Goal: Transaction & Acquisition: Obtain resource

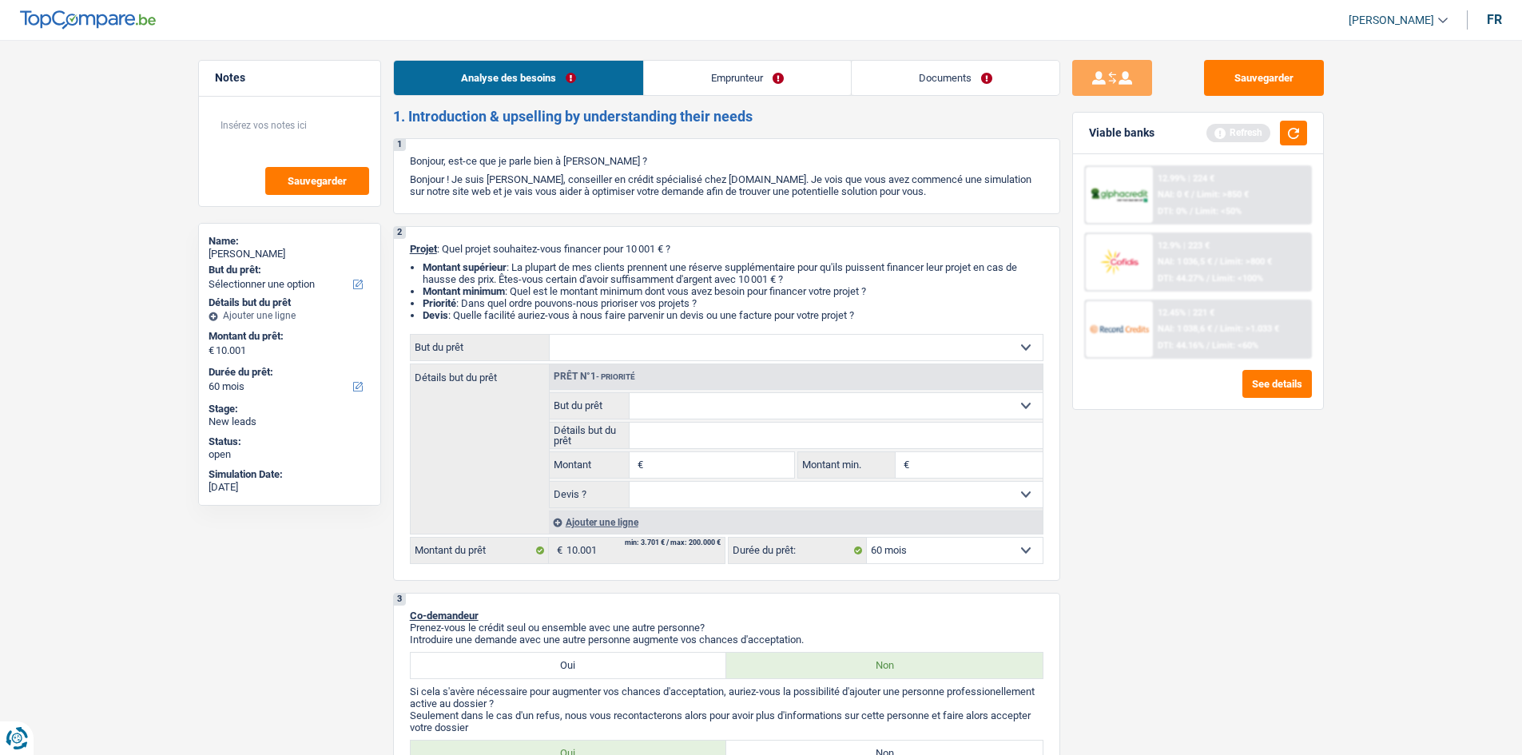
select select "60"
select select "retired"
select select "pension"
select select "rents"
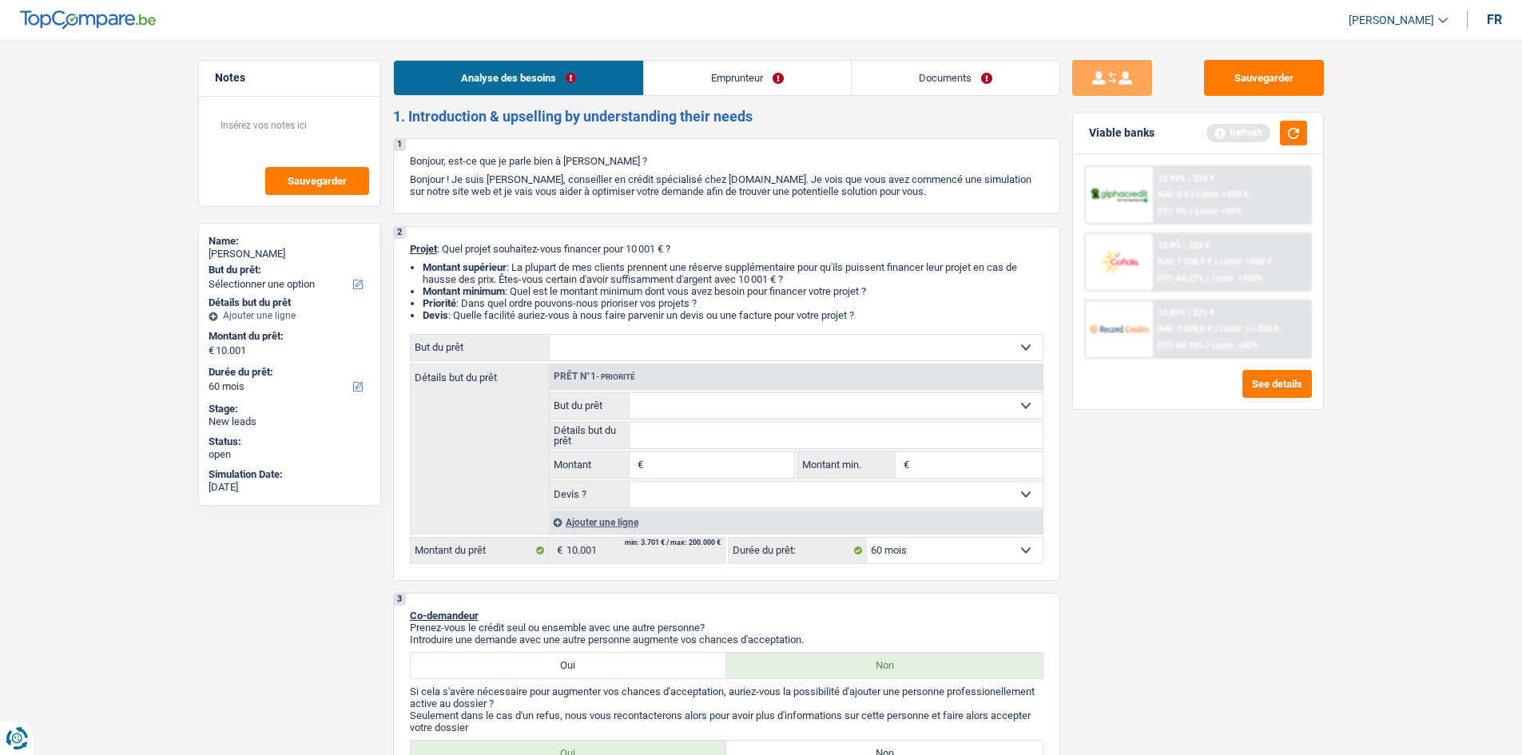
select select "60"
click at [677, 395] on select "Confort maison: meubles, textile, peinture, électroménager, outillage non-profe…" at bounding box center [835, 406] width 413 height 26
click at [731, 343] on select "Confort maison: meubles, textile, peinture, électroménager, outillage non-profe…" at bounding box center [796, 348] width 493 height 26
click at [497, 414] on div "Détails but du prêt Prêt n°1 - Priorité Confort maison: meubles, textile, peint…" at bounding box center [726, 448] width 633 height 171
drag, startPoint x: 700, startPoint y: 405, endPoint x: 749, endPoint y: 437, distance: 58.9
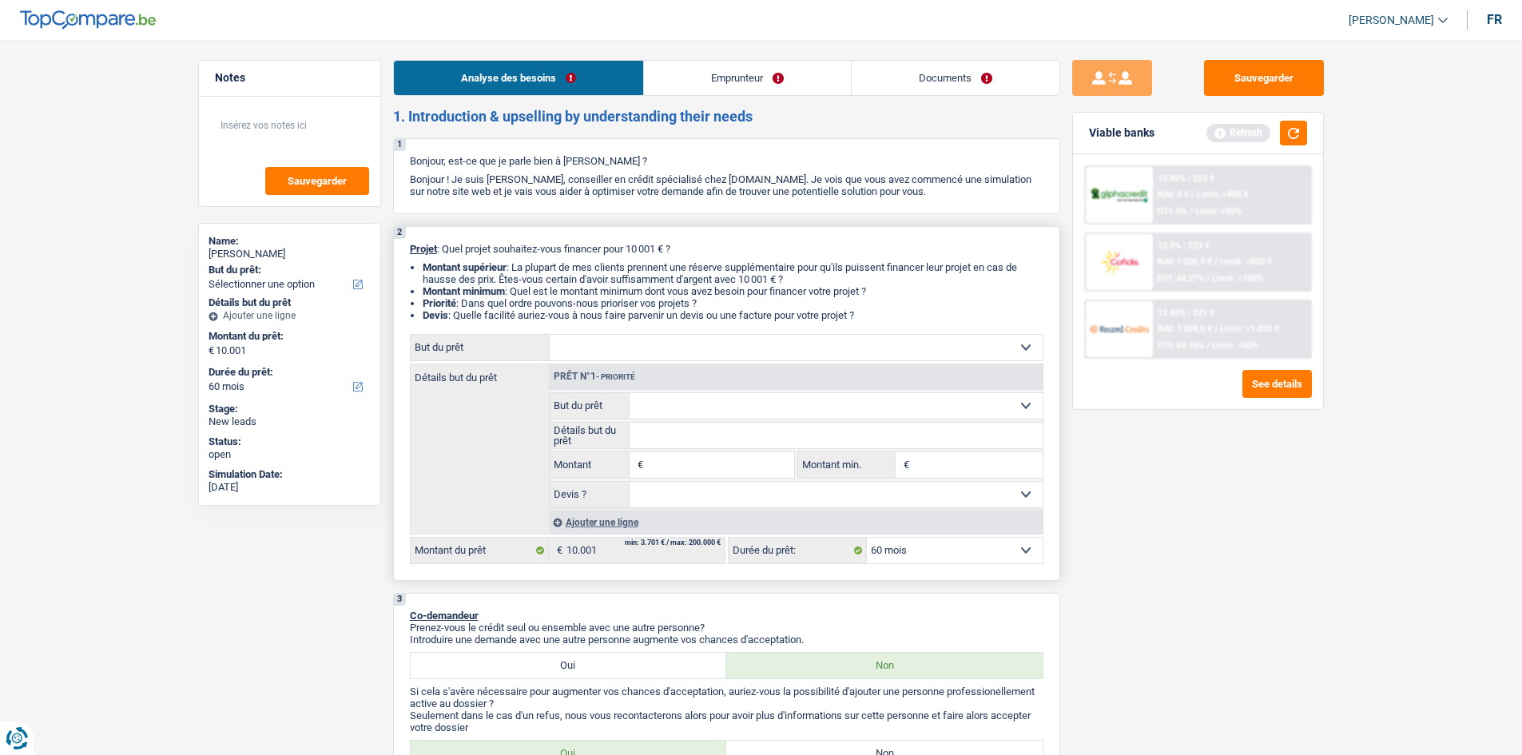
click at [702, 407] on select "Confort maison: meubles, textile, peinture, électroménager, outillage non-profe…" at bounding box center [835, 406] width 413 height 26
select select "medical"
type input "0"
select select
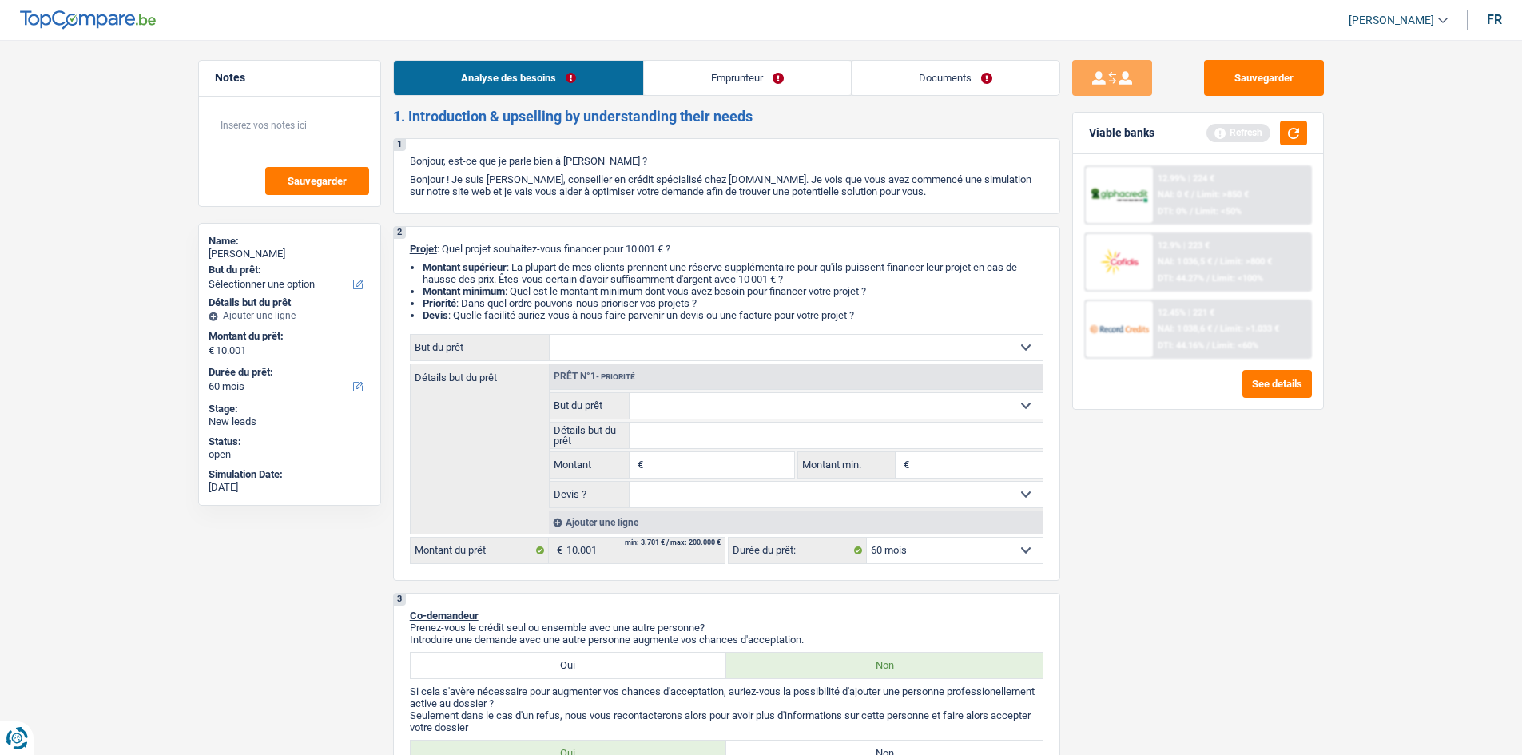
select select "medical"
select select
select select "medical"
select select
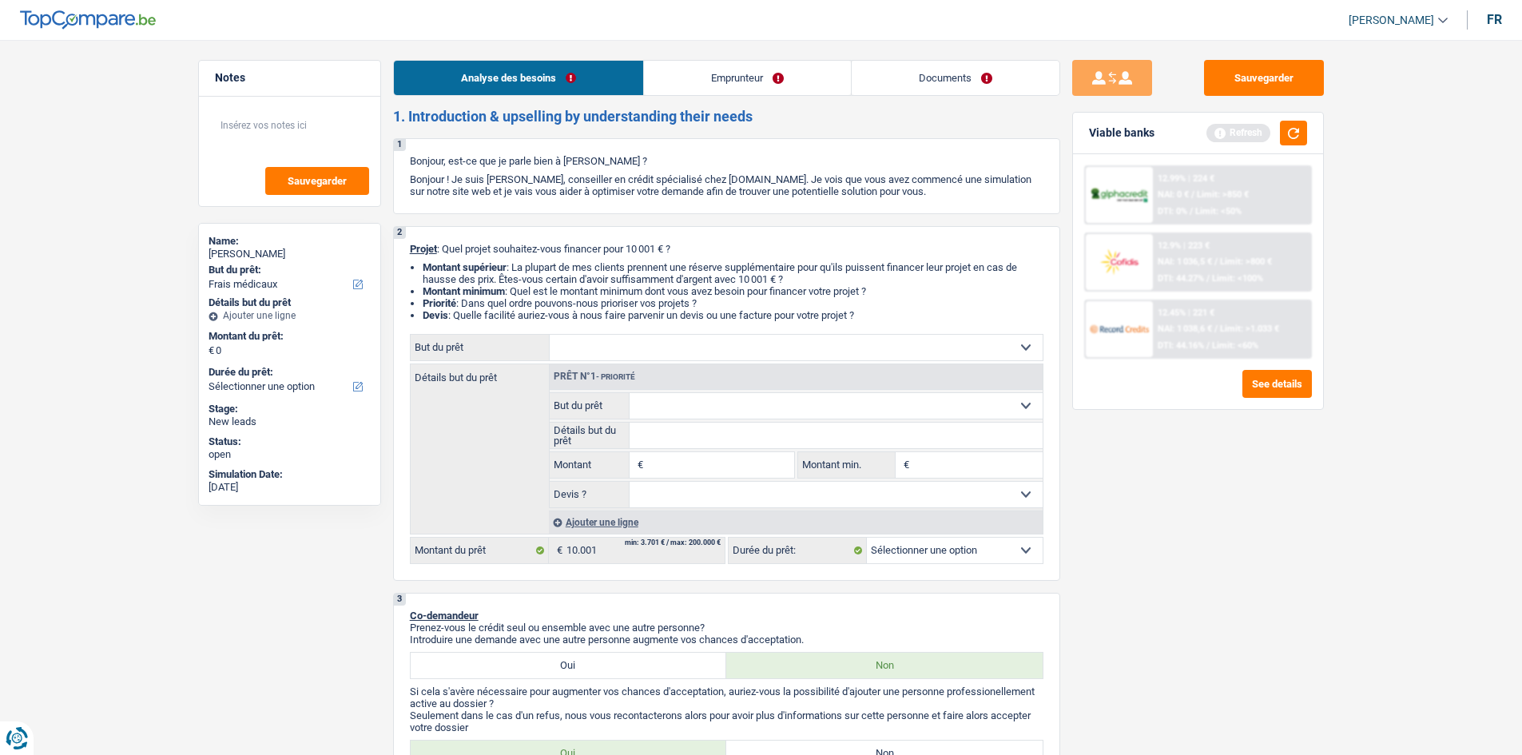
select select "medical"
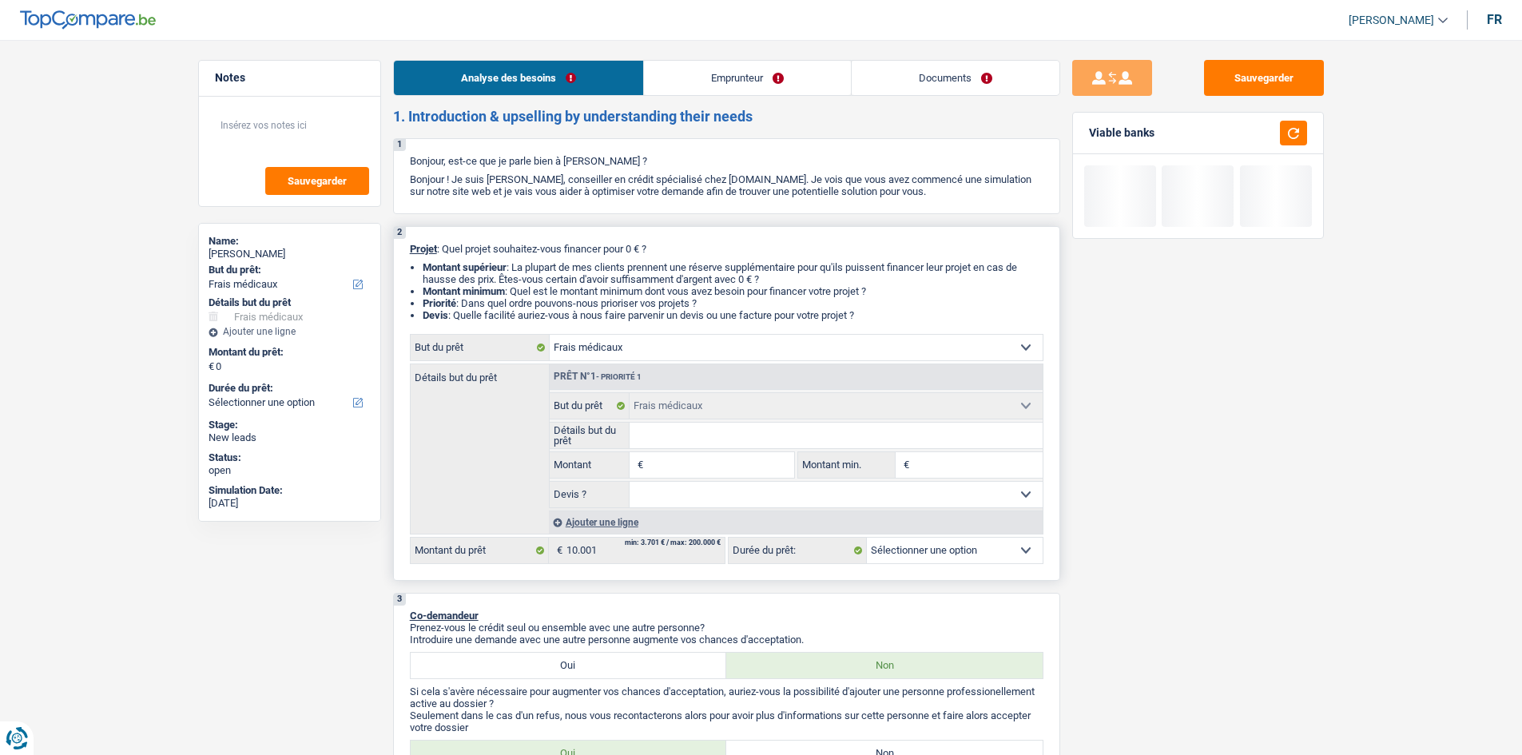
click at [663, 445] on input "Détails but du prêt" at bounding box center [835, 436] width 413 height 26
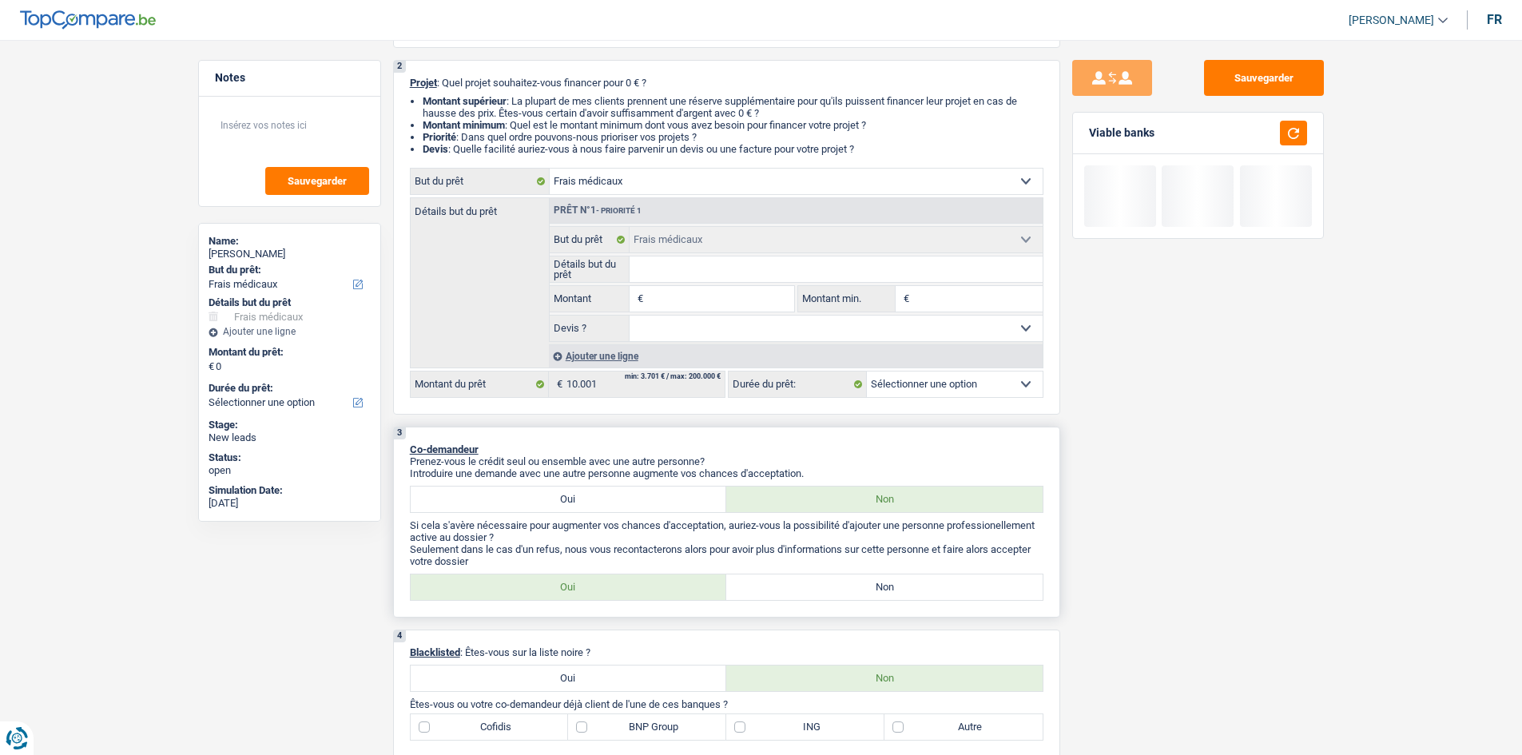
scroll to position [160, 0]
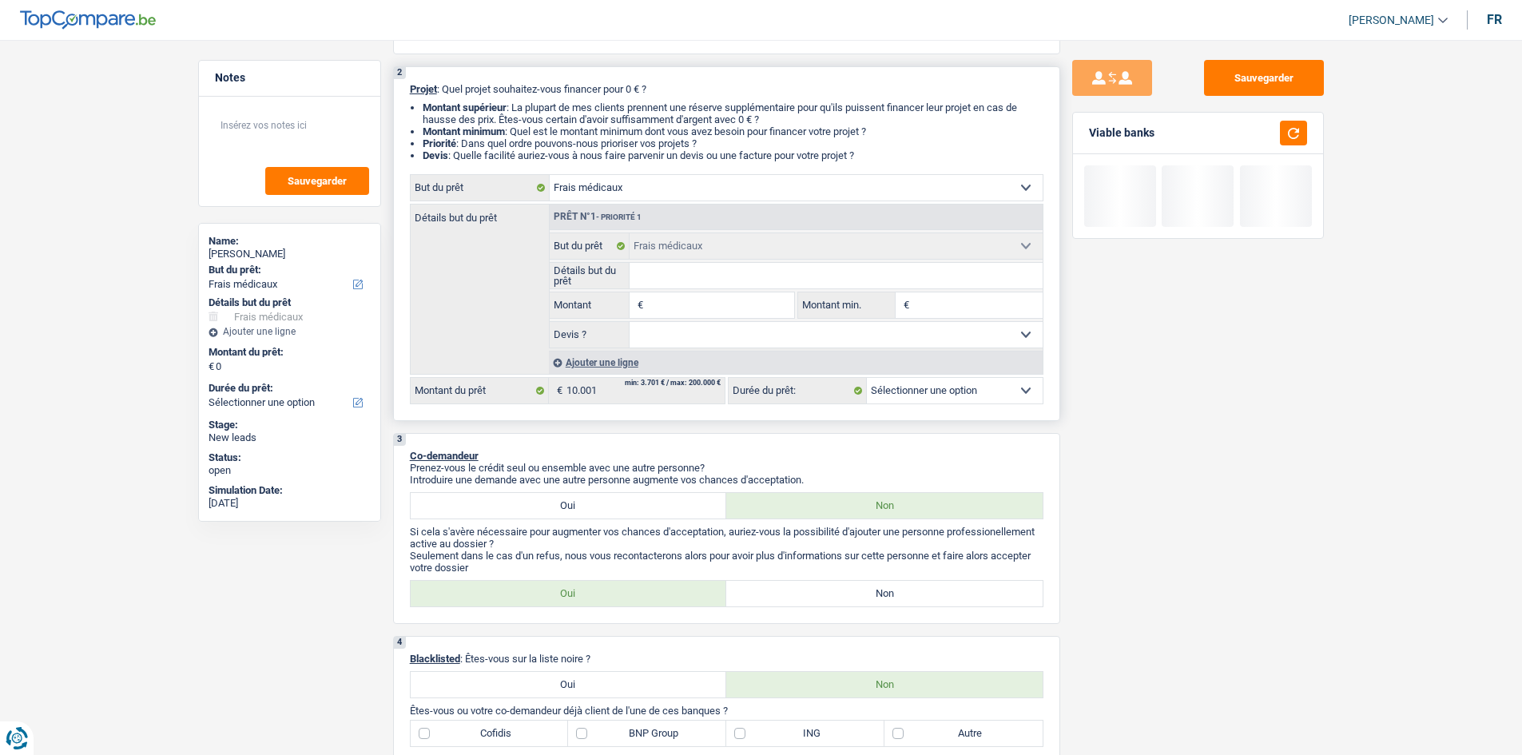
click at [916, 336] on select "Oui Non Non répondu Sélectionner une option" at bounding box center [835, 335] width 413 height 26
select select "false"
click at [629, 322] on select "Oui Non Non répondu Sélectionner une option" at bounding box center [835, 335] width 413 height 26
select select "false"
click at [676, 307] on input "Montant" at bounding box center [720, 305] width 146 height 26
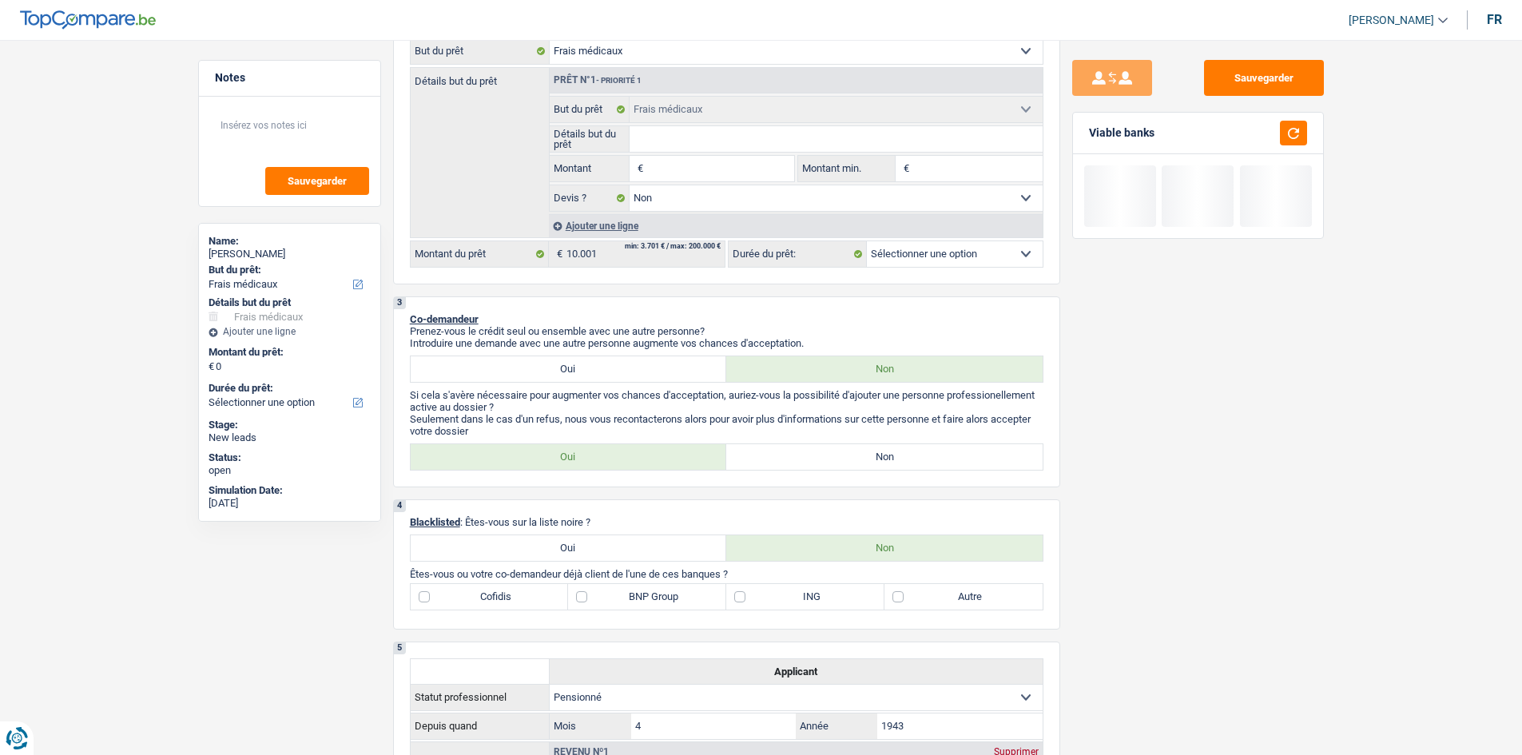
scroll to position [0, 0]
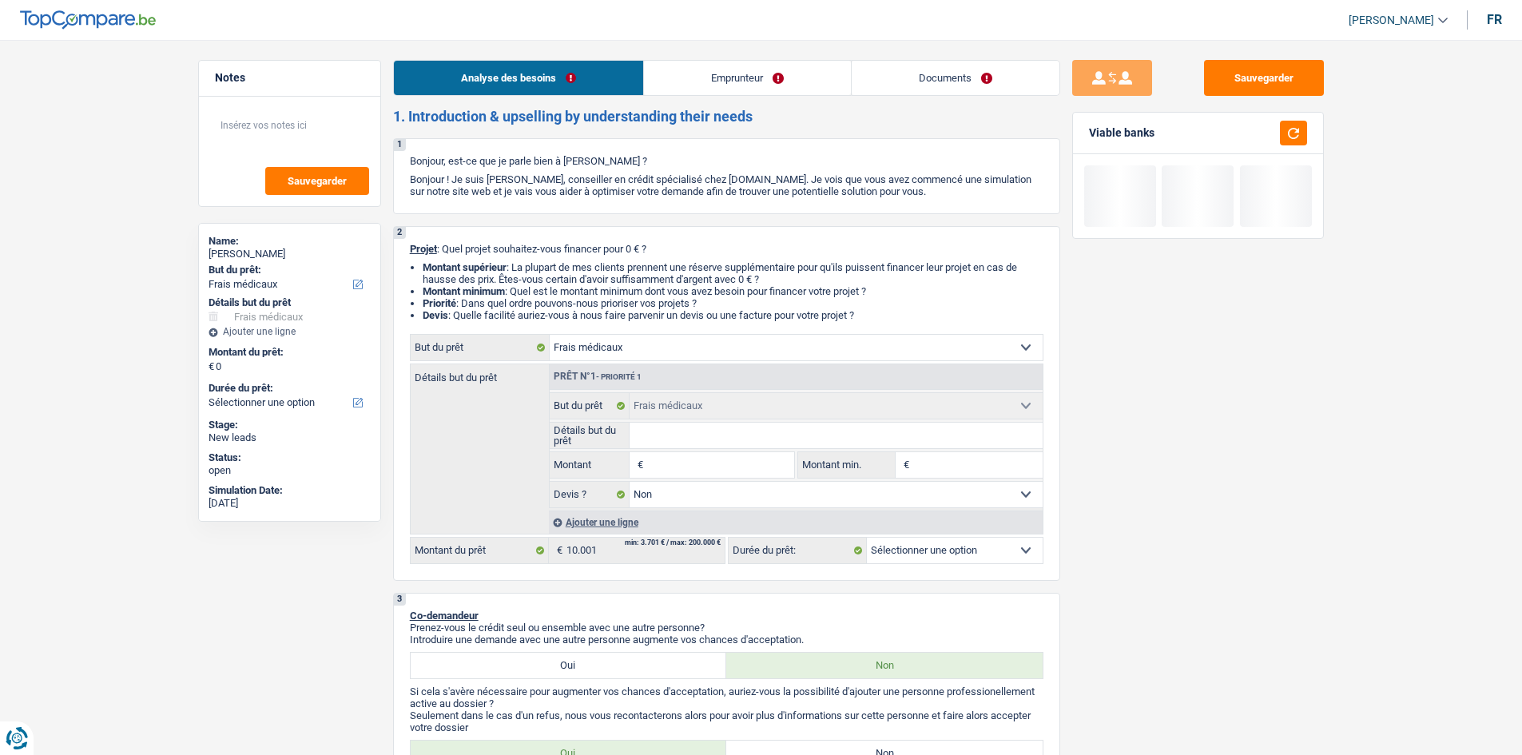
click at [748, 86] on link "Emprunteur" at bounding box center [747, 78] width 207 height 34
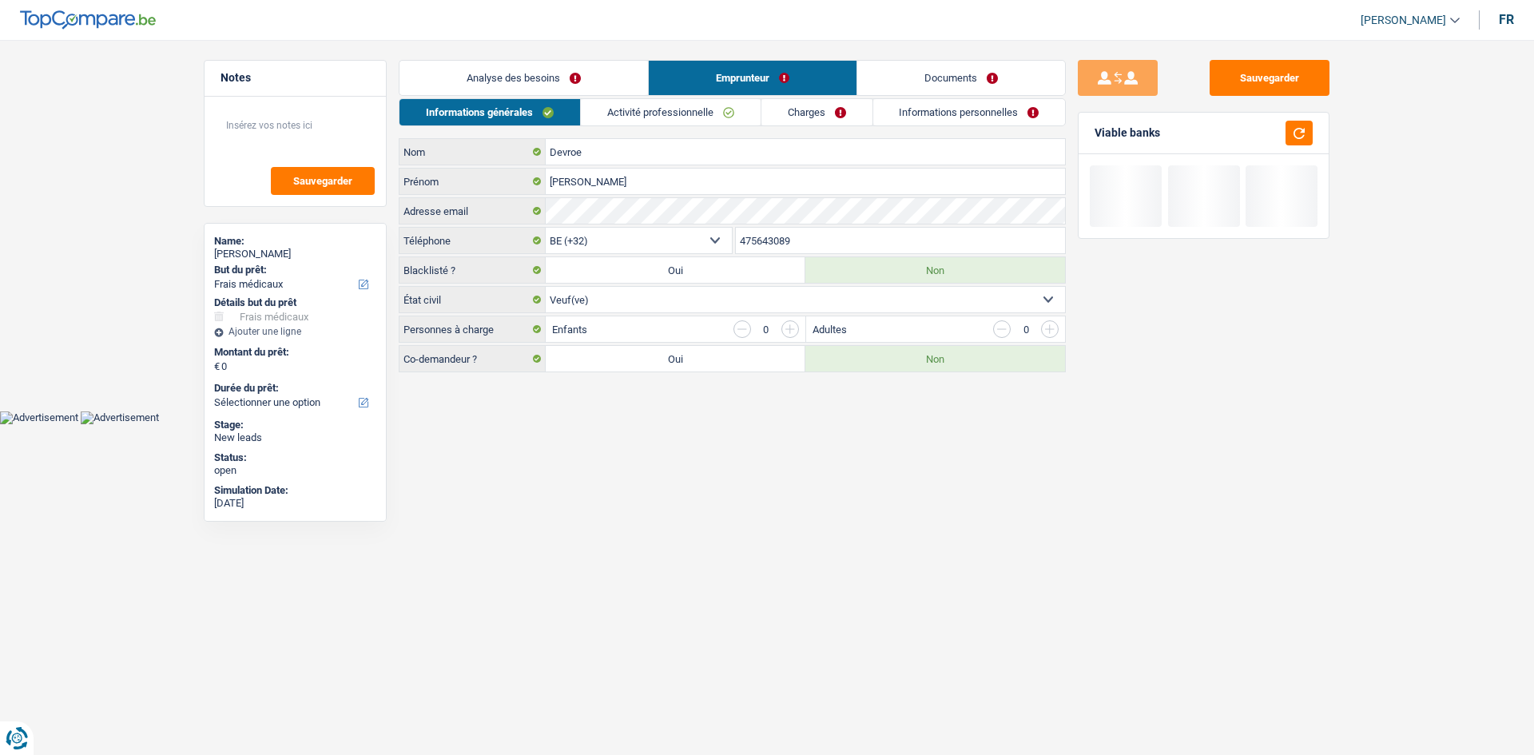
click at [662, 113] on link "Activité professionnelle" at bounding box center [671, 112] width 180 height 26
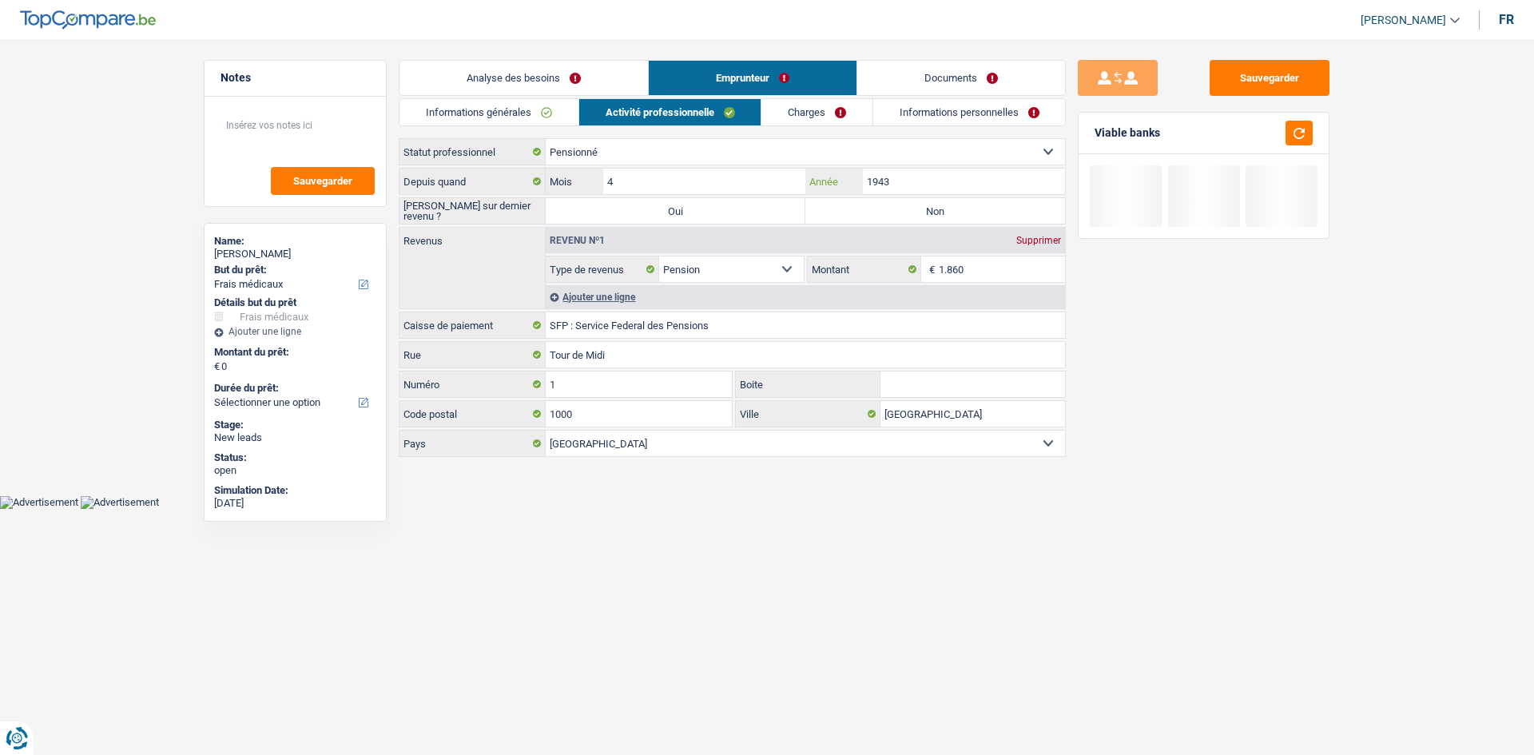
click at [969, 182] on input "1943" at bounding box center [964, 182] width 202 height 26
type input "1"
type input "2007"
click at [735, 179] on input "4" at bounding box center [704, 182] width 202 height 26
type input "05"
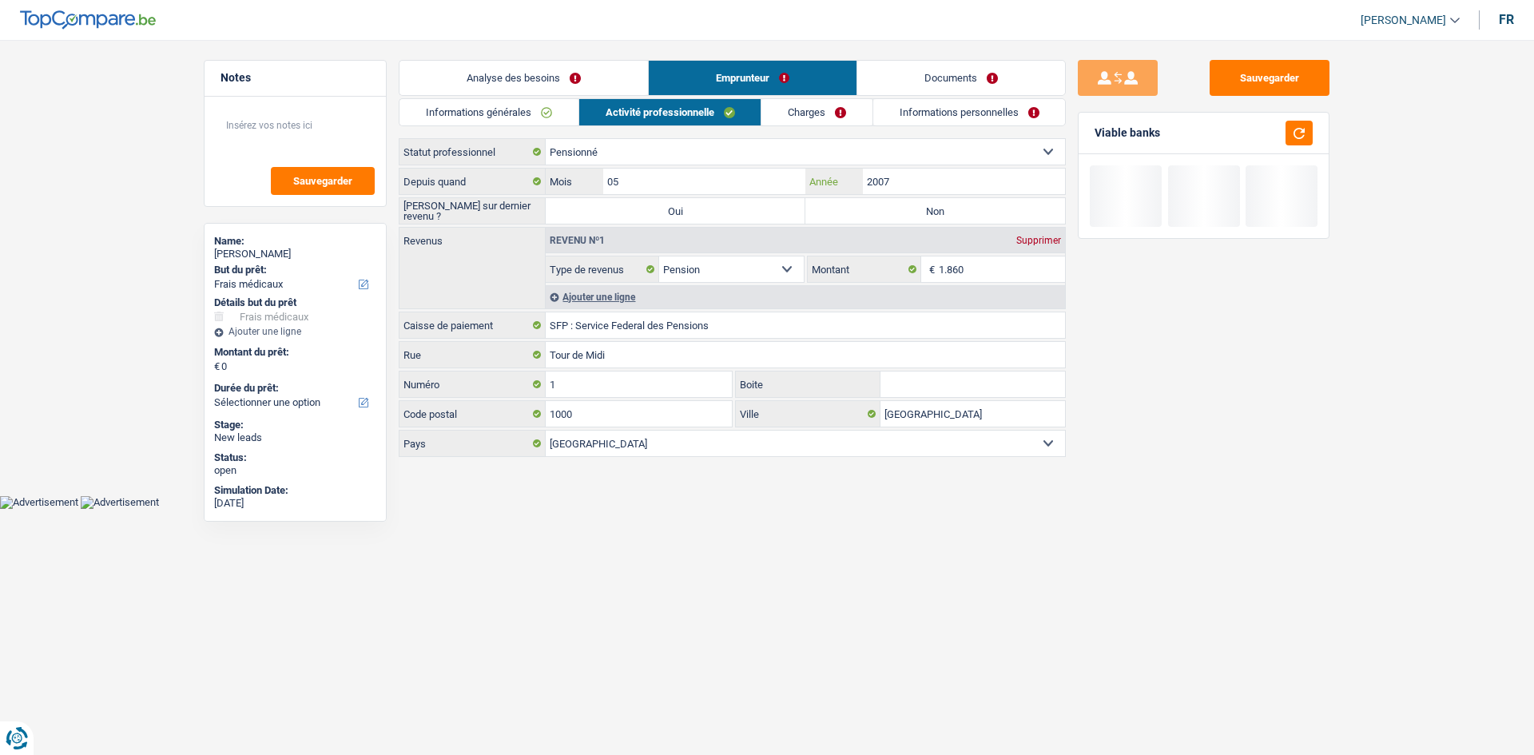
drag, startPoint x: 863, startPoint y: 179, endPoint x: 853, endPoint y: 193, distance: 17.7
click at [854, 189] on div "2007 Année" at bounding box center [935, 182] width 260 height 26
click at [849, 214] on label "Non" at bounding box center [935, 211] width 260 height 26
click at [849, 214] on input "Non" at bounding box center [935, 211] width 260 height 26
radio input "true"
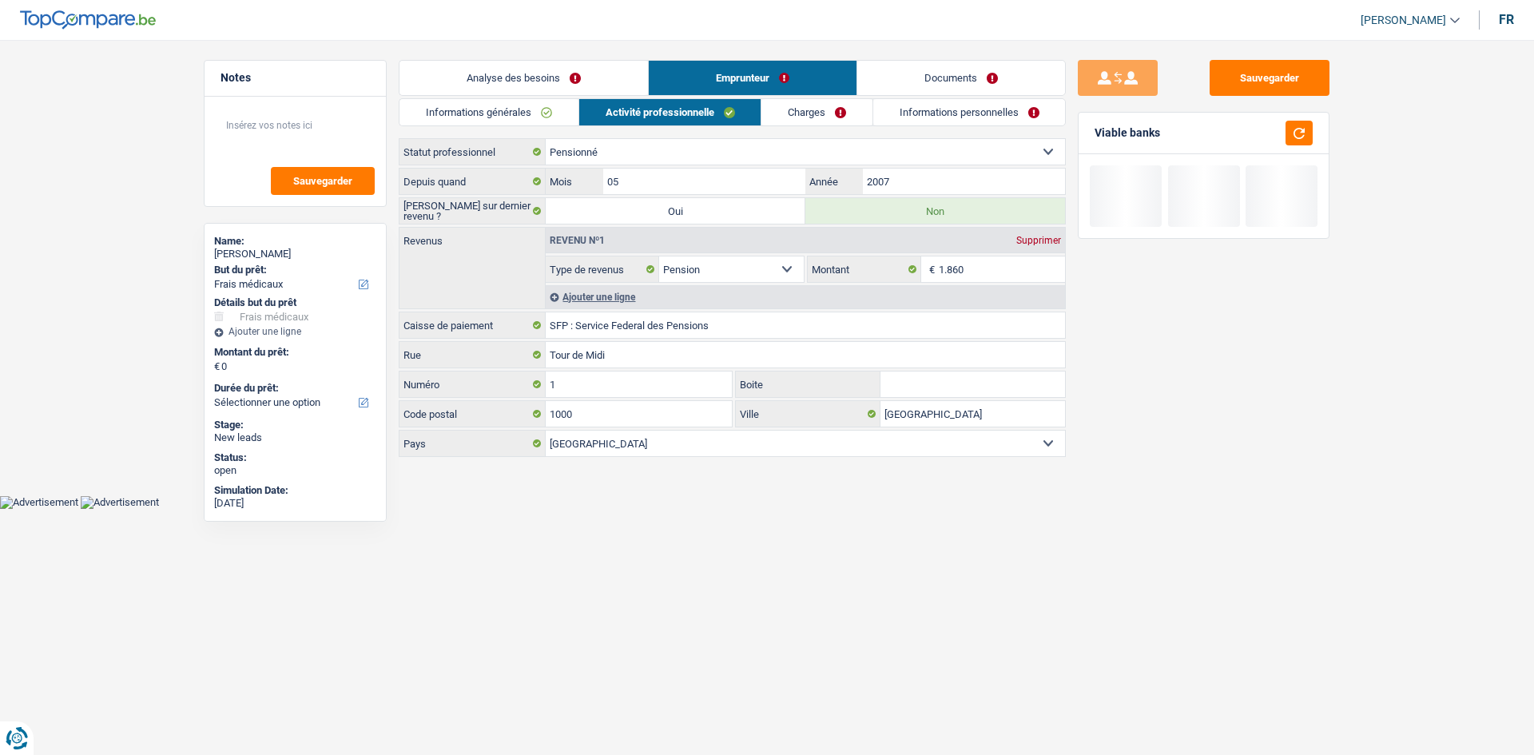
click at [783, 109] on link "Charges" at bounding box center [816, 112] width 111 height 26
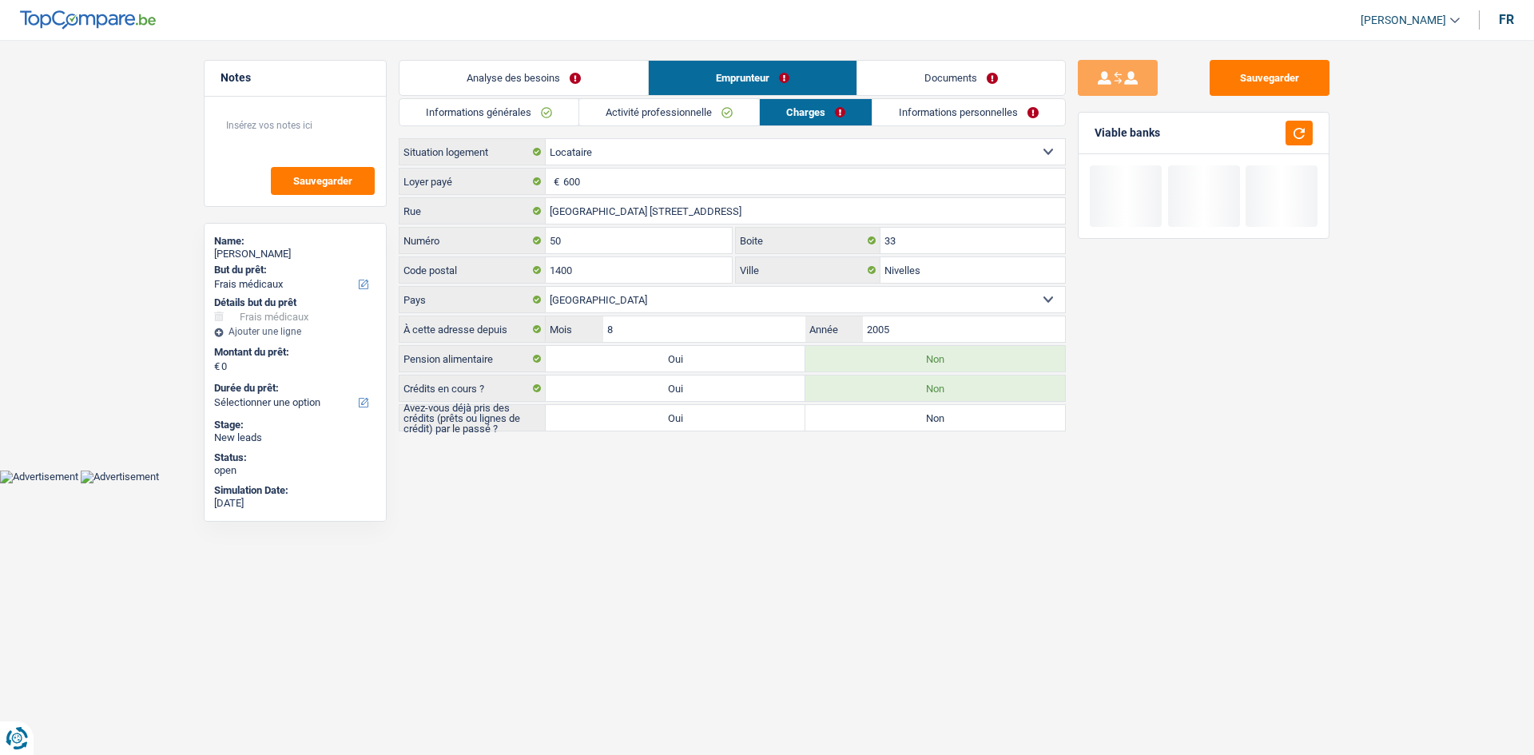
click at [607, 118] on link "Activité professionnelle" at bounding box center [669, 112] width 180 height 26
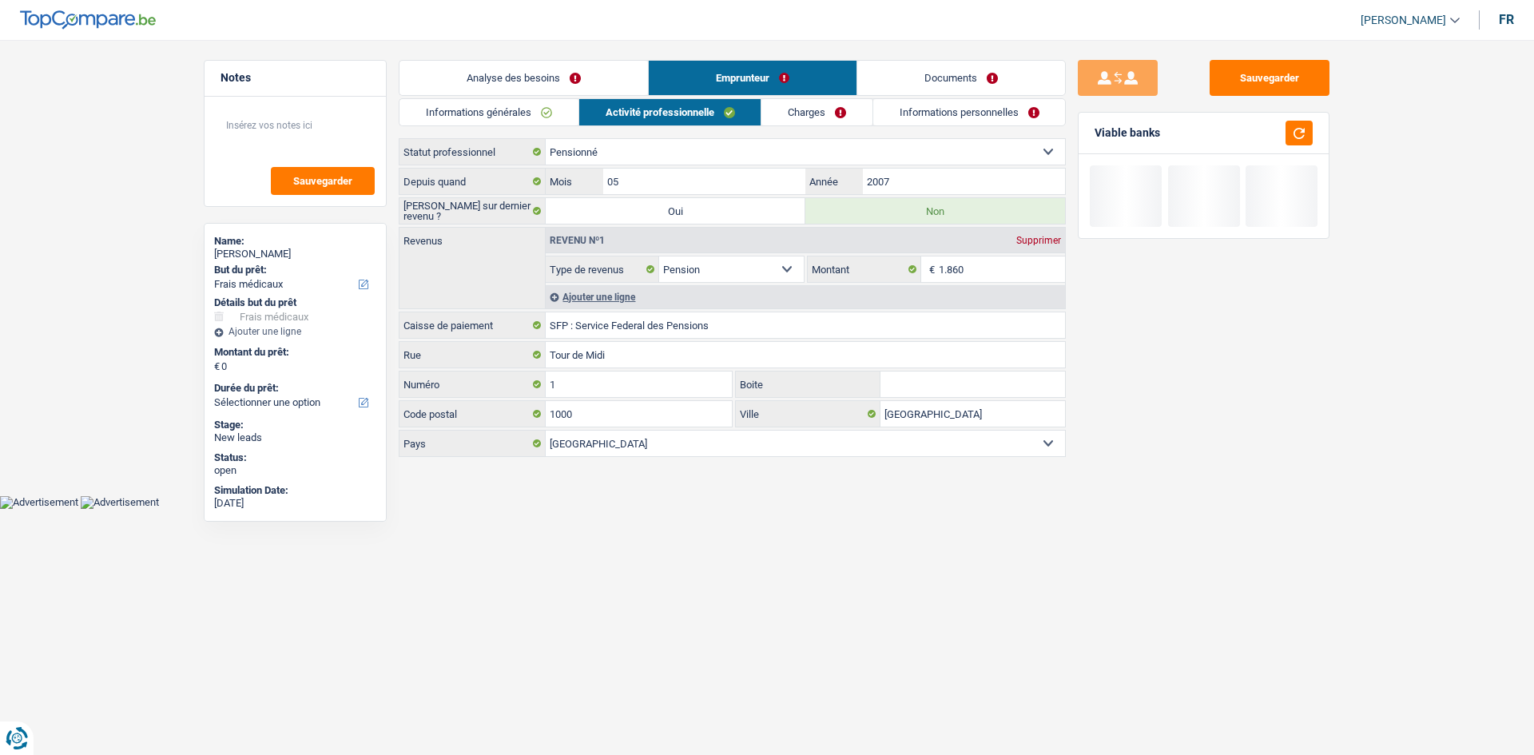
click at [795, 116] on link "Charges" at bounding box center [816, 112] width 111 height 26
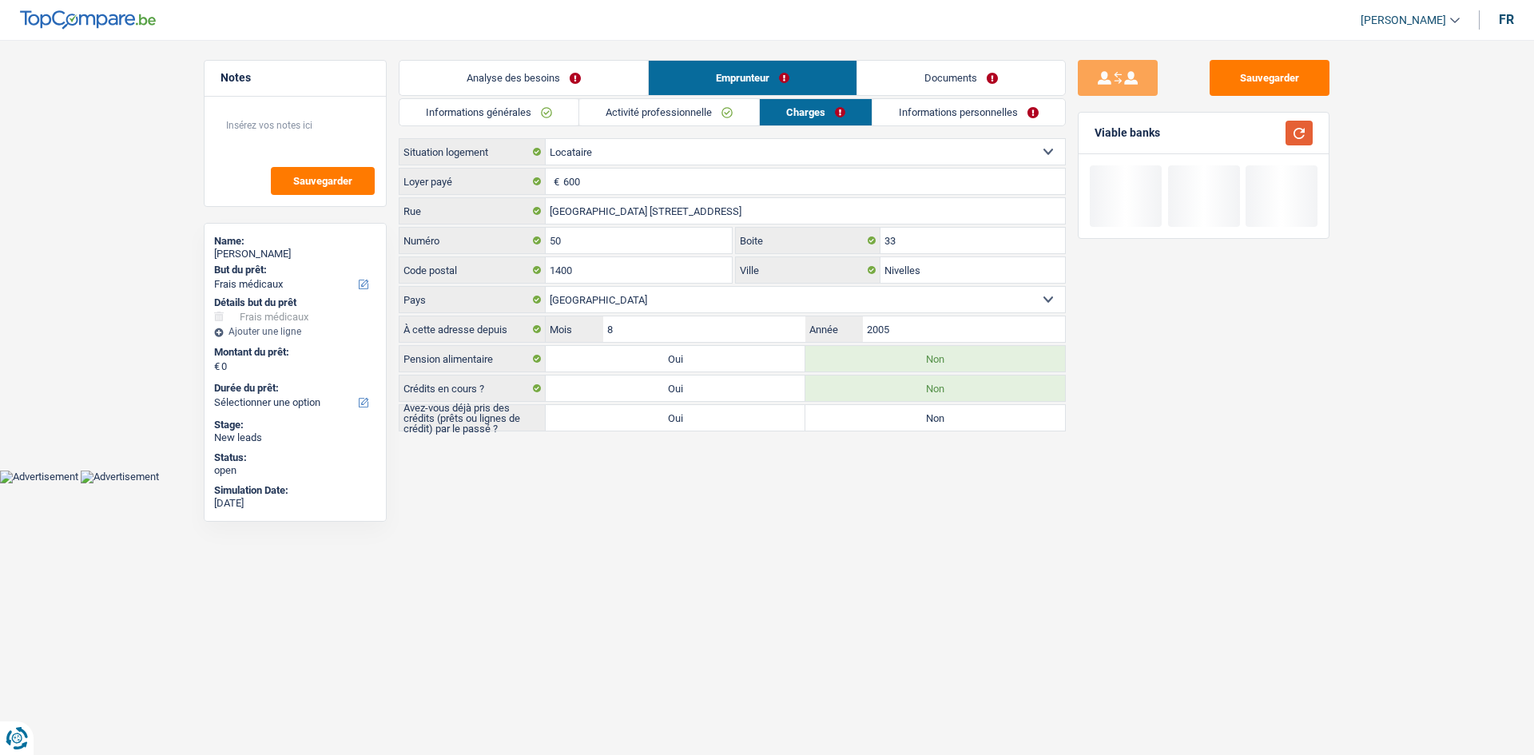
drag, startPoint x: 1293, startPoint y: 134, endPoint x: 1320, endPoint y: 129, distance: 27.6
click at [1321, 129] on div "Viable banks" at bounding box center [1203, 134] width 250 height 42
click at [1290, 135] on button "button" at bounding box center [1298, 133] width 27 height 25
click at [1295, 135] on button "button" at bounding box center [1298, 133] width 27 height 25
drag, startPoint x: 1304, startPoint y: 135, endPoint x: 1293, endPoint y: 131, distance: 11.9
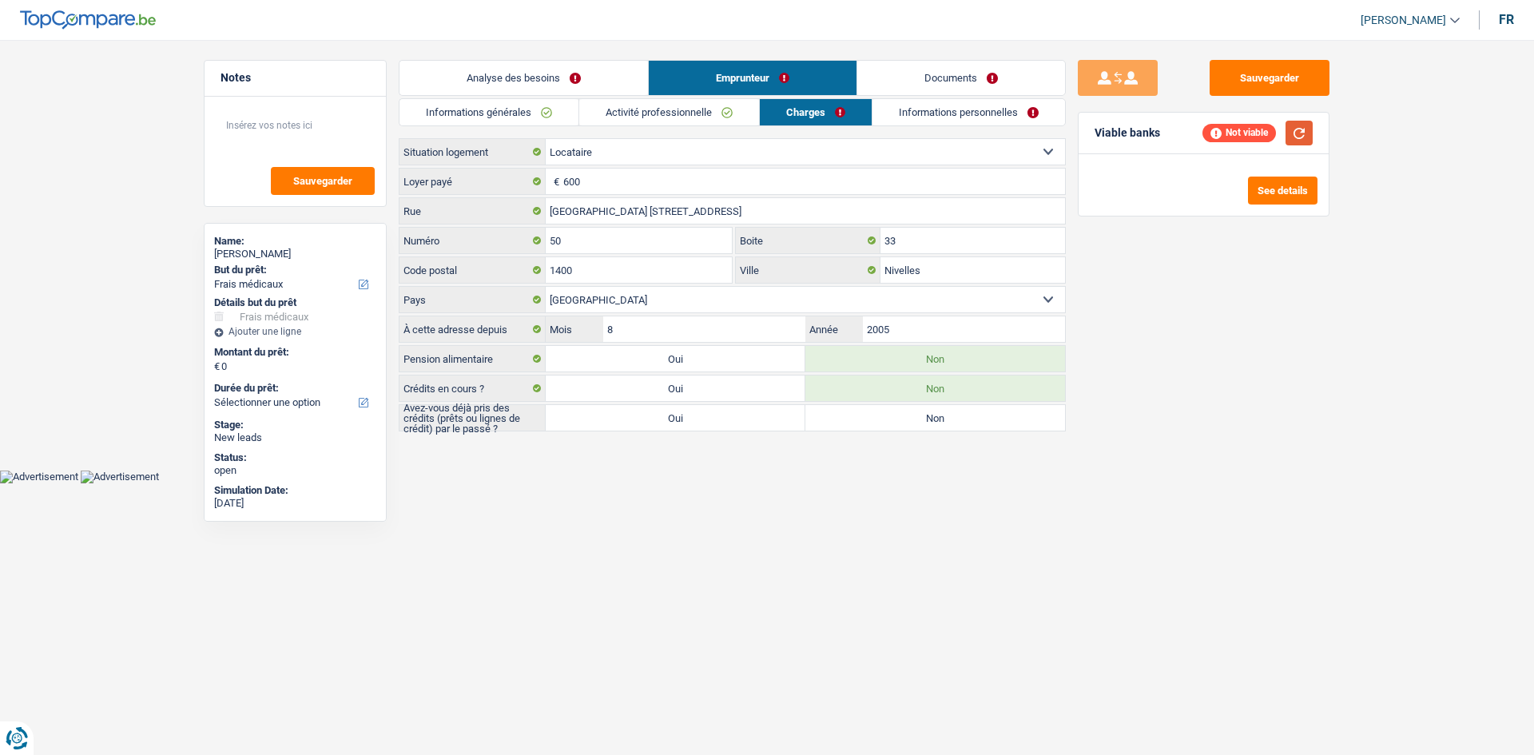
click at [1306, 135] on button "button" at bounding box center [1298, 133] width 27 height 25
click at [534, 73] on link "Analyse des besoins" at bounding box center [523, 78] width 248 height 34
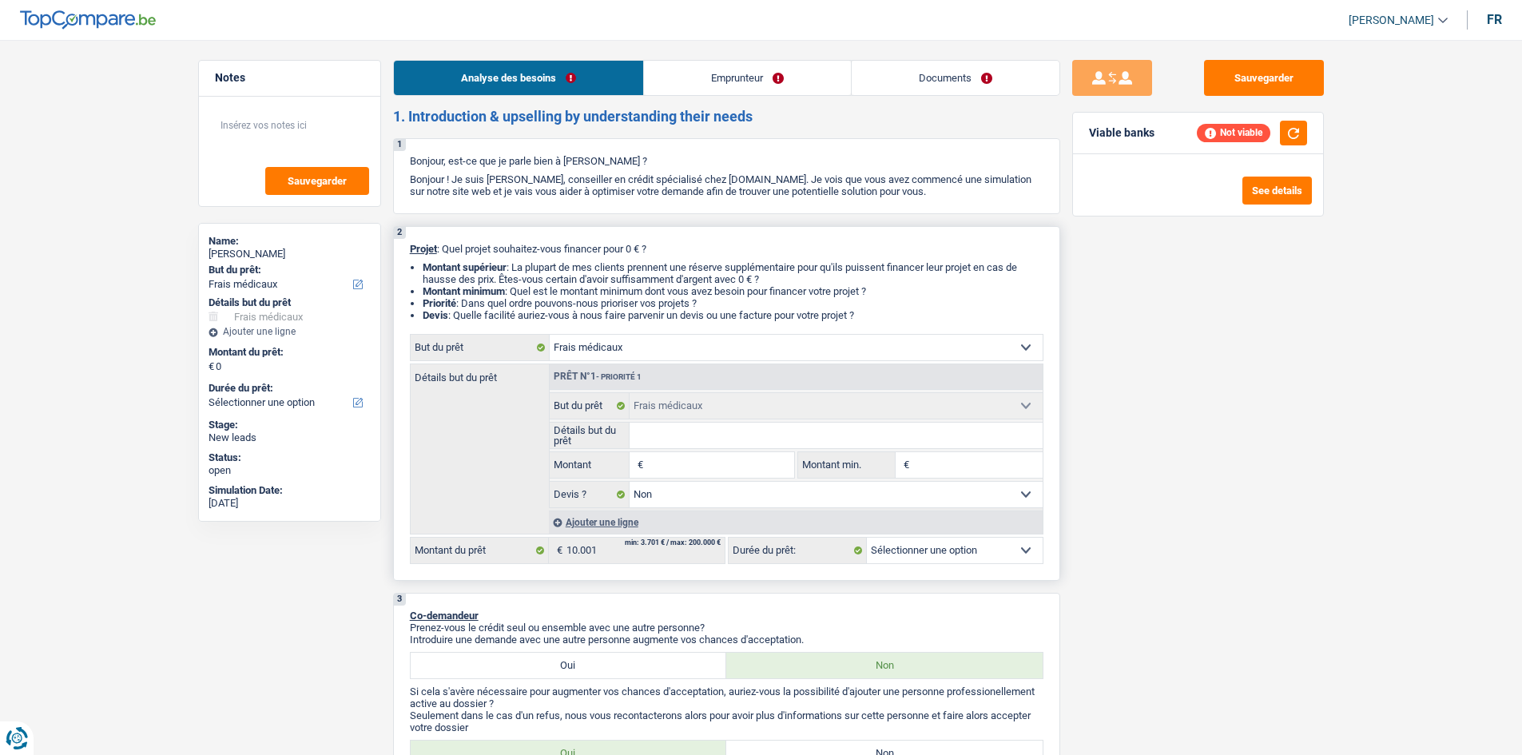
drag, startPoint x: 692, startPoint y: 460, endPoint x: 684, endPoint y: 454, distance: 10.2
click at [690, 458] on input "Montant" at bounding box center [720, 465] width 146 height 26
type input "1"
type input "10"
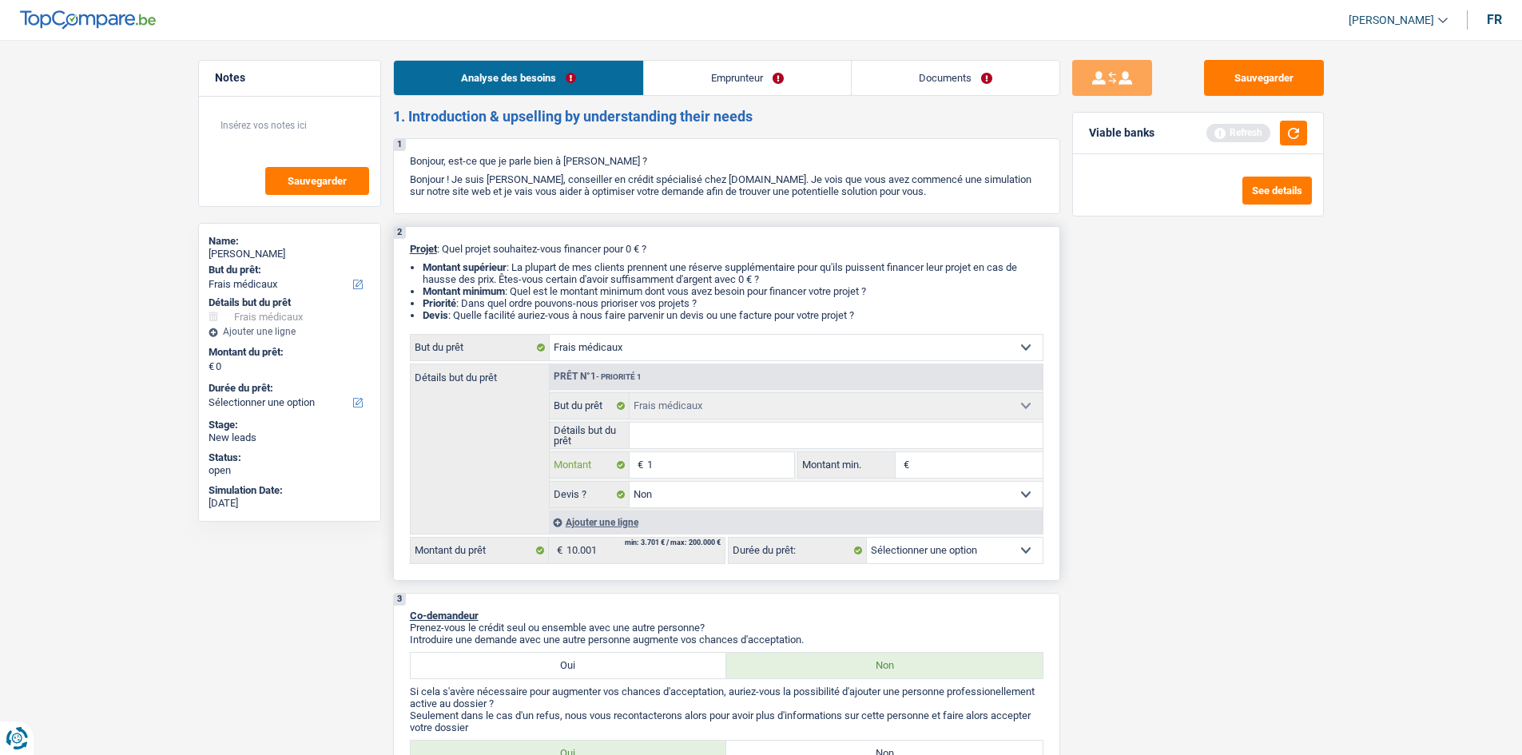
type input "10"
type input "100"
type input "1.000"
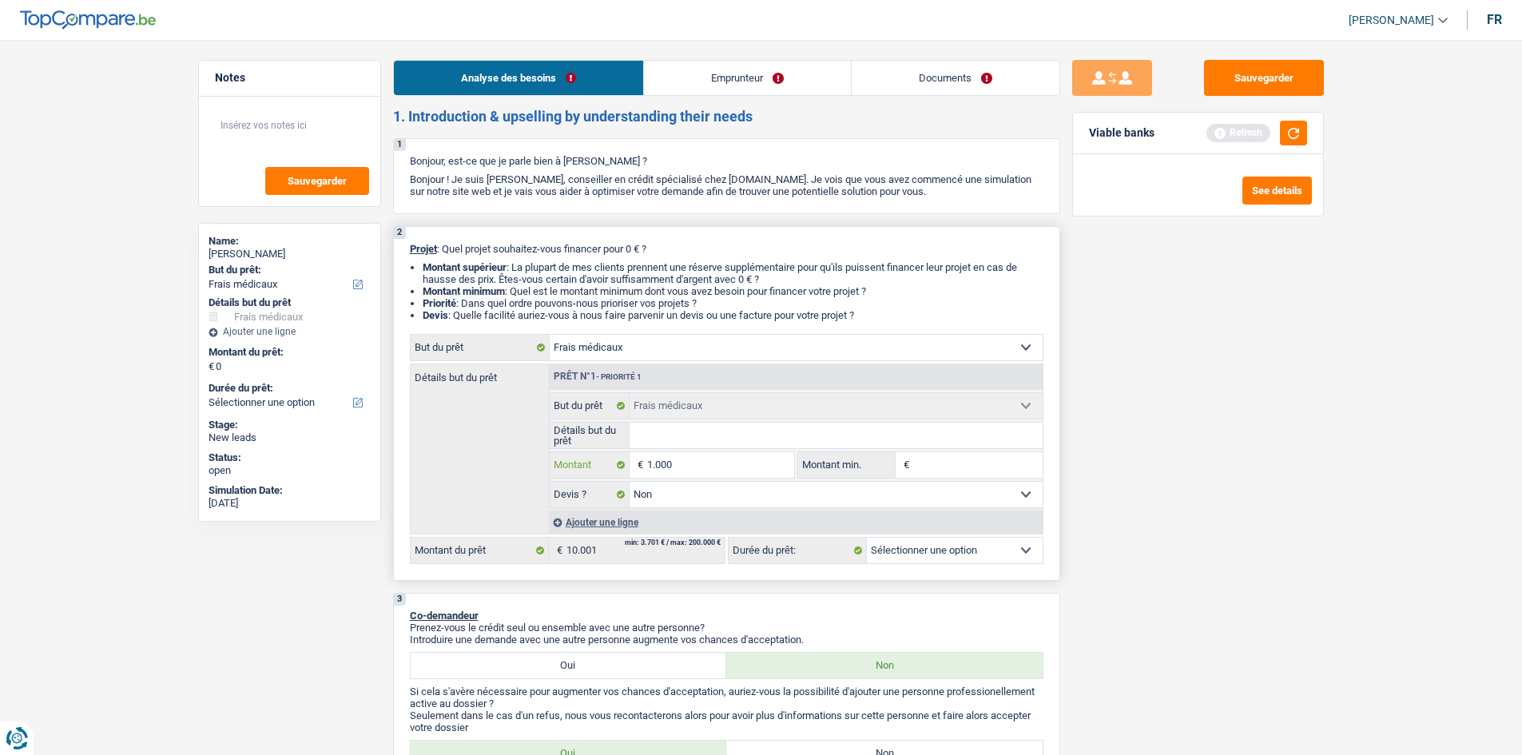
type input "10.000"
type input "100.000"
type input "10.000"
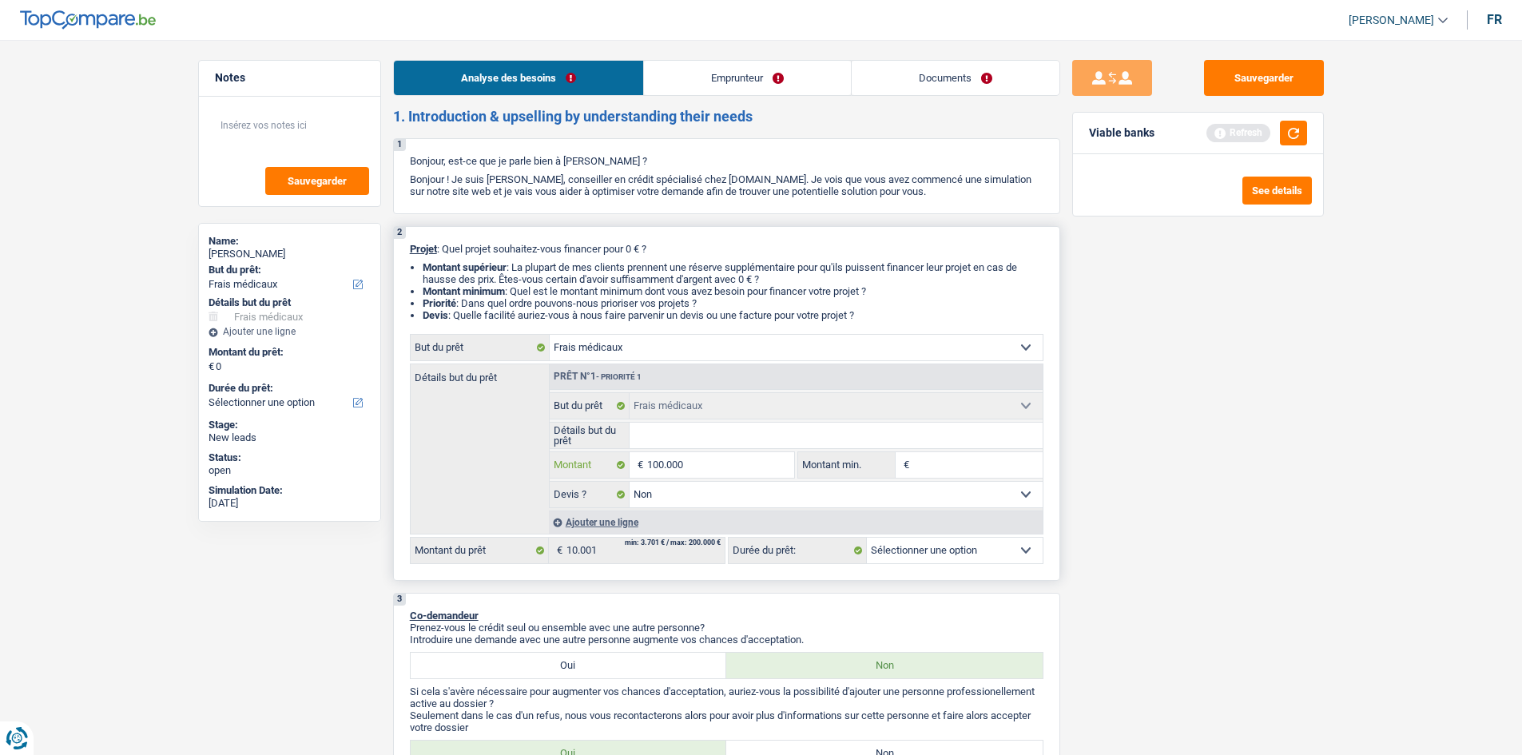
type input "10.000"
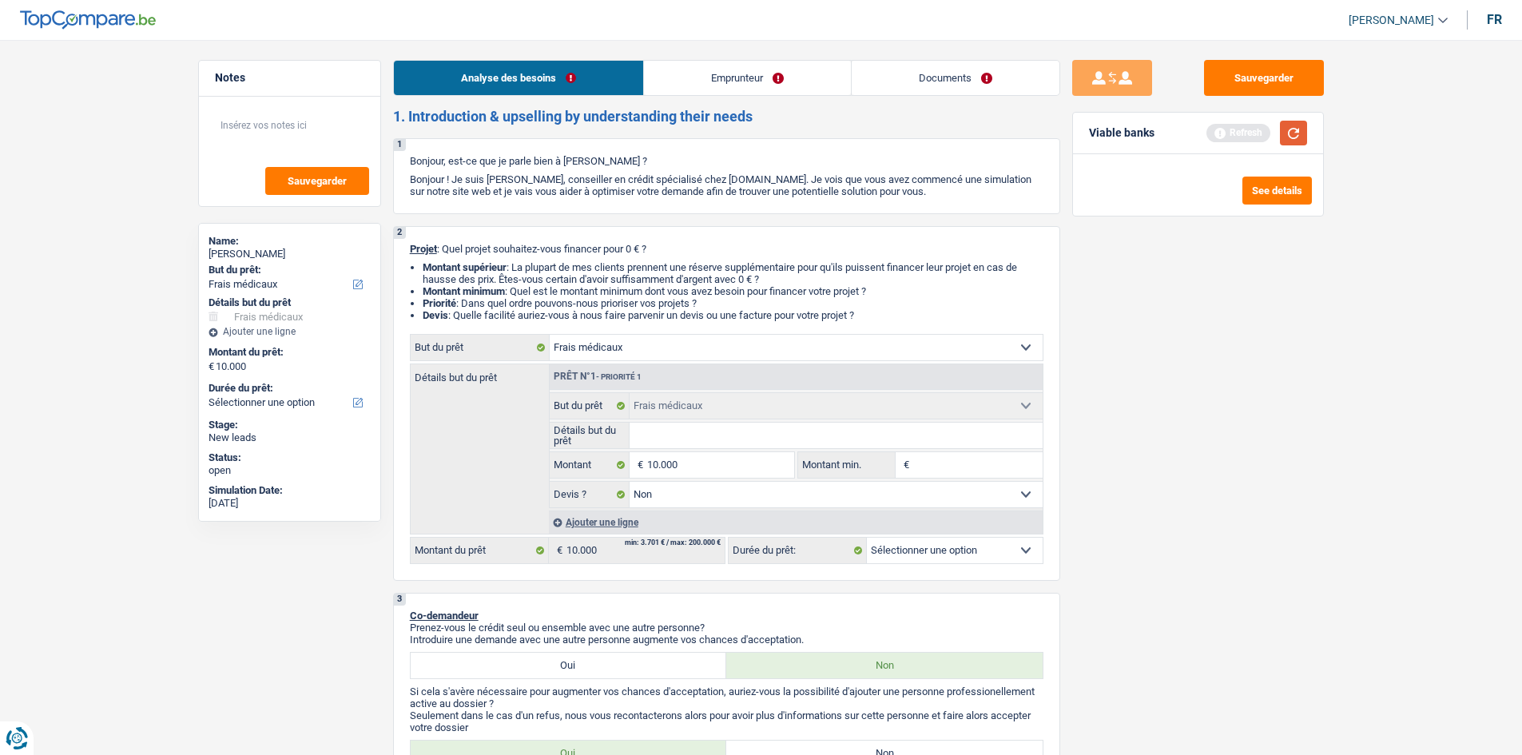
click at [1299, 130] on button "button" at bounding box center [1293, 133] width 27 height 25
select select "48"
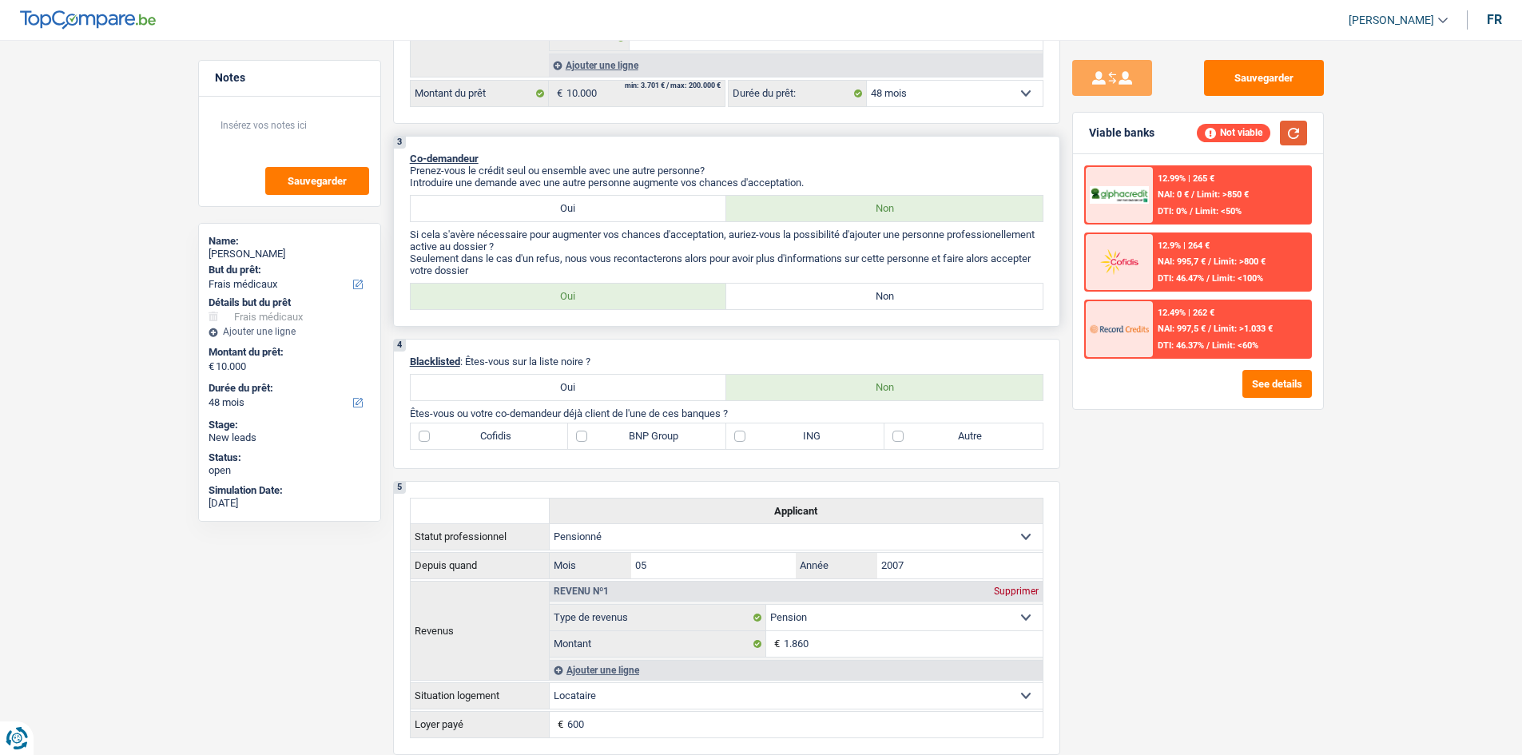
scroll to position [454, 0]
click at [1295, 137] on button "button" at bounding box center [1293, 133] width 27 height 25
drag, startPoint x: 764, startPoint y: 304, endPoint x: 756, endPoint y: 303, distance: 8.0
click at [764, 303] on label "Non" at bounding box center [884, 300] width 316 height 26
click at [764, 303] on input "Non" at bounding box center [884, 300] width 316 height 26
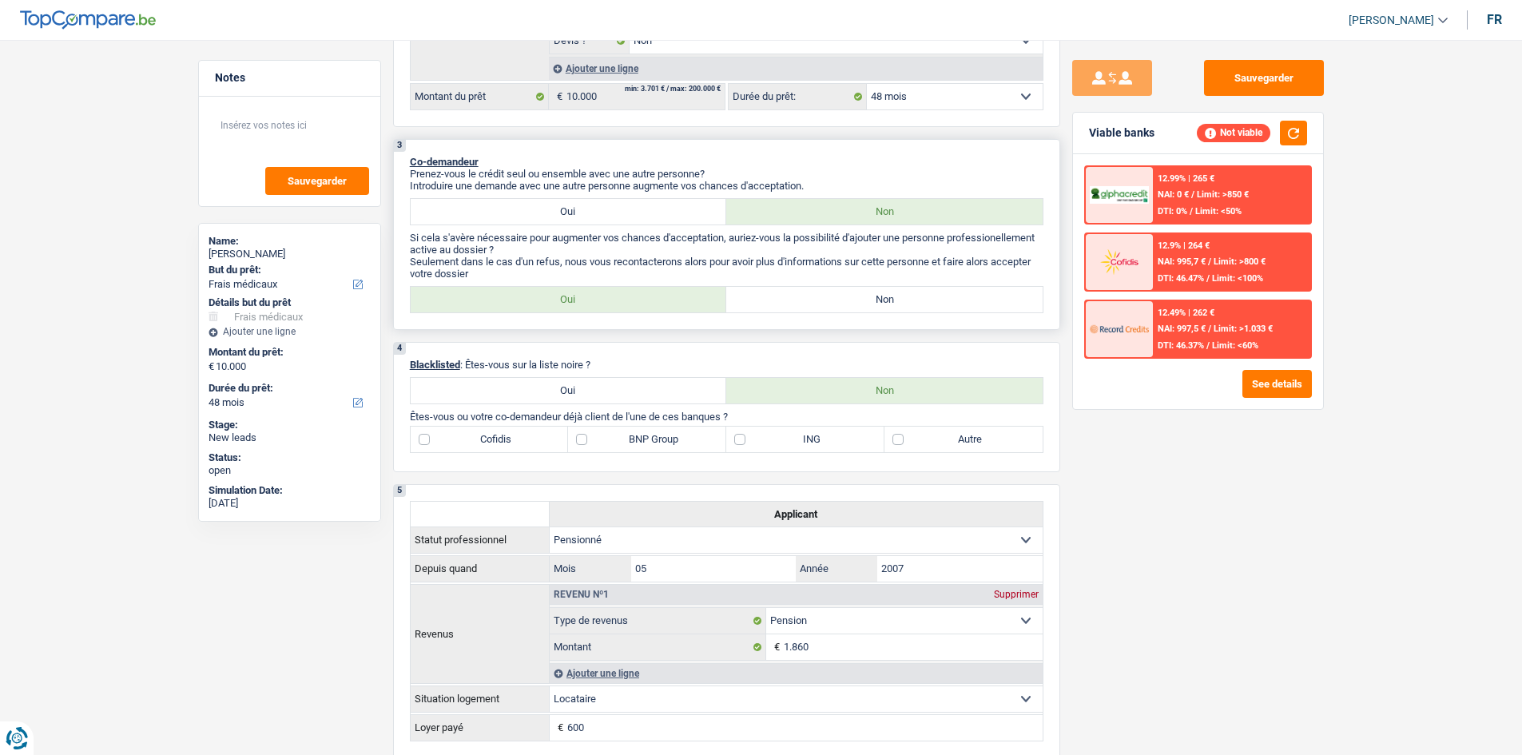
radio input "true"
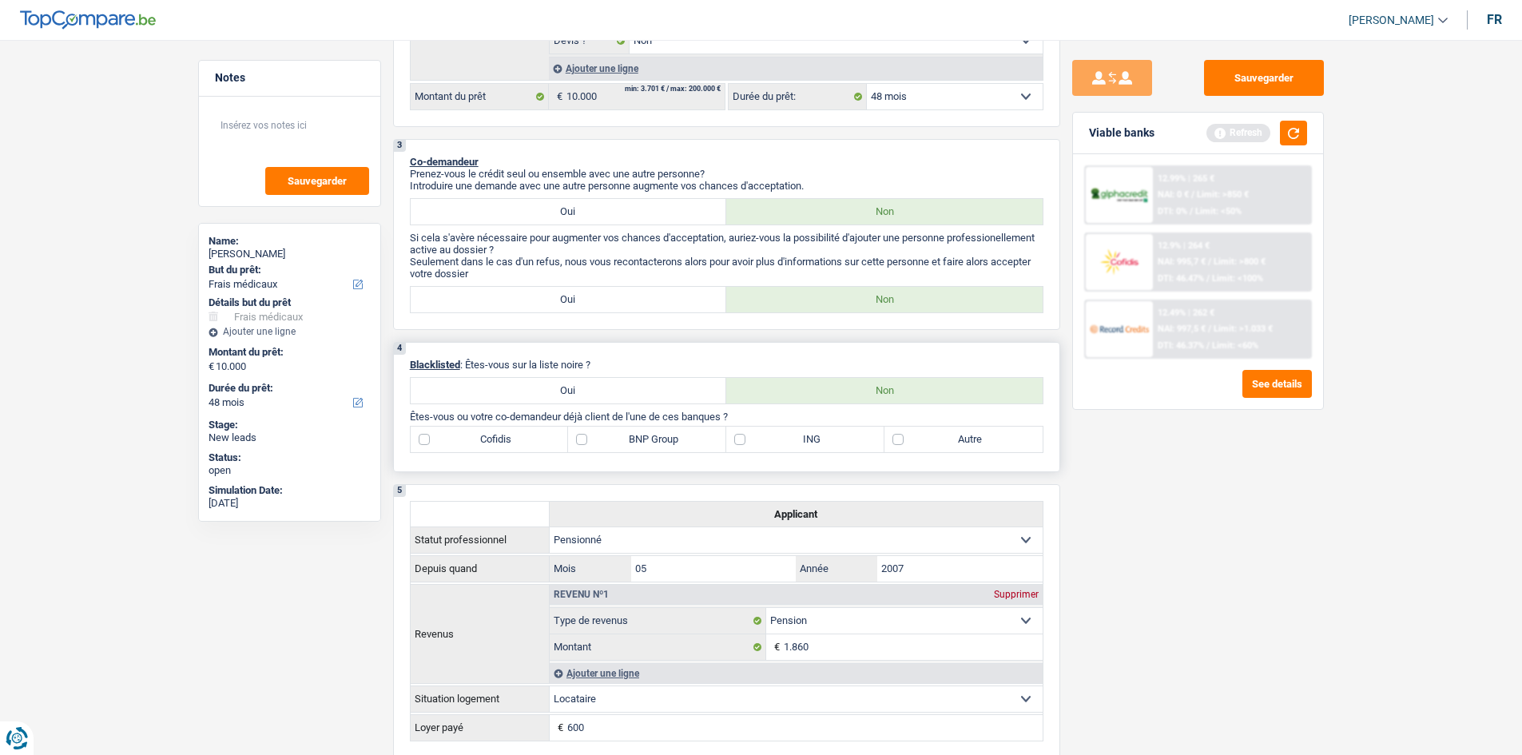
click at [605, 442] on label "BNP Group" at bounding box center [647, 440] width 158 height 26
click at [605, 442] on input "BNP Group" at bounding box center [647, 440] width 158 height 26
checkbox input "true"
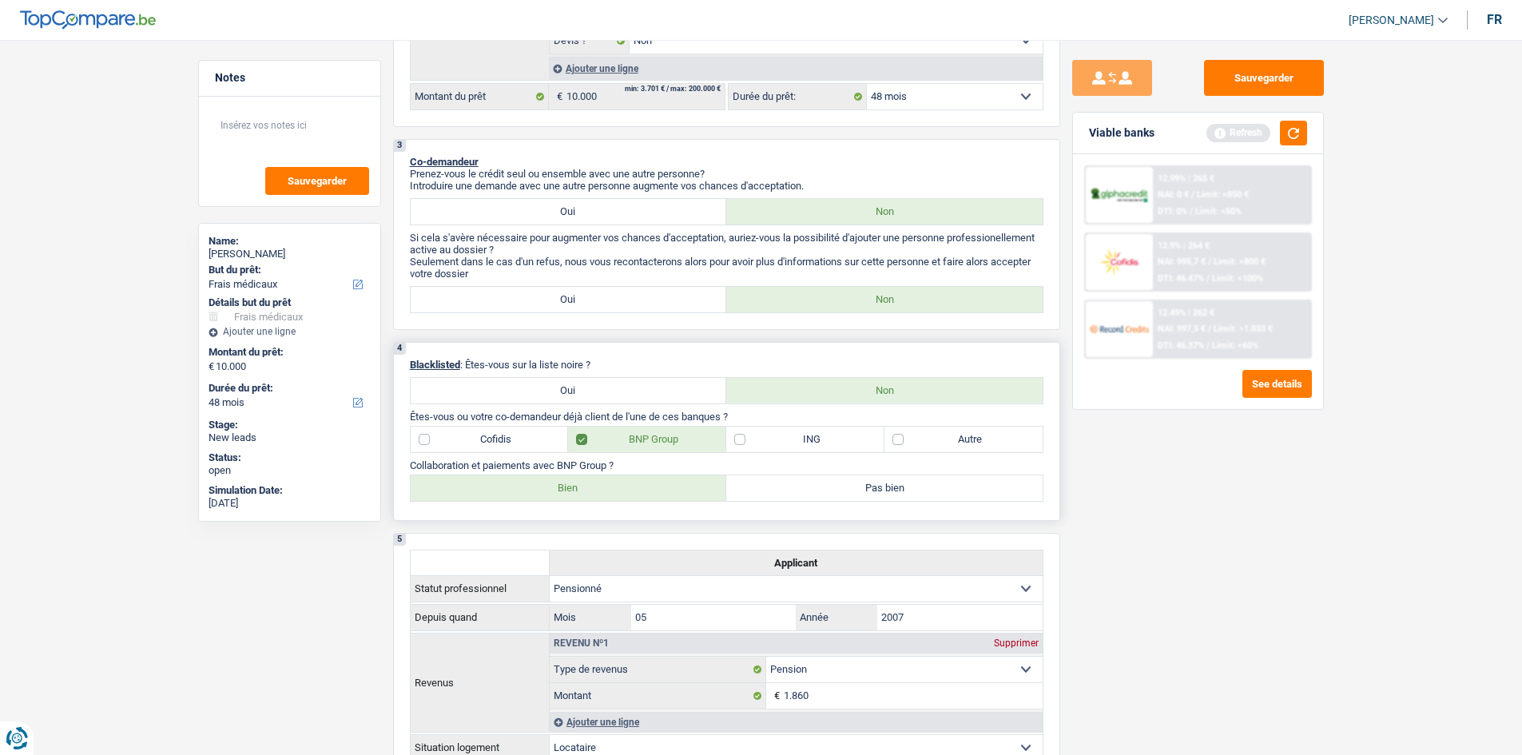
click at [673, 481] on label "Bien" at bounding box center [569, 488] width 316 height 26
click at [673, 481] on input "Bien" at bounding box center [569, 488] width 316 height 26
radio input "true"
click at [820, 488] on label "Pas bien" at bounding box center [884, 488] width 316 height 26
click at [820, 488] on input "Pas bien" at bounding box center [884, 488] width 316 height 26
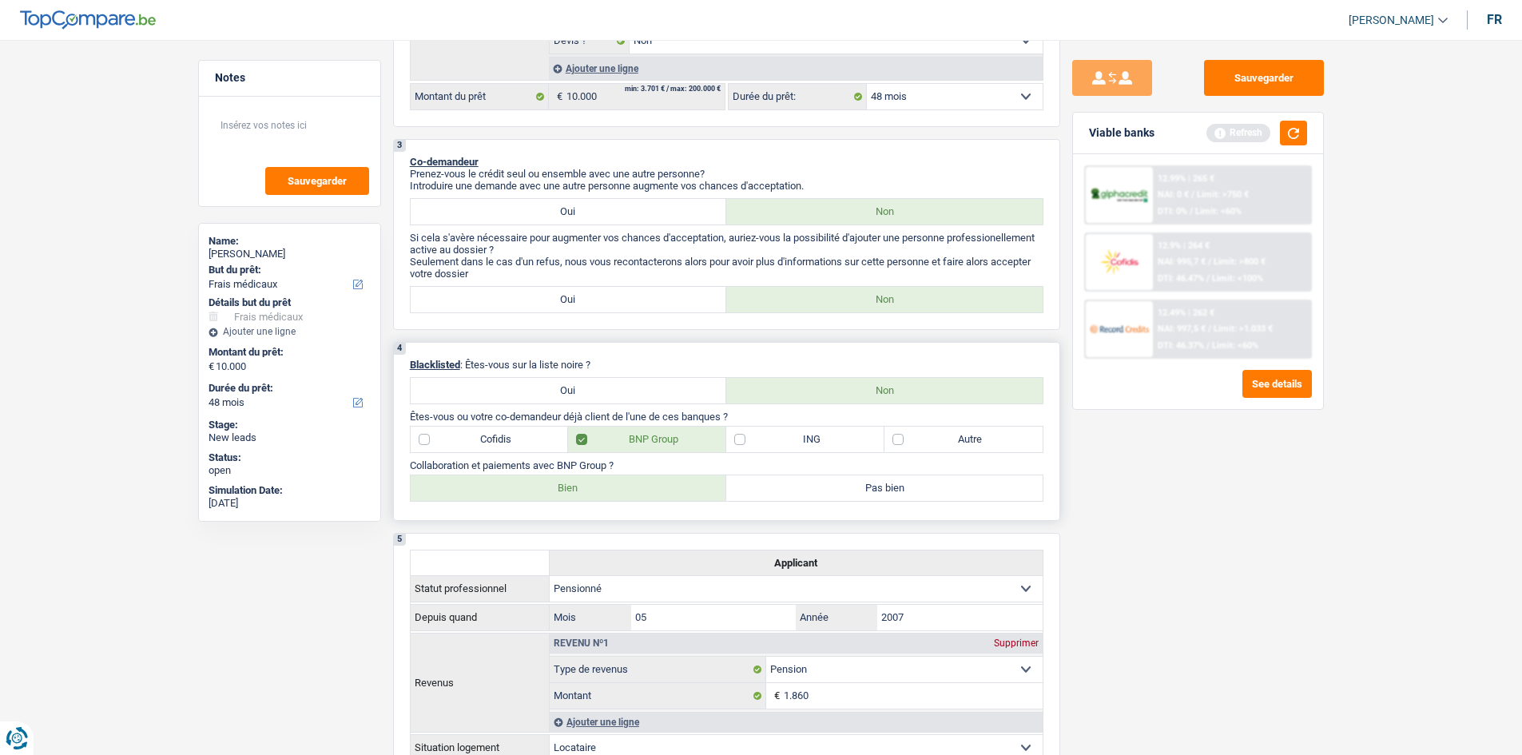
radio input "true"
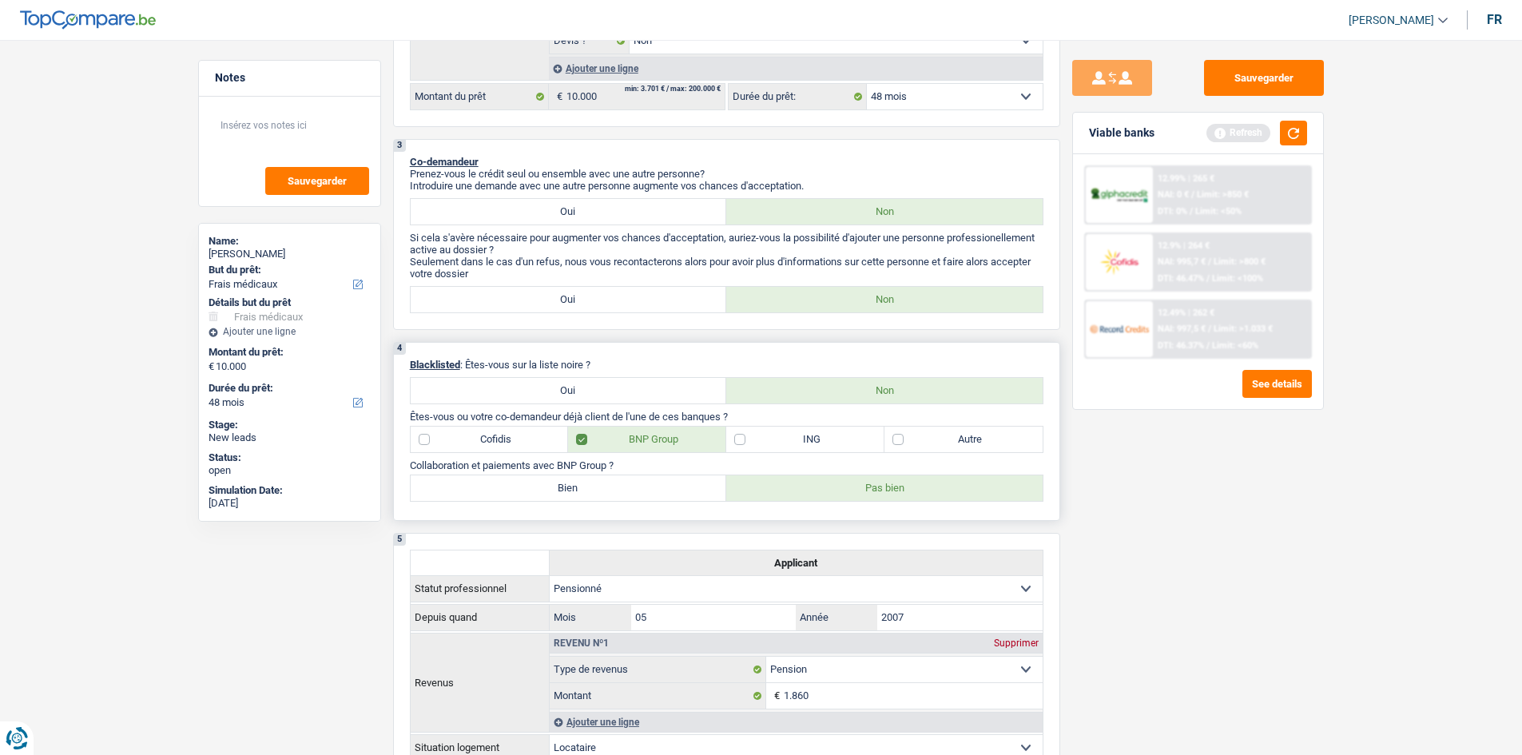
click at [646, 489] on label "Bien" at bounding box center [569, 488] width 316 height 26
click at [646, 489] on input "Bien" at bounding box center [569, 488] width 316 height 26
radio input "true"
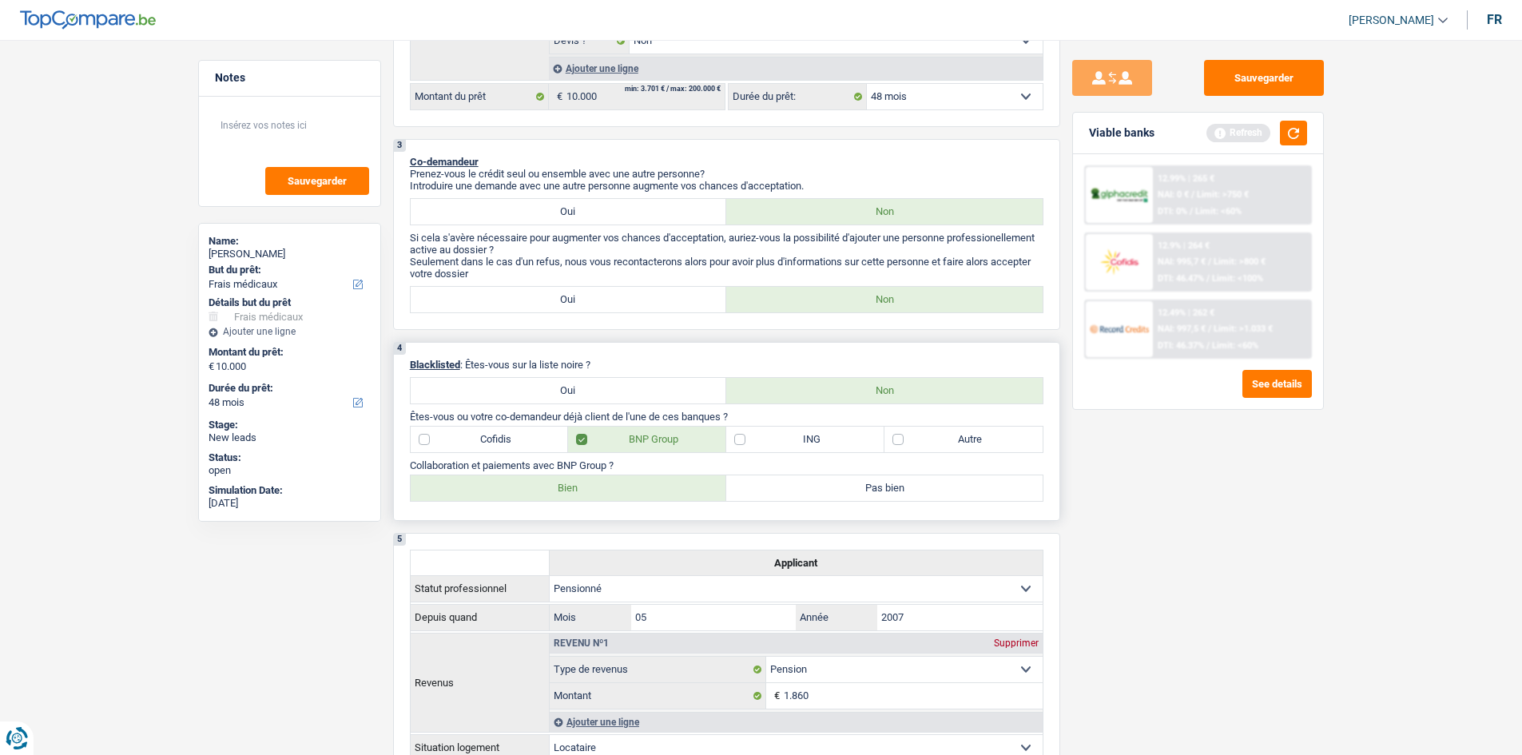
drag, startPoint x: 964, startPoint y: 423, endPoint x: 950, endPoint y: 436, distance: 18.6
click at [964, 425] on div "4 Blacklisted : Êtes-vous sur la liste noire ? Oui Non Êtes-vous ou votre co-de…" at bounding box center [726, 431] width 667 height 179
drag, startPoint x: 946, startPoint y: 439, endPoint x: 938, endPoint y: 440, distance: 8.0
click at [946, 440] on label "Autre" at bounding box center [963, 440] width 158 height 26
click at [946, 440] on input "Autre" at bounding box center [963, 440] width 158 height 26
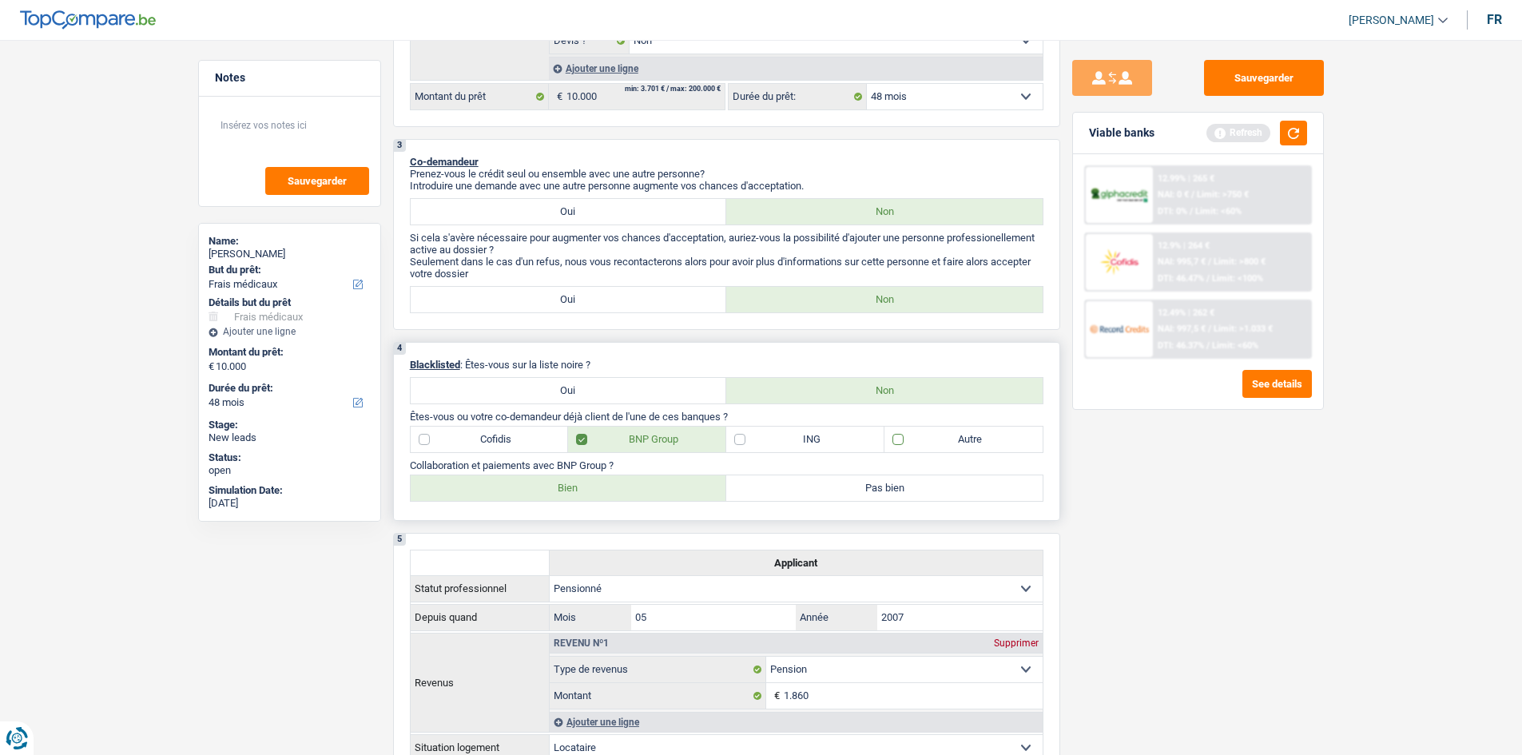
checkbox input "true"
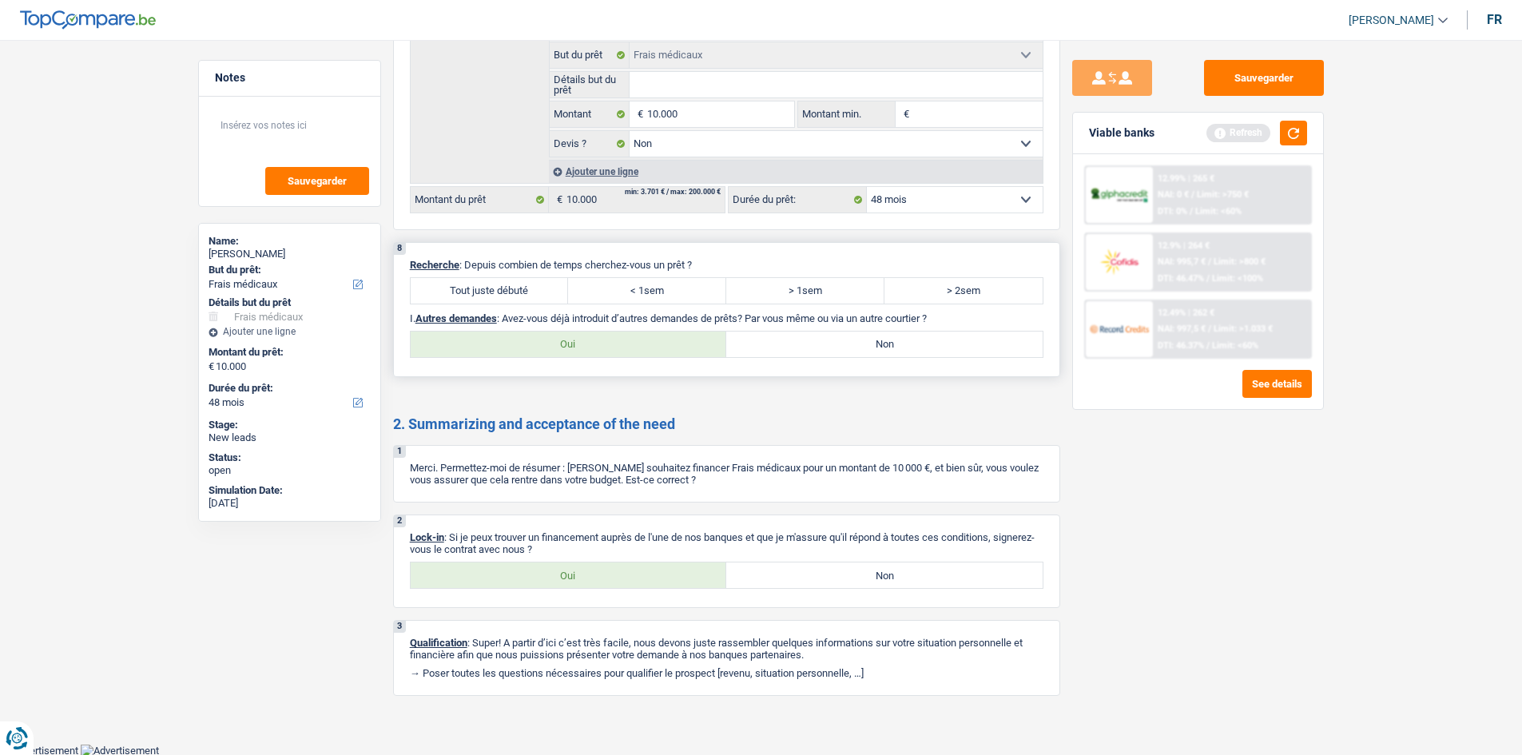
scroll to position [1461, 0]
click at [912, 206] on select "12 mois 18 mois 24 mois 30 mois 36 mois 42 mois 48 mois Sélectionner une option" at bounding box center [955, 199] width 176 height 26
type input "1.000"
type input "10.001"
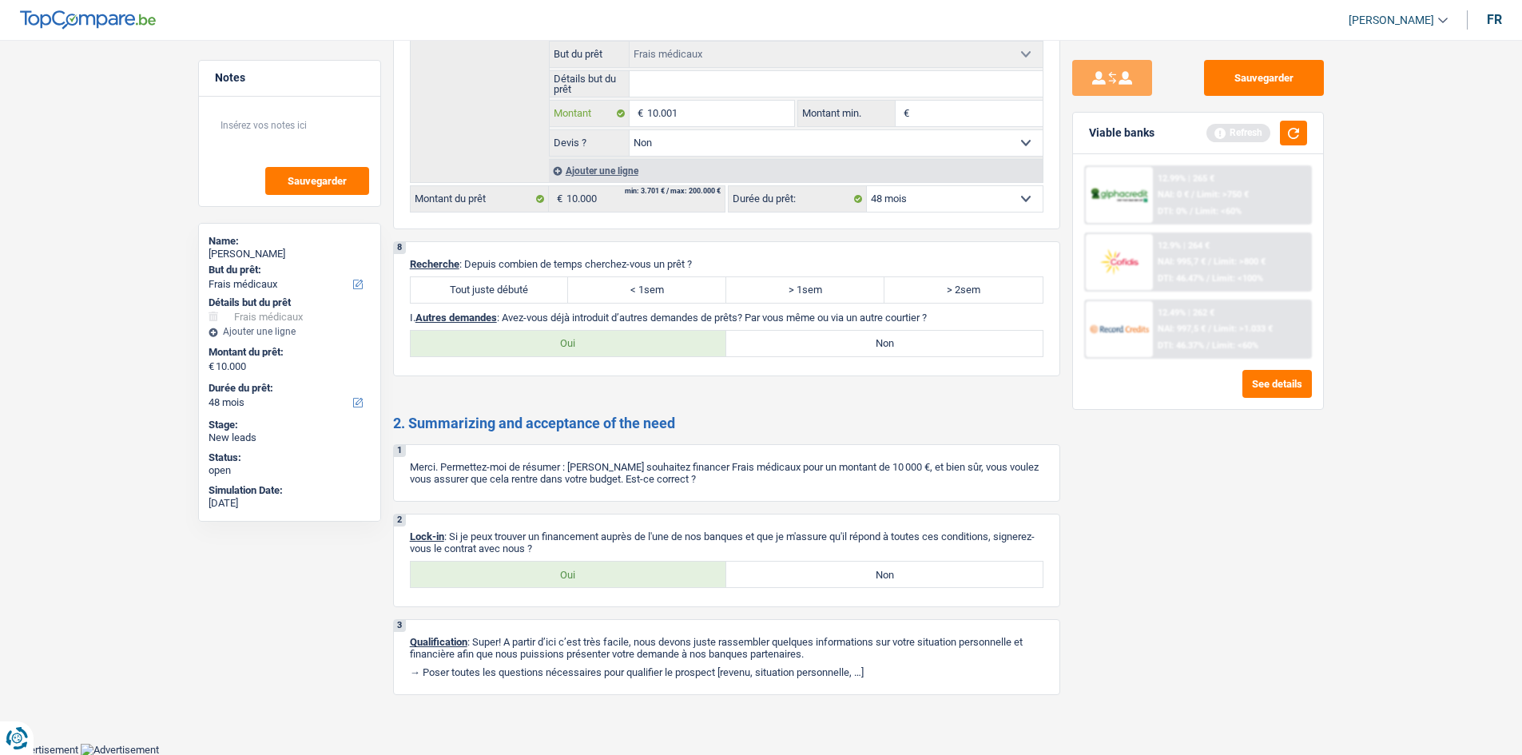
type input "10.001"
click at [1101, 462] on div "Sauvegarder Viable banks Refresh 12.99% | 265 € NAI: 0 € / Limit: >750 € DTI: 0…" at bounding box center [1198, 392] width 276 height 665
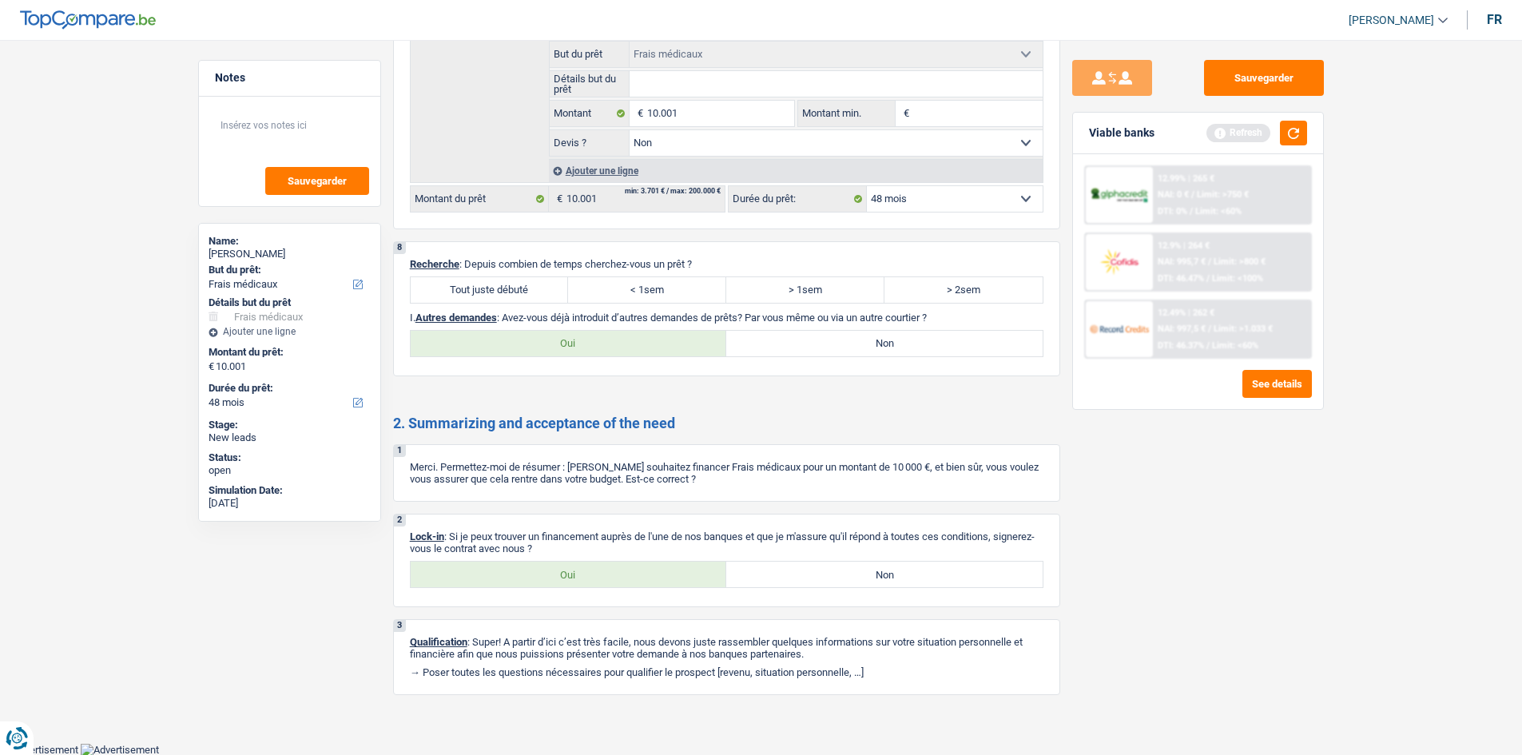
select select "60"
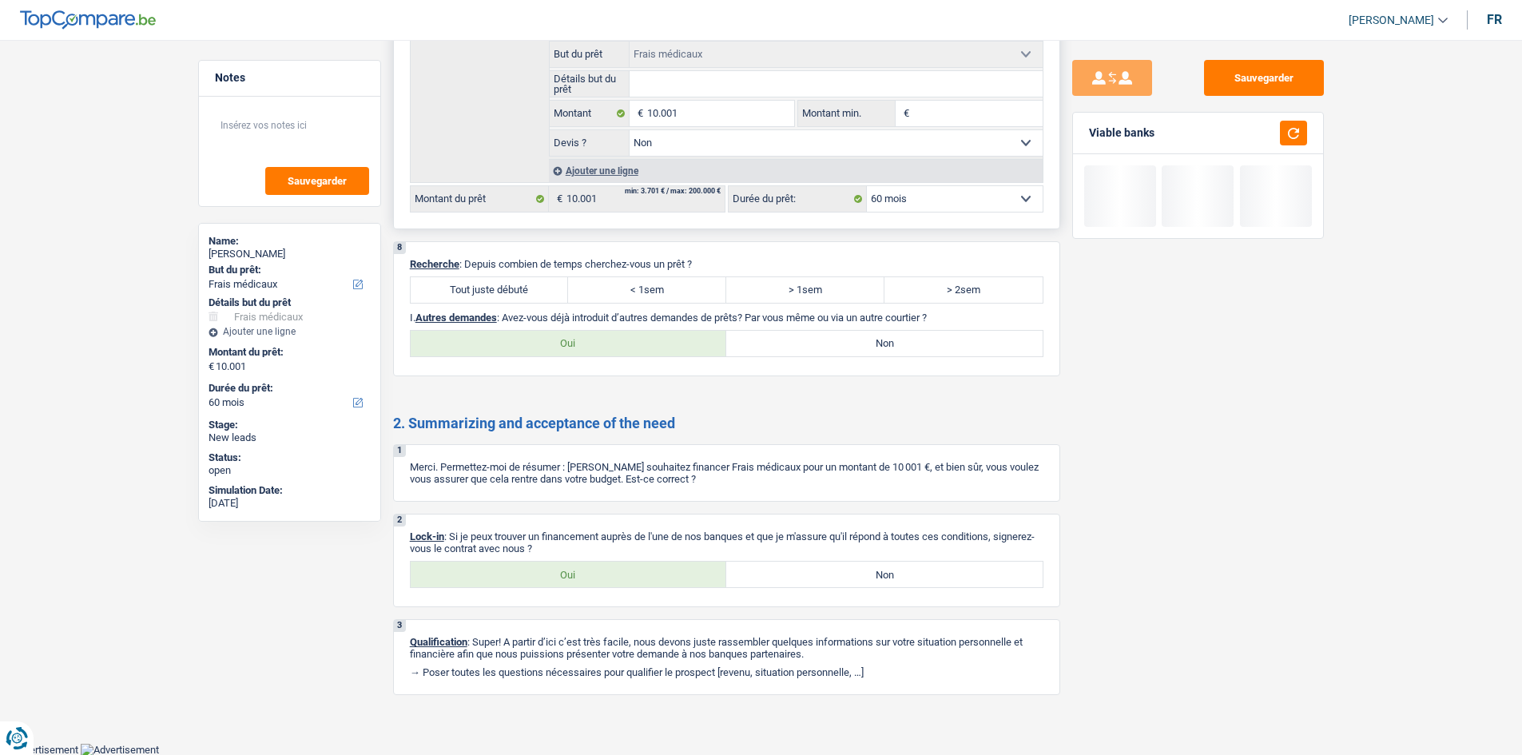
click at [917, 197] on select "12 mois 18 mois 24 mois 30 mois 36 mois 42 mois 48 mois 60 mois Sélectionner un…" at bounding box center [955, 199] width 176 height 26
click at [867, 186] on select "12 mois 18 mois 24 mois 30 mois 36 mois 42 mois 48 mois 60 mois Sélectionner un…" at bounding box center [955, 199] width 176 height 26
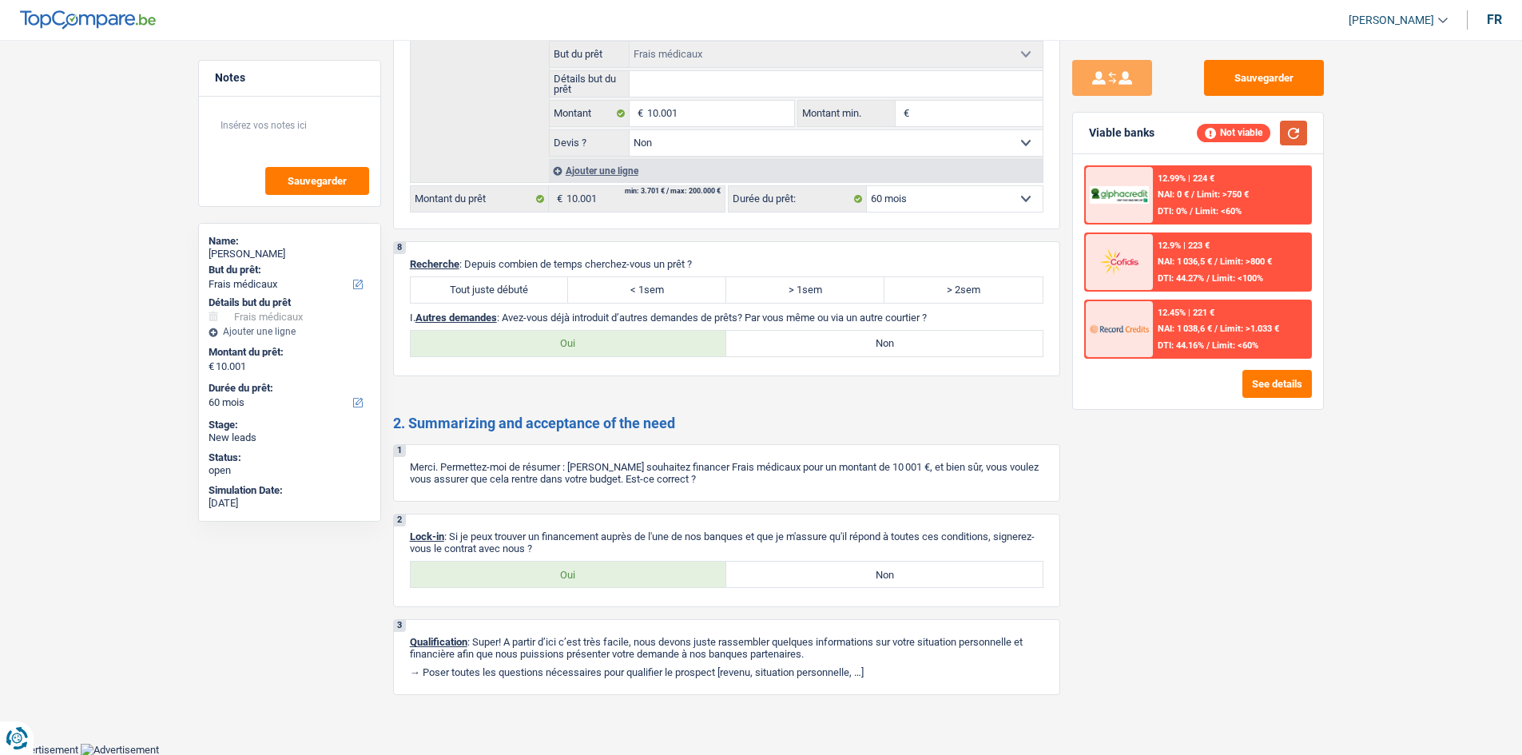
click at [1288, 134] on button "button" at bounding box center [1293, 133] width 27 height 25
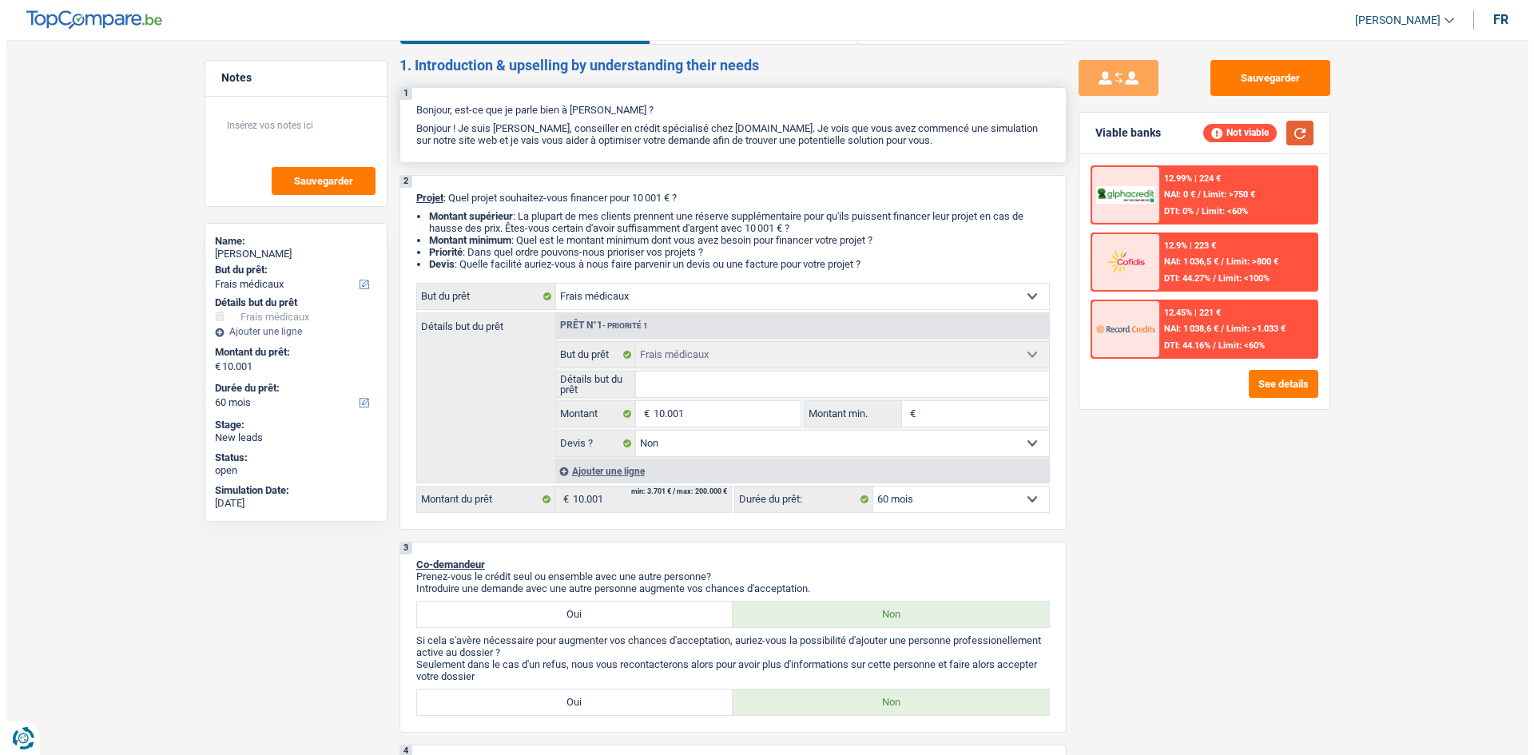
scroll to position [0, 0]
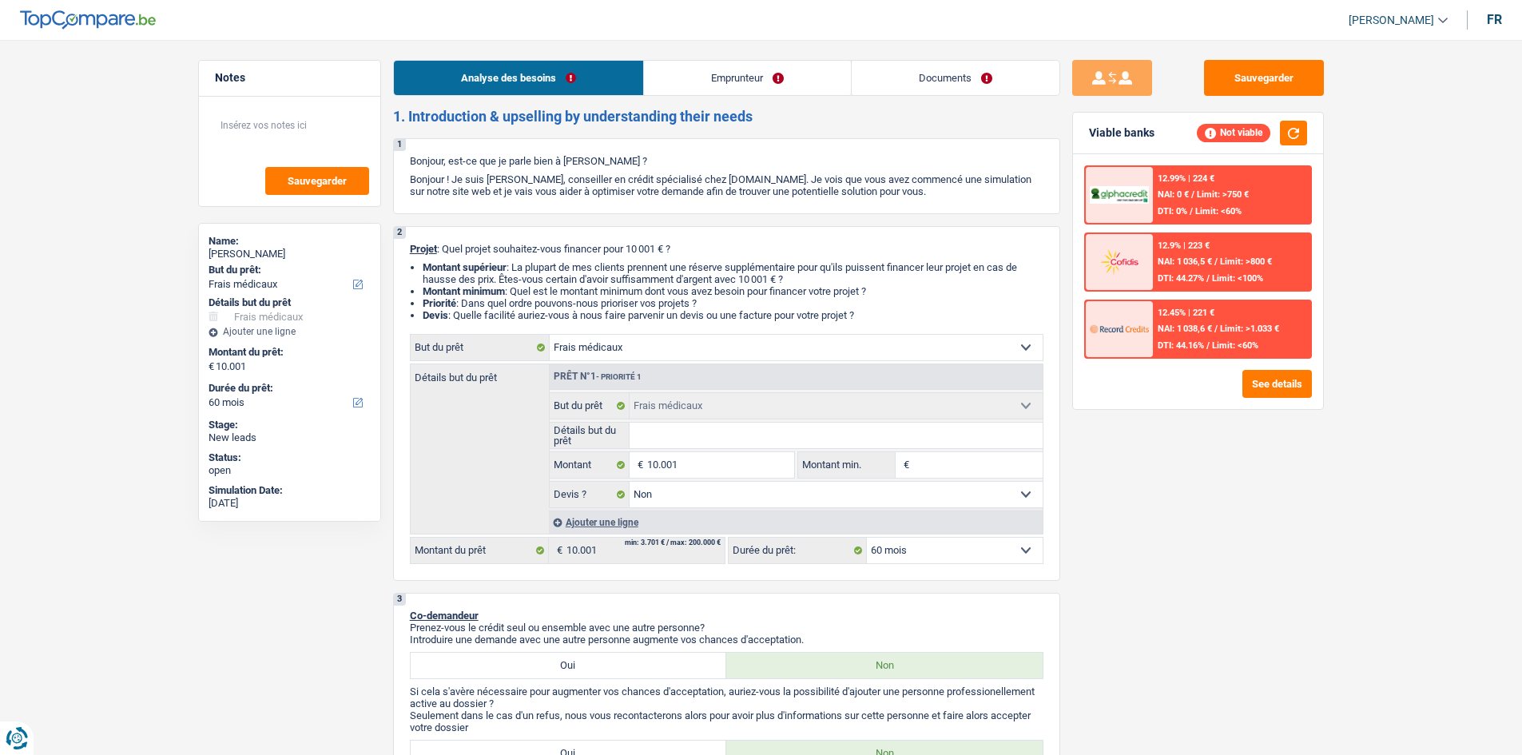
click at [714, 72] on link "Emprunteur" at bounding box center [747, 78] width 207 height 34
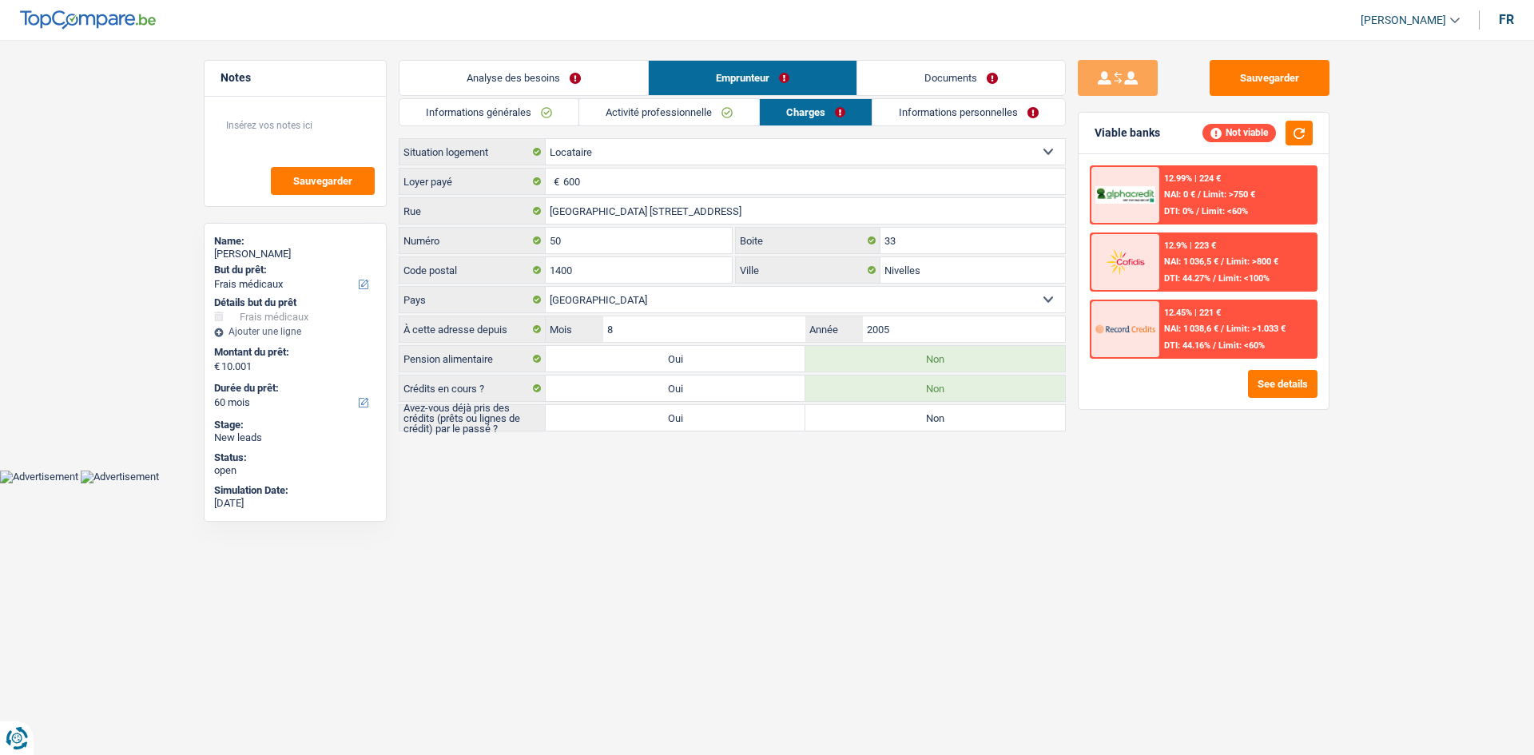
click at [944, 112] on link "Informations personnelles" at bounding box center [968, 112] width 192 height 26
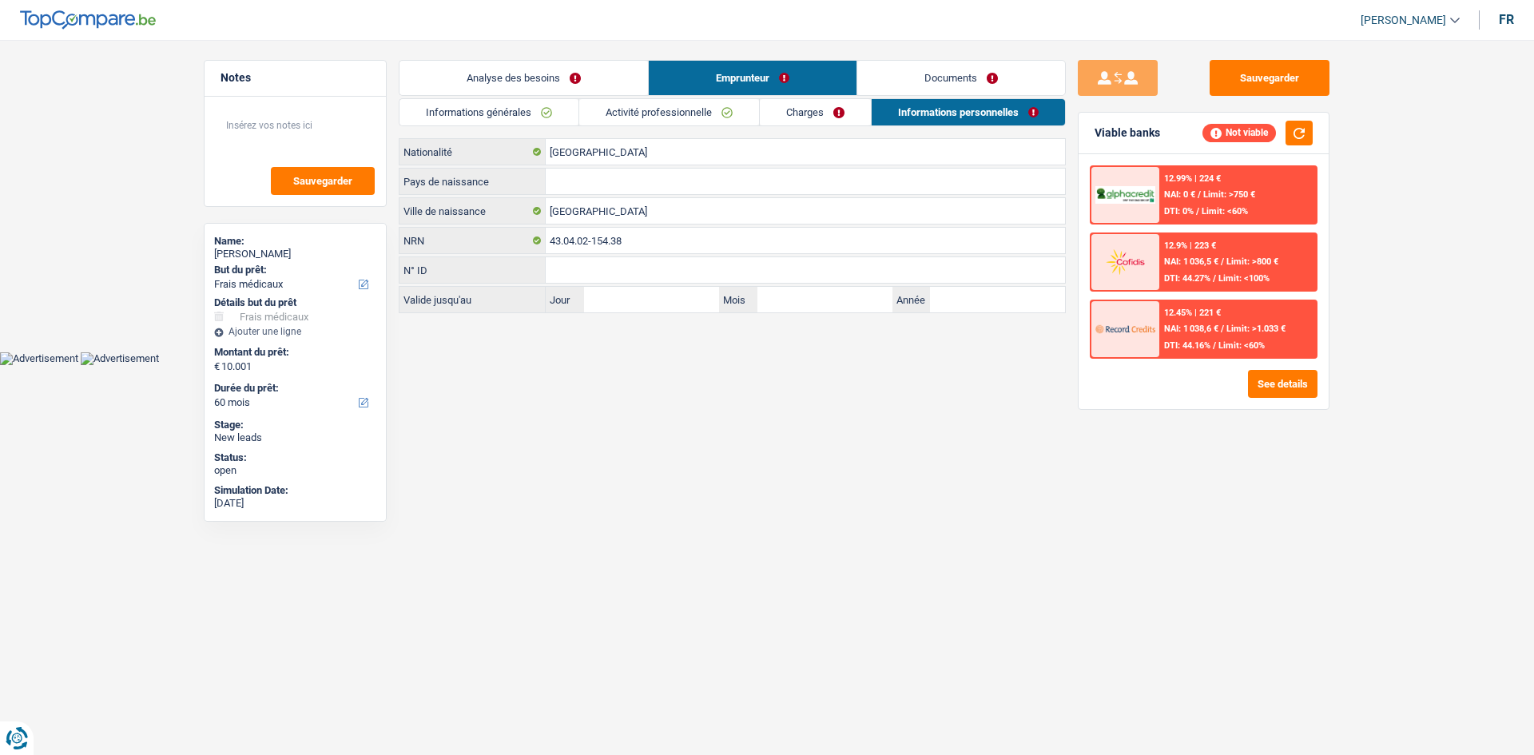
click at [805, 115] on link "Charges" at bounding box center [815, 112] width 111 height 26
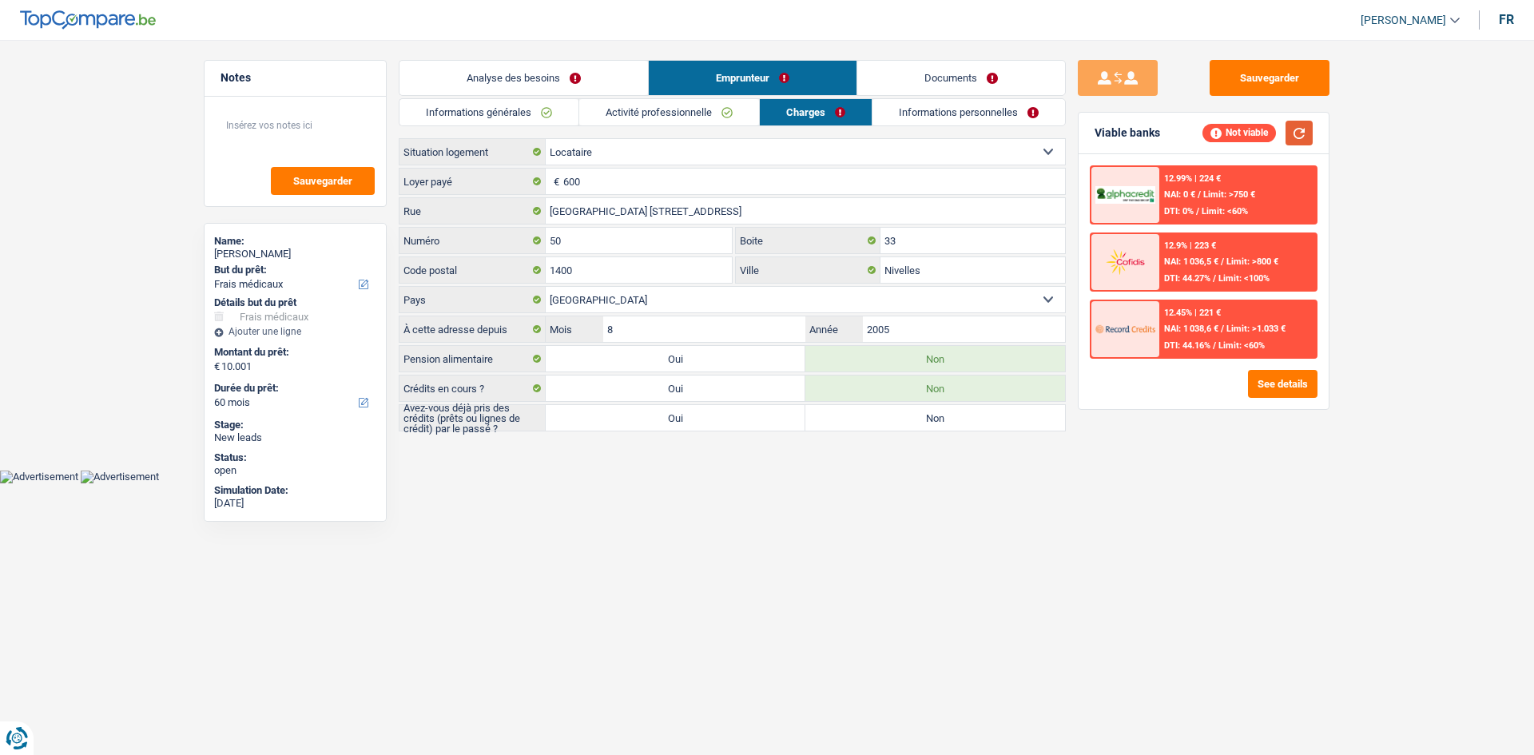
drag, startPoint x: 1301, startPoint y: 136, endPoint x: 1291, endPoint y: 133, distance: 10.9
click at [1301, 133] on button "button" at bounding box center [1298, 133] width 27 height 25
click at [1210, 266] on div "12.9% | 223 € NAI: 1 036,5 € / Limit: >800 € DTI: 44.27% / Limit: <100%" at bounding box center [1237, 262] width 157 height 56
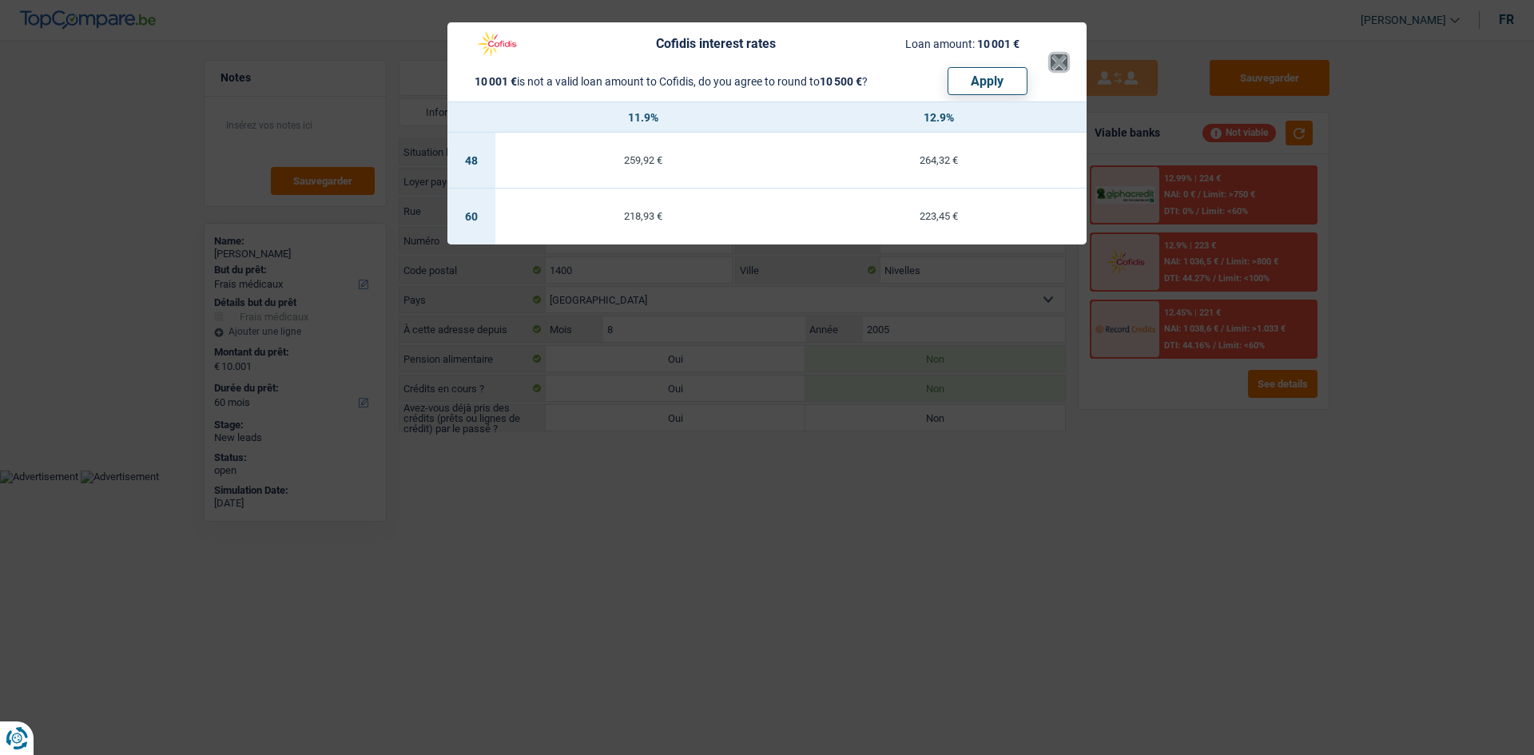
click at [1054, 61] on button "×" at bounding box center [1058, 62] width 17 height 16
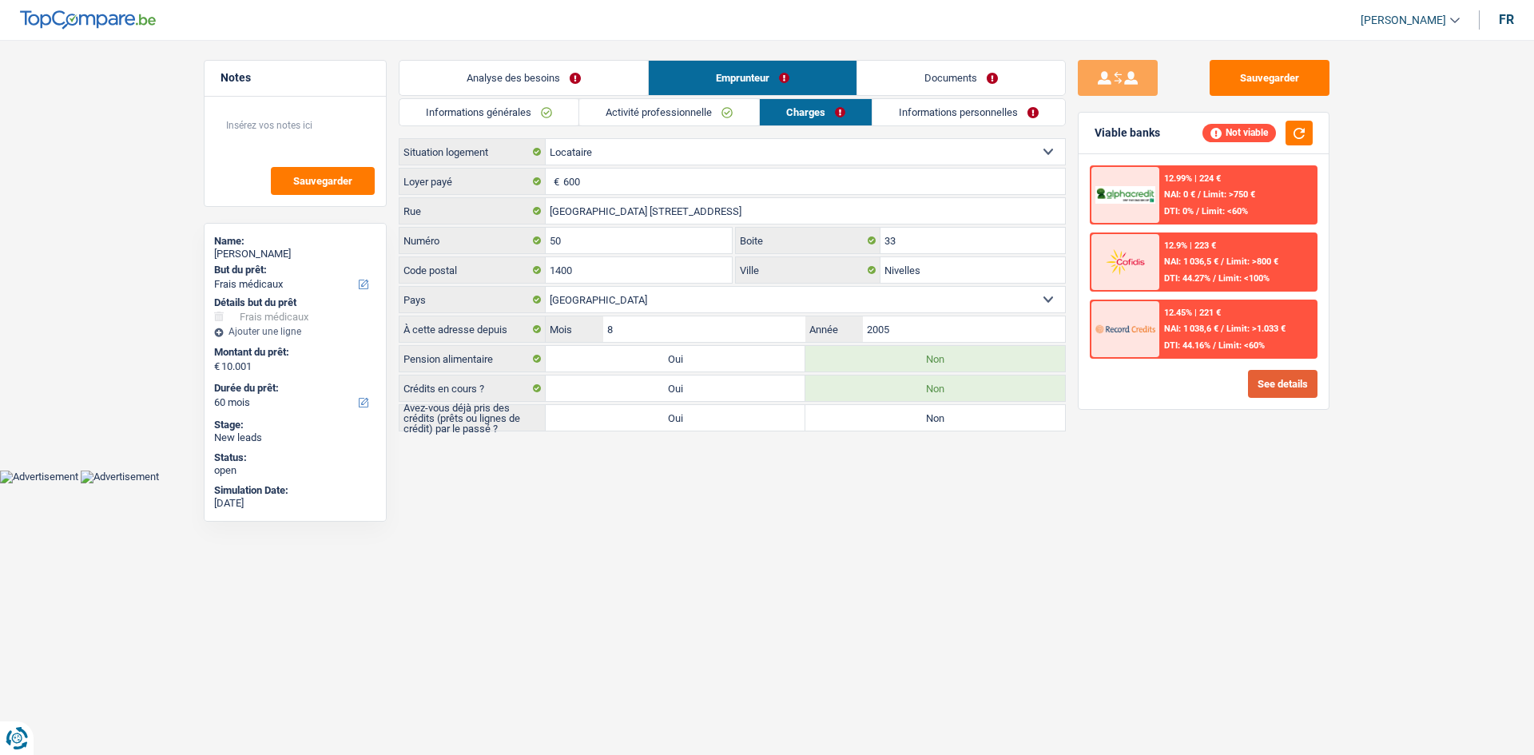
click at [1268, 374] on button "See details" at bounding box center [1282, 384] width 69 height 28
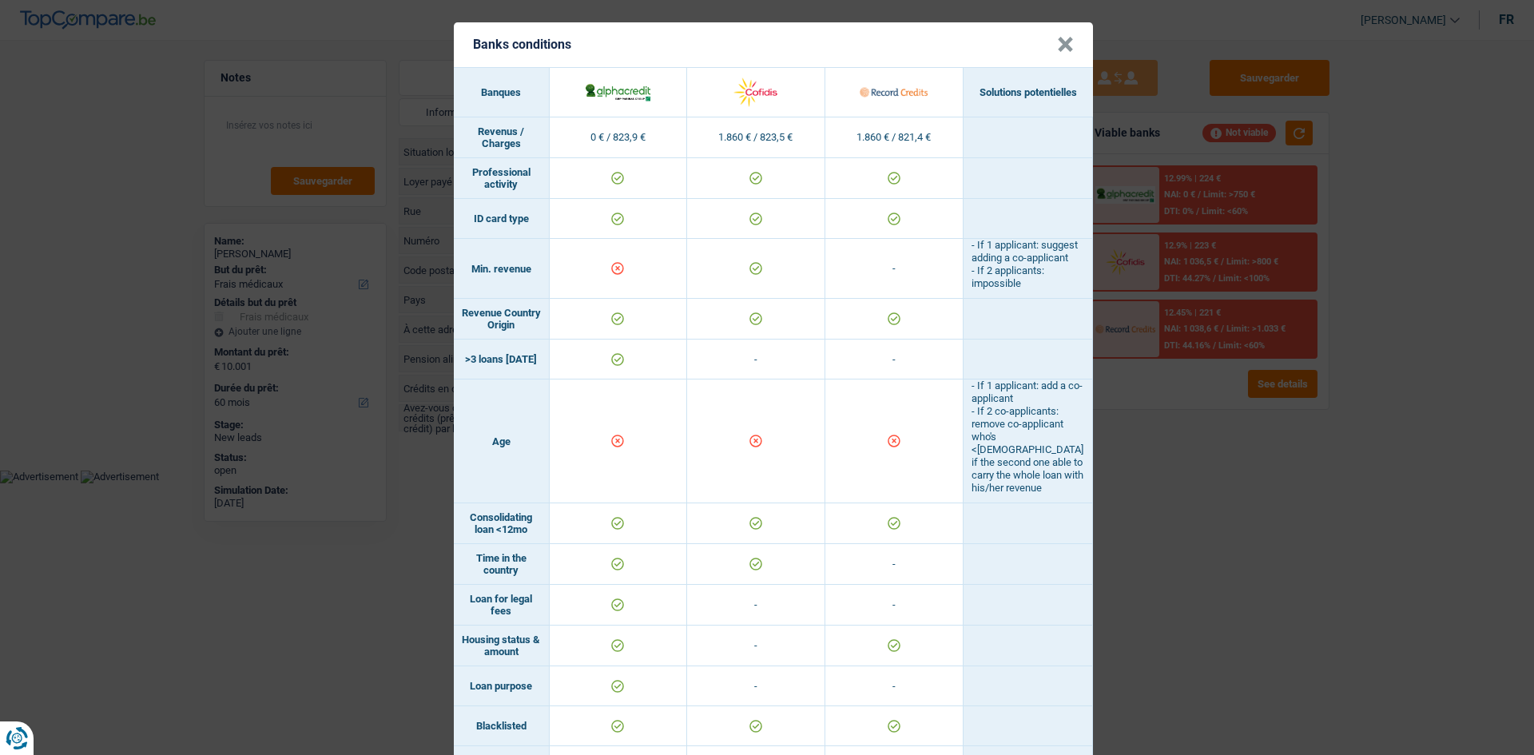
click at [1057, 48] on button "×" at bounding box center [1065, 45] width 17 height 16
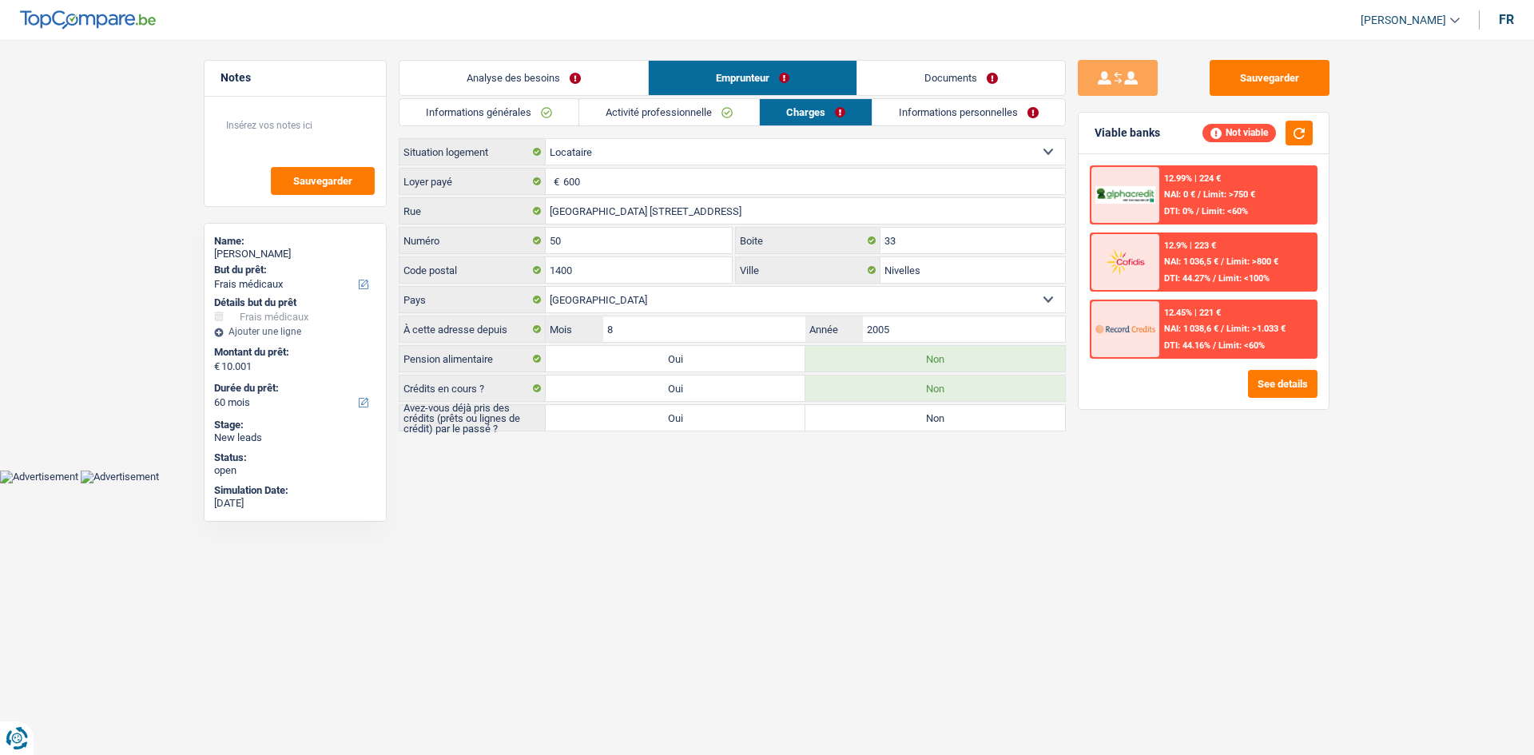
click at [911, 112] on link "Informations personnelles" at bounding box center [968, 112] width 192 height 26
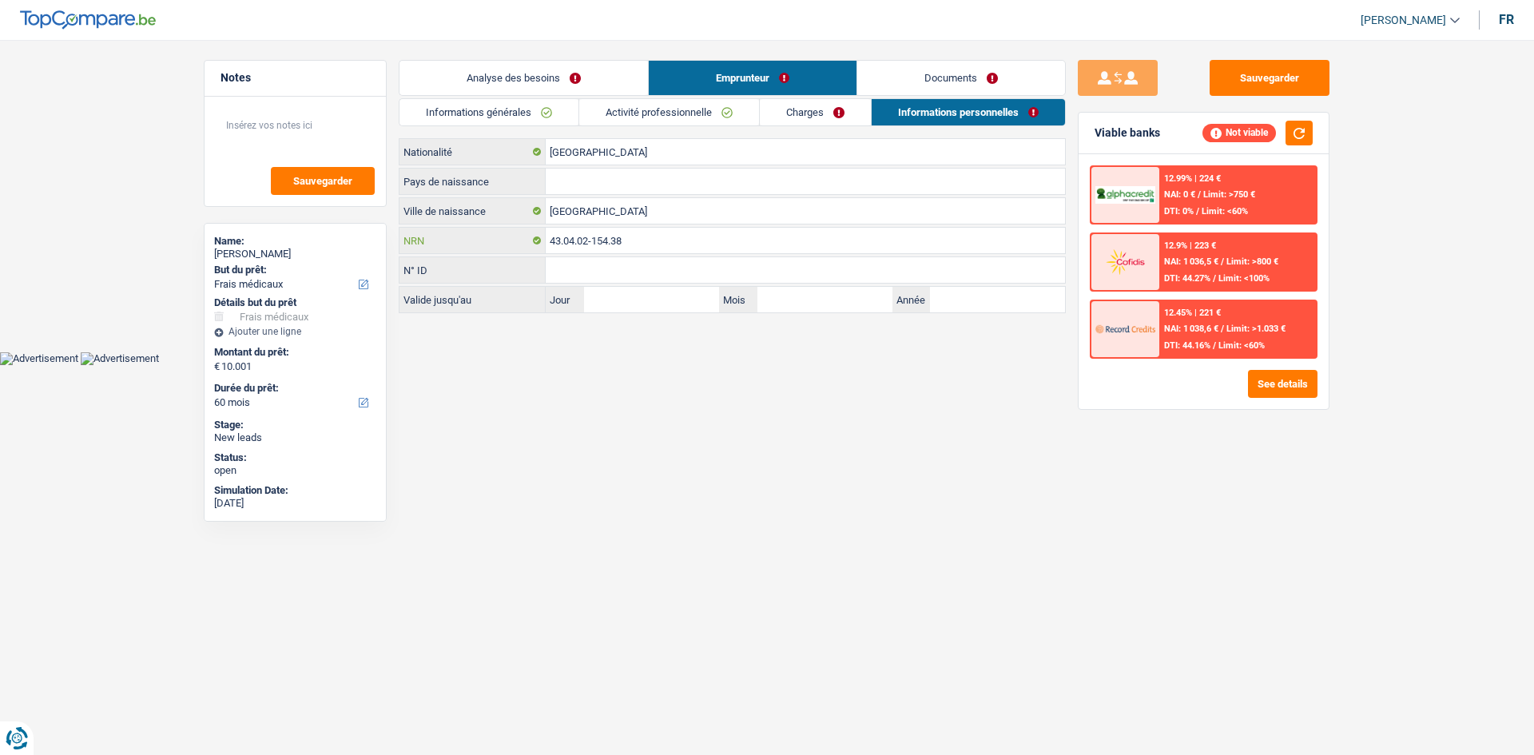
drag, startPoint x: 563, startPoint y: 236, endPoint x: 544, endPoint y: 237, distance: 19.2
click at [544, 237] on div "43.04.02-154.38 NRN" at bounding box center [731, 241] width 665 height 26
click at [831, 109] on link "Charges" at bounding box center [815, 112] width 111 height 26
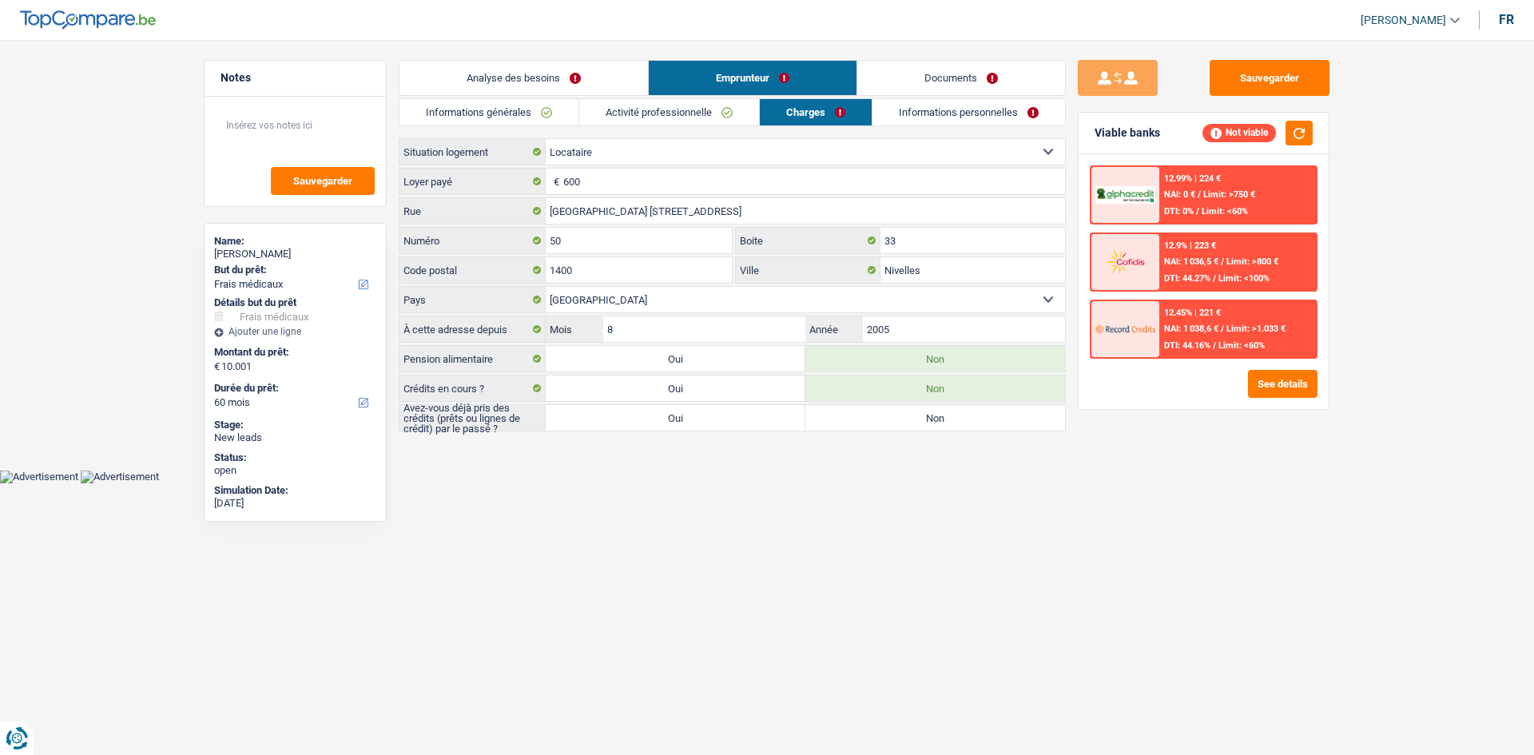
click at [674, 107] on link "Activité professionnelle" at bounding box center [669, 112] width 180 height 26
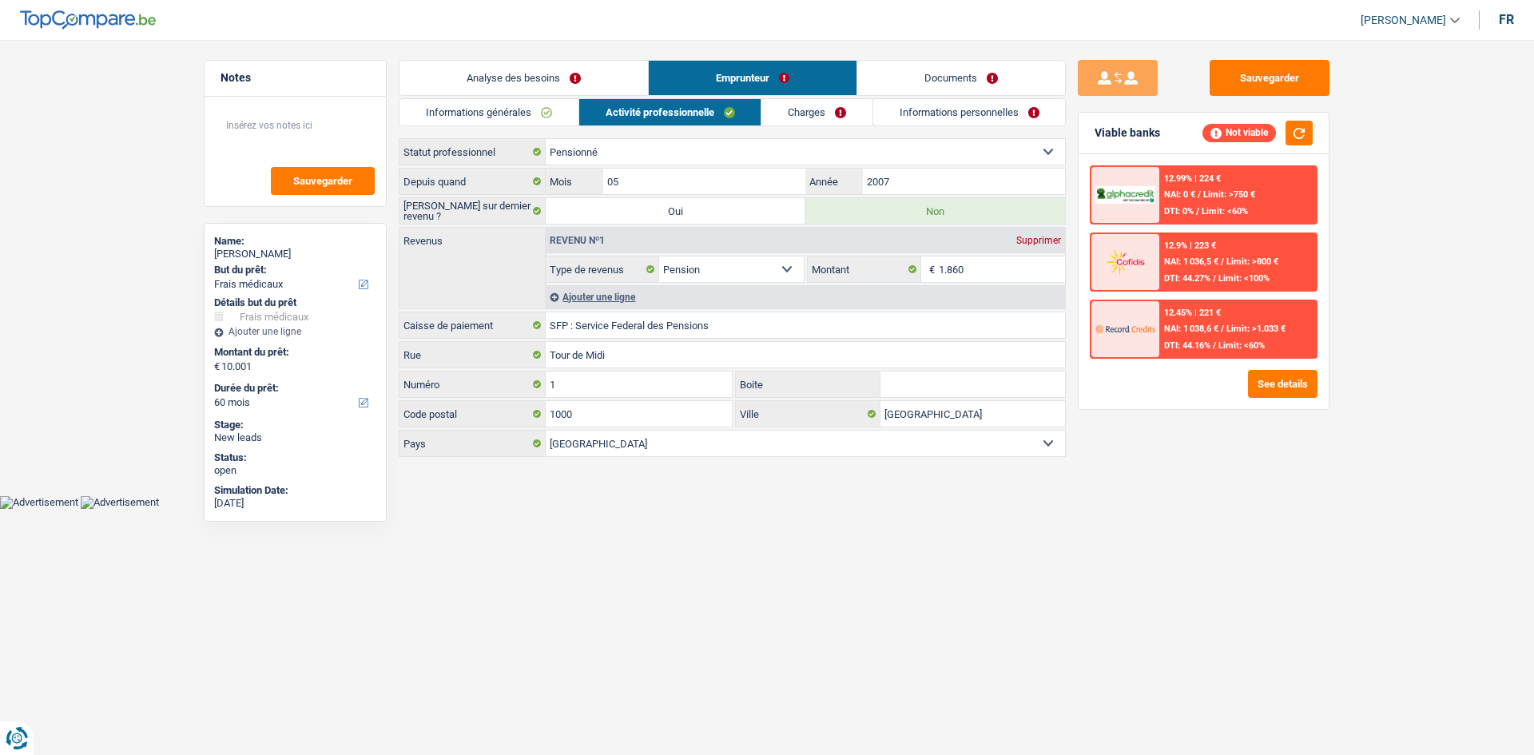
click at [518, 97] on div "Analyse des besoins Emprunteur Documents 1. Introduction & upselling by underst…" at bounding box center [732, 259] width 667 height 399
click at [517, 118] on link "Informations générales" at bounding box center [488, 112] width 179 height 26
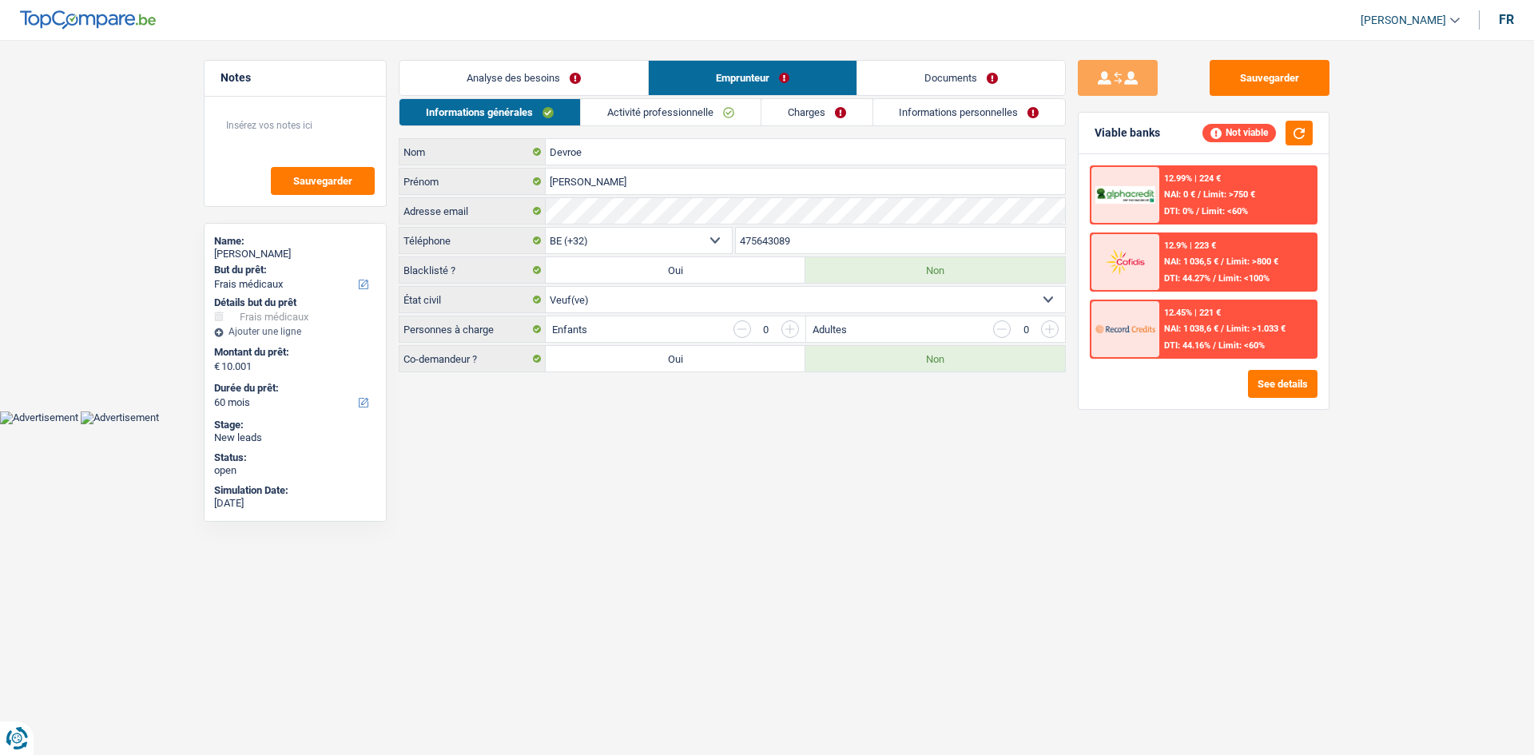
click at [563, 84] on link "Analyse des besoins" at bounding box center [523, 78] width 248 height 34
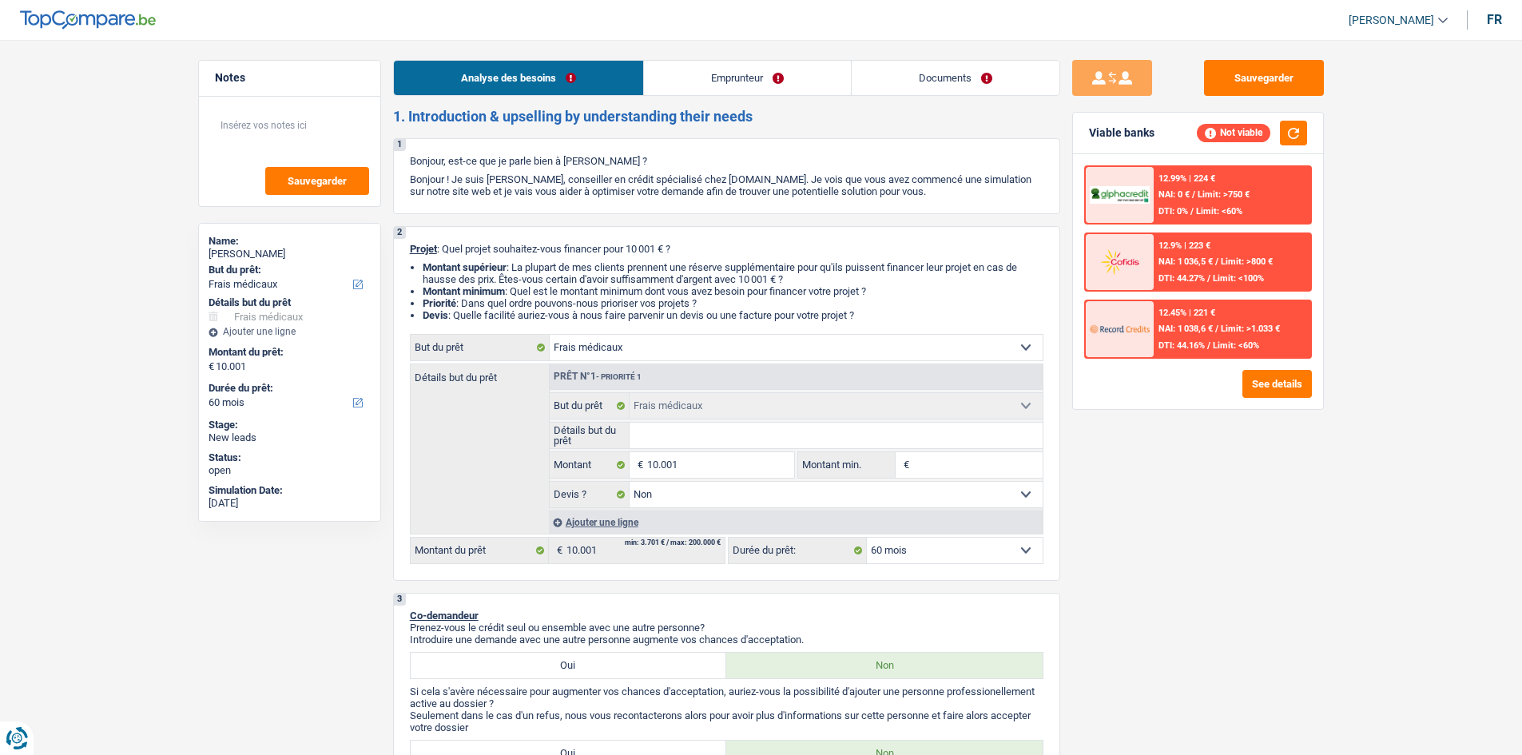
drag, startPoint x: 732, startPoint y: 92, endPoint x: 711, endPoint y: 97, distance: 21.3
click at [730, 93] on link "Emprunteur" at bounding box center [747, 78] width 207 height 34
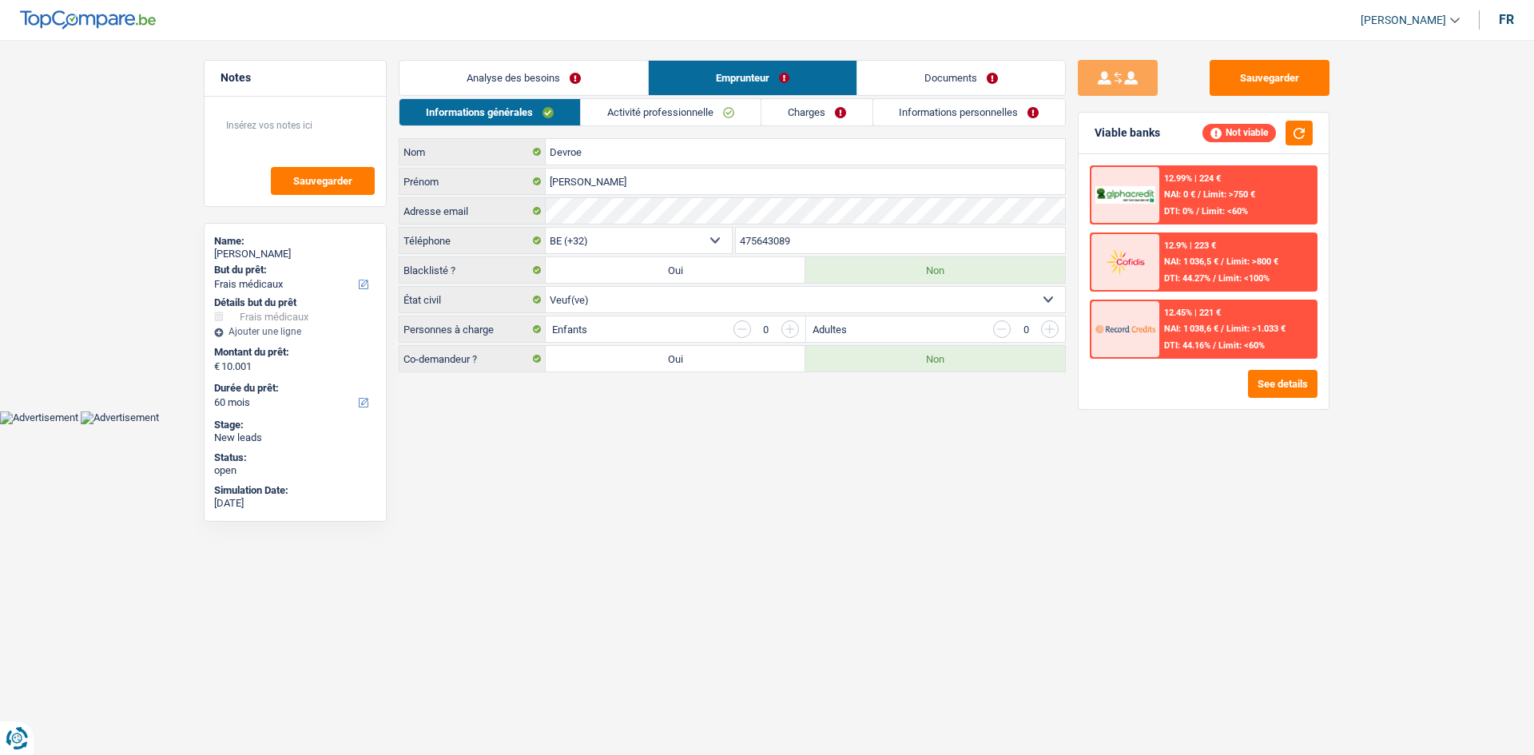
click at [788, 115] on link "Charges" at bounding box center [816, 112] width 111 height 26
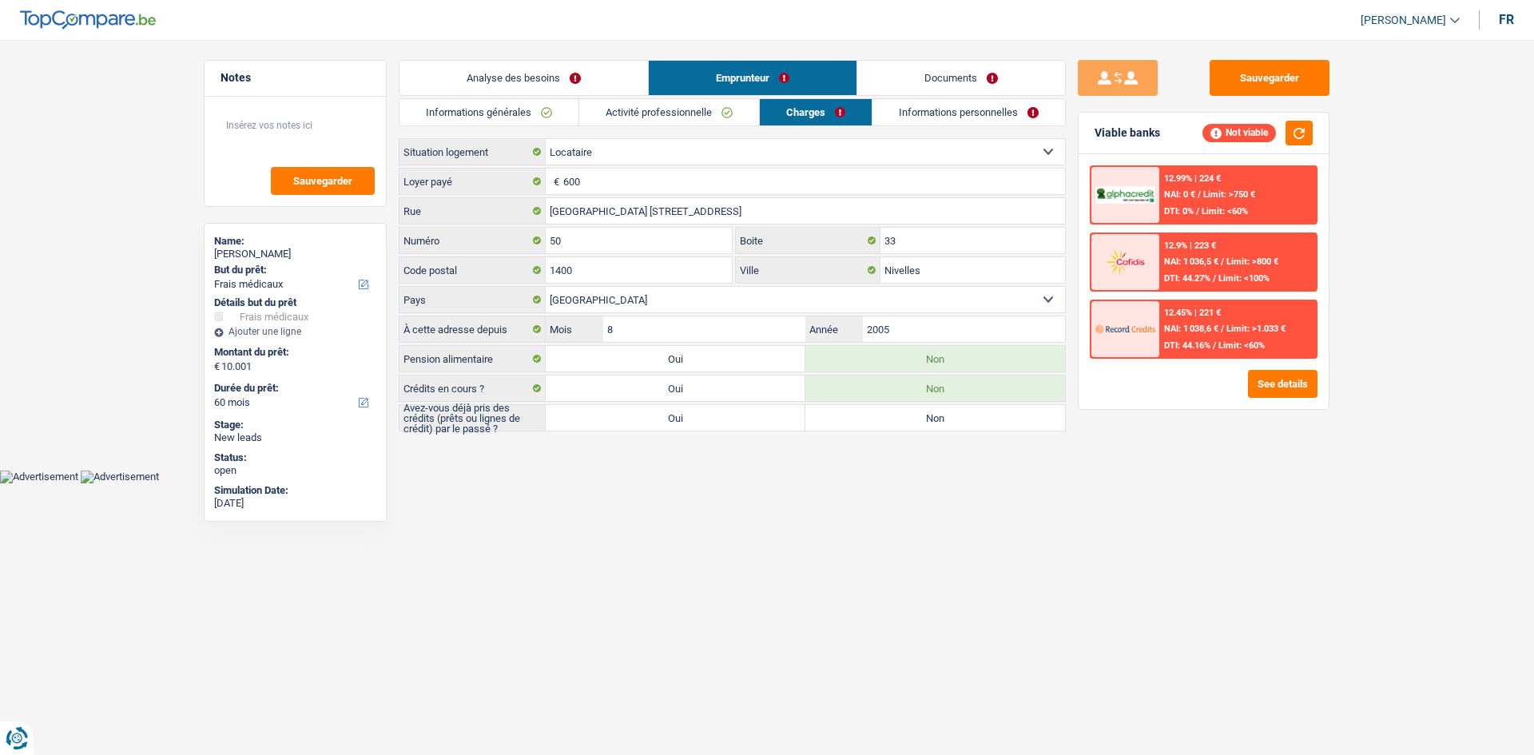
click at [661, 121] on link "Activité professionnelle" at bounding box center [669, 112] width 180 height 26
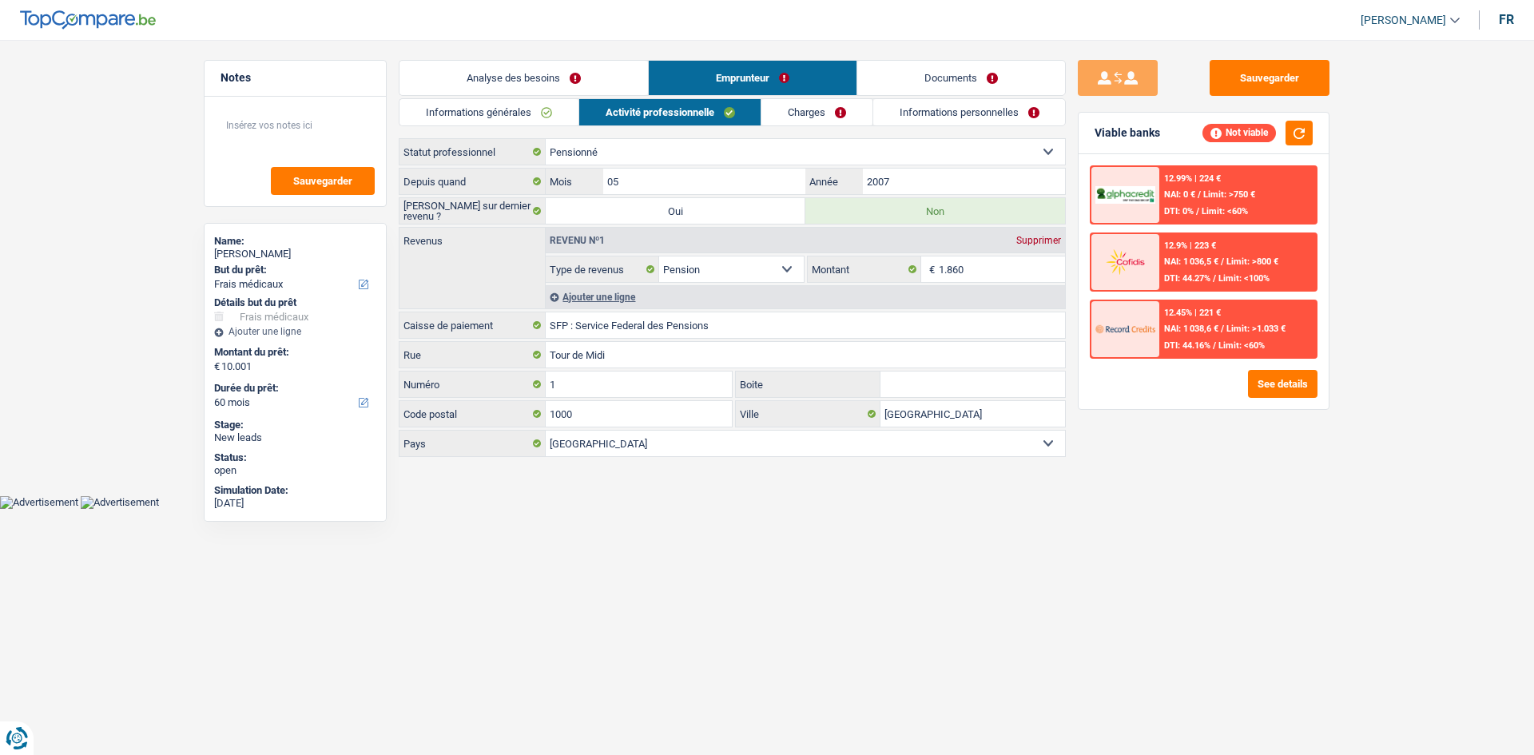
click at [552, 81] on link "Analyse des besoins" at bounding box center [523, 78] width 248 height 34
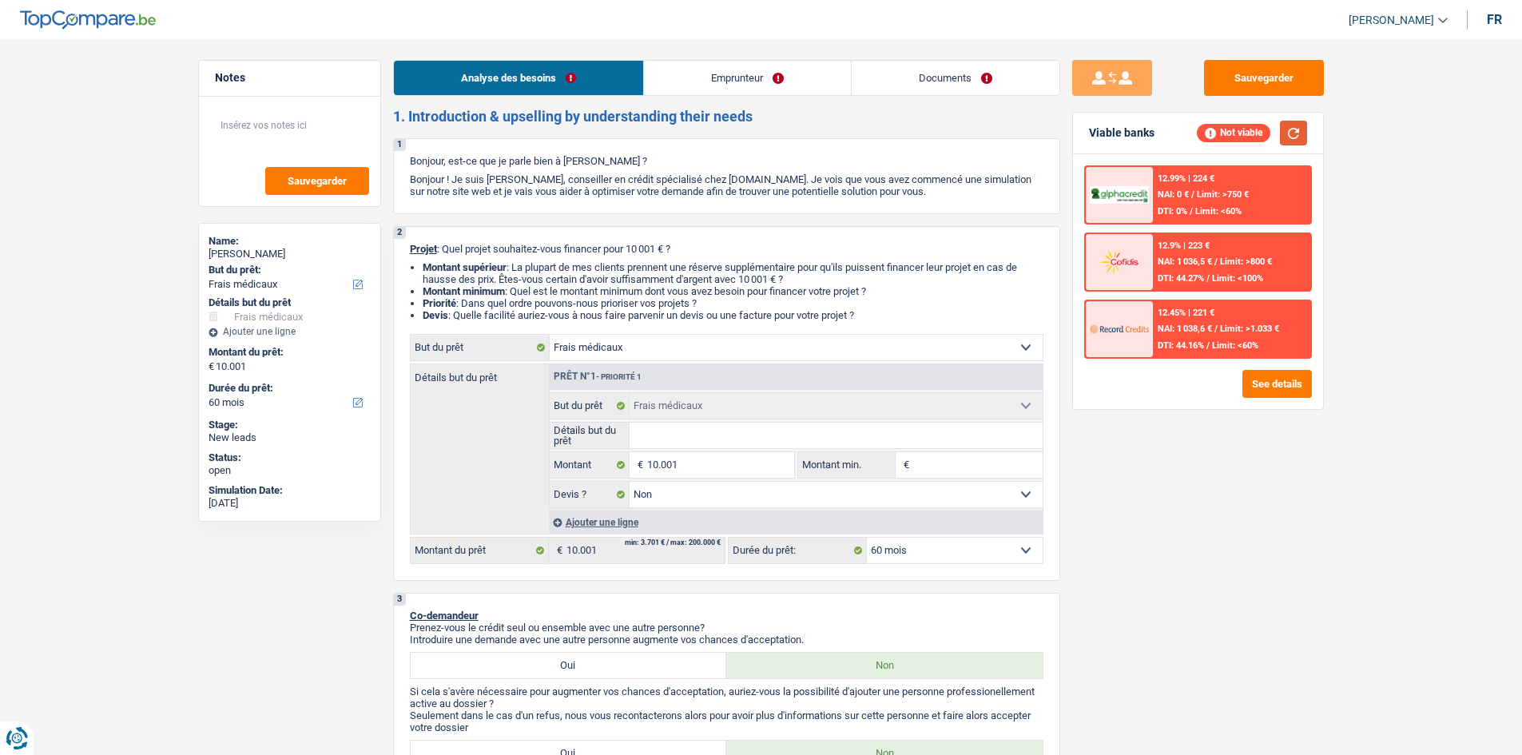
click at [1292, 135] on button "button" at bounding box center [1293, 133] width 27 height 25
click at [1252, 77] on button "Sauvegarder" at bounding box center [1264, 78] width 120 height 36
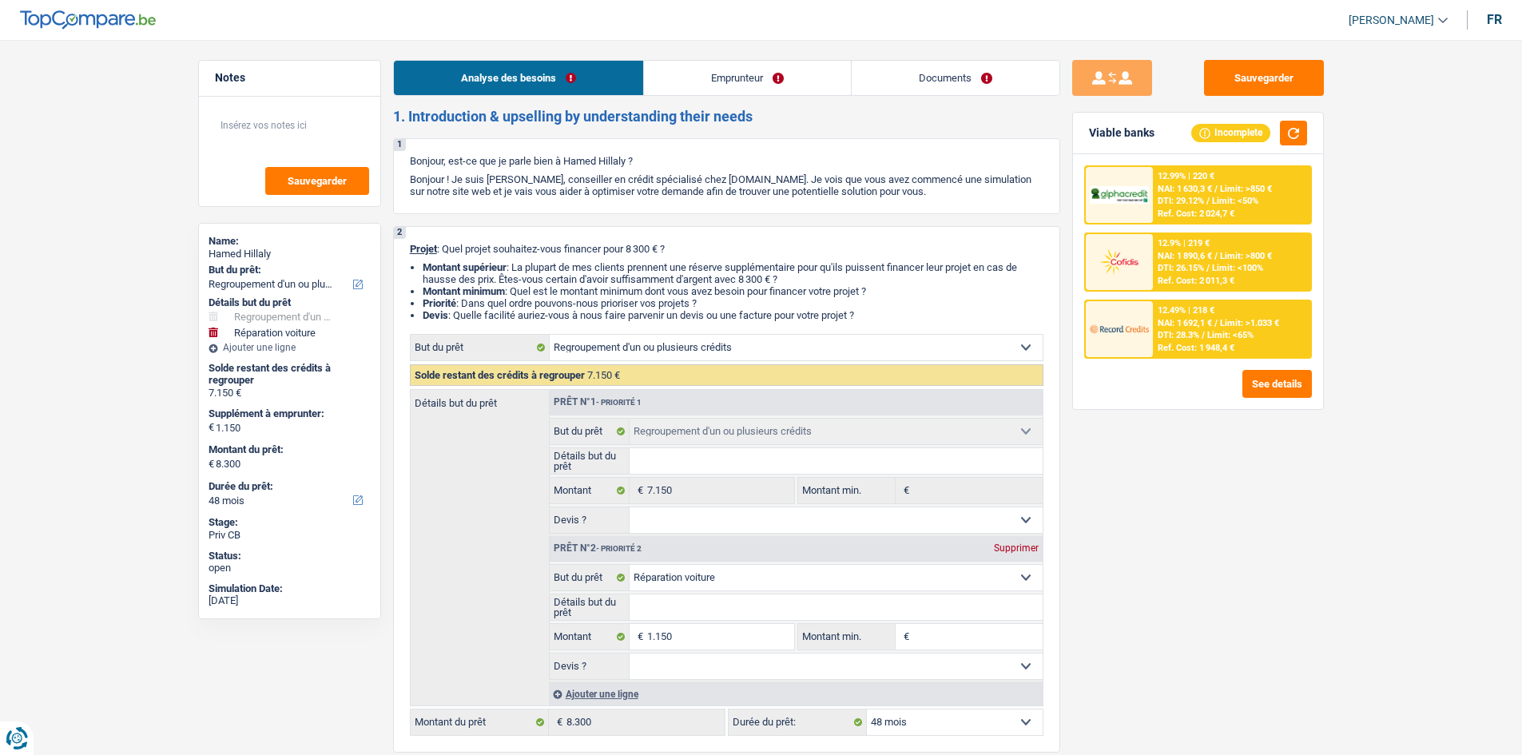
select select "refinancing"
select select "carRepair"
select select "48"
select select "refinancing"
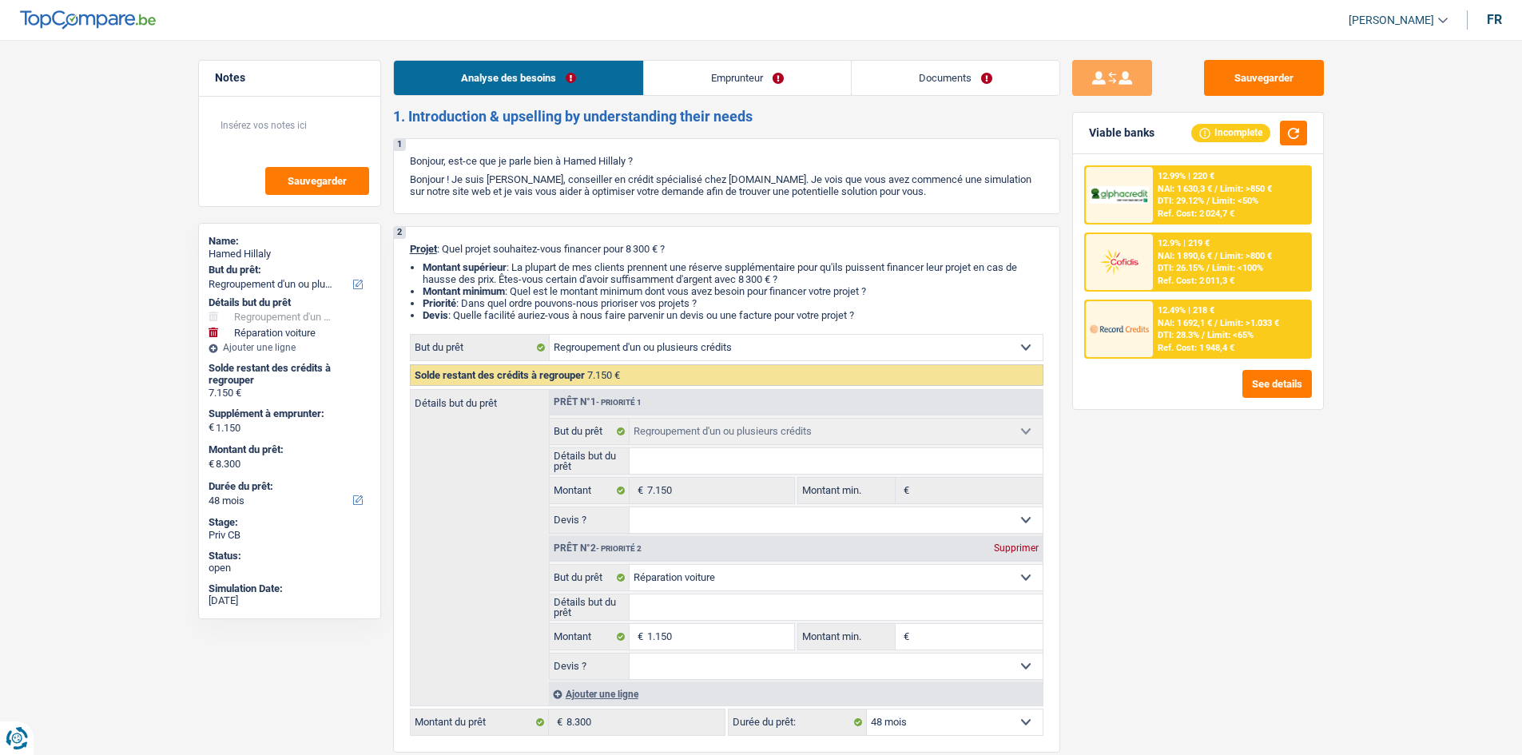
select select "refinancing"
select select "carRepair"
select select "48"
select select "worker"
select select "netSalary"
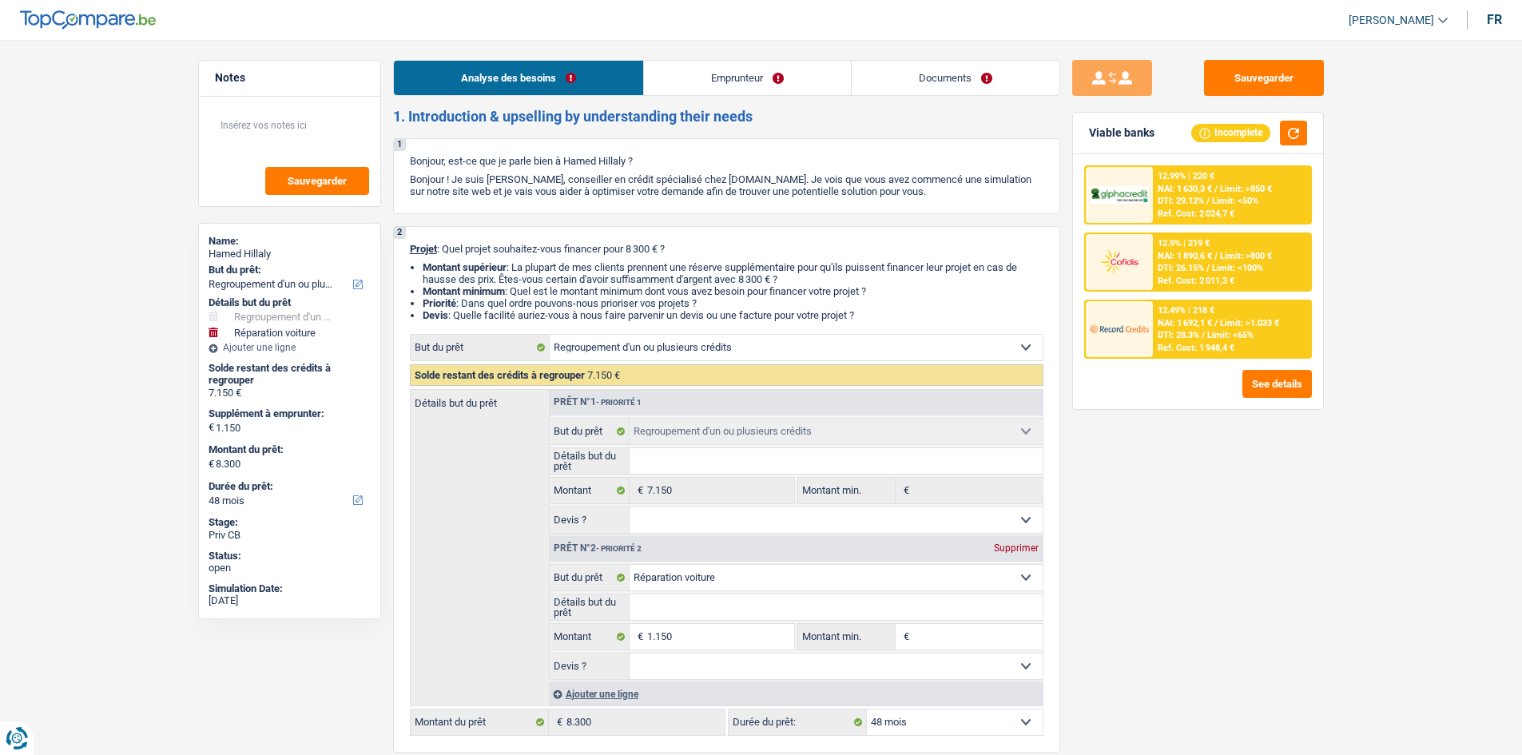
select select "mealVouchers"
select select "familyAllowances"
select select "rents"
select select "carLoan"
select select "60"
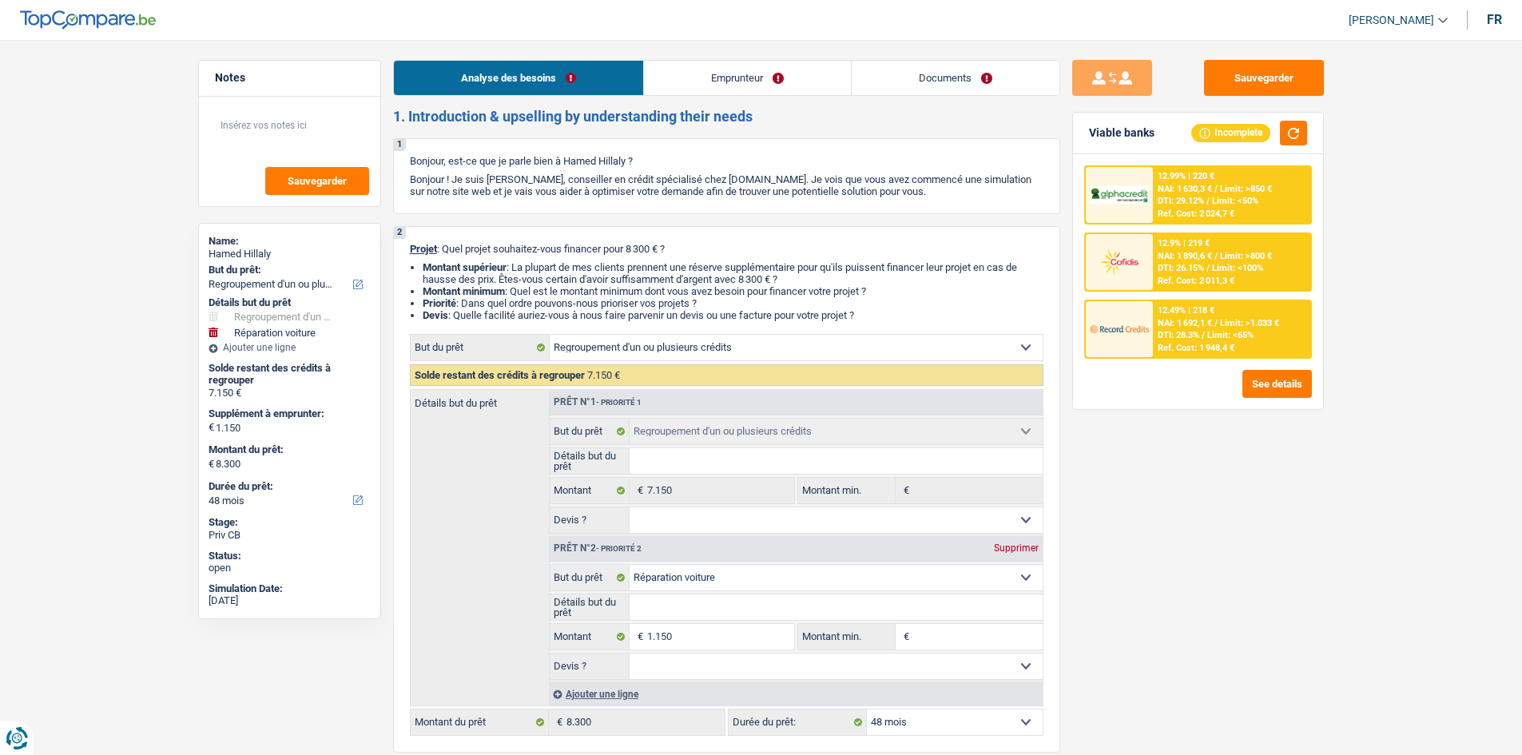
select select "refinancing"
select select "carRepair"
select select "48"
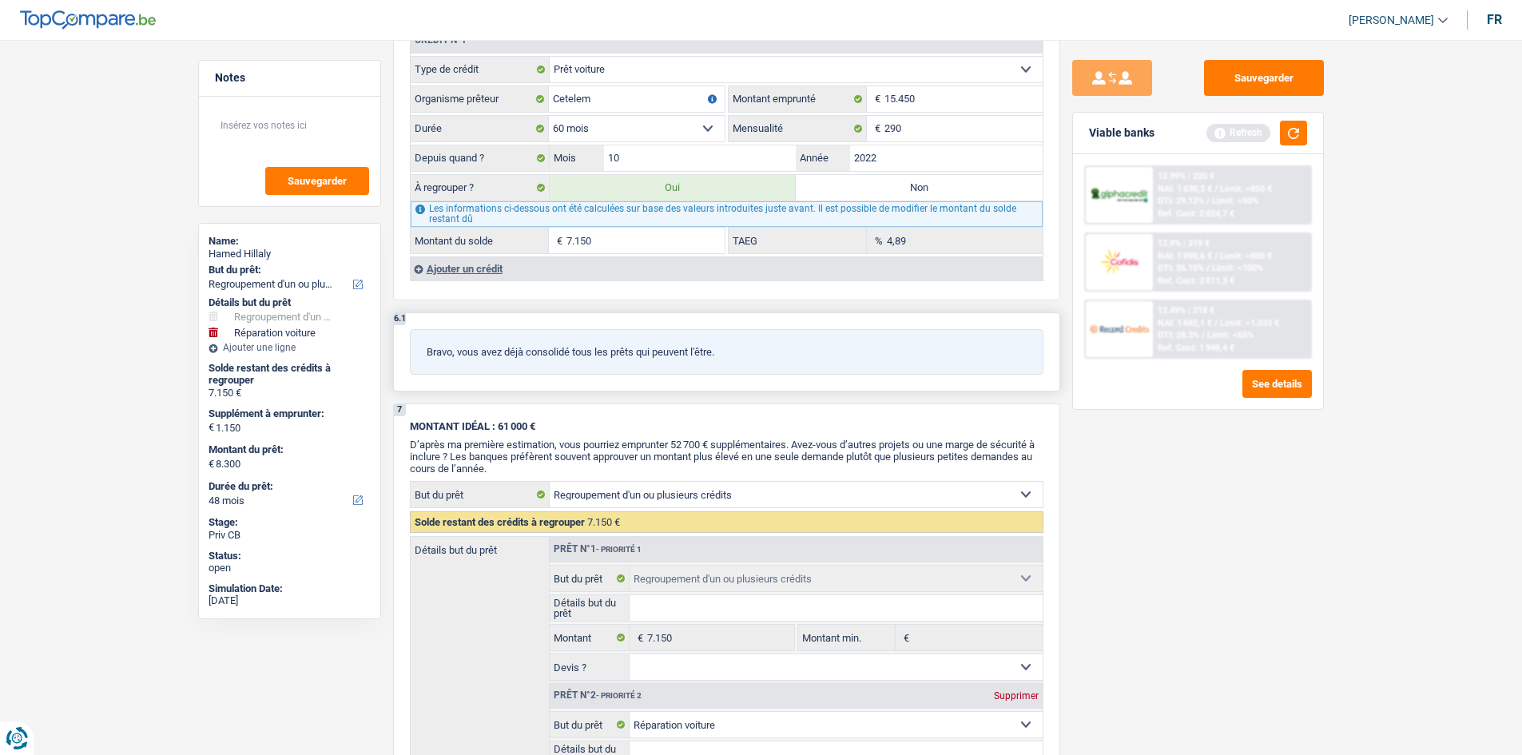
scroll to position [1597, 0]
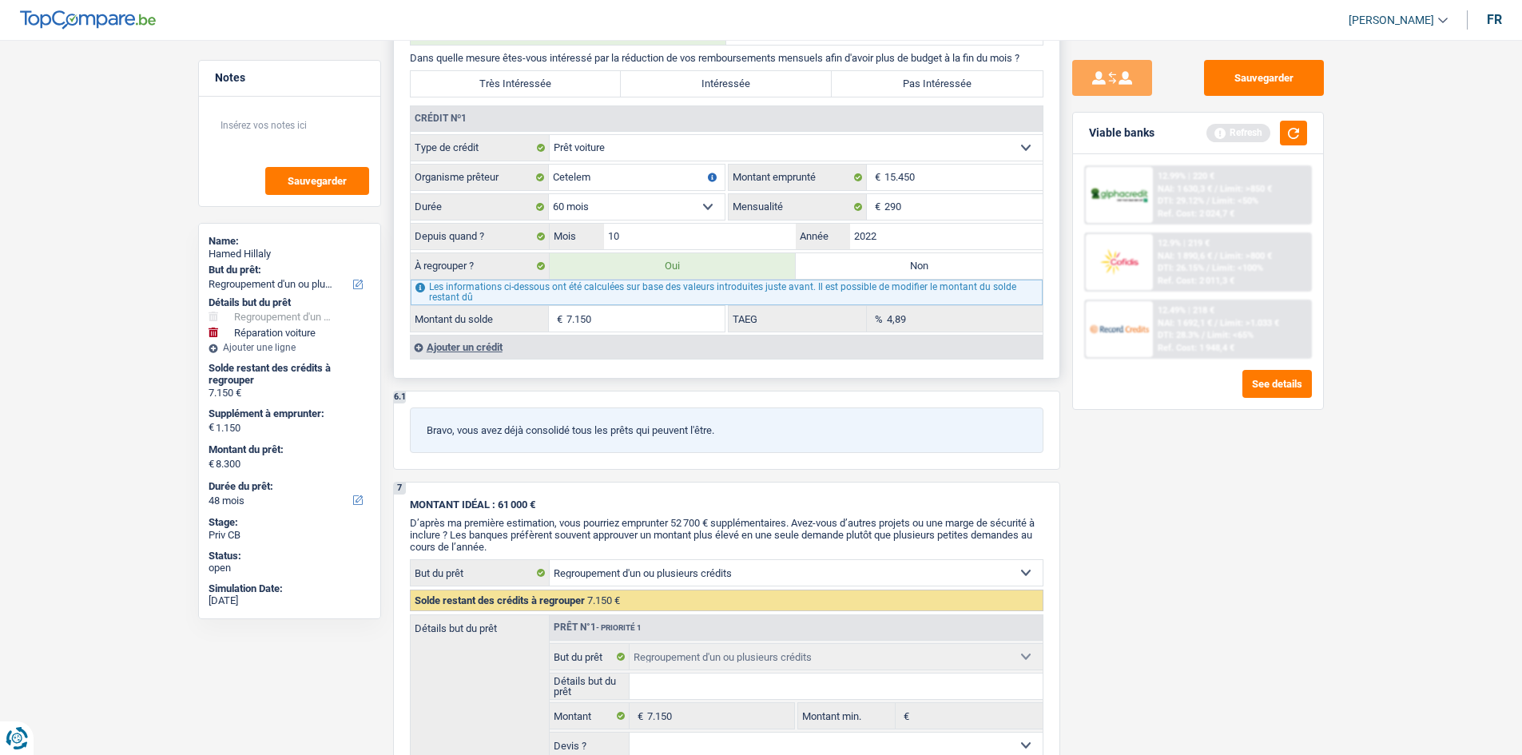
click at [634, 318] on input "7.150" at bounding box center [645, 319] width 158 height 26
type input "1.865"
select select "24"
type input "715"
type input "1.865"
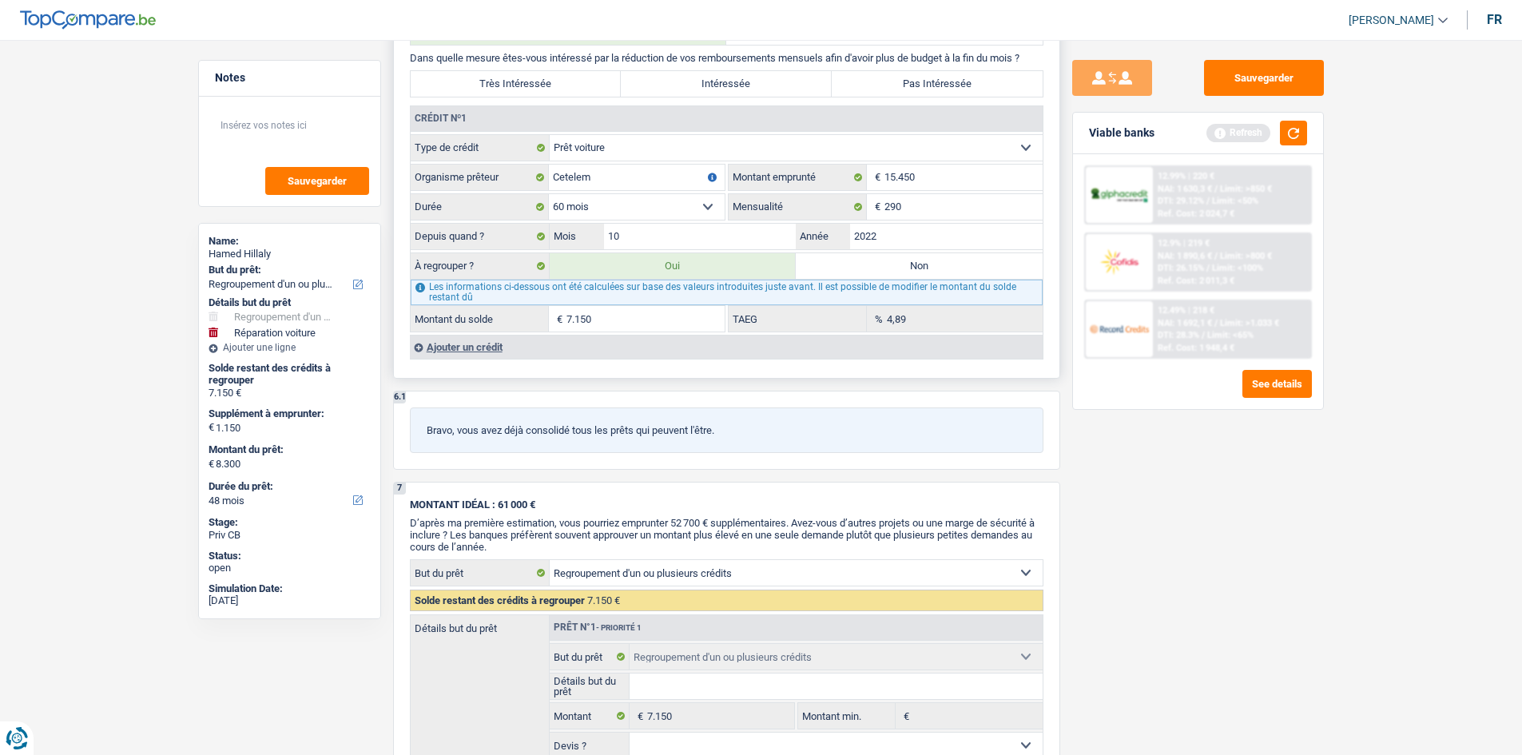
select select "24"
type input "715"
type input "1.865"
select select "24"
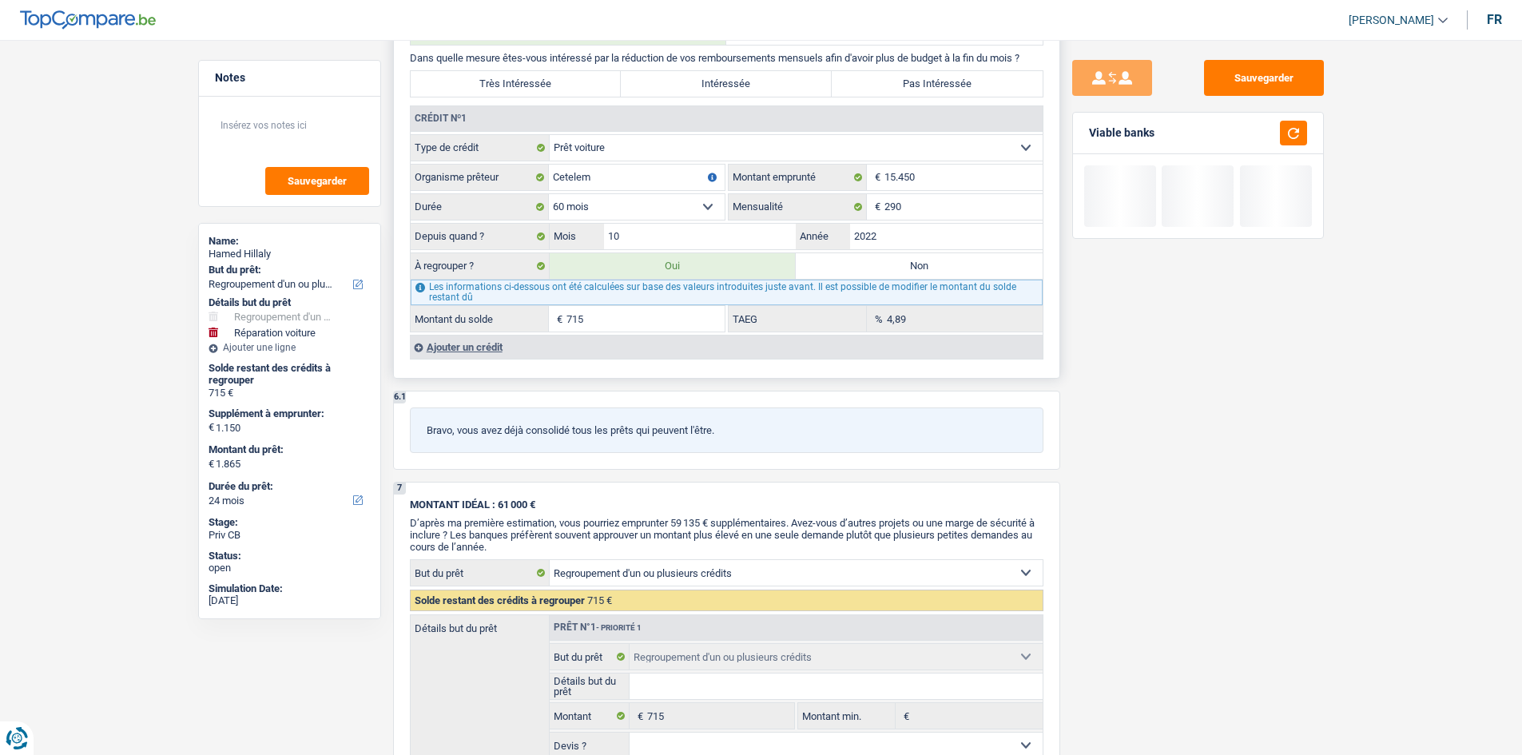
type input "1.221"
type input "71"
type input "1.221"
type input "71"
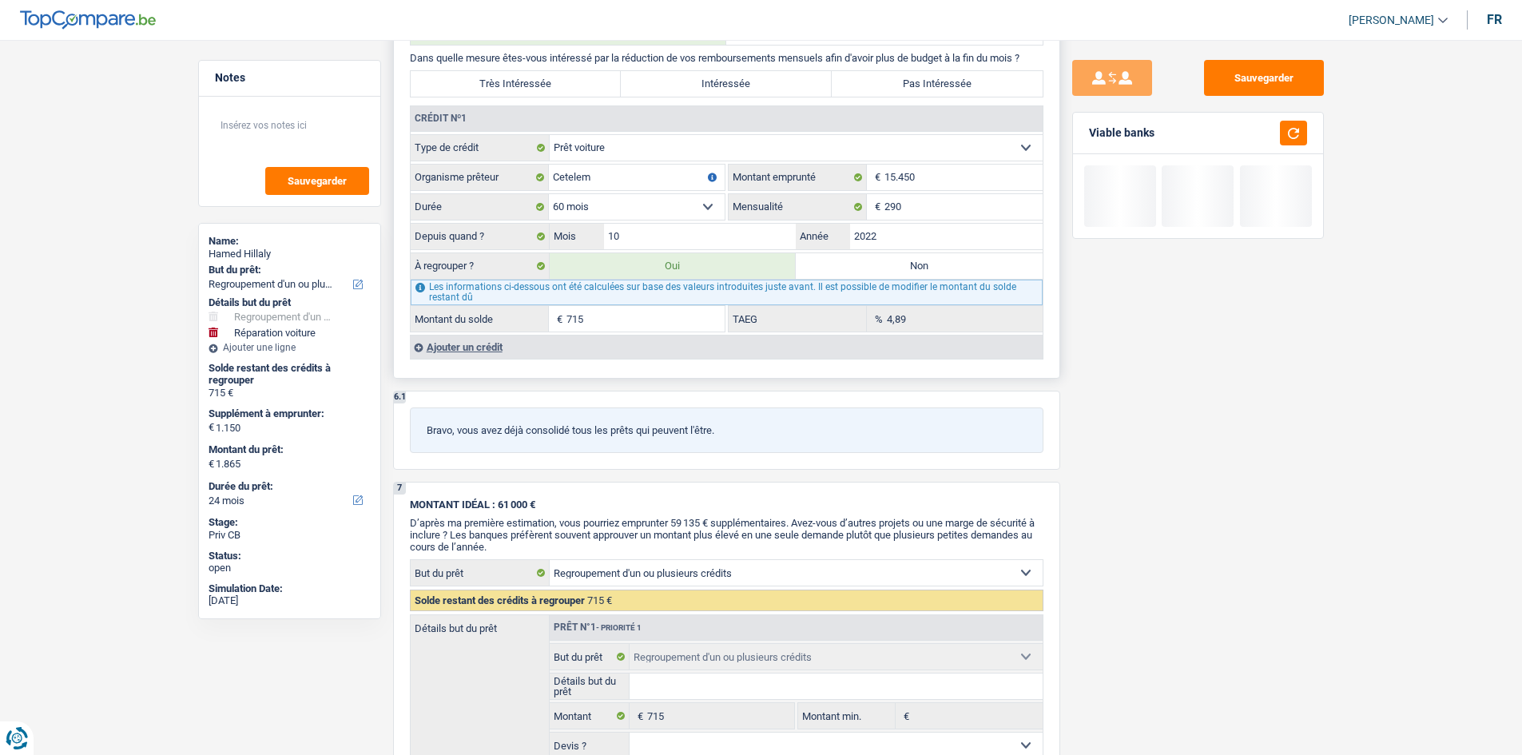
type input "1.221"
type input "1.157"
type input "7"
type input "1.157"
type input "7"
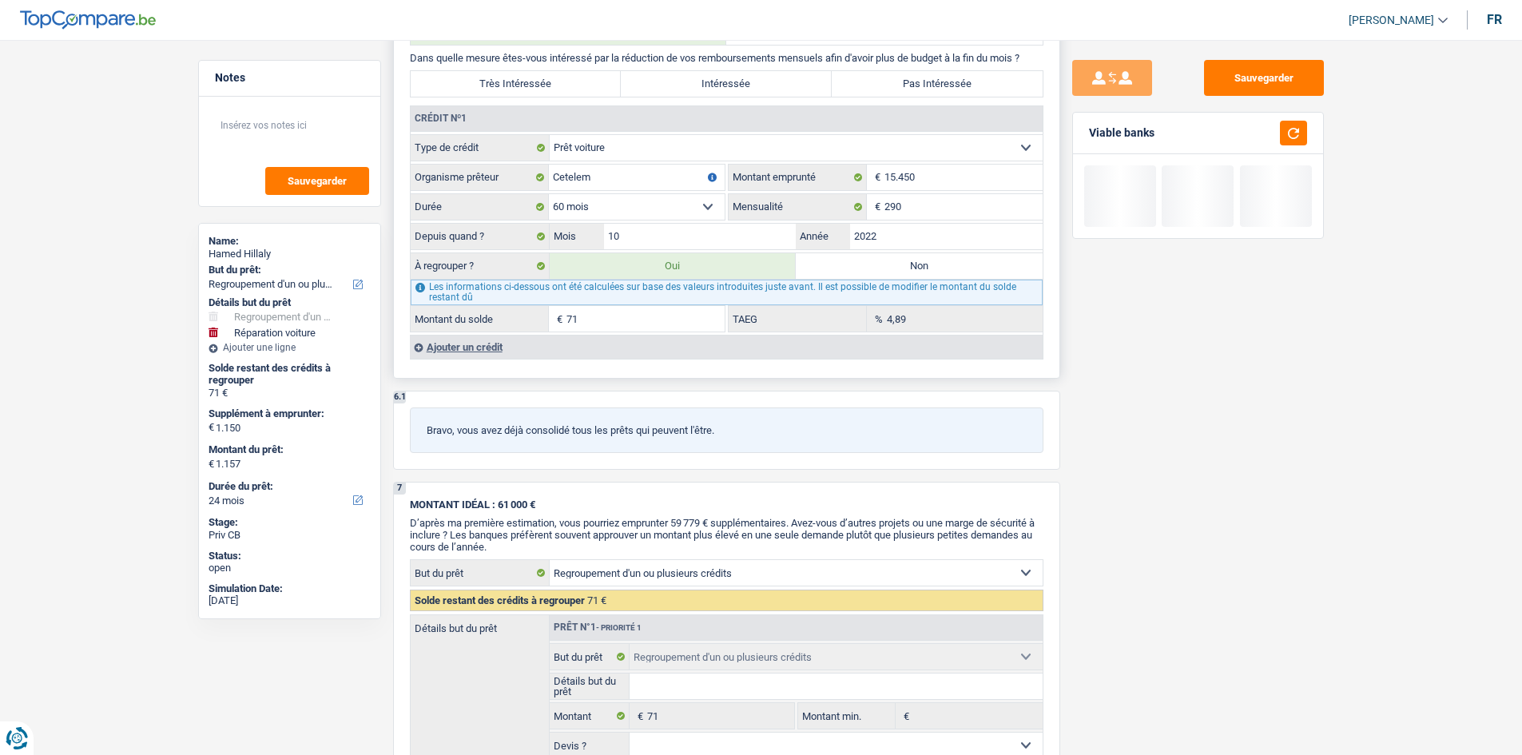
type input "7"
type input "1.157"
type input "1.228"
type input "78"
type input "1.228"
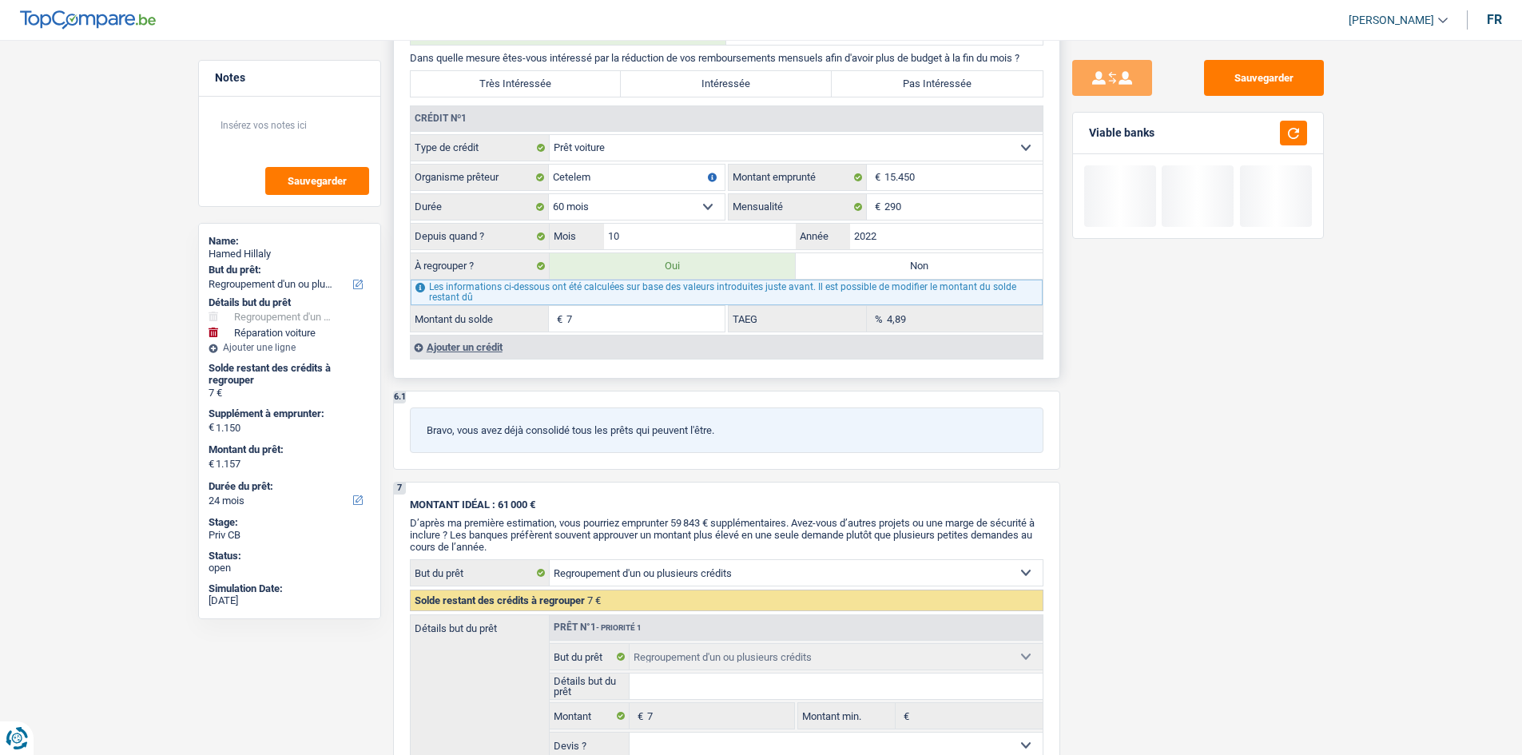
type input "78"
type input "1.228"
type input "780"
type input "1.930"
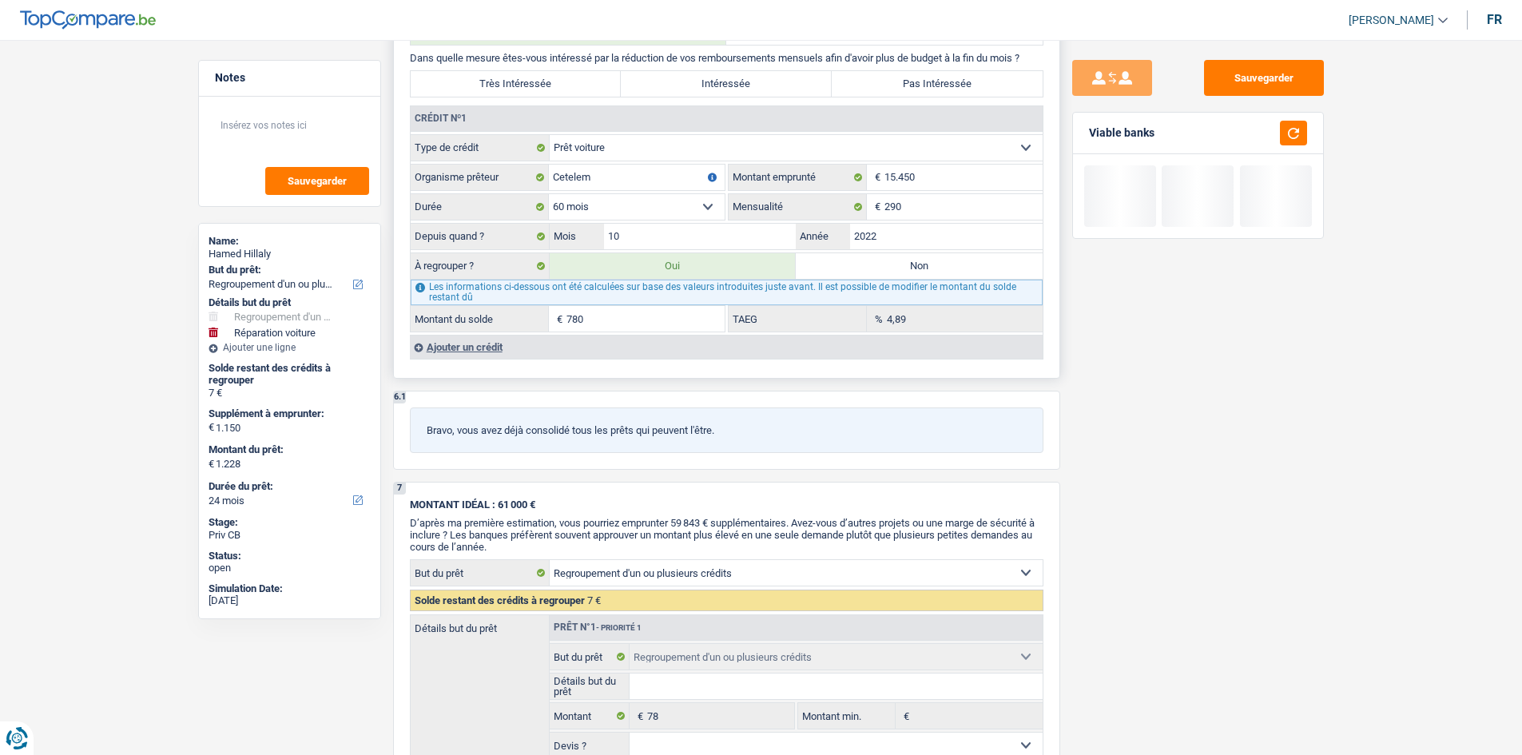
type input "780"
type input "1.930"
type input "780"
type input "1.930"
type input "8.950"
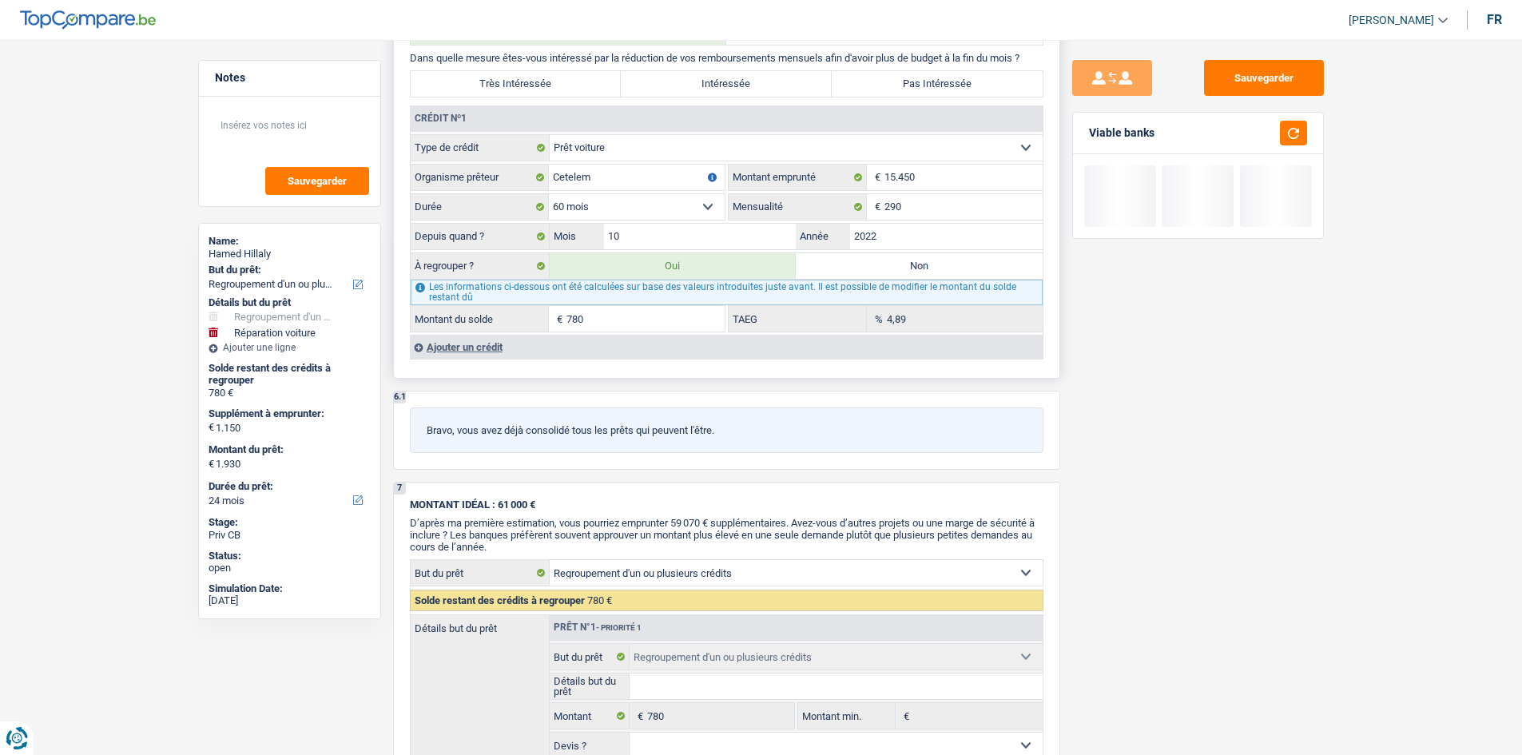
type input "7.800"
type input "8.950"
type input "7.800"
type input "8.950"
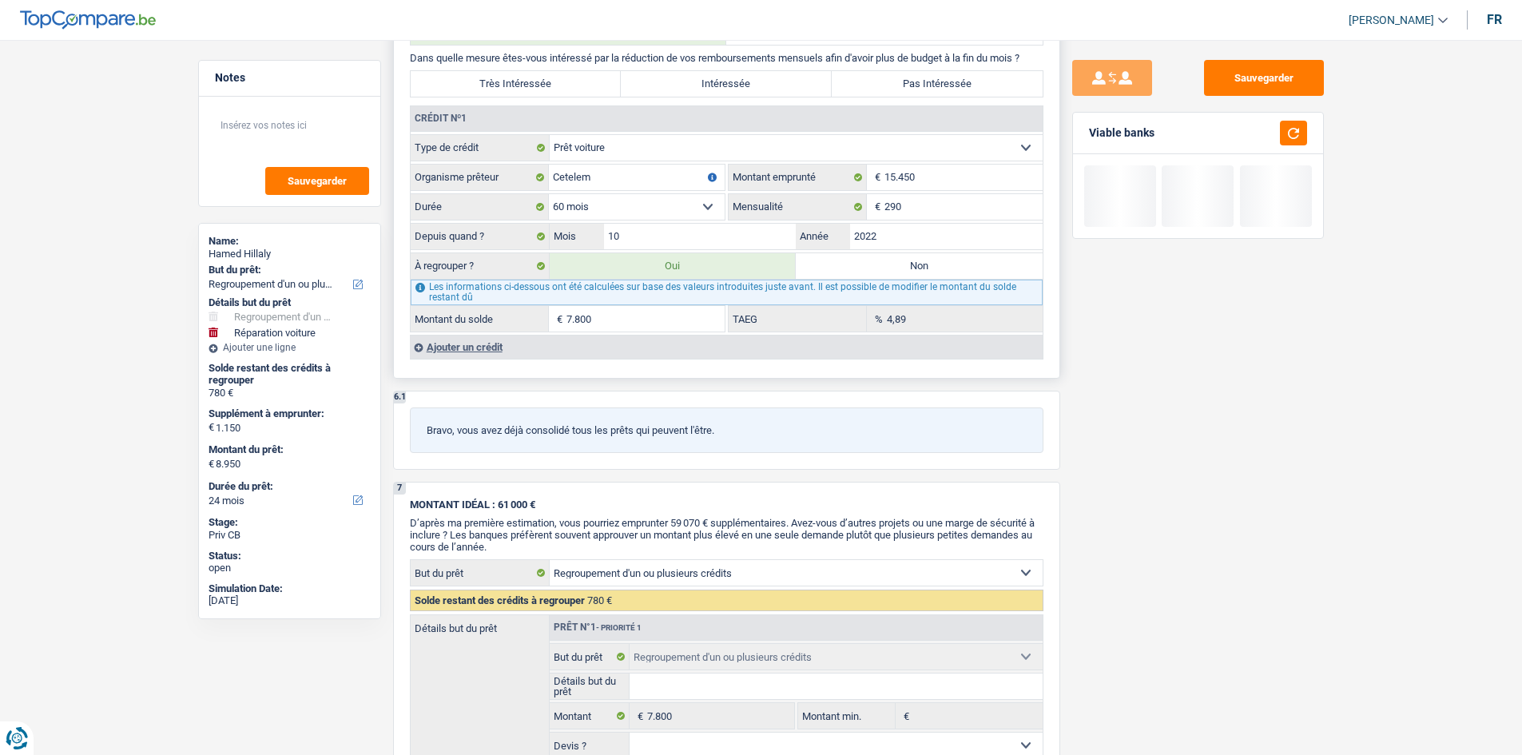
select select "48"
type input "7.800"
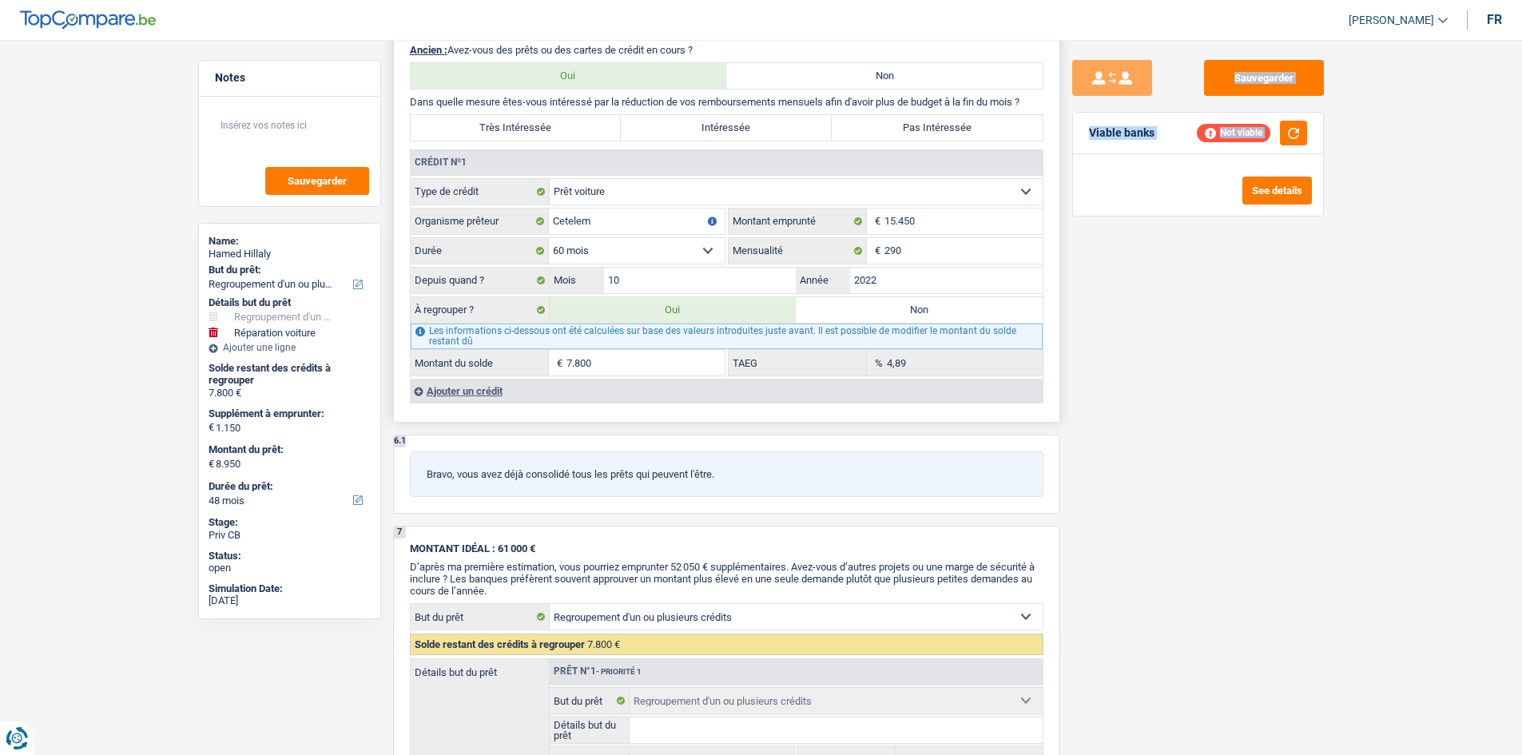
scroll to position [1518, 0]
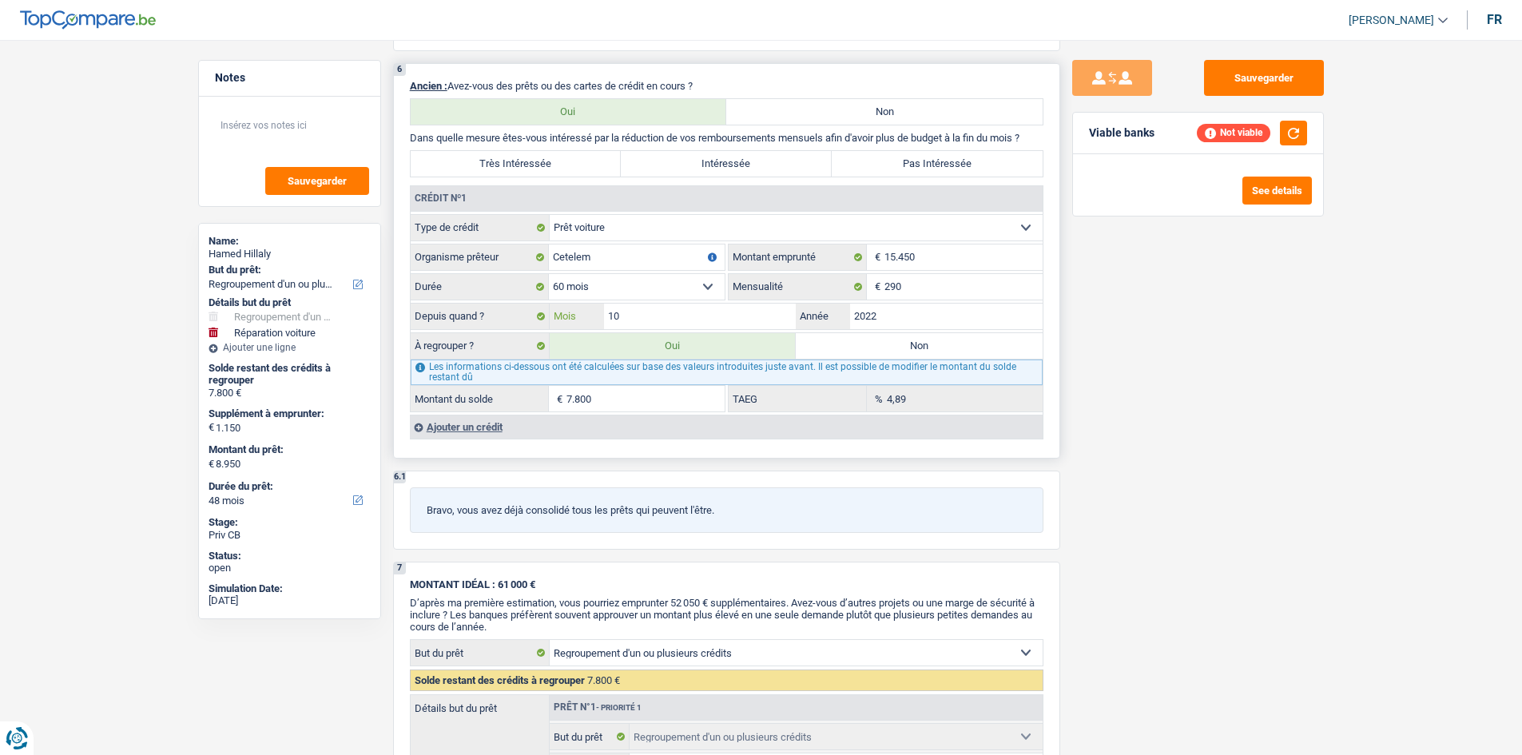
click at [707, 313] on input "10" at bounding box center [700, 317] width 192 height 26
type input "1"
type input "8"
click at [1208, 398] on div "Sauvegarder Viable banks Refresh See details" at bounding box center [1198, 392] width 276 height 665
type input "7.776"
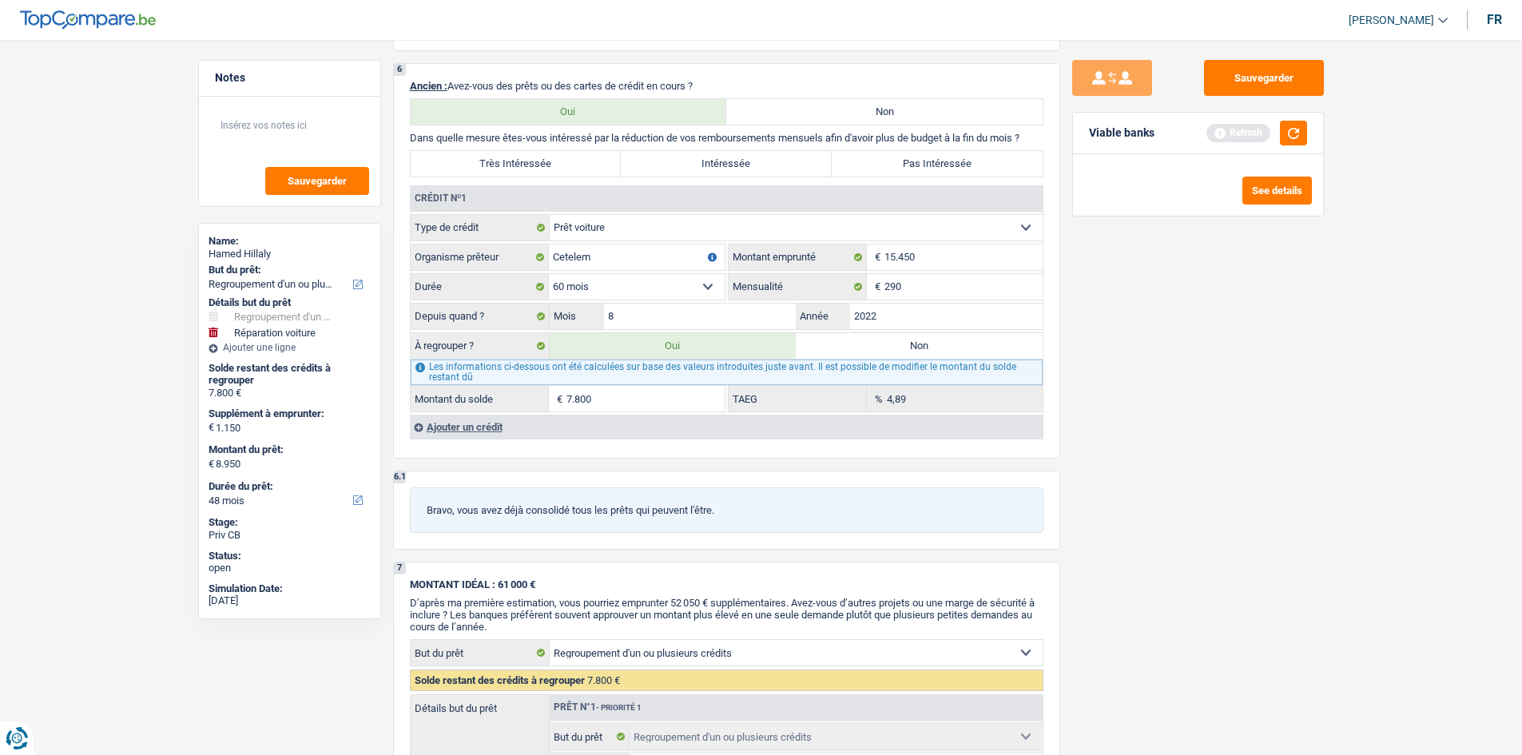
type input "6.626"
type input "7.776"
type input "6.626"
type input "7.776"
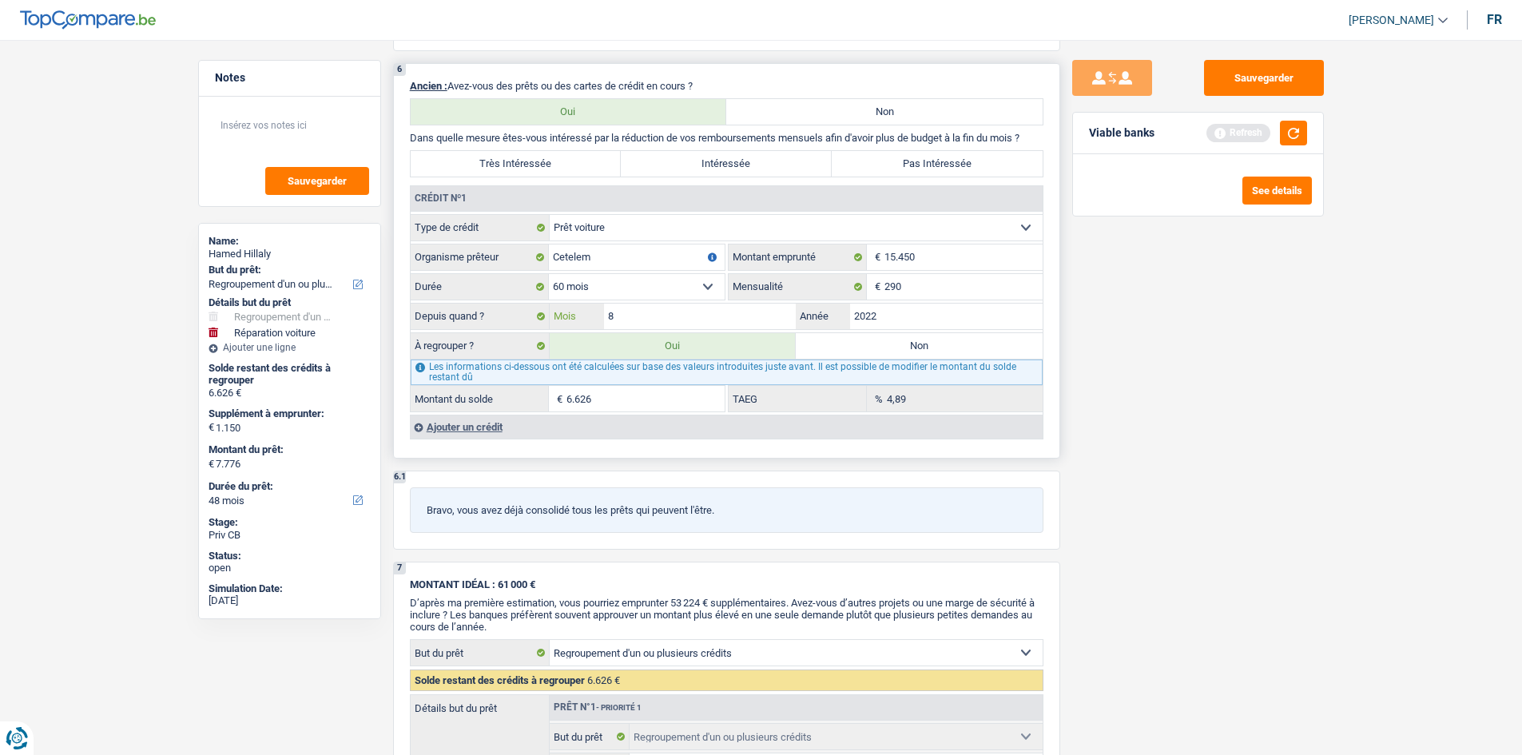
click at [620, 323] on input "8" at bounding box center [700, 317] width 192 height 26
type input "8"
type input "12"
type input "8.820"
type input "7.670"
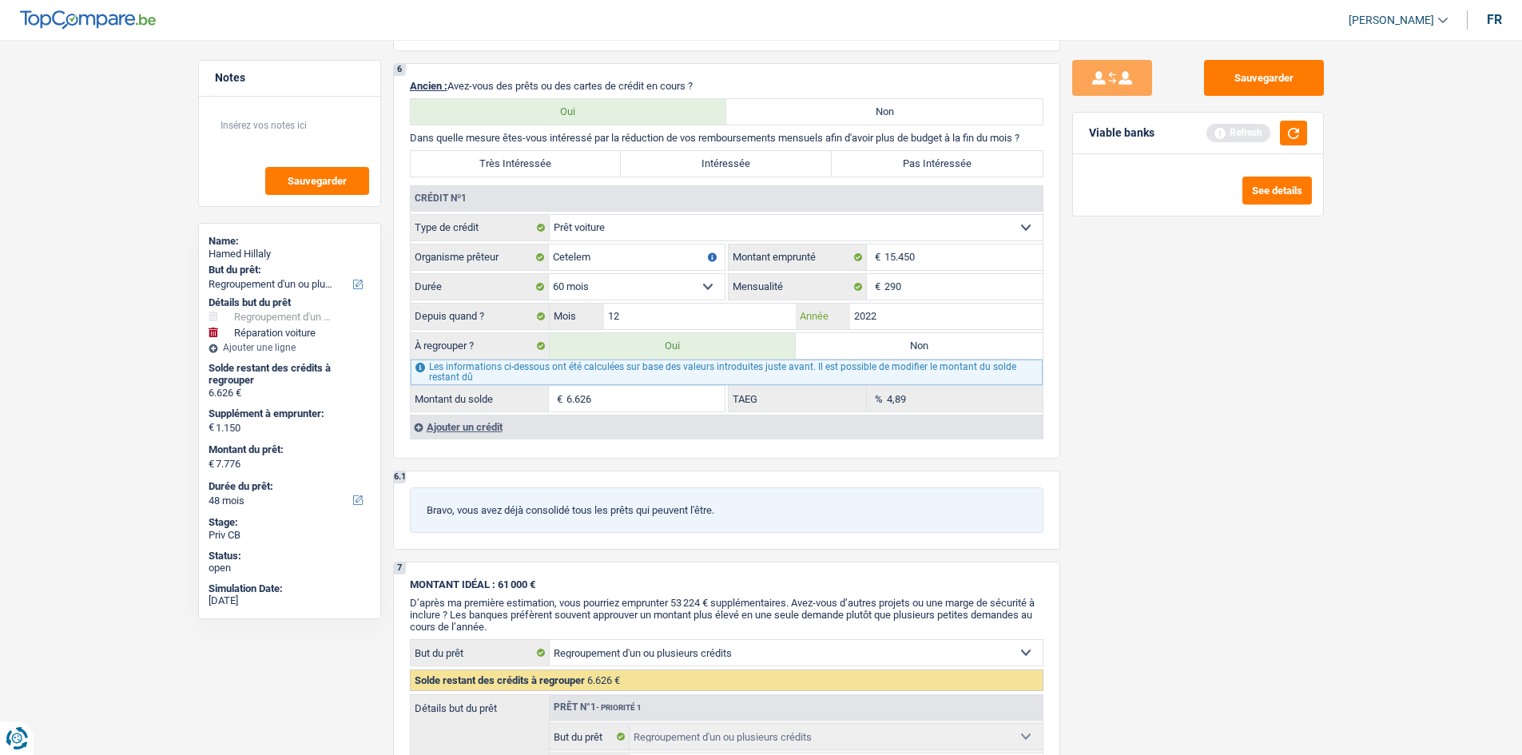
type input "8.820"
type input "7.670"
type input "8.820"
drag, startPoint x: 1233, startPoint y: 366, endPoint x: 1211, endPoint y: 363, distance: 22.5
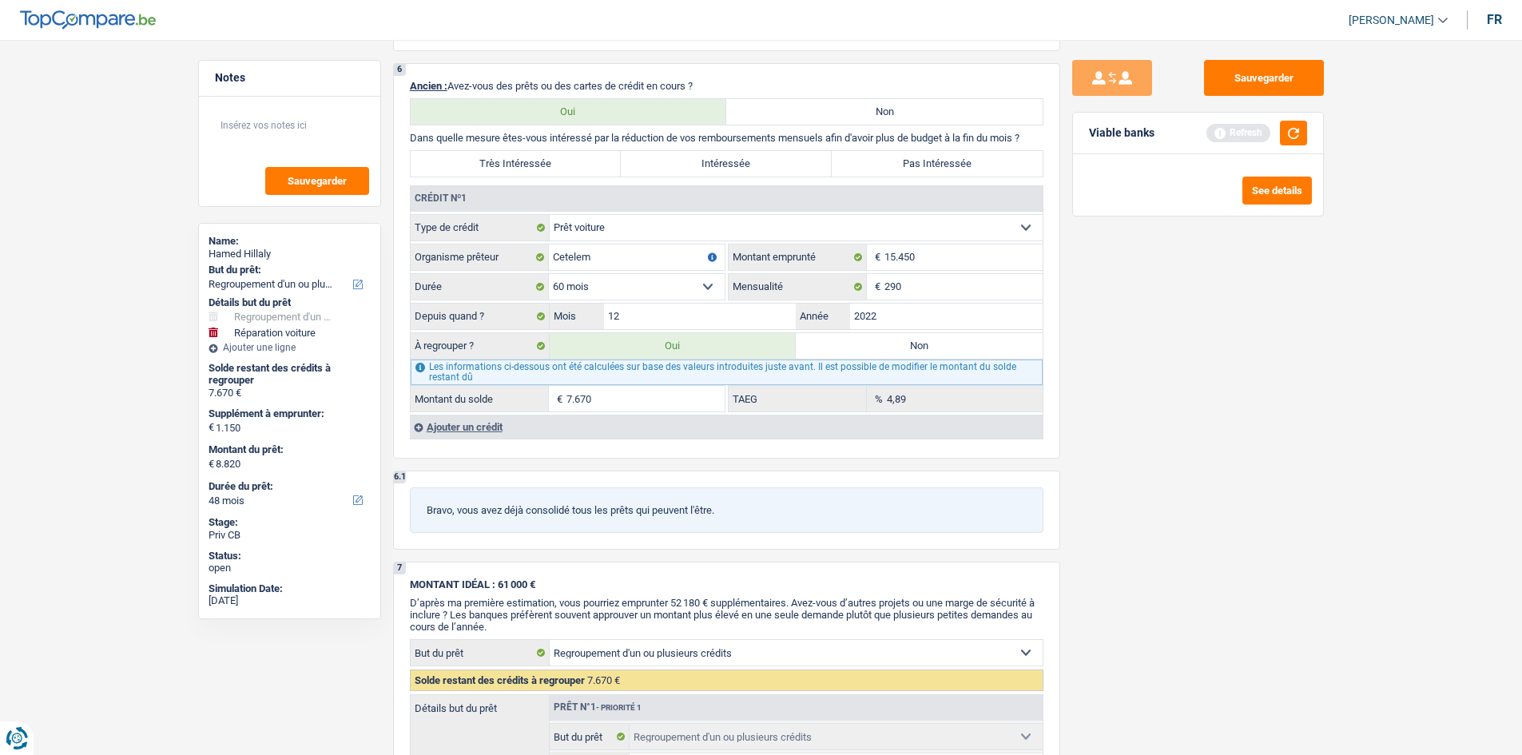
click at [1217, 363] on div "Sauvegarder Viable banks Refresh See details" at bounding box center [1198, 392] width 276 height 665
click at [961, 305] on input "2022" at bounding box center [946, 317] width 192 height 26
drag, startPoint x: 1171, startPoint y: 360, endPoint x: 1149, endPoint y: 351, distance: 23.3
click at [1169, 359] on div "Sauvegarder Viable banks Refresh See details" at bounding box center [1198, 392] width 276 height 665
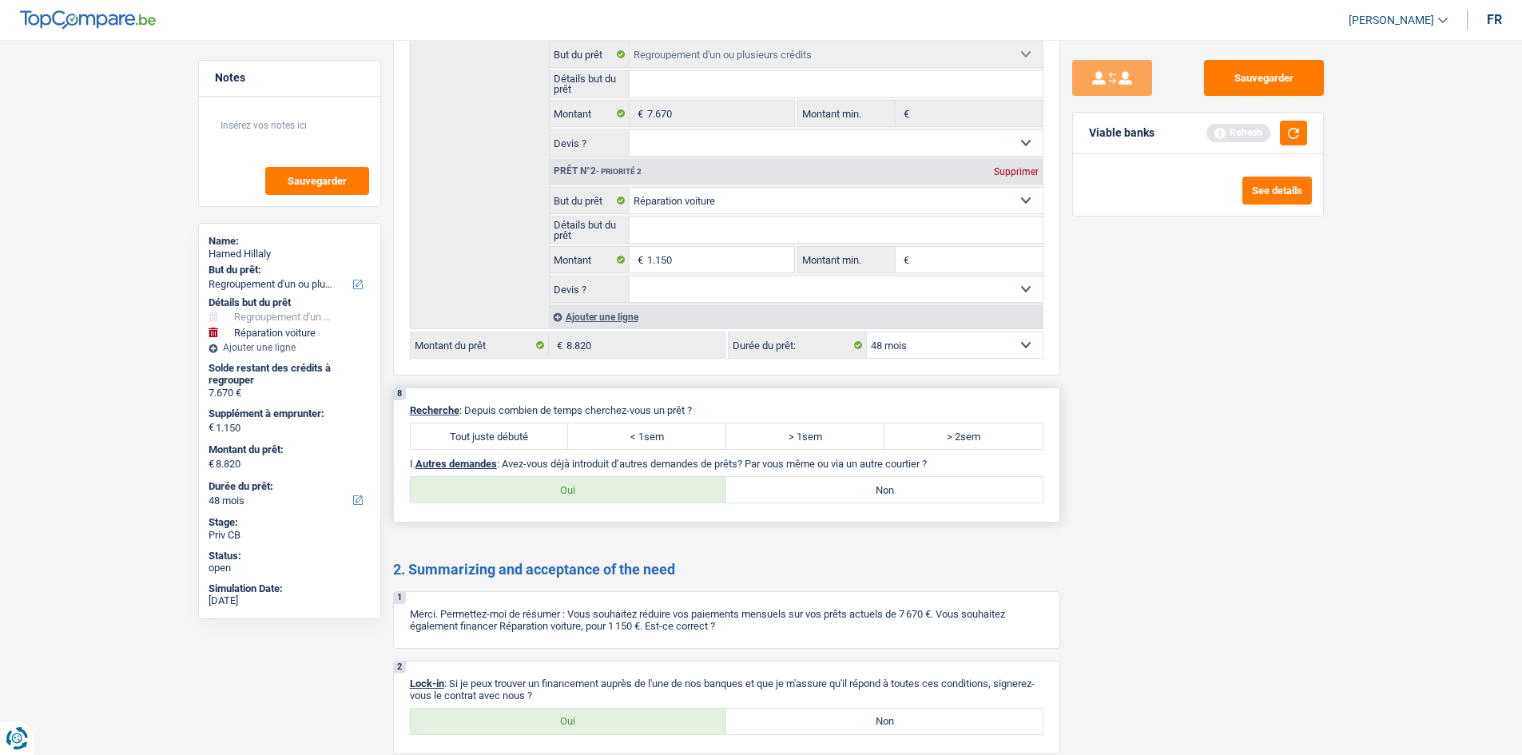
scroll to position [2236, 0]
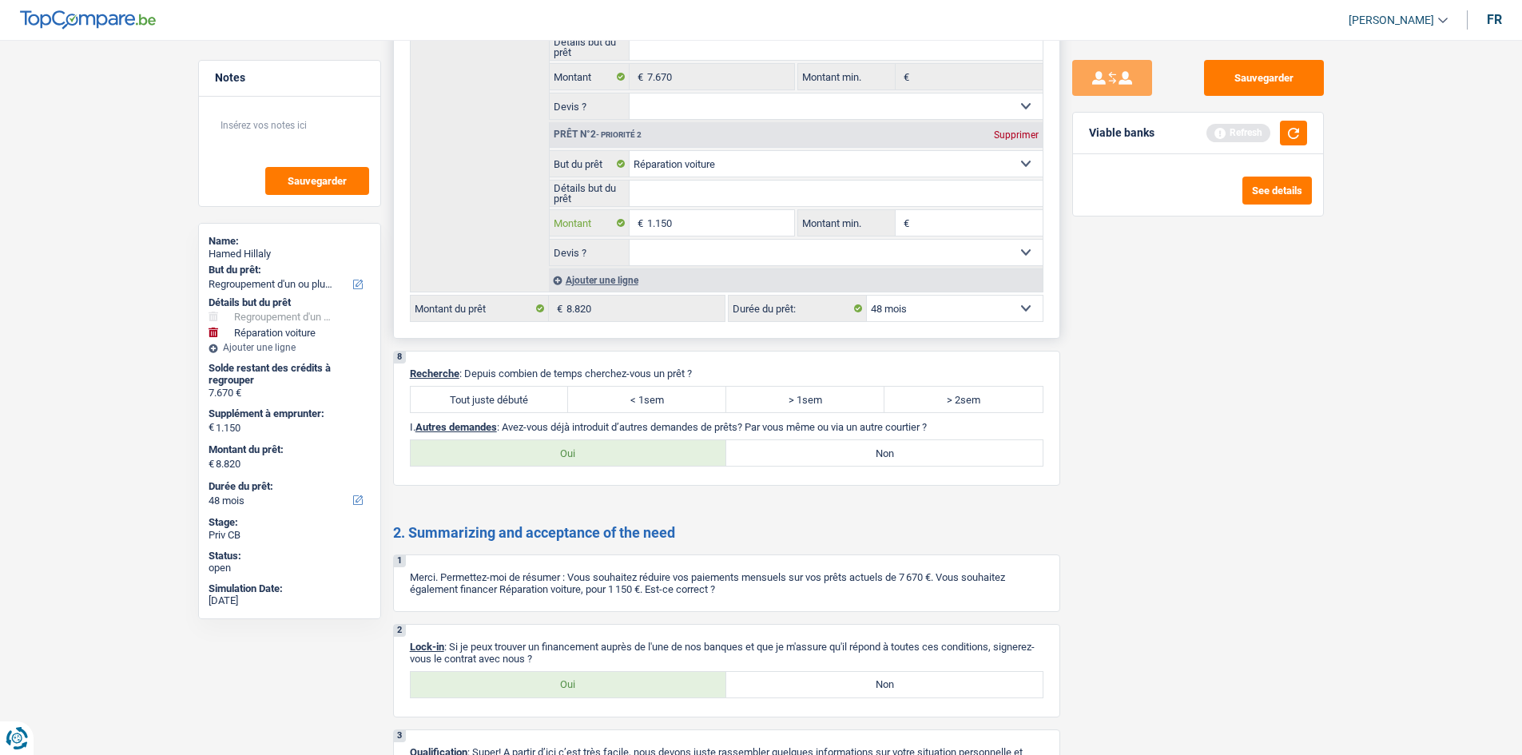
drag, startPoint x: 704, startPoint y: 220, endPoint x: 697, endPoint y: 226, distance: 9.0
click at [704, 222] on input "1.150" at bounding box center [720, 223] width 146 height 26
type input "115"
type input "11"
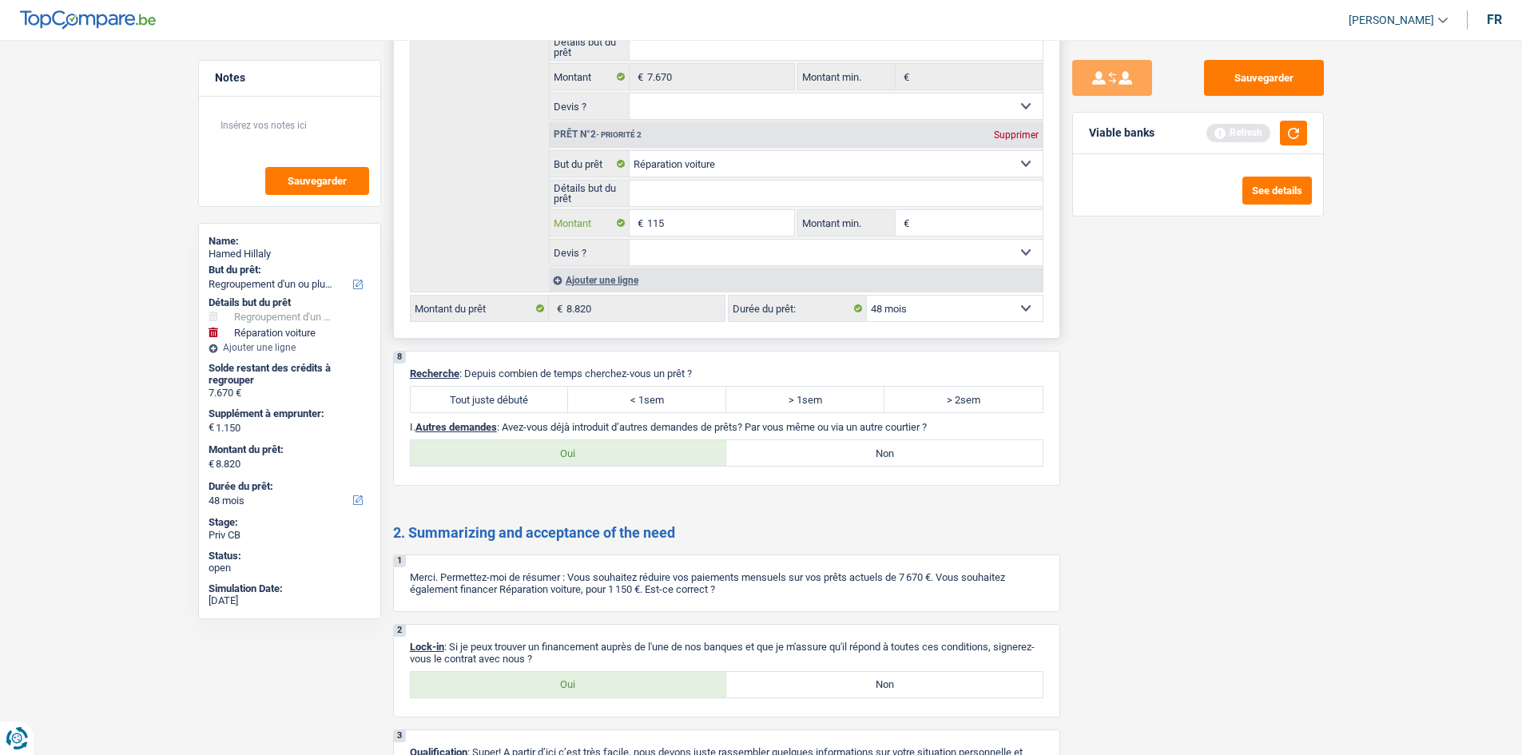
type input "11"
type input "1"
type input "7.671"
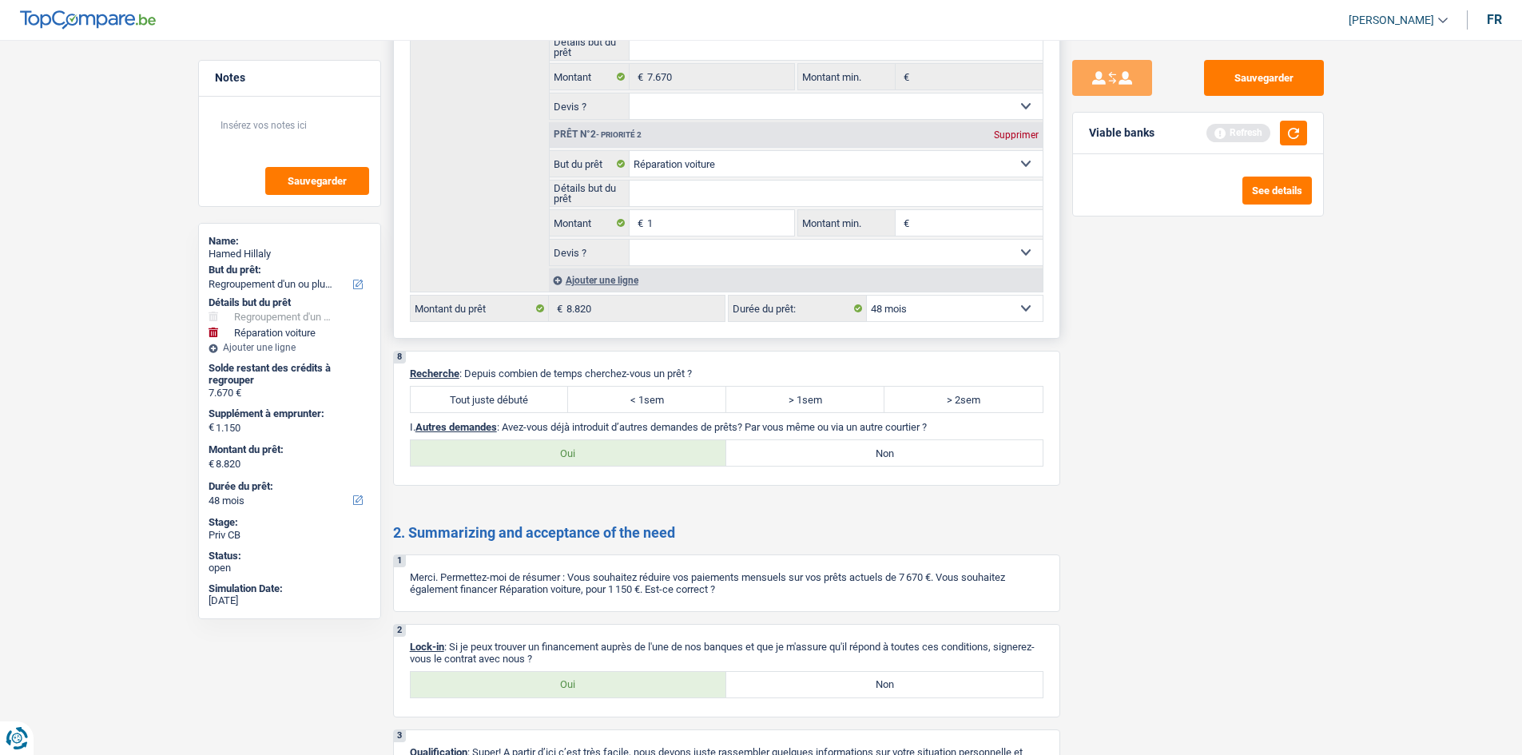
type input "7.671"
click at [709, 159] on select "Confort maison: meubles, textile, peinture, électroménager, outillage non-profe…" at bounding box center [835, 164] width 413 height 26
click at [629, 151] on select "Confort maison: meubles, textile, peinture, électroménager, outillage non-profe…" at bounding box center [835, 164] width 413 height 26
click at [722, 220] on input "1" at bounding box center [720, 223] width 146 height 26
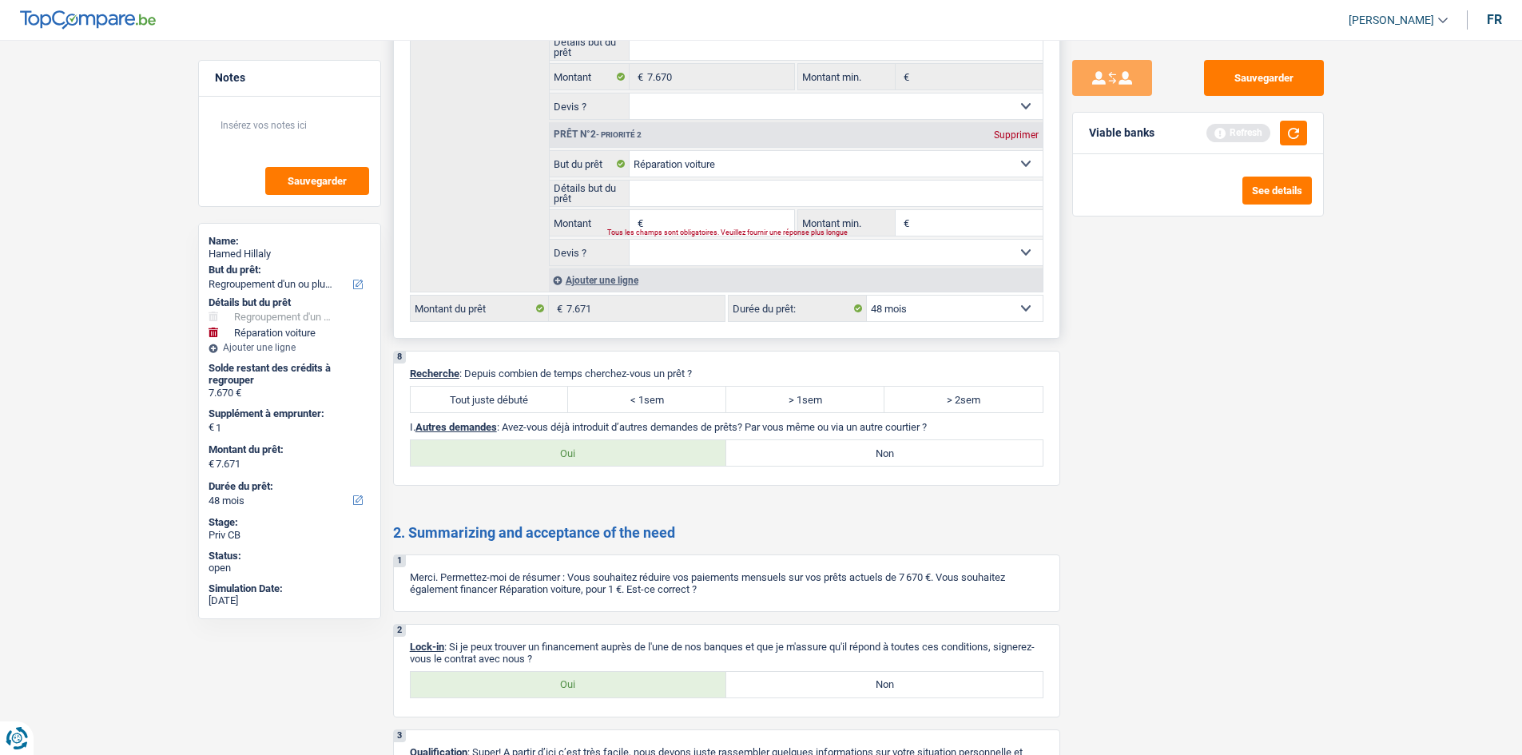
type input "1"
type input "12"
type input "125"
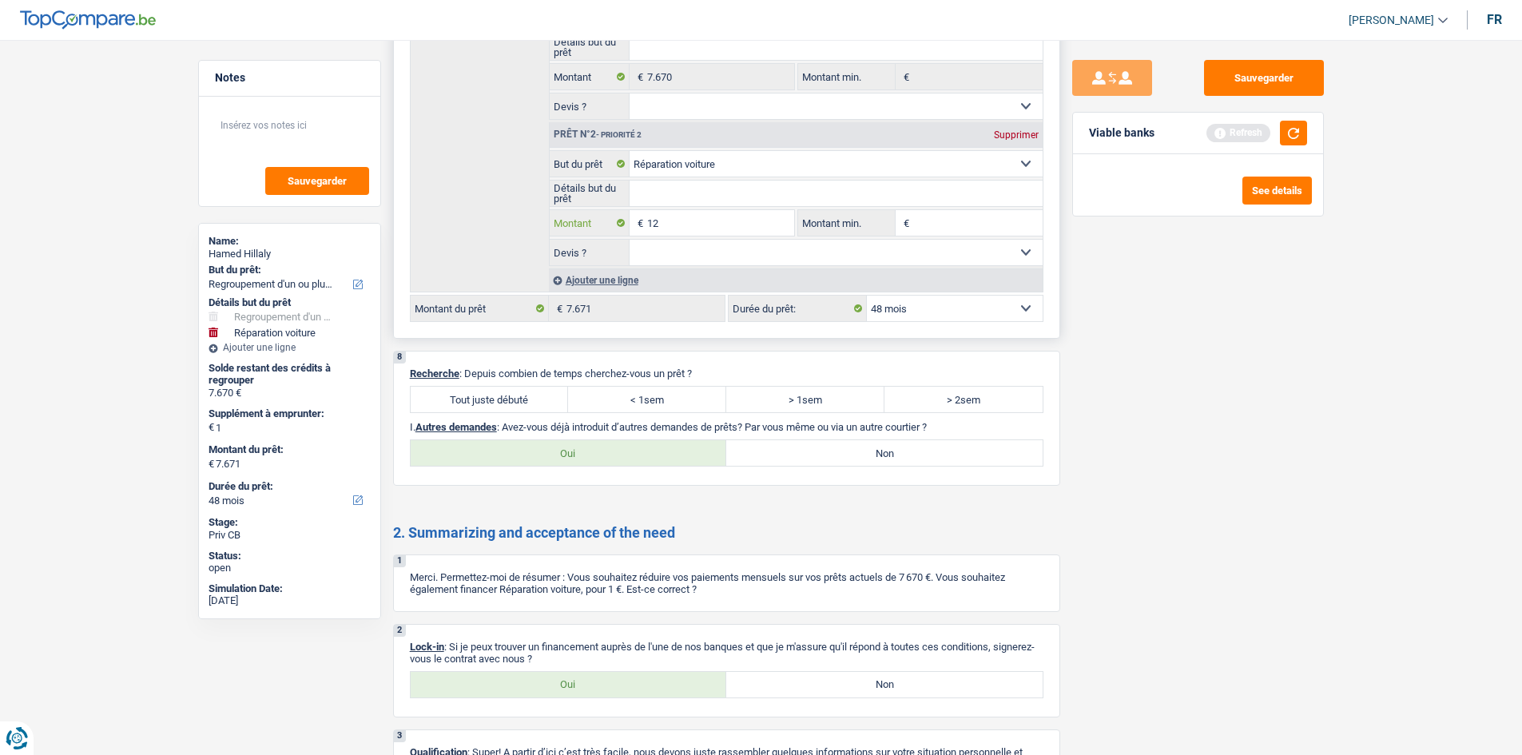
type input "125"
type input "1.252"
type input "125"
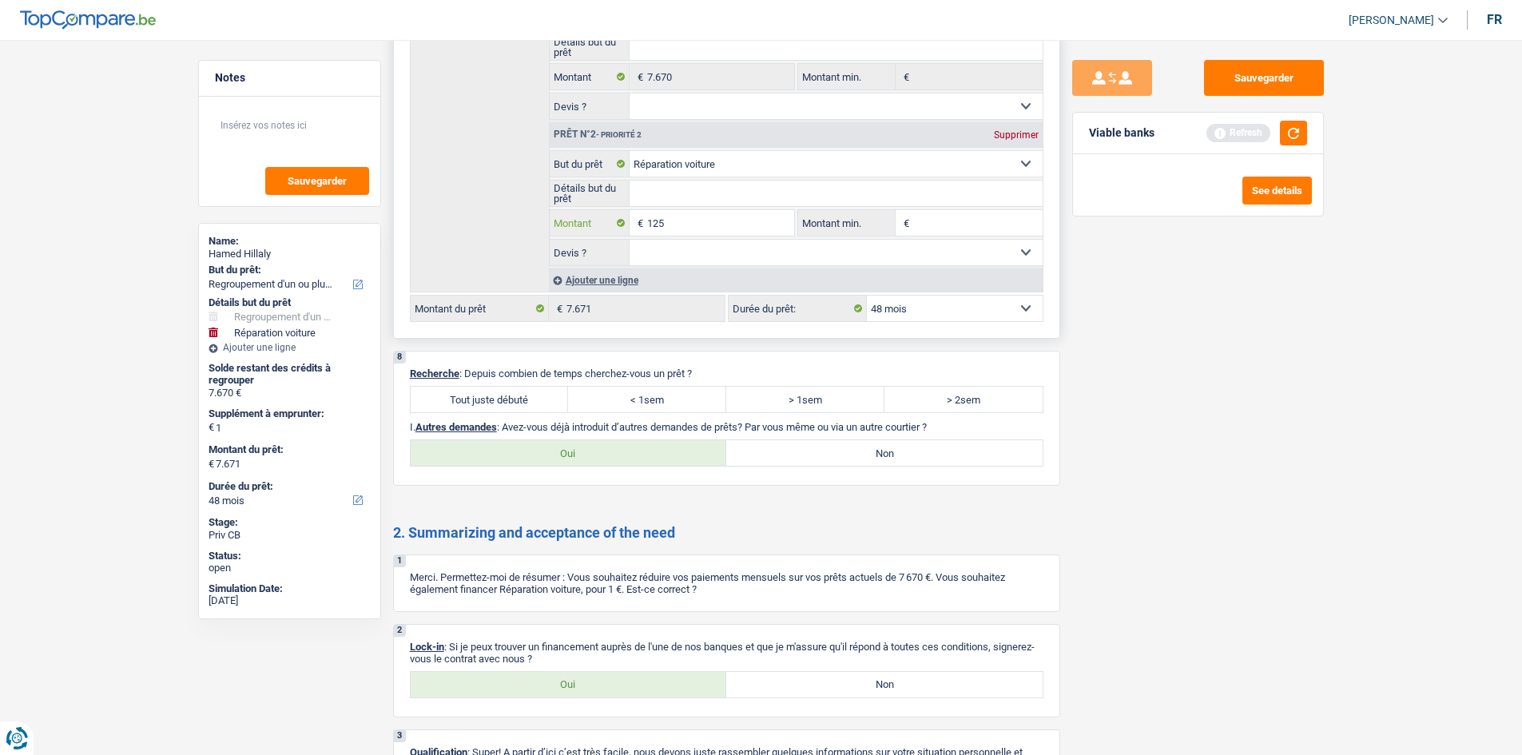
type input "1.250"
type input "8.920"
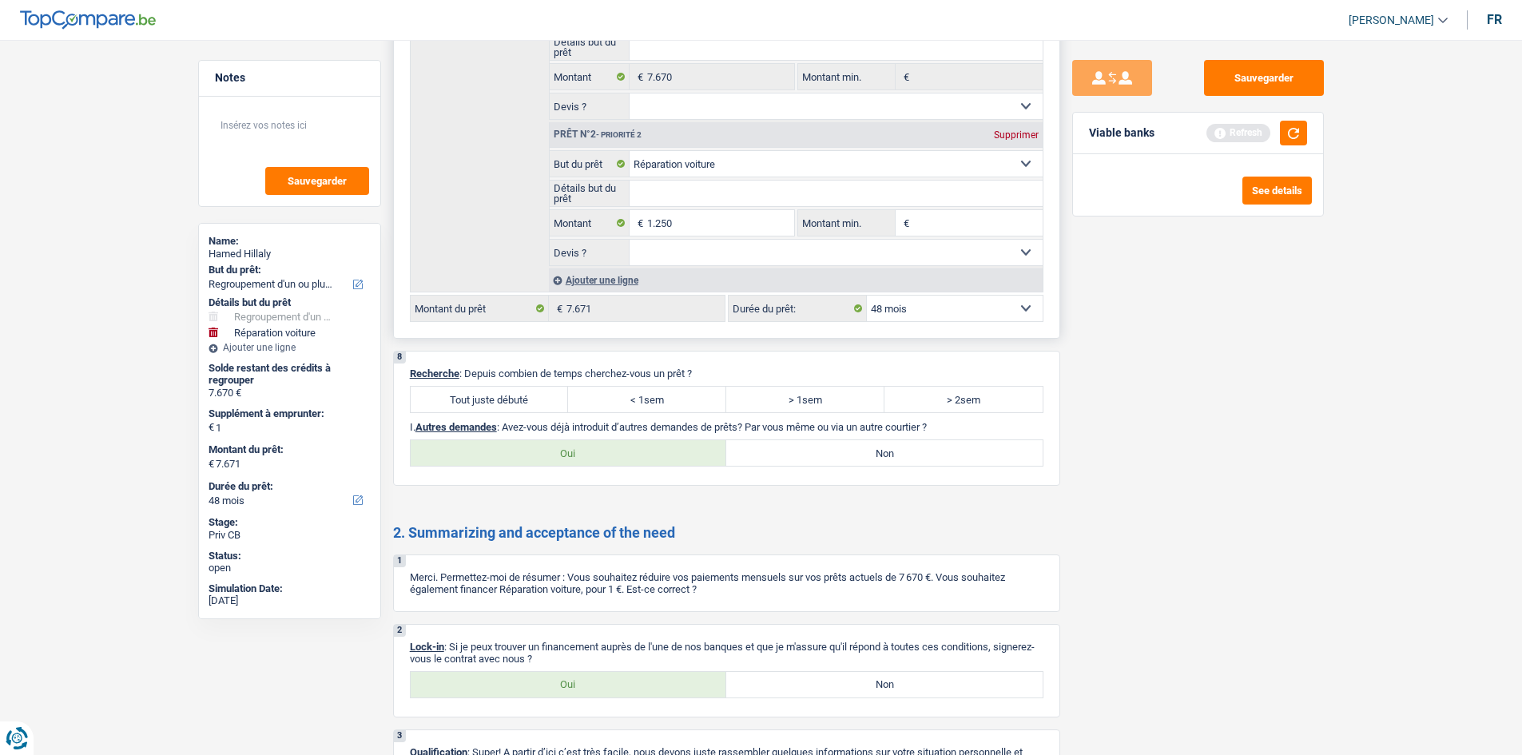
type input "8.920"
click at [934, 220] on input "Montant min." at bounding box center [977, 223] width 129 height 26
click at [760, 226] on input "1.250" at bounding box center [720, 223] width 146 height 26
click at [887, 189] on input "Détails but du prêt" at bounding box center [835, 194] width 413 height 26
click at [800, 247] on select "Oui Non Non répondu Sélectionner une option" at bounding box center [835, 253] width 413 height 26
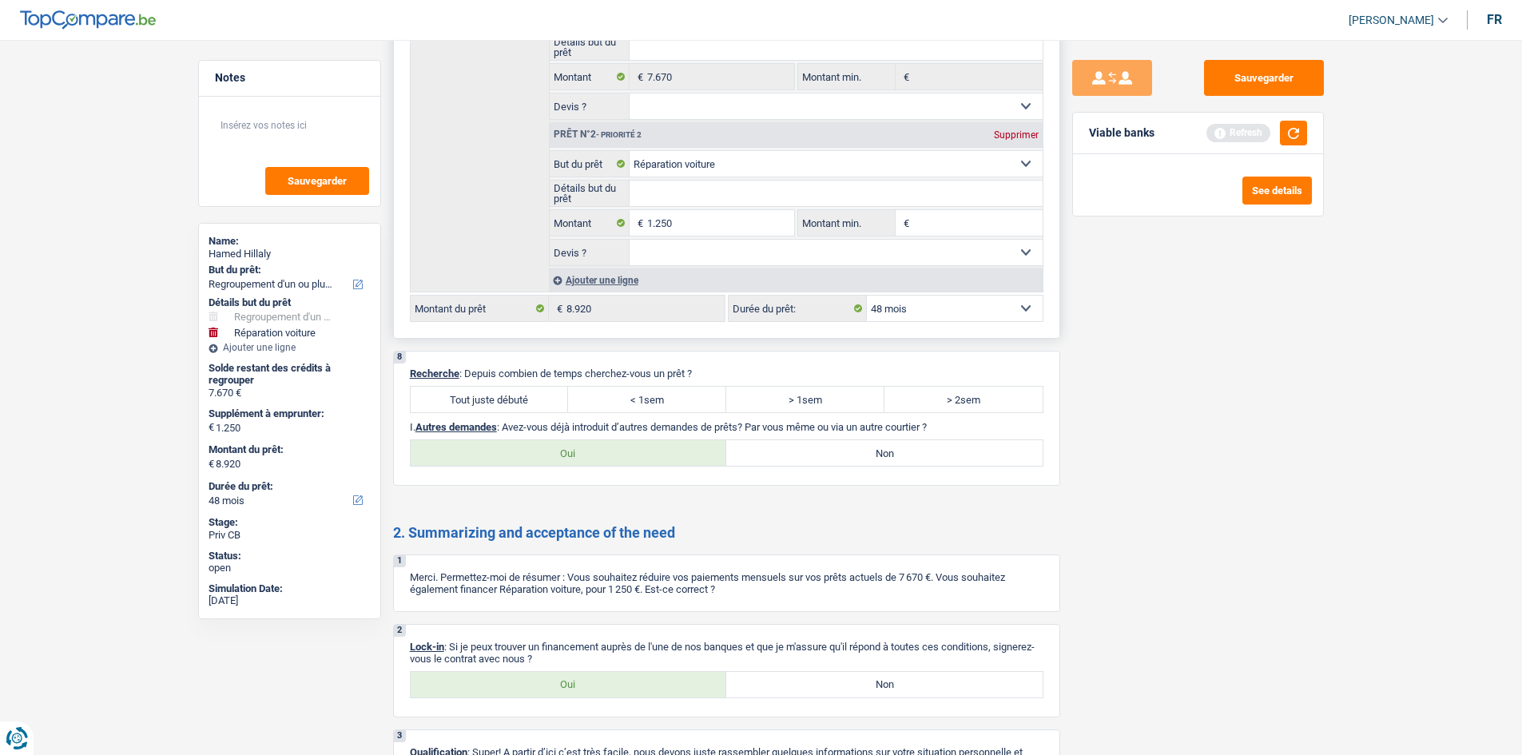
select select "yes"
click at [629, 240] on select "Oui Non Non répondu Sélectionner une option" at bounding box center [835, 253] width 413 height 26
select select "yes"
click at [811, 405] on label "> 1sem" at bounding box center [805, 400] width 158 height 26
click at [811, 405] on input "> 1sem" at bounding box center [805, 400] width 158 height 26
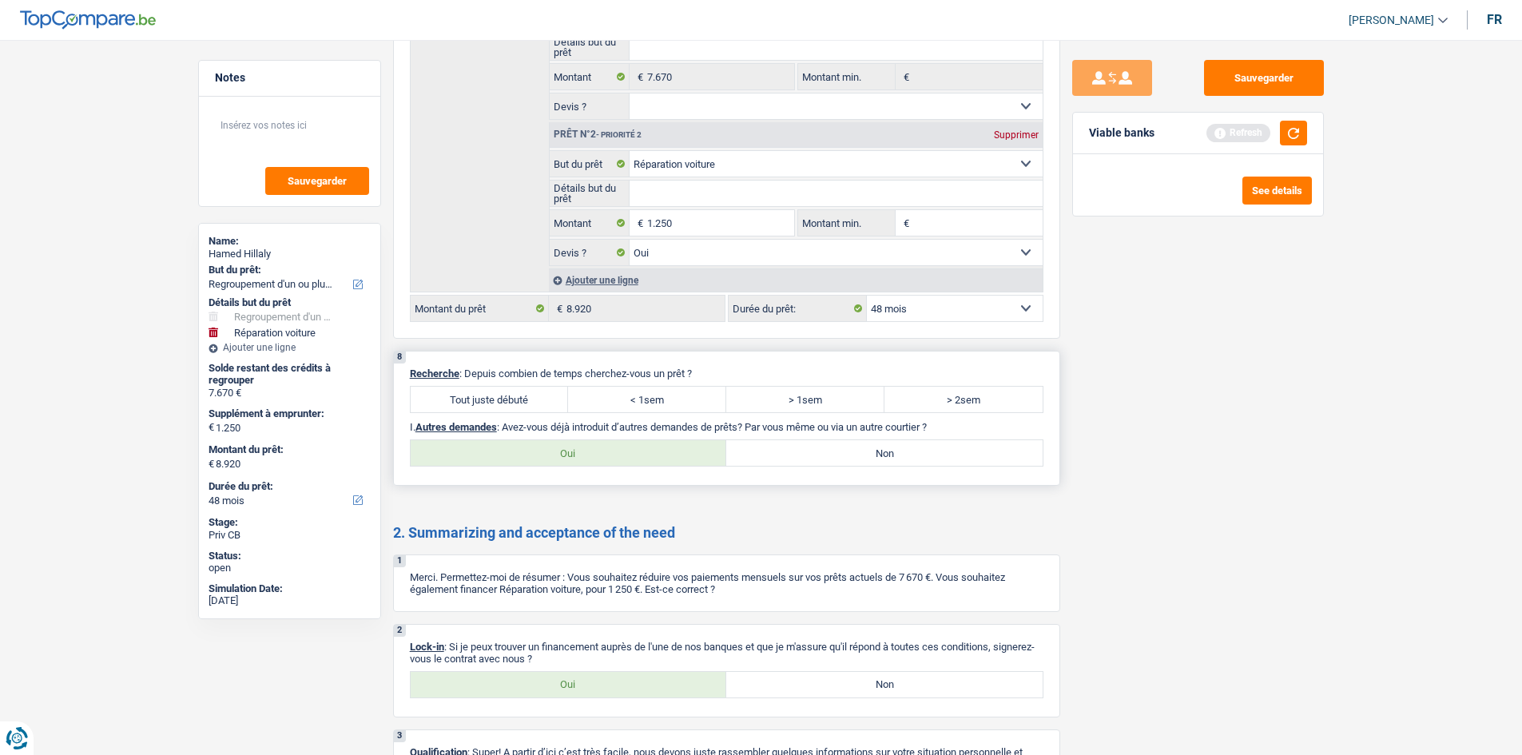
radio input "true"
click at [666, 391] on label "< 1sem" at bounding box center [647, 400] width 158 height 26
click at [666, 391] on input "< 1sem" at bounding box center [647, 400] width 158 height 26
radio input "true"
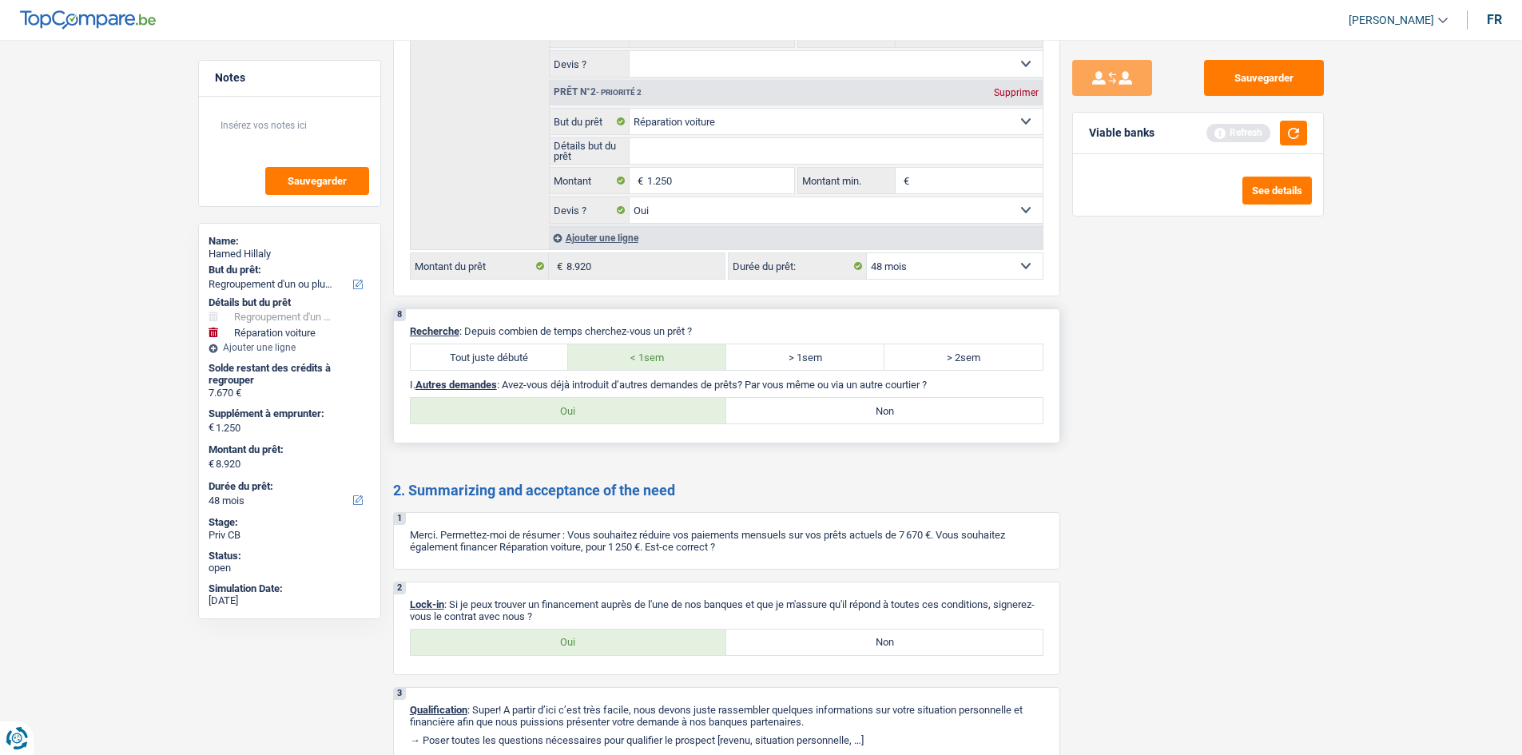
scroll to position [2316, 0]
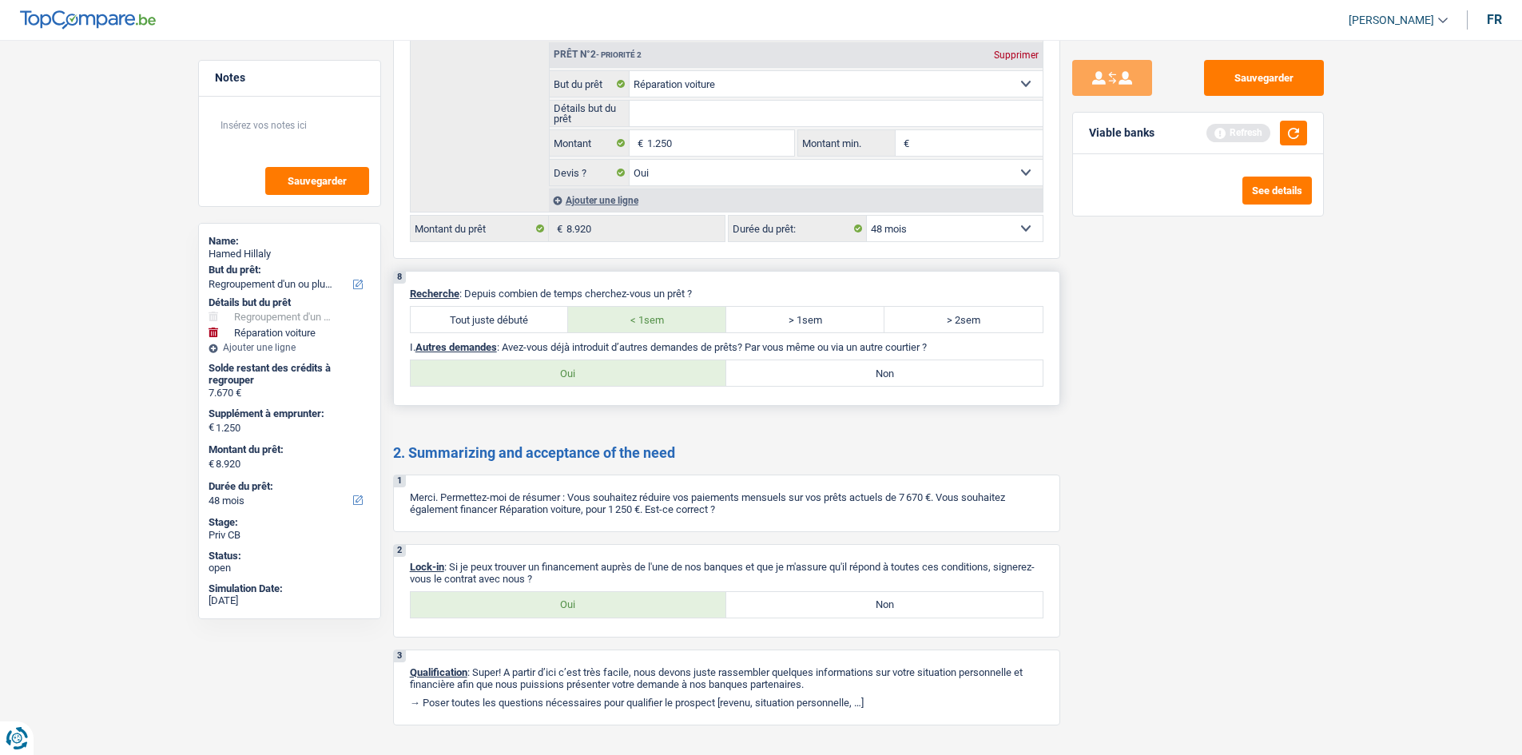
click at [657, 373] on label "Oui" at bounding box center [569, 373] width 316 height 26
click at [657, 373] on input "Oui" at bounding box center [569, 373] width 316 height 26
radio input "true"
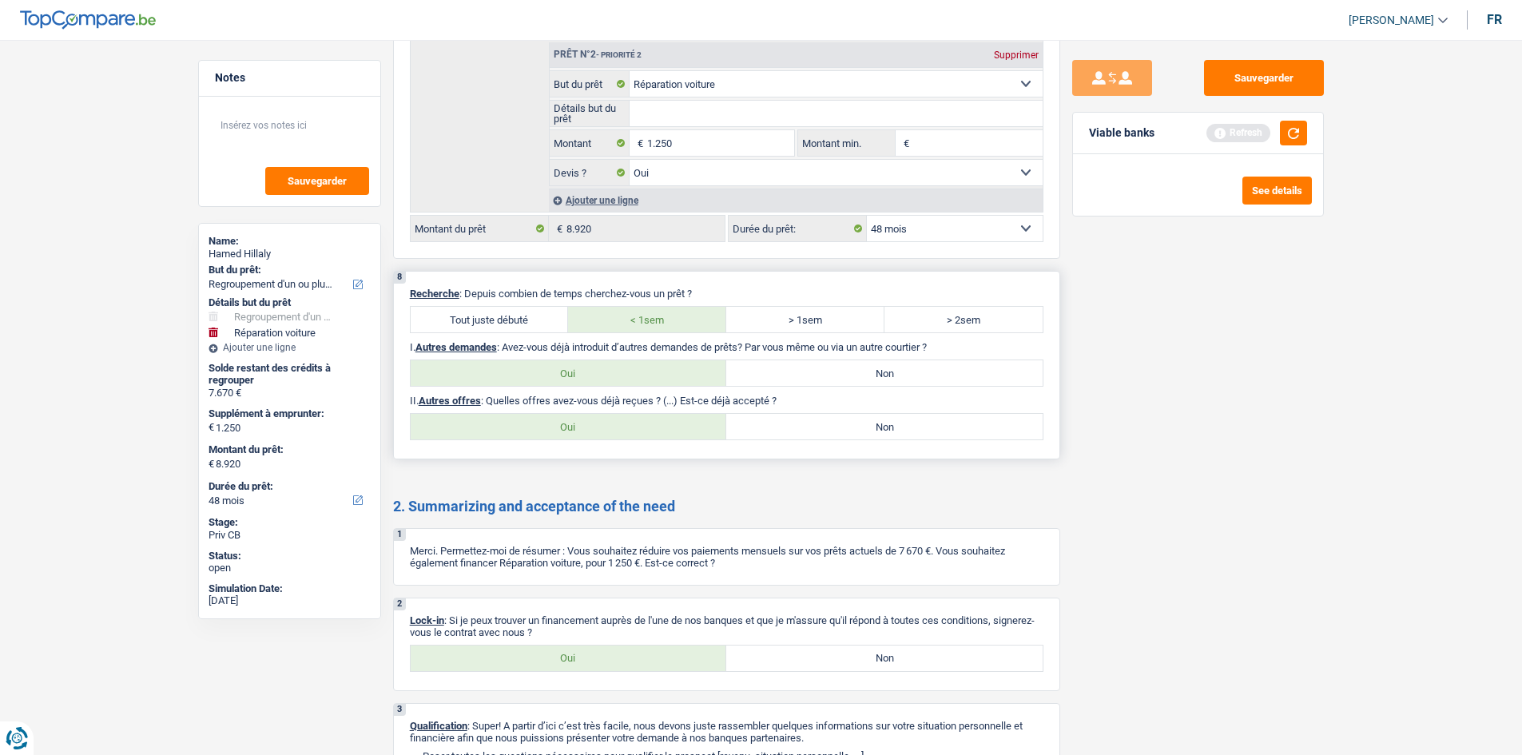
drag, startPoint x: 641, startPoint y: 419, endPoint x: 636, endPoint y: 426, distance: 8.5
click at [642, 419] on label "Oui" at bounding box center [569, 427] width 316 height 26
click at [642, 419] on input "Oui" at bounding box center [569, 427] width 316 height 26
radio input "true"
select select "48"
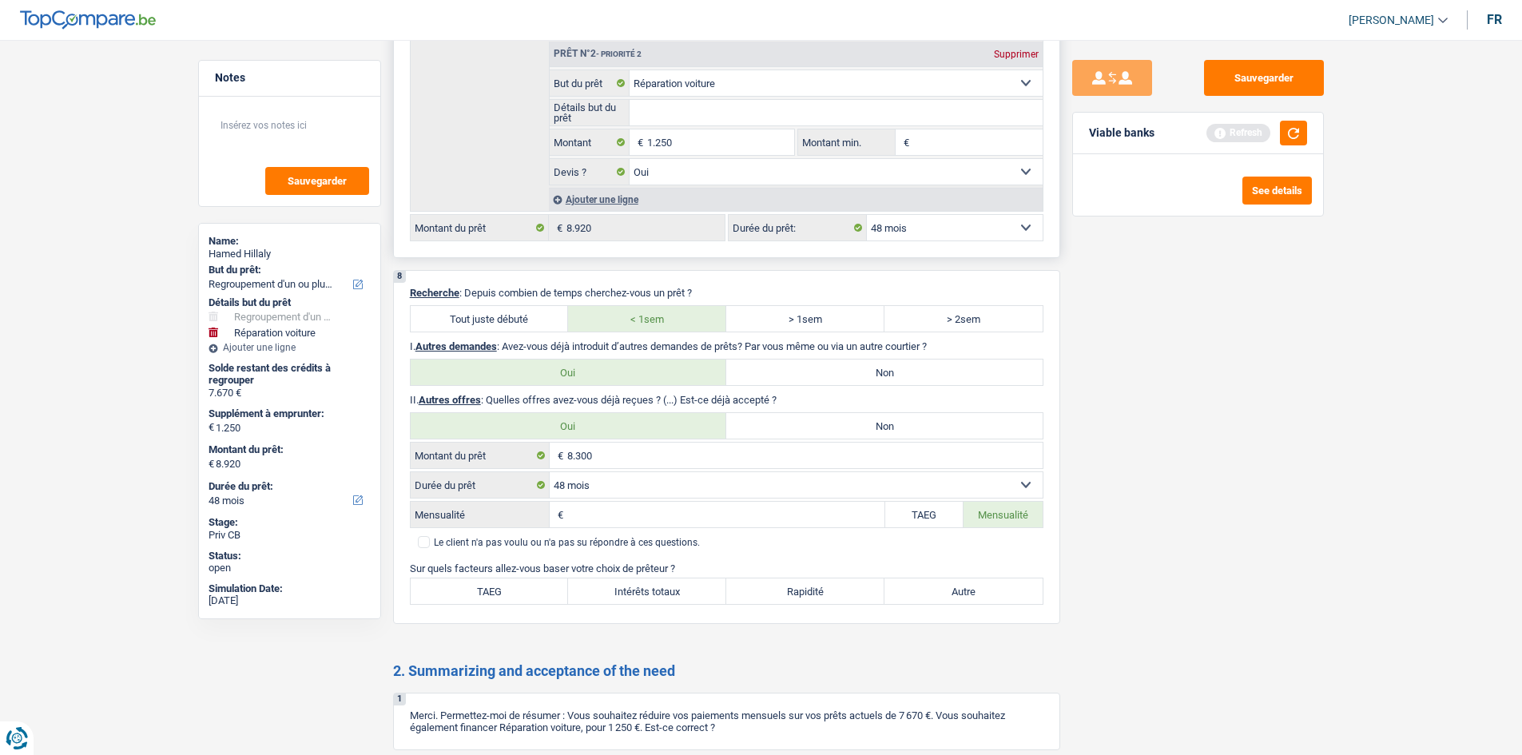
scroll to position [2157, 0]
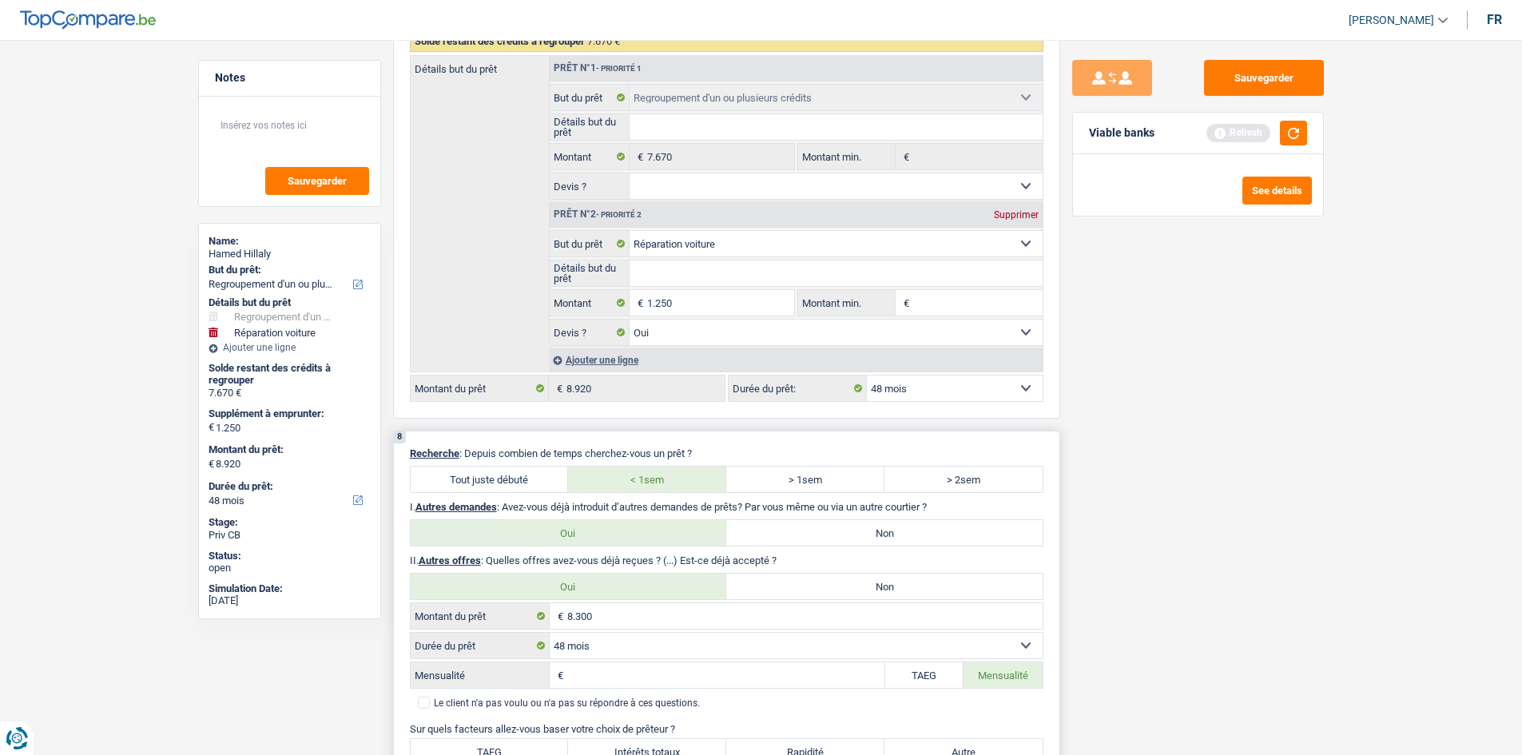
click at [746, 678] on input "Mensualité" at bounding box center [725, 675] width 317 height 26
click at [747, 648] on select "12 mois 18 mois 24 mois 30 mois 36 mois 42 mois 48 mois 60 mois 72 mois 84 mois…" at bounding box center [796, 646] width 493 height 26
click at [1213, 530] on div "Sauvegarder Viable banks Refresh See details" at bounding box center [1198, 392] width 276 height 665
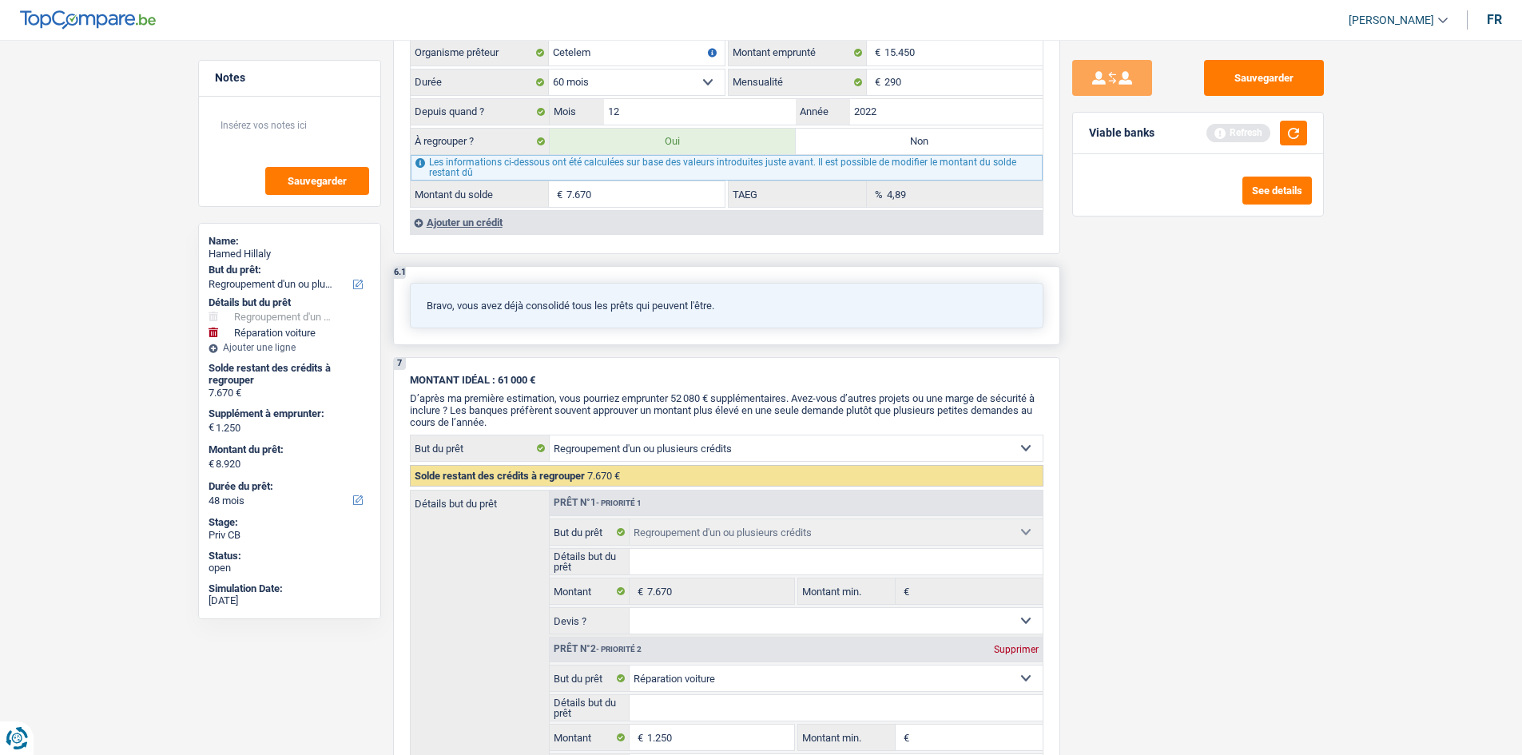
scroll to position [1518, 0]
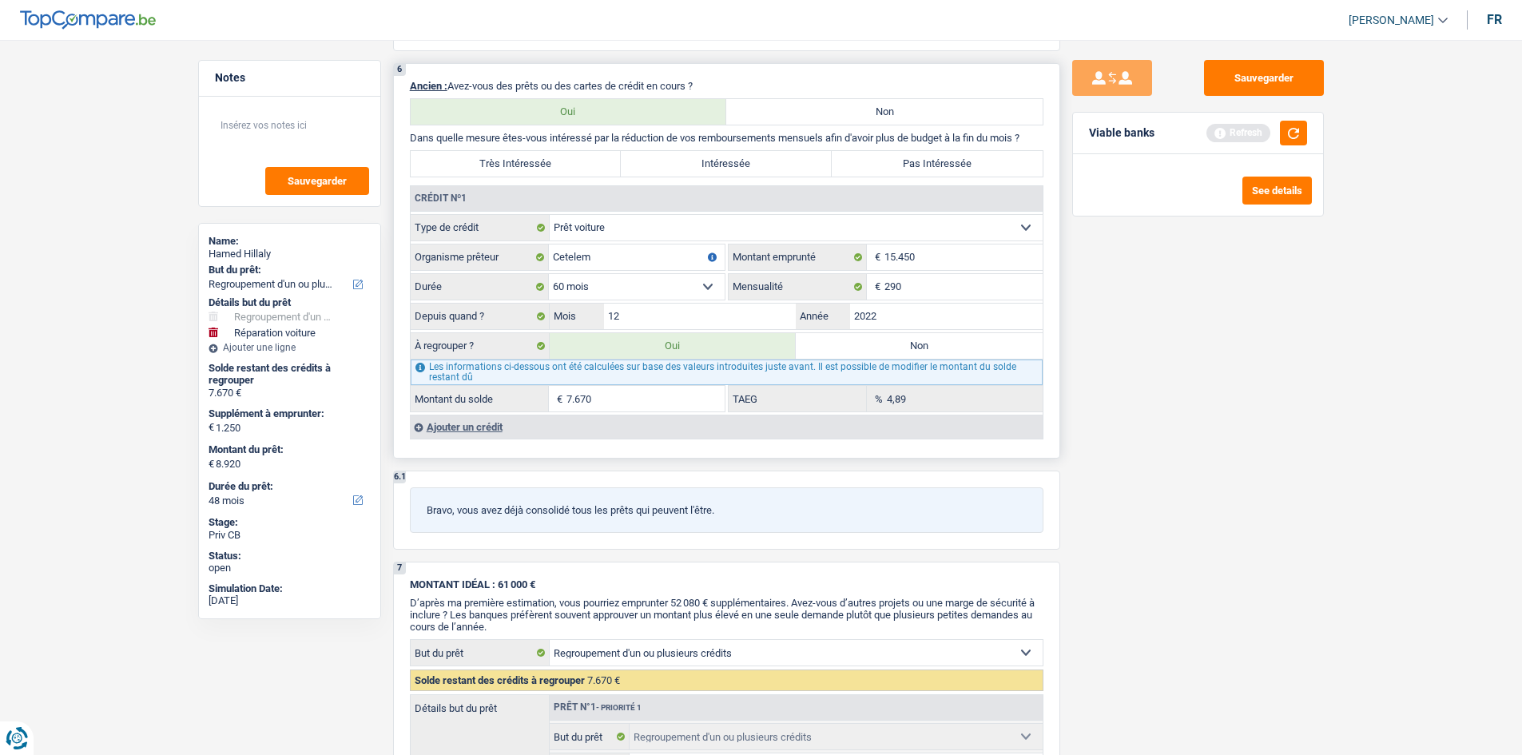
click at [652, 403] on input "7.670" at bounding box center [645, 399] width 158 height 26
click at [878, 319] on input "2022" at bounding box center [946, 317] width 192 height 26
type input "2023"
click at [701, 308] on input "12" at bounding box center [700, 317] width 192 height 26
type input "11.954"
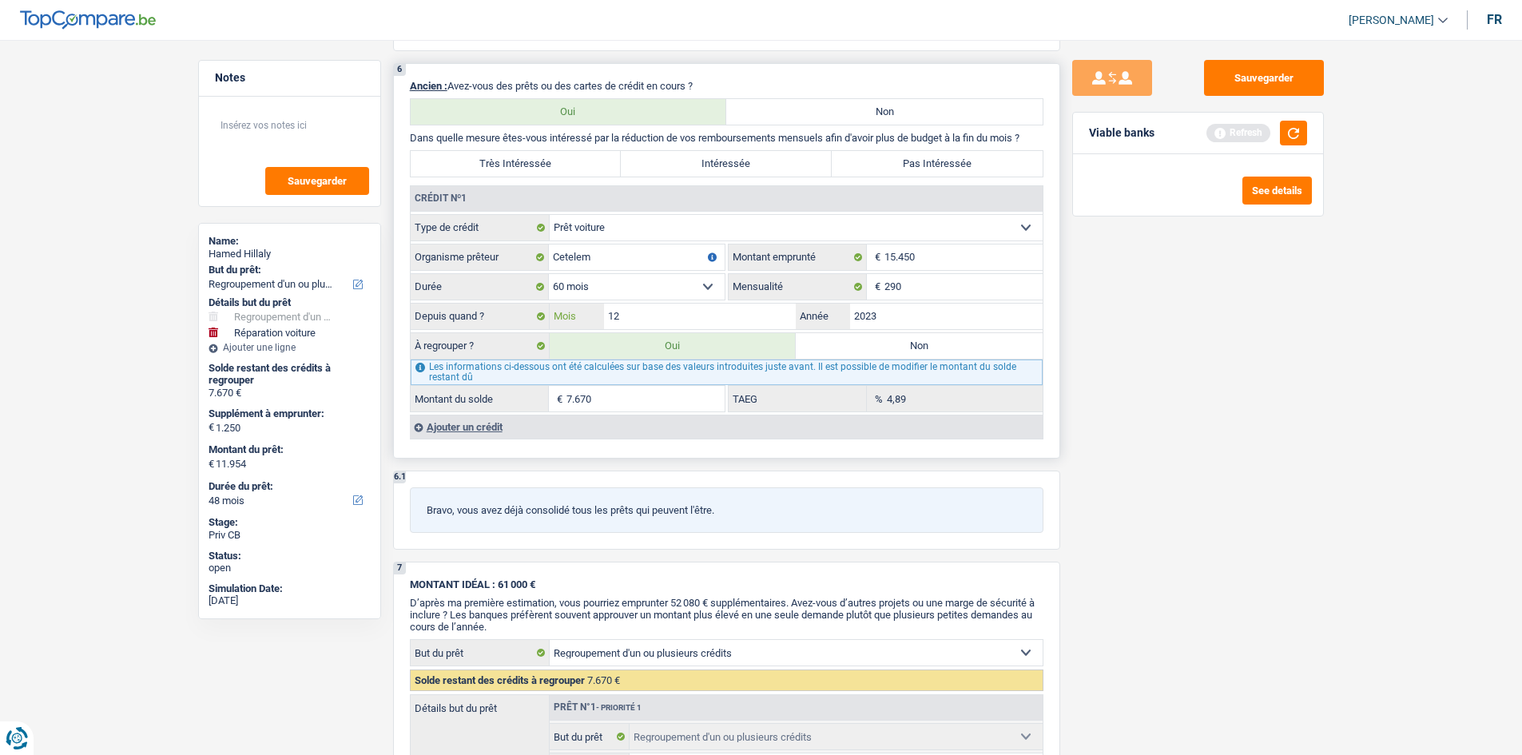
type input "10.704"
type input "11.954"
type input "10.704"
type input "11.954"
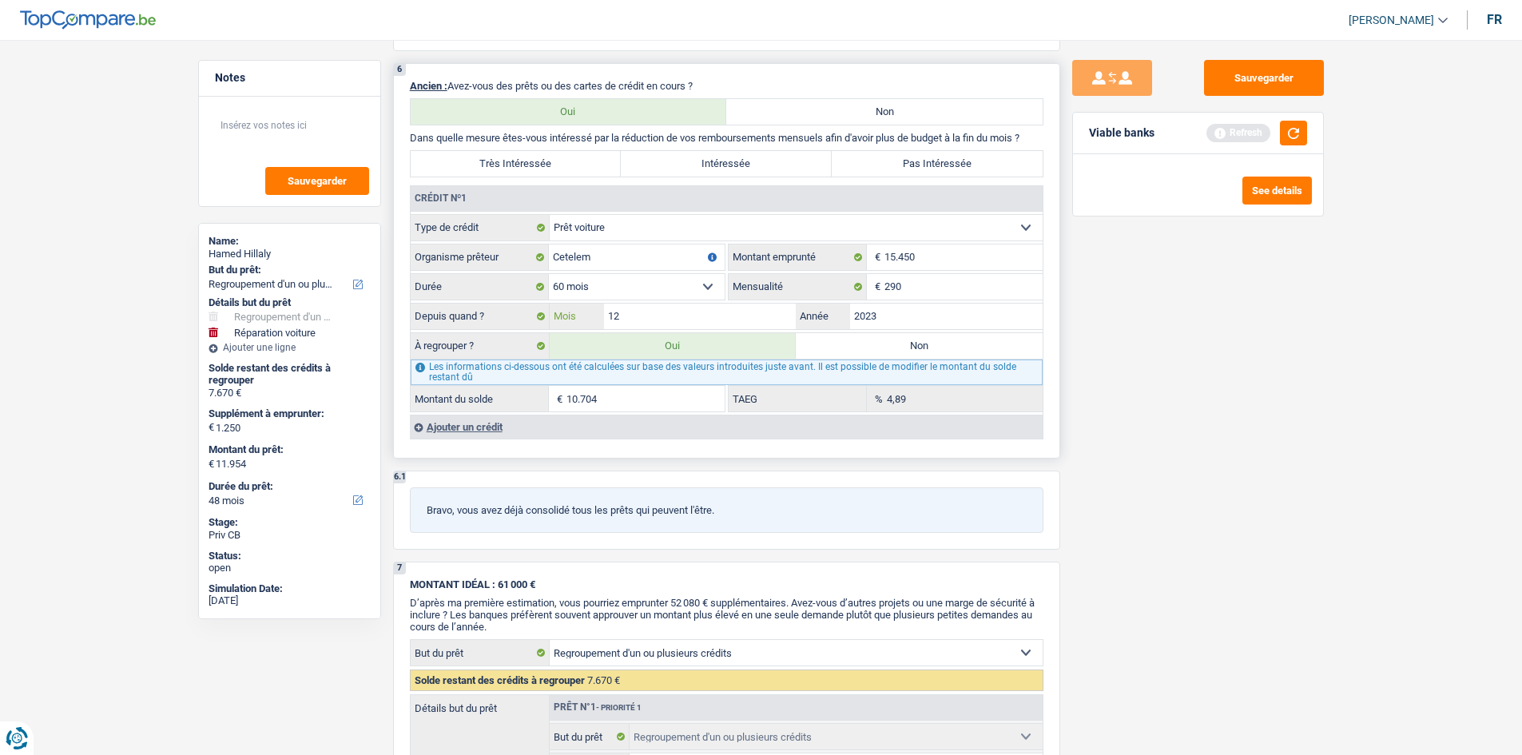
select select "60"
type input "1"
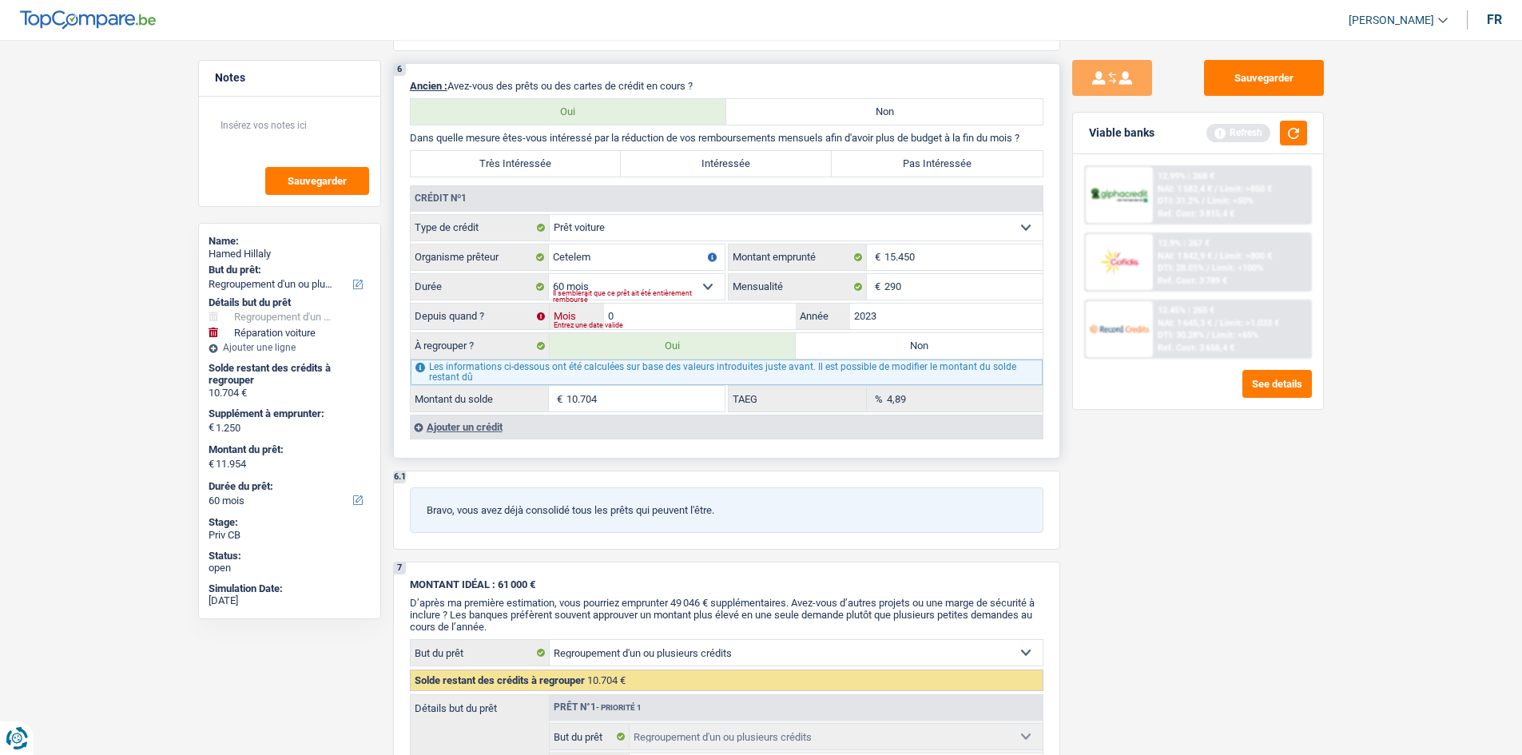
type input "01"
type input "9.178"
select select "48"
type input "7.928"
type input "9.178"
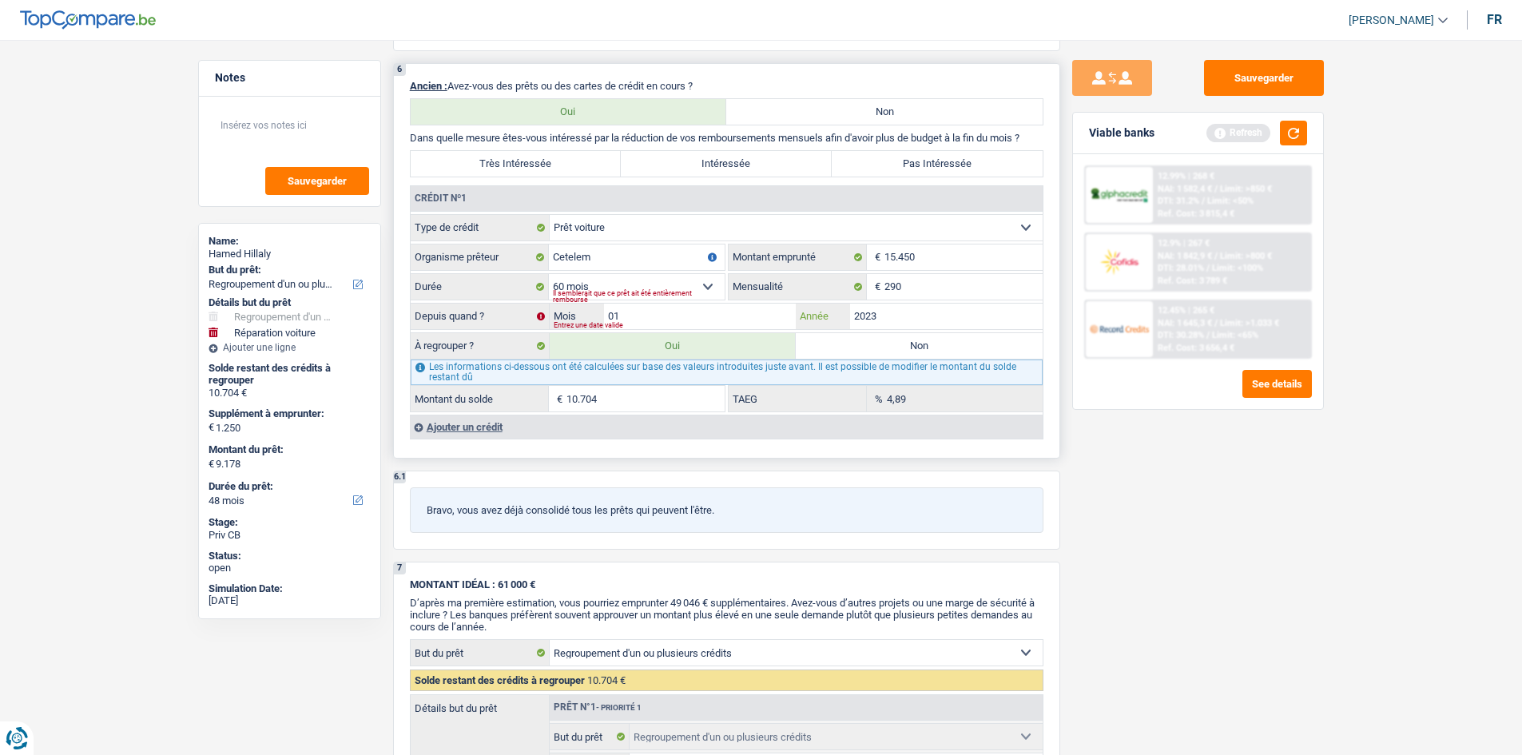
select select "48"
type input "7.928"
type input "9.178"
select select "48"
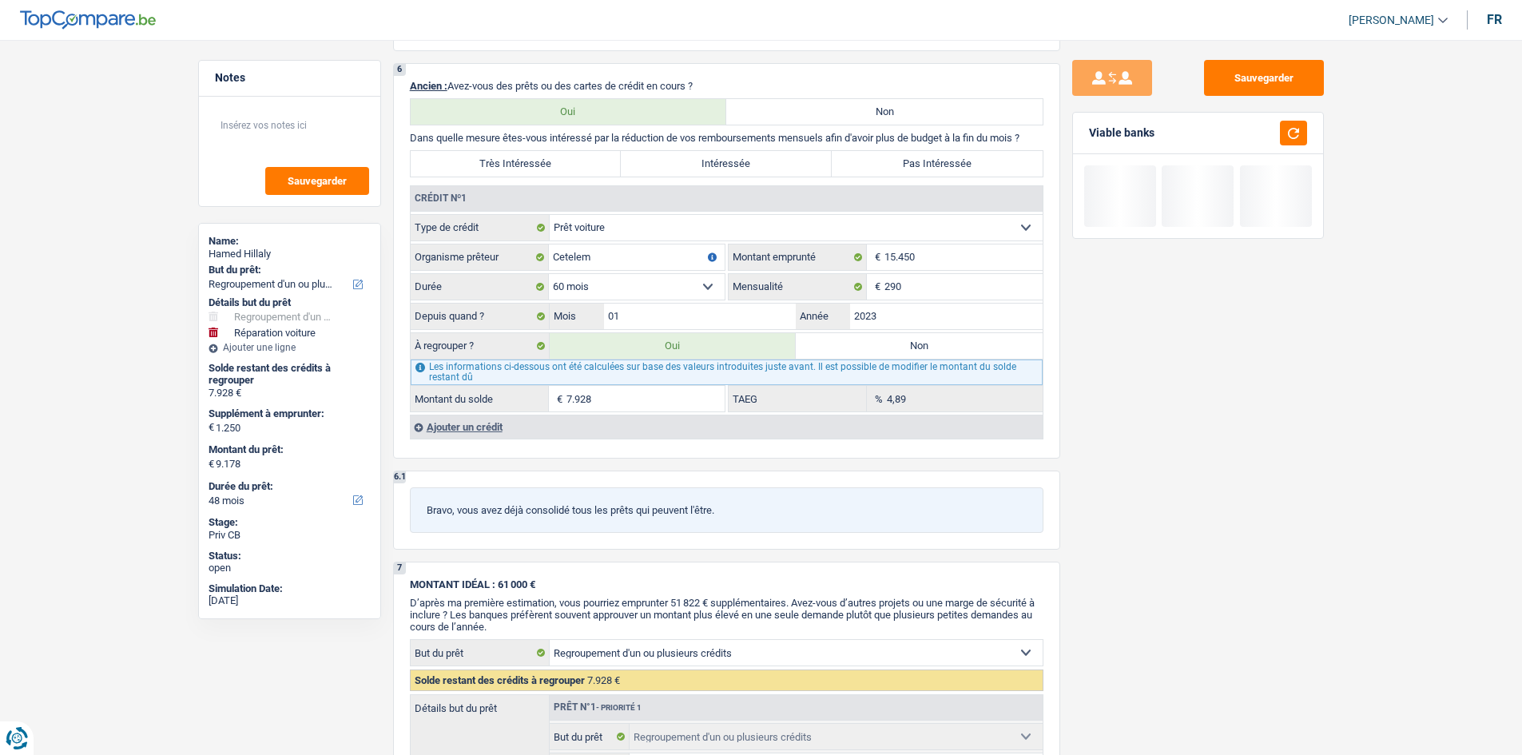
drag, startPoint x: 1117, startPoint y: 409, endPoint x: 1106, endPoint y: 407, distance: 10.7
click at [1113, 409] on div "Sauvegarder Viable banks" at bounding box center [1198, 392] width 276 height 665
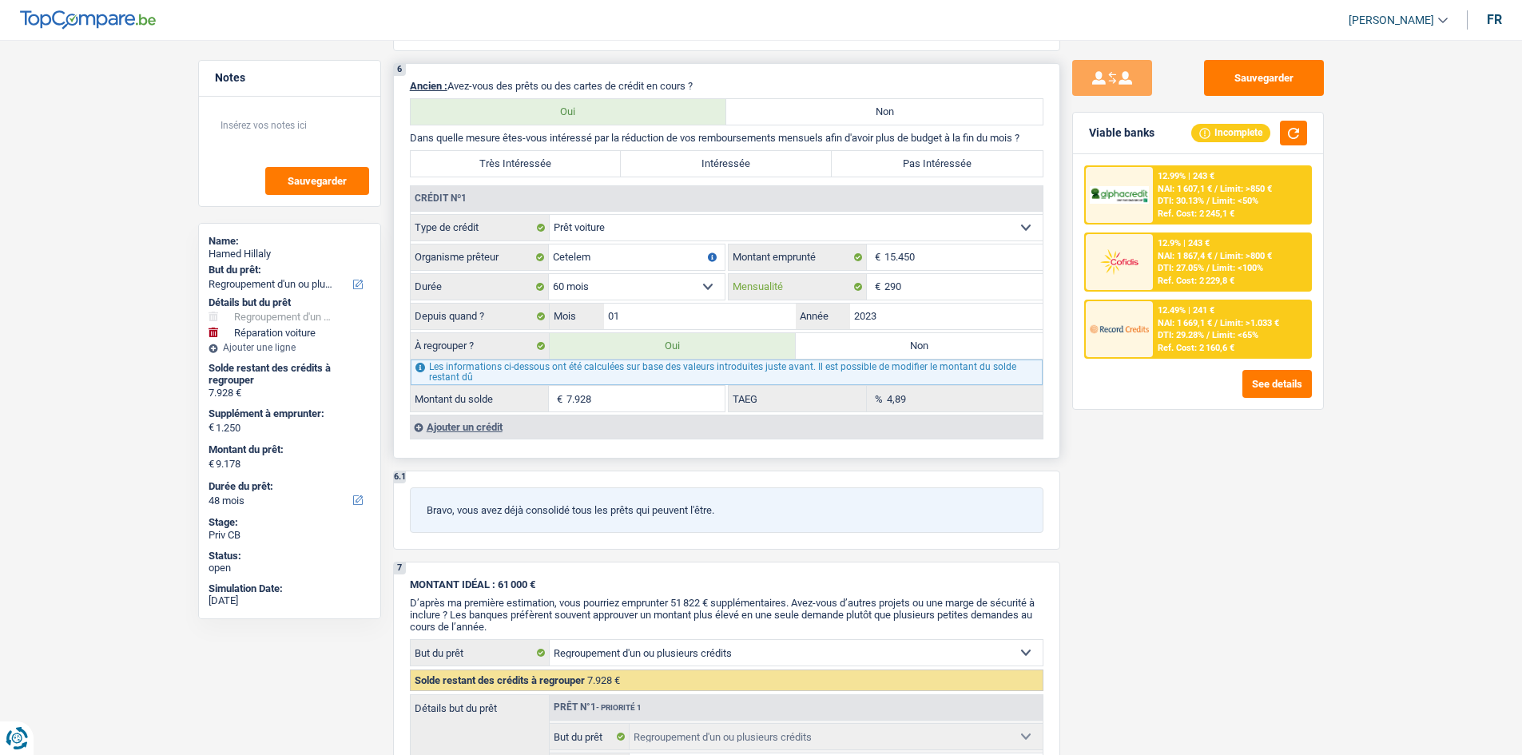
click at [921, 290] on input "290" at bounding box center [963, 287] width 158 height 26
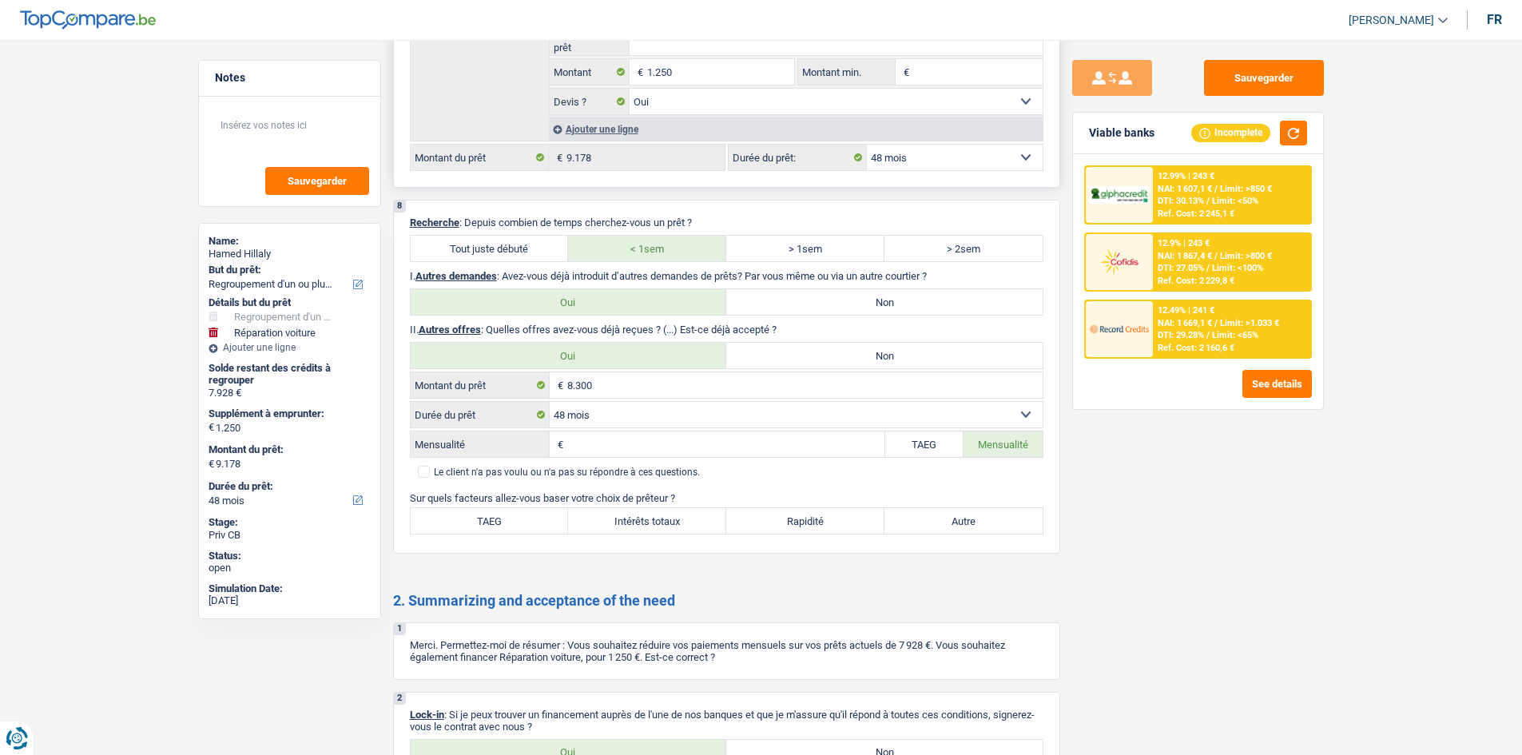
scroll to position [2236, 0]
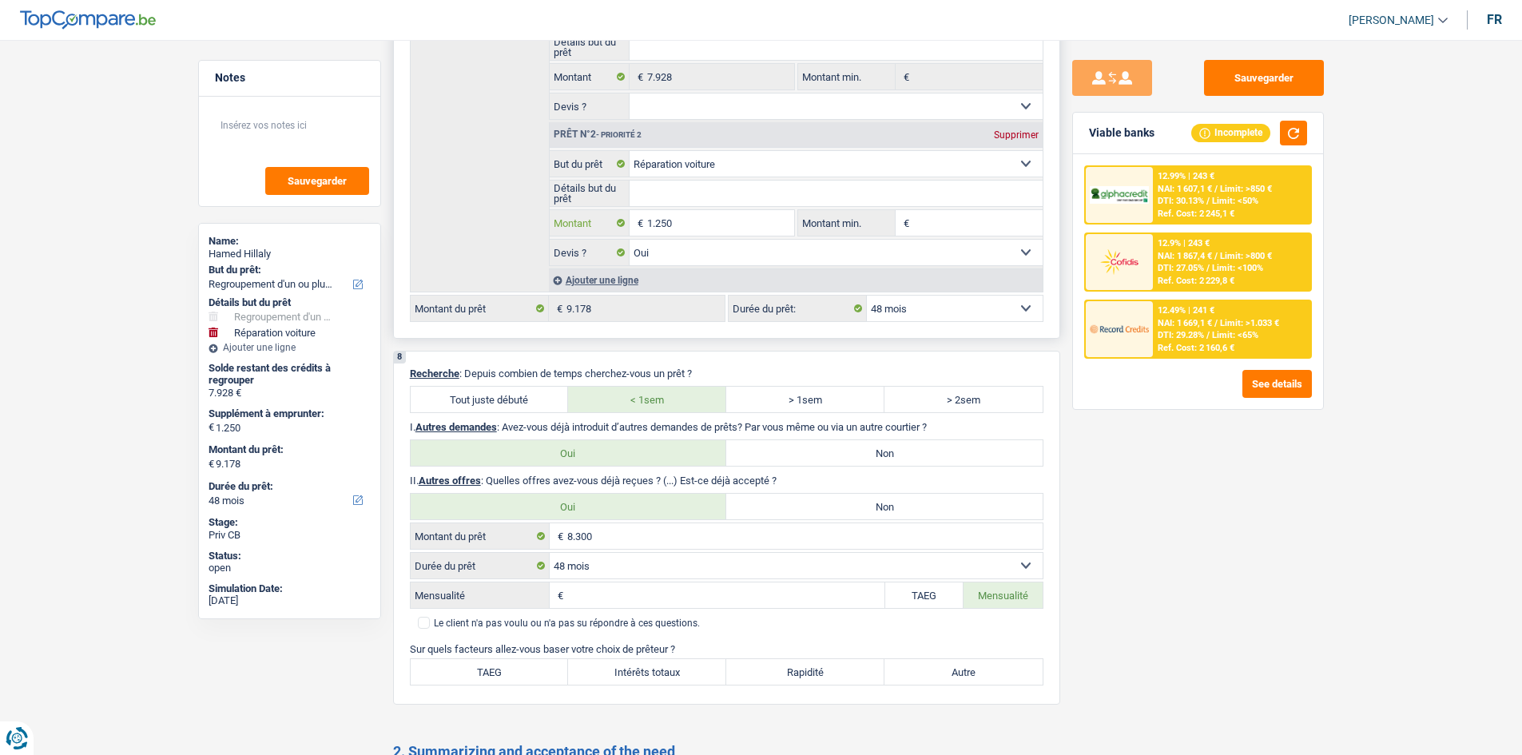
click at [708, 228] on input "1.250" at bounding box center [720, 223] width 146 height 26
type input "125"
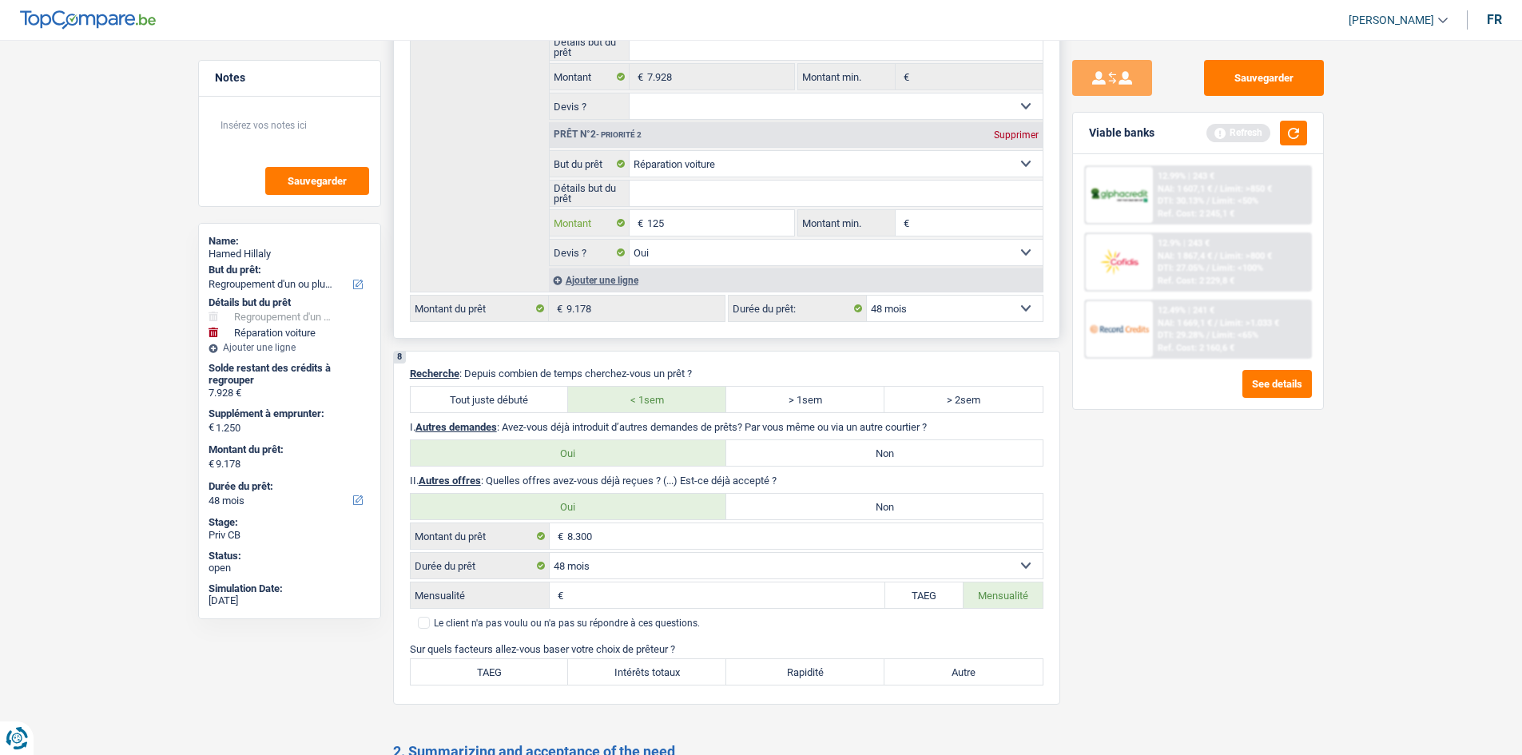
type input "12"
type input "1"
type input "11"
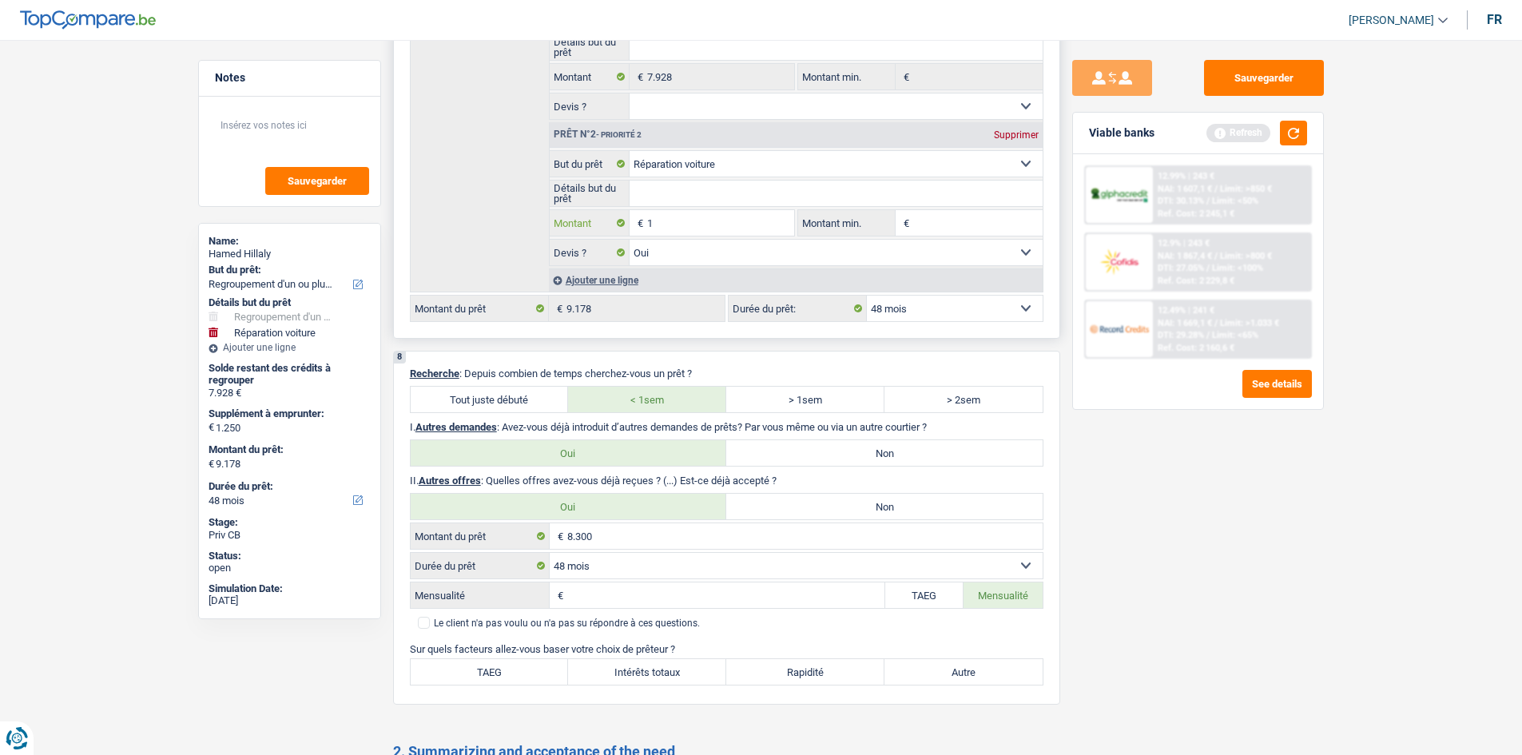
type input "11"
type input "110"
type input "1.100"
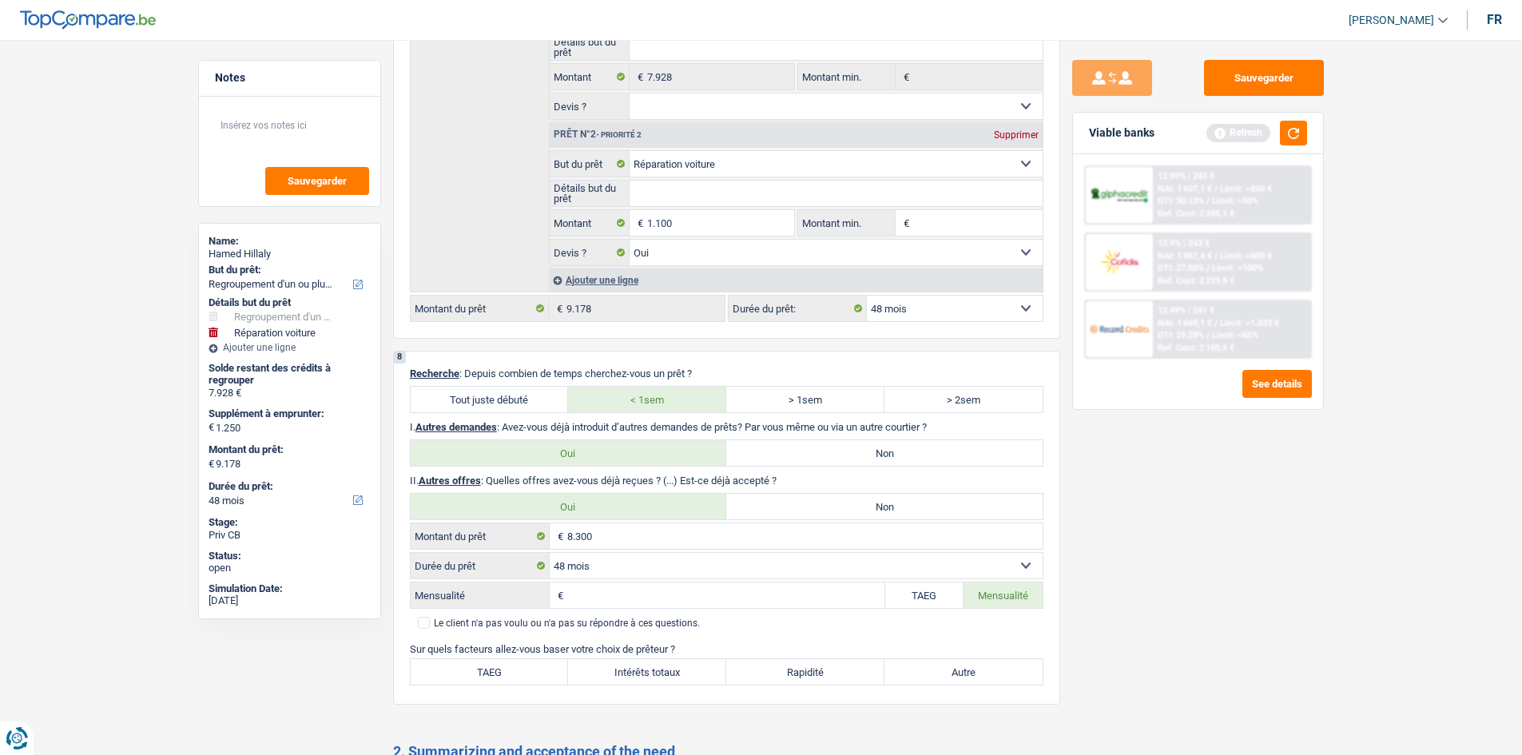
type input "1.100"
type input "9.028"
drag, startPoint x: 1345, startPoint y: 568, endPoint x: 1322, endPoint y: 570, distance: 23.3
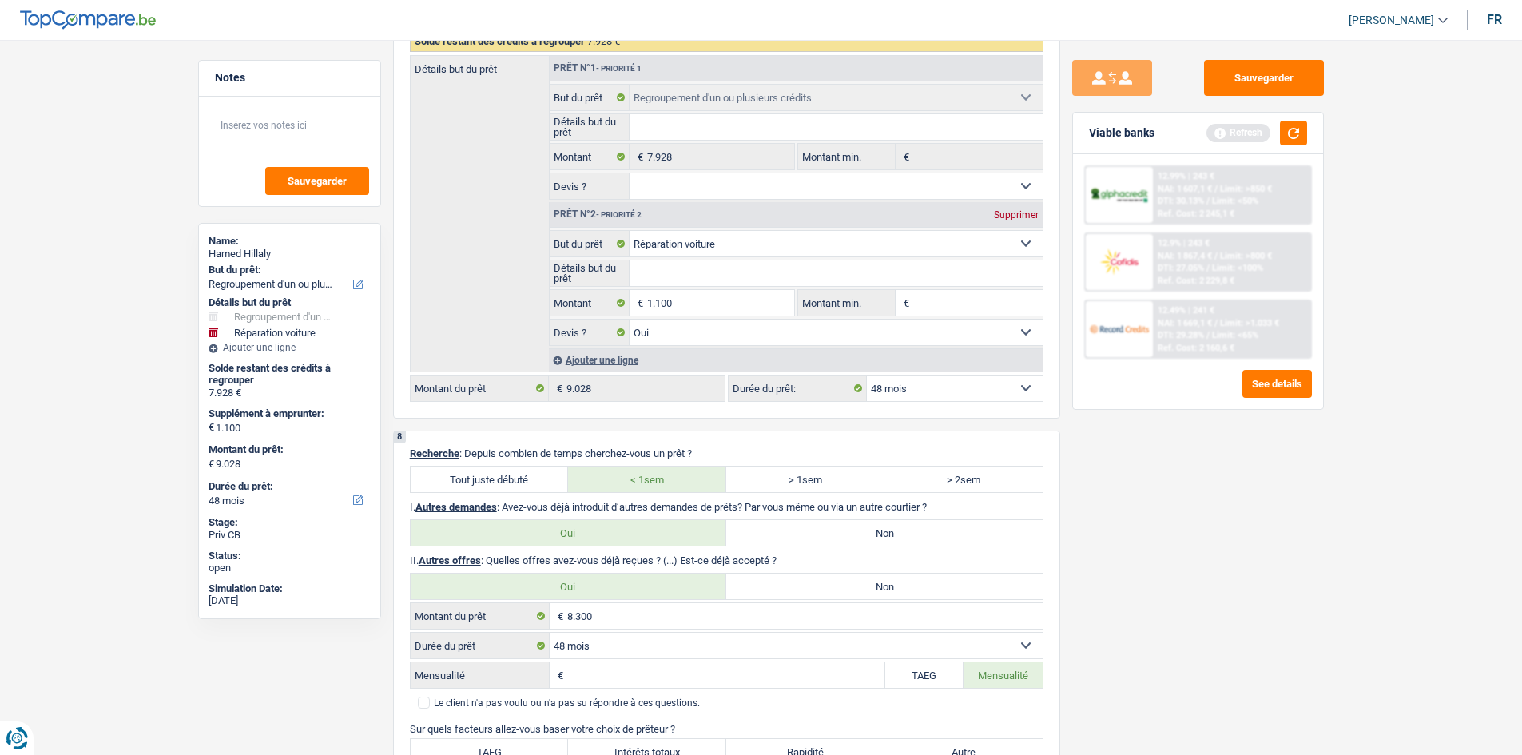
scroll to position [2476, 0]
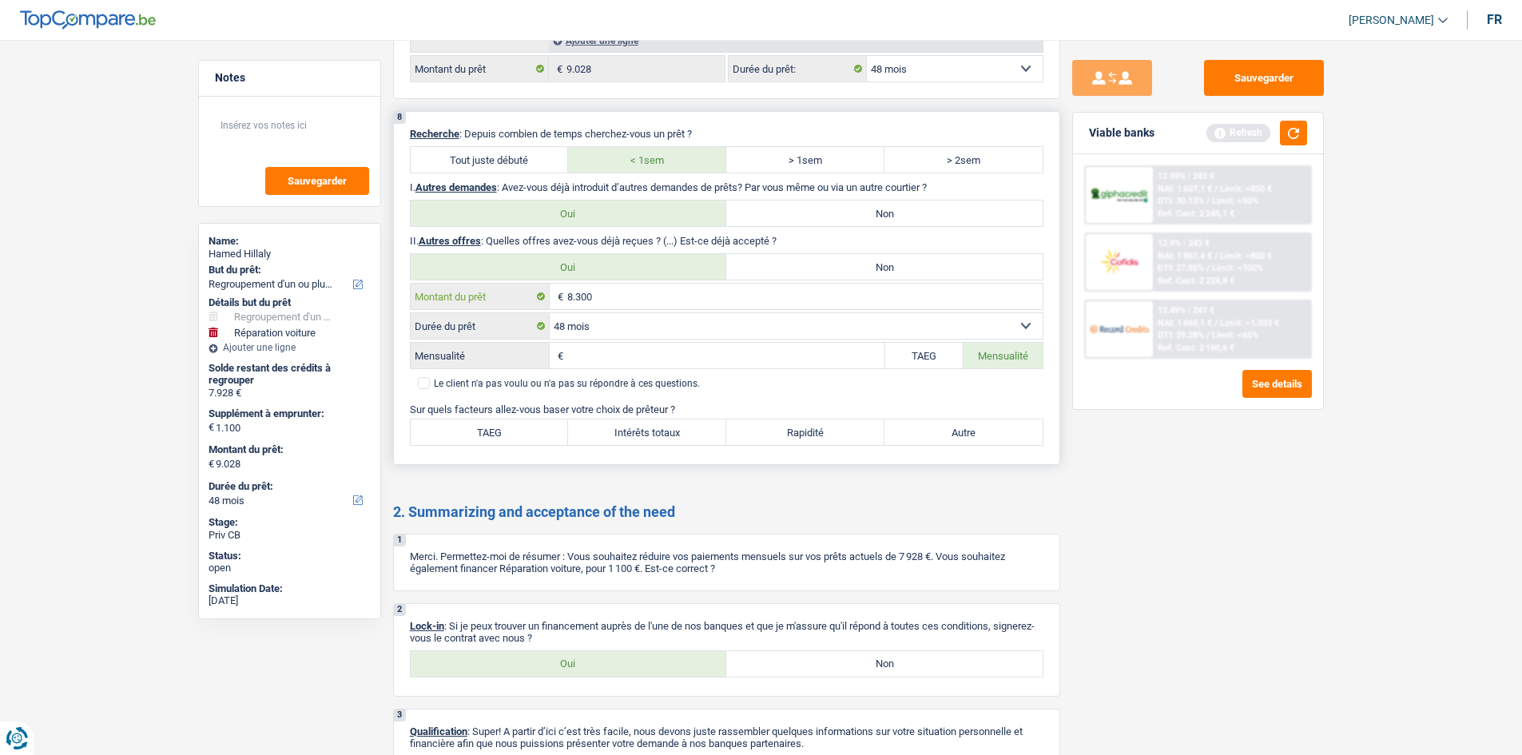
click at [652, 306] on input "8.300" at bounding box center [804, 297] width 475 height 26
click at [631, 326] on select "12 mois 18 mois 24 mois 30 mois 36 mois 42 mois 48 mois 60 mois 72 mois 84 mois…" at bounding box center [796, 326] width 493 height 26
click at [550, 313] on select "12 mois 18 mois 24 mois 30 mois 36 mois 42 mois 48 mois 60 mois 72 mois 84 mois…" at bounding box center [796, 326] width 493 height 26
click at [625, 355] on input "Mensualité" at bounding box center [725, 356] width 317 height 26
type input "235"
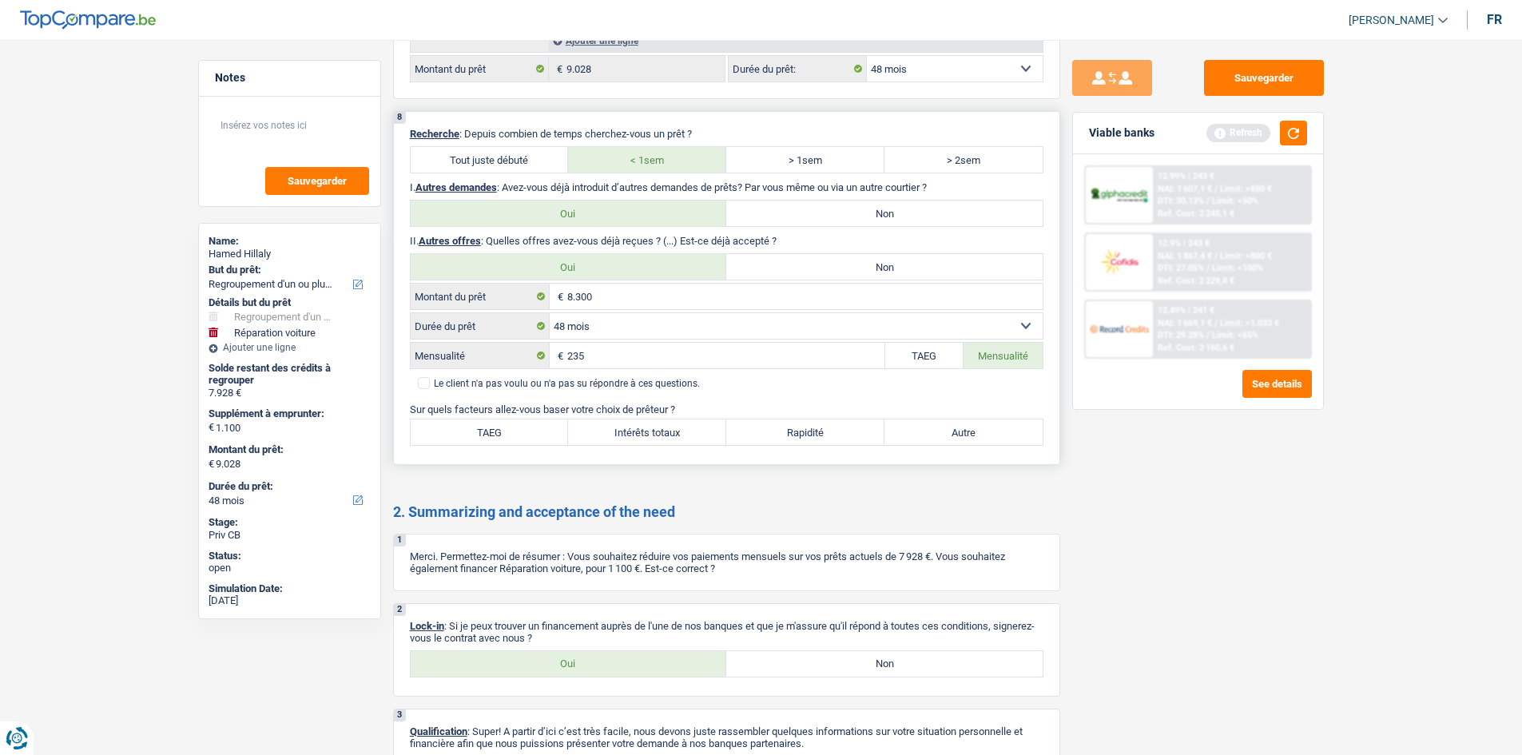
click at [532, 431] on label "TAEG" at bounding box center [490, 432] width 158 height 26
click at [532, 431] on input "TAEG" at bounding box center [490, 432] width 158 height 26
radio input "true"
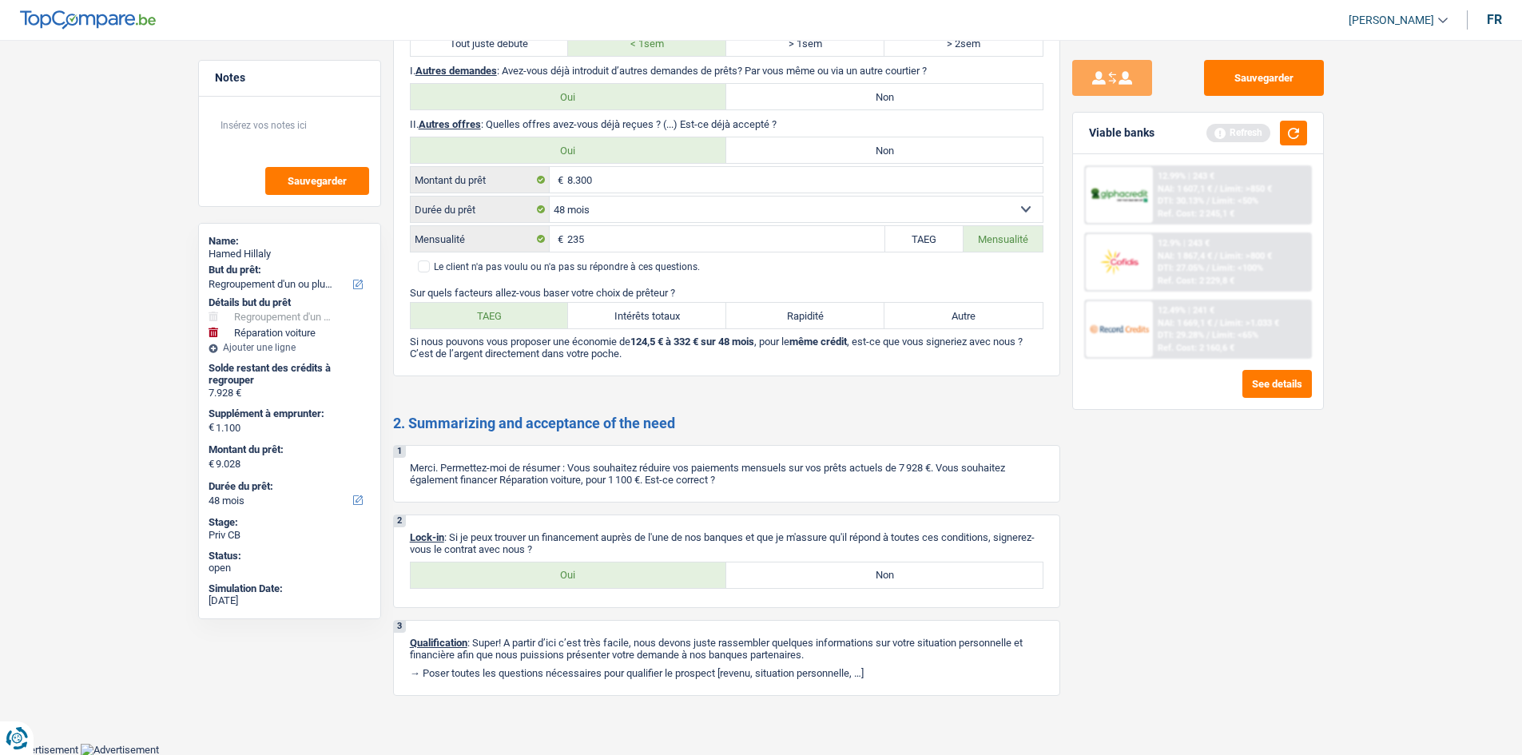
scroll to position [2593, 0]
click at [565, 565] on label "Oui" at bounding box center [569, 574] width 316 height 26
click at [565, 565] on input "Oui" at bounding box center [569, 574] width 316 height 26
radio input "true"
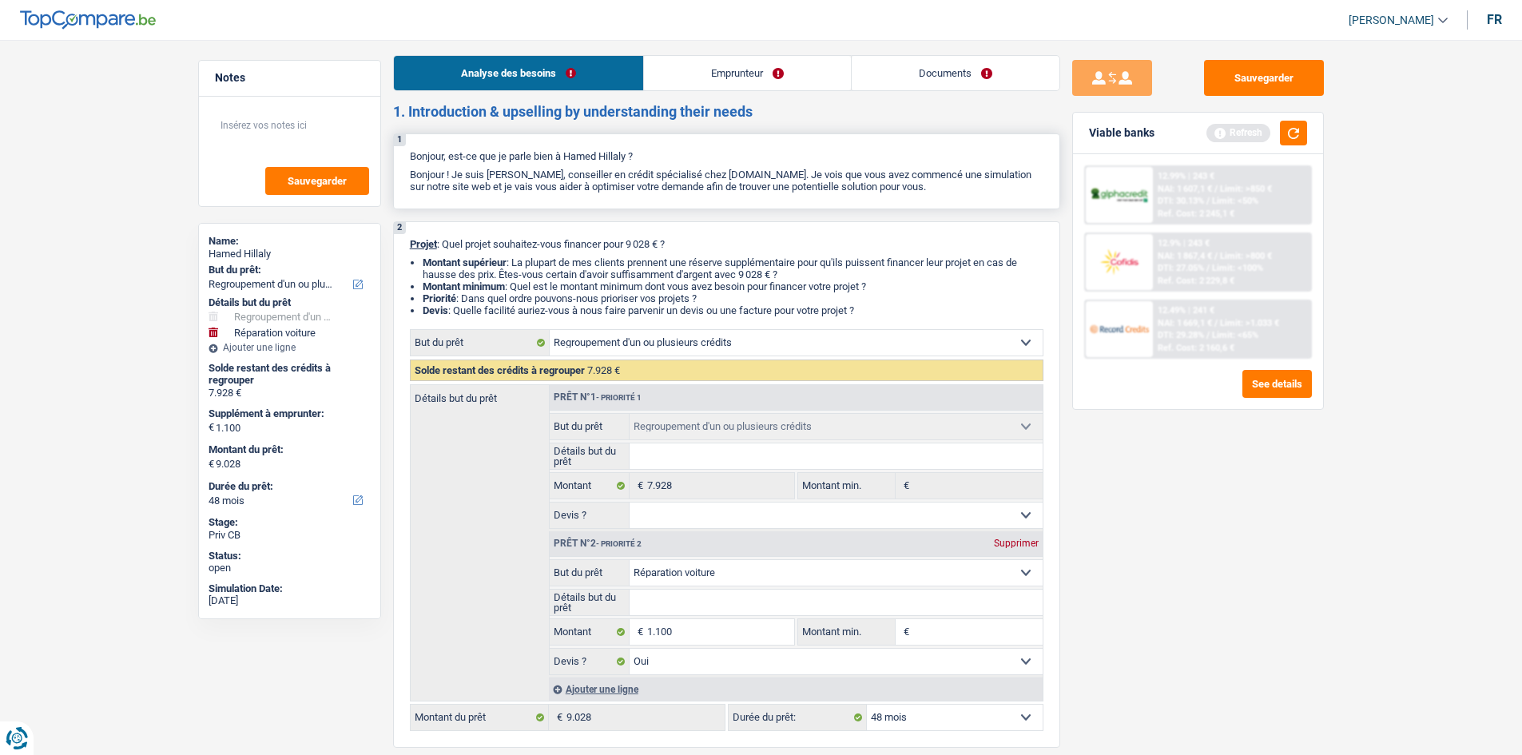
scroll to position [0, 0]
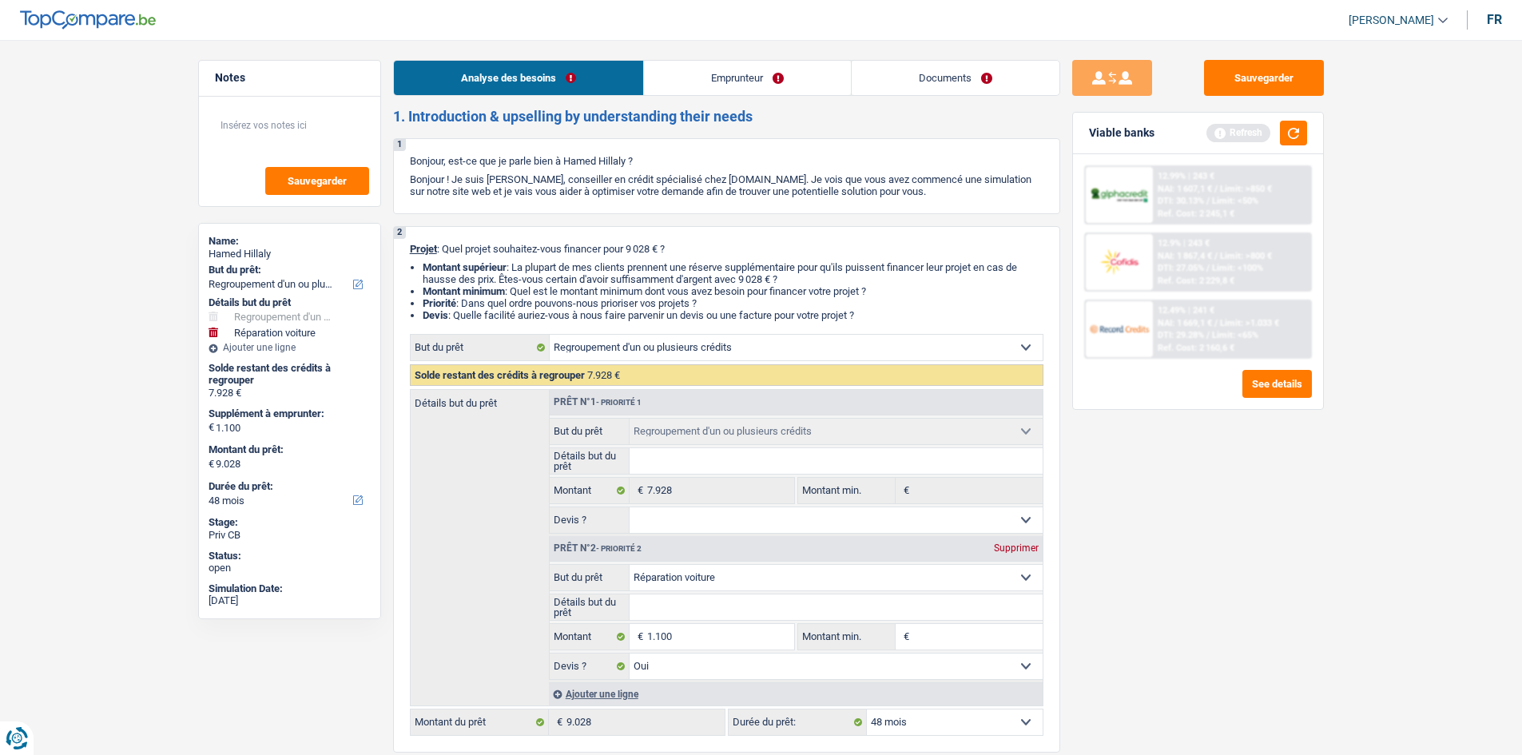
drag, startPoint x: 713, startPoint y: 74, endPoint x: 705, endPoint y: 75, distance: 8.0
click at [715, 74] on link "Emprunteur" at bounding box center [747, 78] width 207 height 34
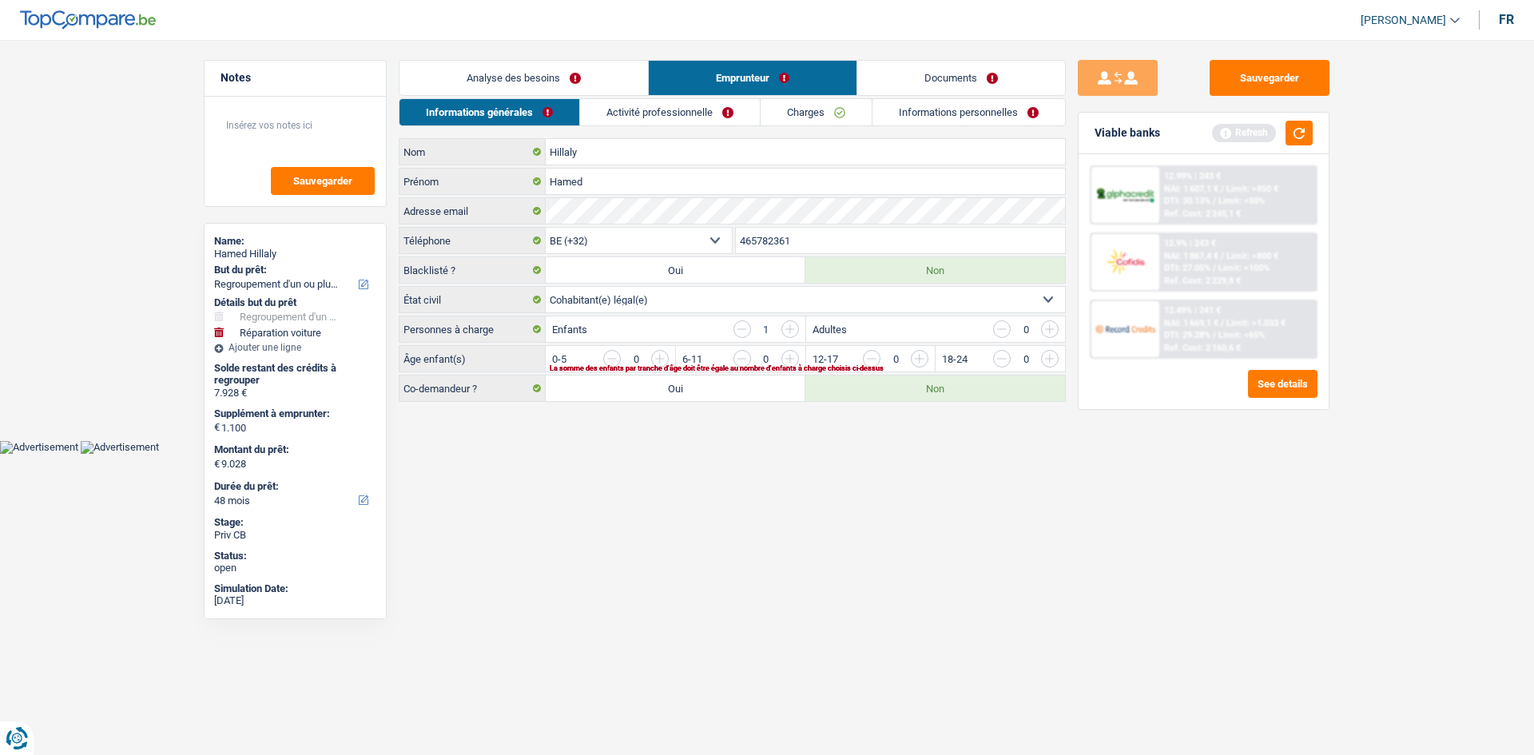
click at [685, 308] on select "Célibataire Marié(e) Cohabitant(e) légal(e) Divorcé(e) Veuf(ve) Séparé (de fait…" at bounding box center [805, 300] width 519 height 26
click at [546, 287] on select "Célibataire Marié(e) Cohabitant(e) légal(e) Divorcé(e) Veuf(ve) Séparé (de fait…" at bounding box center [805, 300] width 519 height 26
click at [668, 359] on input "button" at bounding box center [983, 363] width 665 height 26
click at [681, 116] on link "Activité professionnelle" at bounding box center [671, 112] width 180 height 26
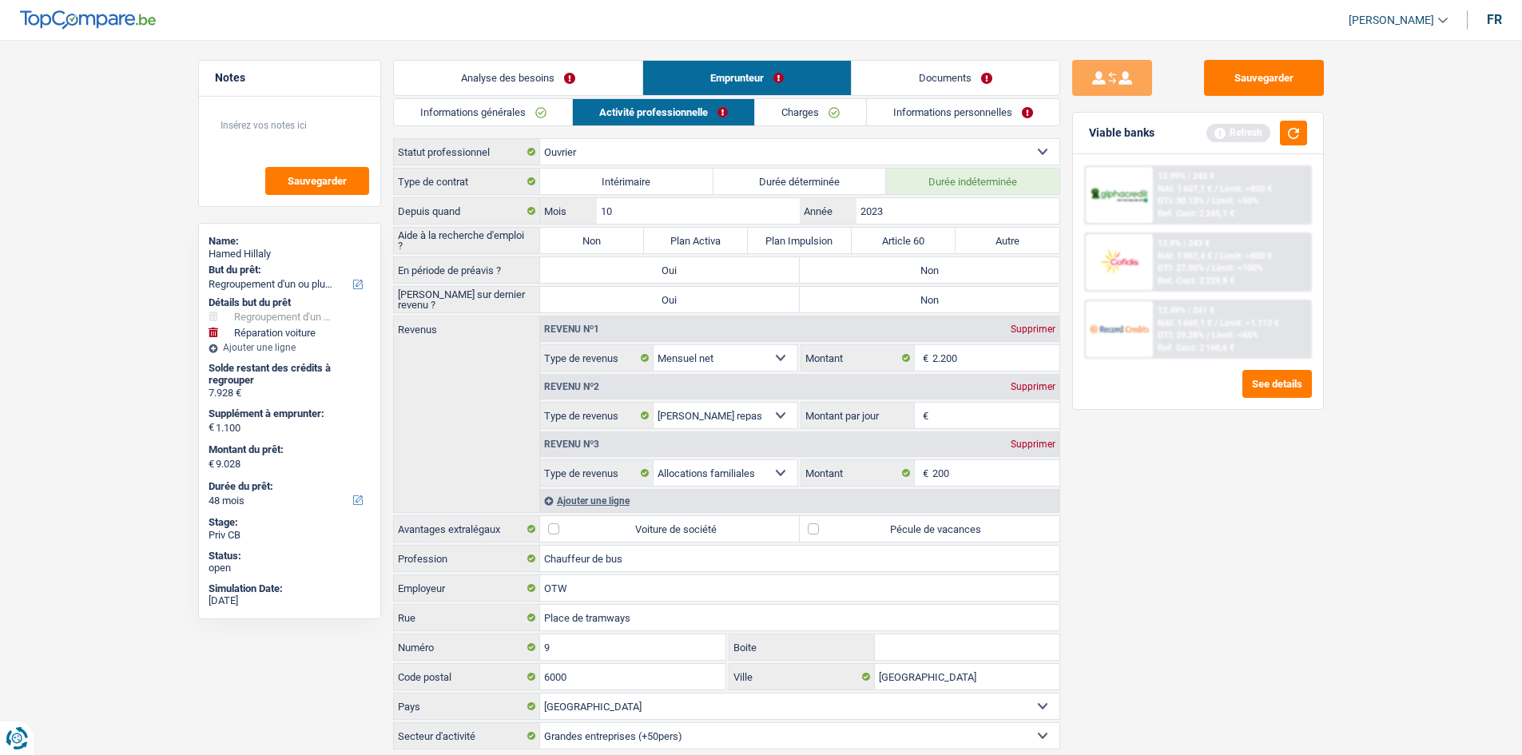
click at [592, 242] on label "Non" at bounding box center [592, 241] width 104 height 26
click at [592, 242] on input "Non" at bounding box center [592, 241] width 104 height 26
radio input "true"
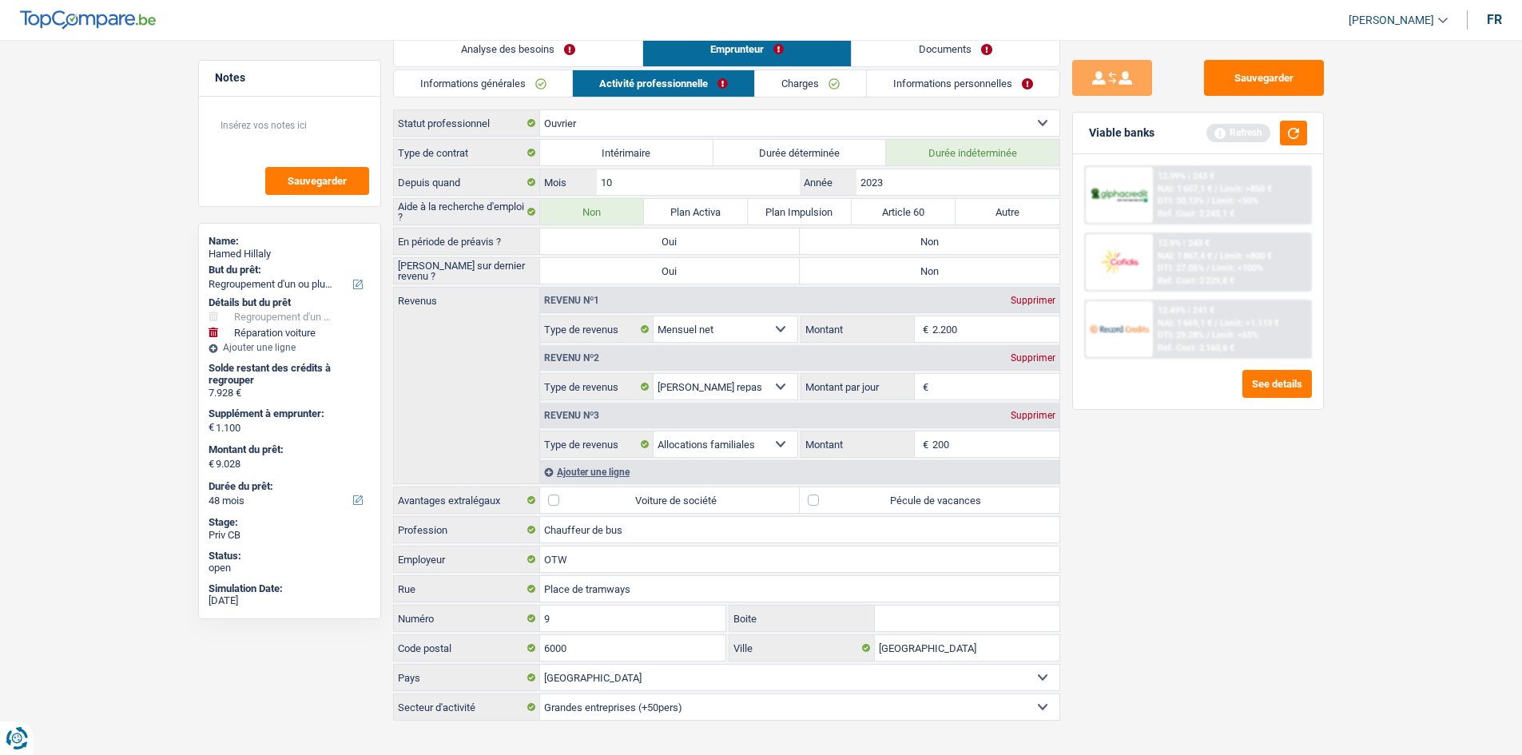
scroll to position [45, 0]
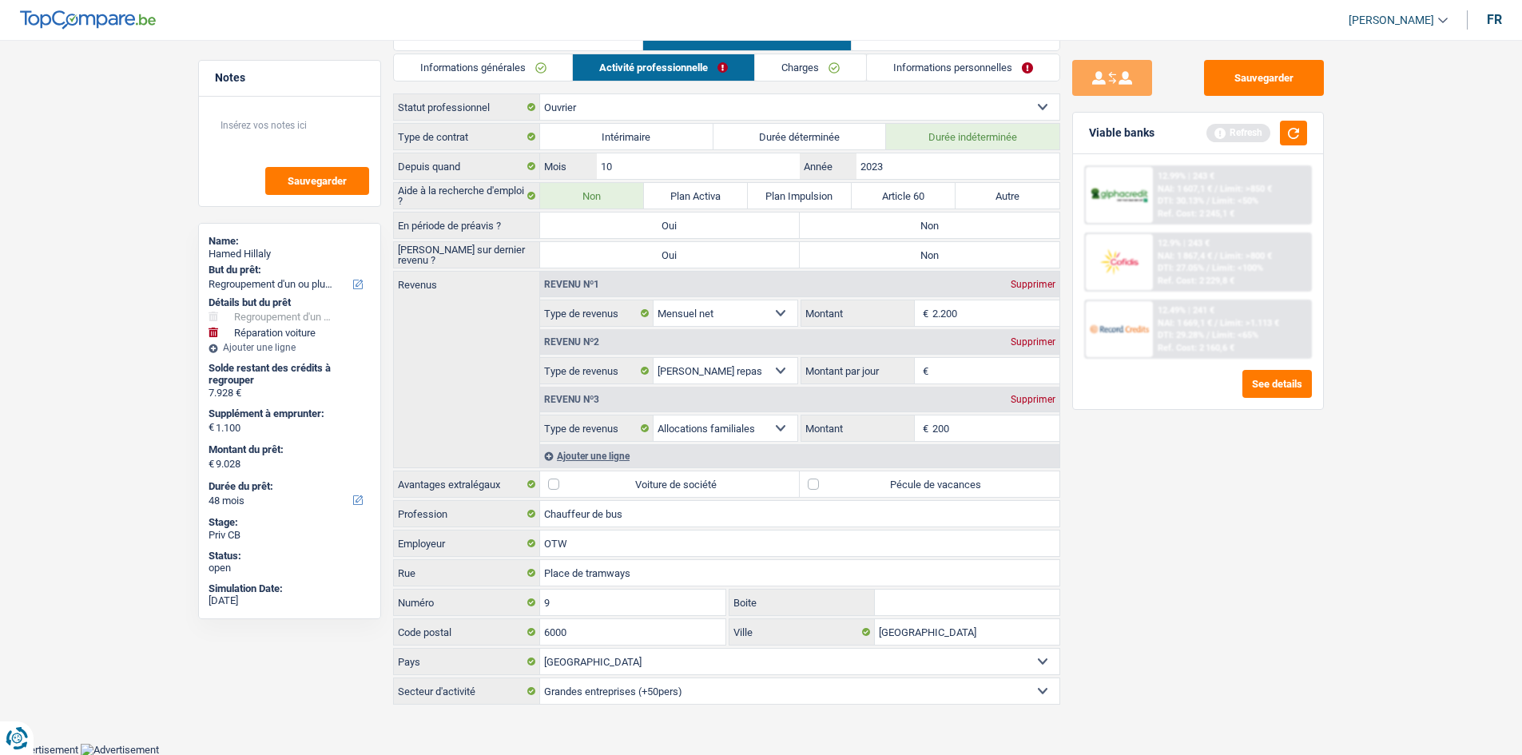
click at [831, 482] on label "Pécule de vacances" at bounding box center [930, 484] width 260 height 26
click at [831, 482] on input "Pécule de vacances" at bounding box center [930, 484] width 260 height 26
checkbox input "true"
click at [900, 224] on label "Non" at bounding box center [930, 225] width 260 height 26
click at [900, 224] on input "Non" at bounding box center [930, 225] width 260 height 26
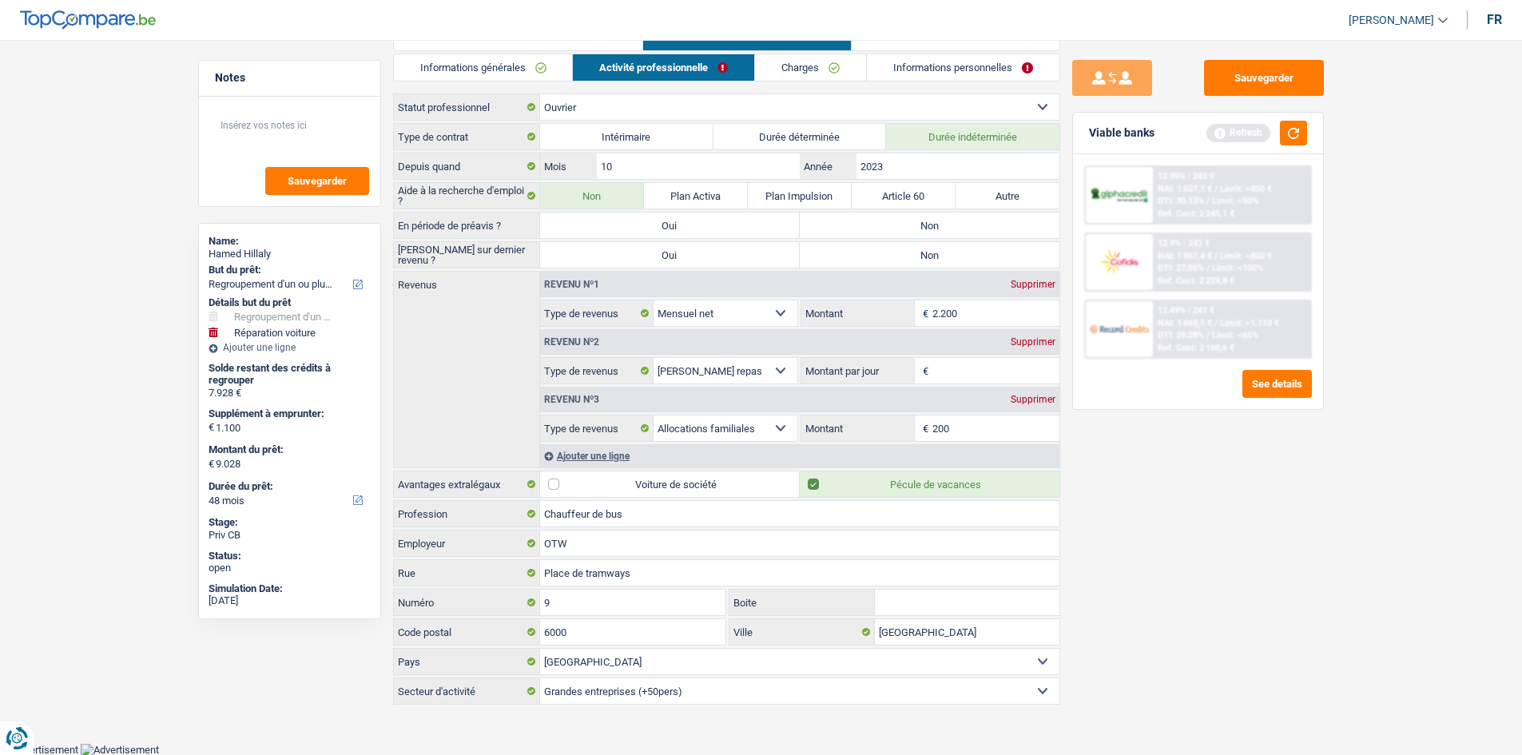
radio input "true"
click at [951, 367] on input "Montant par jour" at bounding box center [995, 371] width 127 height 26
click at [760, 247] on label "Oui" at bounding box center [670, 255] width 260 height 26
click at [760, 247] on input "Oui" at bounding box center [670, 255] width 260 height 26
radio input "true"
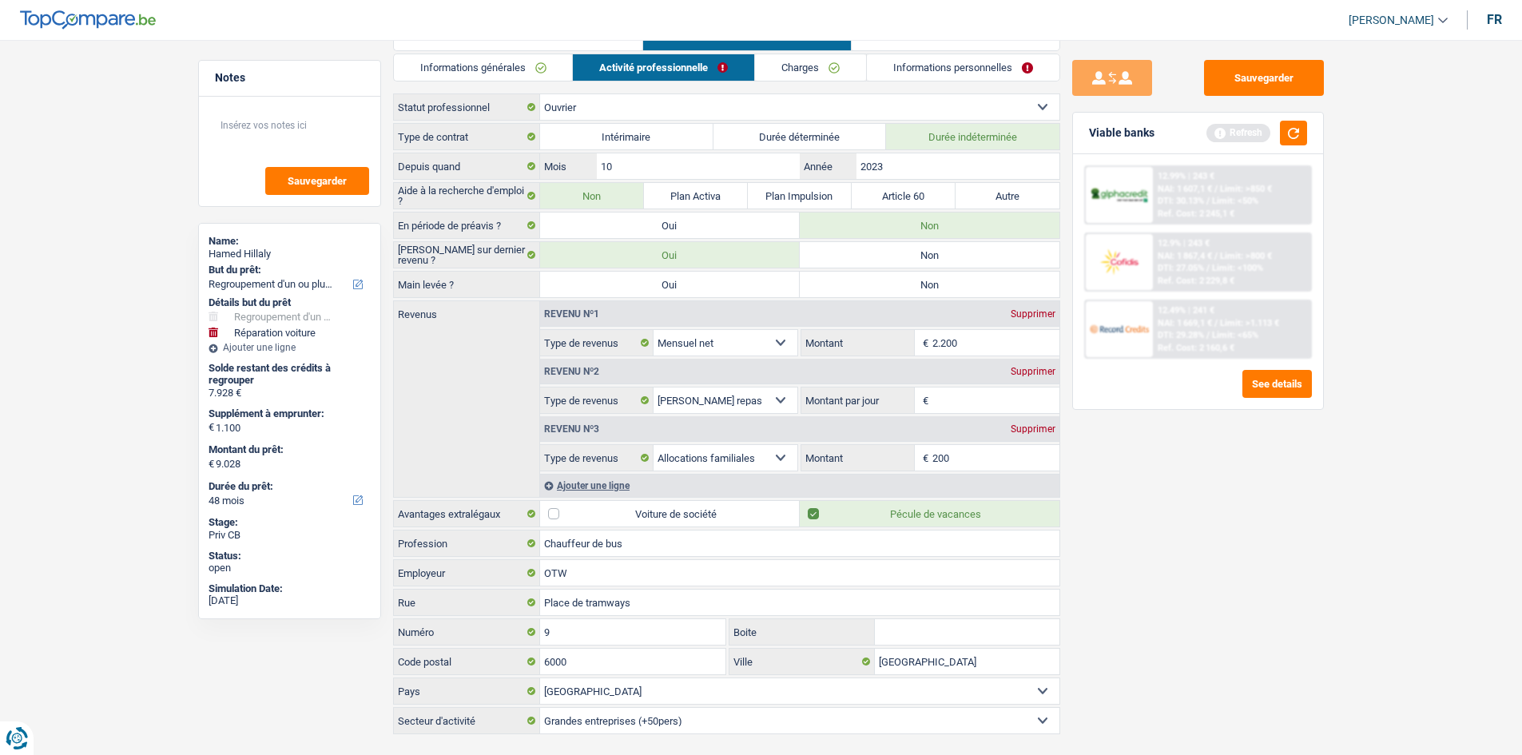
click at [982, 335] on input "2.200" at bounding box center [995, 343] width 127 height 26
type input "2.500"
click at [1160, 466] on div "Sauvegarder Viable banks Refresh 12.99% | 243 € NAI: 1 607,1 € / Limit: >850 € …" at bounding box center [1198, 392] width 276 height 665
click at [858, 280] on label "Non" at bounding box center [930, 285] width 260 height 26
click at [858, 280] on input "Non" at bounding box center [930, 285] width 260 height 26
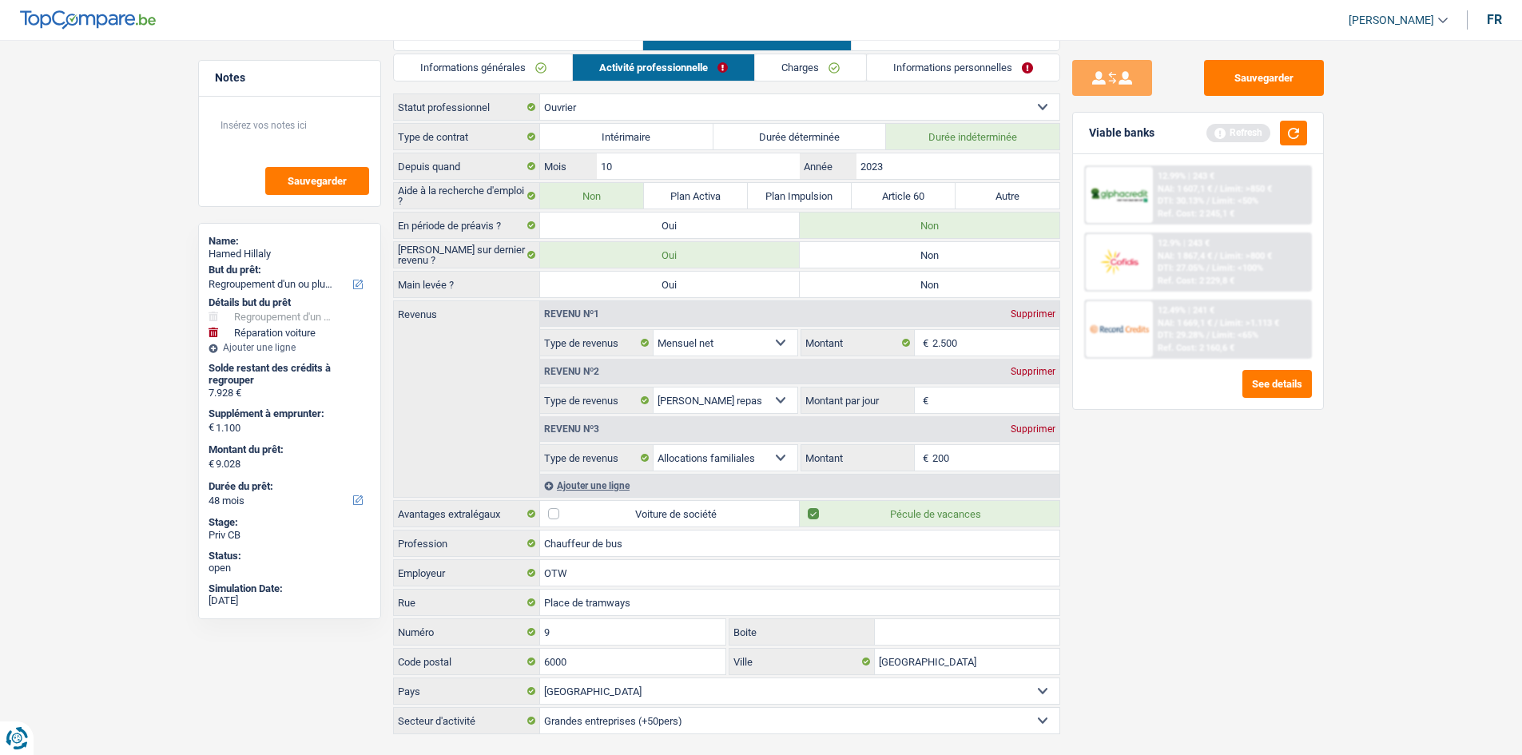
radio input "true"
click at [528, 284] on label "Main levée ?" at bounding box center [467, 285] width 146 height 26
click at [883, 248] on label "Non" at bounding box center [930, 255] width 260 height 26
click at [883, 248] on input "Non" at bounding box center [930, 255] width 260 height 26
radio input "true"
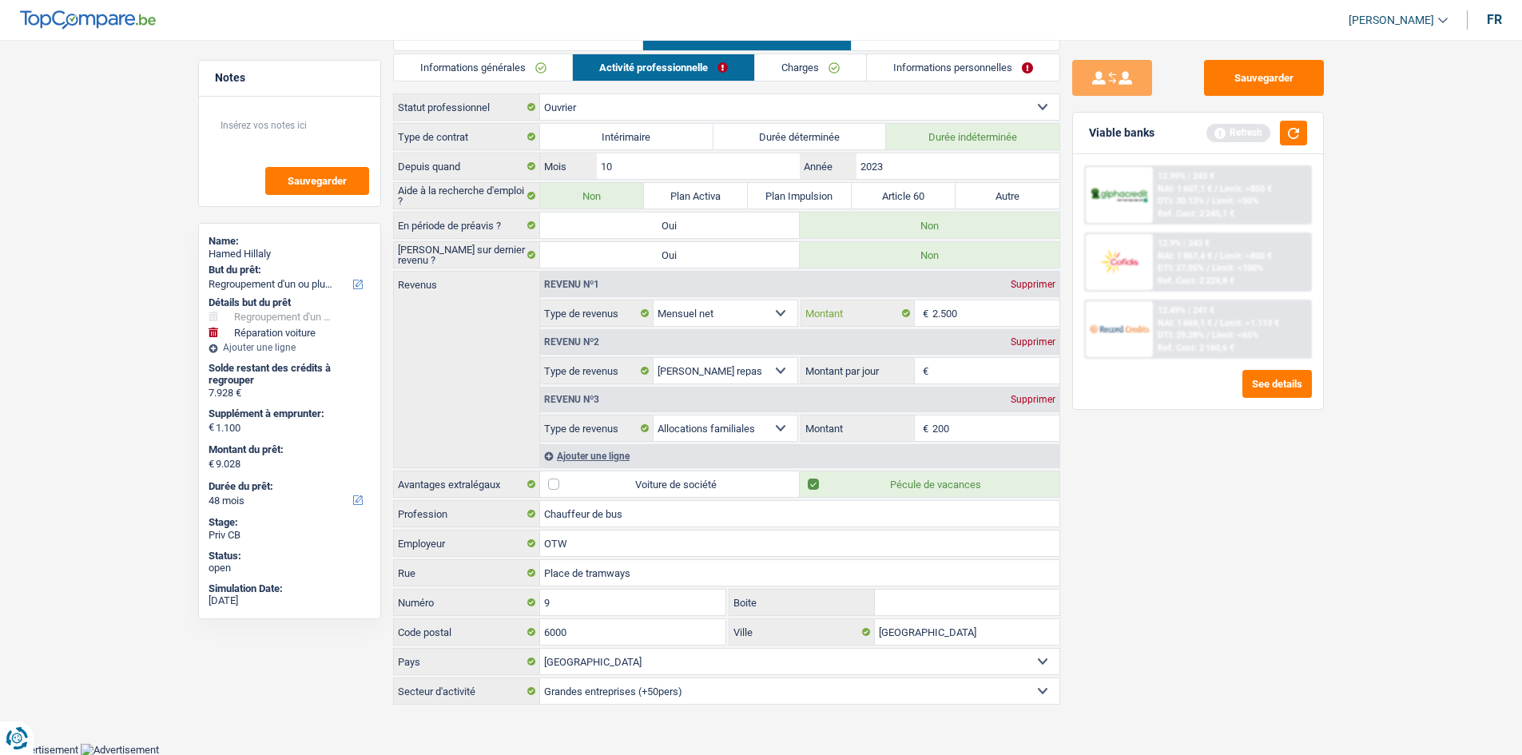
drag, startPoint x: 970, startPoint y: 318, endPoint x: 942, endPoint y: 313, distance: 29.2
click at [942, 313] on input "2.500" at bounding box center [995, 313] width 127 height 26
type input "2.200"
click at [1069, 476] on div "Sauvegarder Viable banks Refresh 12.99% | 243 € NAI: 1 607,1 € / Limit: >850 € …" at bounding box center [1198, 392] width 276 height 665
click at [954, 370] on input "Montant par jour" at bounding box center [995, 371] width 127 height 26
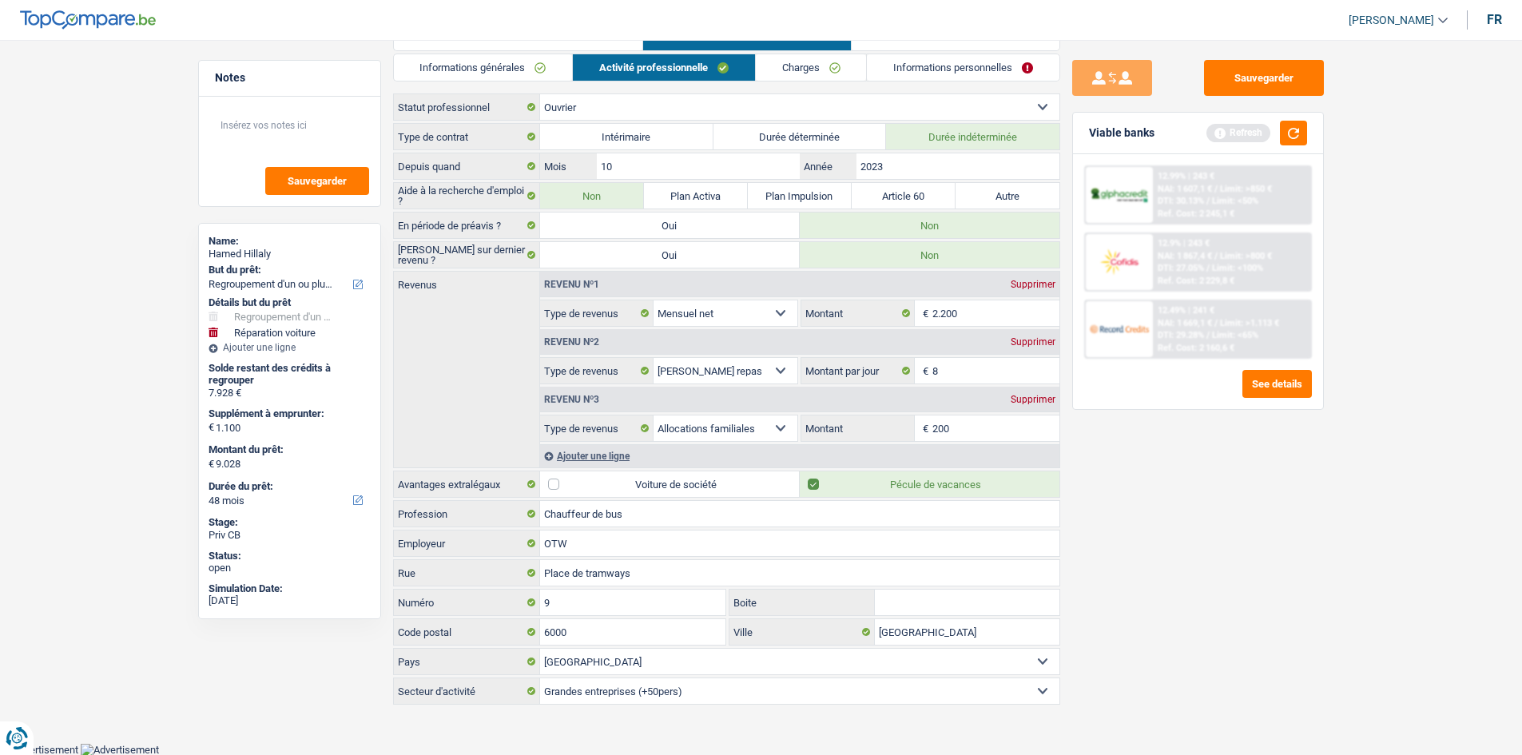
type input "8,0"
click at [1085, 517] on div "Sauvegarder Viable banks Refresh 12.99% | 243 € NAI: 1 607,1 € / Limit: >850 € …" at bounding box center [1198, 392] width 276 height 665
drag, startPoint x: 1130, startPoint y: 517, endPoint x: 1125, endPoint y: 510, distance: 8.5
click at [1132, 513] on div "Sauvegarder Viable banks Refresh 12.99% | 243 € NAI: 1 607,1 € / Limit: >850 € …" at bounding box center [1198, 392] width 276 height 665
click at [1288, 126] on div "Viable banks Refresh" at bounding box center [1198, 134] width 250 height 42
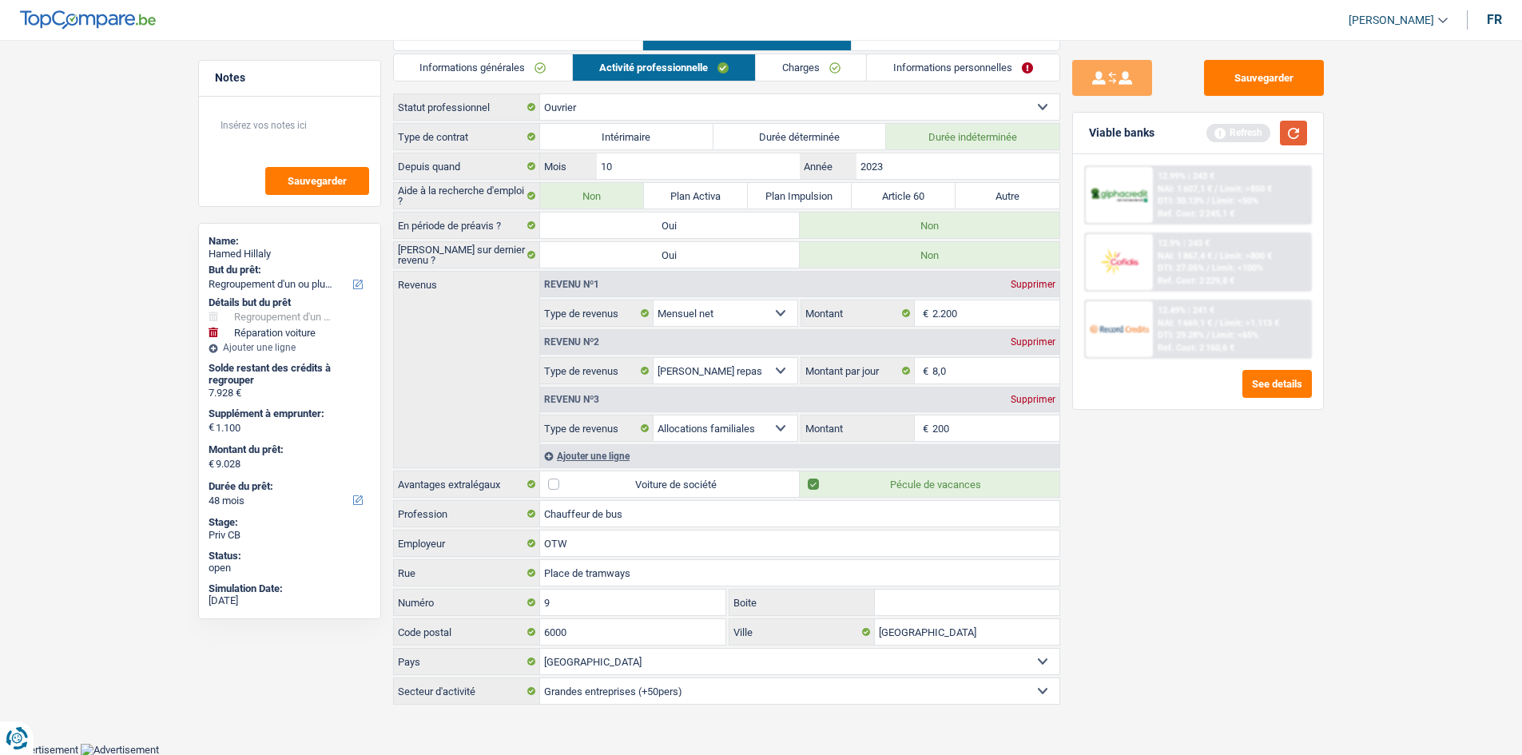
click at [1296, 134] on button "button" at bounding box center [1293, 133] width 27 height 25
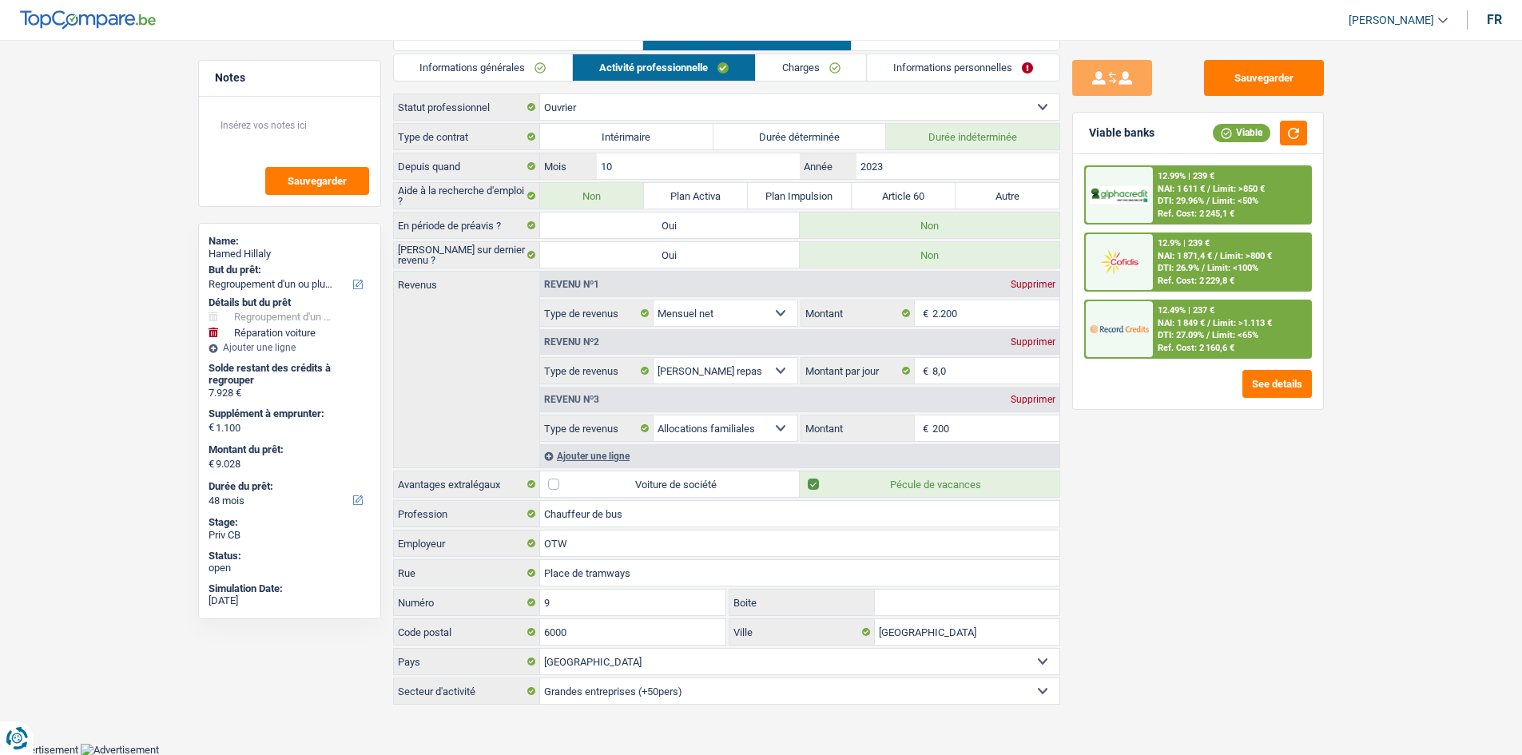
click at [792, 64] on link "Charges" at bounding box center [811, 67] width 111 height 26
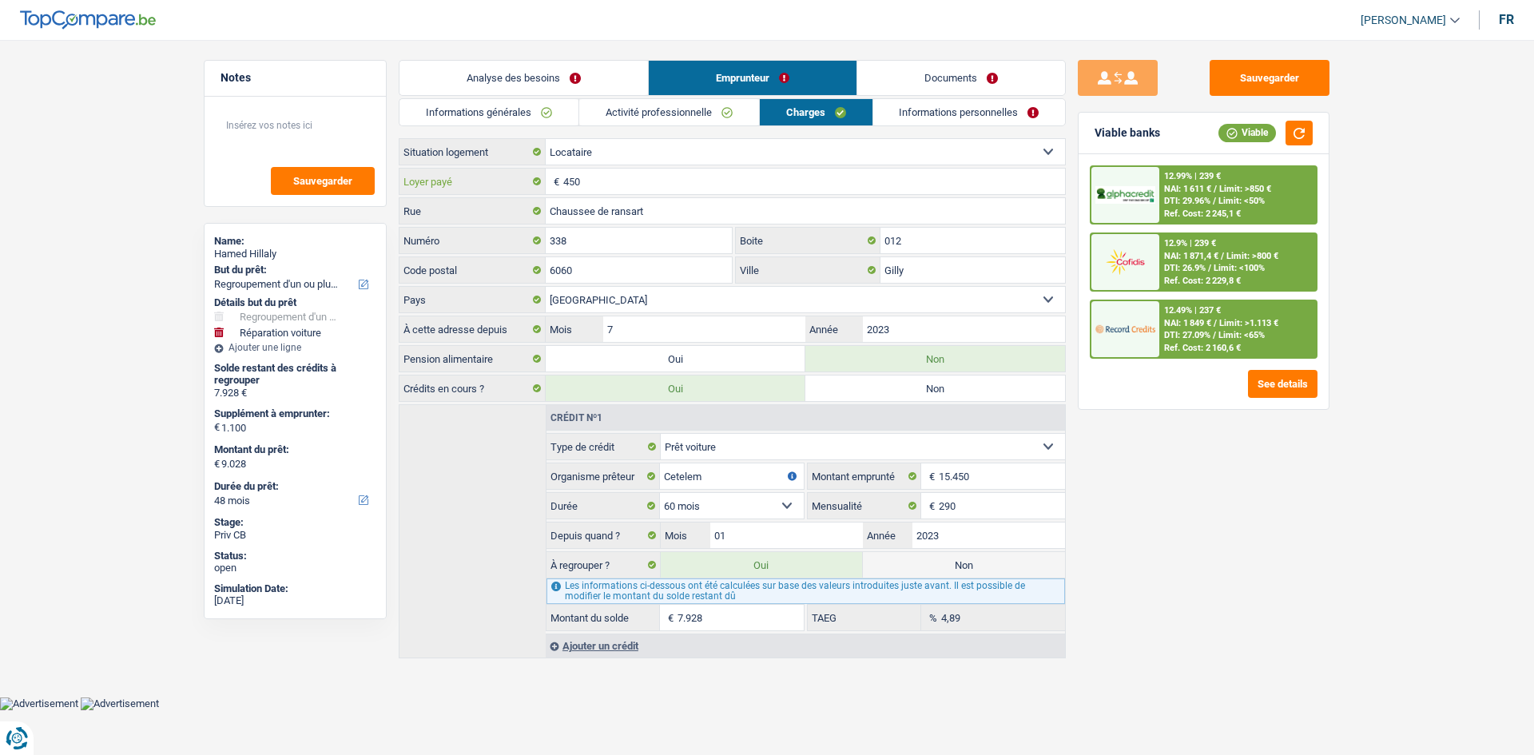
click at [617, 181] on input "450" at bounding box center [814, 182] width 502 height 26
click at [573, 641] on div "Ajouter un crédit" at bounding box center [805, 645] width 519 height 24
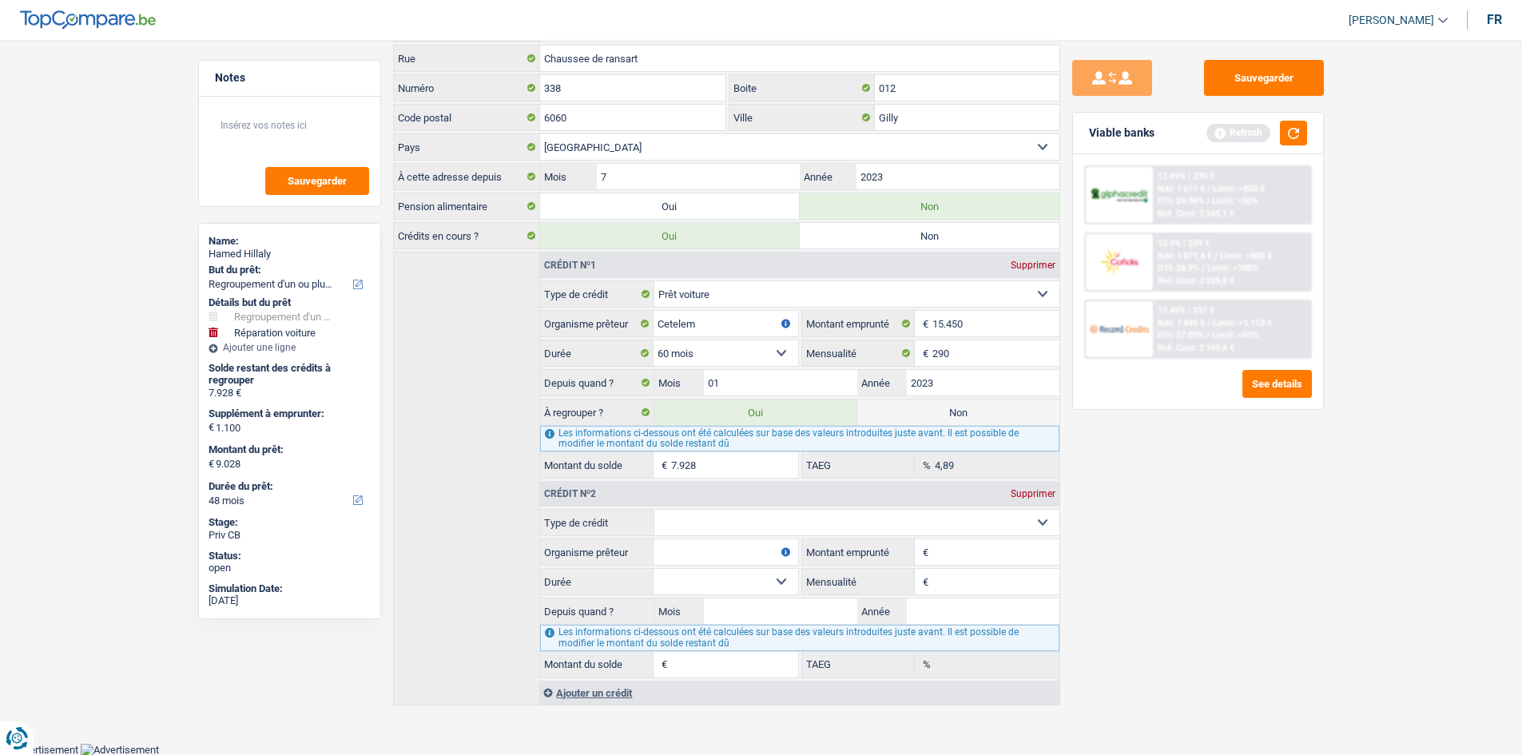
scroll to position [153, 0]
click at [750, 517] on select "Carte ou ouverture de crédit Prêt hypothécaire Vente à tempérament Prêt à tempé…" at bounding box center [856, 522] width 405 height 26
select select "personalLoan"
type input "0"
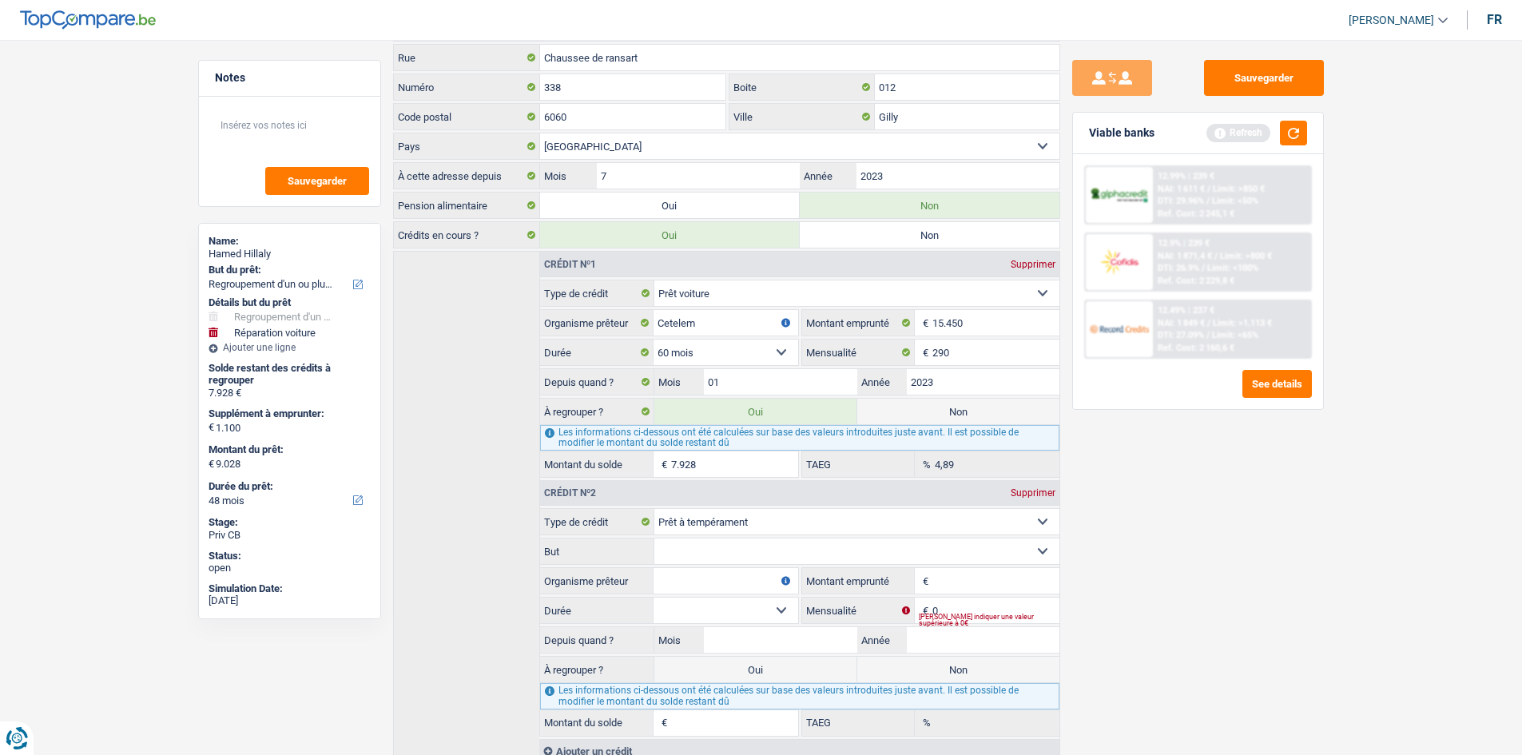
click at [751, 551] on select "Confort maison: meubles, textile, peinture, électroménager, outillage non-profe…" at bounding box center [856, 551] width 405 height 26
drag, startPoint x: 1188, startPoint y: 625, endPoint x: 1124, endPoint y: 601, distance: 68.0
click at [1184, 625] on div "Sauvegarder Viable banks Refresh 12.99% | 239 € NAI: 1 611 € / Limit: >850 € DT…" at bounding box center [1198, 392] width 276 height 665
drag, startPoint x: 893, startPoint y: 498, endPoint x: 895, endPoint y: 514, distance: 16.1
click at [895, 509] on div "Crédit nº2 Supprimer Carte ou ouverture de crédit Prêt hypothécaire Vente à tem…" at bounding box center [798, 607] width 519 height 258
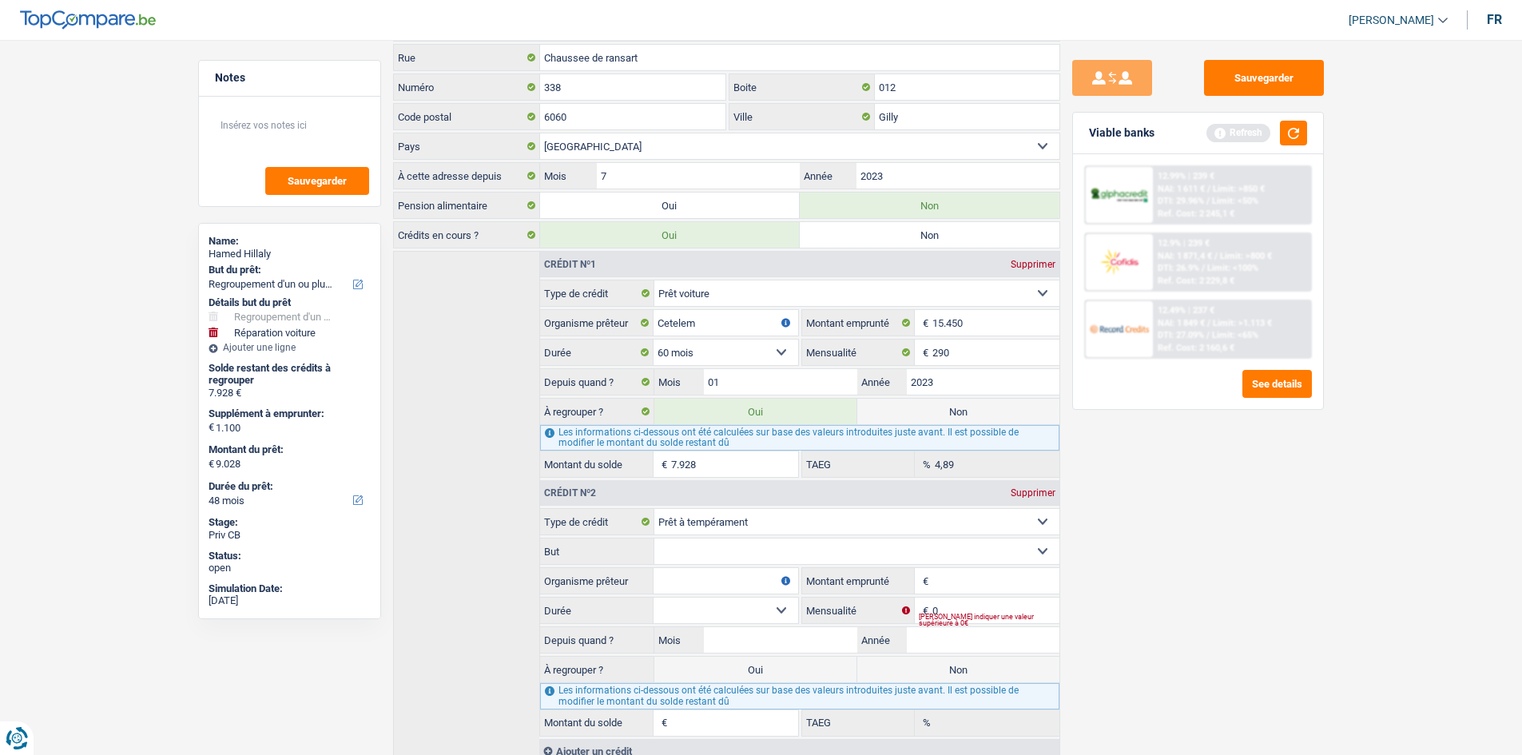
click at [895, 515] on select "Carte ou ouverture de crédit Prêt hypothécaire Vente à tempérament Prêt à tempé…" at bounding box center [856, 522] width 405 height 26
select select "carLoan"
click at [654, 509] on select "Carte ou ouverture de crédit Prêt hypothécaire Vente à tempérament Prêt à tempé…" at bounding box center [856, 522] width 405 height 26
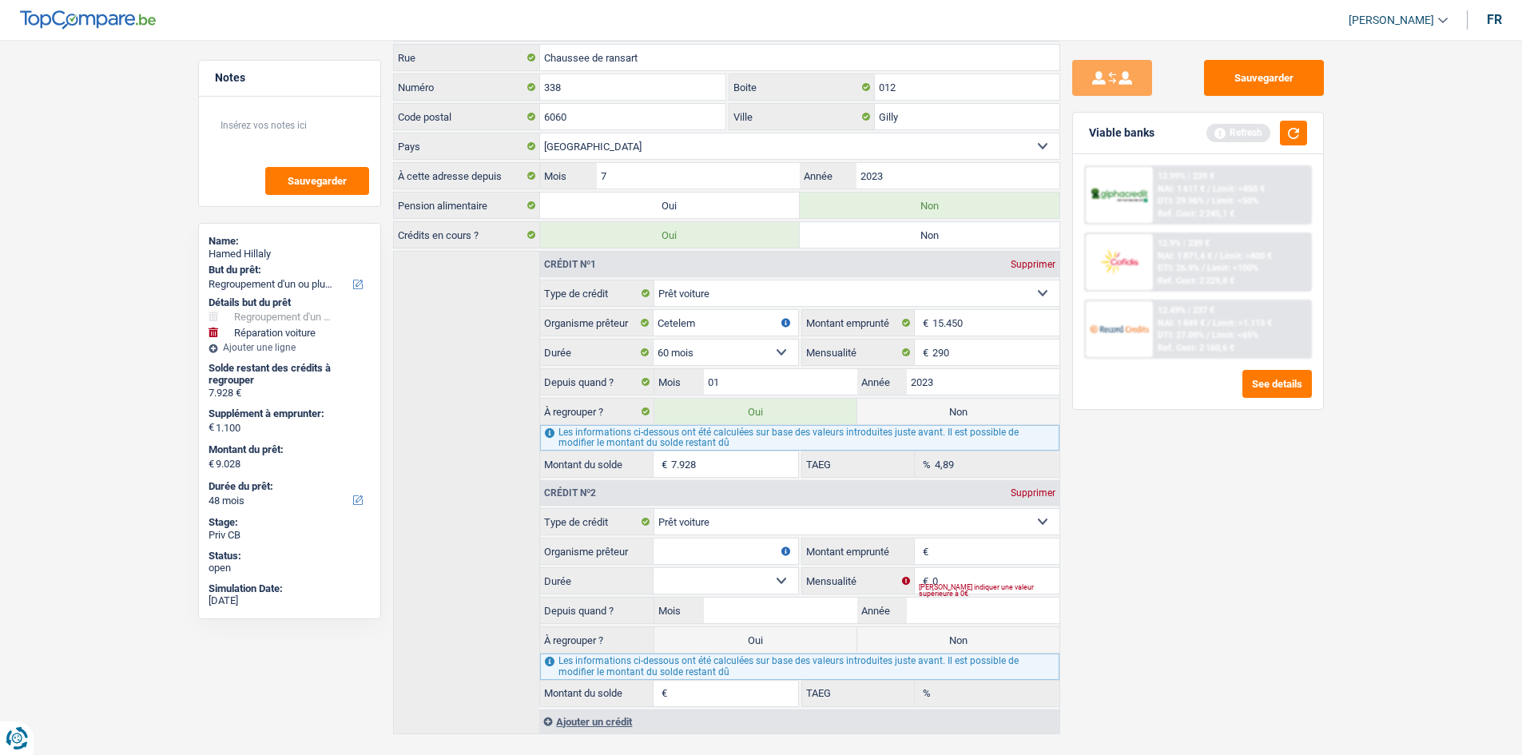
click at [744, 548] on input "Organisme prêteur" at bounding box center [725, 551] width 144 height 26
type input "alpha credit"
drag, startPoint x: 994, startPoint y: 553, endPoint x: 1002, endPoint y: 552, distance: 8.0
click at [997, 552] on input "Montant" at bounding box center [995, 551] width 126 height 26
type input "1.250"
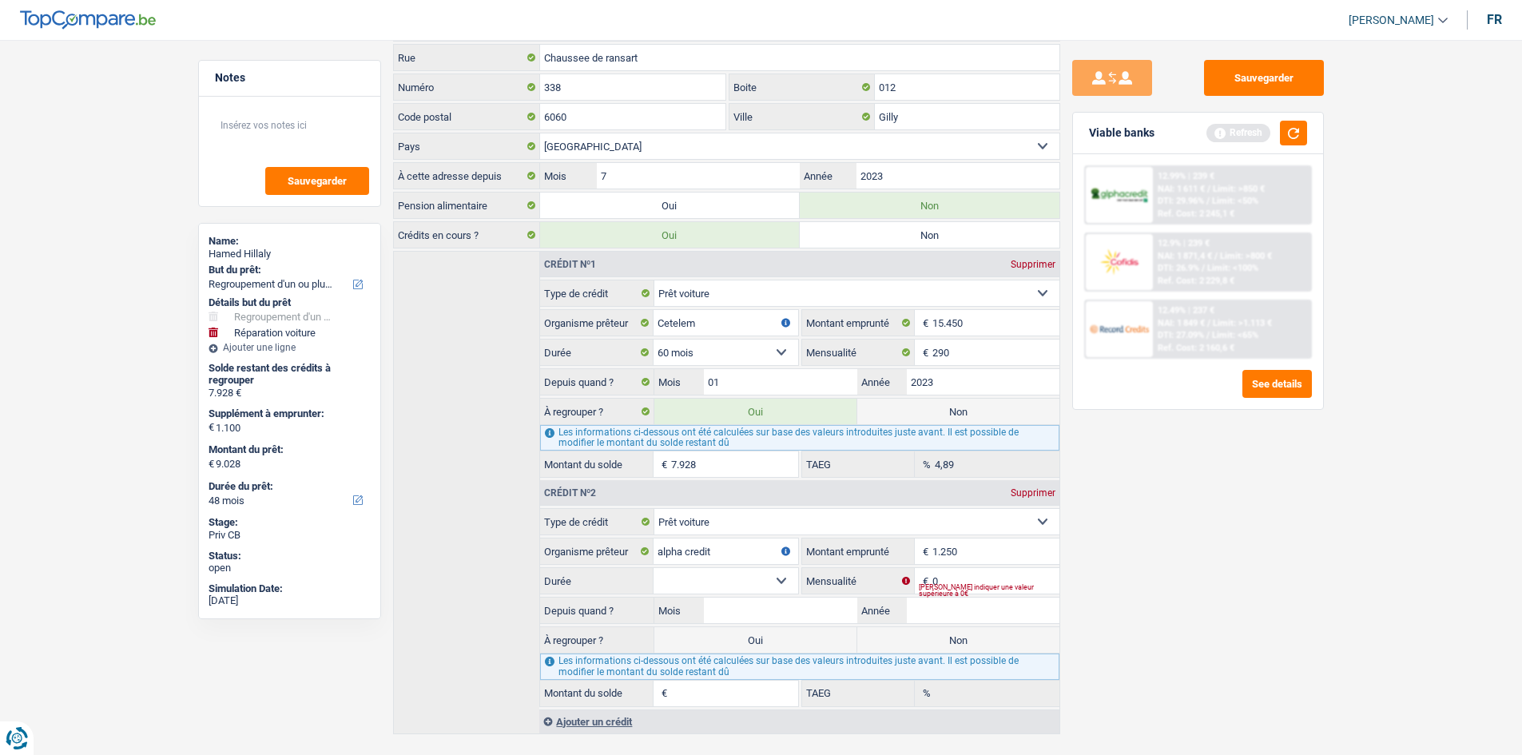
click at [1173, 588] on div "Sauvegarder Viable banks Refresh 12.99% | 239 € NAI: 1 611 € / Limit: >850 € DT…" at bounding box center [1198, 392] width 276 height 665
click at [725, 573] on select "12 mois 18 mois 24 mois Sélectionner une option" at bounding box center [725, 581] width 144 height 26
click at [946, 570] on input "0" at bounding box center [995, 581] width 126 height 26
click at [734, 582] on select "12 mois 18 mois 24 mois Sélectionner une option" at bounding box center [725, 581] width 144 height 26
select select "24"
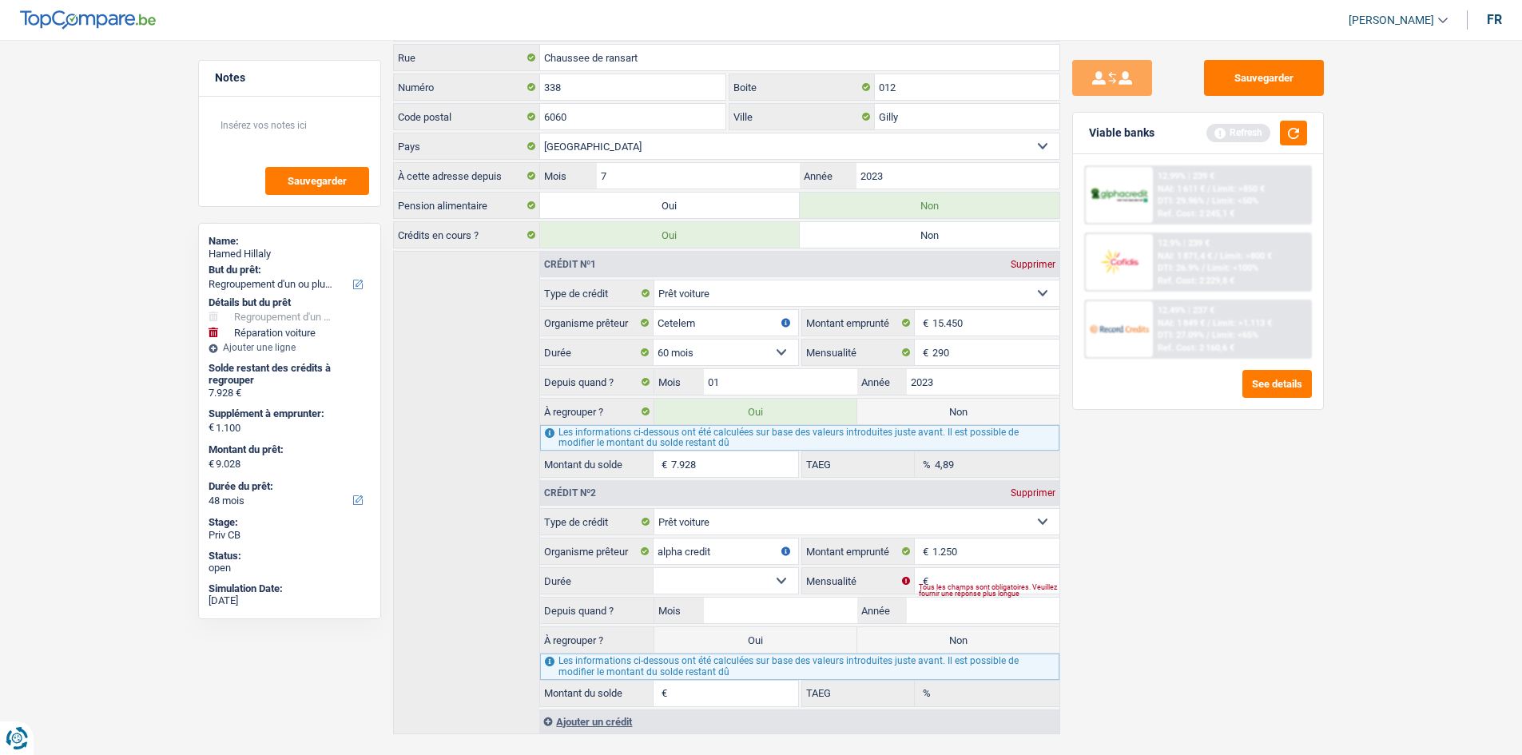
click at [653, 568] on select "12 mois 18 mois 24 mois Sélectionner une option" at bounding box center [725, 581] width 144 height 26
click at [946, 577] on input "Mensualité" at bounding box center [995, 581] width 126 height 26
type input "300"
drag, startPoint x: 1241, startPoint y: 550, endPoint x: 1222, endPoint y: 546, distance: 19.8
click at [1232, 550] on div "Sauvegarder Viable banks Refresh 12.99% | 239 € NAI: 1 611 € / Limit: >850 € DT…" at bounding box center [1198, 392] width 276 height 665
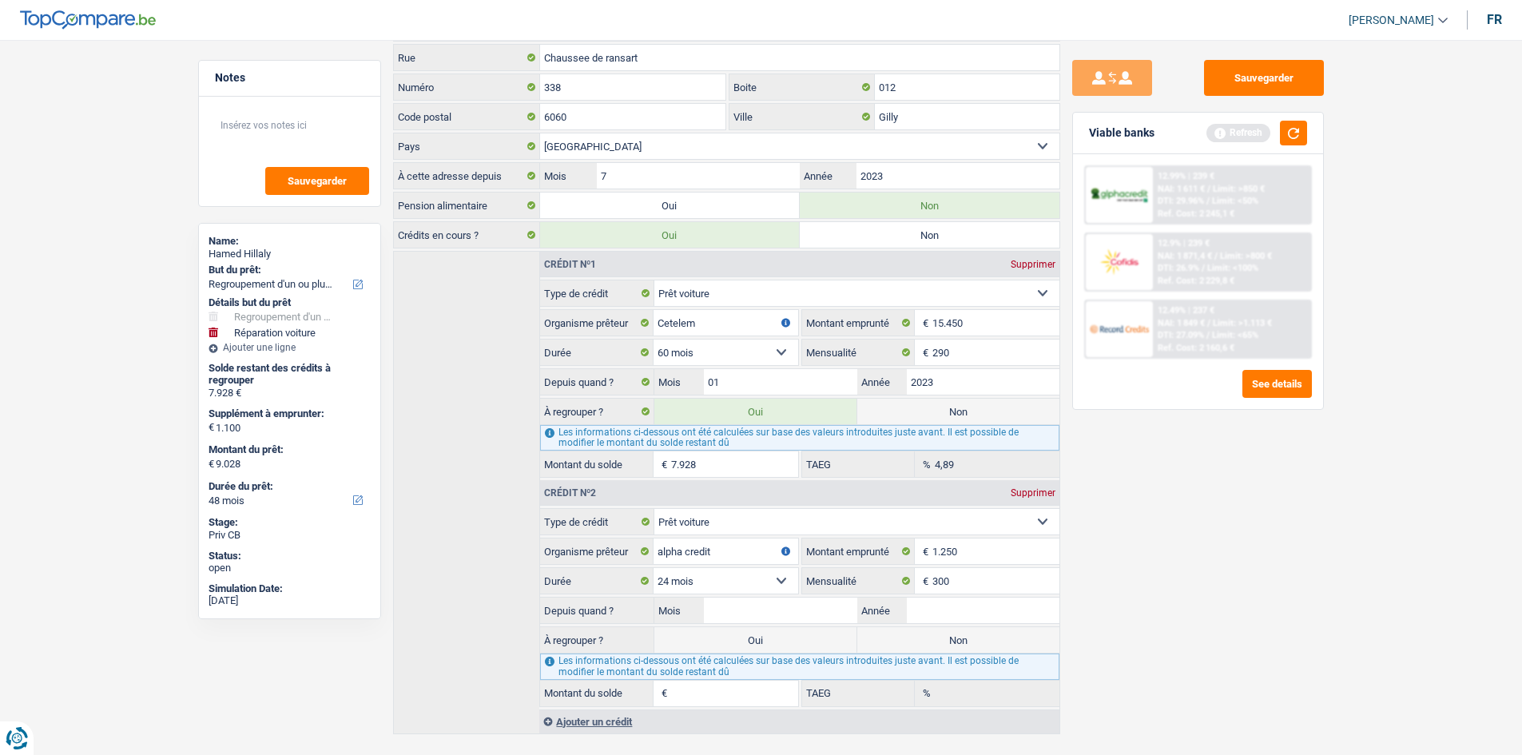
click at [927, 593] on span "€" at bounding box center [924, 581] width 18 height 26
click at [911, 609] on input "Année" at bounding box center [983, 610] width 153 height 26
click at [761, 603] on input "Mois" at bounding box center [780, 610] width 153 height 26
type input "02"
type input "2024"
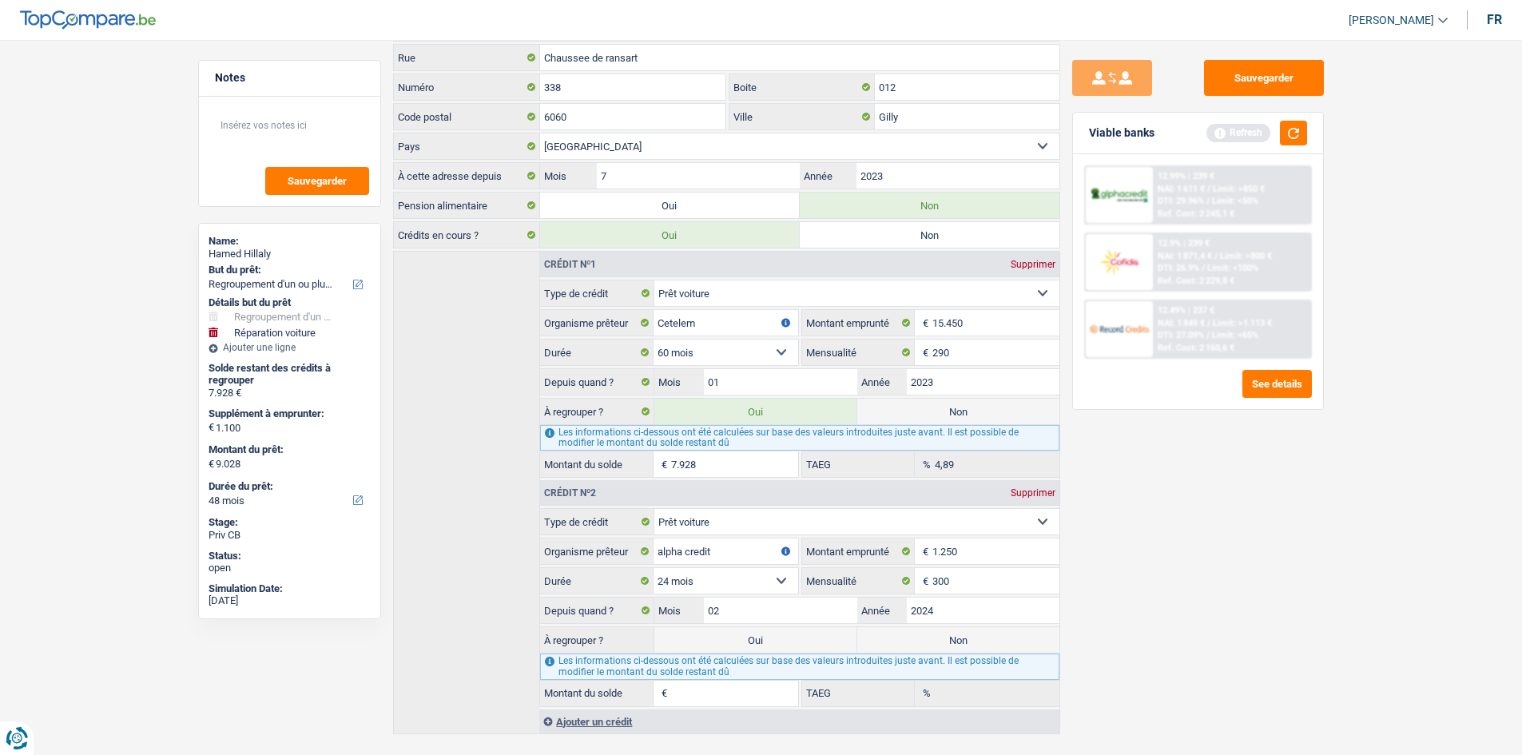
type input "0"
type input "0,00"
click at [1151, 627] on div "Sauvegarder Viable banks Refresh 12.99% | 239 € NAI: 1 611 € / Limit: >850 € DT…" at bounding box center [1198, 392] width 276 height 665
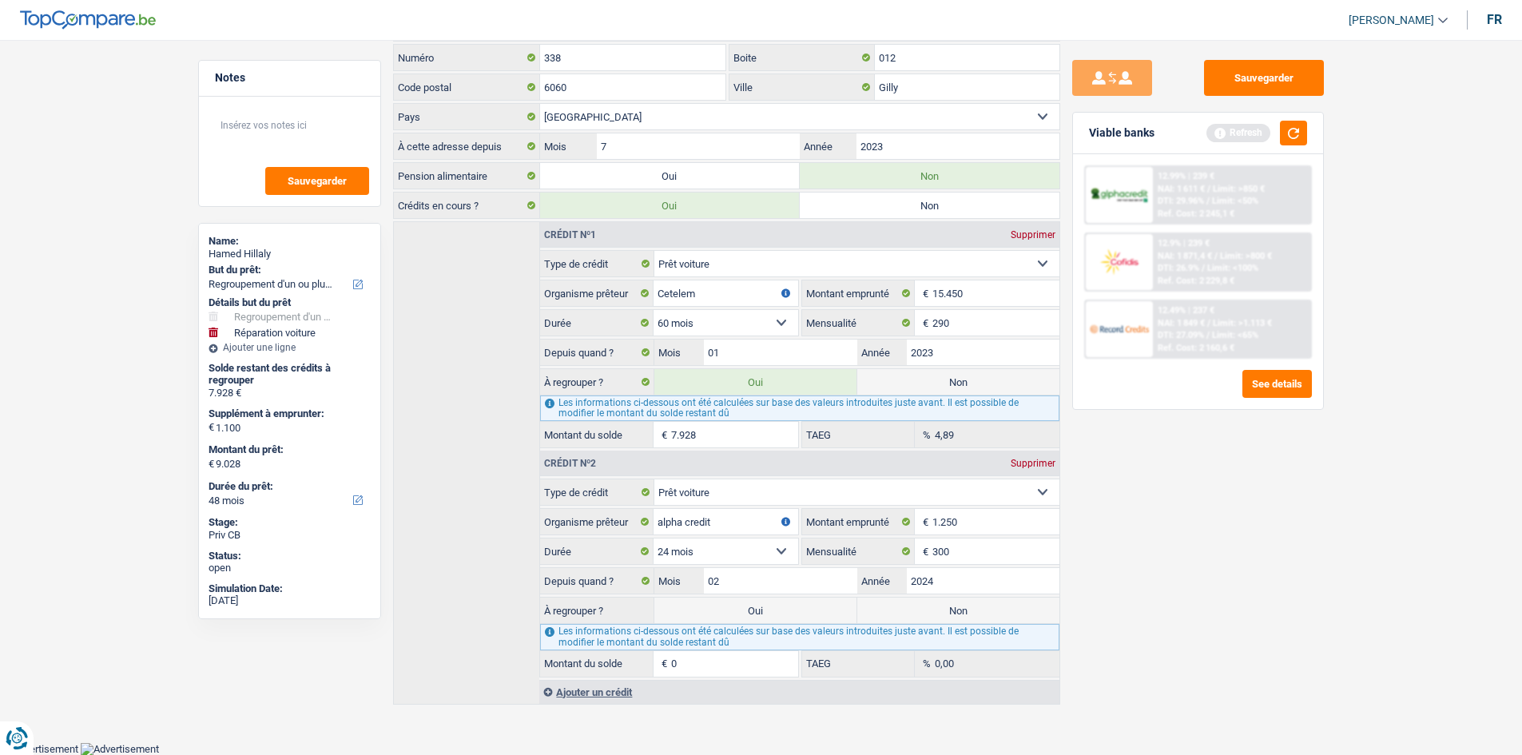
click at [1158, 570] on div "Sauvegarder Viable banks Refresh 12.99% | 239 € NAI: 1 611 € / Limit: >850 € DT…" at bounding box center [1198, 392] width 276 height 665
click at [727, 621] on label "Oui" at bounding box center [755, 610] width 202 height 26
click at [727, 621] on input "Oui" at bounding box center [755, 610] width 202 height 26
radio input "true"
click at [741, 611] on label "Oui" at bounding box center [755, 610] width 202 height 26
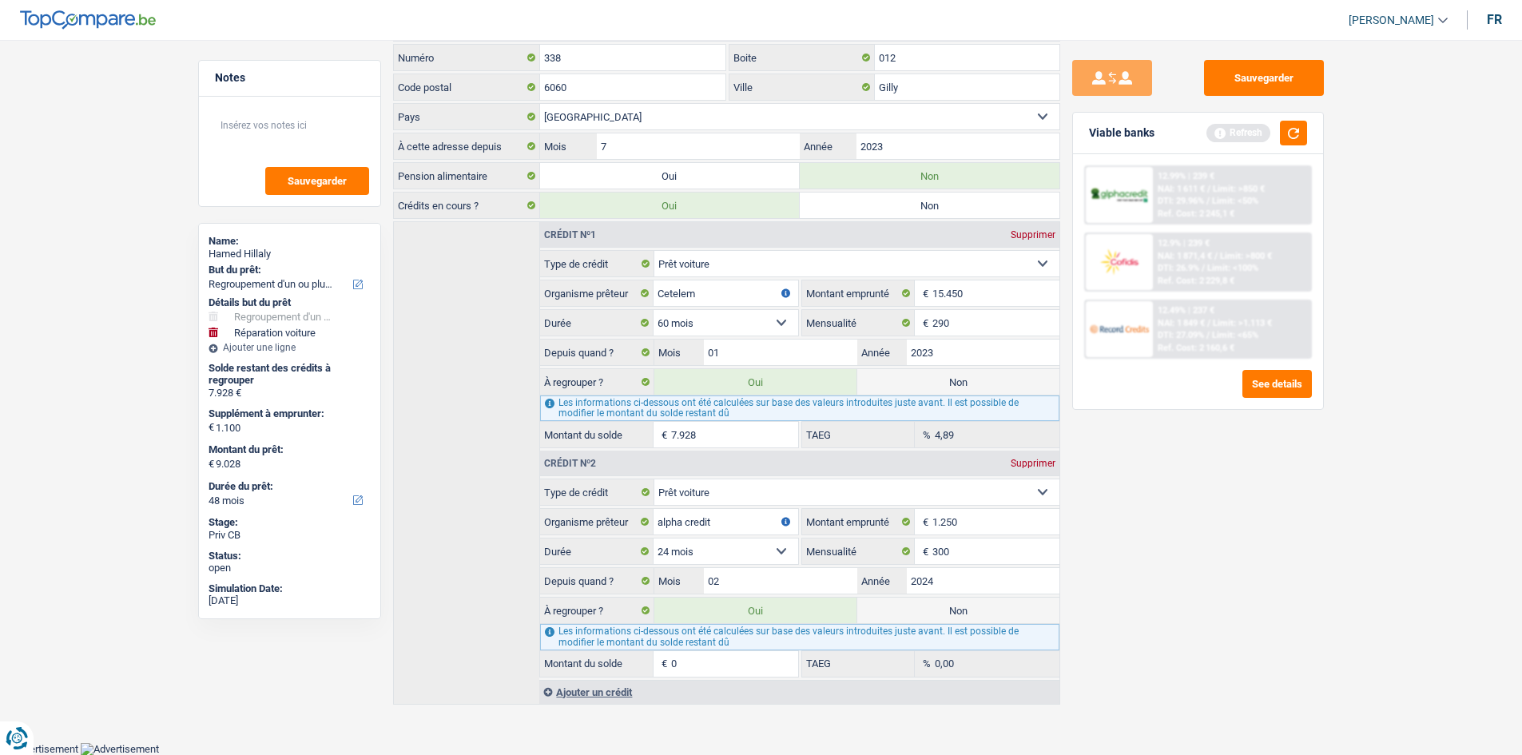
click at [741, 611] on input "Oui" at bounding box center [755, 610] width 202 height 26
click at [1110, 571] on div "Sauvegarder Viable banks Refresh 12.99% | 239 € NAI: 1 611 € / Limit: >850 € DT…" at bounding box center [1198, 392] width 276 height 665
click at [704, 654] on input "0" at bounding box center [734, 664] width 126 height 26
type input "9.400"
click at [768, 581] on input "02" at bounding box center [780, 581] width 153 height 26
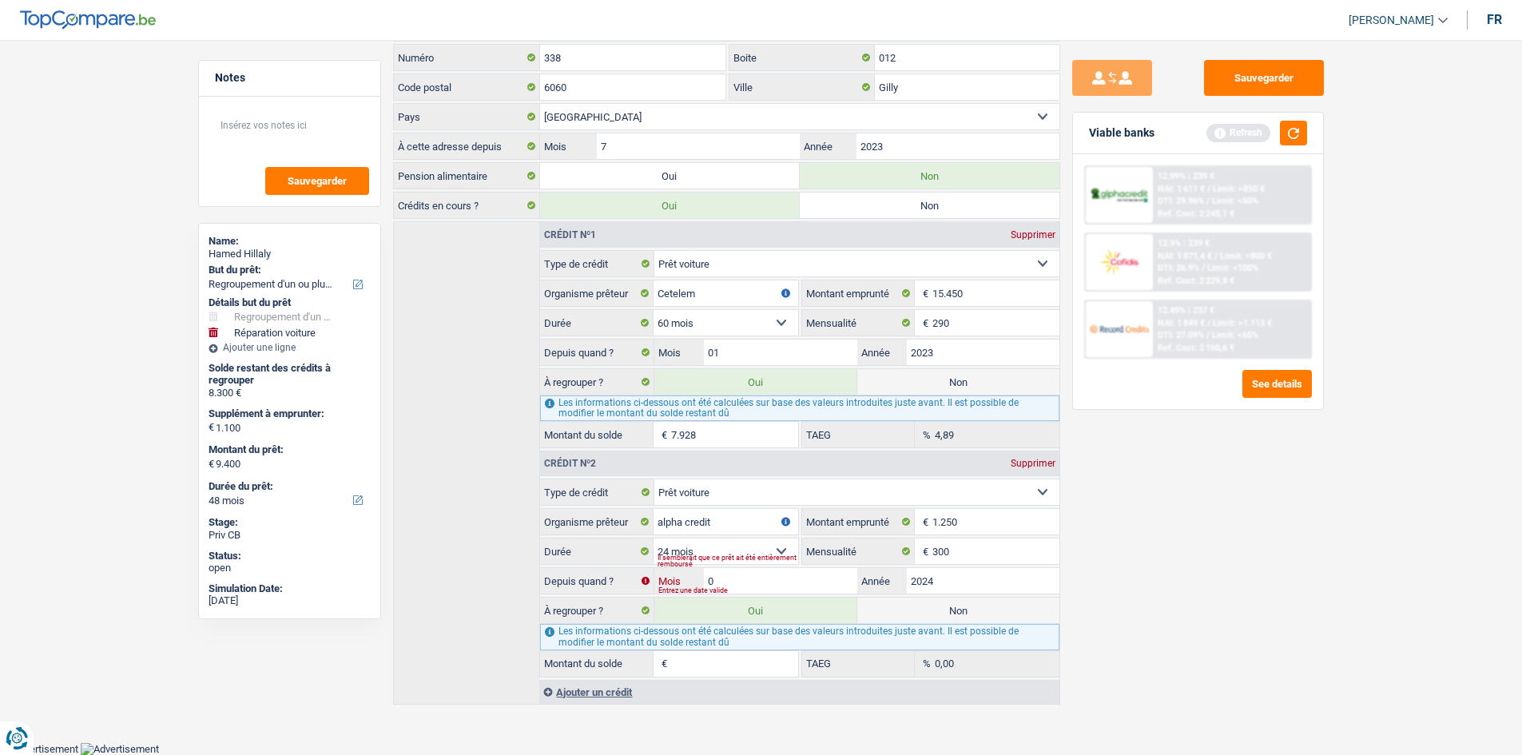
type input "03"
type input "9.029"
type input "1"
click at [1097, 605] on div "Sauvegarder Viable banks Refresh 12.99% | 239 € NAI: 1 611 € / Limit: >850 € DT…" at bounding box center [1198, 392] width 276 height 665
drag, startPoint x: 704, startPoint y: 663, endPoint x: 693, endPoint y: 657, distance: 12.2
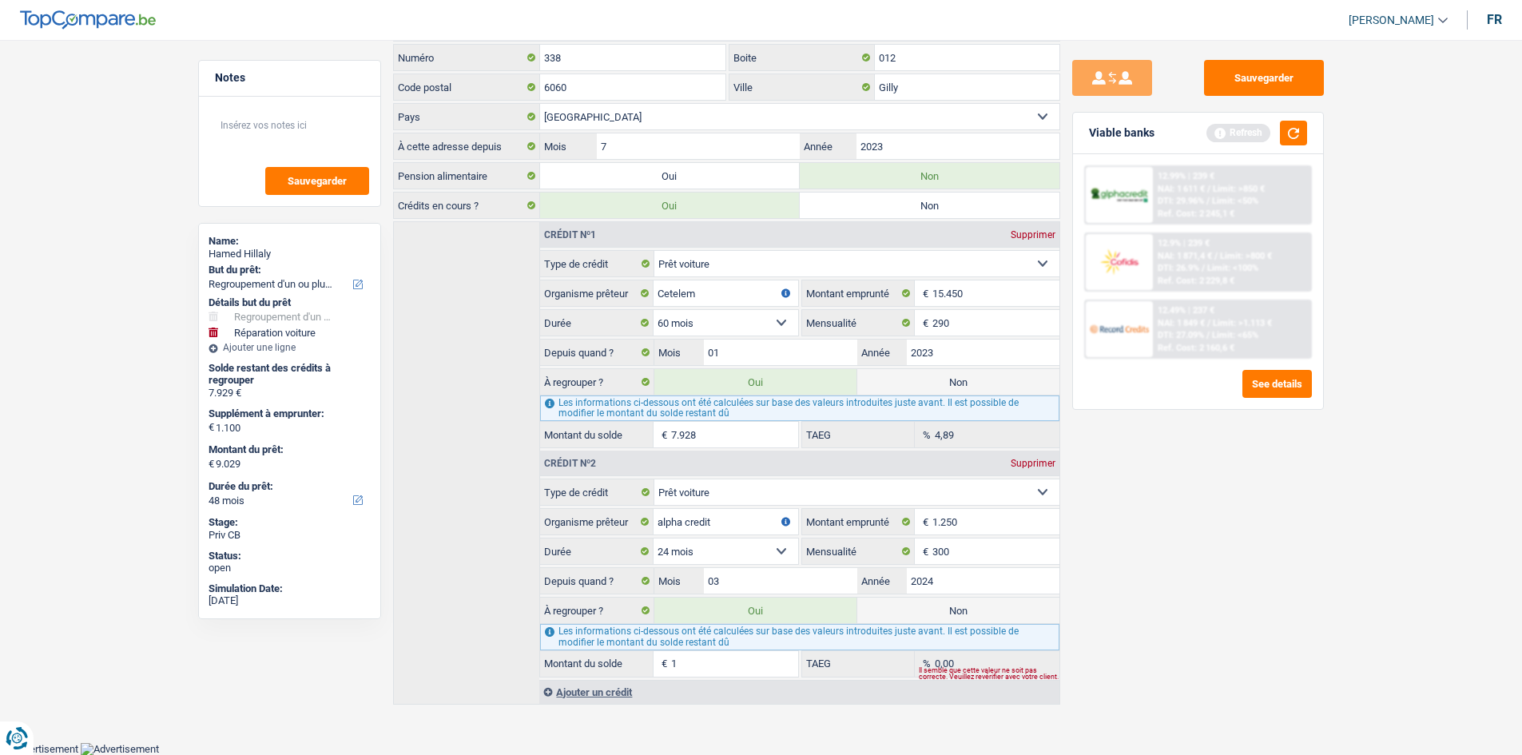
click at [700, 661] on input "1" at bounding box center [734, 664] width 126 height 26
type input "9.400"
click at [1121, 568] on div "Sauvegarder Viable banks Refresh 12.99% | 239 € NAI: 1 611 € / Limit: >850 € DT…" at bounding box center [1198, 392] width 276 height 665
click at [696, 666] on input "Montant du solde" at bounding box center [734, 664] width 126 height 26
type input "3"
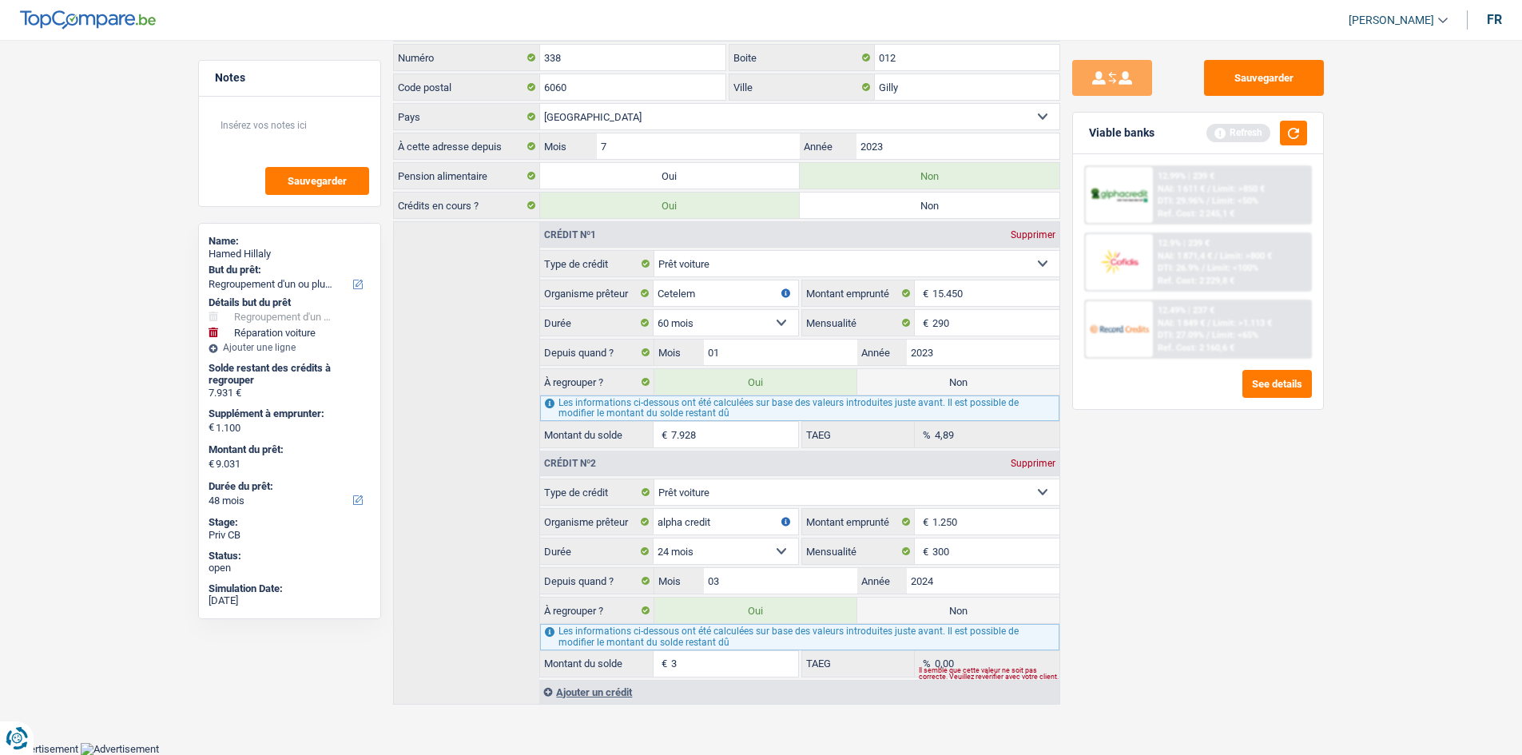
type input "9.065"
type input "37"
type input "9.398"
type input "370"
click at [1118, 560] on div "Sauvegarder Viable banks Refresh 12.99% | 239 € NAI: 1 611 € / Limit: >850 € DT…" at bounding box center [1198, 392] width 276 height 665
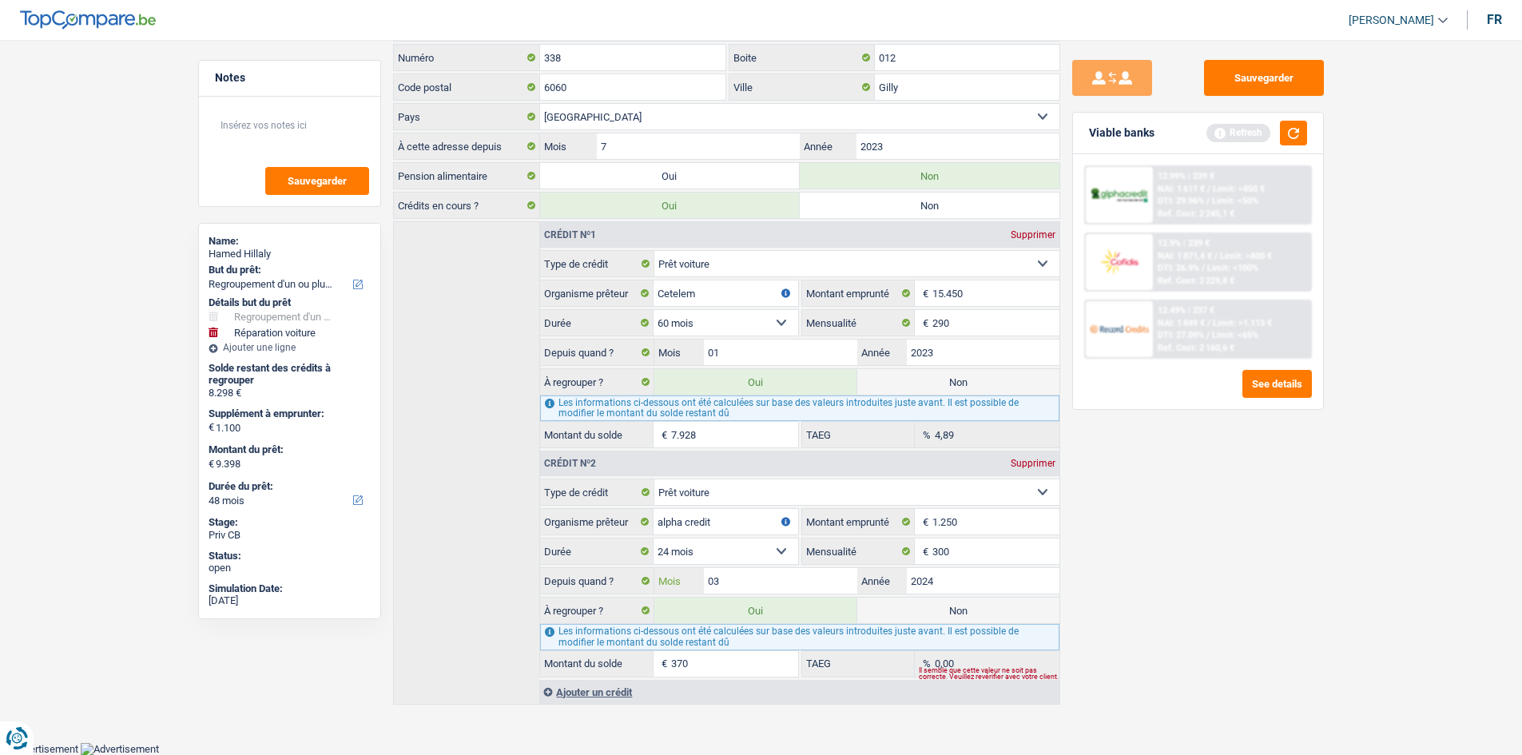
click at [803, 586] on input "03" at bounding box center [780, 581] width 153 height 26
type input "02"
type input "0"
drag, startPoint x: 1165, startPoint y: 595, endPoint x: 1154, endPoint y: 593, distance: 11.4
click at [1161, 594] on div "Sauvegarder Viable banks Refresh 12.99% | 239 € NAI: 1 611 € / Limit: >850 € DT…" at bounding box center [1198, 392] width 276 height 665
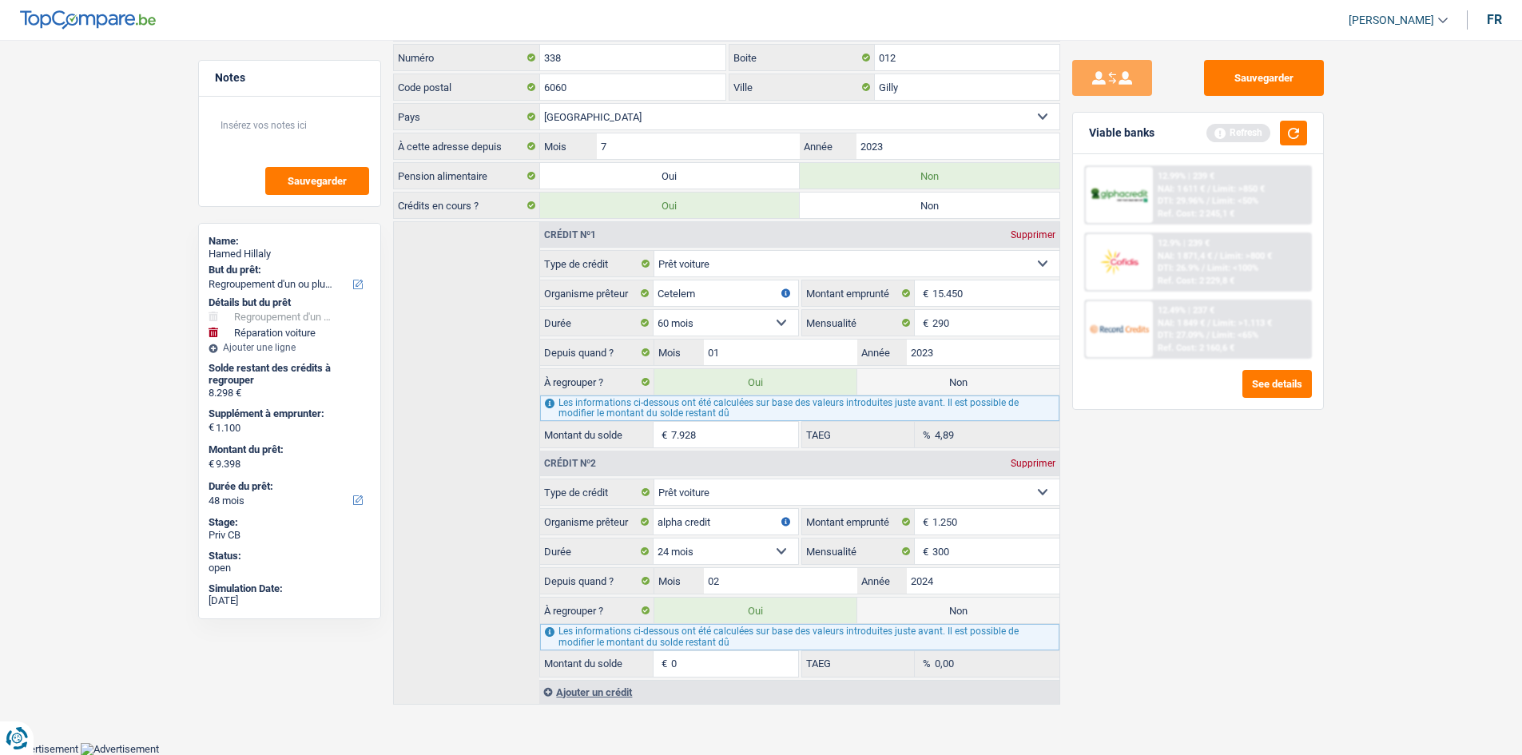
click at [720, 669] on input "0" at bounding box center [734, 664] width 126 height 26
type input "9.031"
type input "3"
type input "9.065"
type input "37"
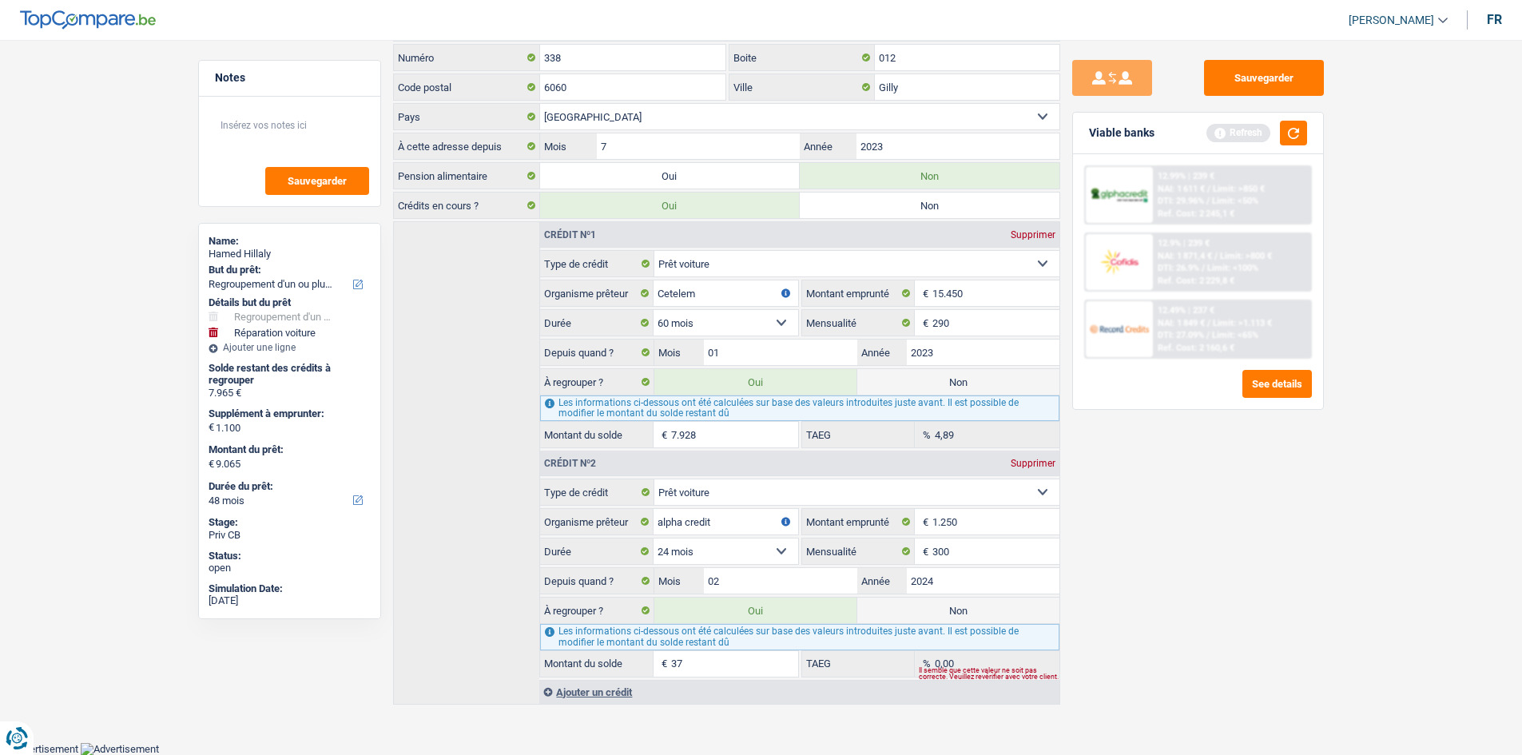
type input "9.398"
type input "370"
click at [1150, 551] on div "Sauvegarder Viable banks Refresh 12.99% | 239 € NAI: 1 611 € / Limit: >850 € DT…" at bounding box center [1198, 392] width 276 height 665
click at [900, 609] on label "Non" at bounding box center [958, 610] width 202 height 26
click at [900, 609] on input "Non" at bounding box center [958, 610] width 202 height 26
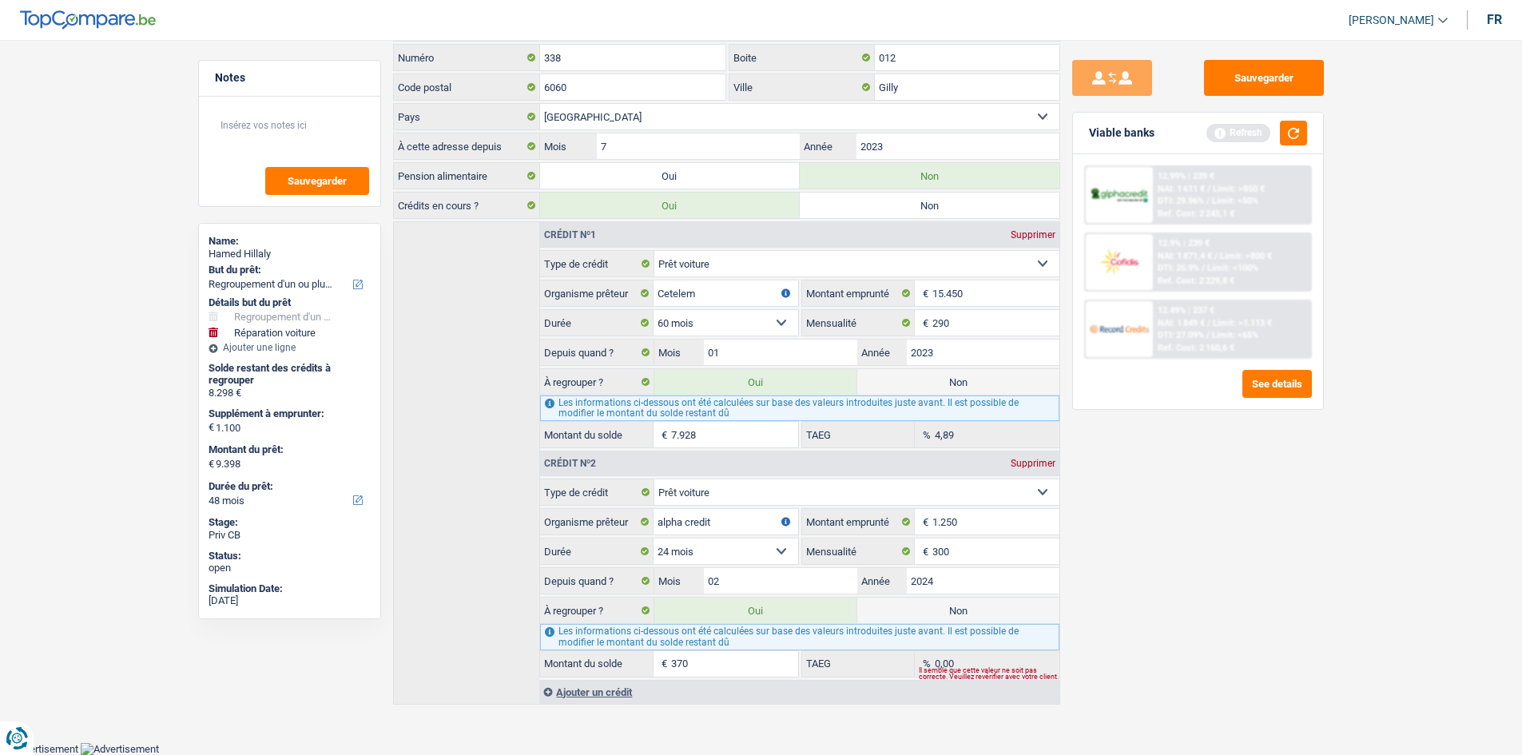
radio input "true"
type input "9.028"
radio input "false"
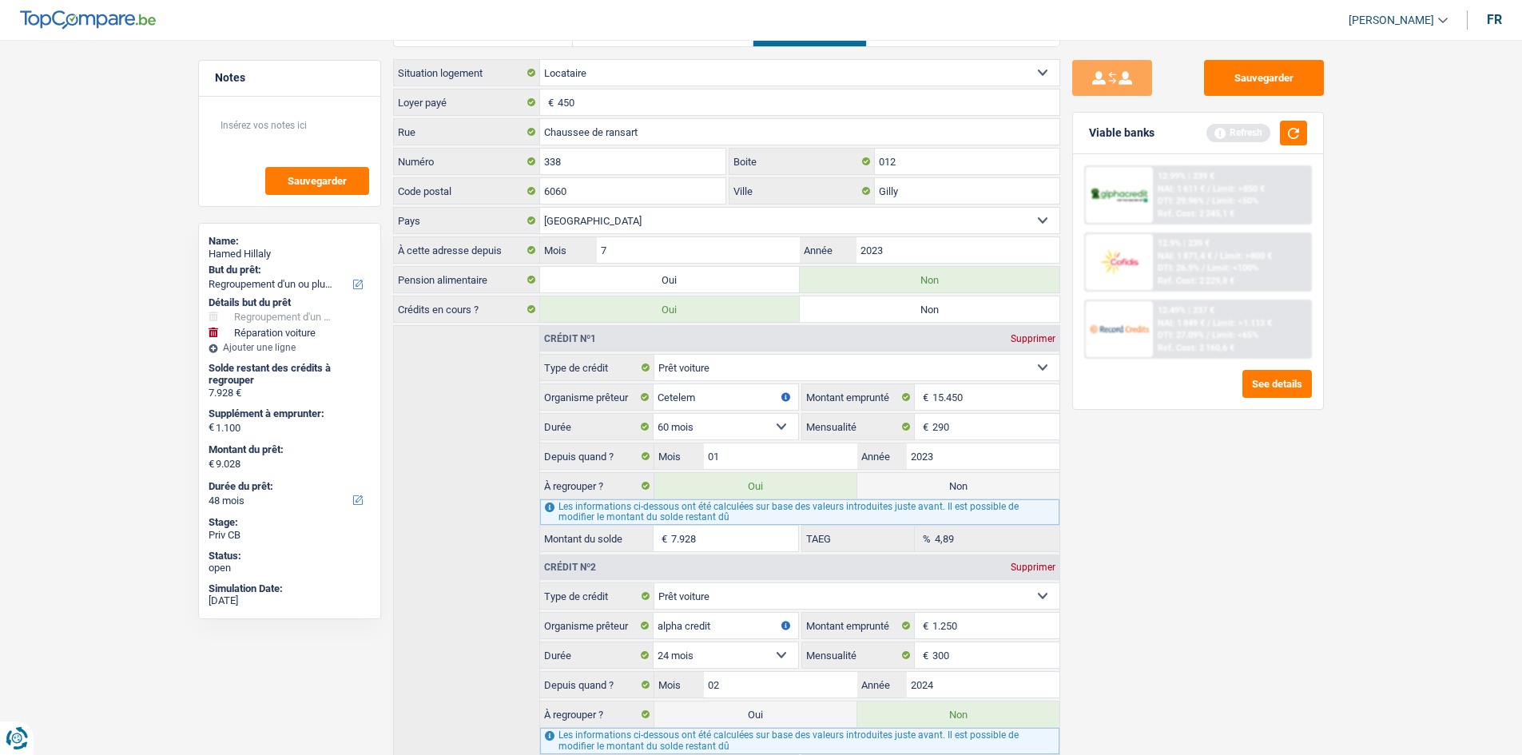
scroll to position [0, 0]
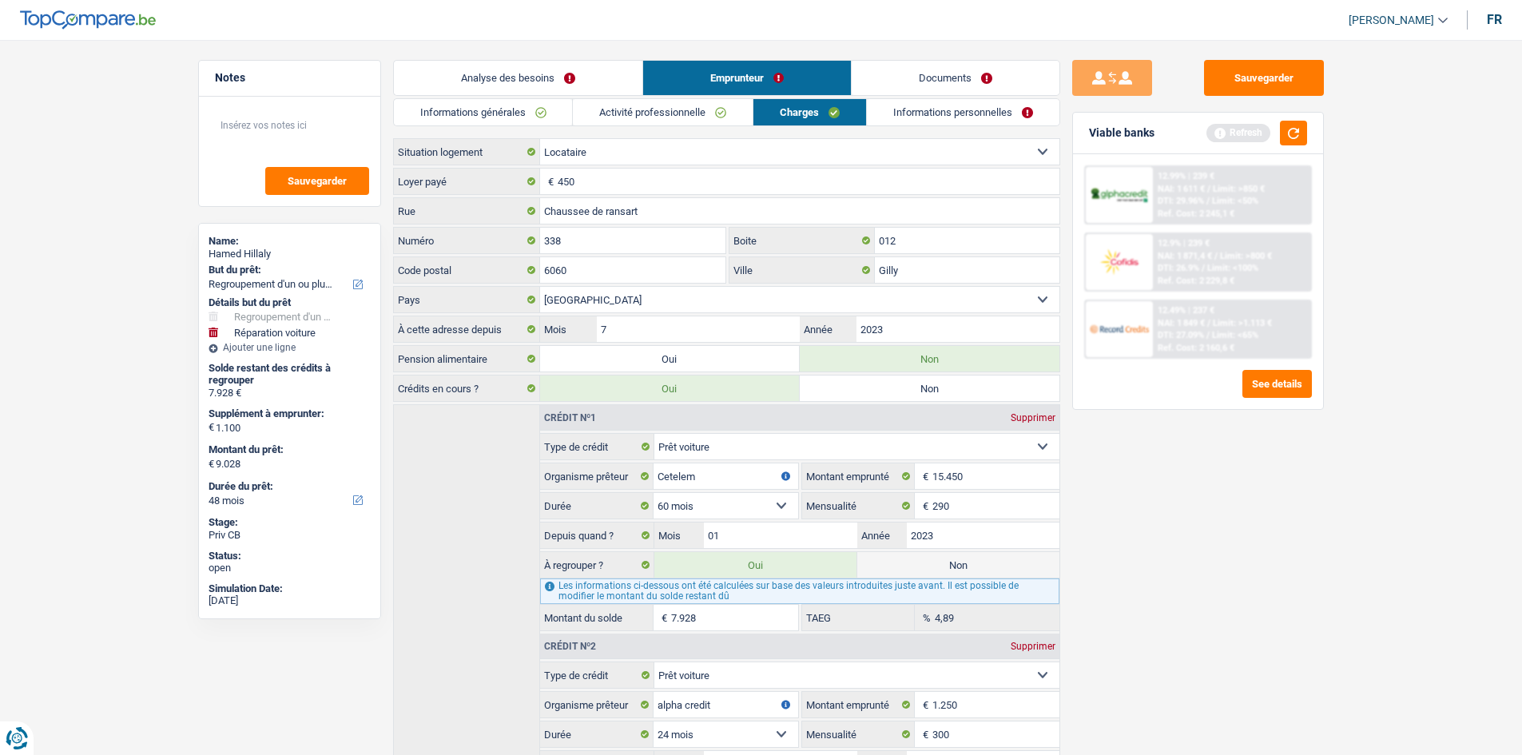
click at [919, 109] on link "Informations personnelles" at bounding box center [963, 112] width 192 height 26
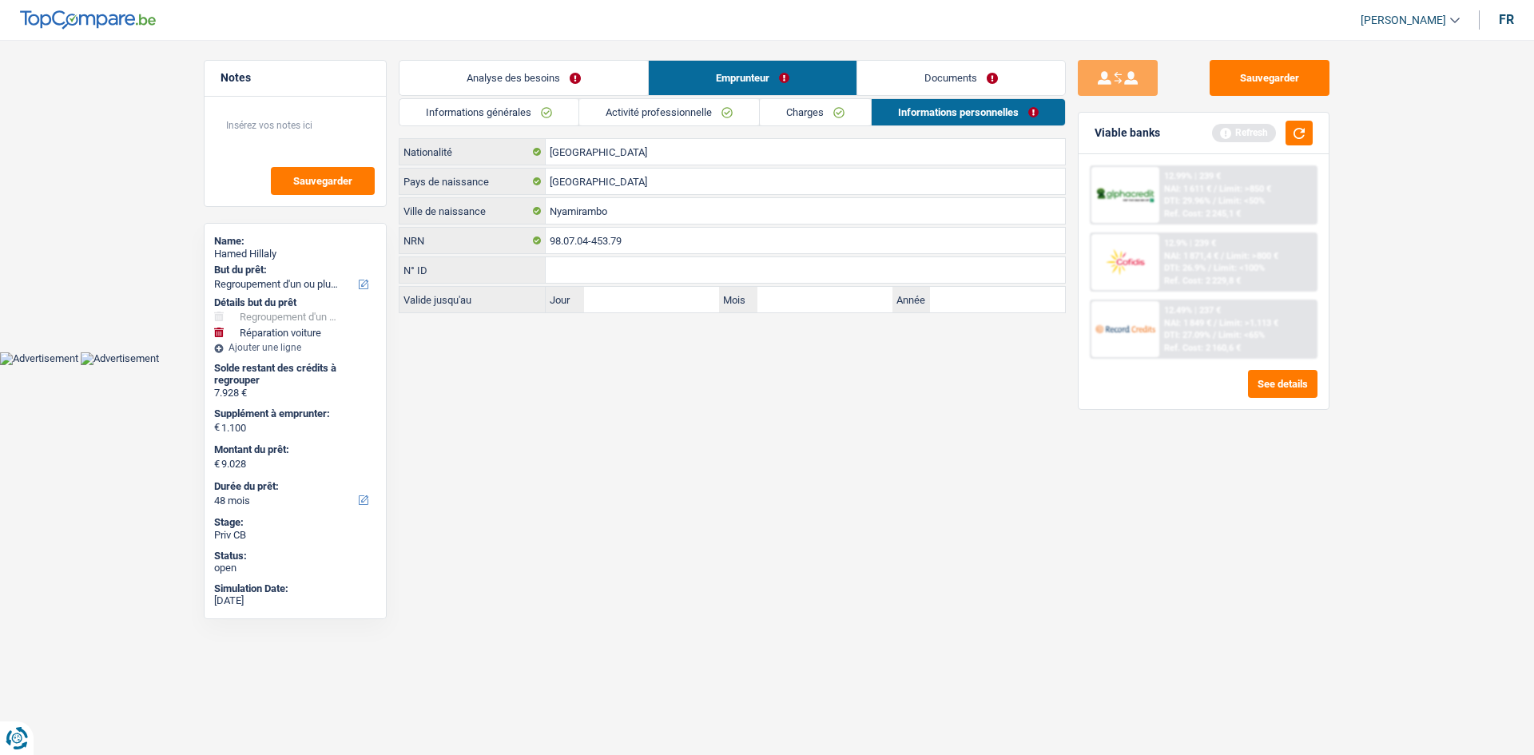
click at [944, 79] on link "Documents" at bounding box center [961, 78] width 208 height 34
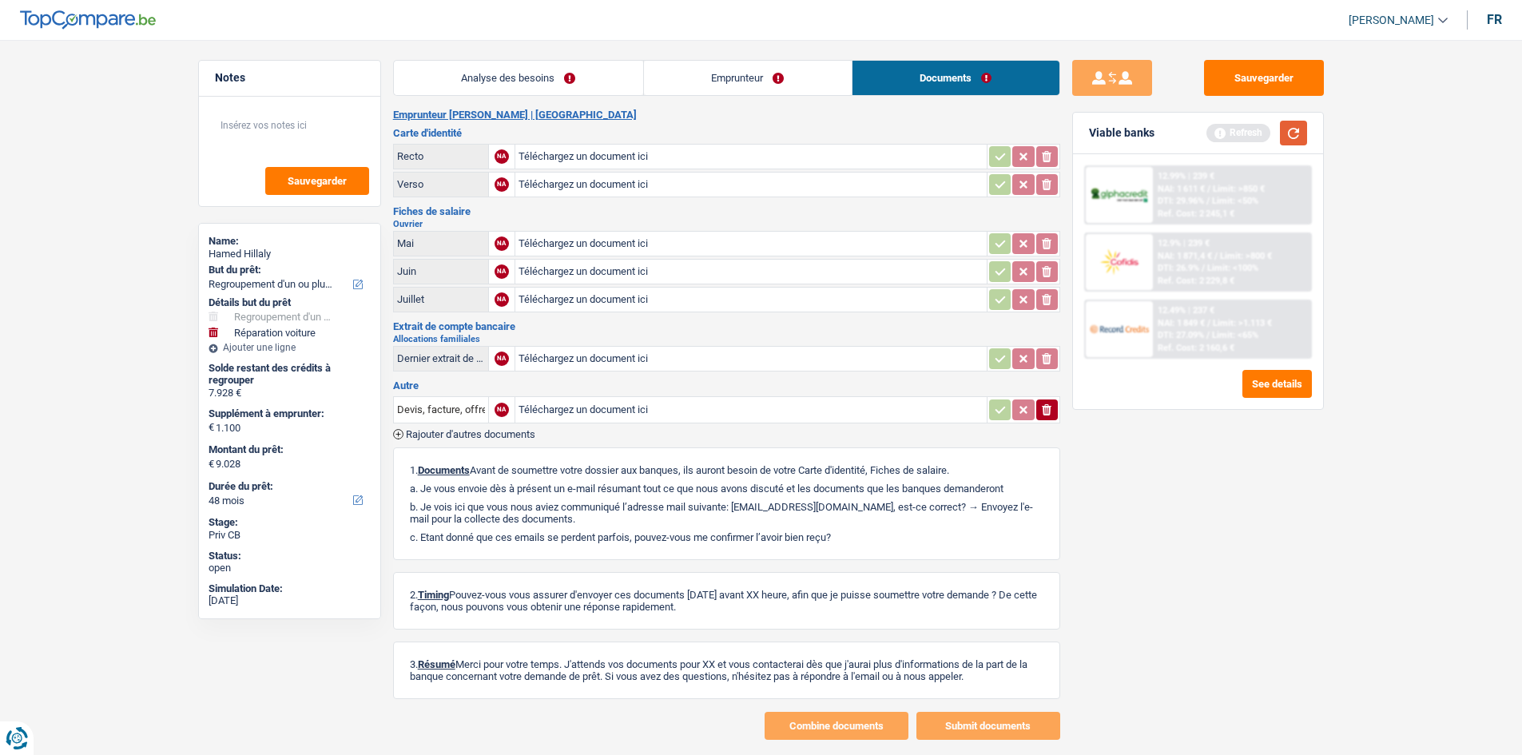
click at [1295, 141] on button "button" at bounding box center [1293, 133] width 27 height 25
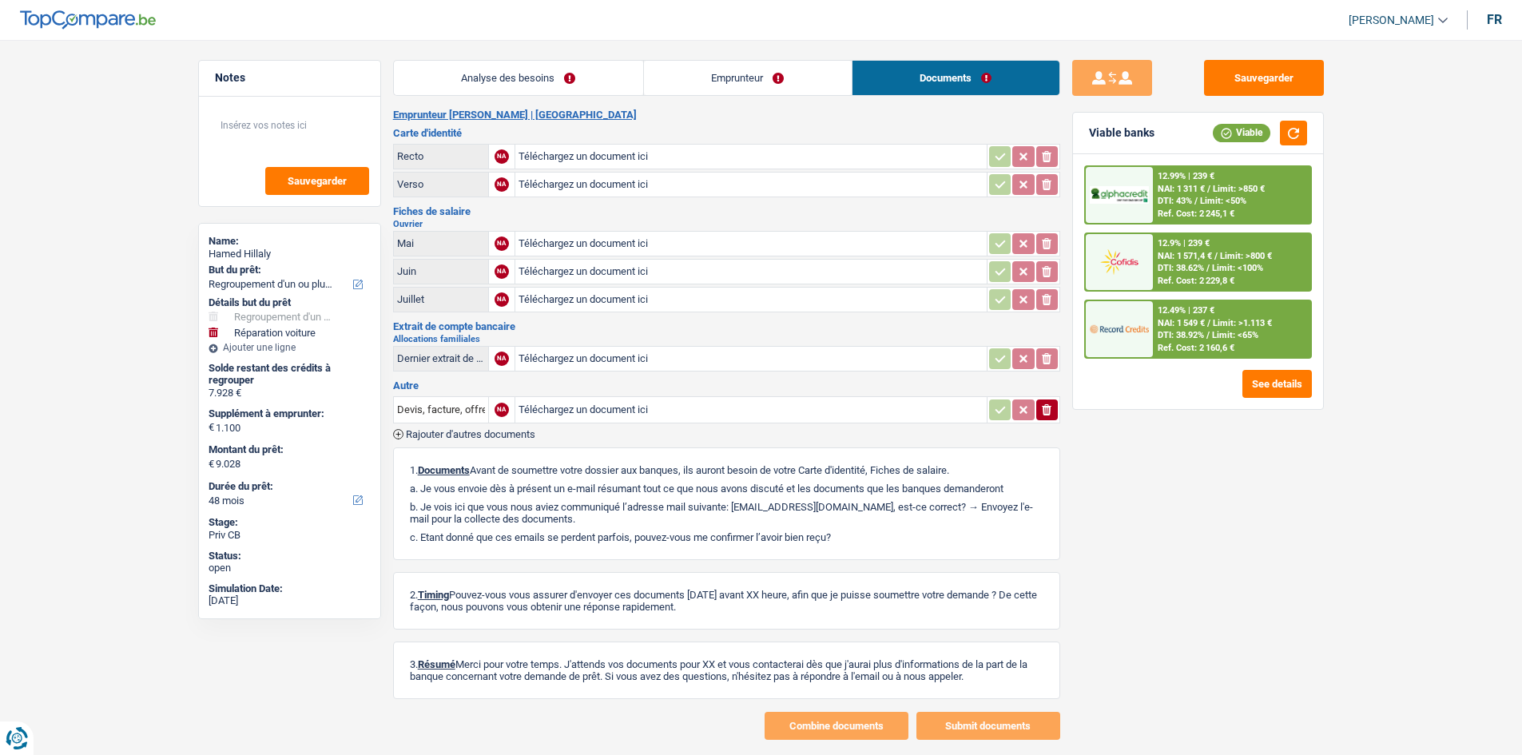
click at [520, 83] on link "Analyse des besoins" at bounding box center [518, 78] width 249 height 34
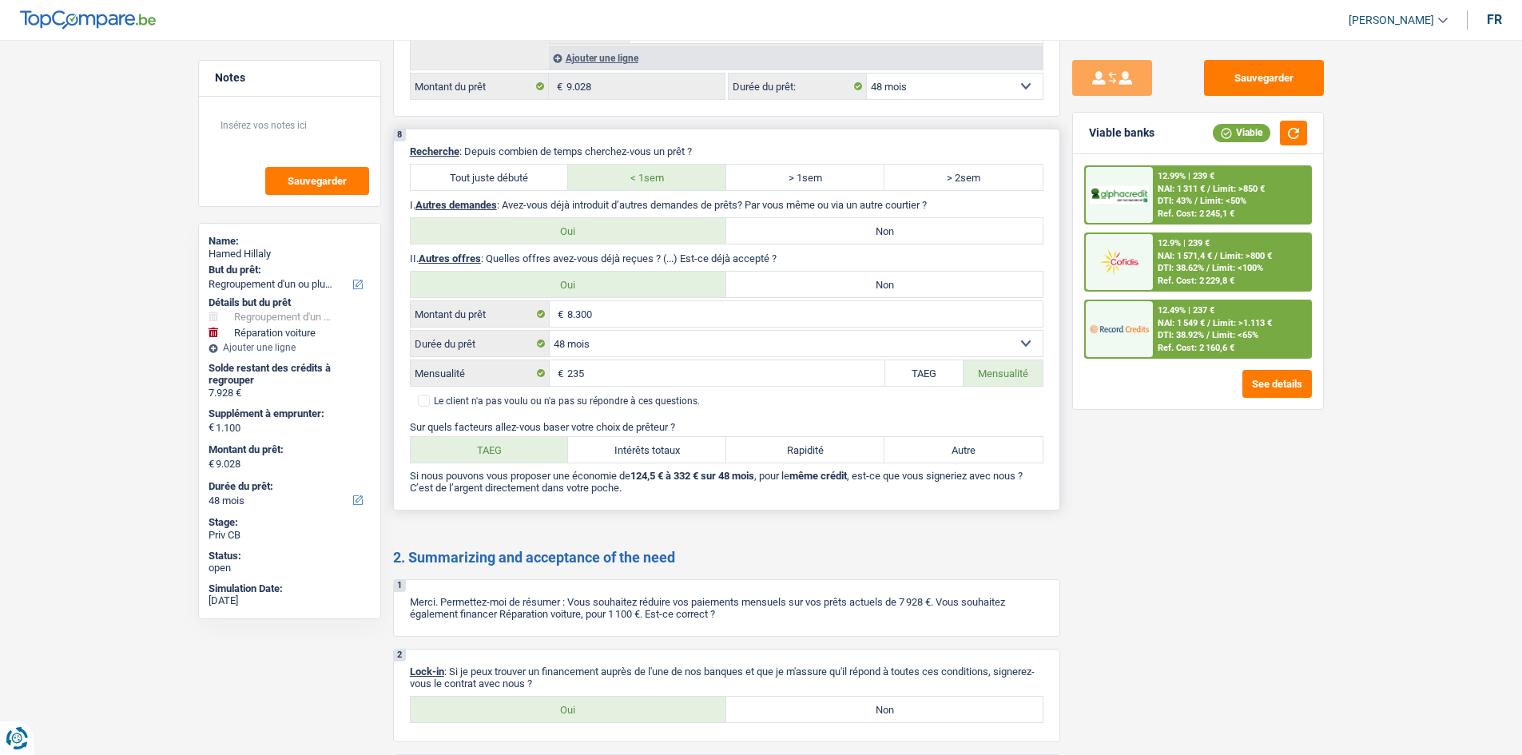
scroll to position [2748, 0]
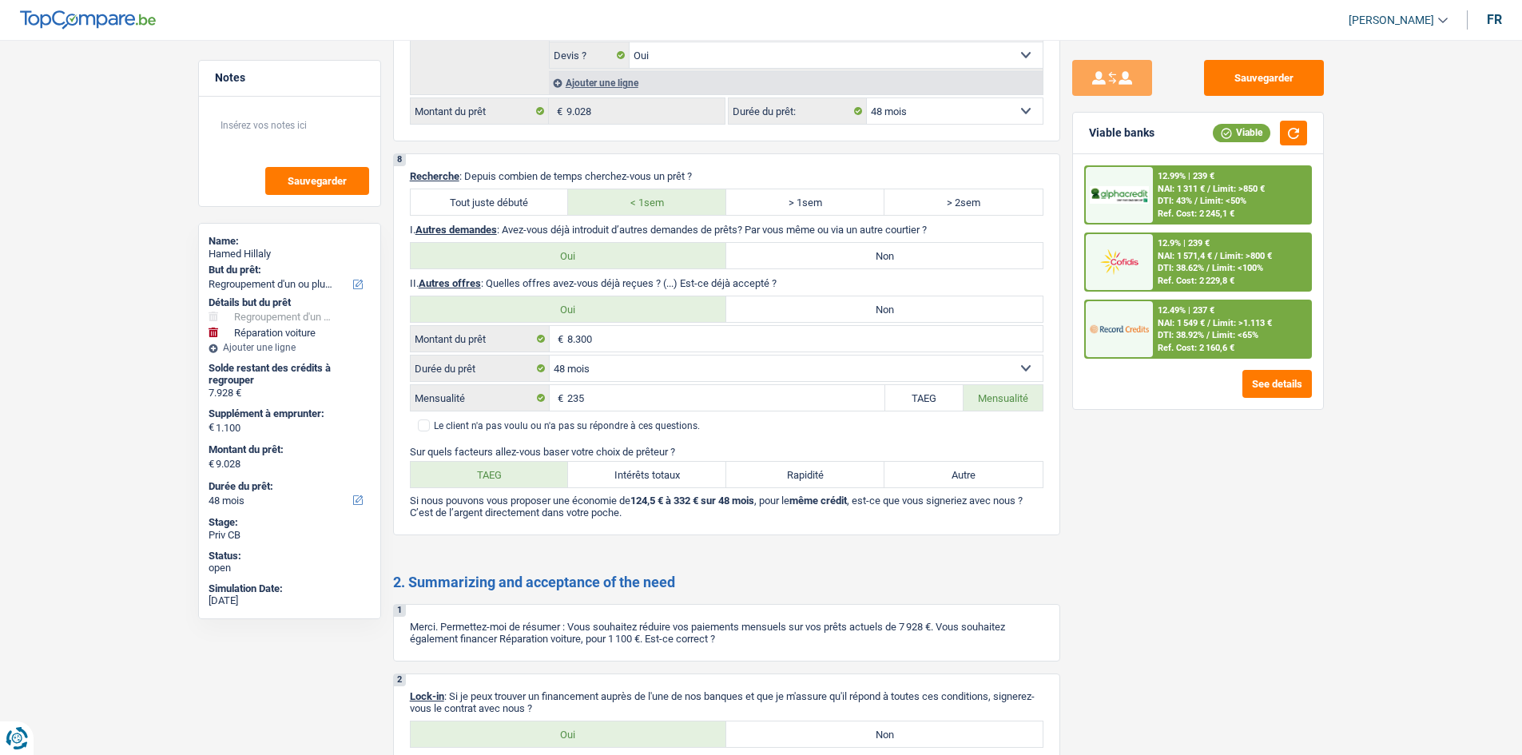
click at [1175, 333] on span "DTI: 38.92%" at bounding box center [1180, 335] width 46 height 10
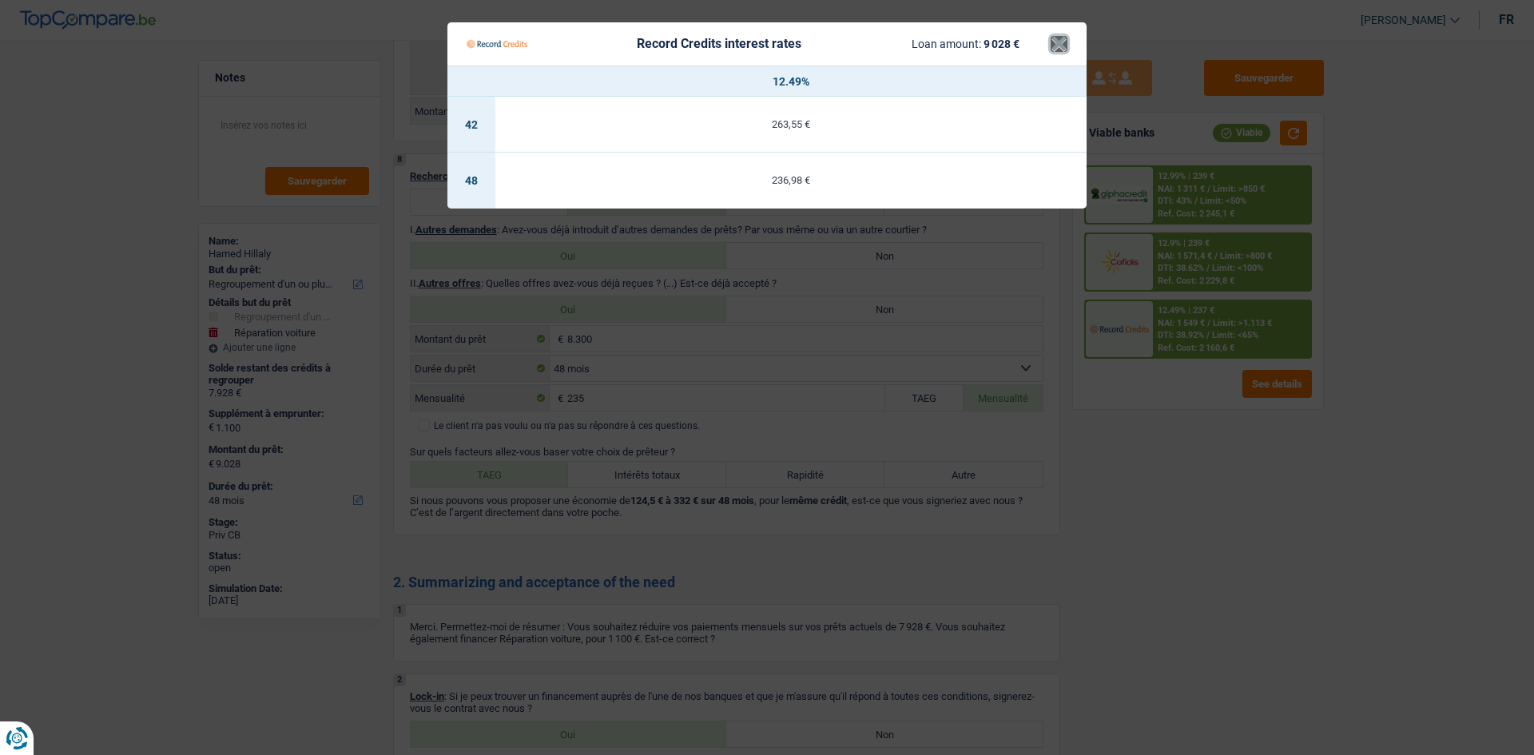
click at [1059, 42] on button "×" at bounding box center [1058, 44] width 17 height 16
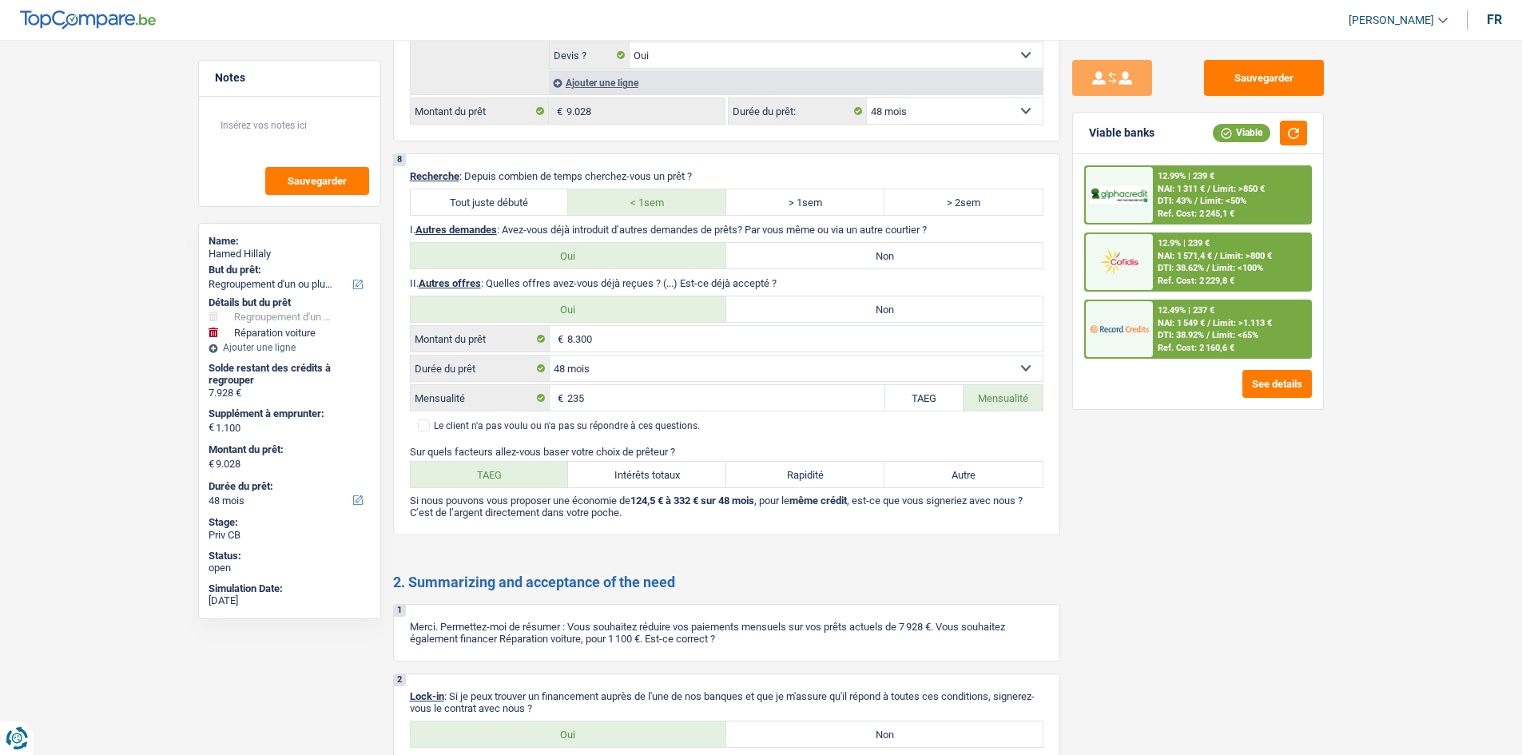
click at [1251, 273] on span "Limit: <100%" at bounding box center [1237, 268] width 51 height 10
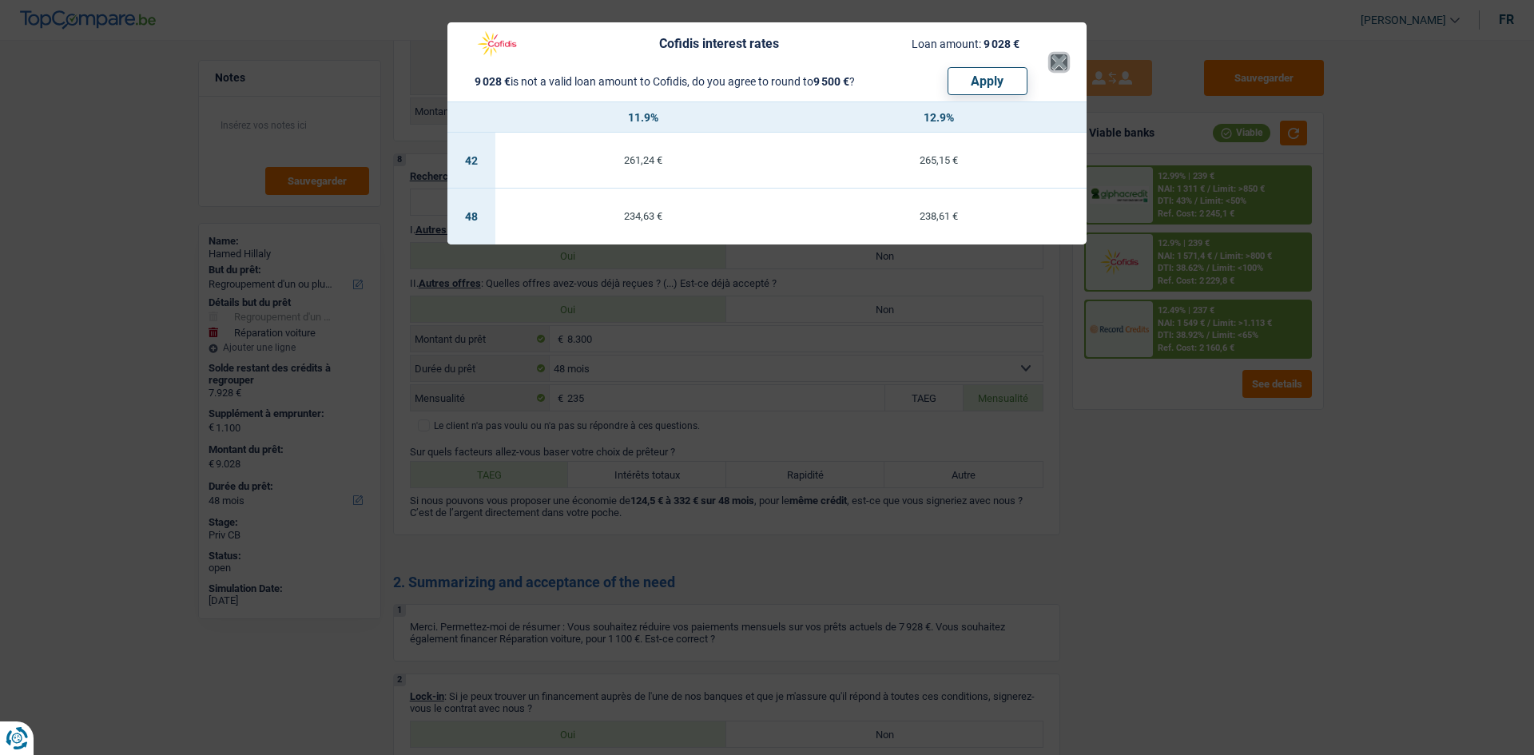
click at [1051, 63] on button "×" at bounding box center [1058, 62] width 17 height 16
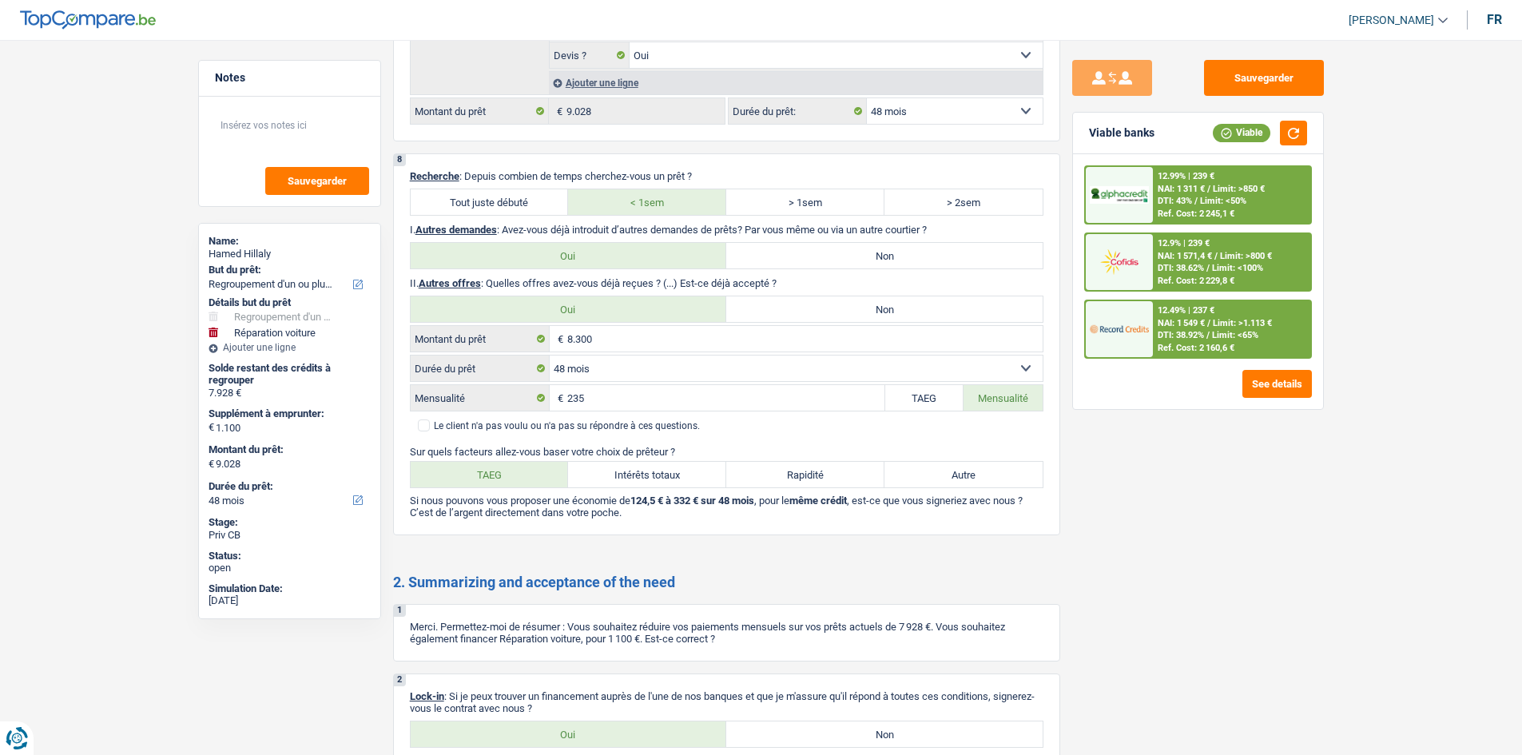
click at [1178, 200] on span "DTI: 43%" at bounding box center [1174, 201] width 34 height 10
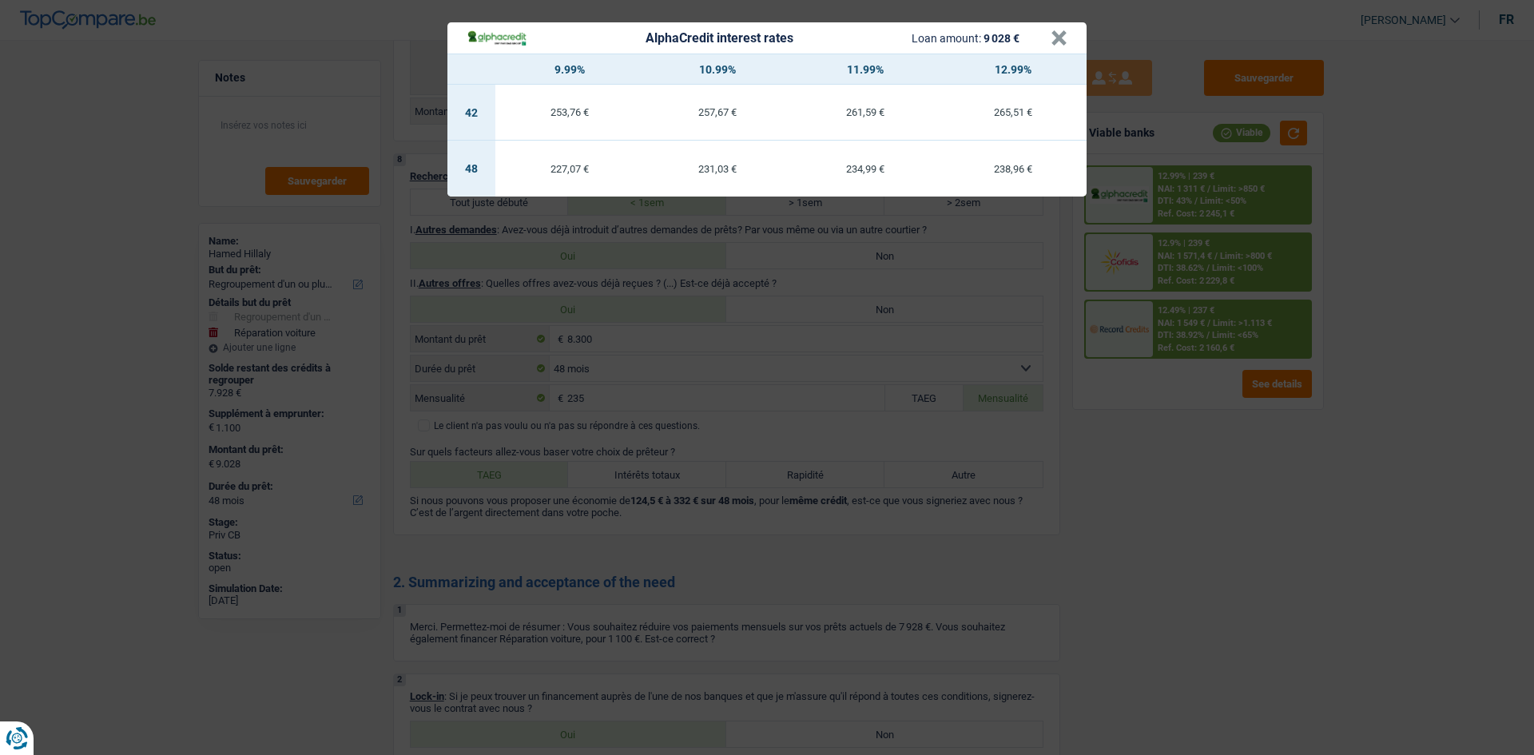
click at [1048, 38] on div "AlphaCredit interest rates Loan amount: 9 028 €" at bounding box center [758, 38] width 584 height 18
click at [1059, 38] on button "×" at bounding box center [1058, 38] width 17 height 16
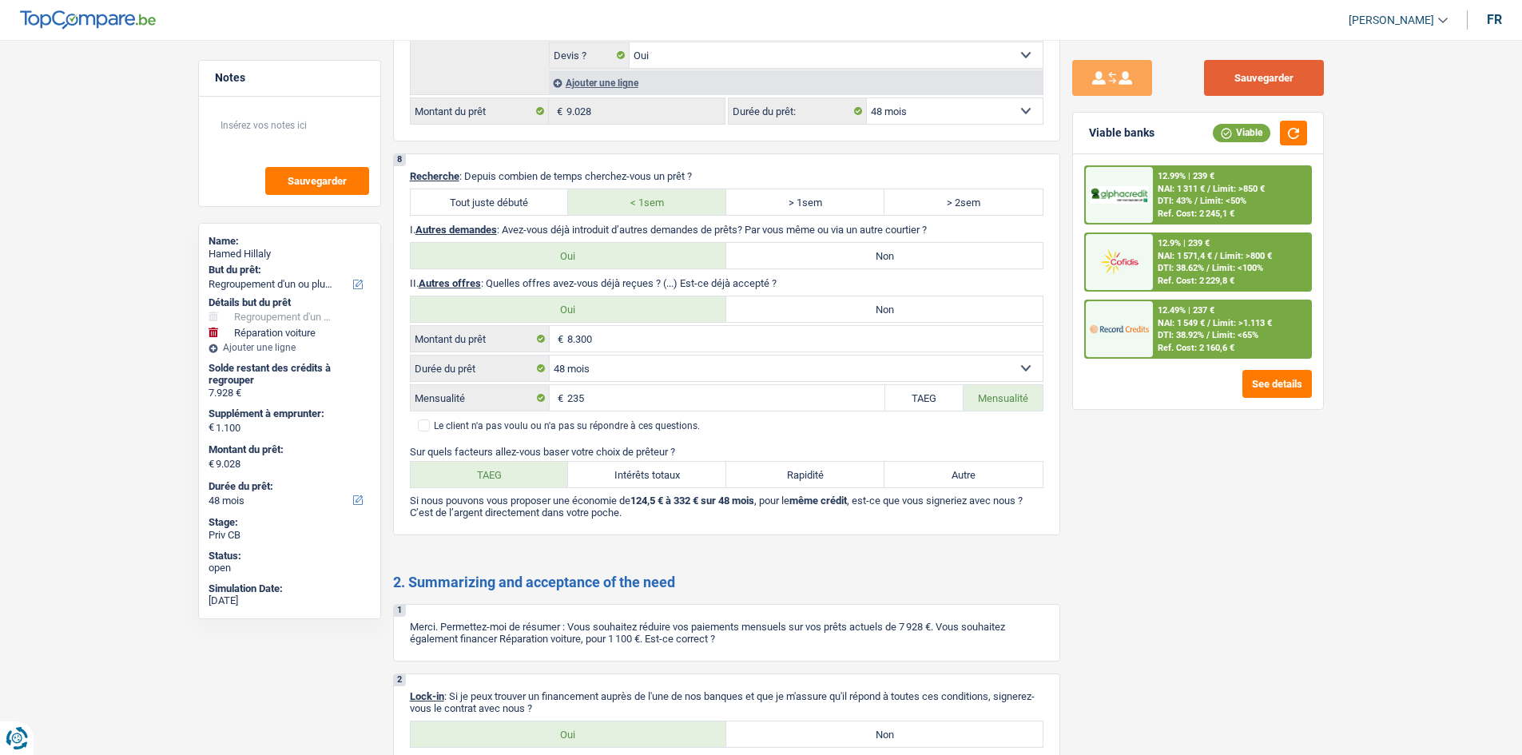
click at [1244, 79] on button "Sauvegarder" at bounding box center [1264, 78] width 120 height 36
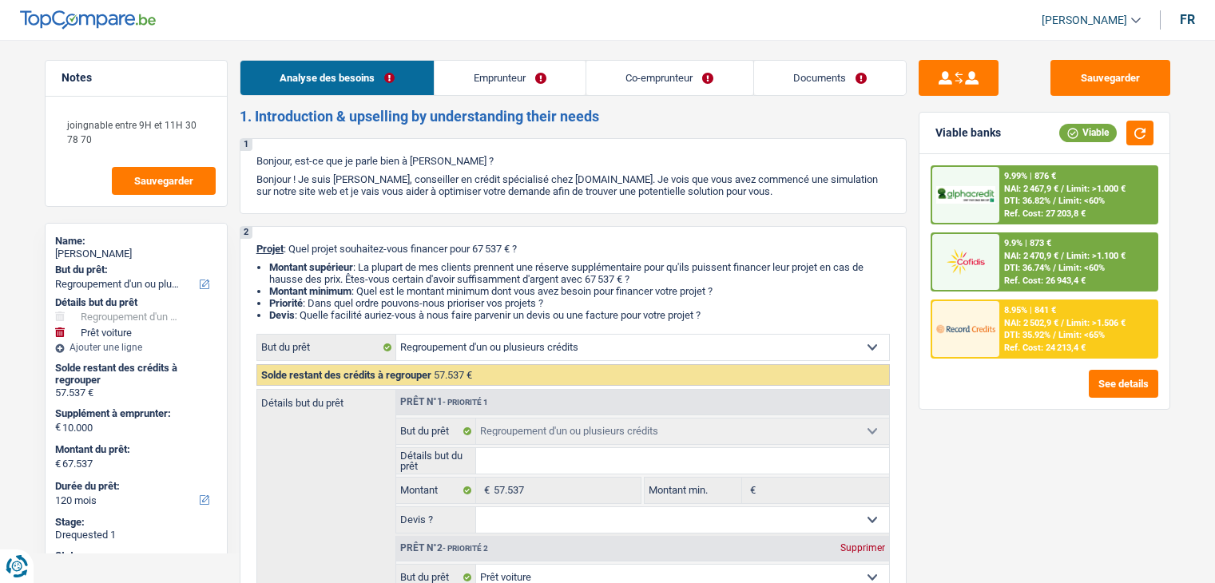
select select "refinancing"
select select "car"
select select "120"
select select "refinancing"
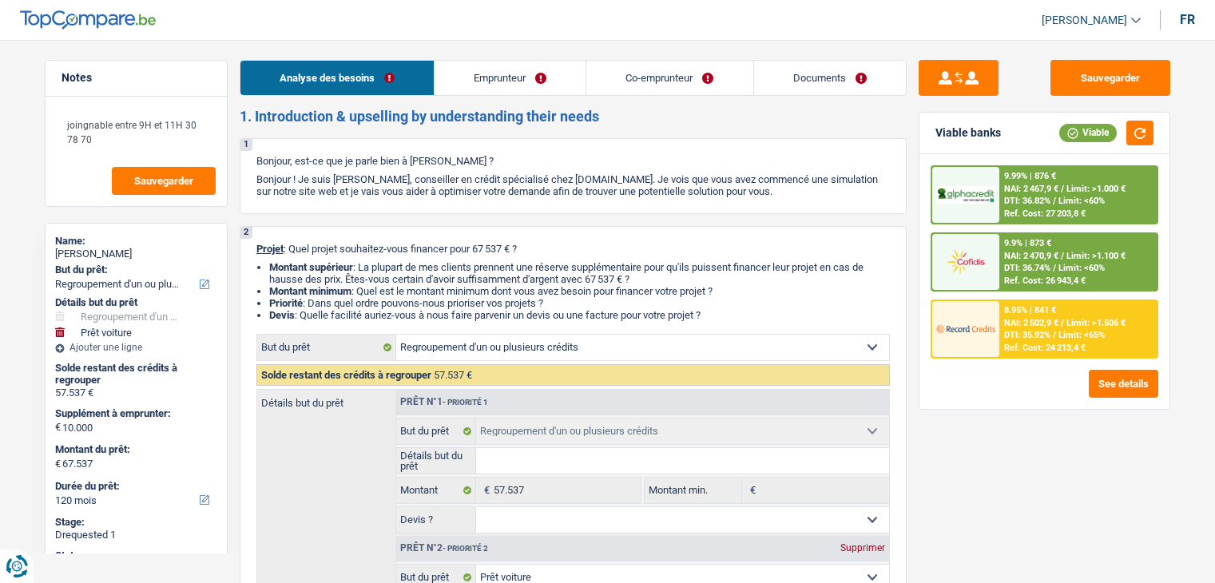
select select "refinancing"
select select "car"
select select "false"
select select "120"
select select "retired"
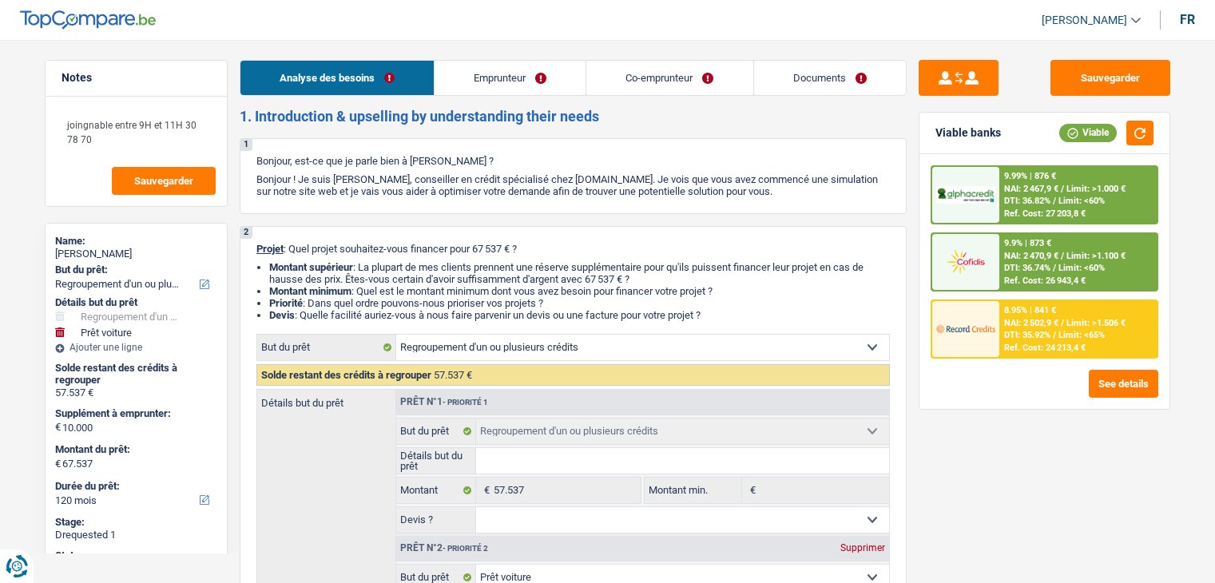
select select "retired"
select select "pension"
select select "ownerWithMortgage"
select select "personalLoan"
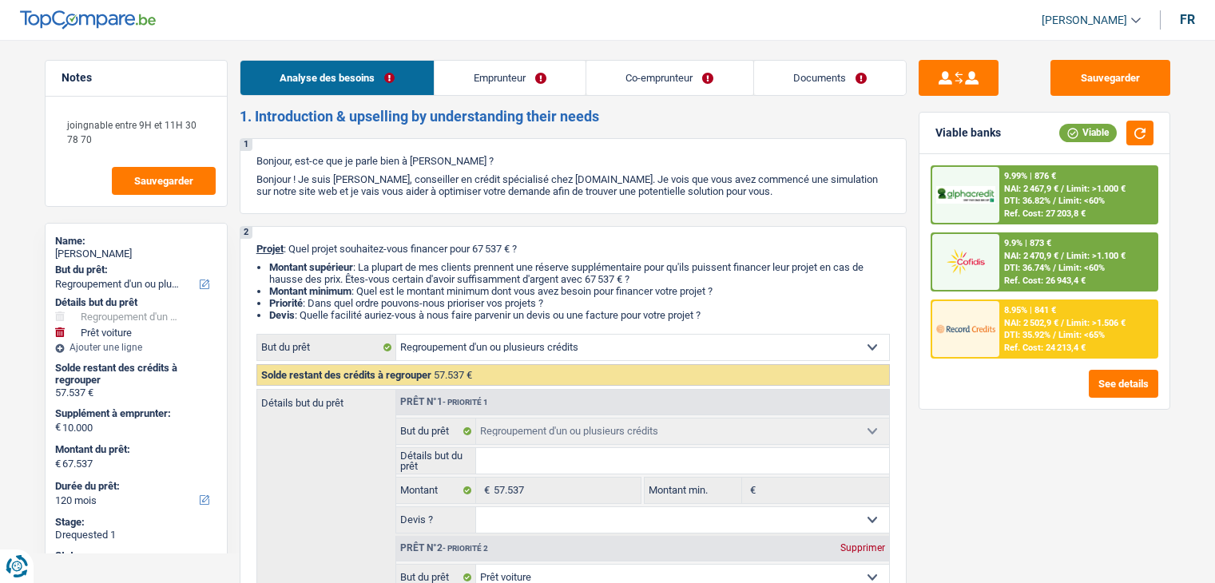
select select "medicalFees"
select select "48"
select select "cardOrCredit"
select select "mortgage"
select select "300"
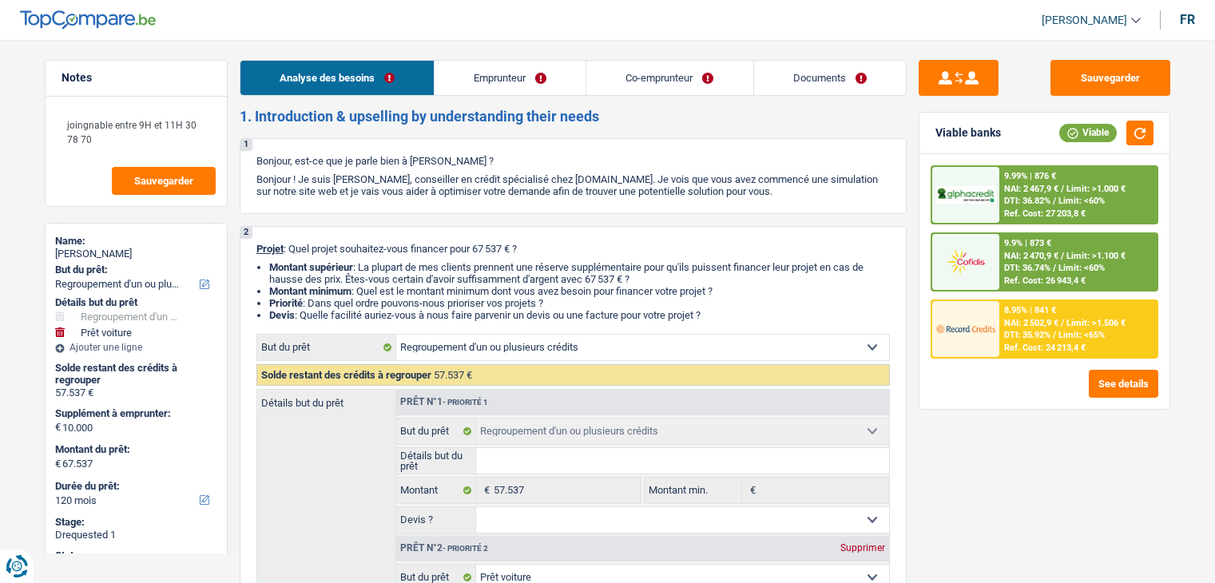
select select "refinancing"
select select "car"
select select "false"
select select "120"
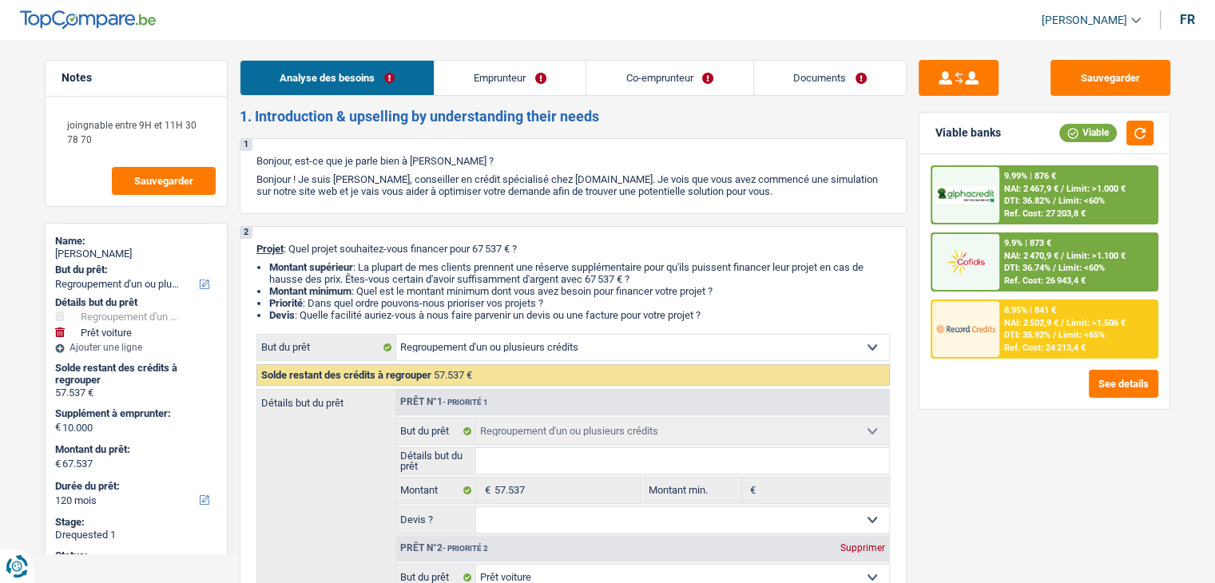
click at [857, 74] on link "Documents" at bounding box center [830, 78] width 152 height 34
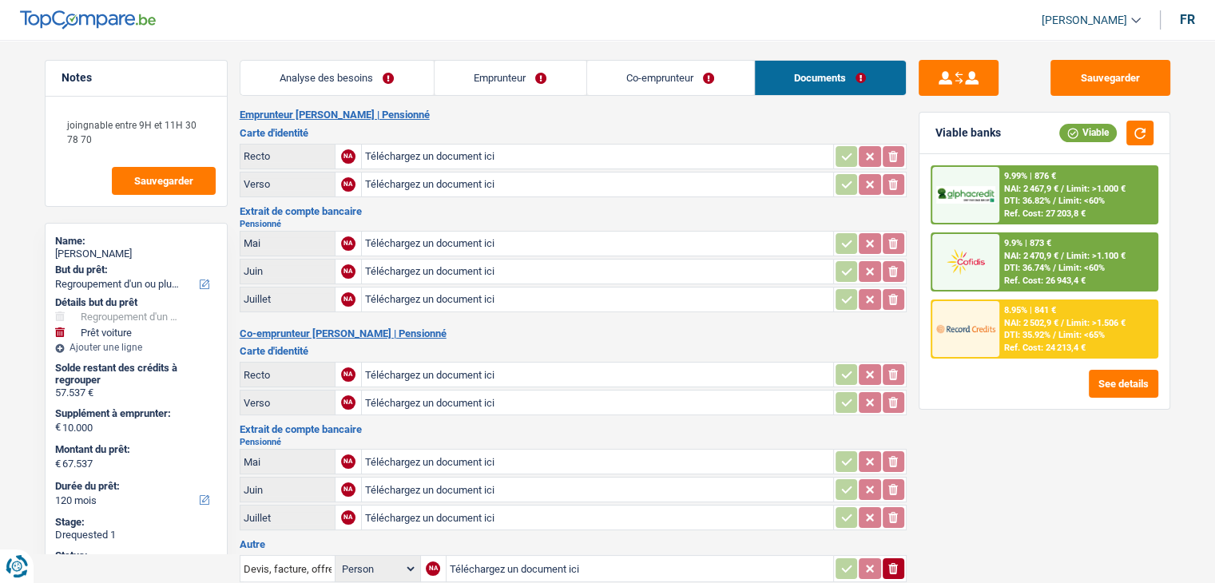
click at [537, 62] on link "Emprunteur" at bounding box center [510, 78] width 152 height 34
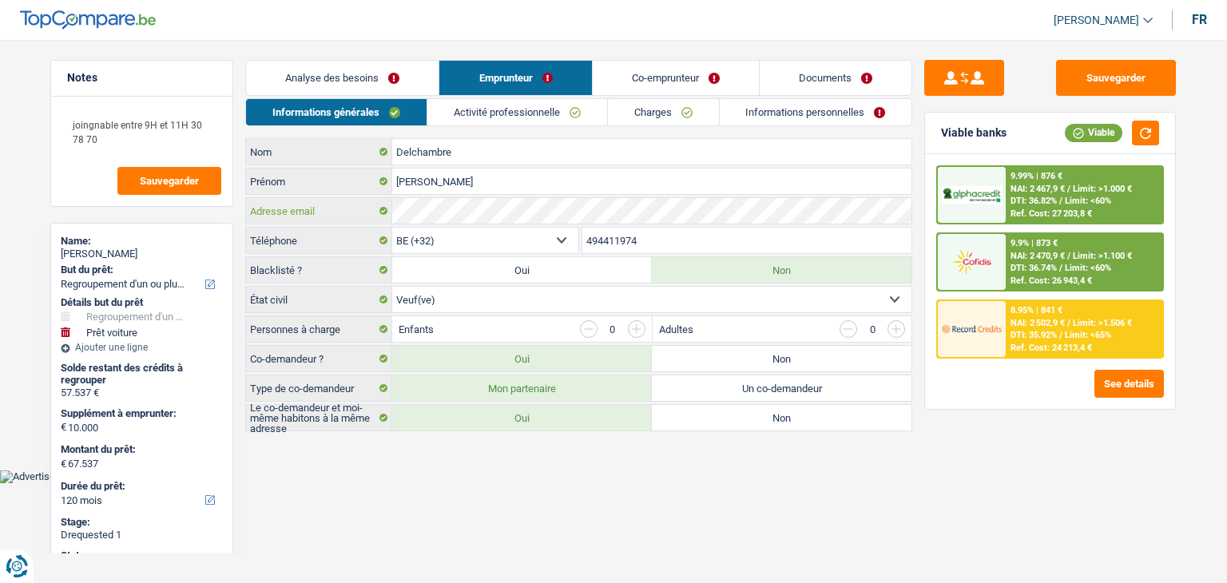
click at [595, 228] on div "Delchambre Nom Jacqueline Prénom Adresse email BE (+32) LU (+352) Sélectionner …" at bounding box center [578, 284] width 667 height 293
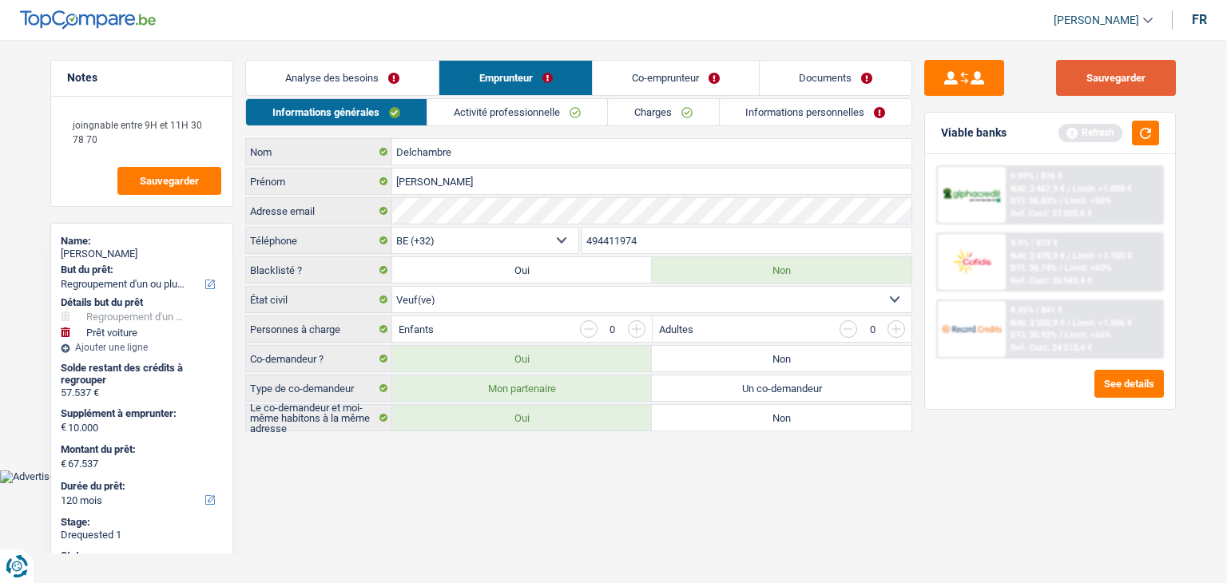
click at [1114, 64] on button "Sauvegarder" at bounding box center [1116, 78] width 120 height 36
click at [373, 208] on div "Adresse email" at bounding box center [578, 211] width 665 height 26
click at [1068, 81] on button "Sauvegarder" at bounding box center [1116, 78] width 120 height 36
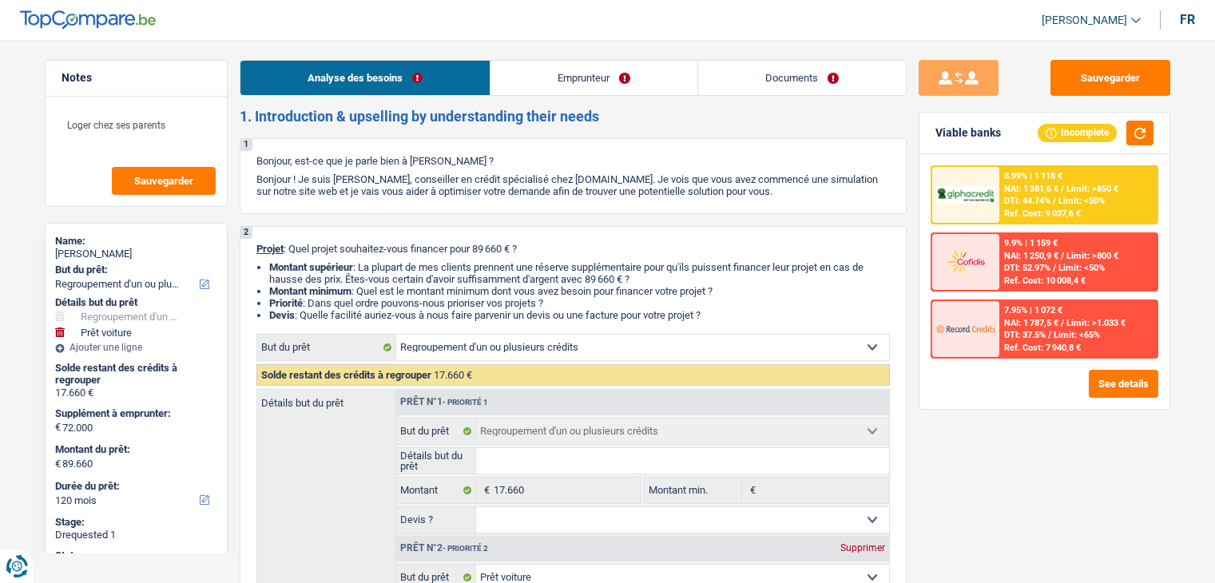
select select "refinancing"
select select "car"
select select "120"
select select "refinancing"
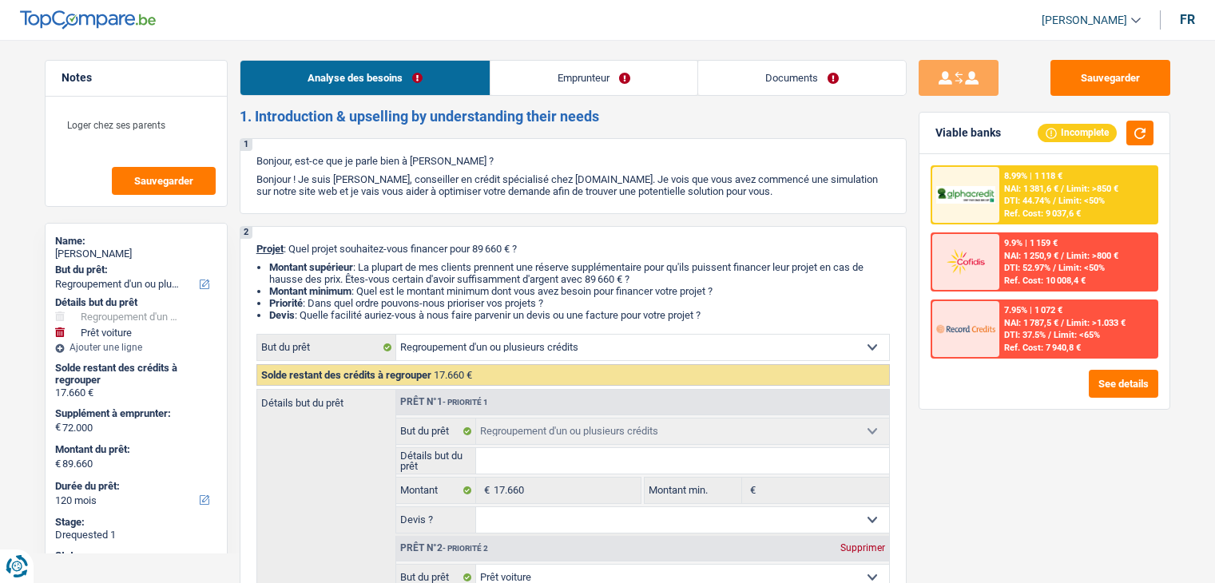
select select "refinancing"
select select "car"
select select "yes"
select select "120"
select select "worker"
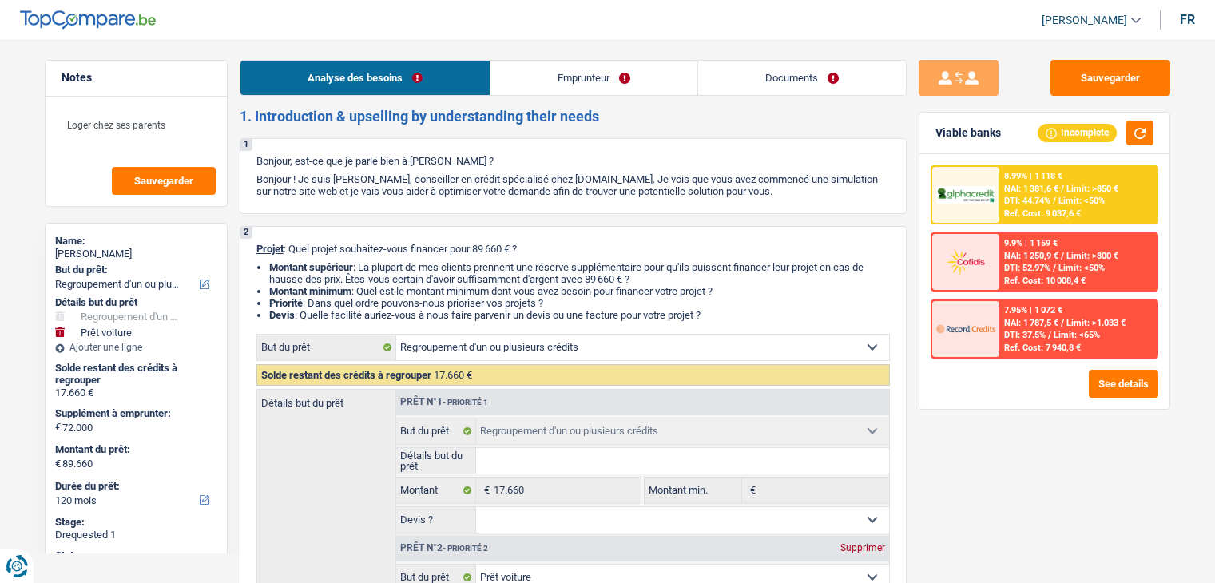
select select "netSalary"
select select "mealVouchers"
select select "liveWithParents"
select select "carLoan"
select select "60"
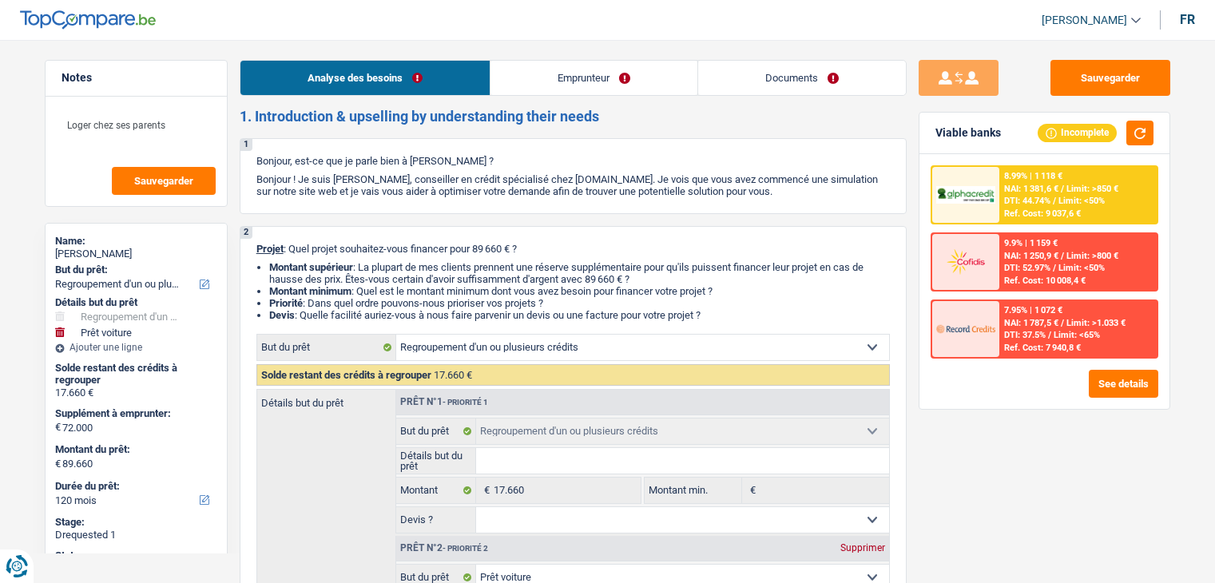
select select "refinancing"
select select "car"
select select "yes"
select select "120"
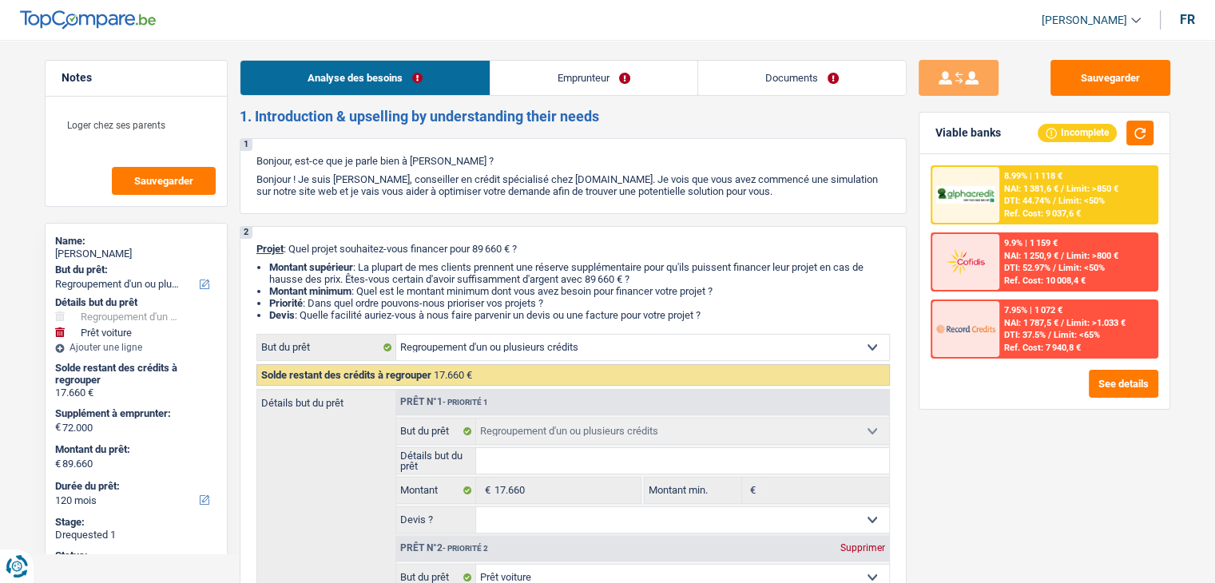
click at [786, 85] on link "Documents" at bounding box center [802, 78] width 208 height 34
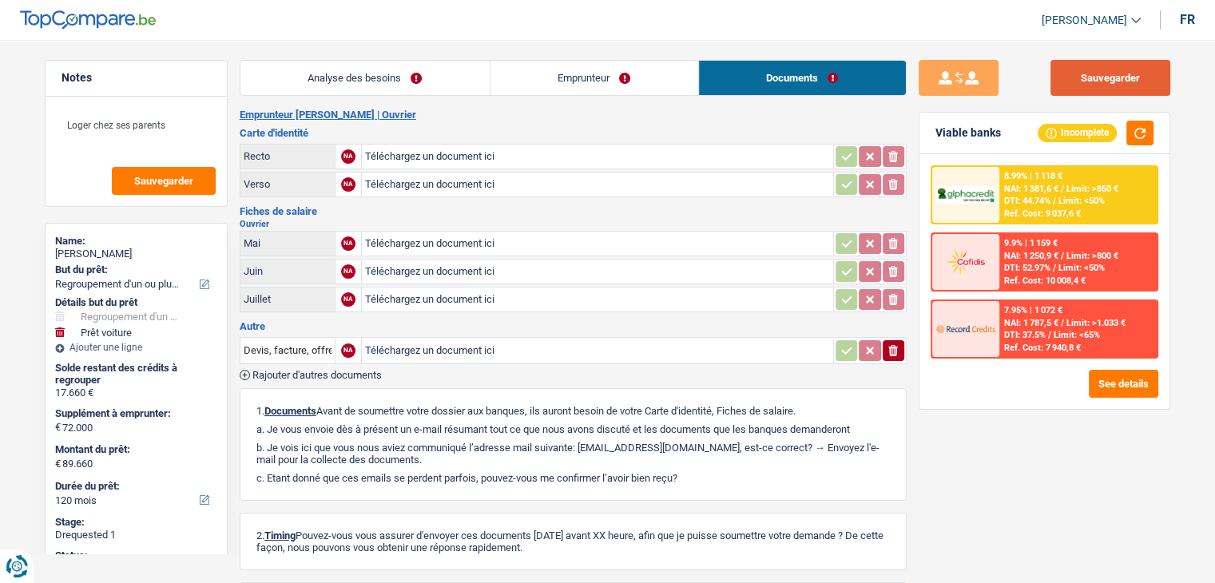
click at [1115, 77] on button "Sauvegarder" at bounding box center [1110, 78] width 120 height 36
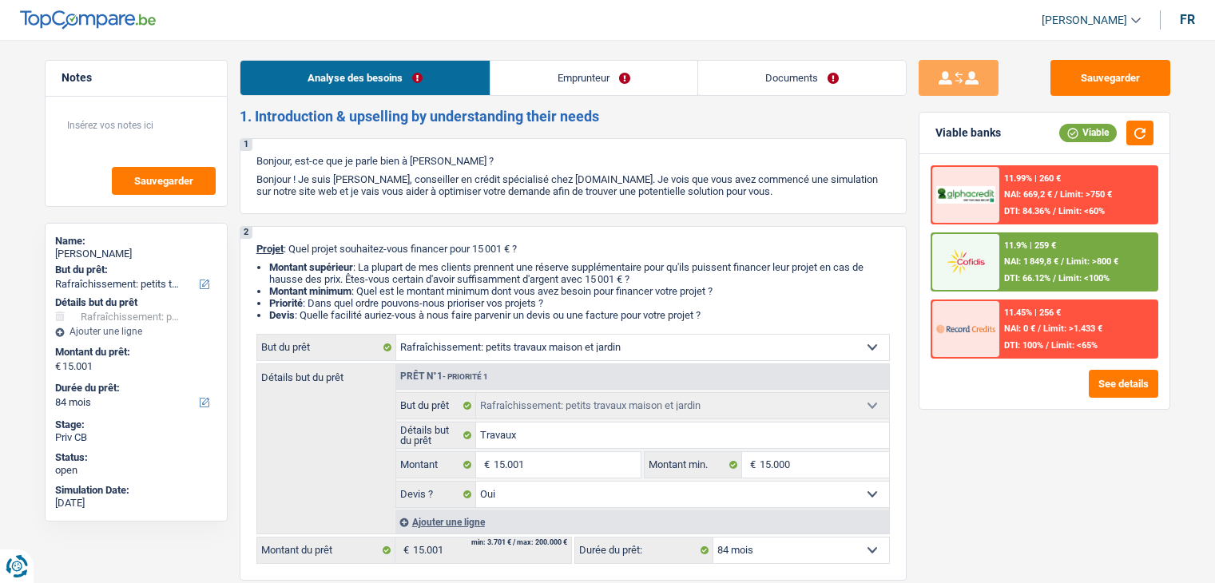
select select "houseOrGarden"
select select "84"
select select "houseOrGarden"
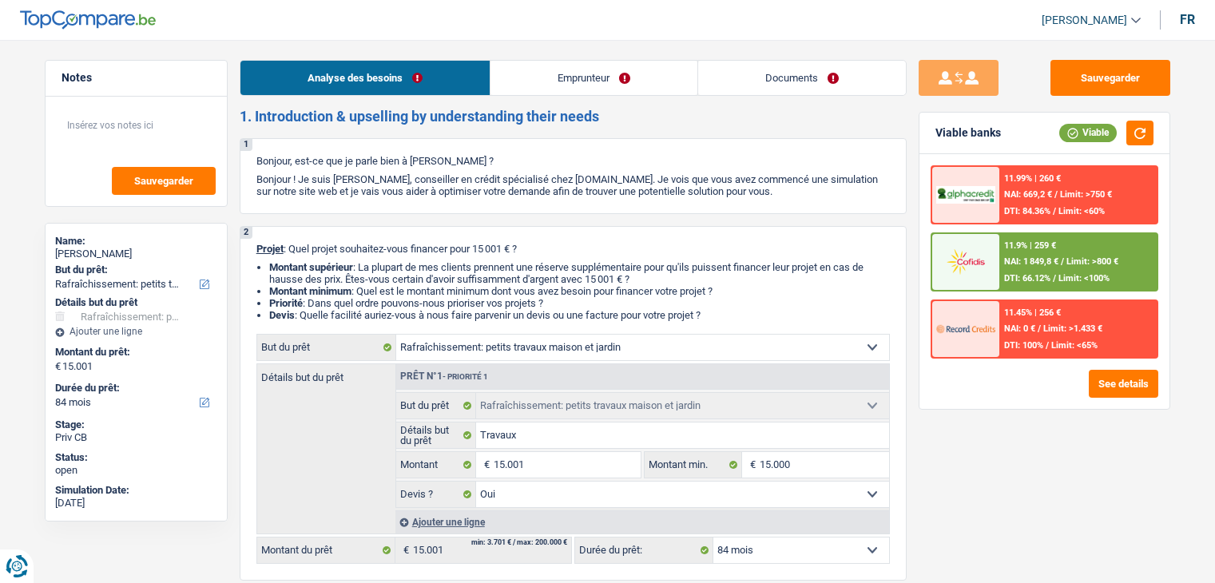
select select "yes"
select select "84"
select select "publicEmployee"
select select "familyAllowances"
select select "alimony"
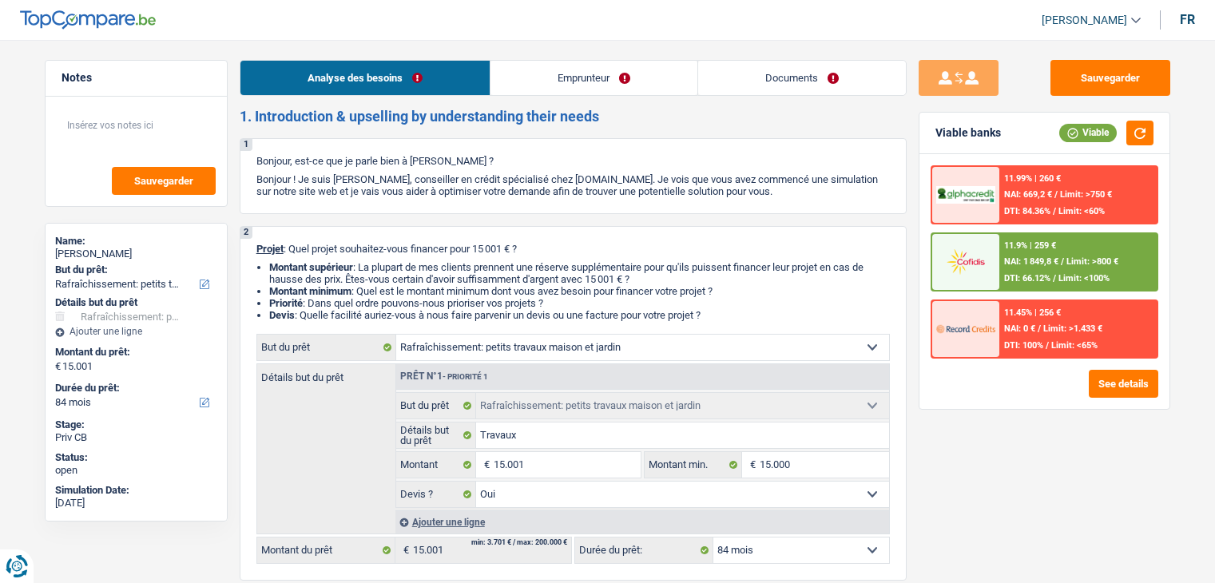
select select "netSalary"
select select "mealVouchers"
select select "ownerWithMortgage"
select select "mortgage"
select select "300"
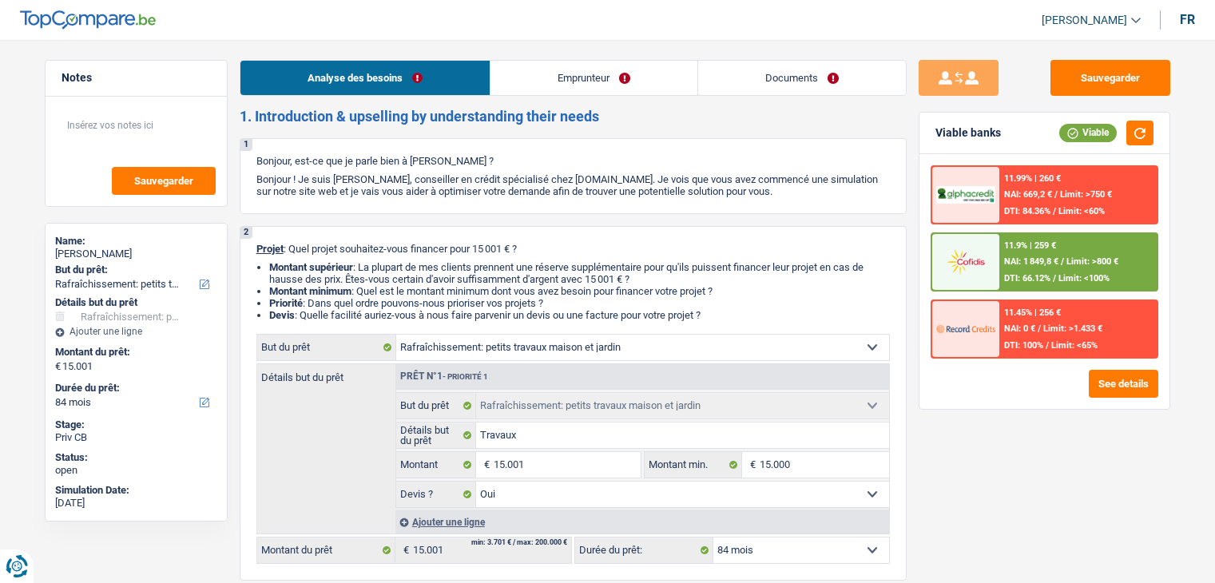
select select "cardOrCredit"
select select "houseOrGarden"
select select "yes"
select select "84"
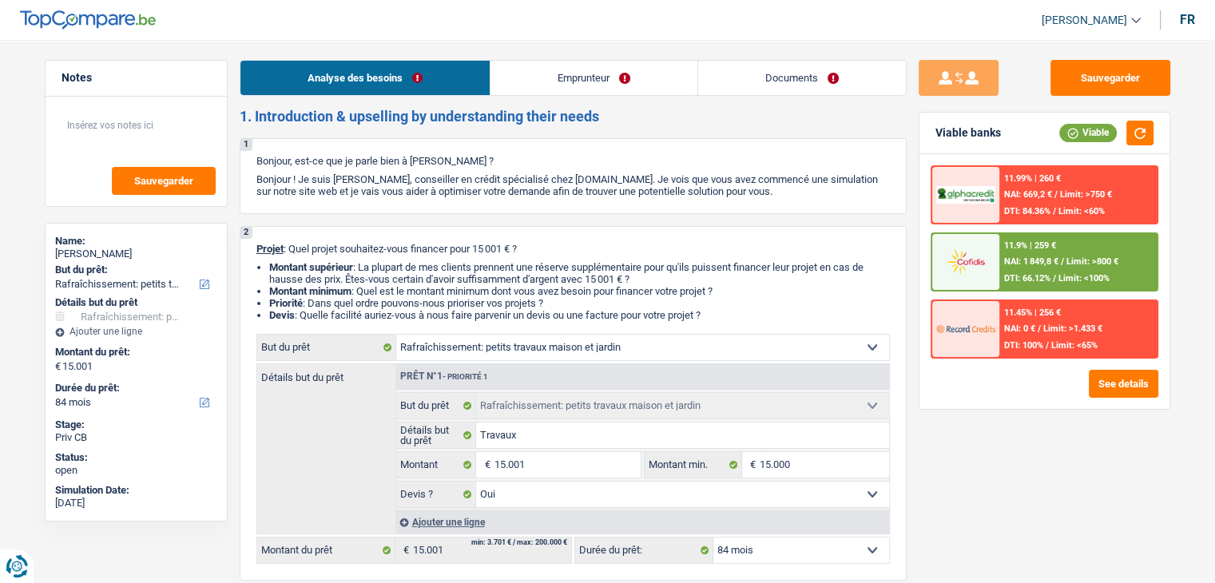
click at [597, 66] on link "Emprunteur" at bounding box center [593, 78] width 207 height 34
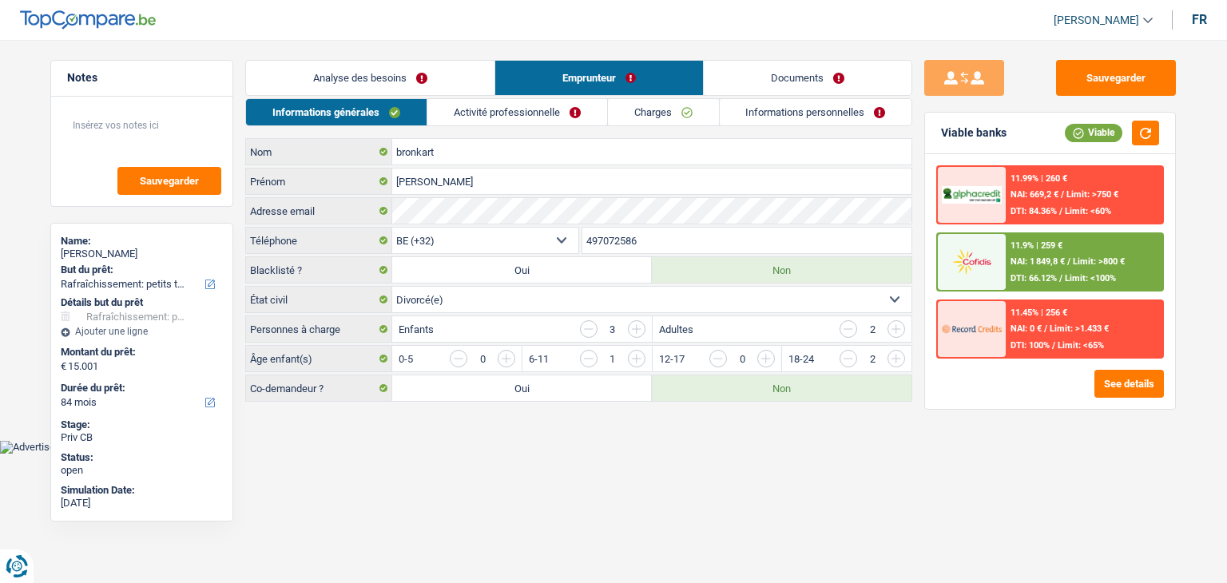
click at [508, 113] on link "Activité professionnelle" at bounding box center [517, 112] width 180 height 26
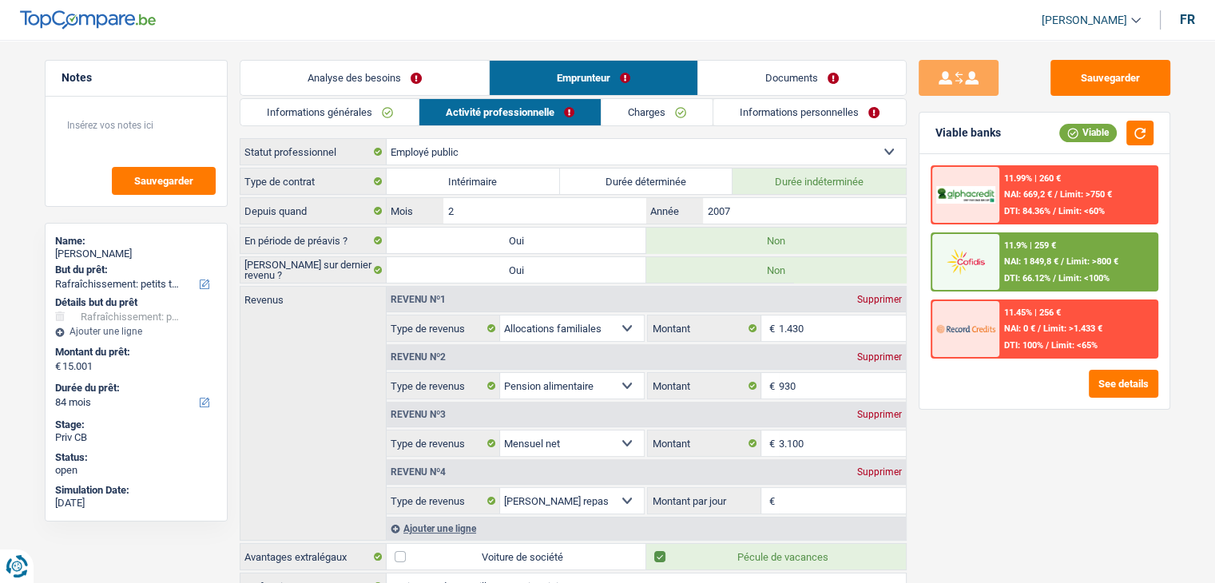
click at [613, 105] on link "Charges" at bounding box center [656, 112] width 111 height 26
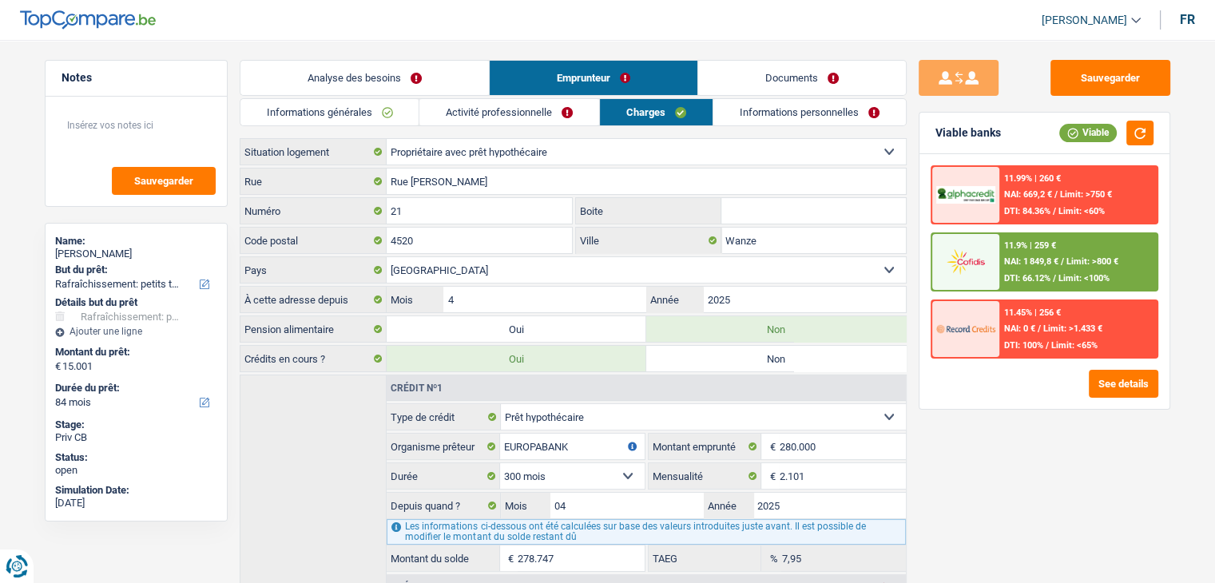
click at [762, 100] on link "Informations personnelles" at bounding box center [809, 112] width 192 height 26
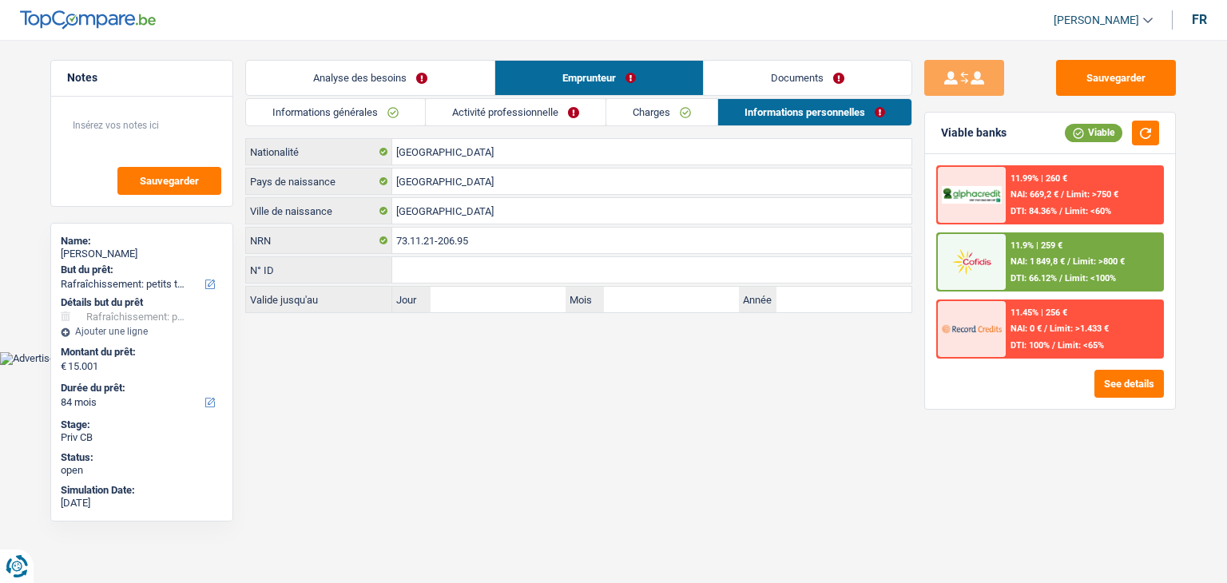
click at [757, 77] on link "Documents" at bounding box center [808, 78] width 208 height 34
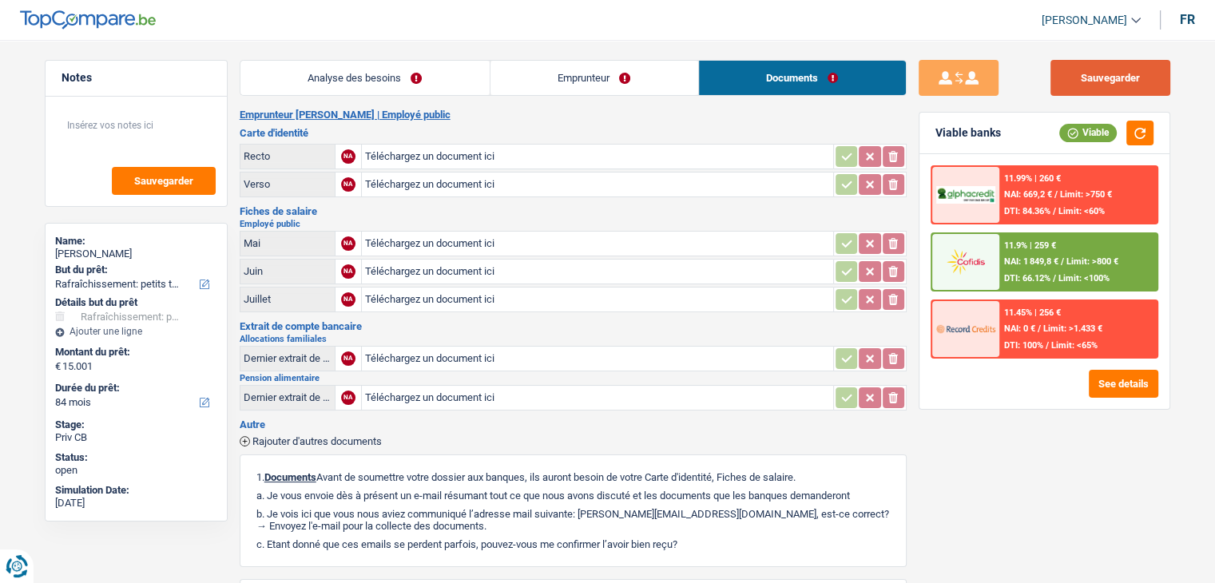
click at [1073, 68] on button "Sauvegarder" at bounding box center [1110, 78] width 120 height 36
click at [1081, 84] on button "Sauvegarder" at bounding box center [1110, 78] width 120 height 36
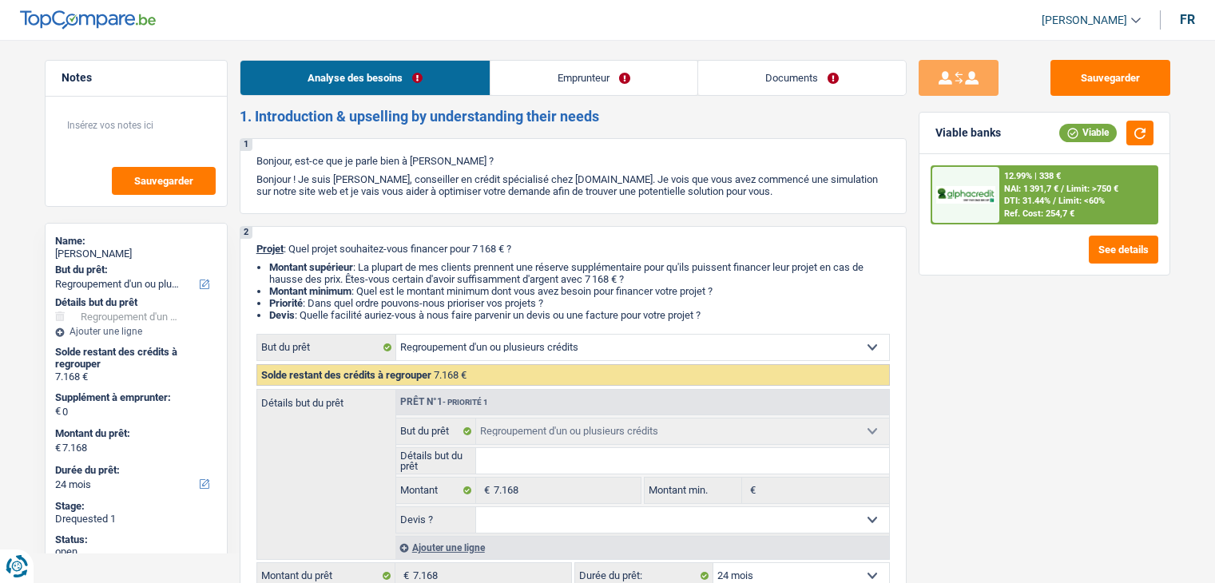
select select "refinancing"
select select "24"
select select "refinancing"
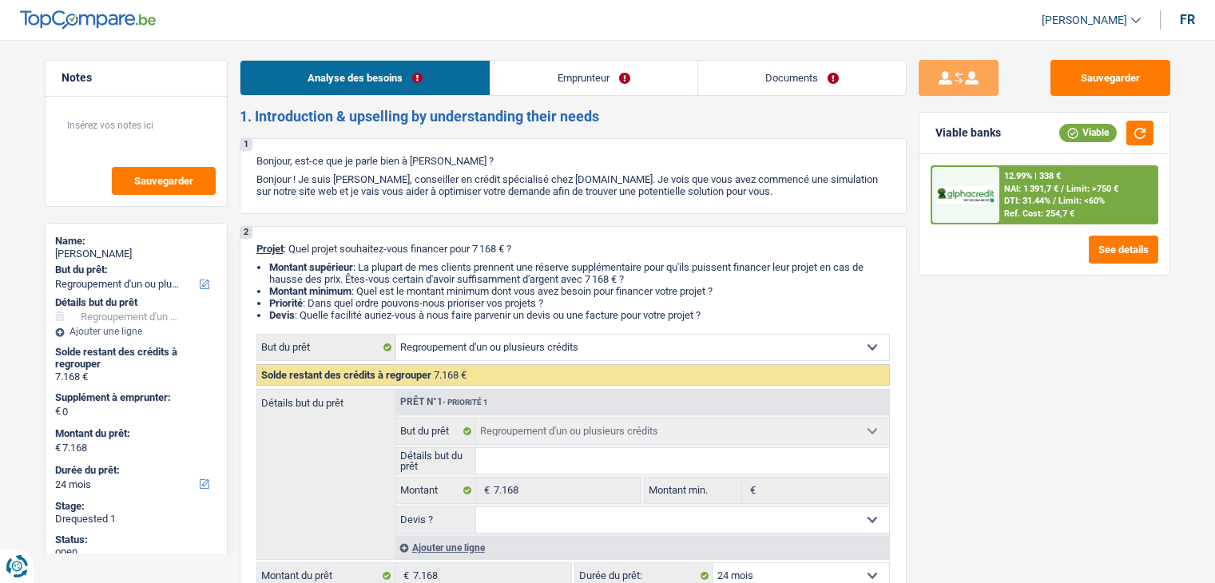
select select "24"
select select "invalid"
select select "disabilityPension"
select select "netSalary"
select select "rents"
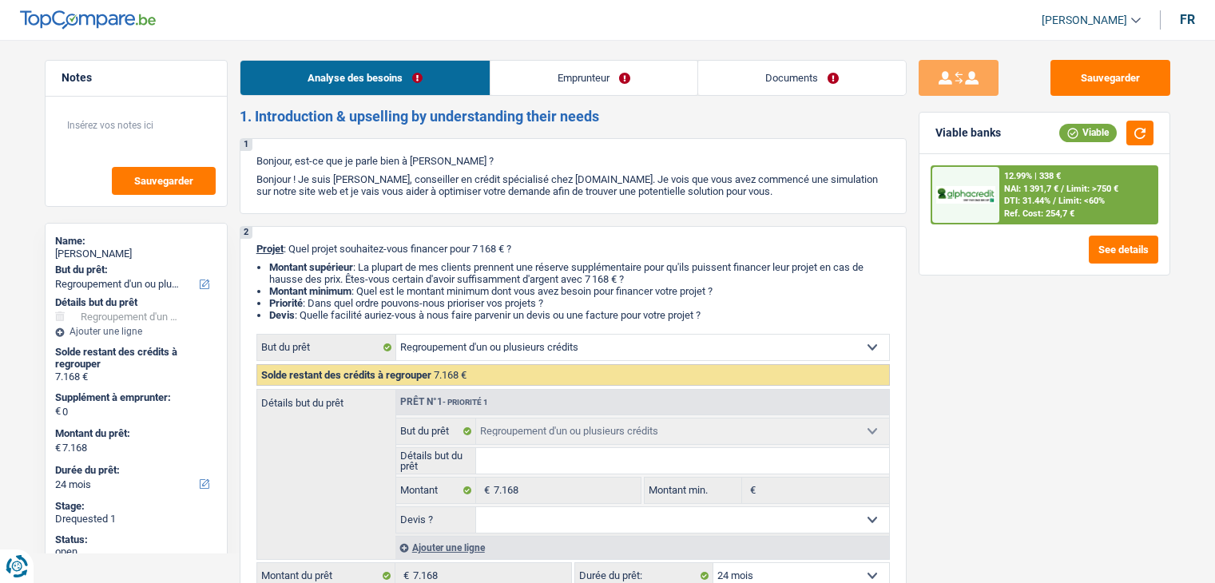
select select "personalLoan"
select select "carRestore"
select select "36"
select select "cardOrCredit"
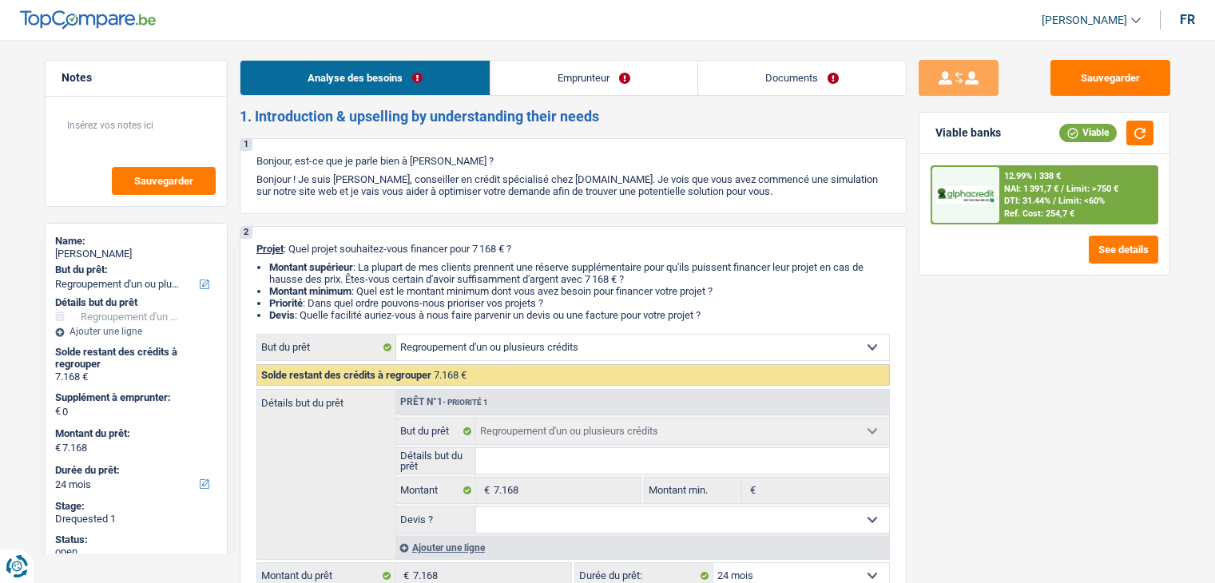
select select "cardOrCredit"
select select "refinancing"
select select "24"
click at [735, 76] on link "Documents" at bounding box center [802, 78] width 208 height 34
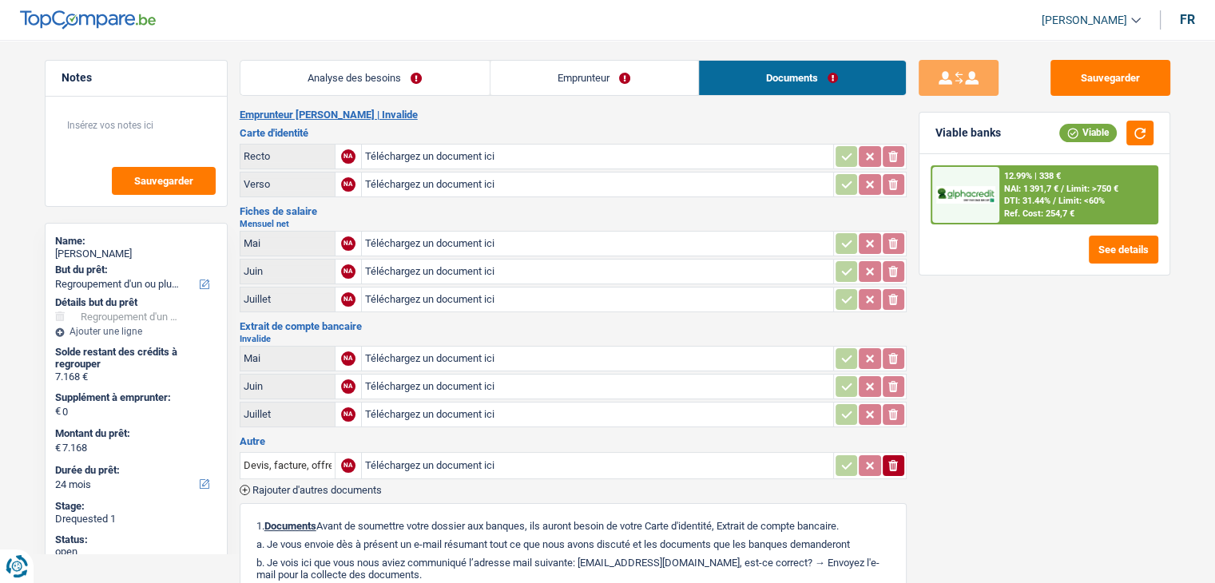
click at [360, 88] on link "Analyse des besoins" at bounding box center [364, 78] width 249 height 34
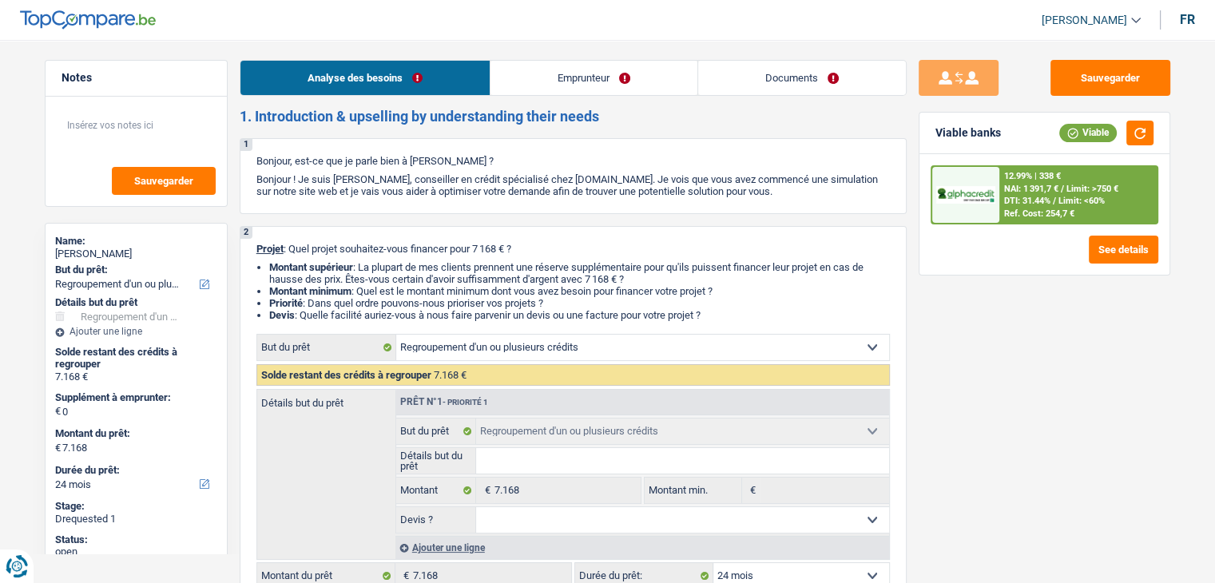
click at [558, 69] on link "Emprunteur" at bounding box center [593, 78] width 207 height 34
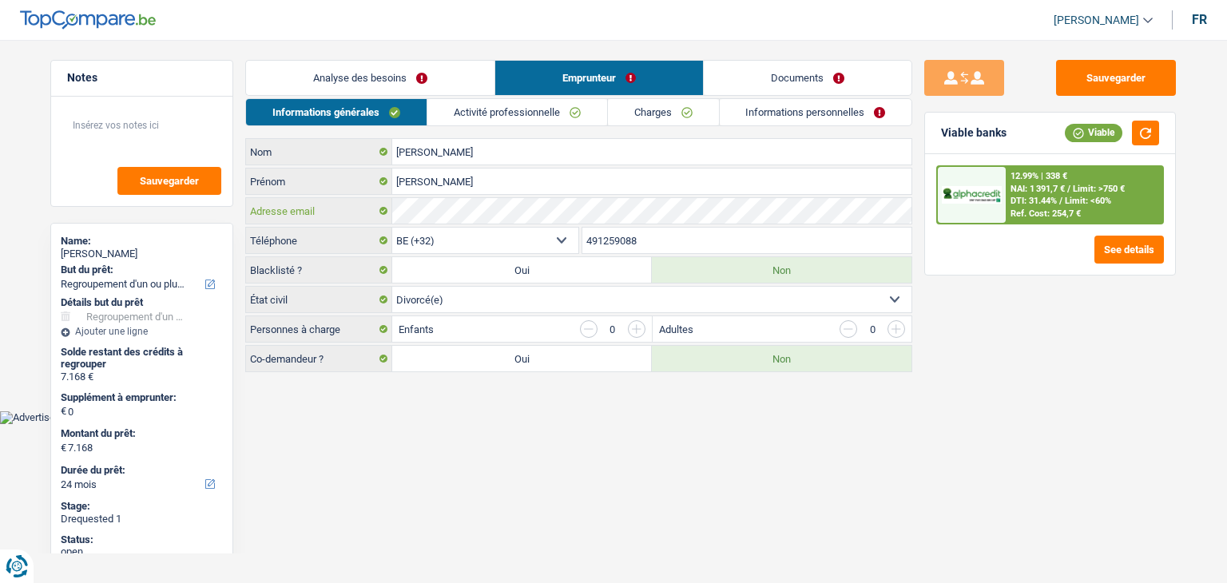
click at [390, 239] on div "Rossi Nom Bartolomeo Prénom Adresse email BE (+32) LU (+352) Sélectionner une o…" at bounding box center [578, 255] width 667 height 234
click at [1088, 83] on button "Sauvegarder" at bounding box center [1116, 78] width 120 height 36
click at [1089, 81] on button "Sauvegarder" at bounding box center [1116, 78] width 120 height 36
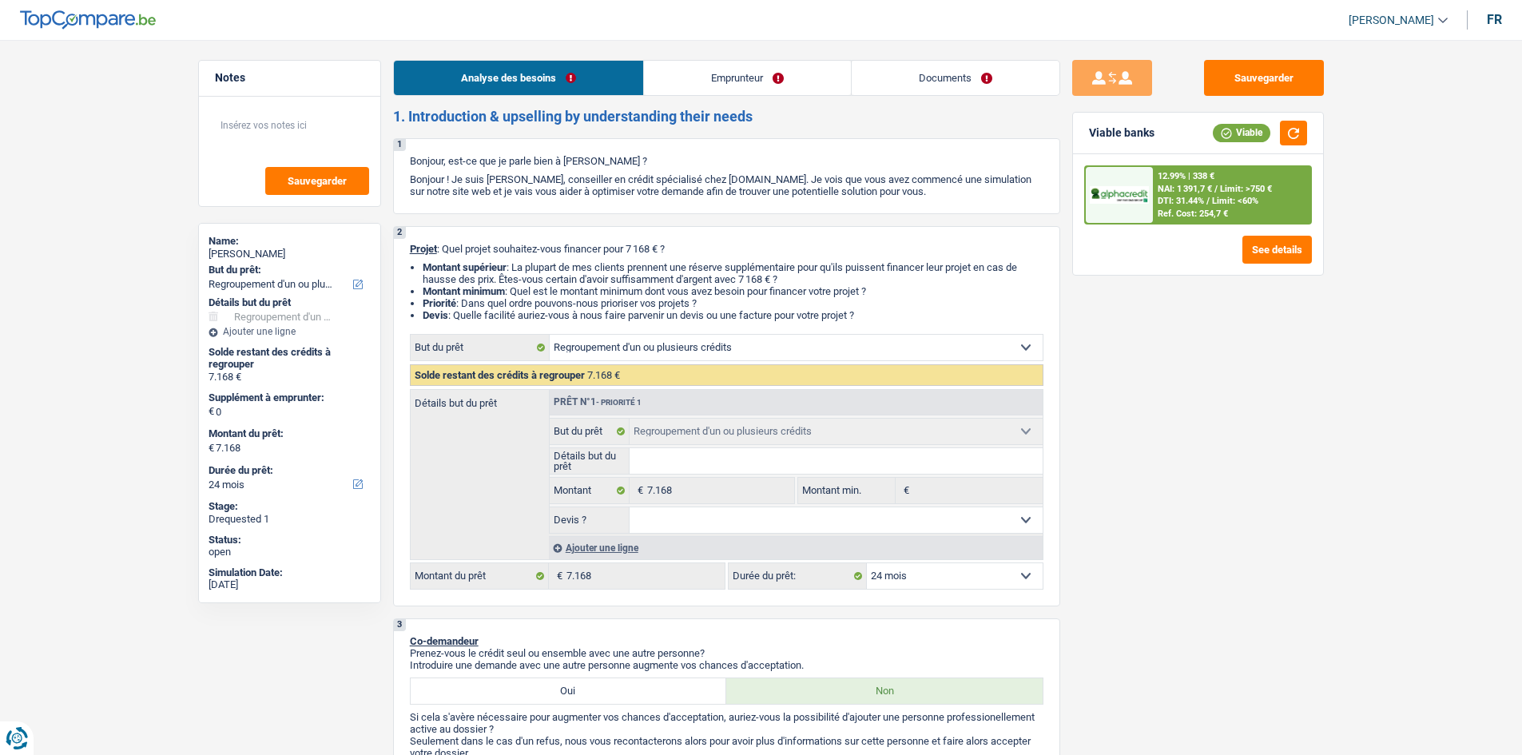
select select "refinancing"
select select "24"
select select "refinancing"
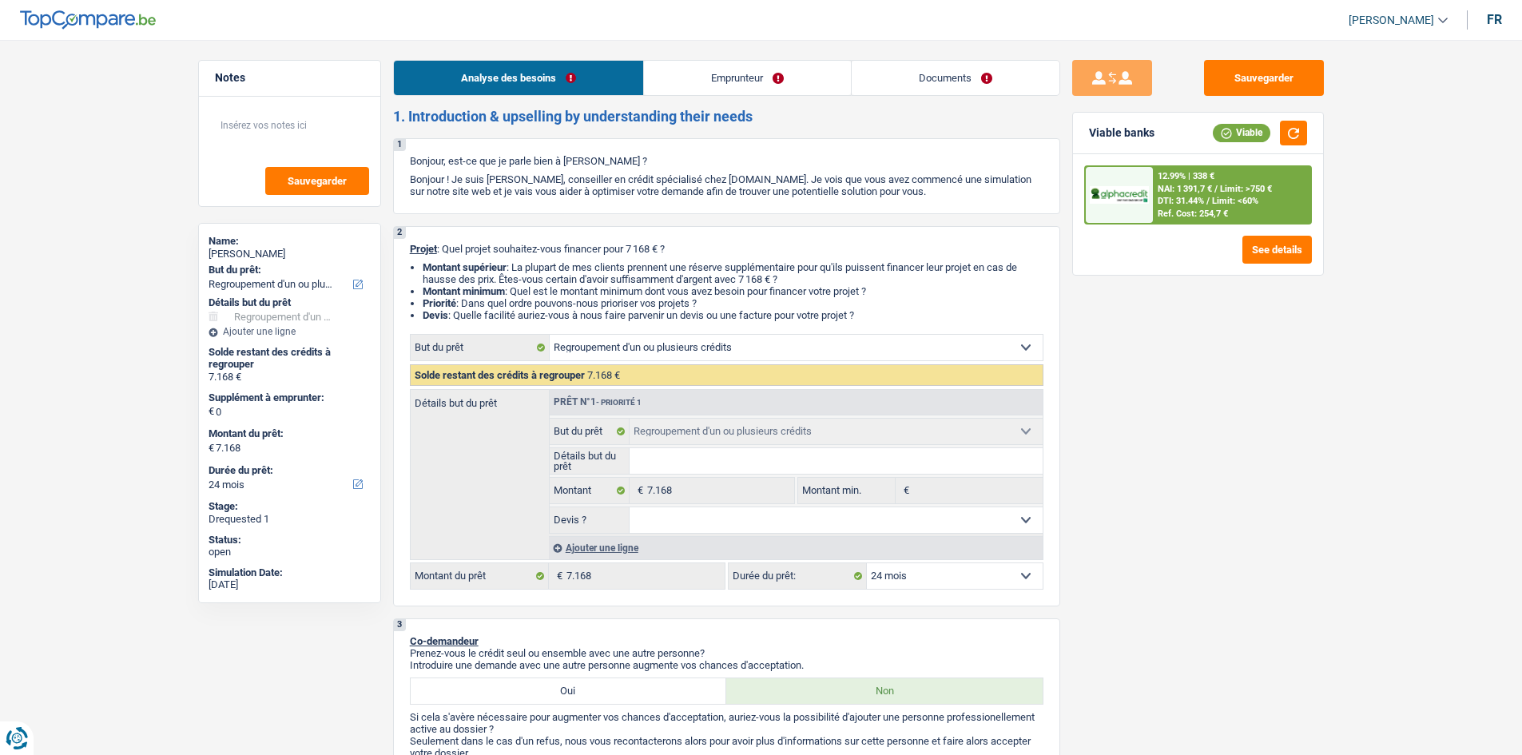
select select "24"
select select "invalid"
select select "disabilityPension"
select select "netSalary"
select select "rents"
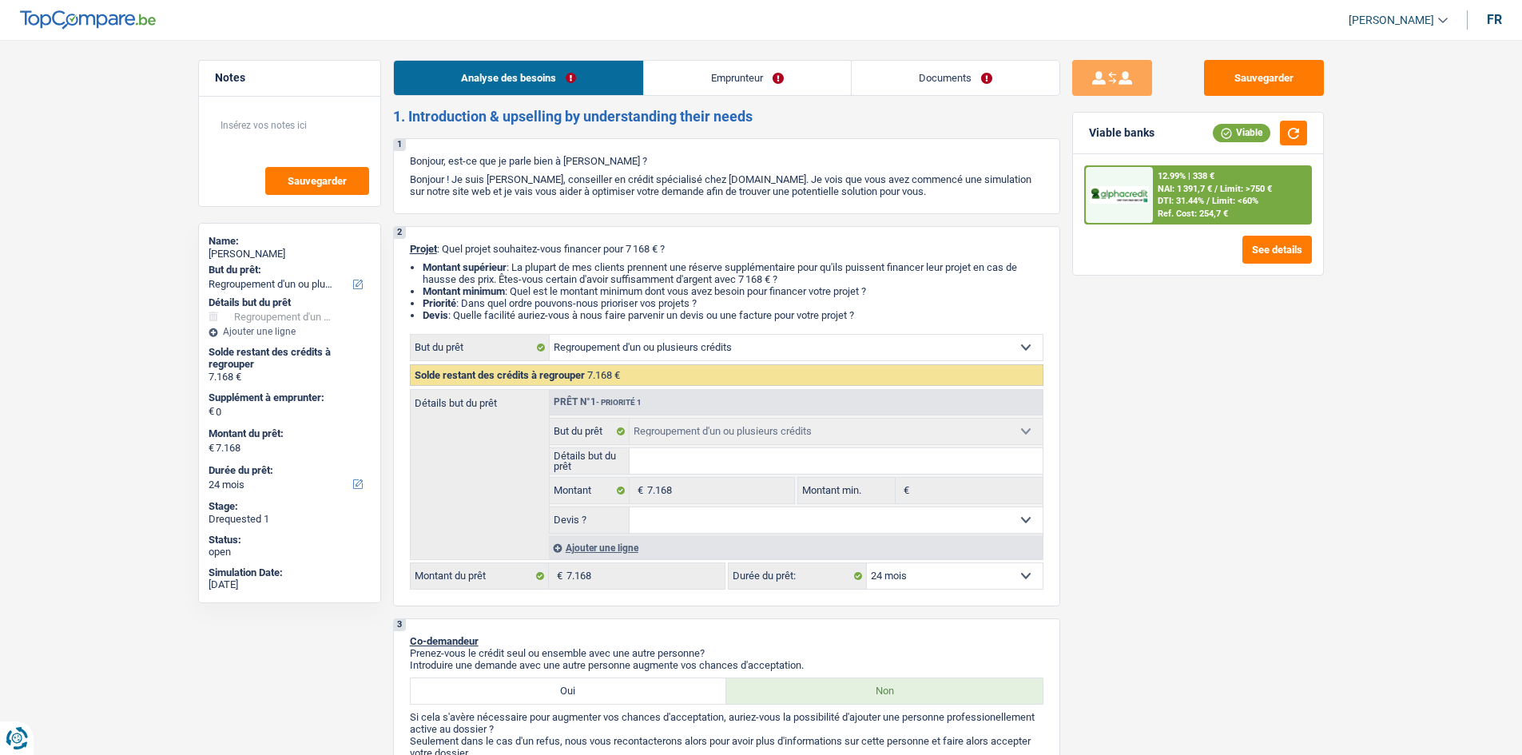
select select "personalLoan"
select select "carRestore"
select select "36"
select select "cardOrCredit"
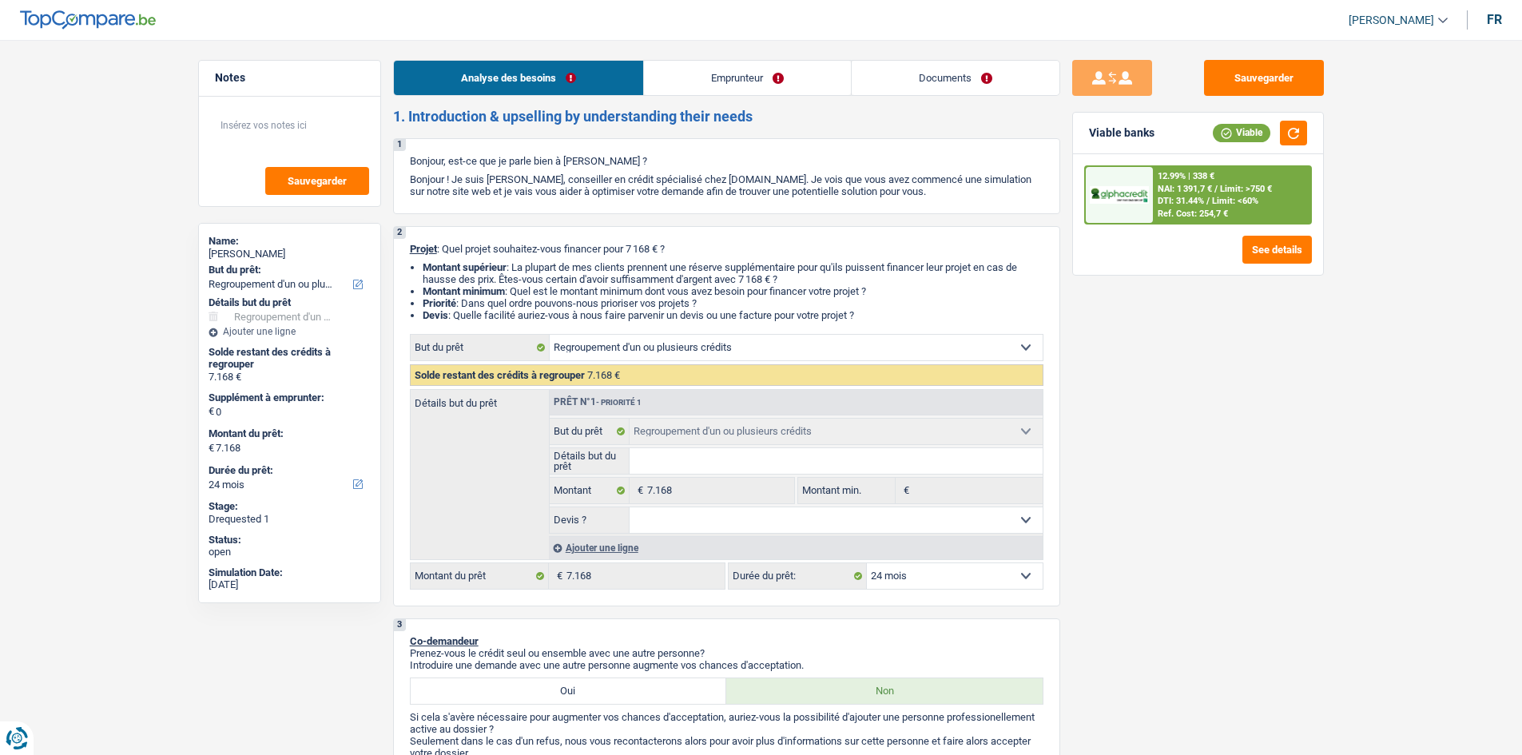
select select "cardOrCredit"
select select "refinancing"
select select "24"
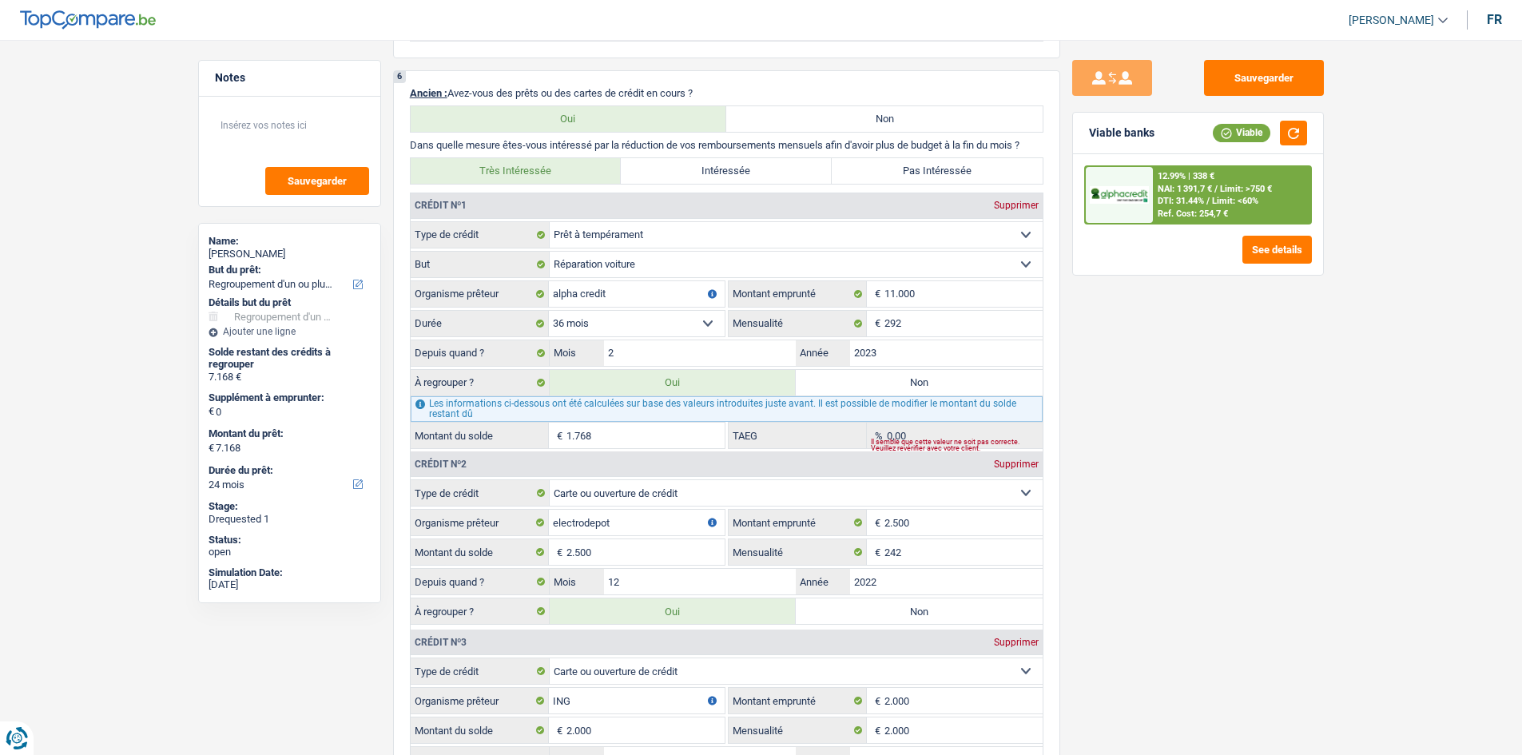
scroll to position [1278, 0]
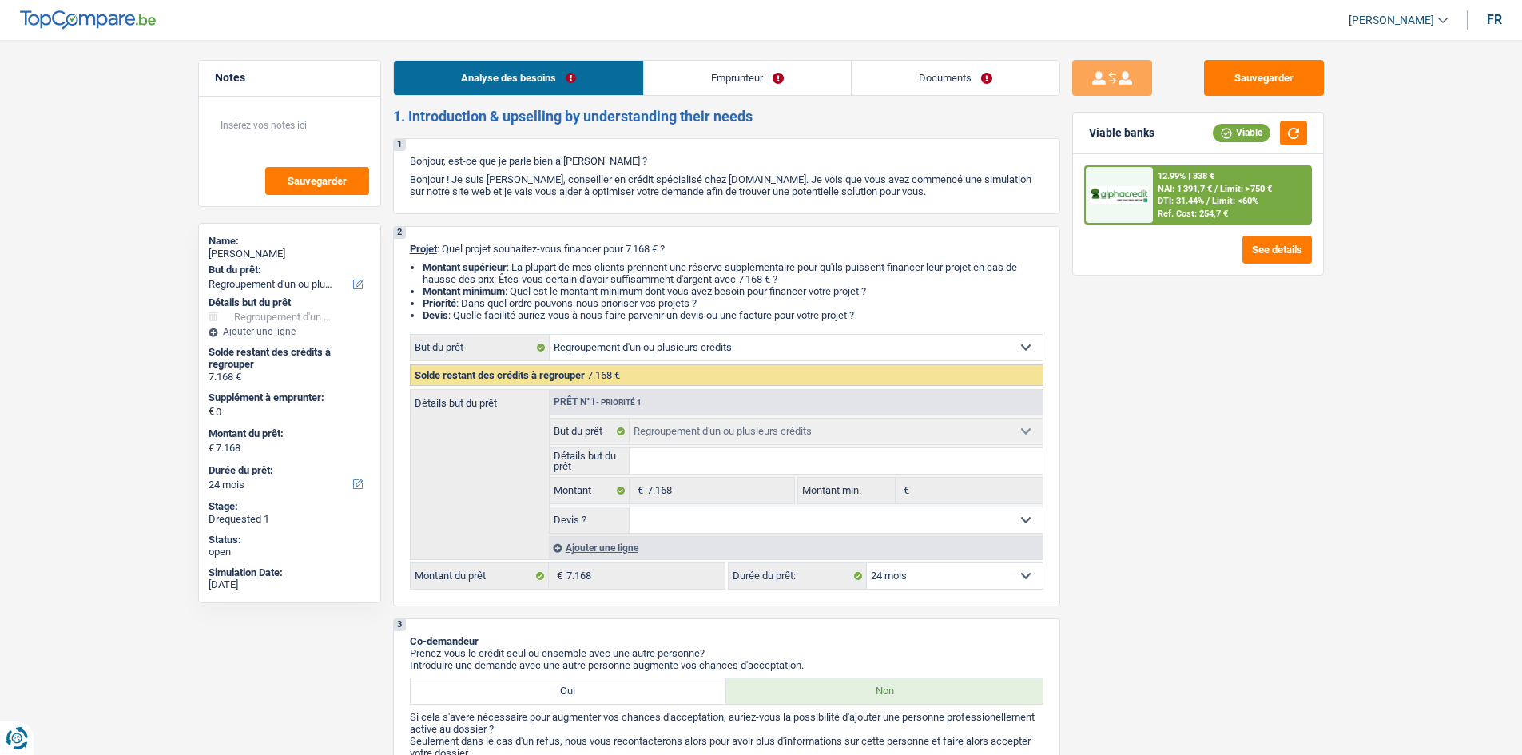
select select "refinancing"
select select "24"
select select "refinancing"
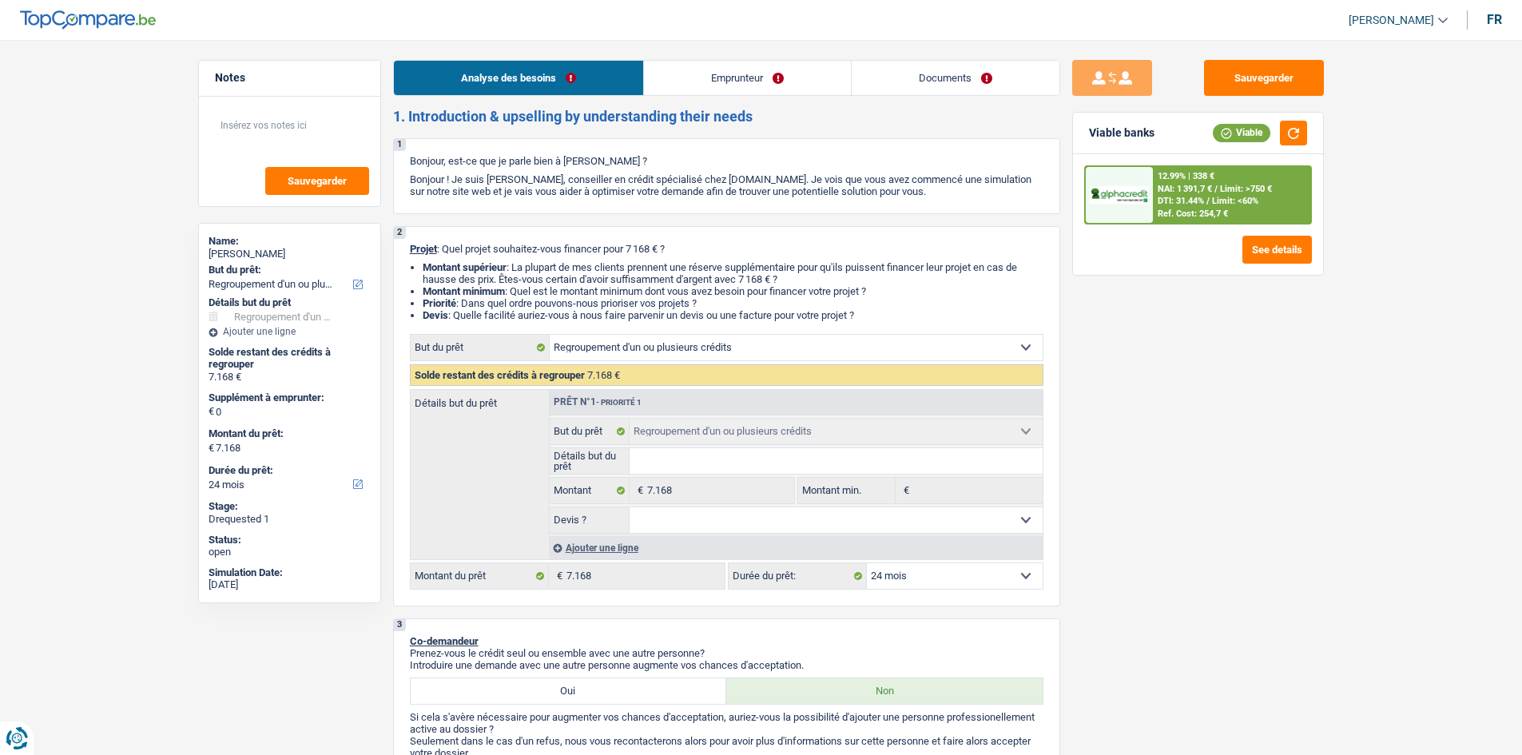
select select "24"
select select "invalid"
select select "disabilityPension"
select select "netSalary"
select select "rents"
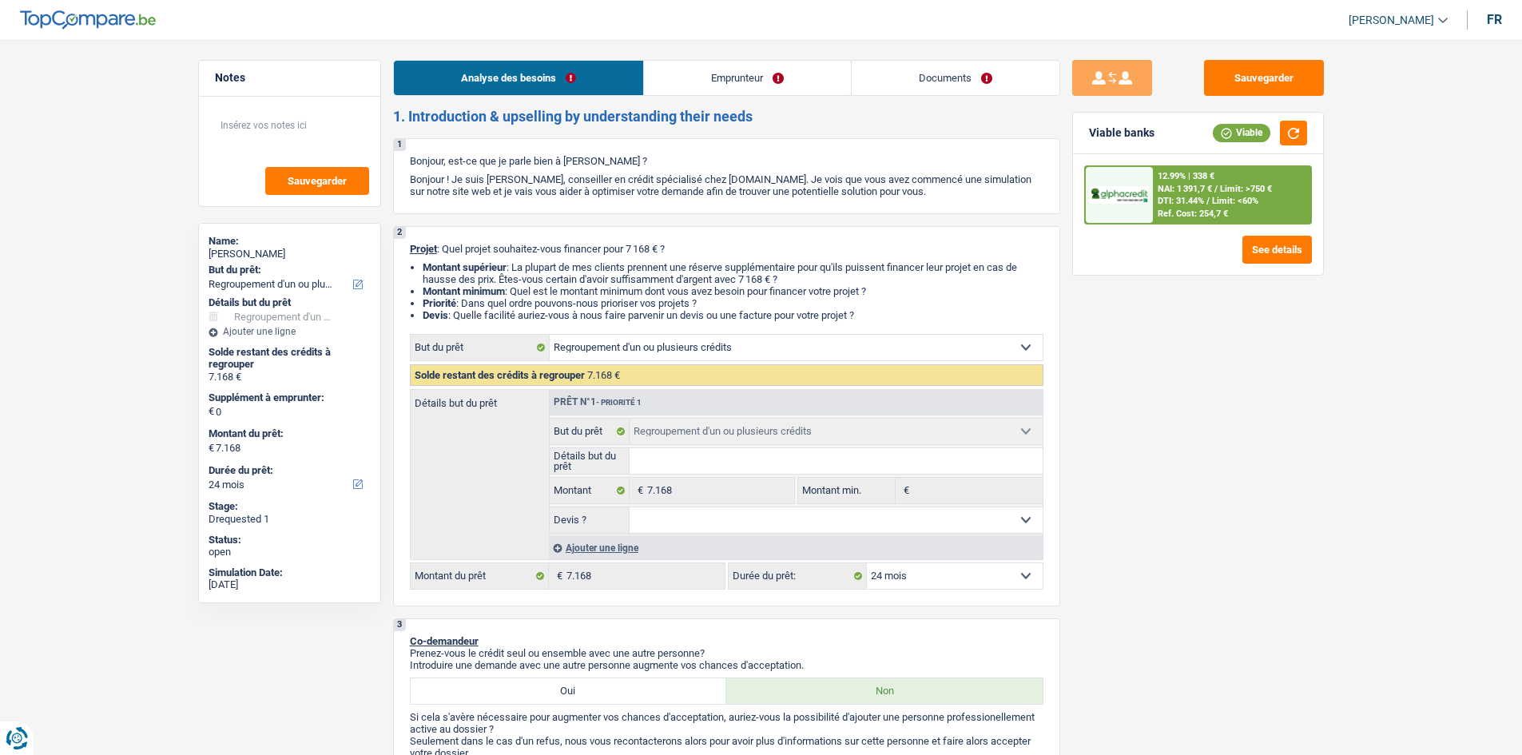
select select "personalLoan"
select select "carRestore"
select select "36"
select select "cardOrCredit"
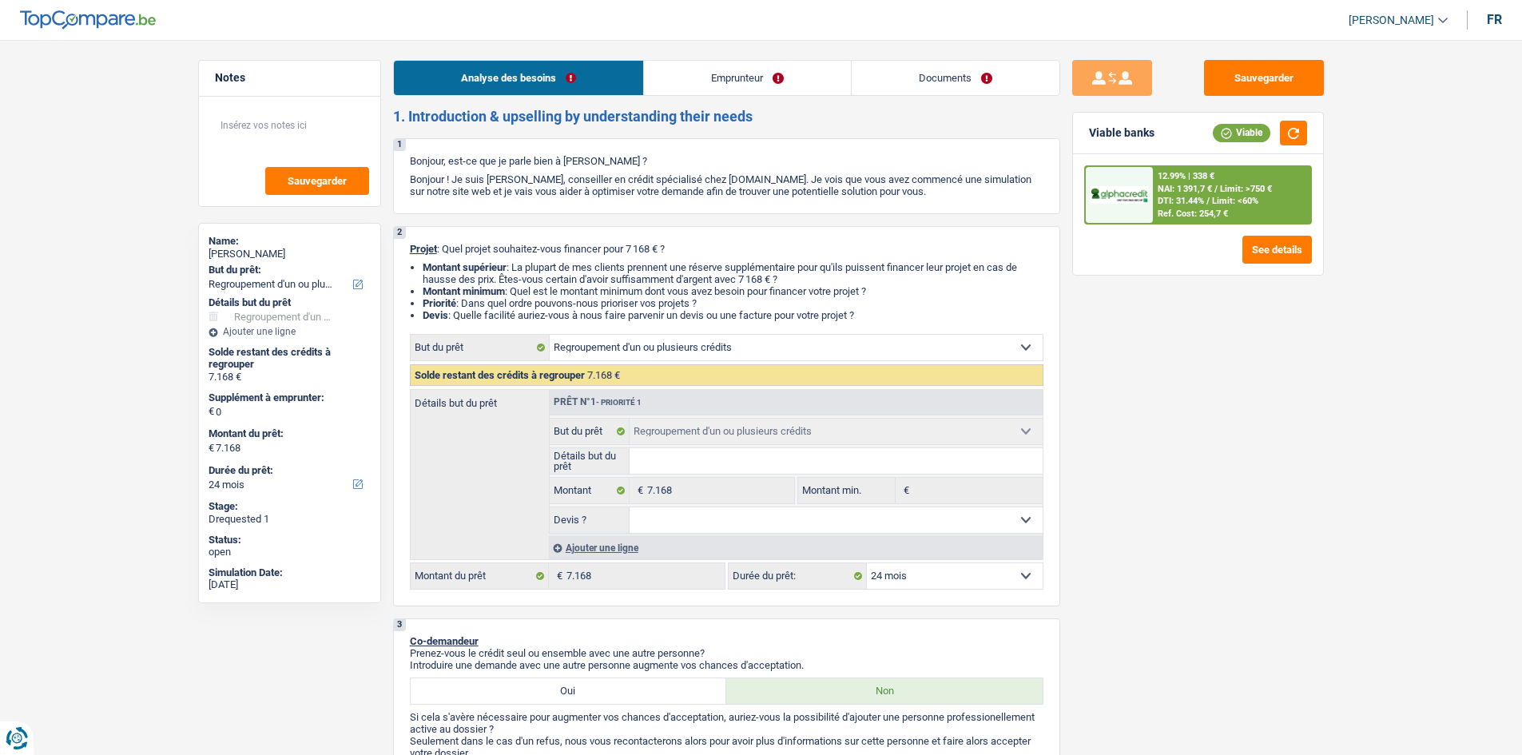
select select "cardOrCredit"
select select "refinancing"
select select "24"
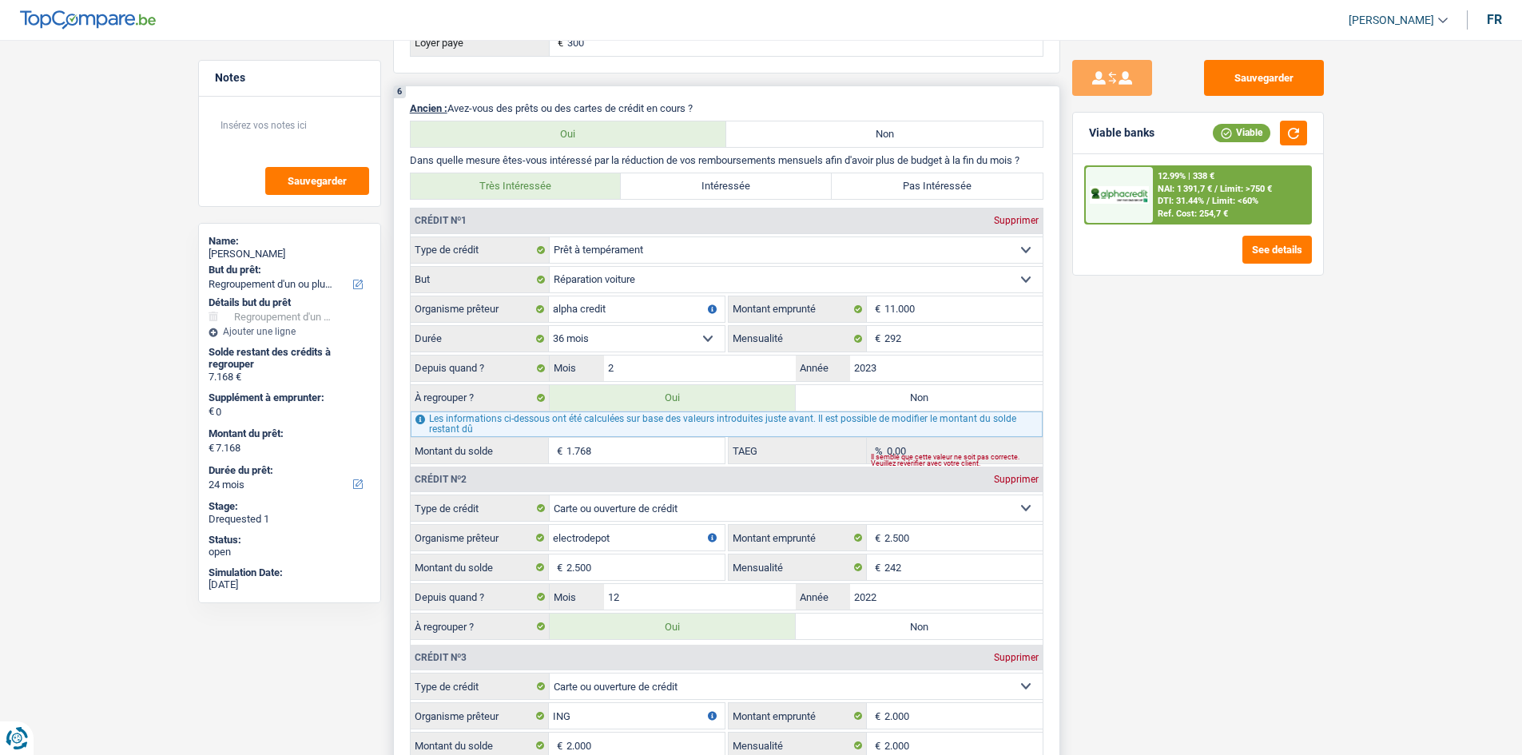
scroll to position [1438, 0]
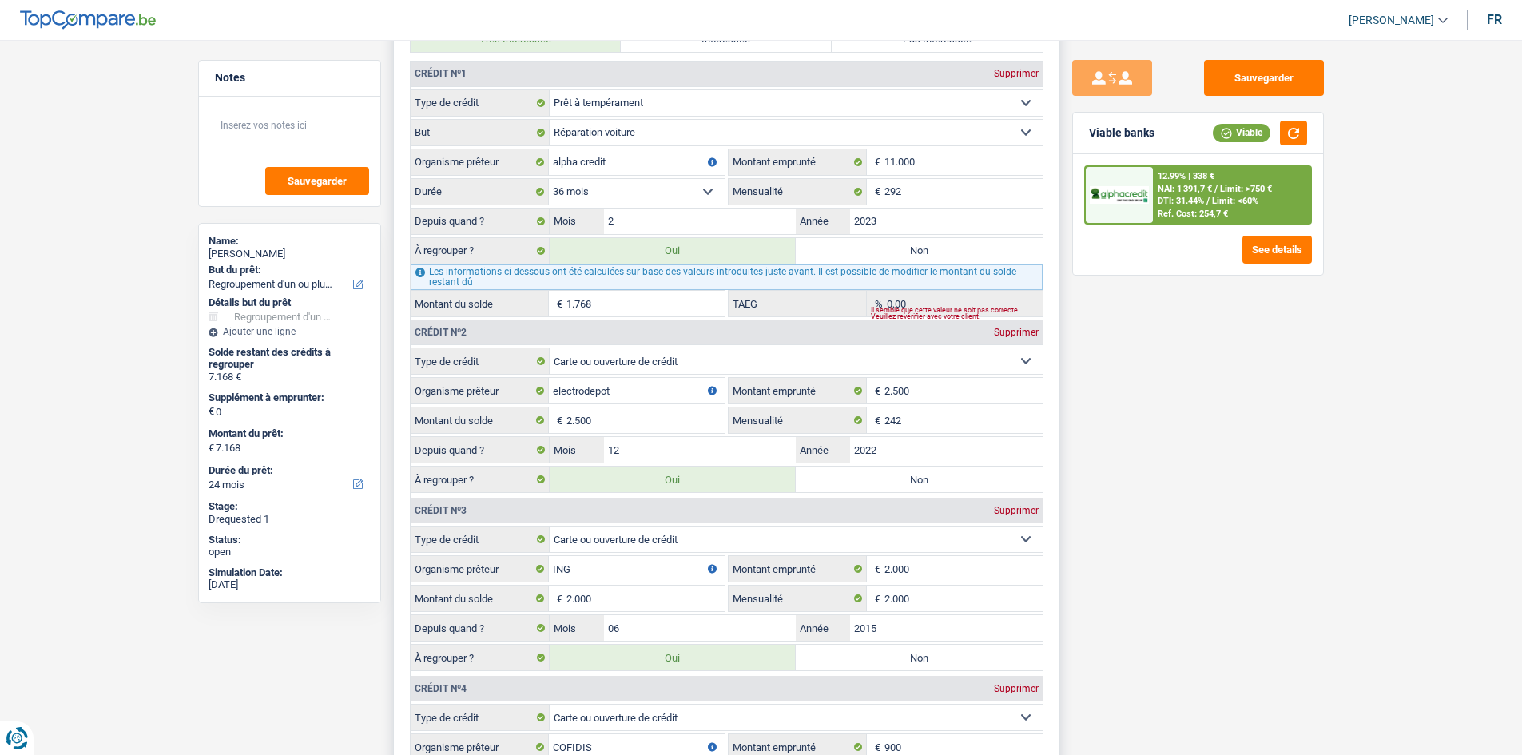
click at [604, 312] on input "1.768" at bounding box center [645, 304] width 158 height 26
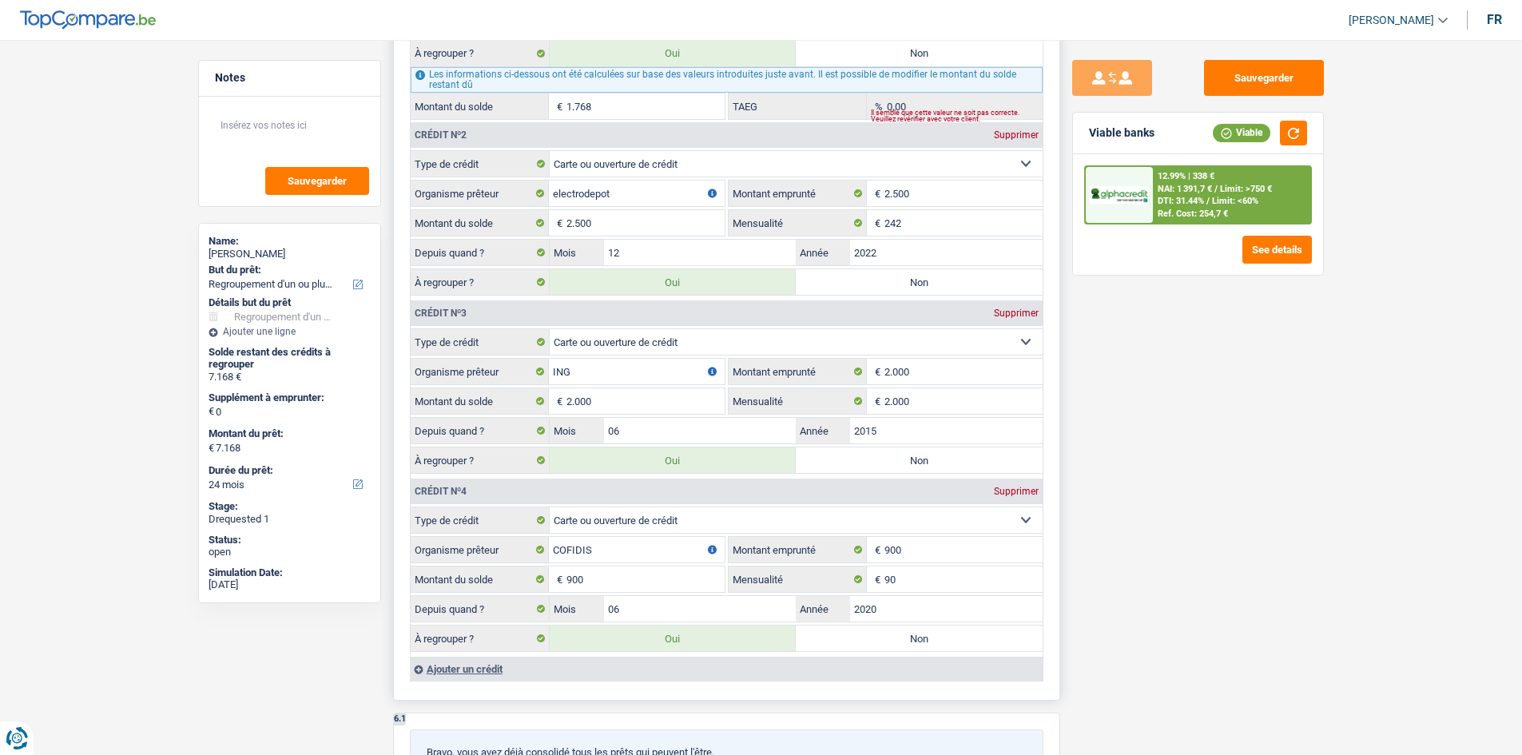
scroll to position [1757, 0]
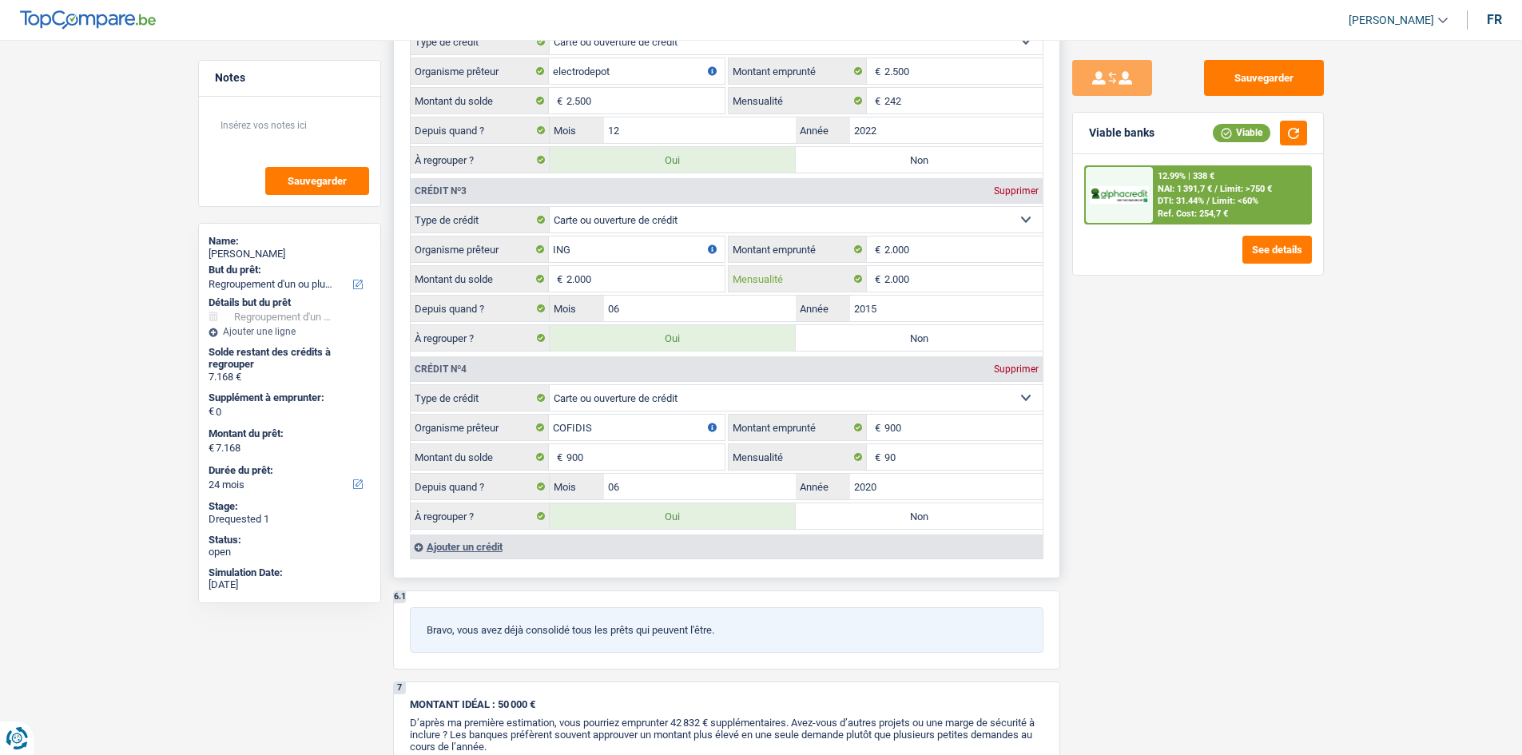
click at [938, 276] on input "2.000" at bounding box center [963, 279] width 158 height 26
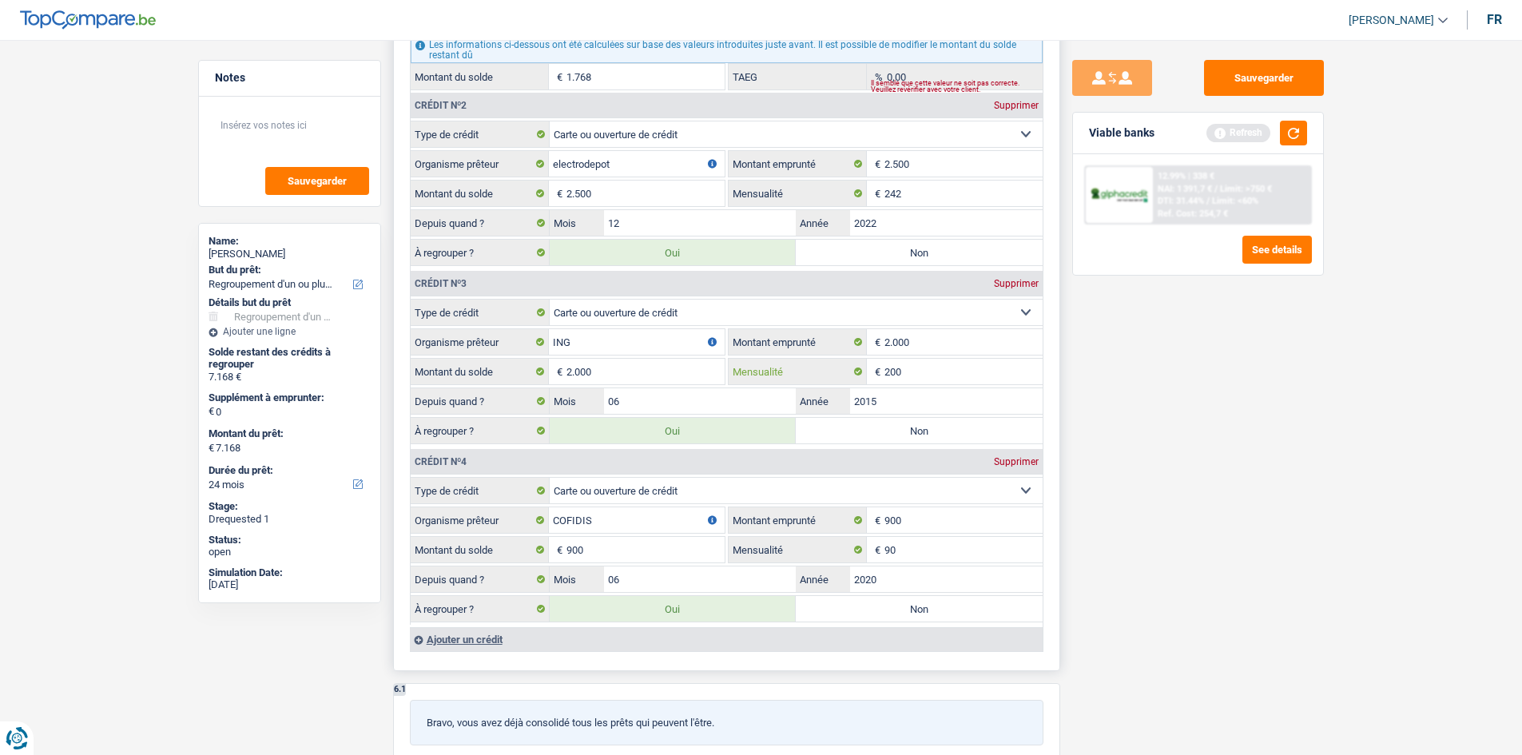
scroll to position [1518, 0]
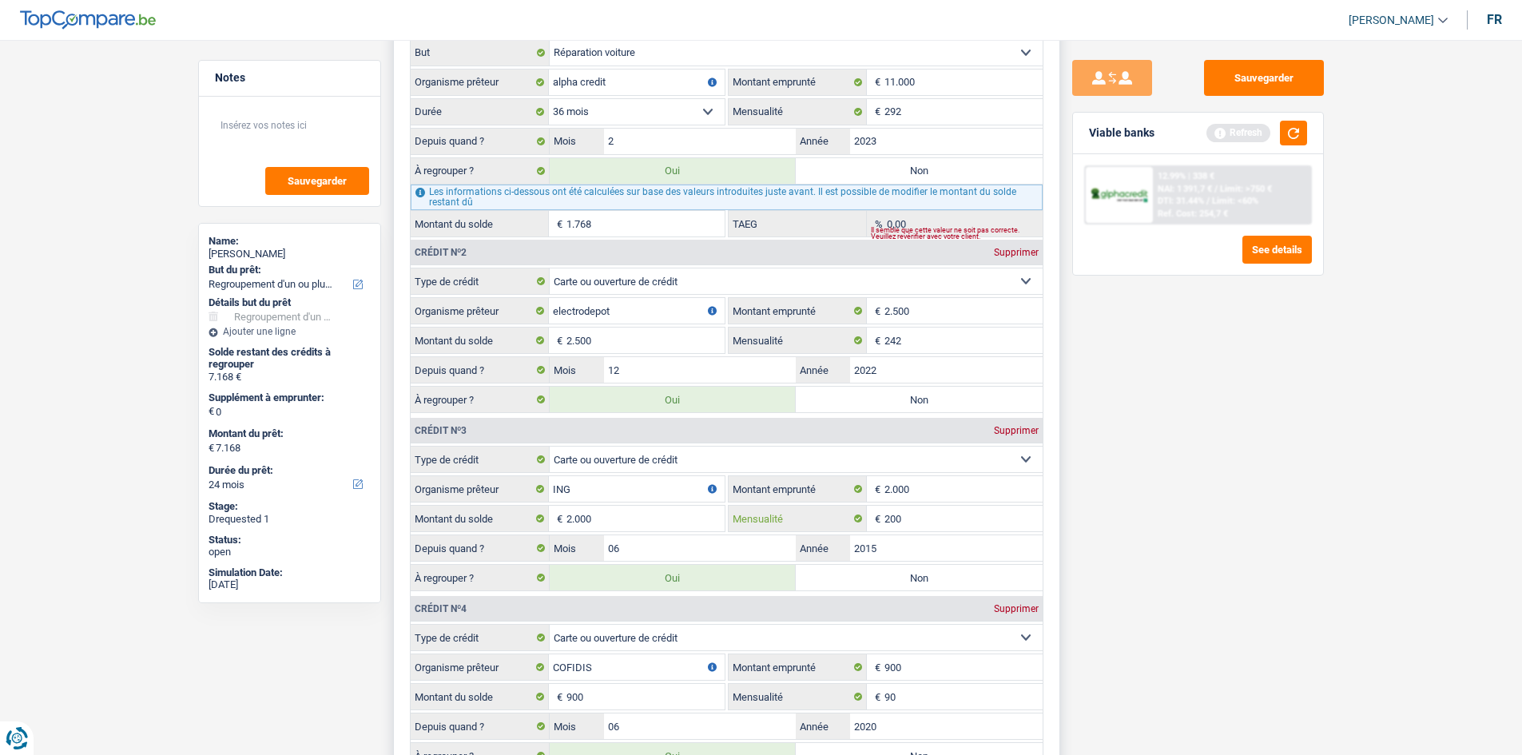
type input "200"
click at [645, 306] on input "electrodepot" at bounding box center [637, 311] width 176 height 26
drag, startPoint x: 609, startPoint y: 306, endPoint x: 519, endPoint y: 329, distance: 92.4
click at [519, 329] on fieldset "Carte ou ouverture de crédit Prêt hypothécaire Vente à tempérament Prêt à tempé…" at bounding box center [727, 342] width 632 height 148
click at [645, 308] on input "electrodepot" at bounding box center [637, 311] width 176 height 26
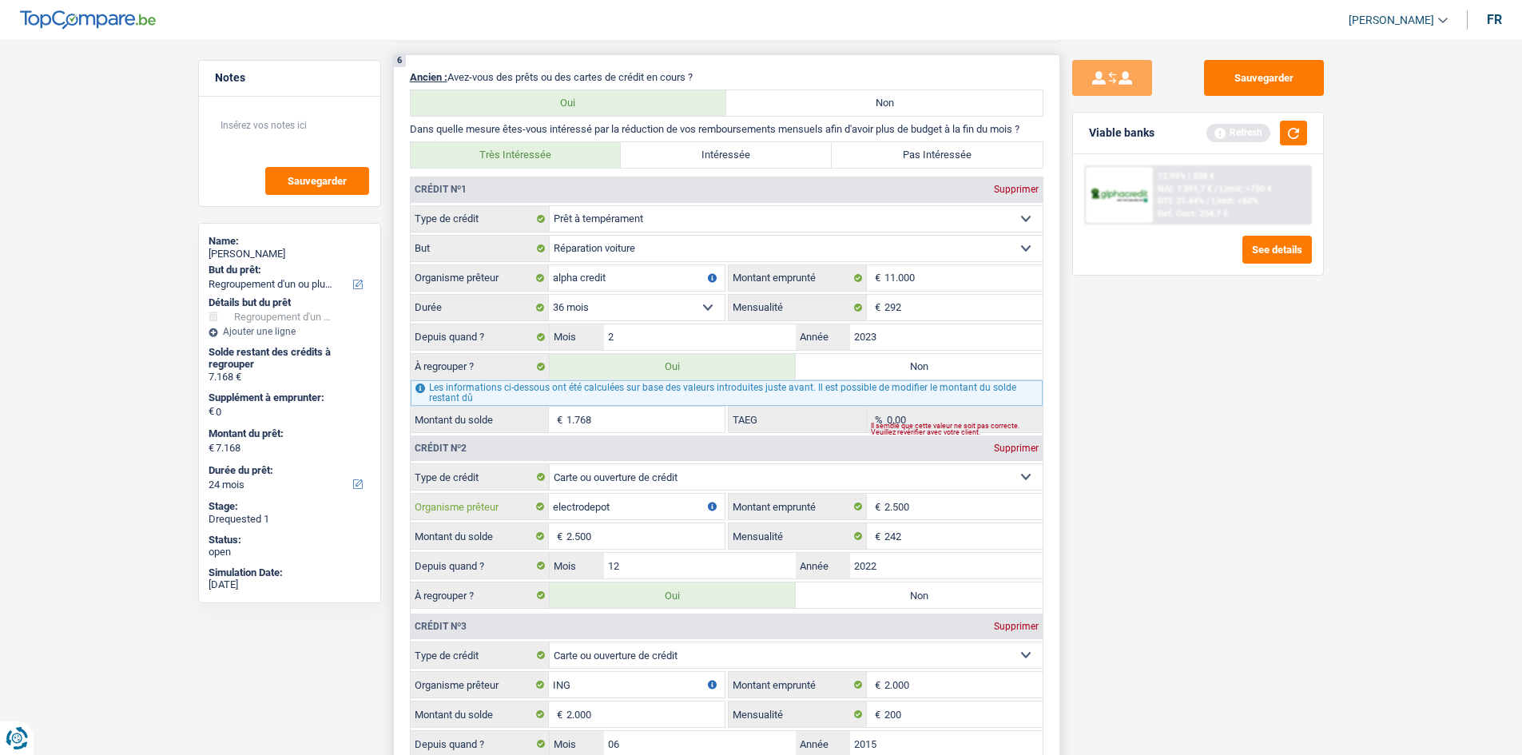
scroll to position [1358, 0]
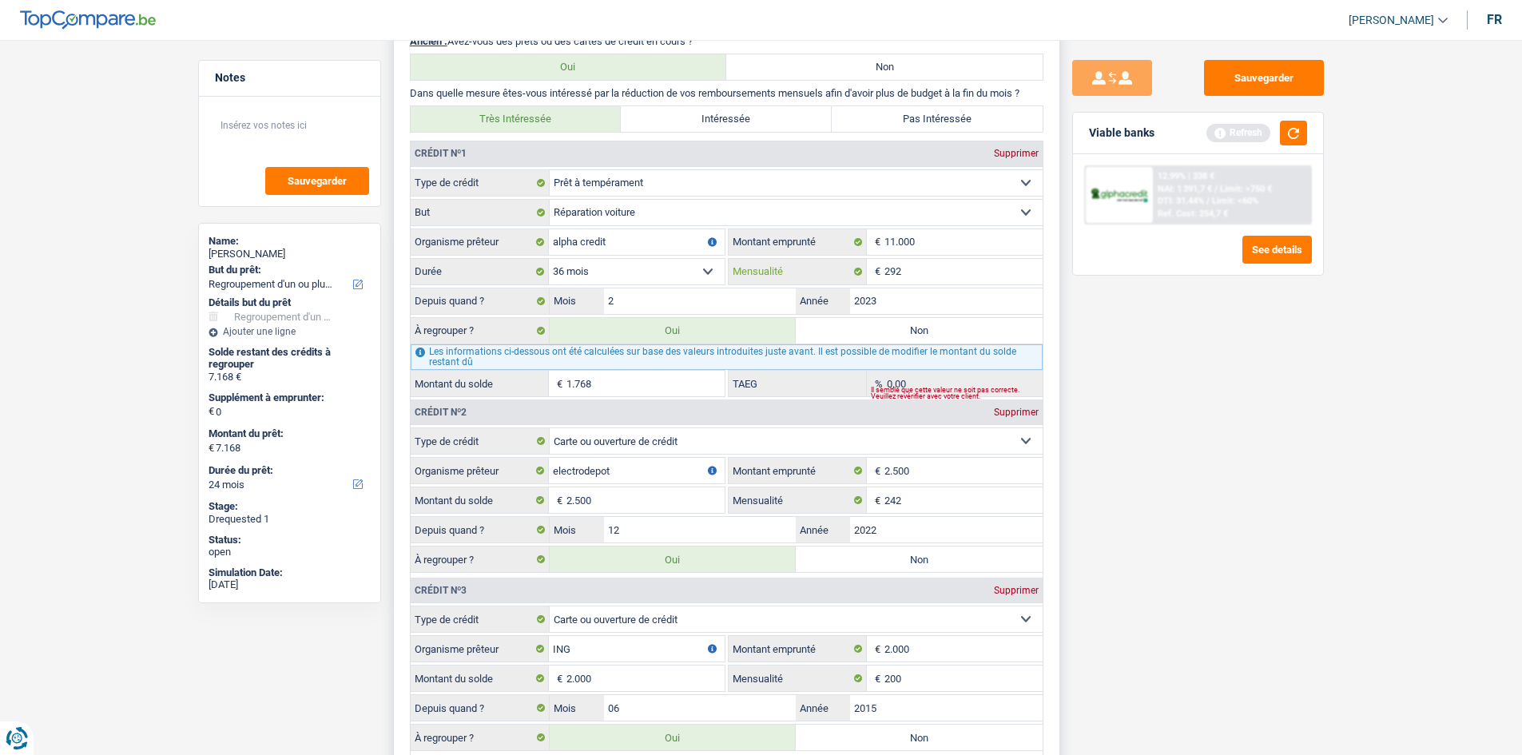
click at [946, 275] on input "292" at bounding box center [963, 272] width 158 height 26
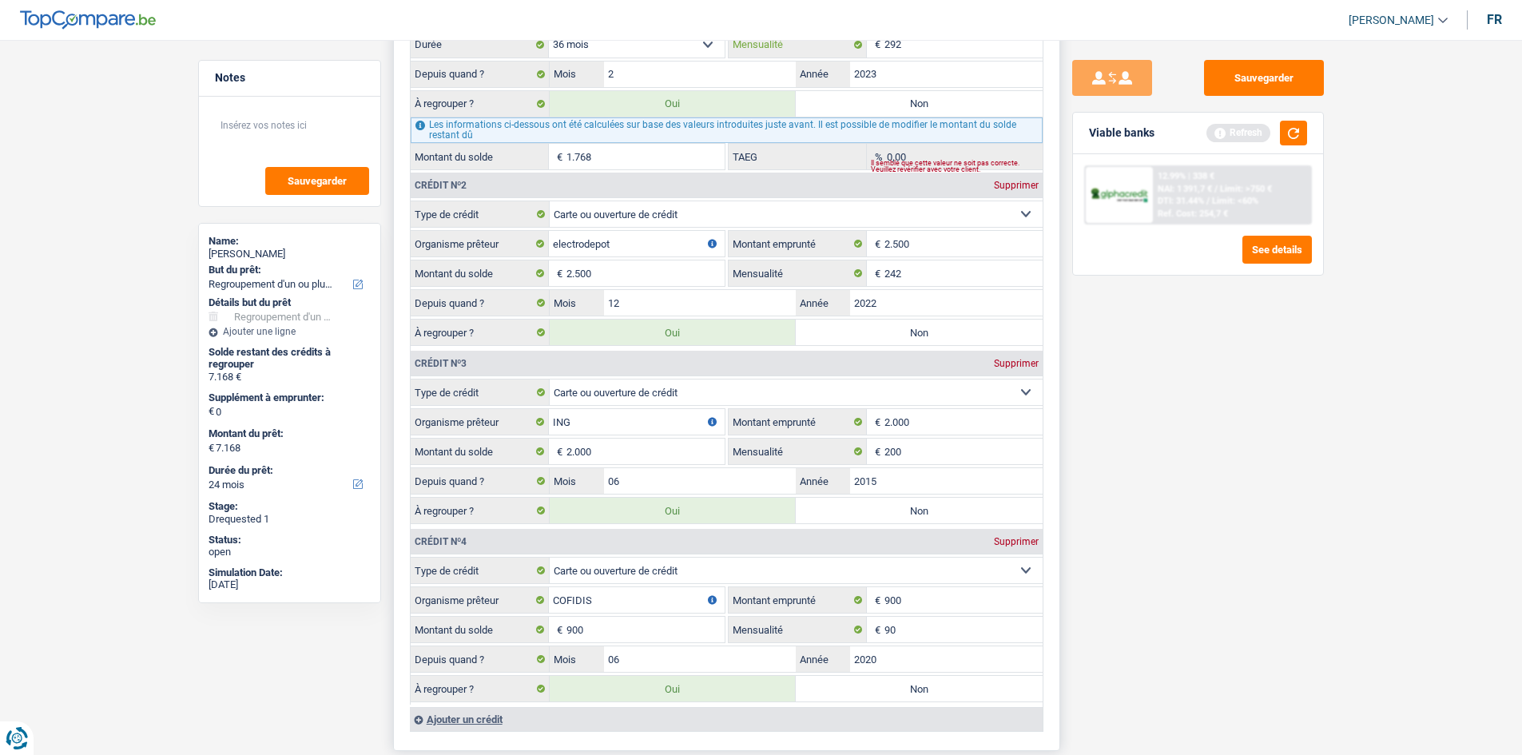
scroll to position [1518, 0]
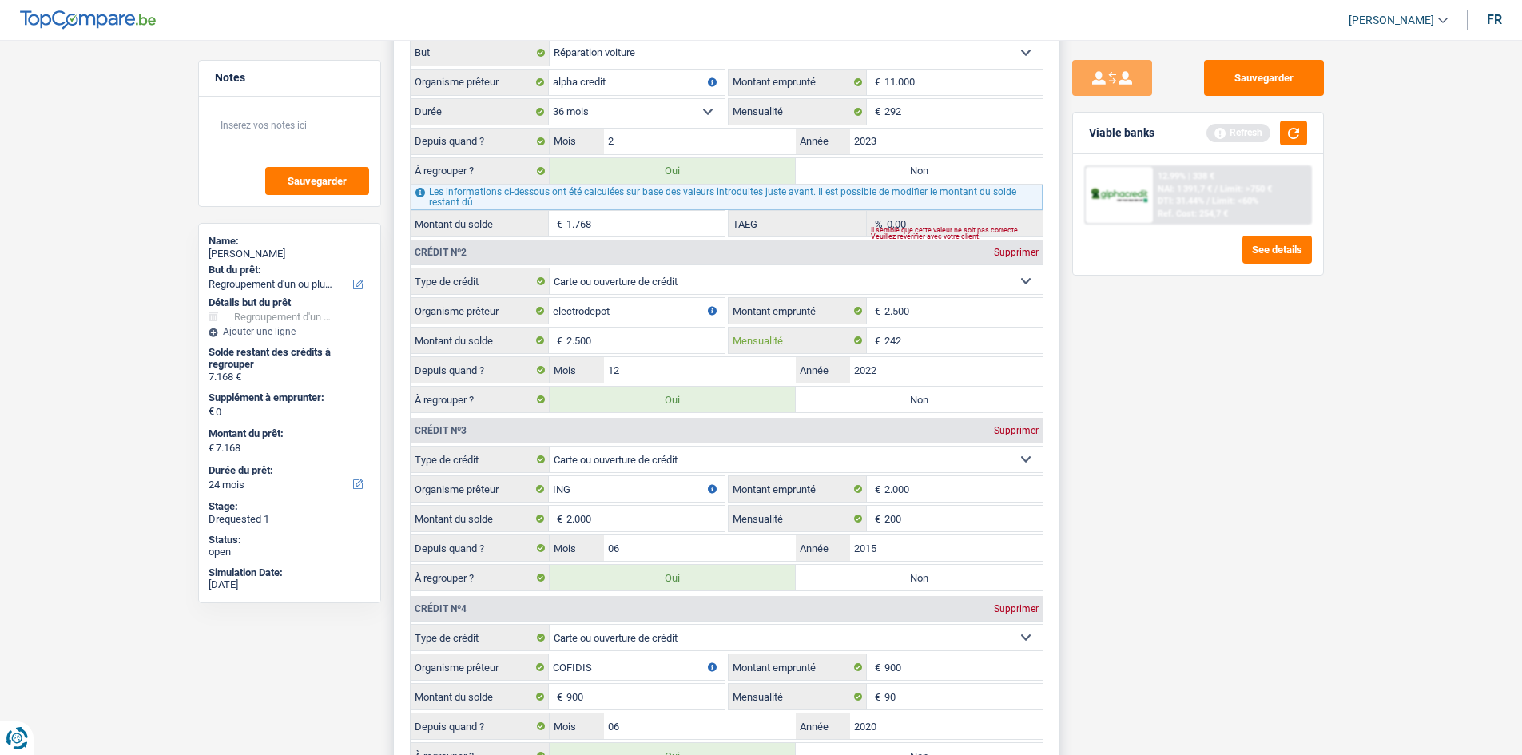
click at [957, 332] on input "242" at bounding box center [963, 340] width 158 height 26
click at [932, 531] on fieldset "200 € Mensualité" at bounding box center [885, 518] width 314 height 27
click at [943, 704] on input "90" at bounding box center [963, 697] width 158 height 26
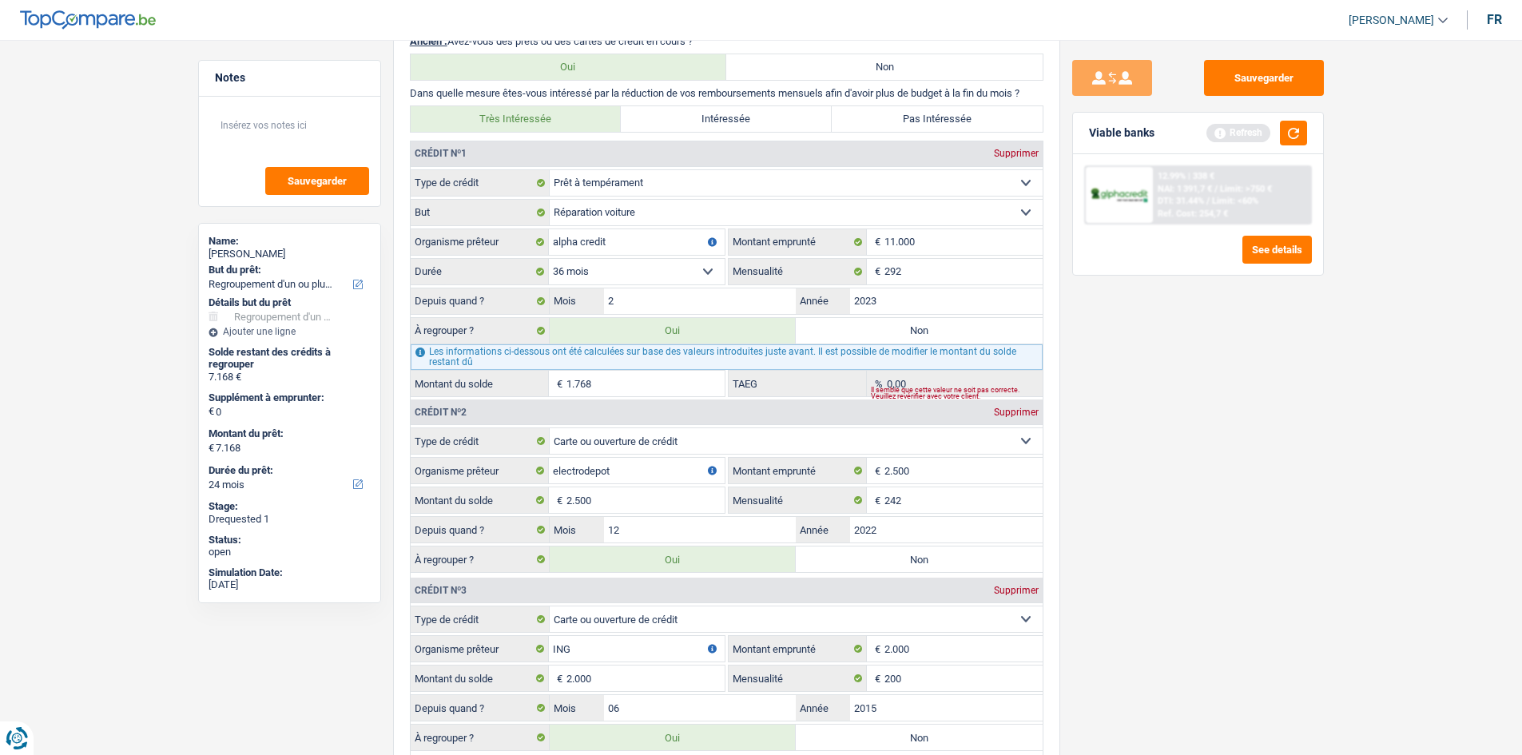
scroll to position [1278, 0]
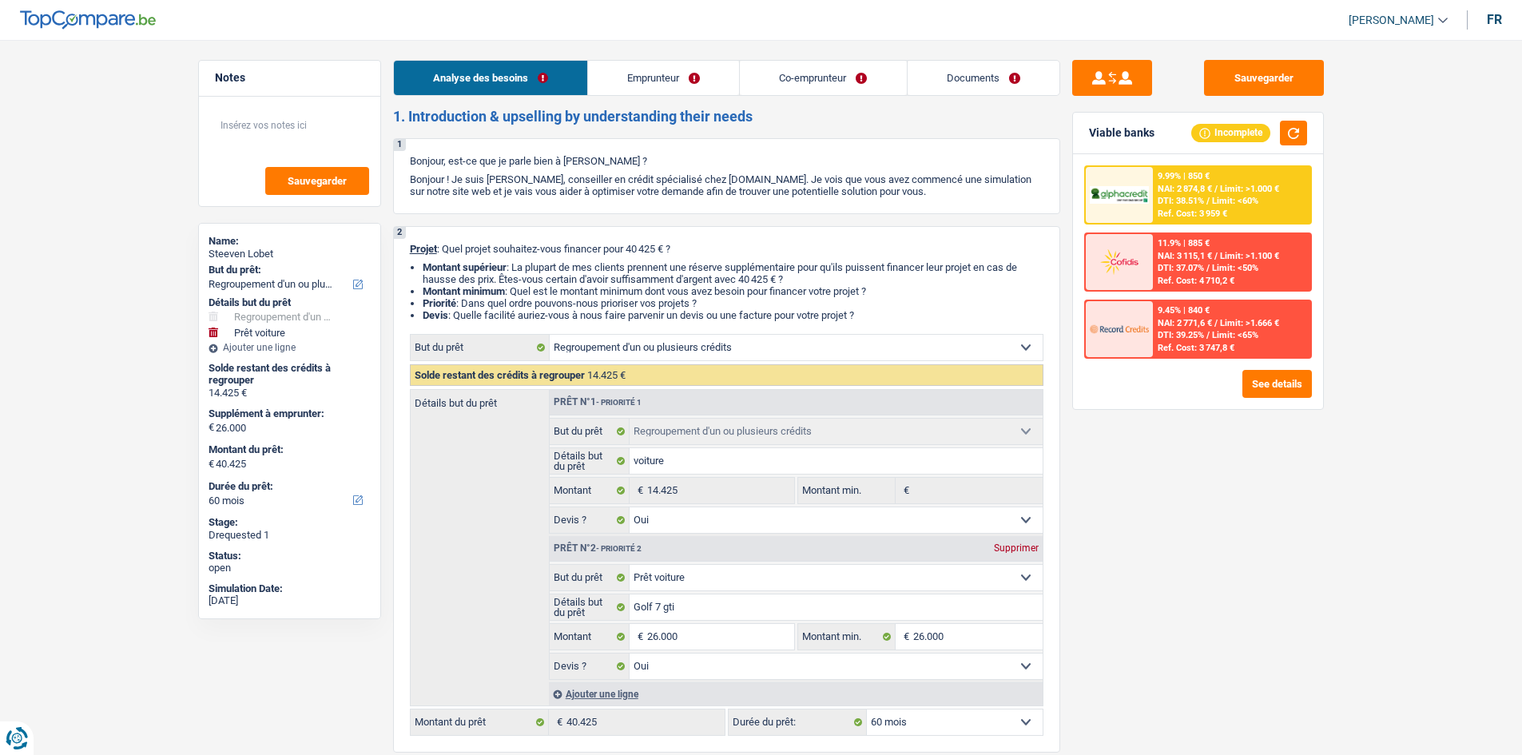
select select "refinancing"
select select "car"
select select "60"
select select "refinancing"
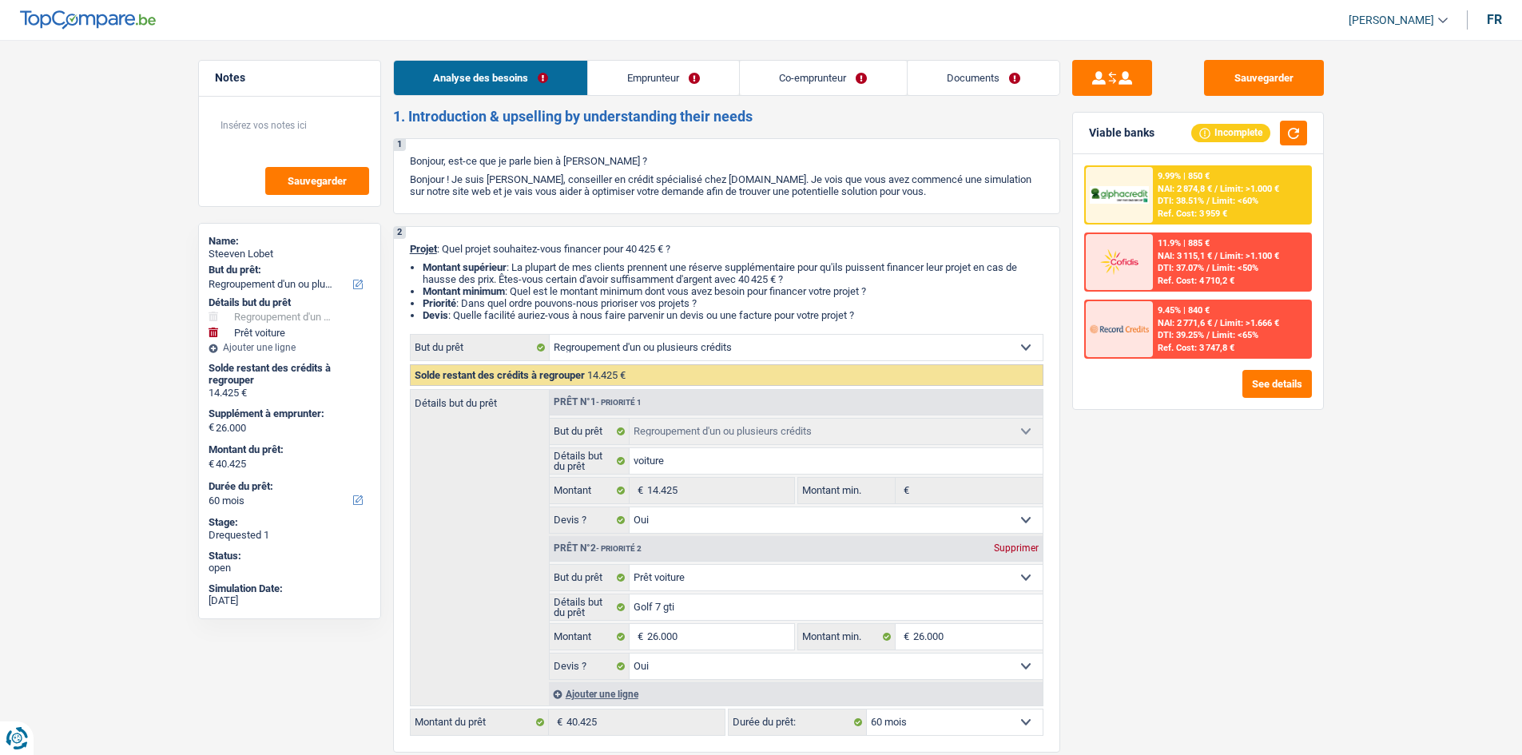
select select "refinancing"
select select "yes"
select select "car"
select select "yes"
select select "60"
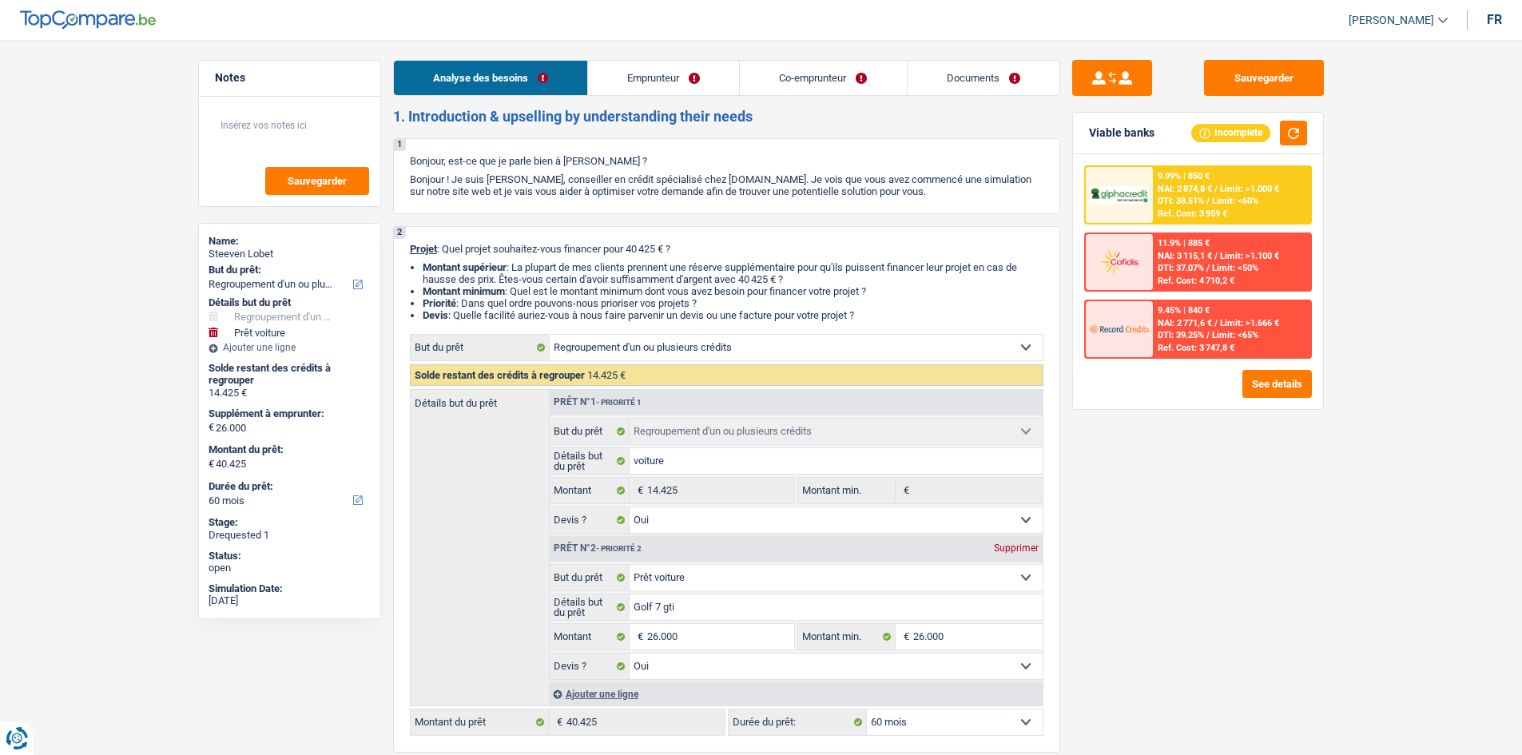
select select "worker"
select select "privateEmployee"
select select "familyAllowances"
select select "netSalary"
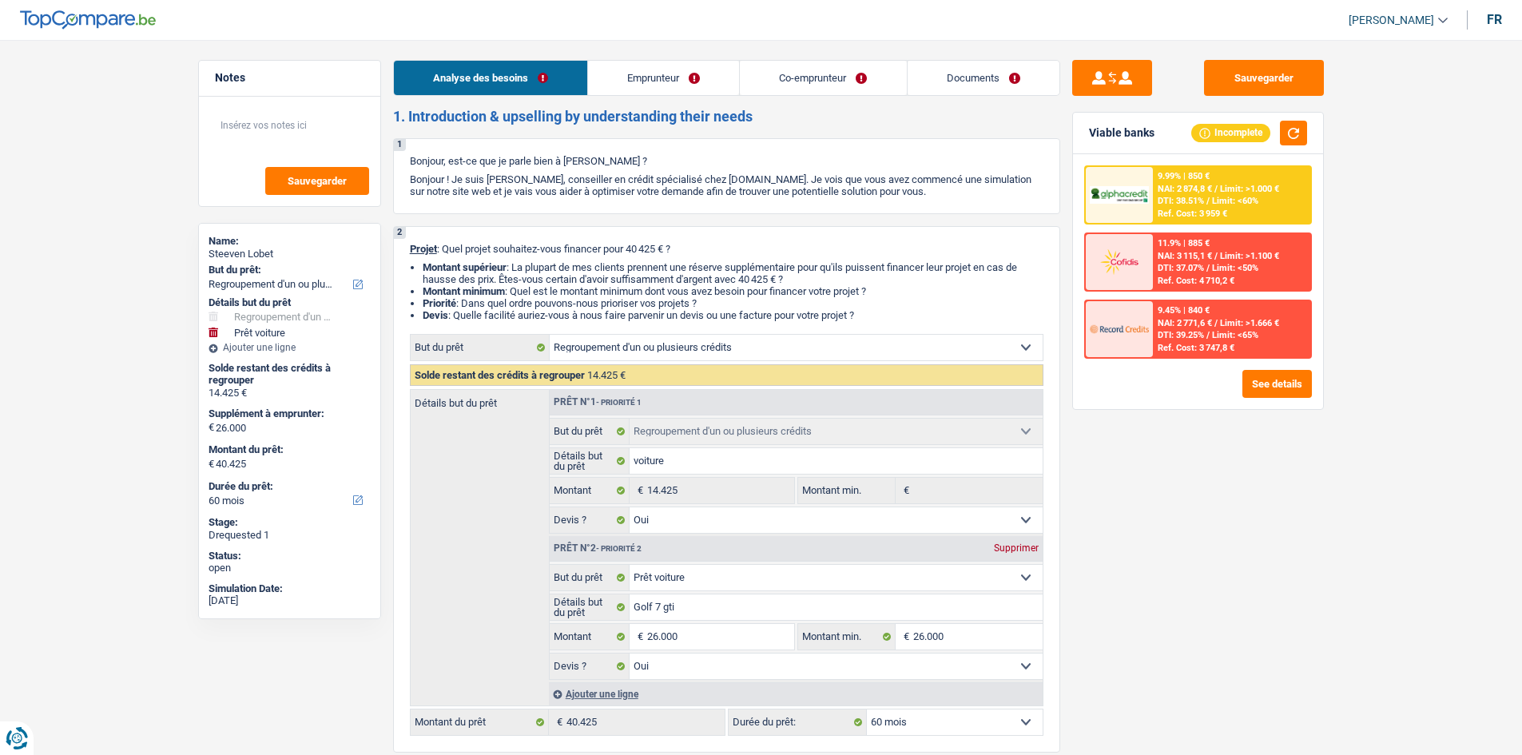
select select "mealVouchers"
select select "other"
select select "rents"
select select "carLoan"
select select "60"
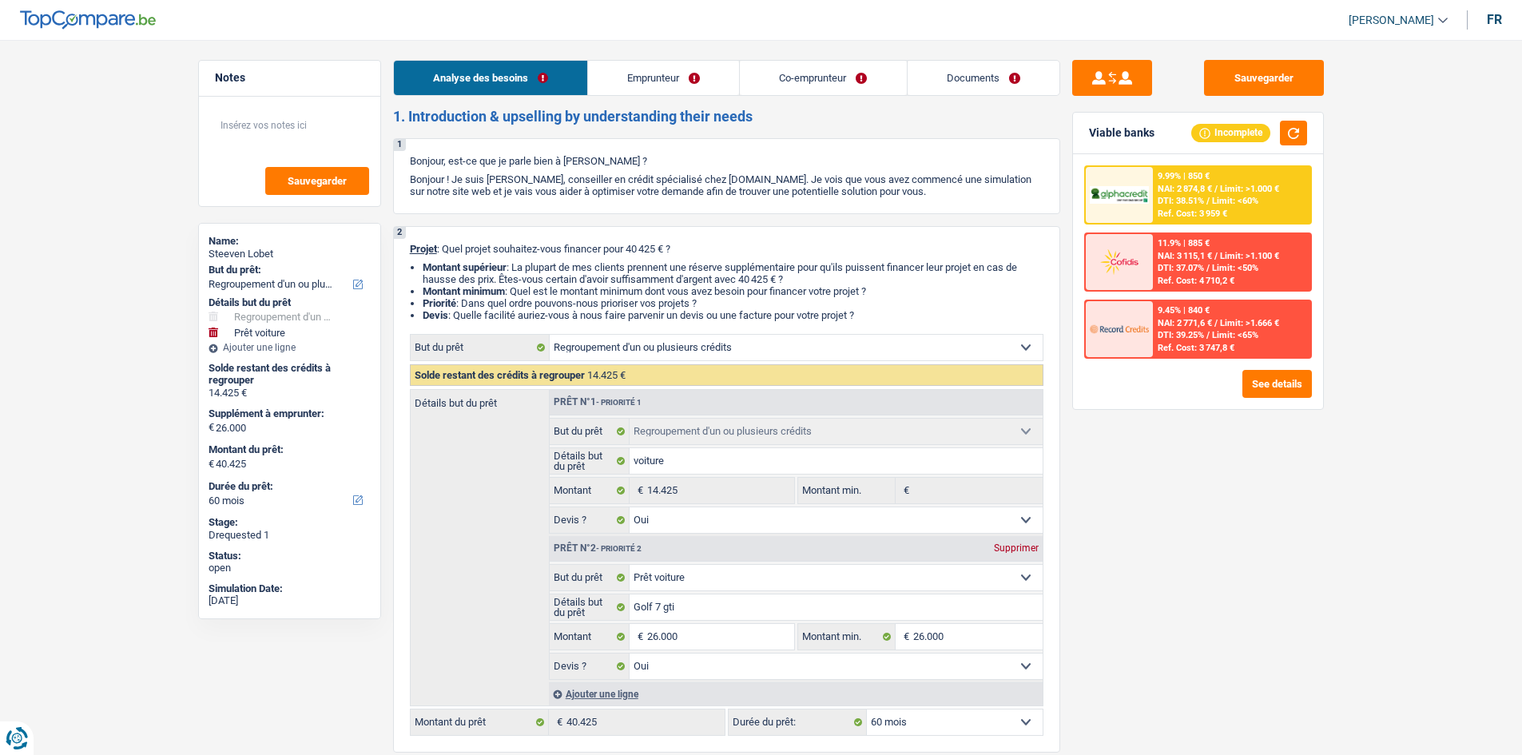
select select "refinancing"
select select "yes"
select select "car"
select select "yes"
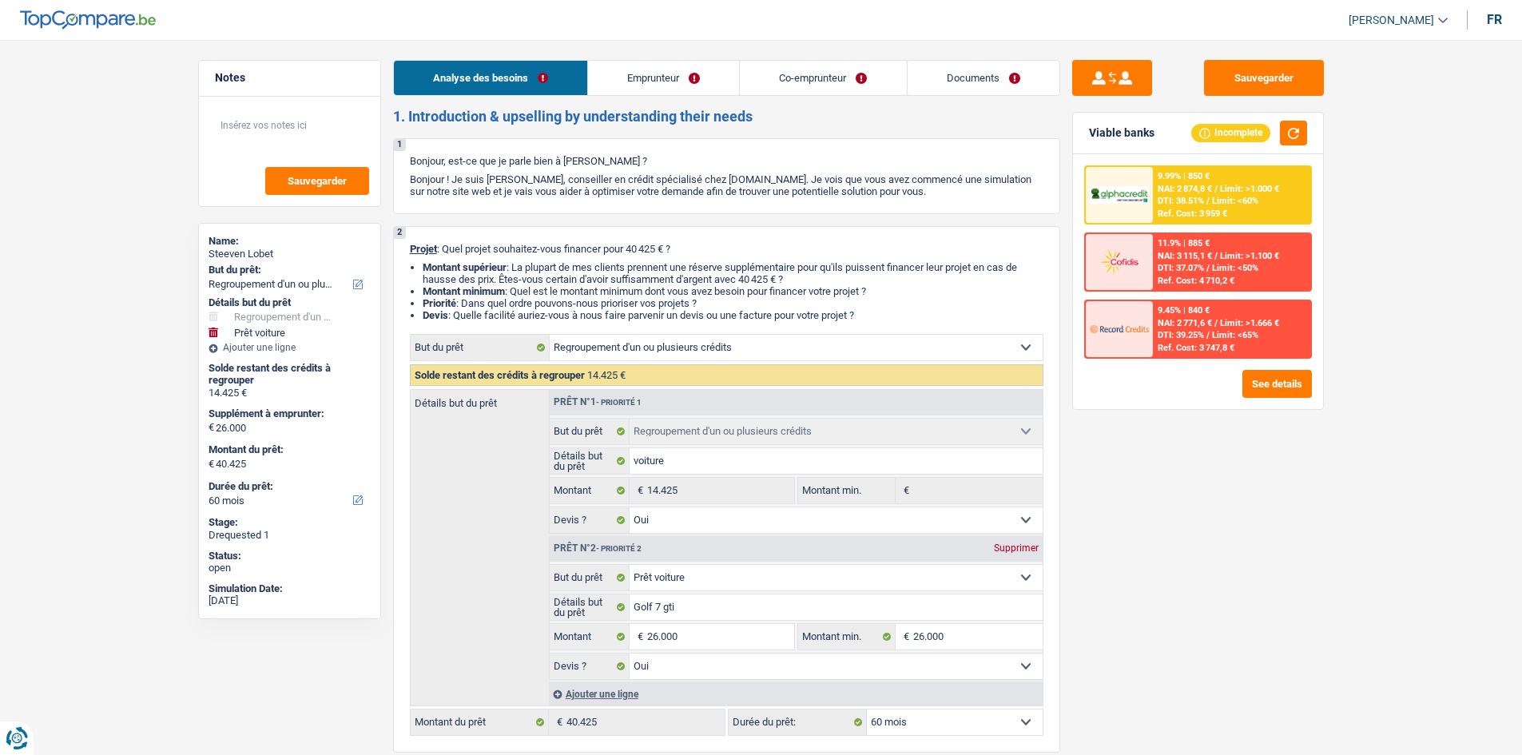
select select "60"
click at [186, 438] on div "Notes Sauvegarder Name: [PERSON_NAME] But du prêt: Confort maison: meubles, tex…" at bounding box center [289, 392] width 207 height 665
drag, startPoint x: 0, startPoint y: 0, endPoint x: 185, endPoint y: 438, distance: 476.0
click at [186, 438] on div "Notes Sauvegarder Name: [PERSON_NAME] But du prêt: Confort maison: meubles, tex…" at bounding box center [289, 392] width 207 height 665
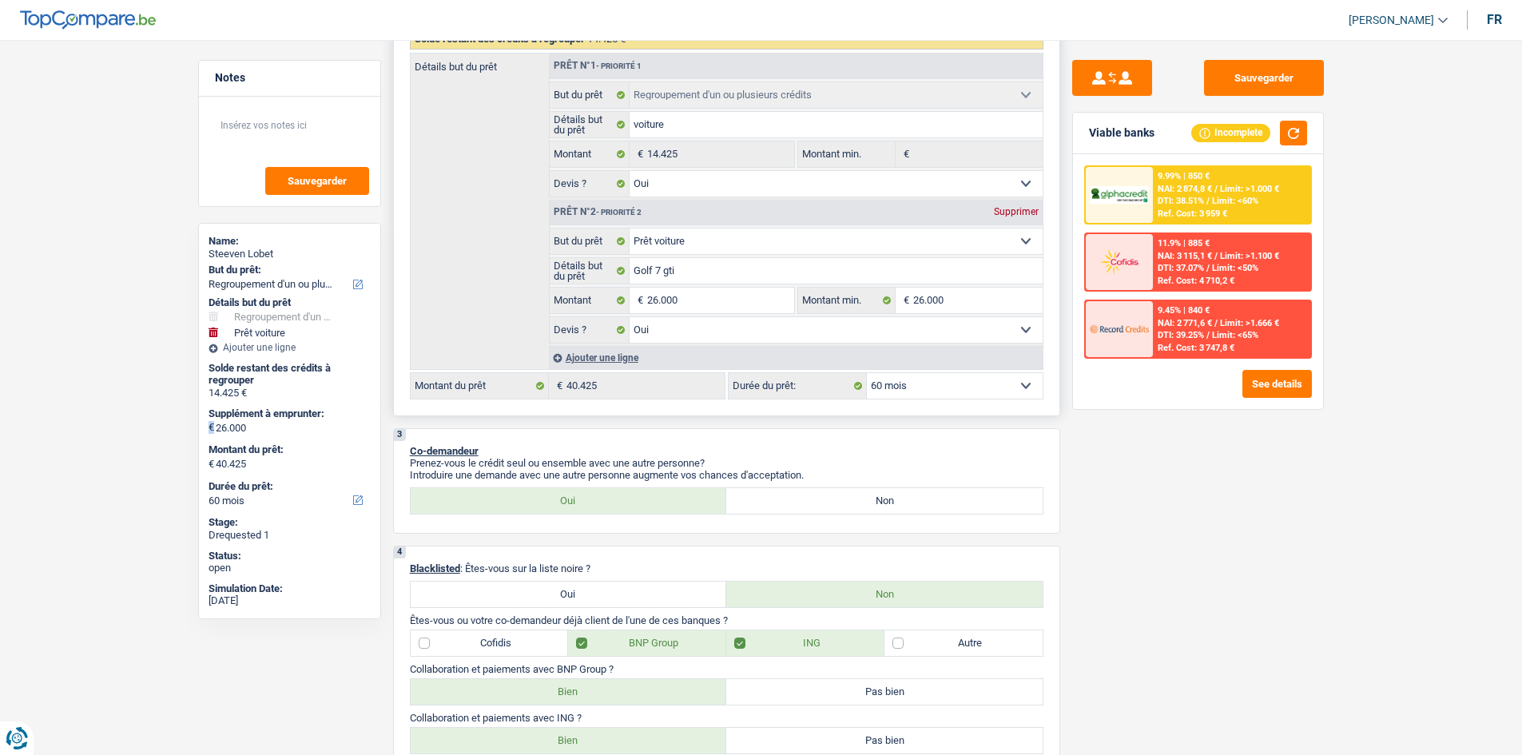
scroll to position [80, 0]
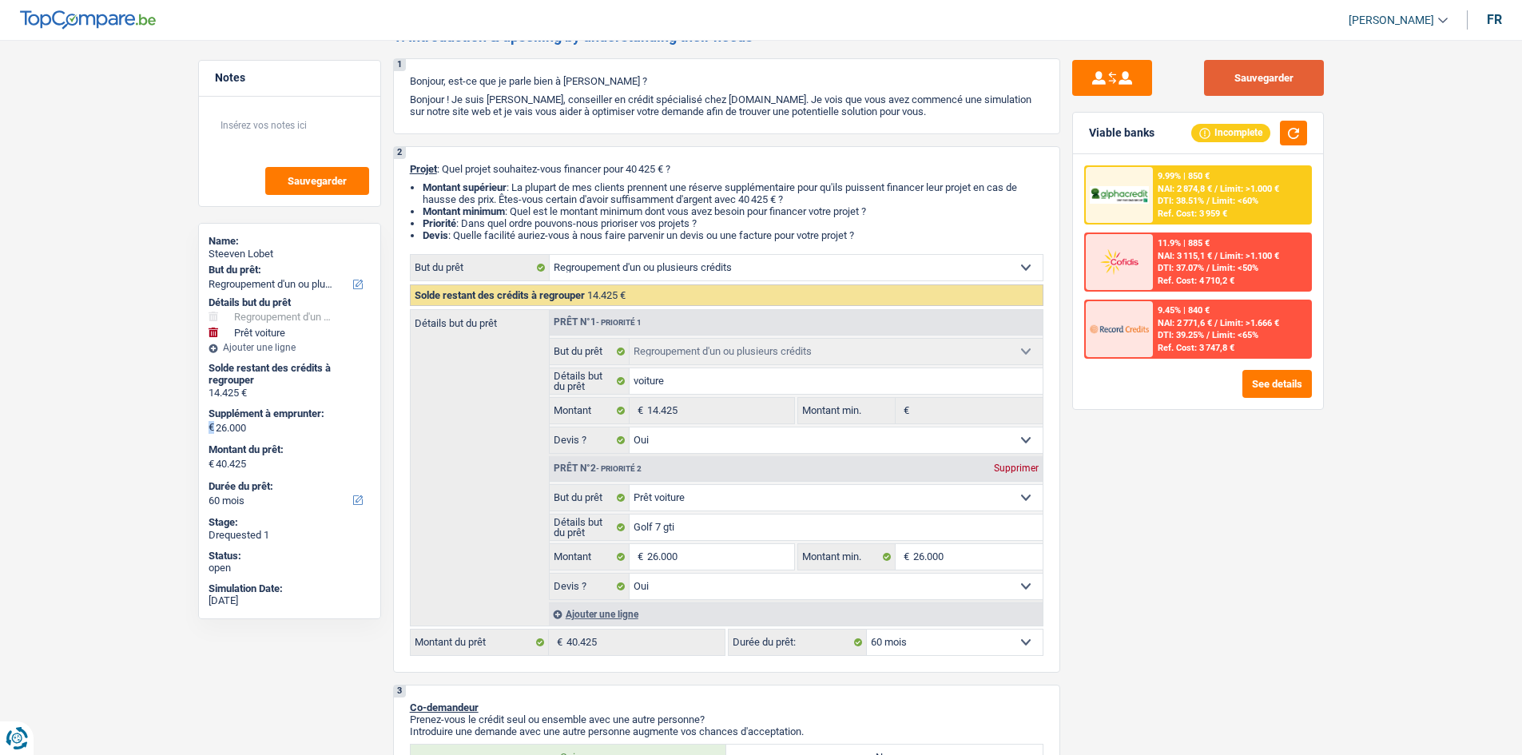
drag, startPoint x: 1252, startPoint y: 77, endPoint x: 1219, endPoint y: 65, distance: 35.6
click at [1244, 73] on button "Sauvegarder" at bounding box center [1264, 78] width 120 height 36
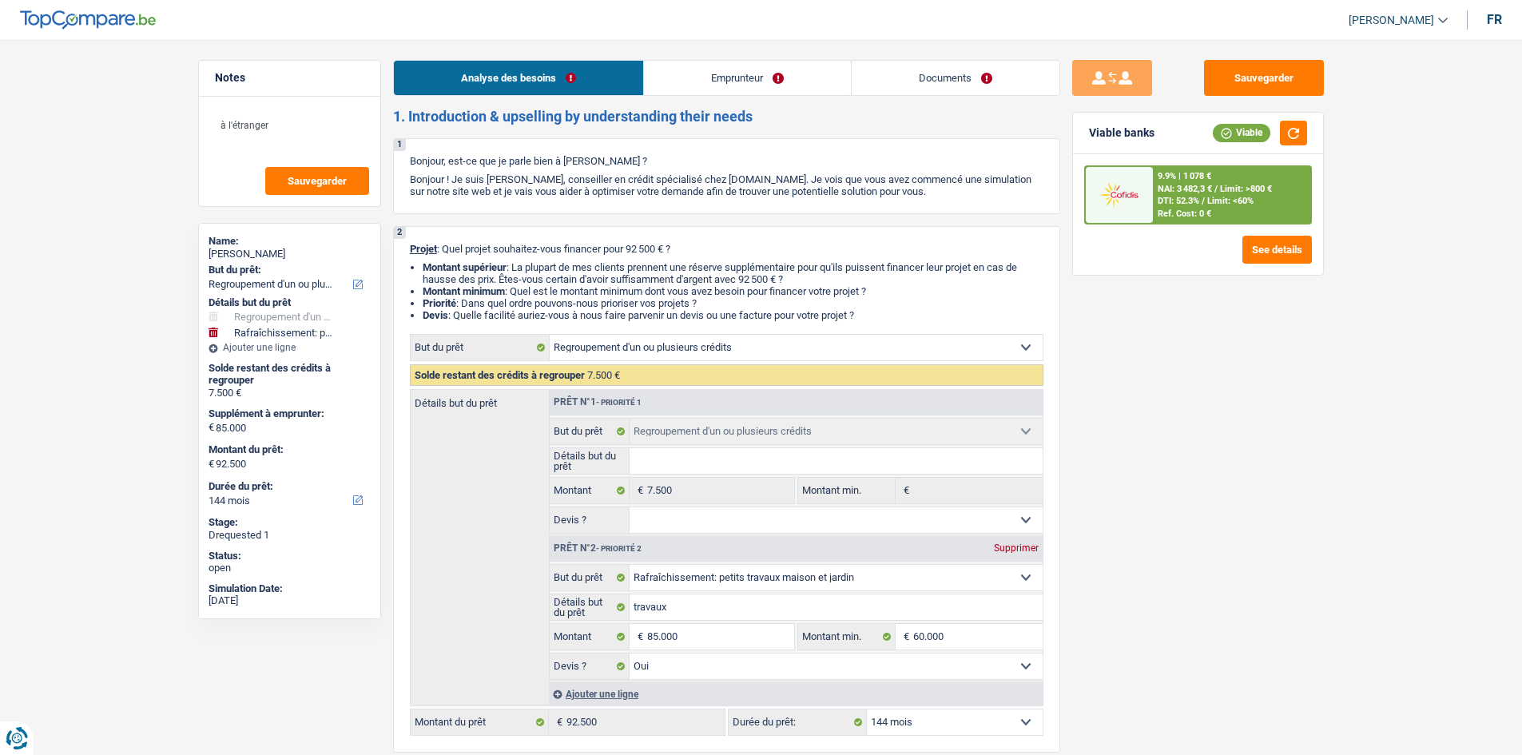
select select "refinancing"
select select "houseOrGarden"
select select "144"
select select "refinancing"
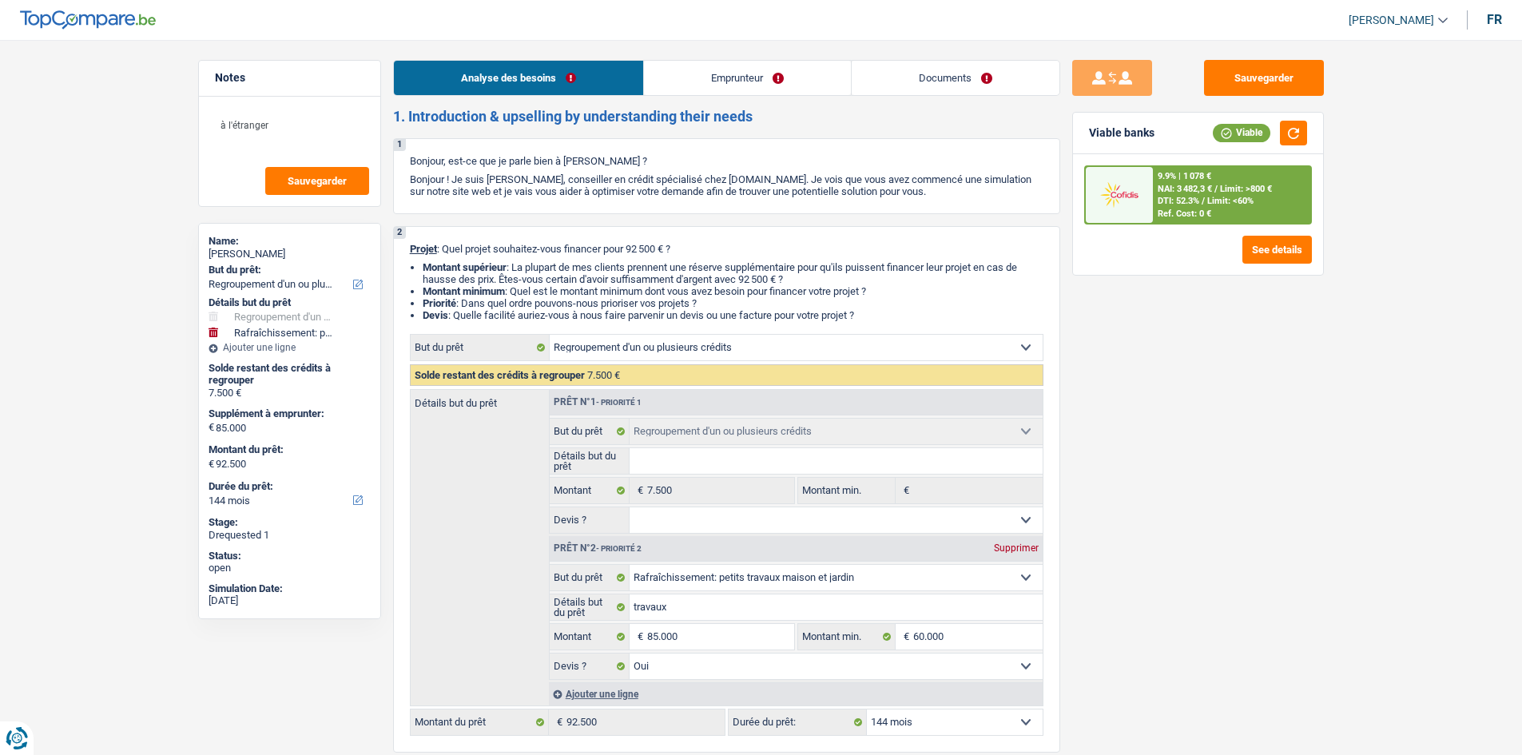
select select "refinancing"
select select "houseOrGarden"
select select "yes"
select select "144"
select select "publicEmployee"
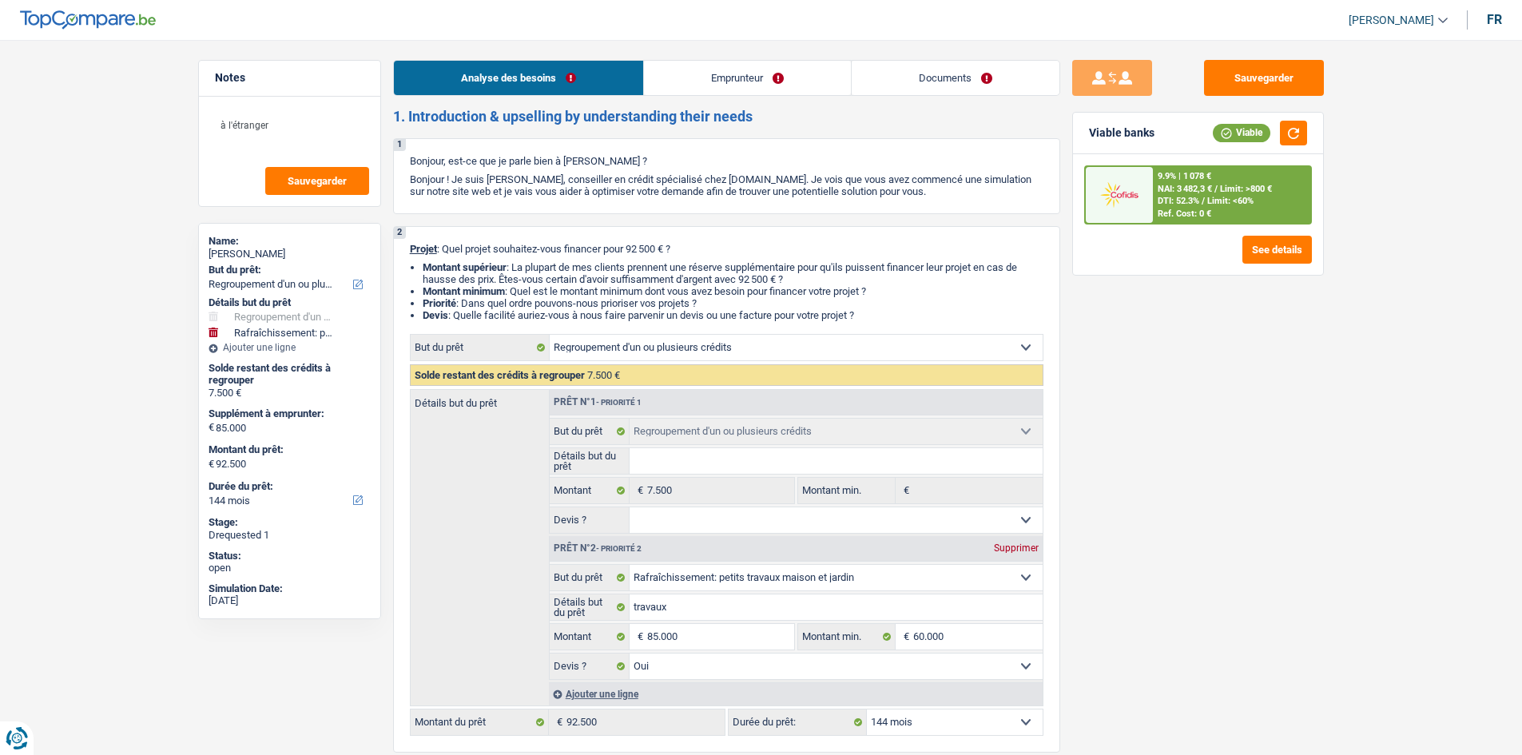
select select "netSalary"
select select "mealVouchers"
select select "ownerWithMortgage"
select select "mortgage"
select select "300"
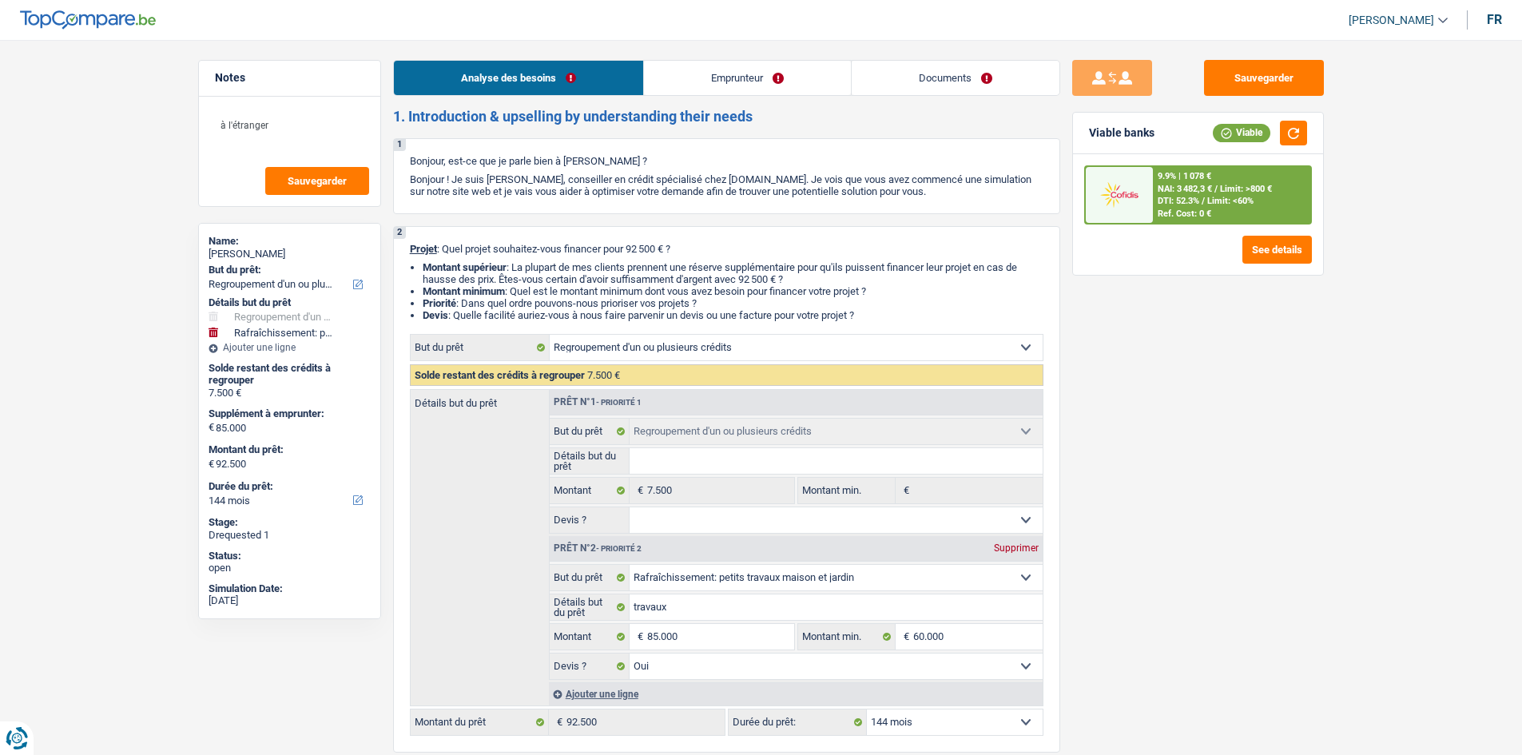
select select "cardOrCredit"
select select "refinancing"
select select "houseOrGarden"
select select "yes"
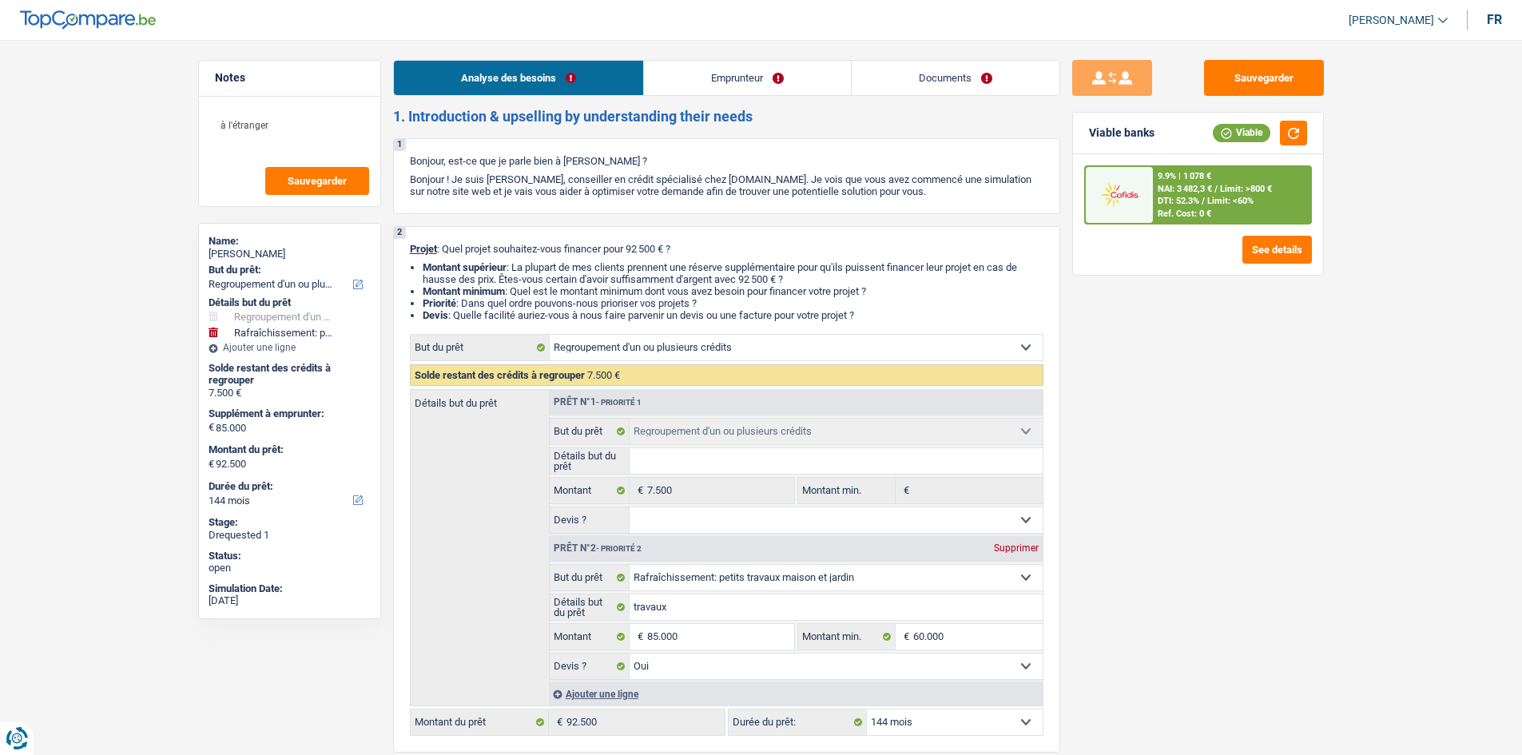
select select "144"
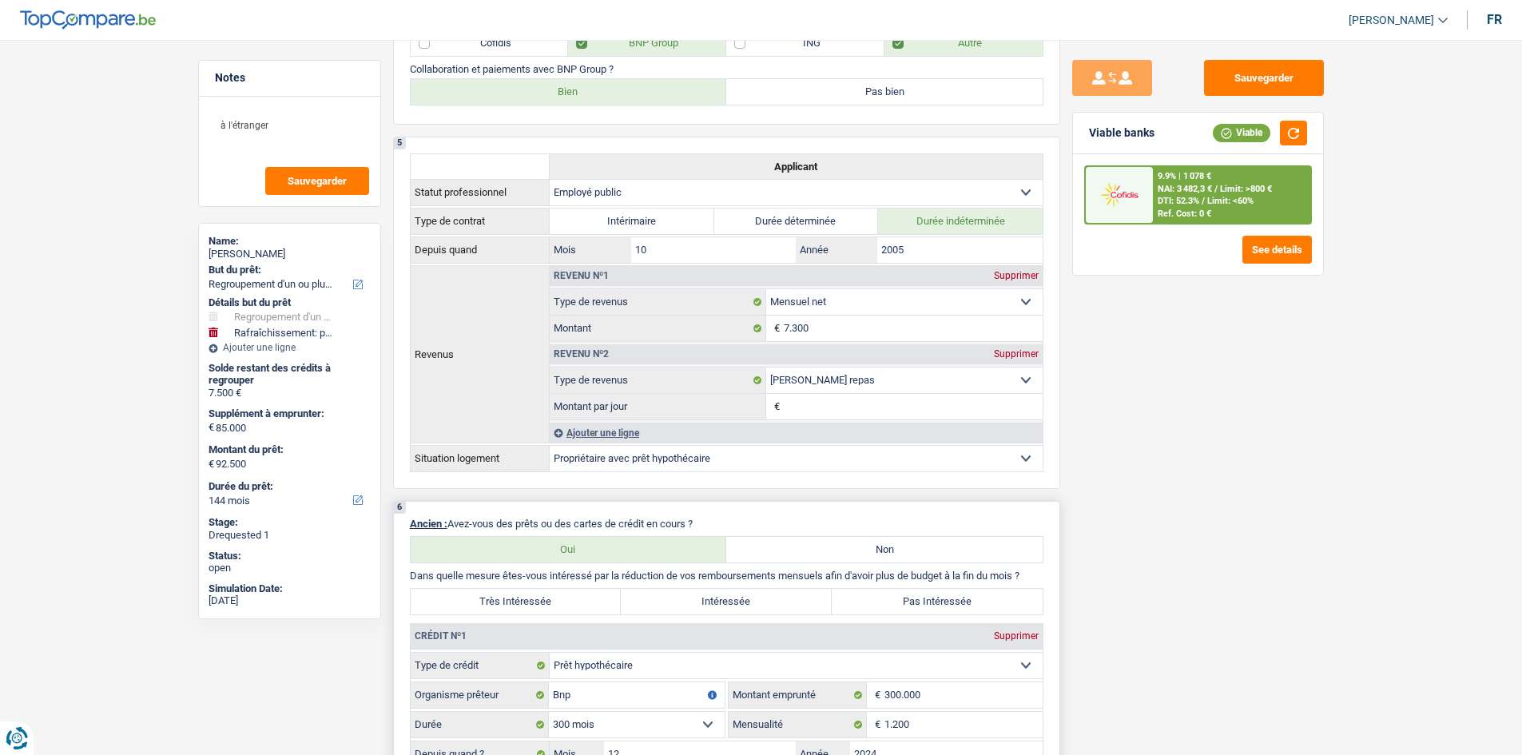
scroll to position [1038, 0]
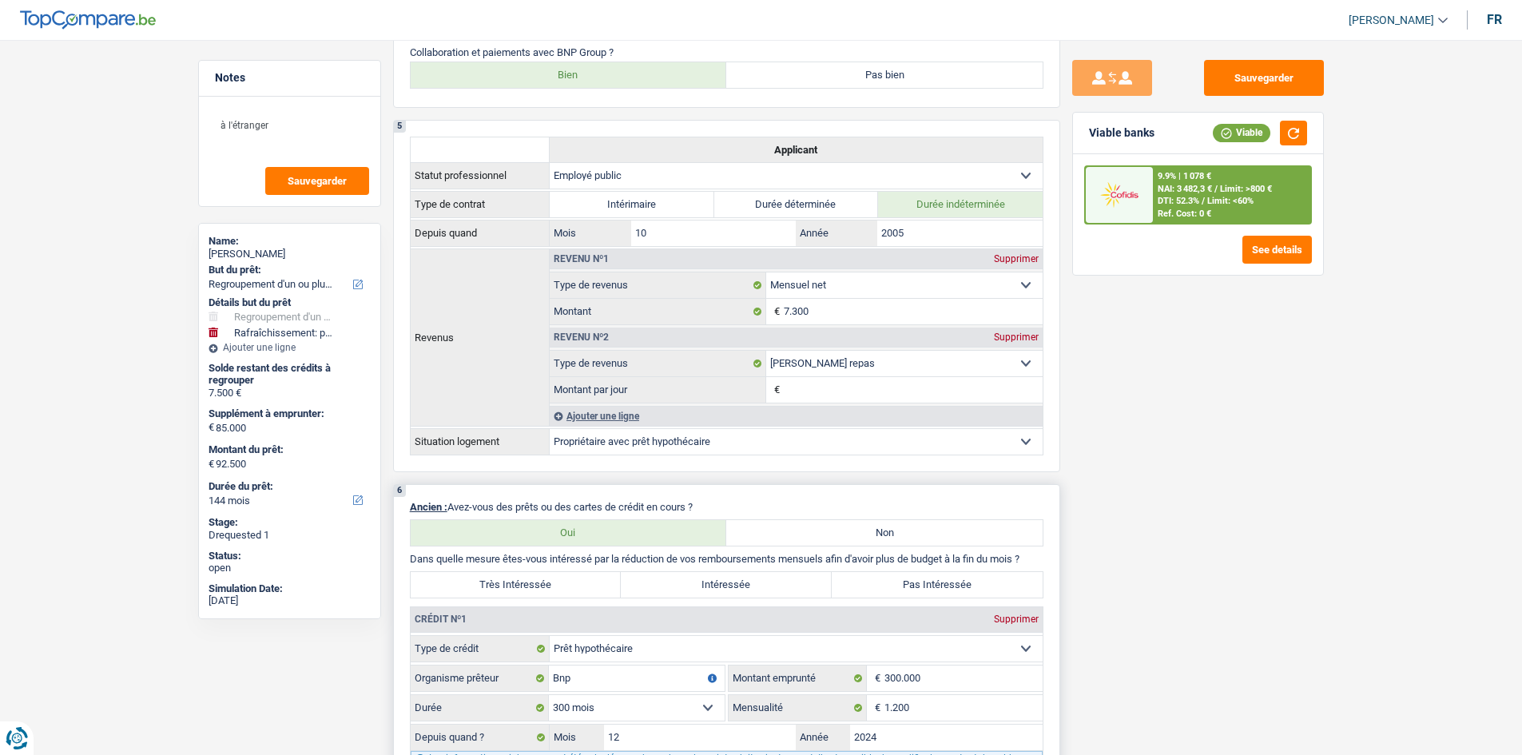
click at [713, 581] on label "Intéressée" at bounding box center [726, 585] width 211 height 26
click at [713, 581] on input "Intéressée" at bounding box center [726, 585] width 211 height 26
radio input "true"
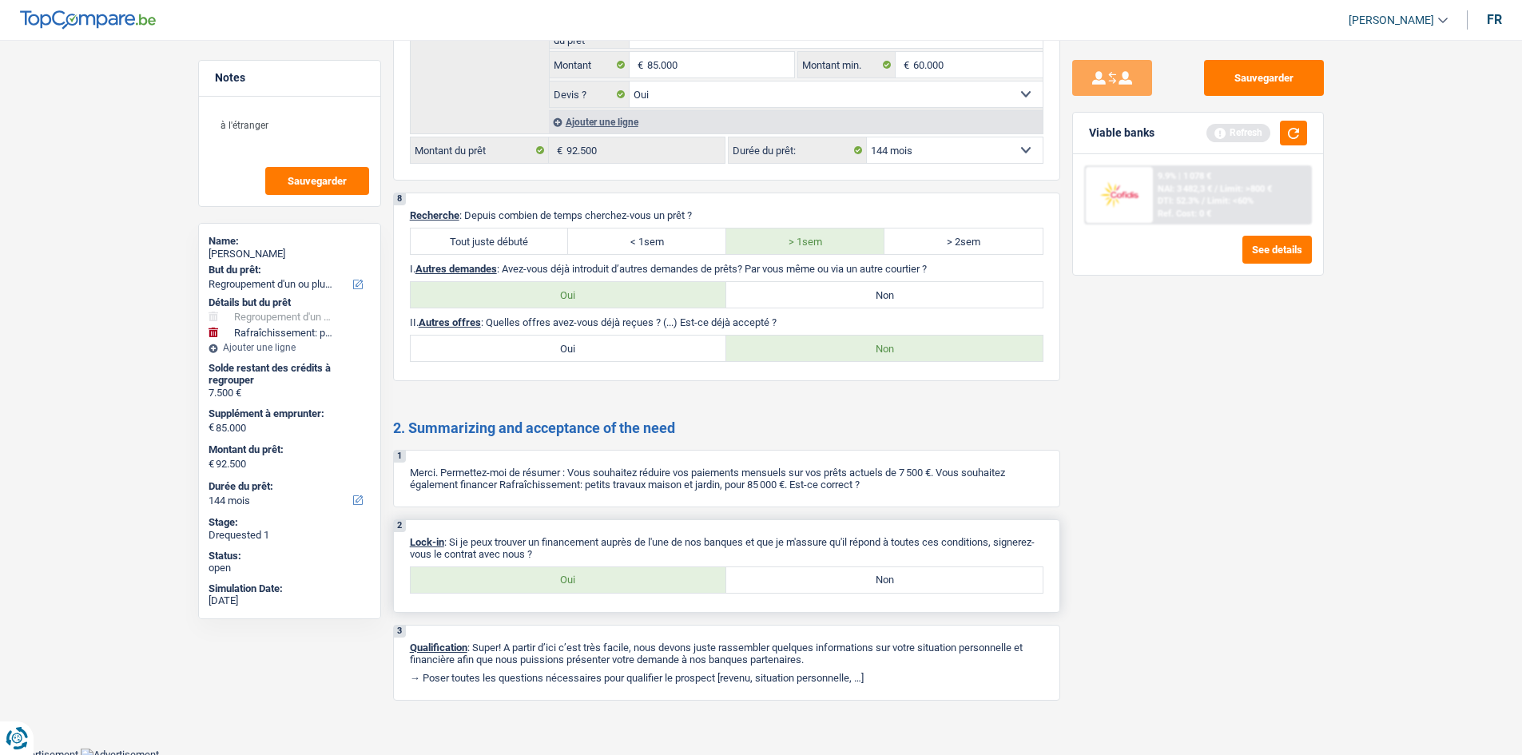
scroll to position [2478, 0]
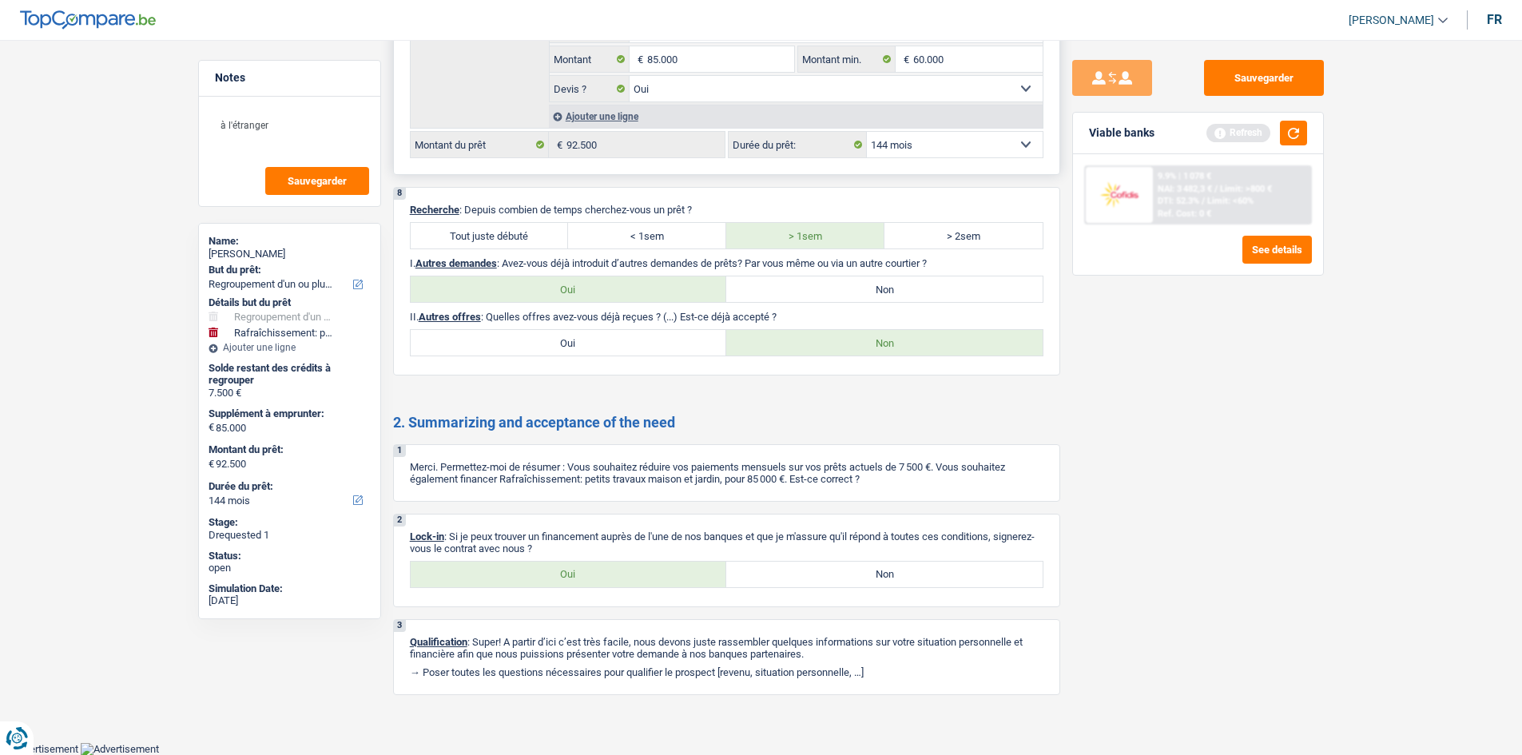
click at [958, 152] on select "12 mois 18 mois 24 mois 30 mois 36 mois 42 mois 48 mois 60 mois 72 mois 84 mois…" at bounding box center [955, 145] width 176 height 26
select select "96"
click at [867, 132] on select "12 mois 18 mois 24 mois 30 mois 36 mois 42 mois 48 mois 60 mois 72 mois 84 mois…" at bounding box center [955, 145] width 176 height 26
select select "96"
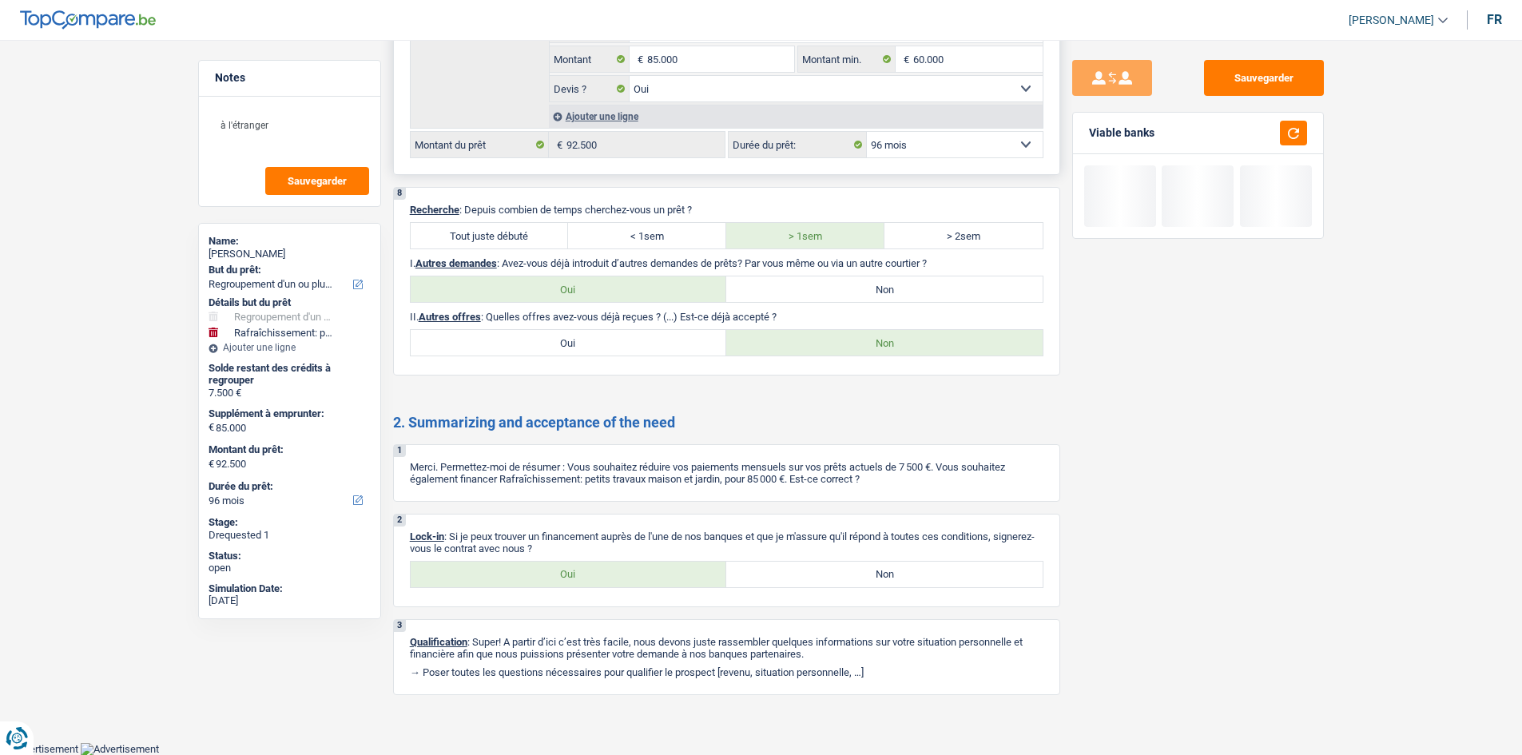
click at [955, 153] on select "12 mois 18 mois 24 mois 30 mois 36 mois 42 mois 48 mois 60 mois 72 mois 84 mois…" at bounding box center [955, 145] width 176 height 26
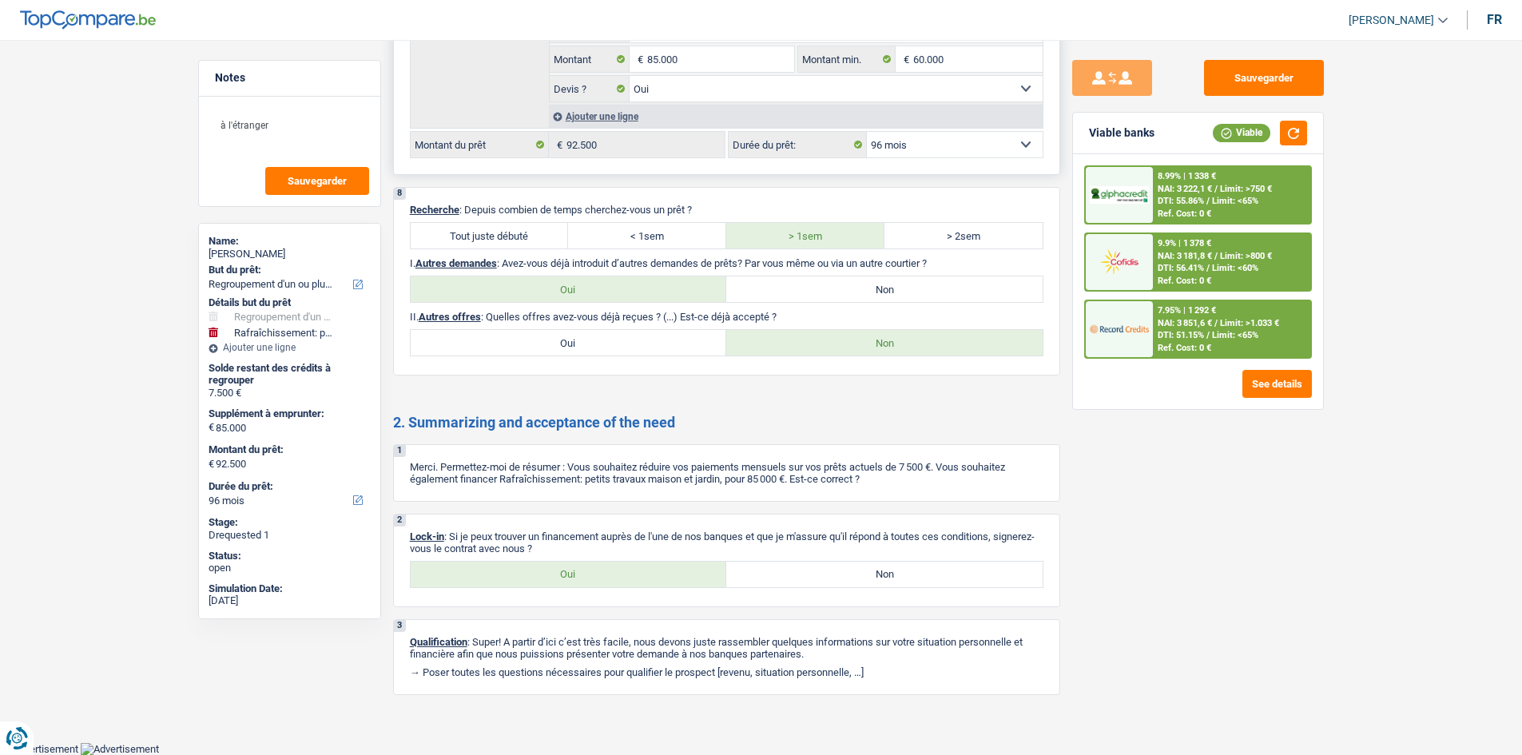
select select "120"
click at [867, 132] on select "12 mois 18 mois 24 mois 30 mois 36 mois 42 mois 48 mois 60 mois 72 mois 84 mois…" at bounding box center [955, 145] width 176 height 26
select select "120"
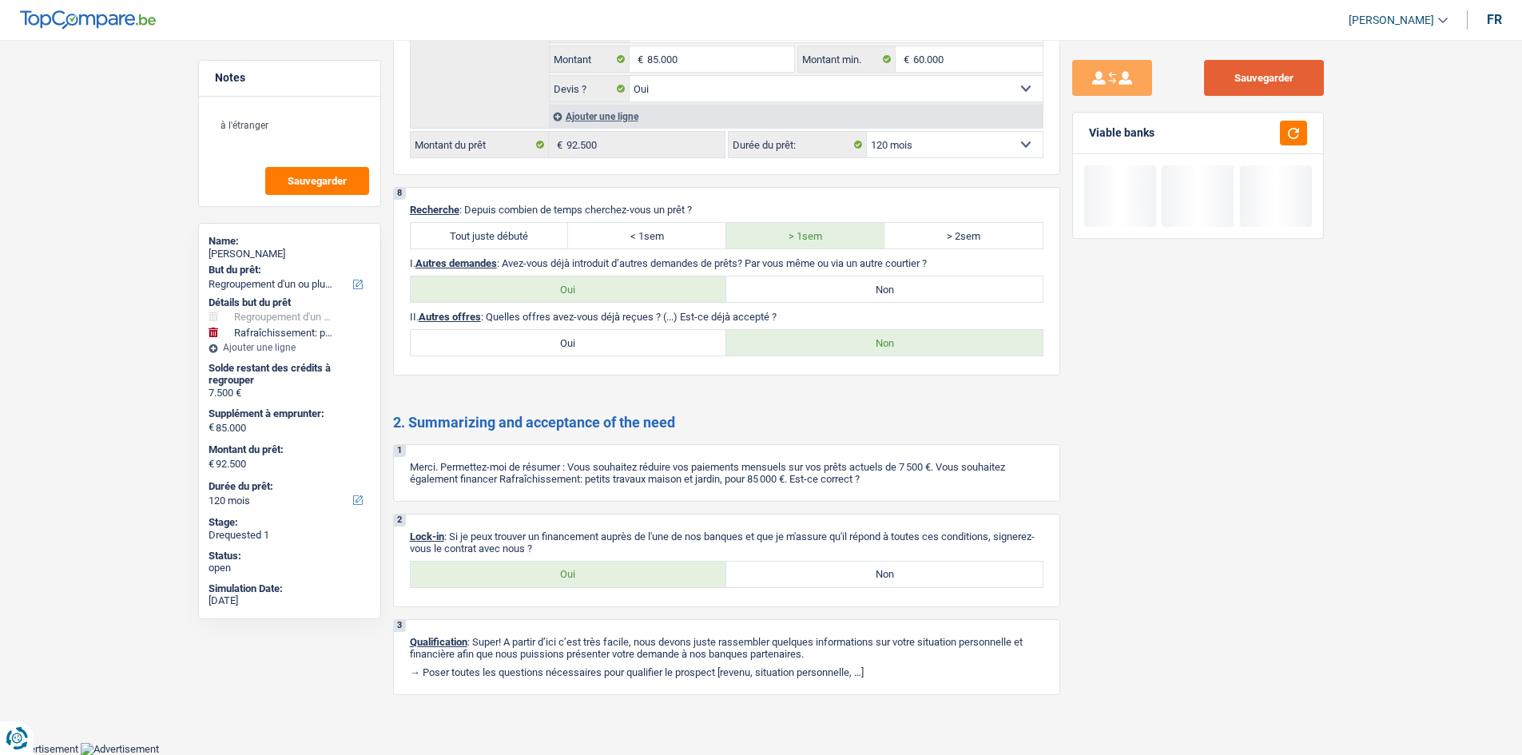
click at [1271, 75] on button "Sauvegarder" at bounding box center [1264, 78] width 120 height 36
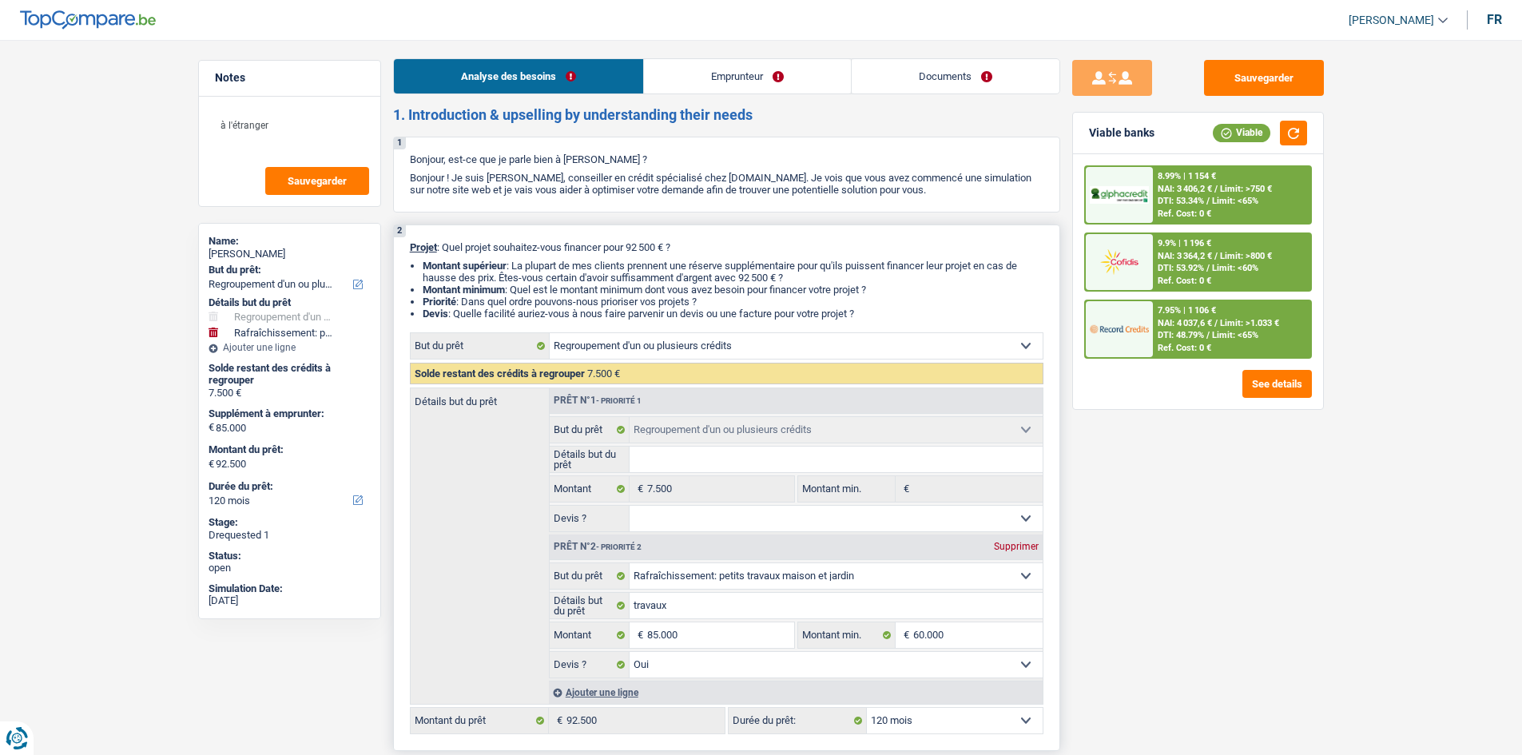
scroll to position [0, 0]
click at [696, 601] on input "travaux" at bounding box center [835, 607] width 413 height 26
click at [276, 125] on textarea "à l'étranger" at bounding box center [289, 132] width 159 height 48
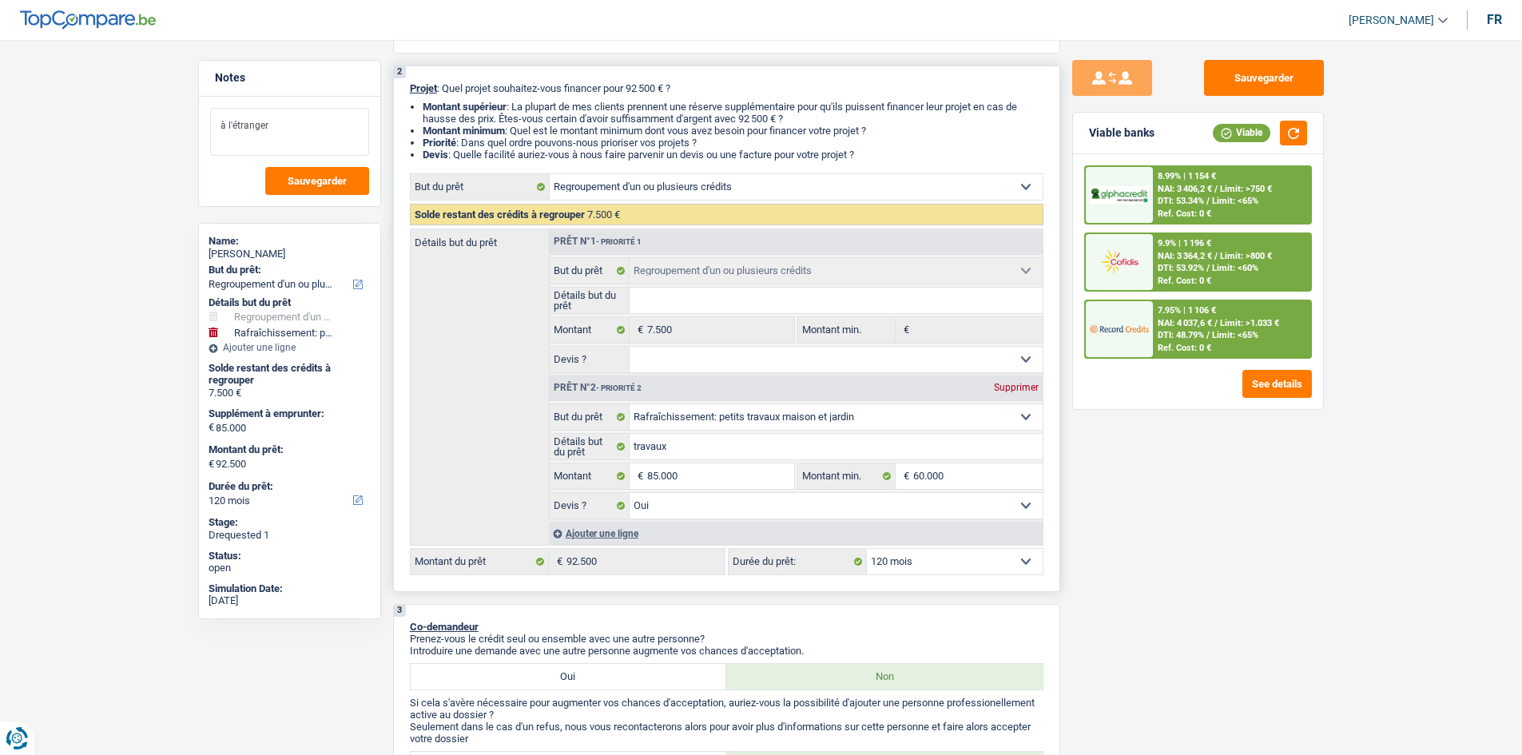
scroll to position [160, 0]
click at [740, 481] on input "85.000" at bounding box center [720, 477] width 146 height 26
click at [679, 450] on input "travaux" at bounding box center [835, 447] width 413 height 26
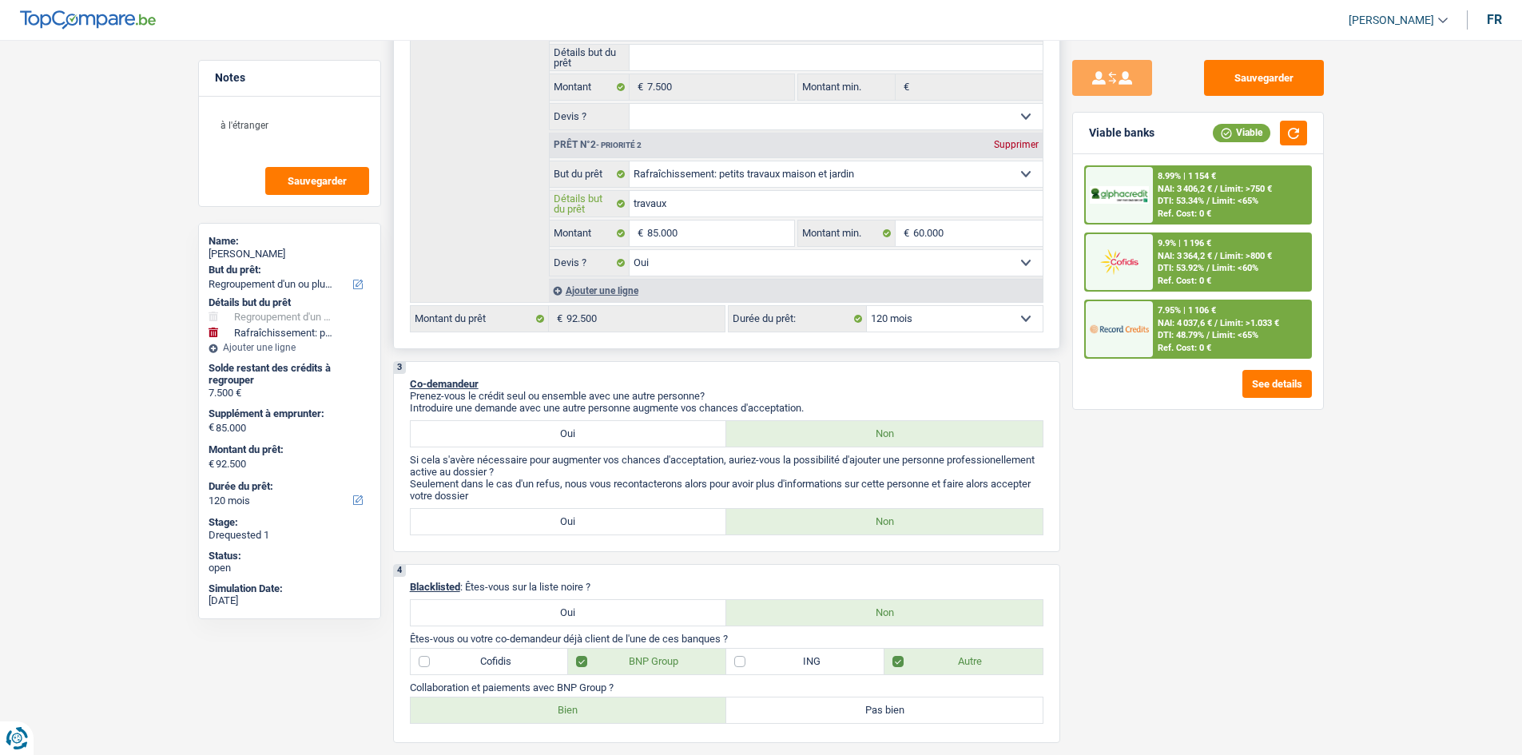
scroll to position [240, 0]
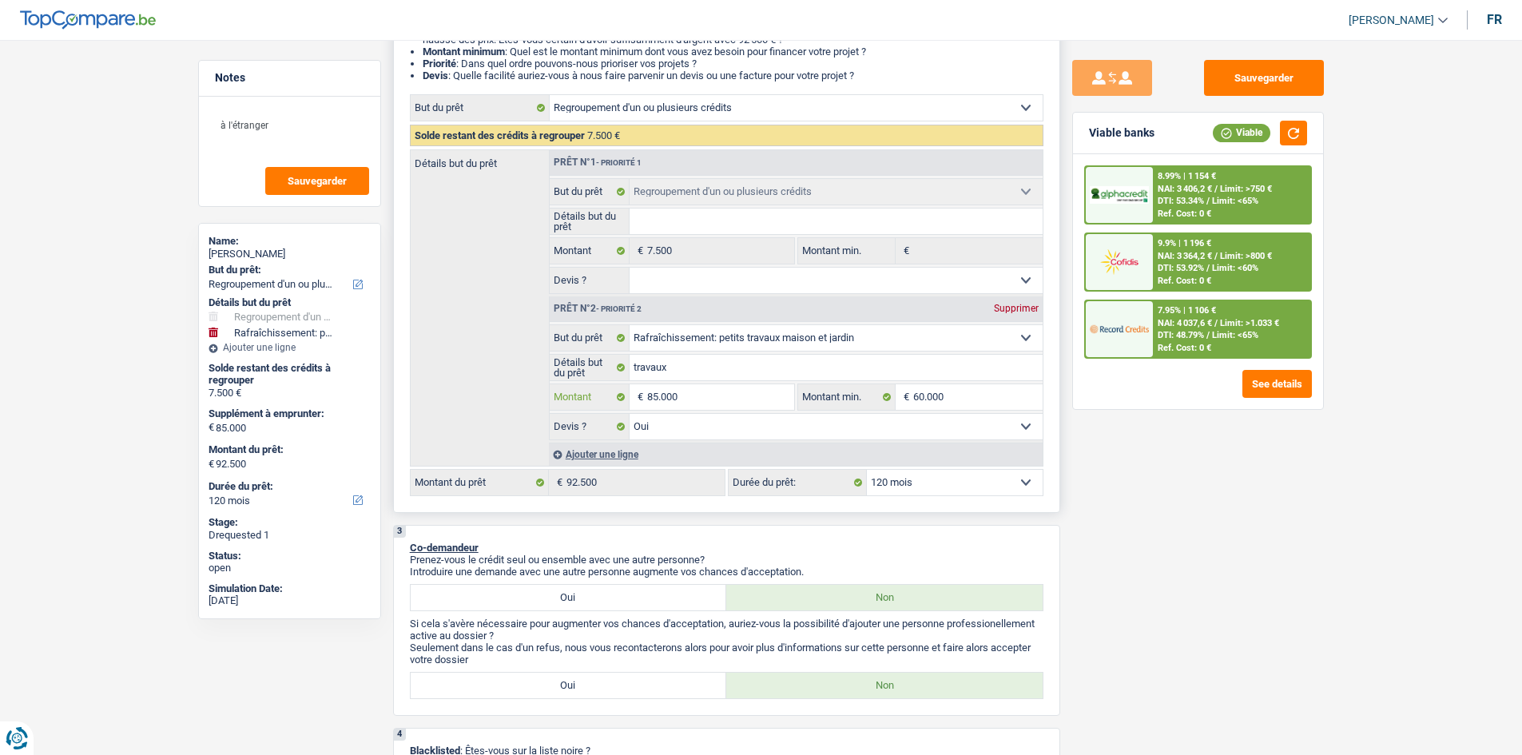
click at [700, 405] on input "85.000" at bounding box center [720, 397] width 146 height 26
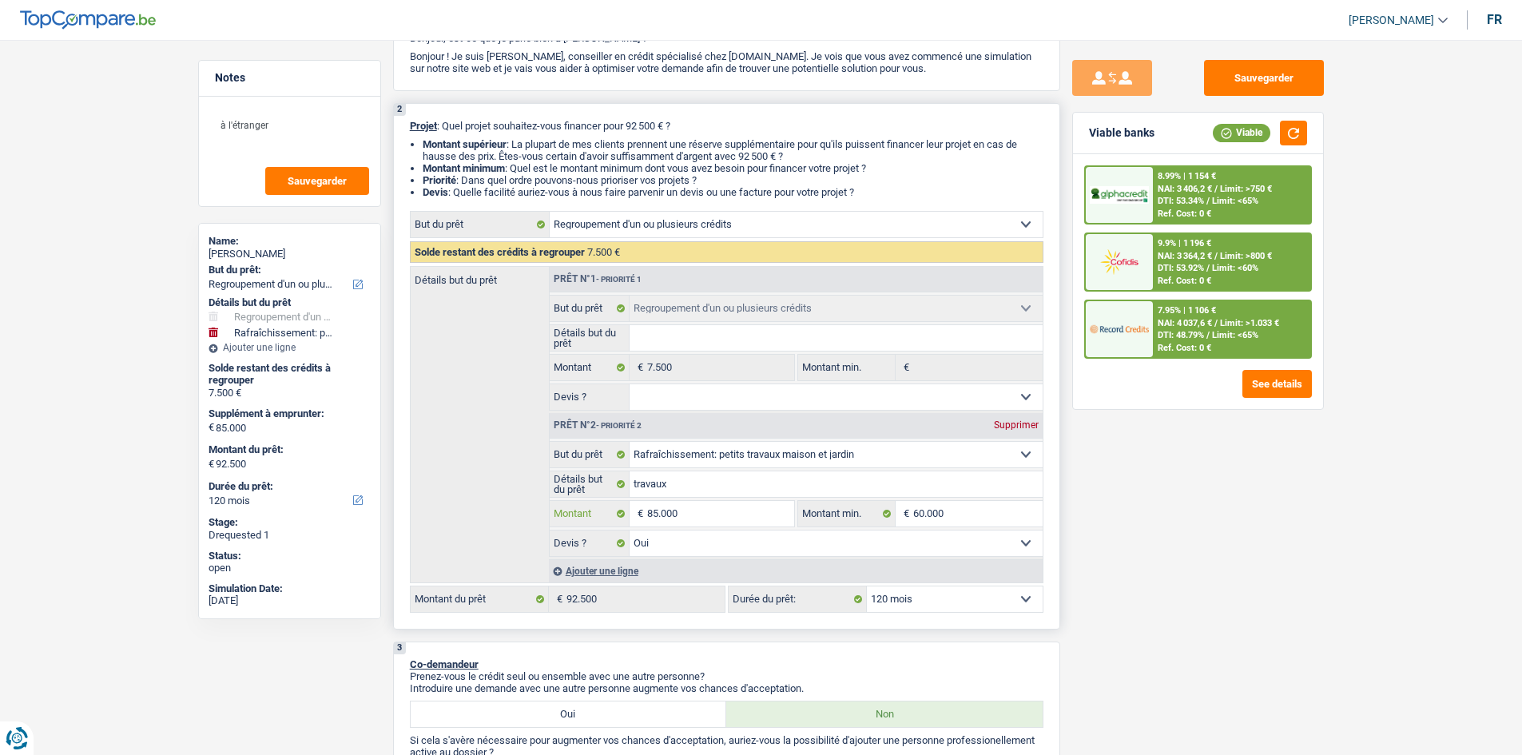
scroll to position [0, 0]
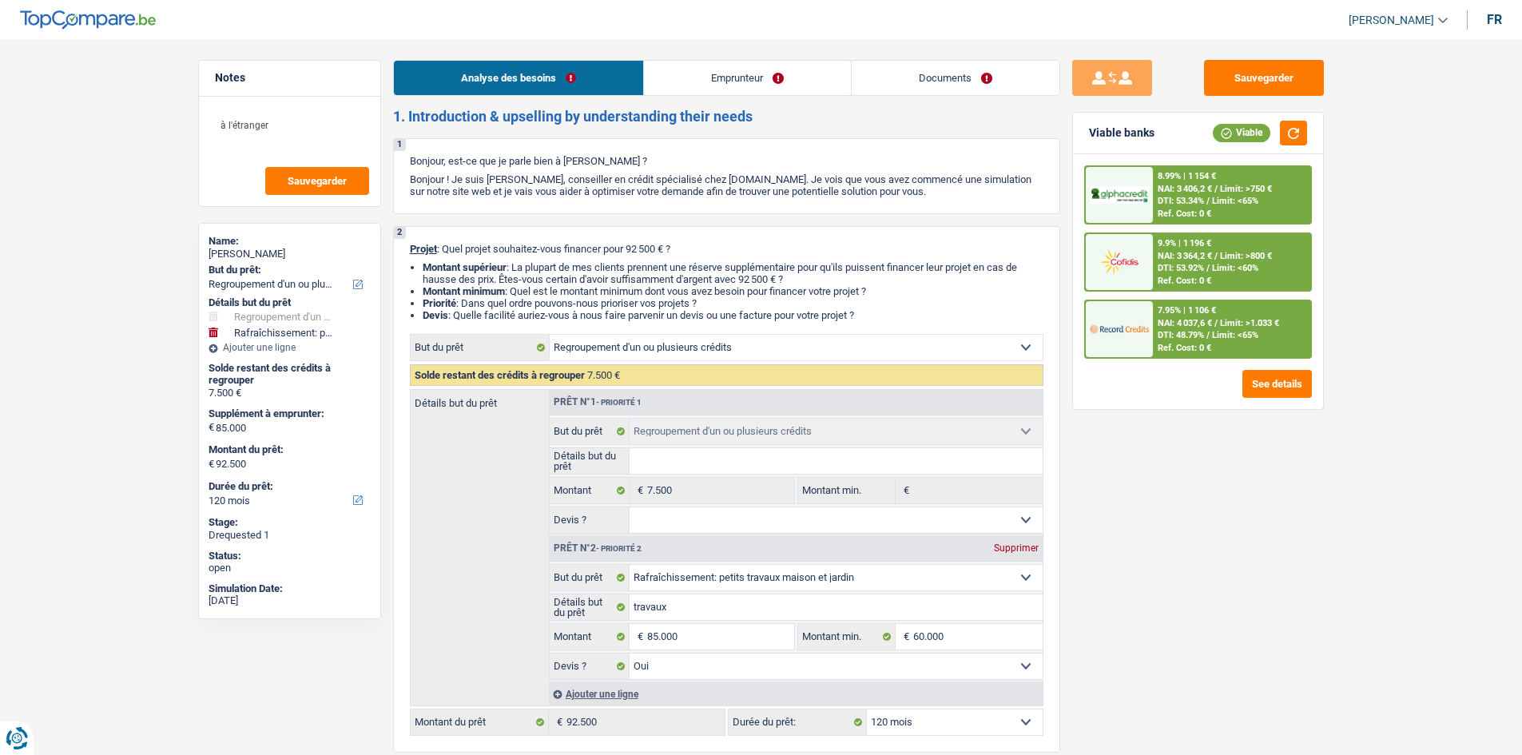
click at [750, 85] on link "Emprunteur" at bounding box center [747, 78] width 207 height 34
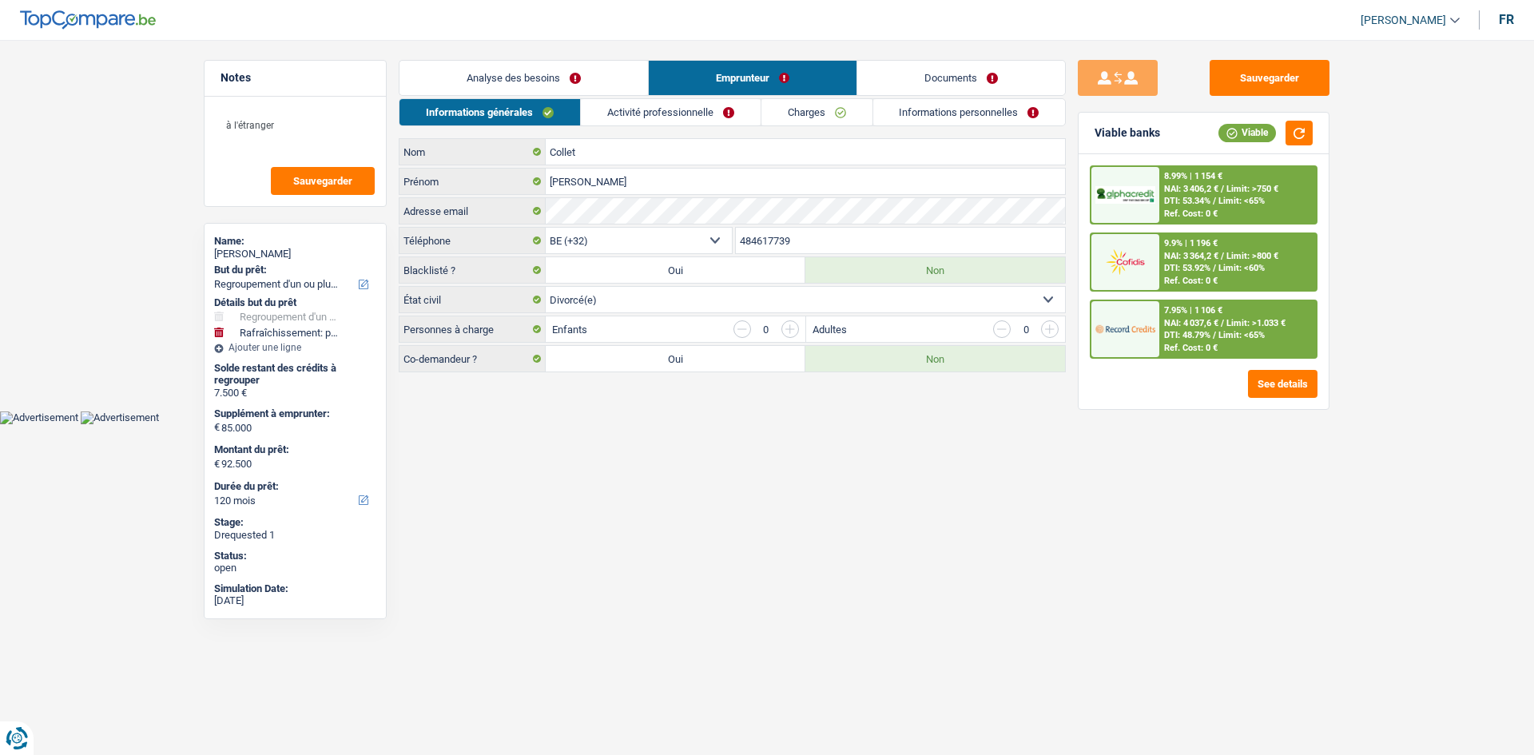
click at [714, 124] on link "Activité professionnelle" at bounding box center [671, 112] width 180 height 26
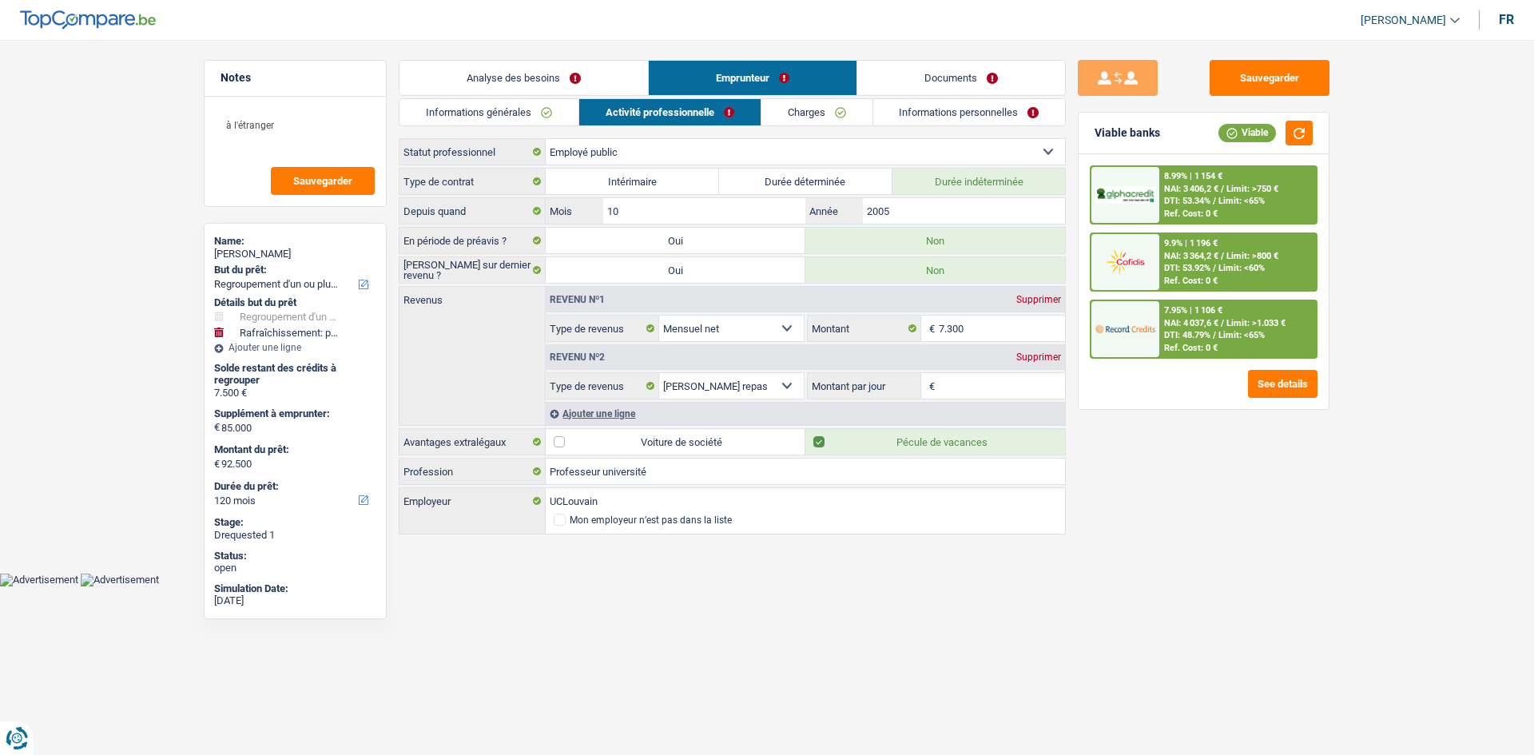
click at [793, 110] on link "Charges" at bounding box center [816, 112] width 111 height 26
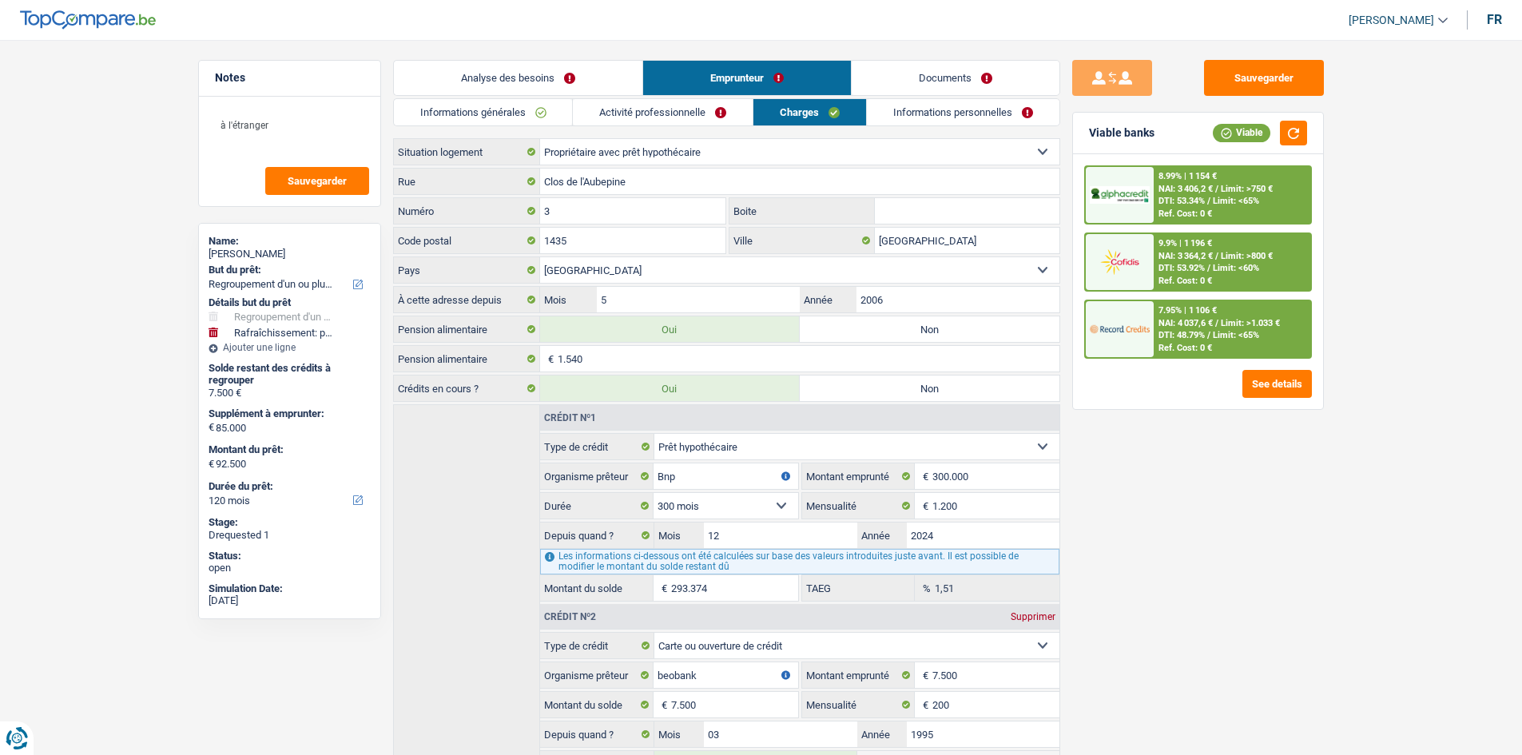
click at [915, 112] on link "Informations personnelles" at bounding box center [963, 112] width 192 height 26
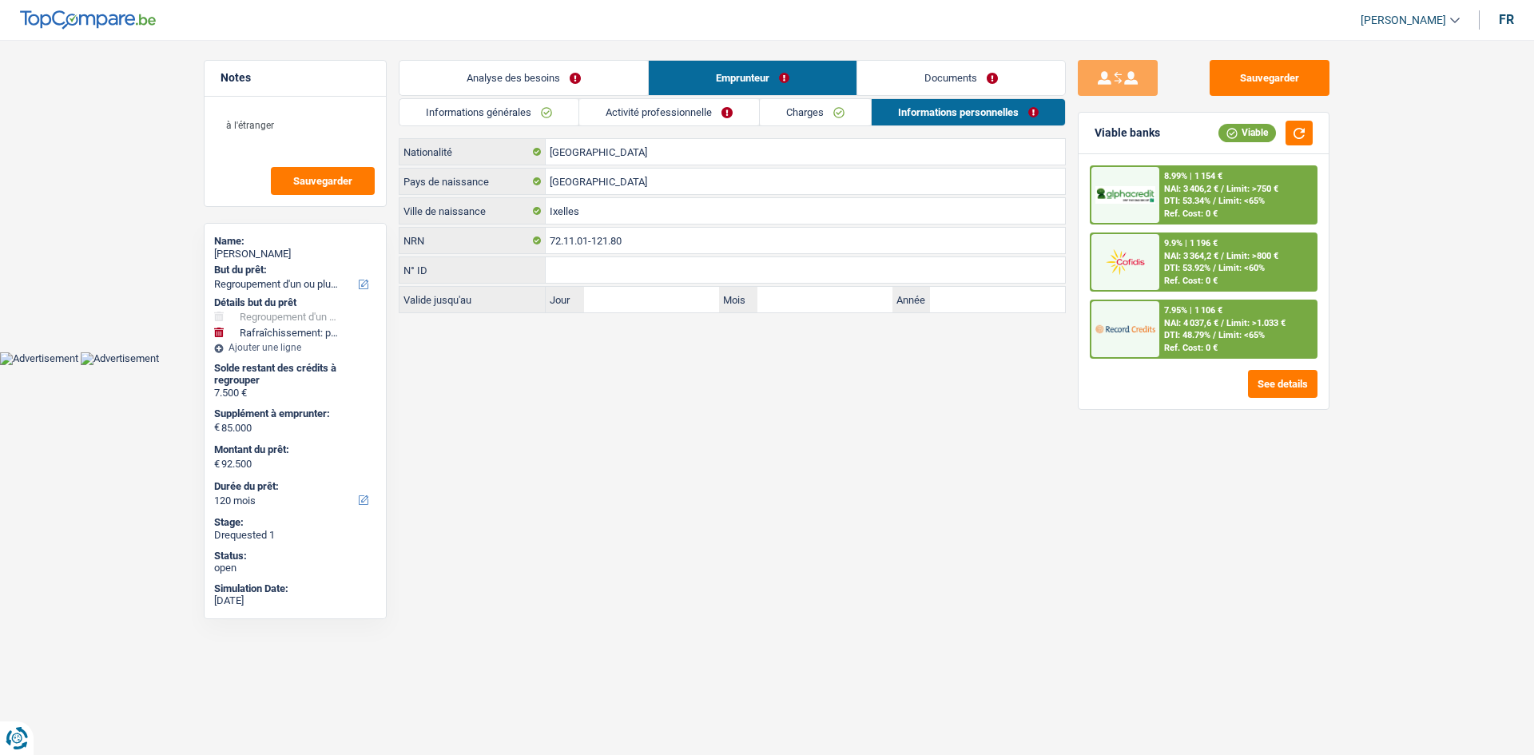
click at [817, 109] on link "Charges" at bounding box center [815, 112] width 111 height 26
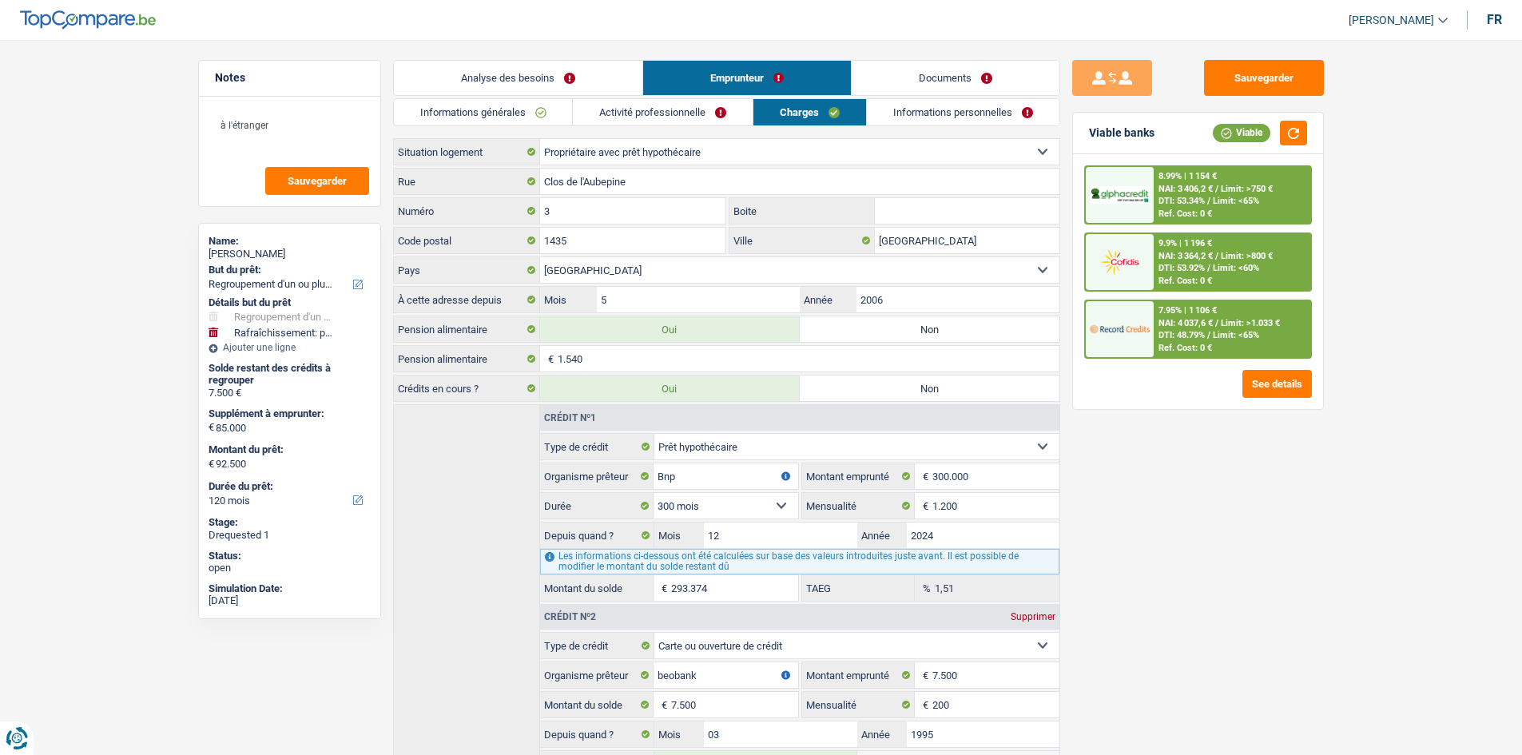
click at [632, 118] on link "Activité professionnelle" at bounding box center [663, 112] width 180 height 26
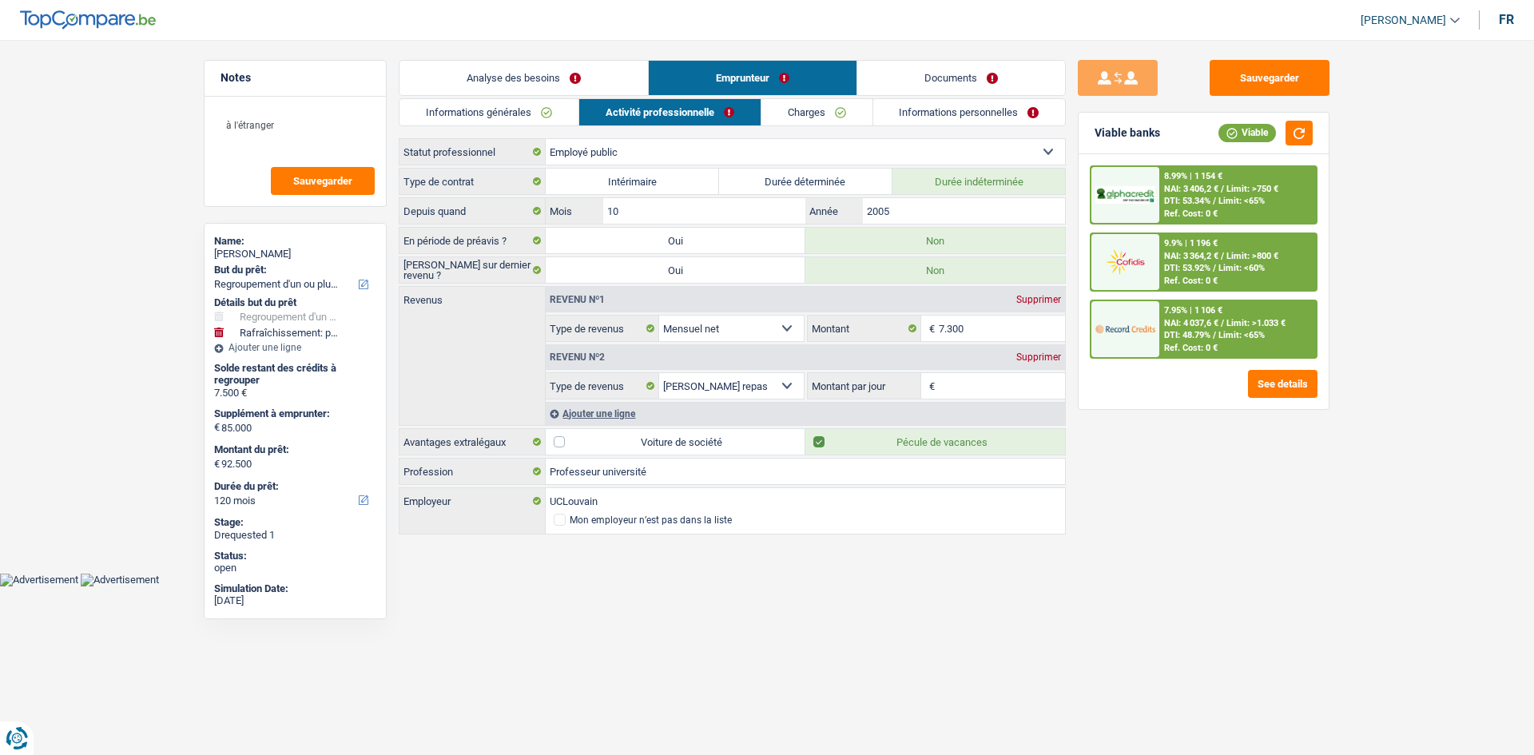
click at [519, 122] on link "Informations générales" at bounding box center [488, 112] width 179 height 26
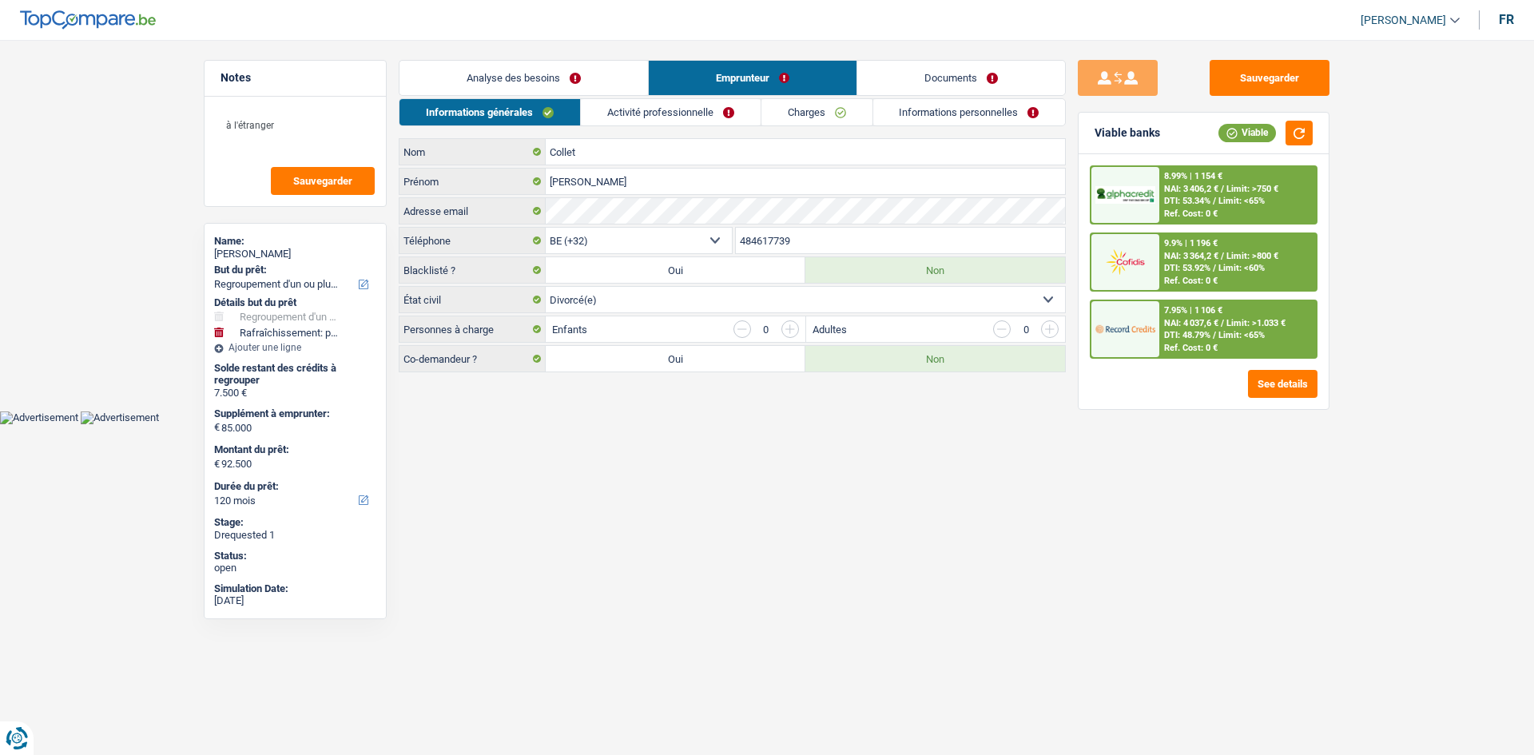
click at [527, 93] on link "Analyse des besoins" at bounding box center [523, 78] width 248 height 34
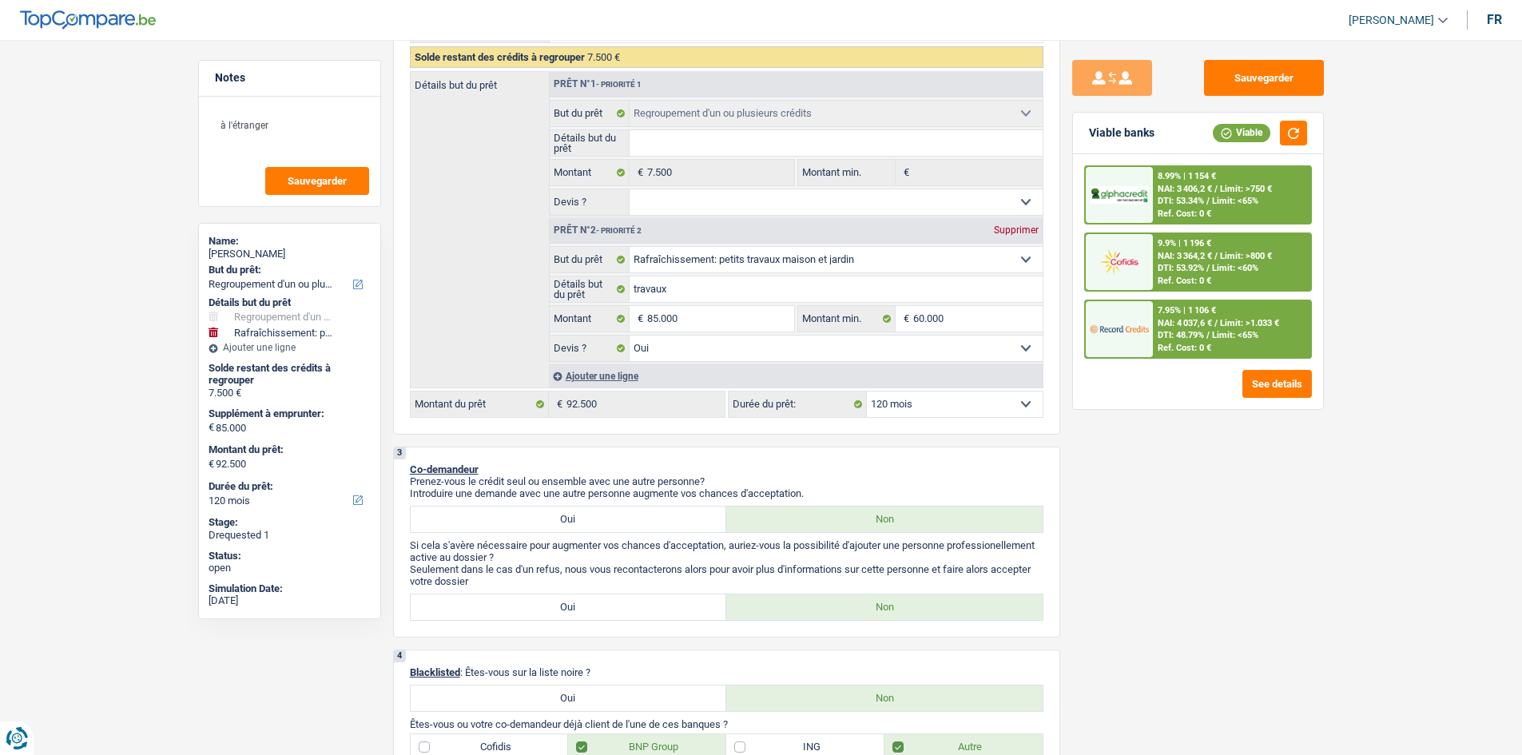
scroll to position [319, 0]
click at [691, 311] on input "85.000" at bounding box center [720, 317] width 146 height 26
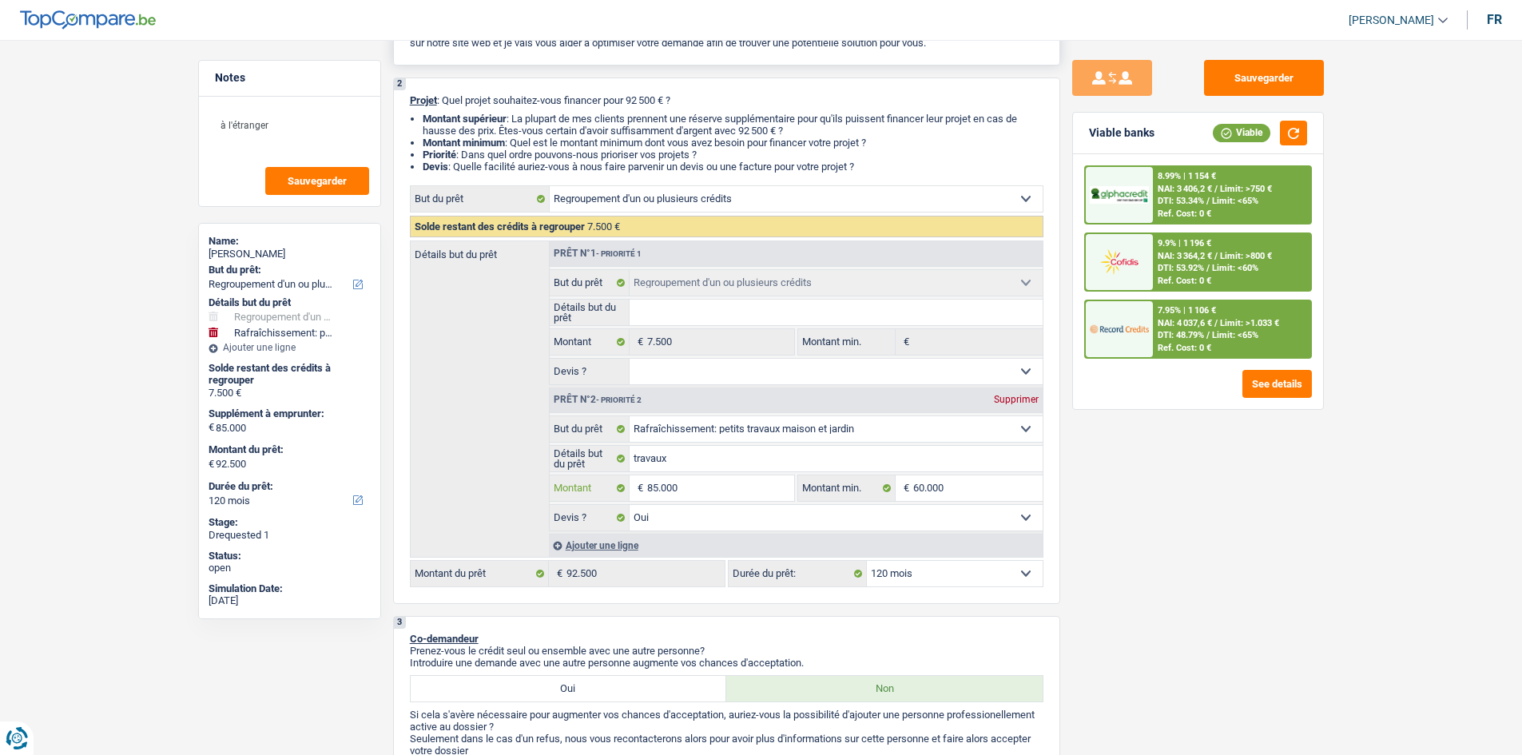
scroll to position [0, 0]
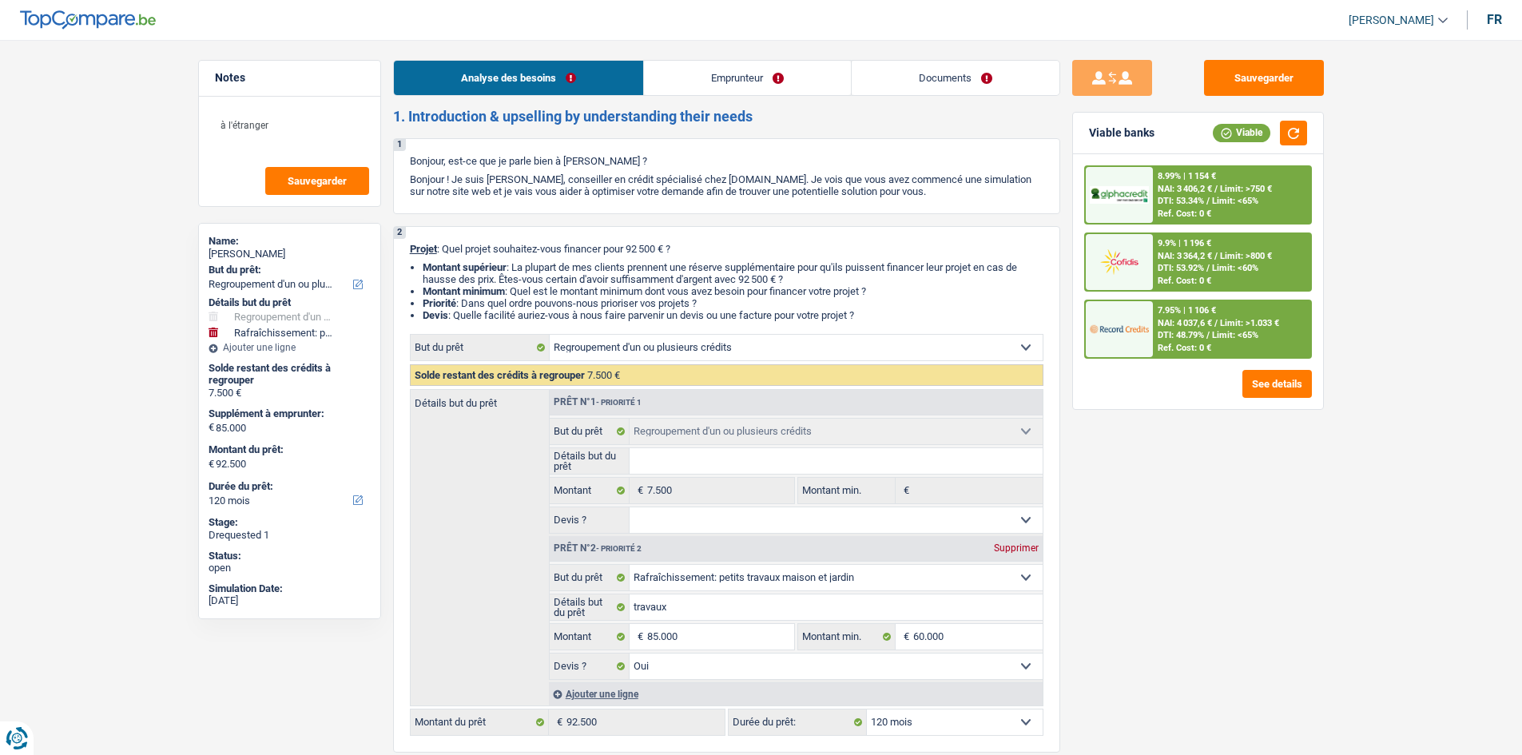
drag, startPoint x: 760, startPoint y: 101, endPoint x: 752, endPoint y: 97, distance: 10.0
click at [752, 93] on link "Emprunteur" at bounding box center [747, 78] width 207 height 34
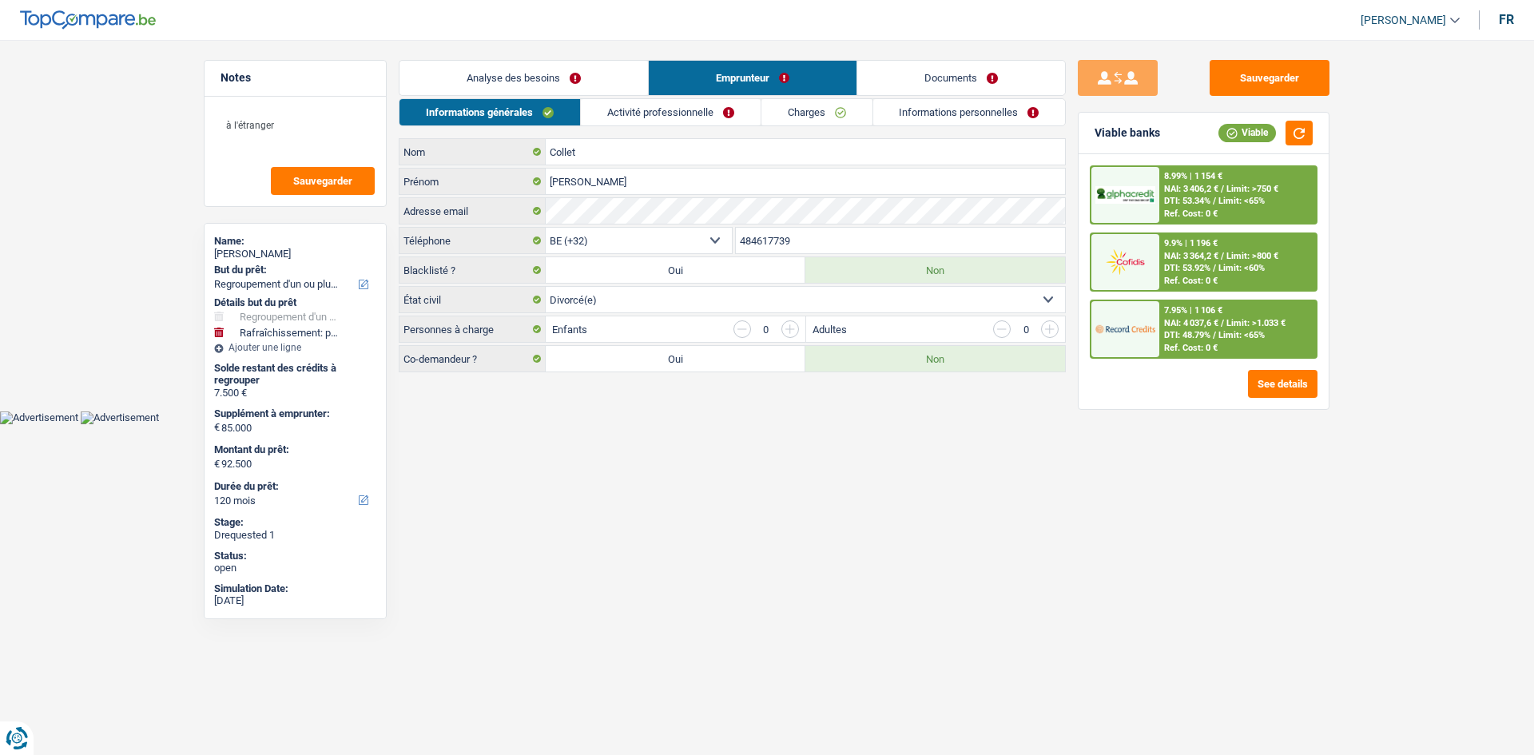
click at [736, 113] on link "Activité professionnelle" at bounding box center [671, 112] width 180 height 26
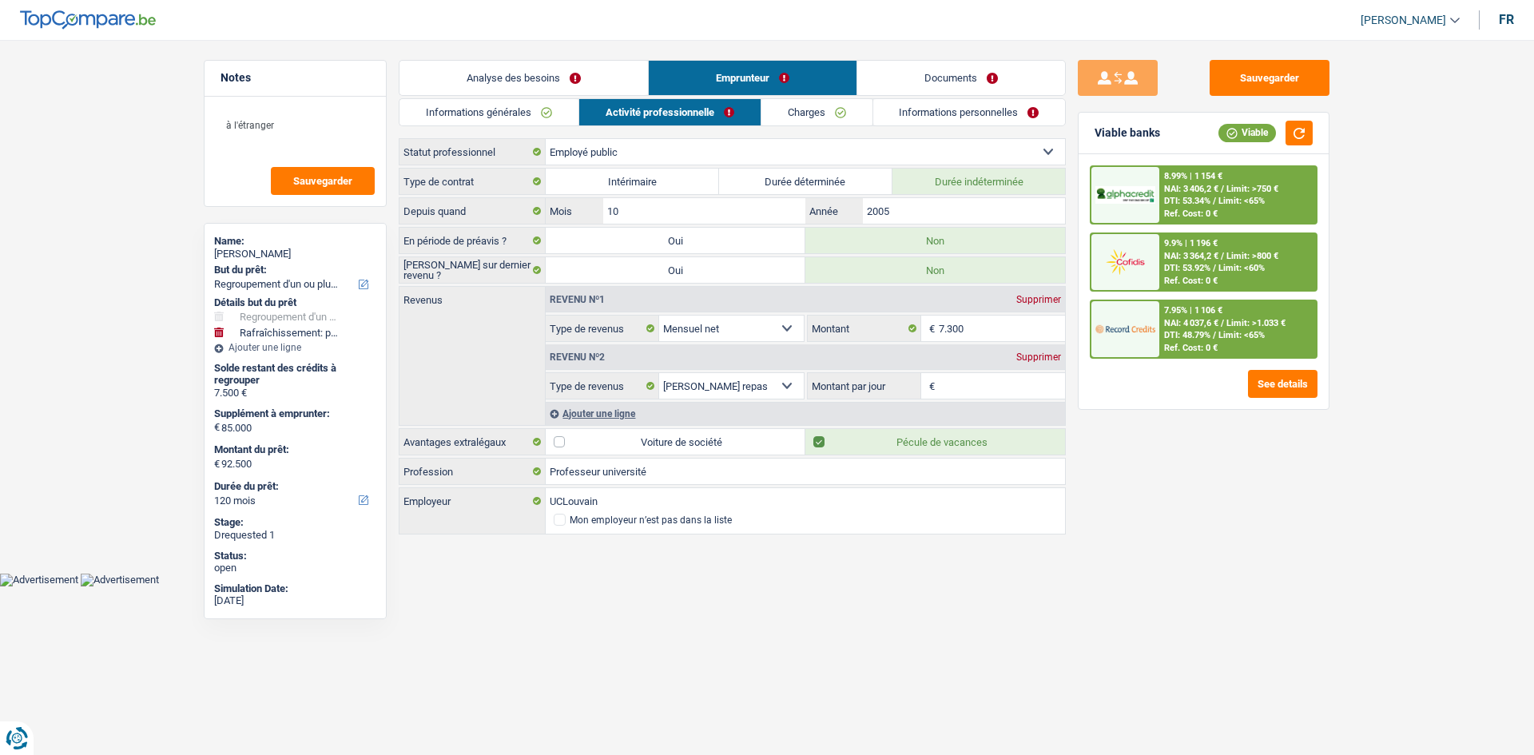
click at [802, 109] on link "Charges" at bounding box center [816, 112] width 111 height 26
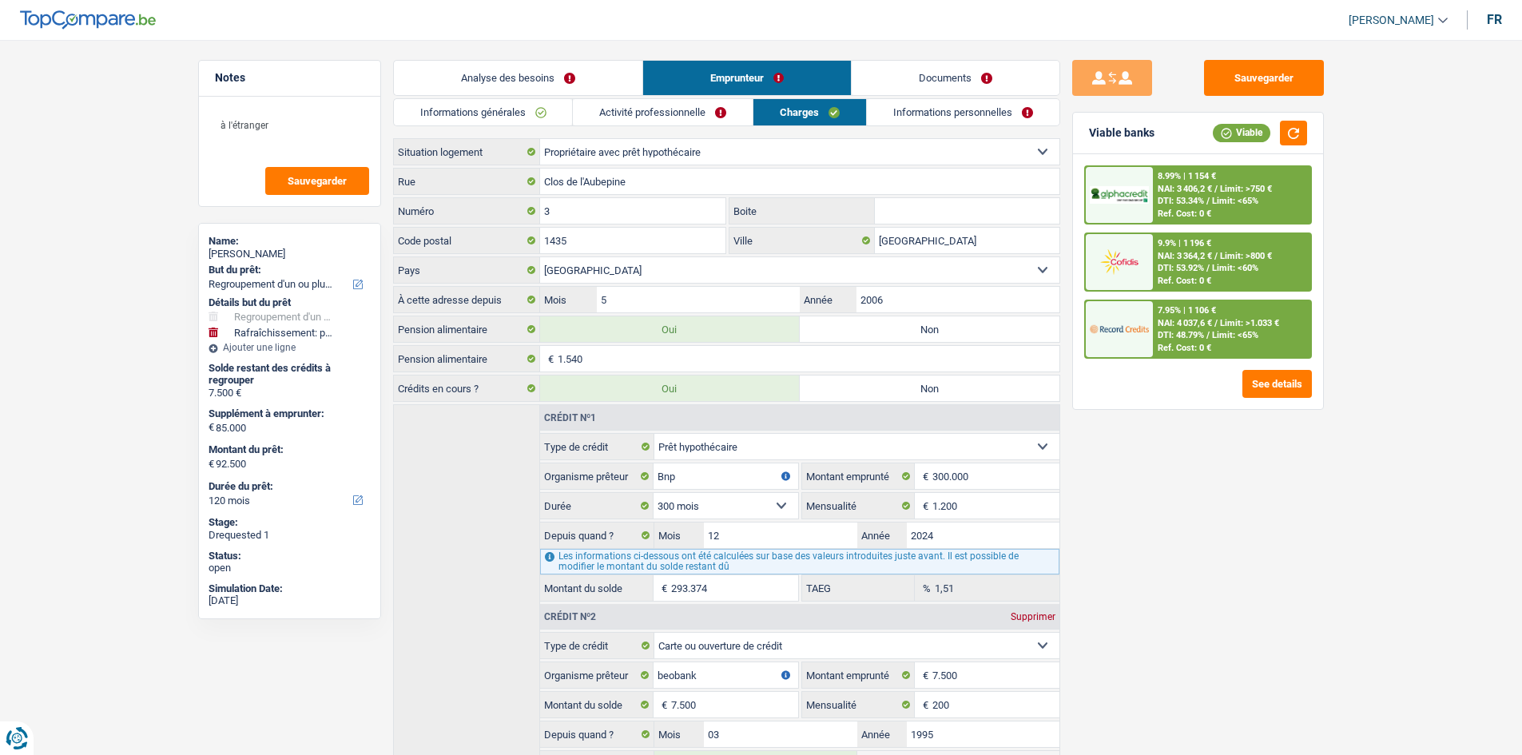
click at [594, 75] on link "Analyse des besoins" at bounding box center [518, 78] width 248 height 34
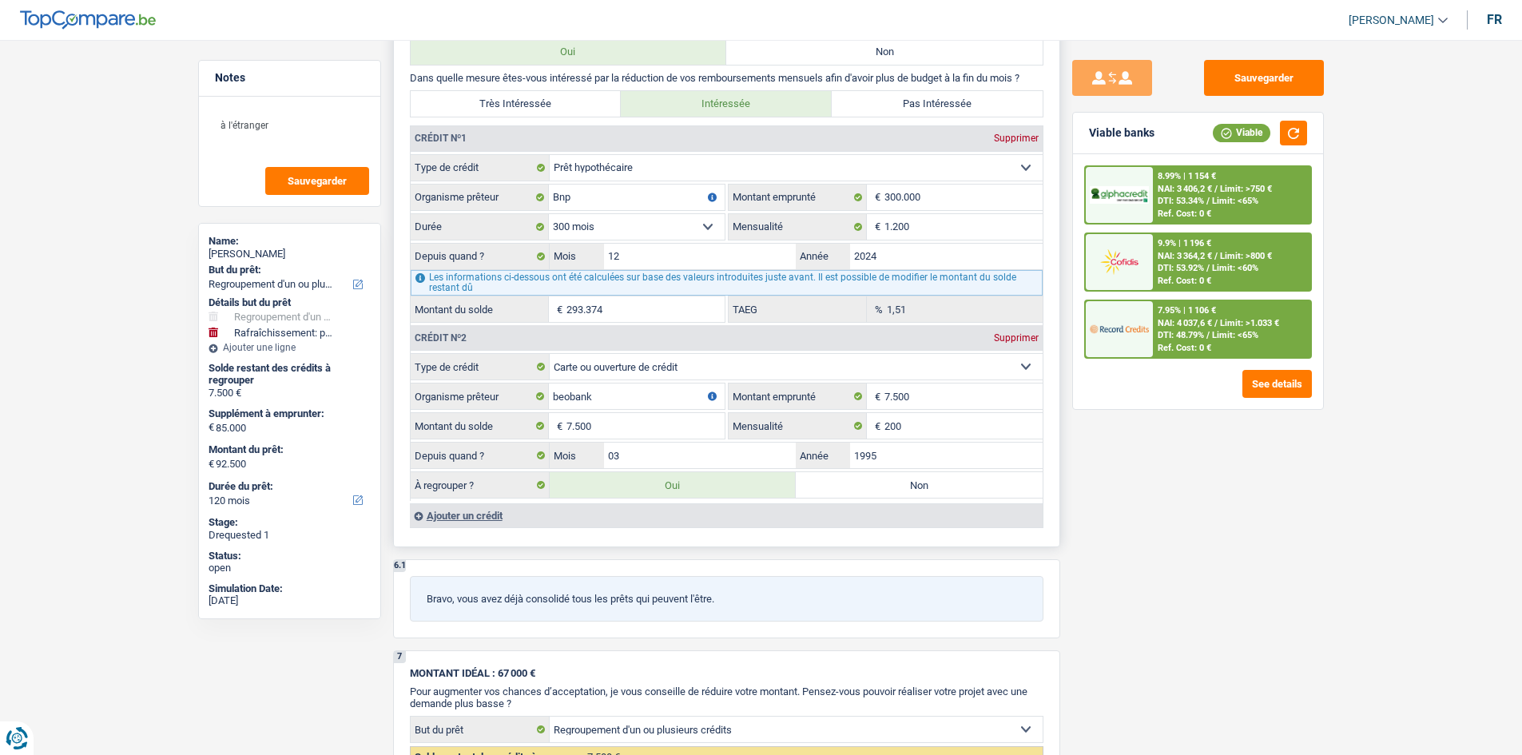
scroll to position [1518, 0]
click at [621, 425] on input "7.500" at bounding box center [645, 428] width 158 height 26
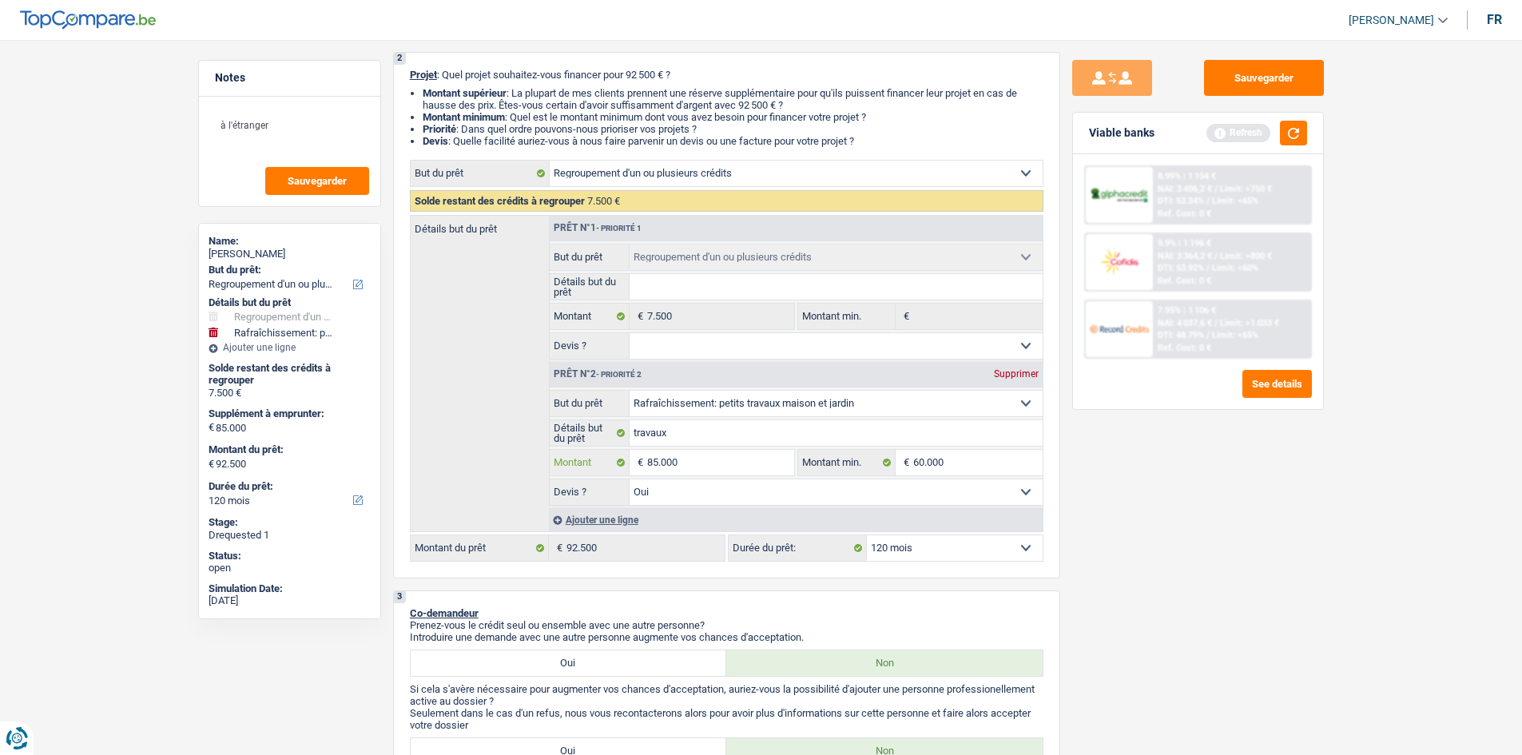
scroll to position [160, 0]
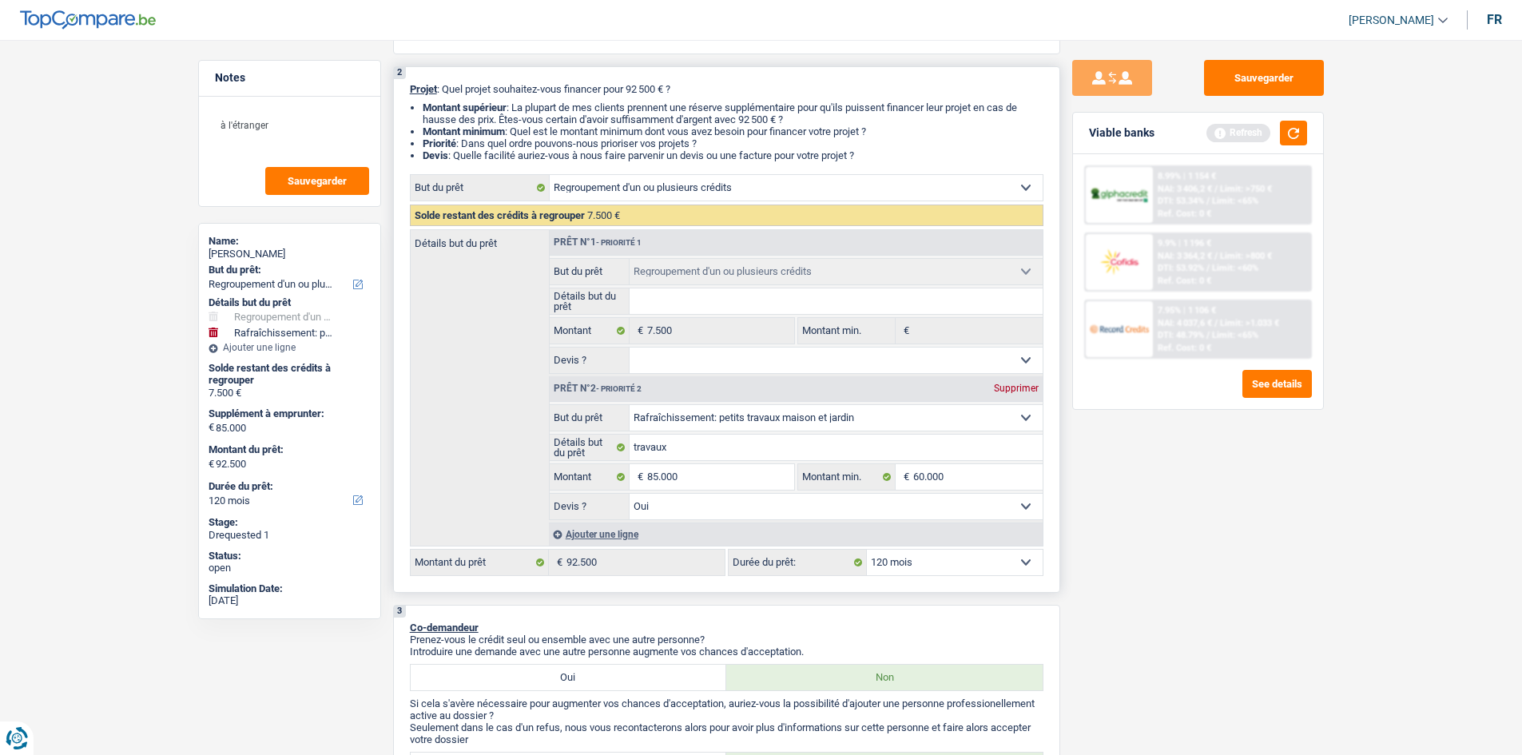
click at [898, 83] on p "Projet : Quel projet souhaitez-vous financer pour 92 500 € ?" at bounding box center [726, 89] width 633 height 12
click at [1220, 66] on button "Sauvegarder" at bounding box center [1264, 78] width 120 height 36
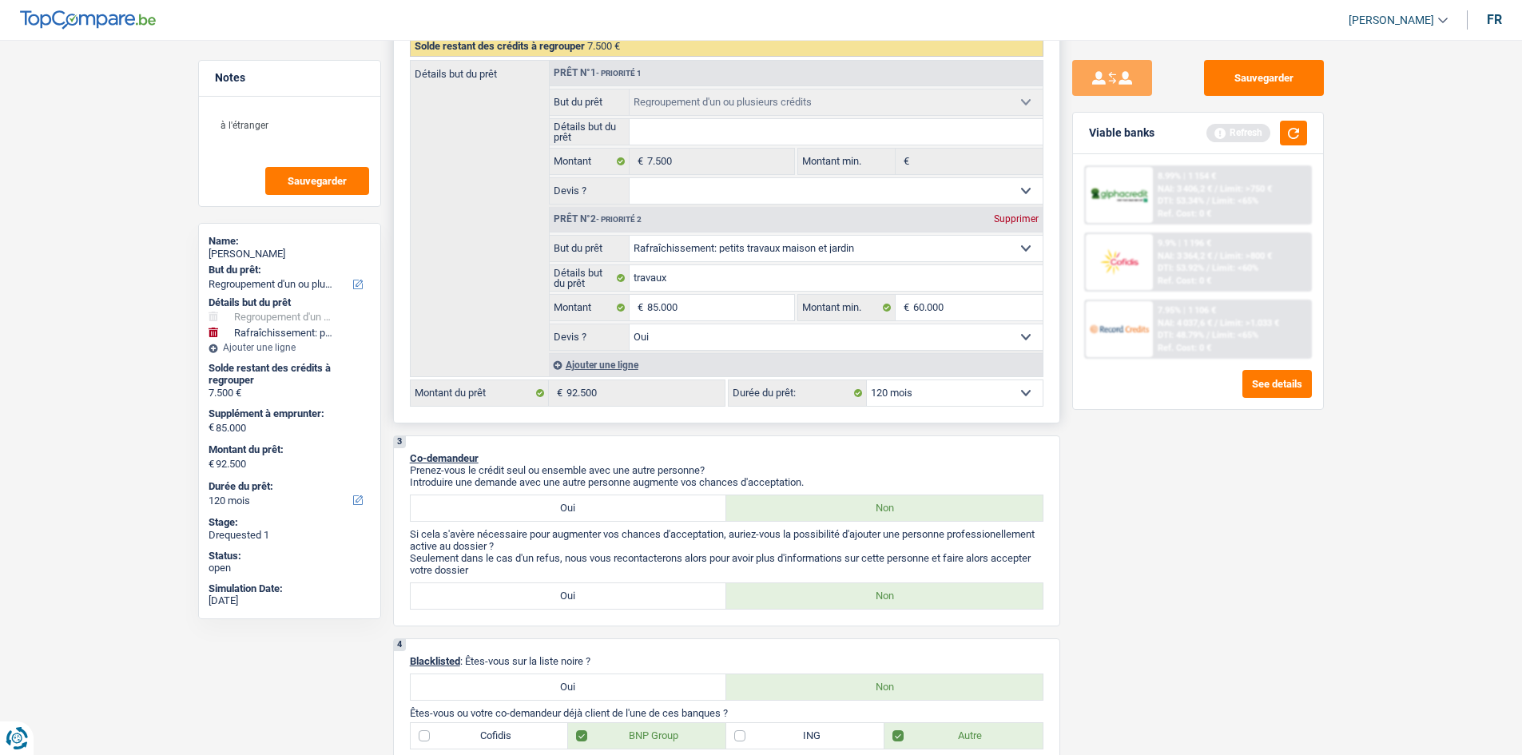
scroll to position [319, 0]
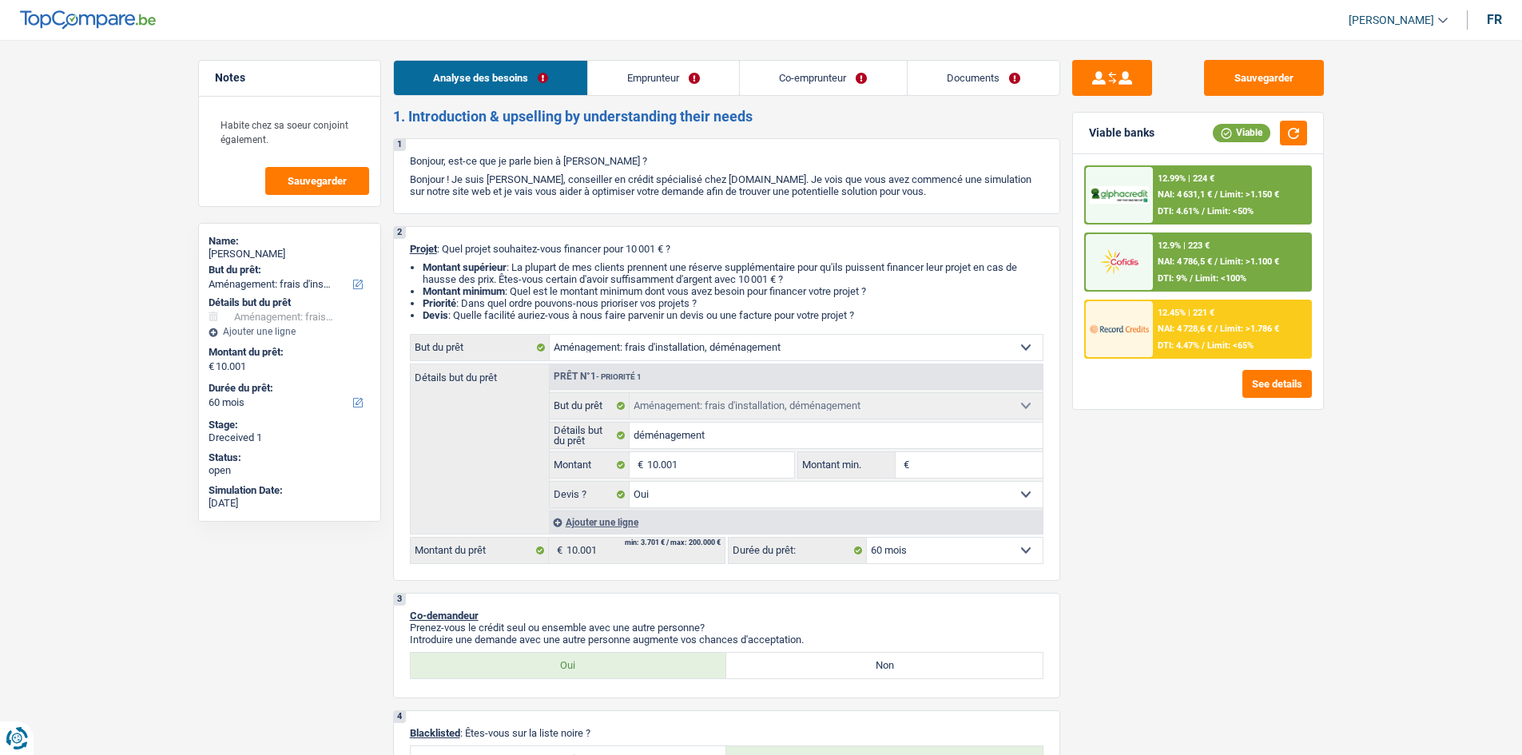
select select "movingOrInstallation"
select select "60"
select select "movingOrInstallation"
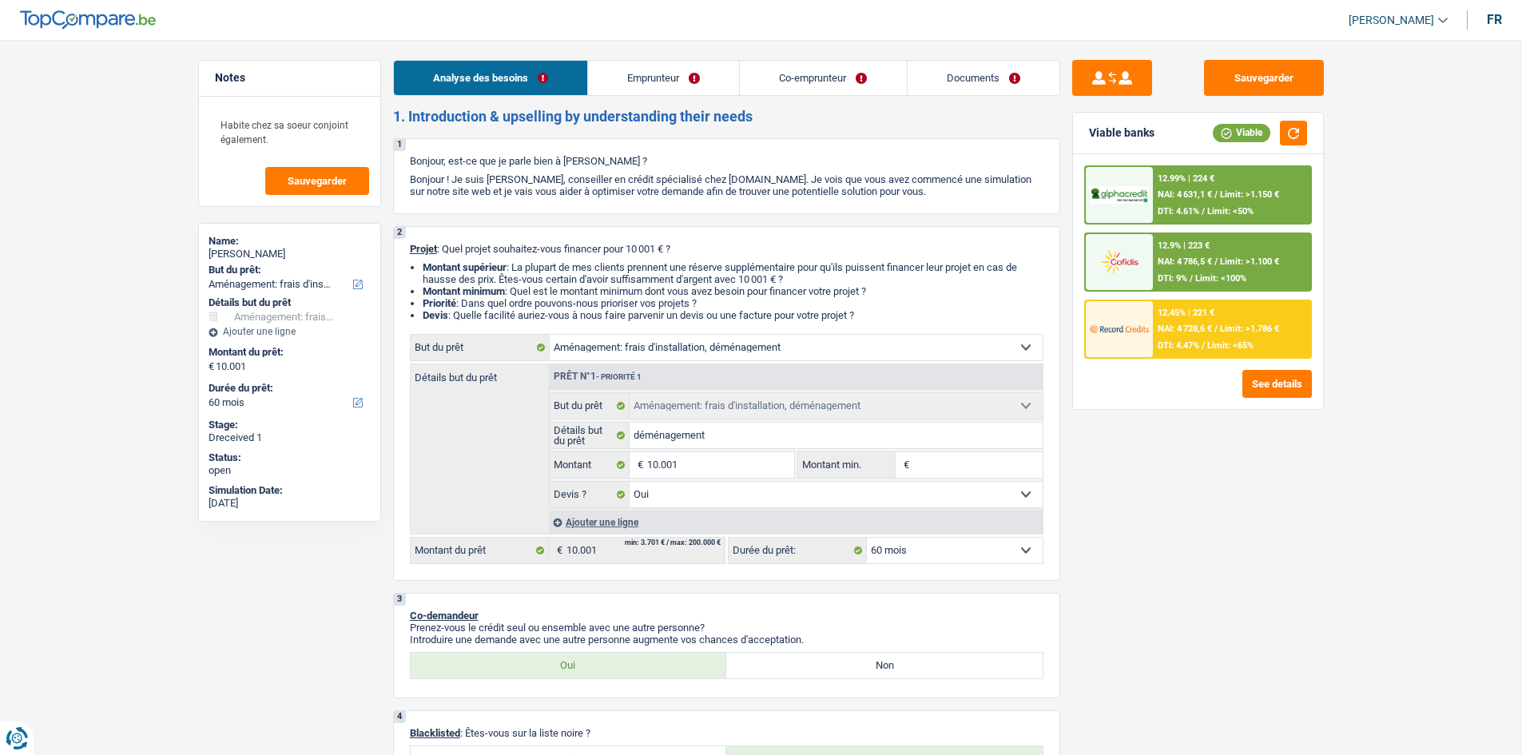
select select "yes"
select select "60"
select select "privateEmployee"
select select "worker"
select select "familyAllowances"
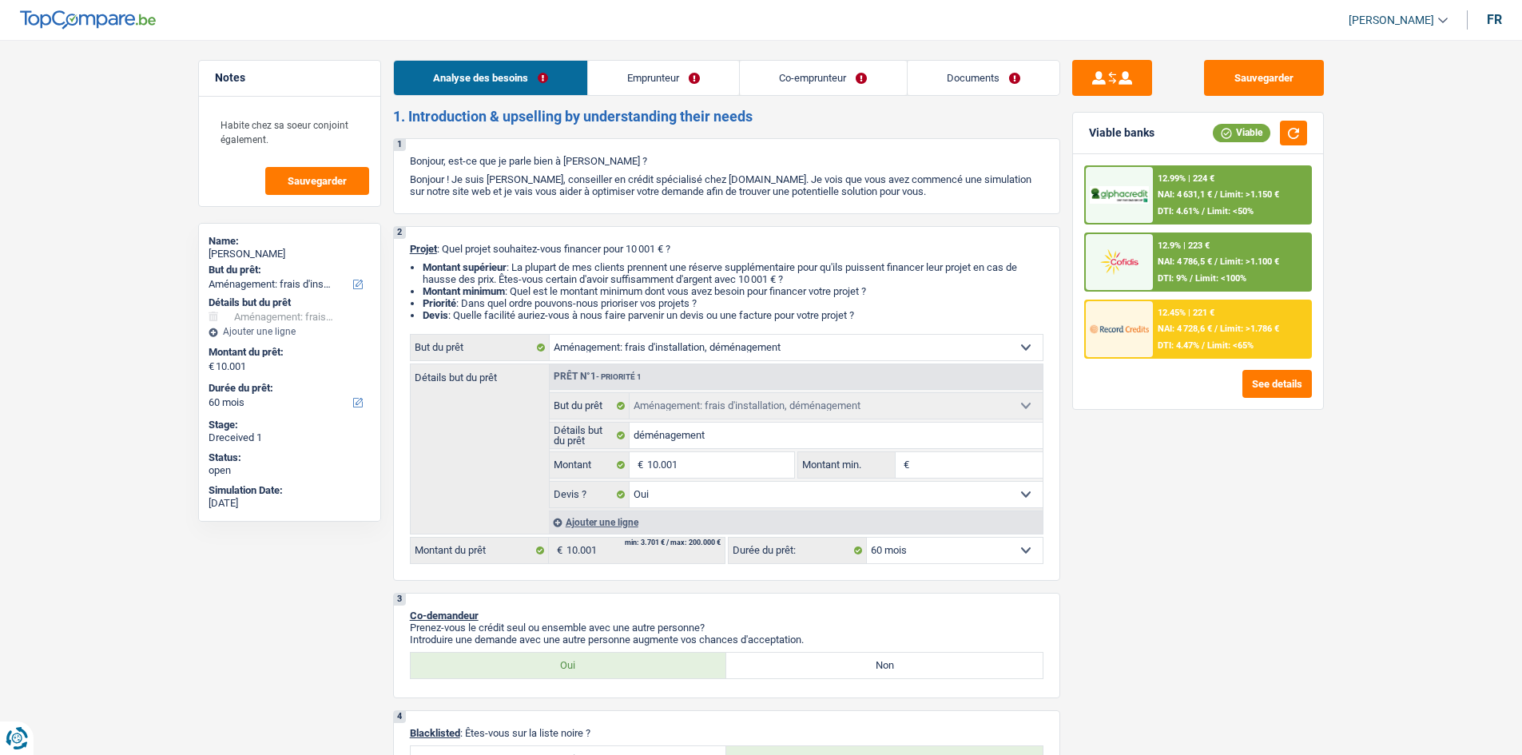
select select "netSalary"
select select "mealVouchers"
select select "familyAllowances"
select select "netSalary"
select select "mealVouchers"
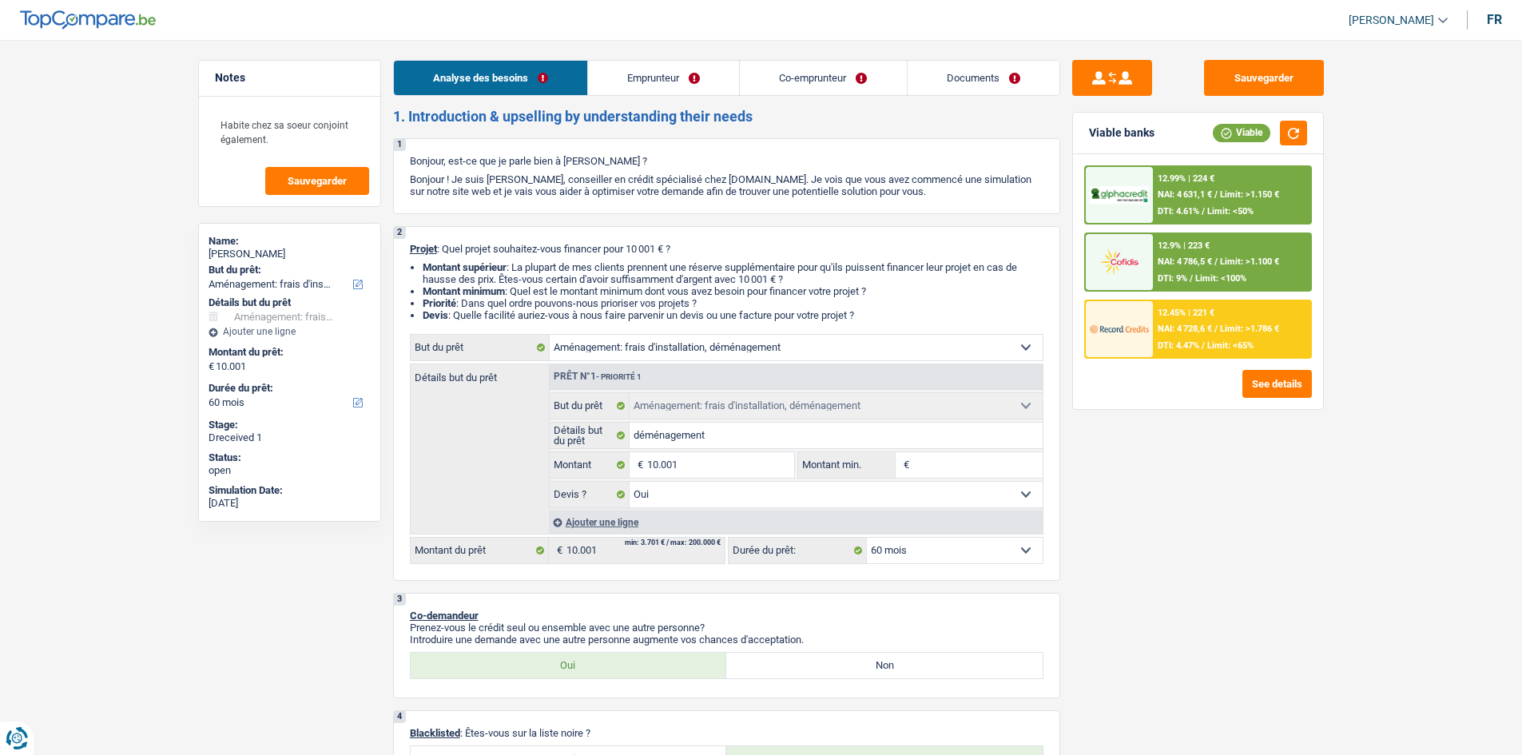
select select "liveWithParents"
select select "movingOrInstallation"
select select "yes"
select select "60"
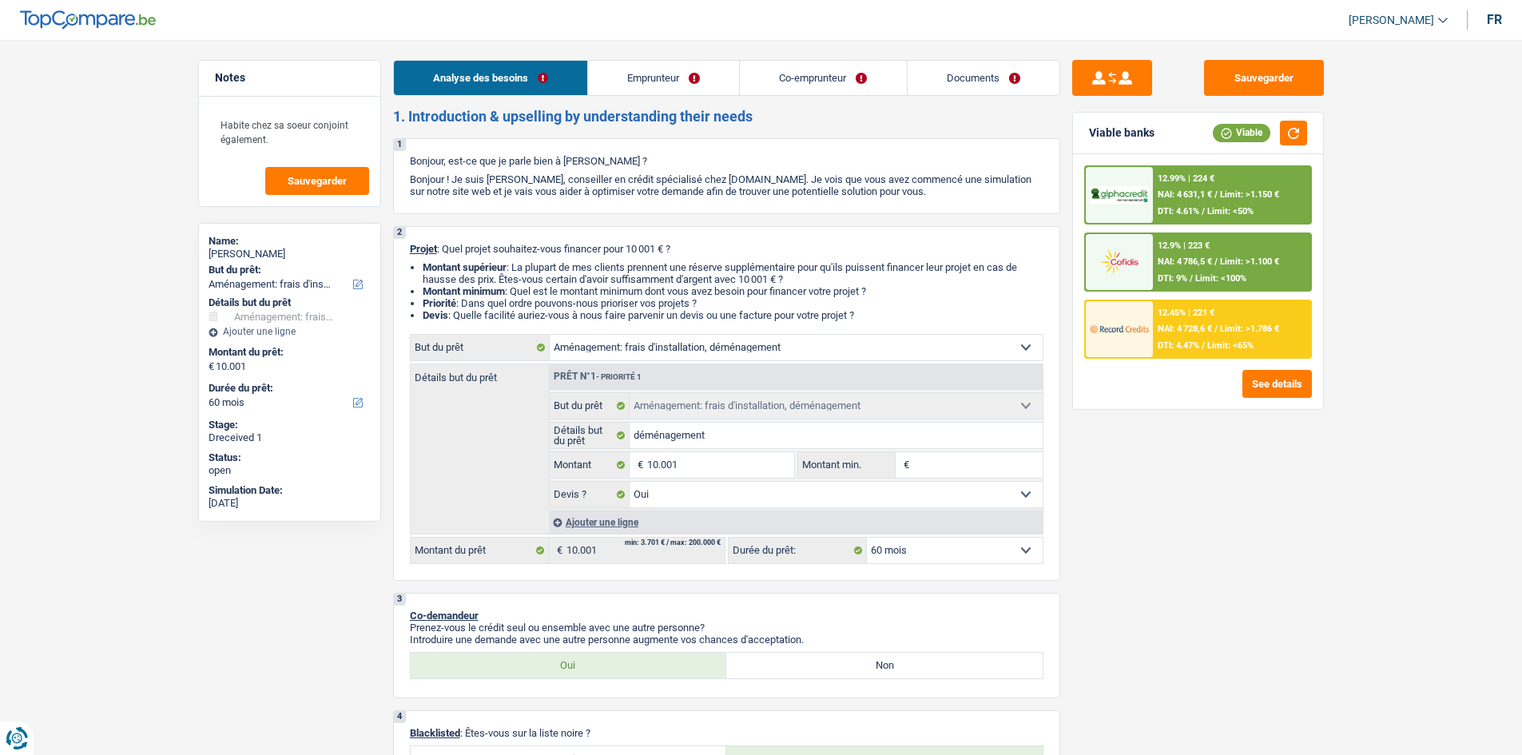
select select "32"
select select "single"
click at [611, 85] on link "Emprunteur" at bounding box center [663, 78] width 151 height 34
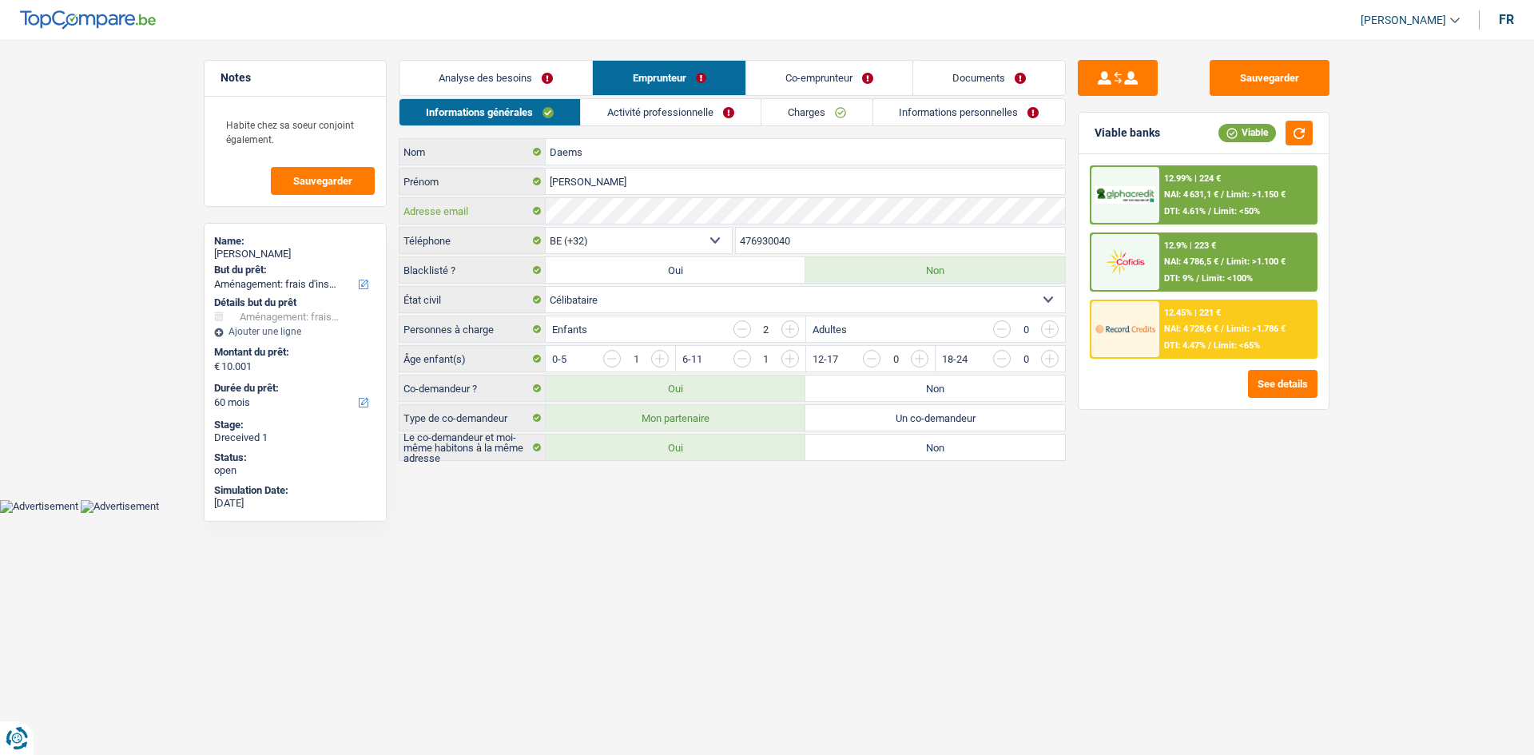
click at [545, 210] on div "Adresse email" at bounding box center [731, 211] width 665 height 26
click at [809, 69] on link "Co-emprunteur" at bounding box center [829, 78] width 166 height 34
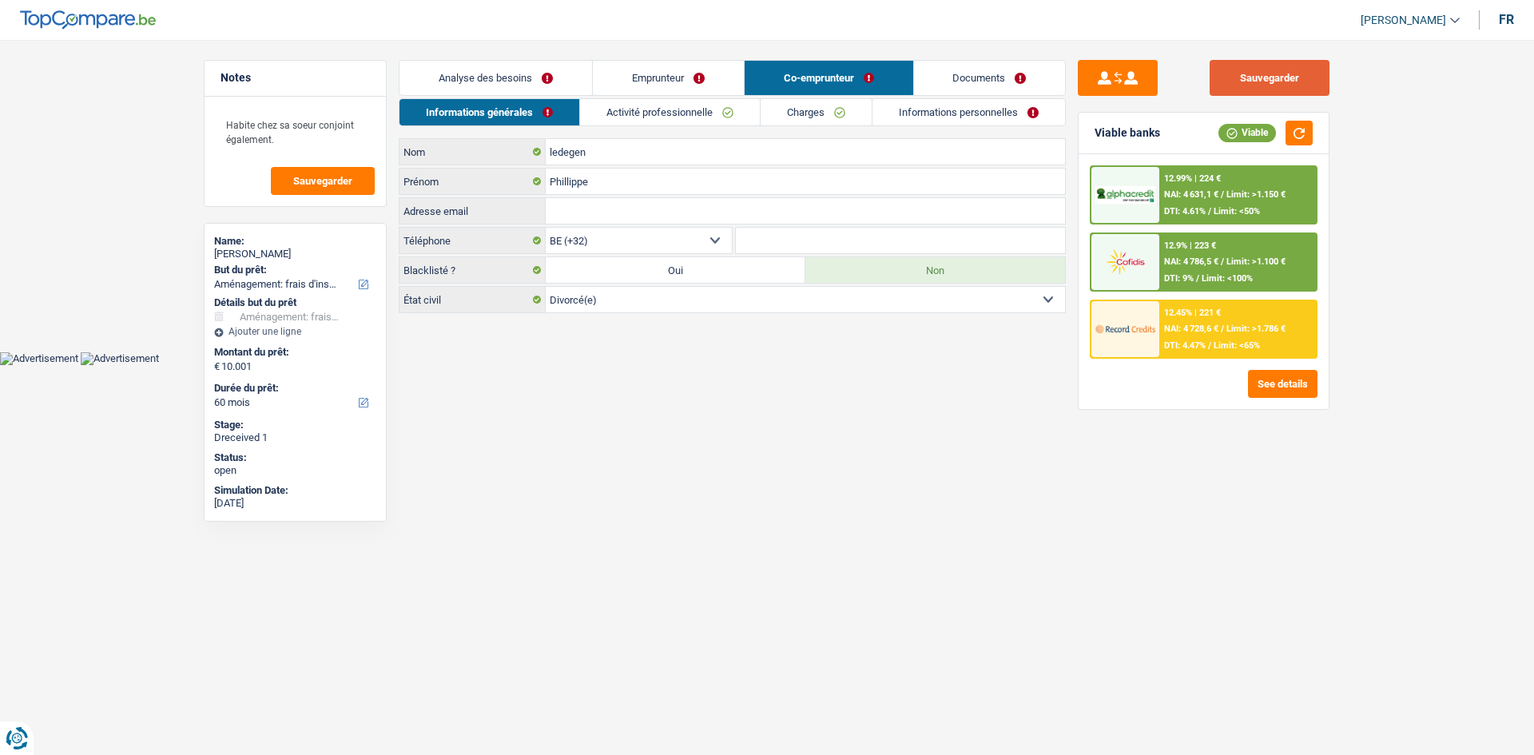
click at [1283, 74] on button "Sauvegarder" at bounding box center [1269, 78] width 120 height 36
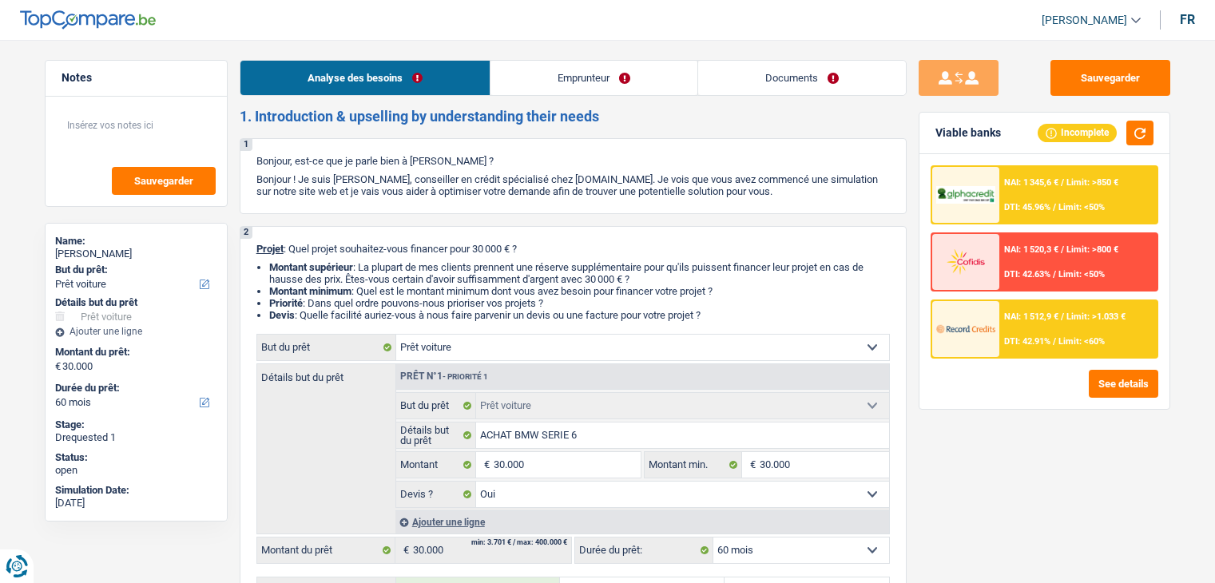
select select "car"
select select "60"
select select "car"
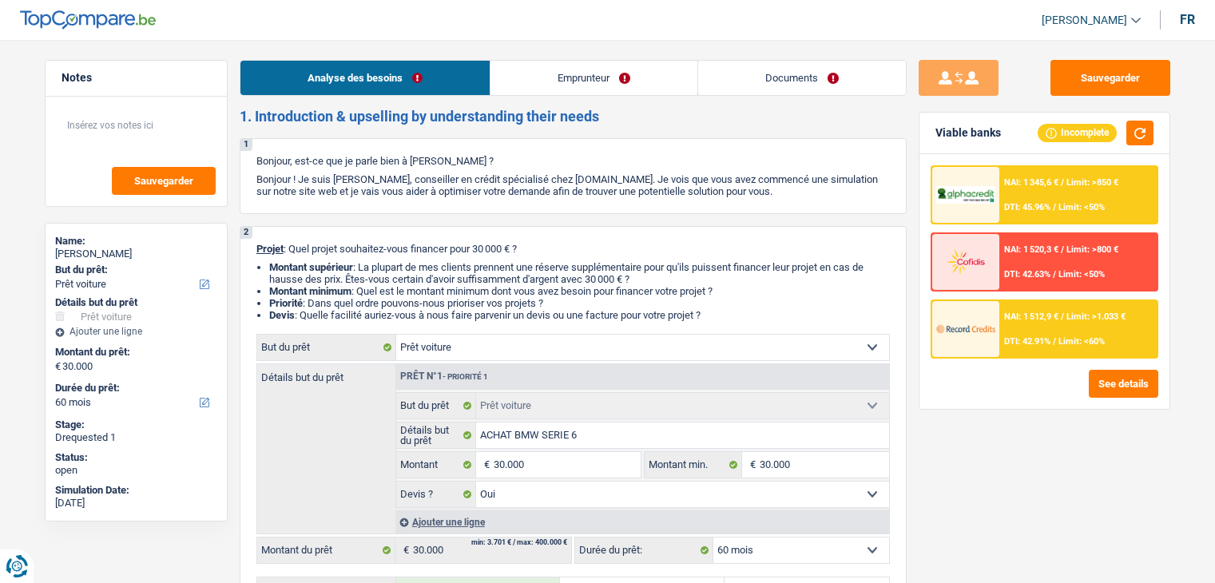
select select "yes"
select select "60"
select select "independent"
select select "netSalary"
select select "mealVouchers"
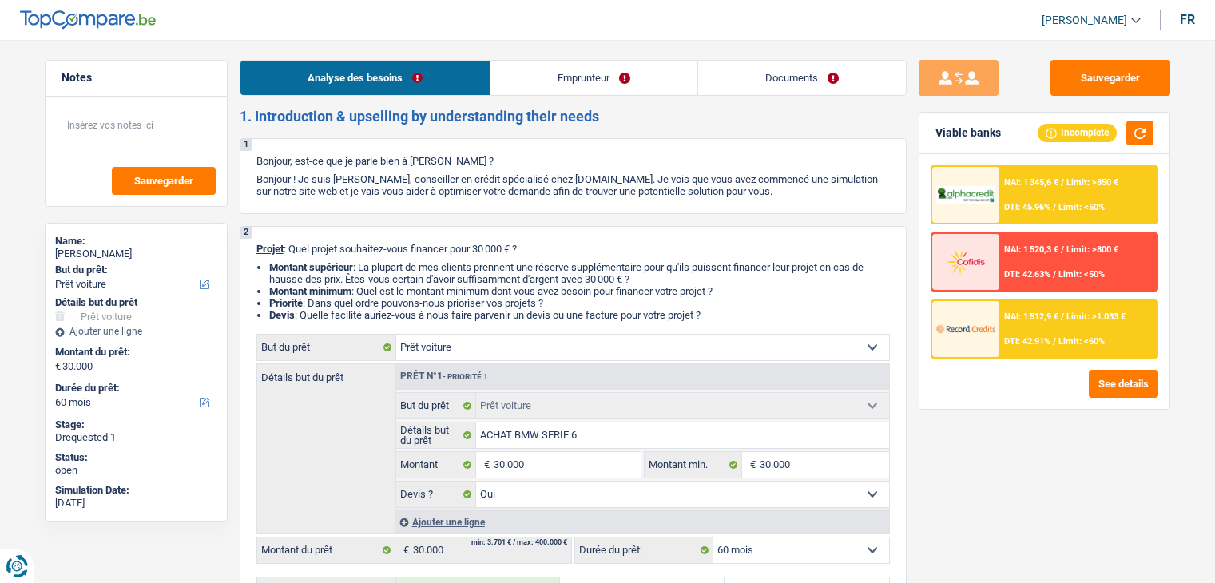
select select "rents"
select select "car"
select select "yes"
select select "60"
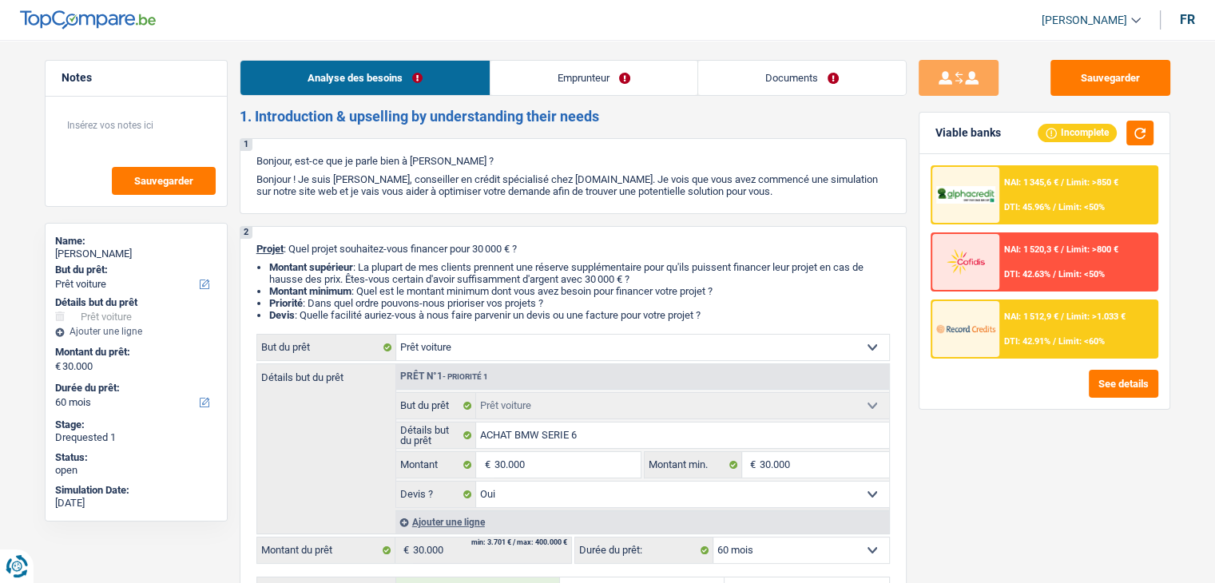
click at [770, 77] on link "Documents" at bounding box center [802, 78] width 208 height 34
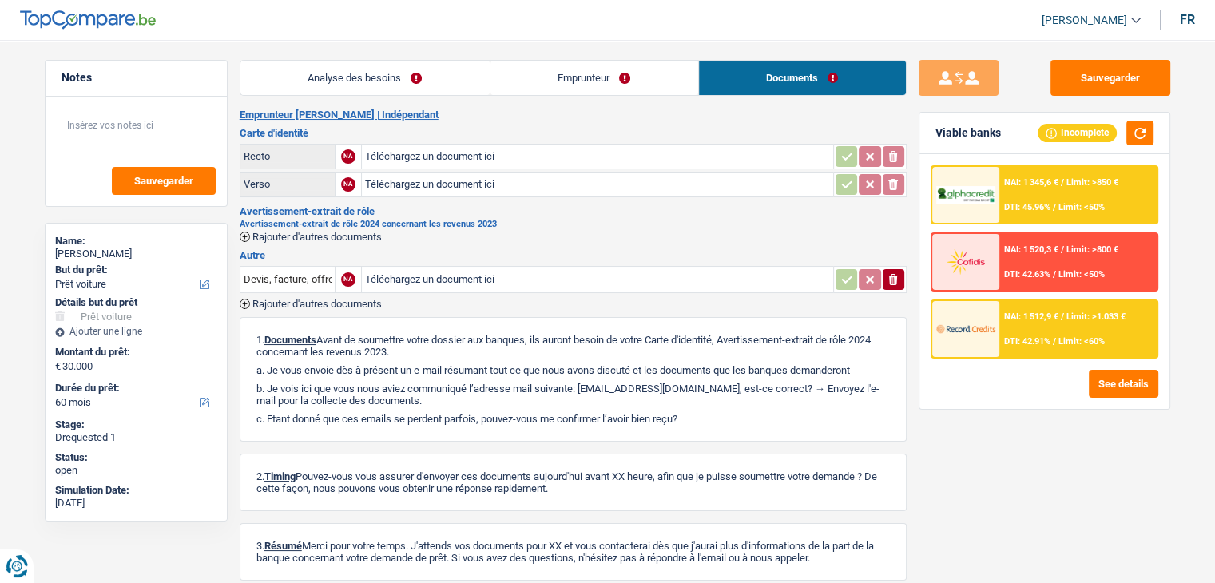
scroll to position [78, 0]
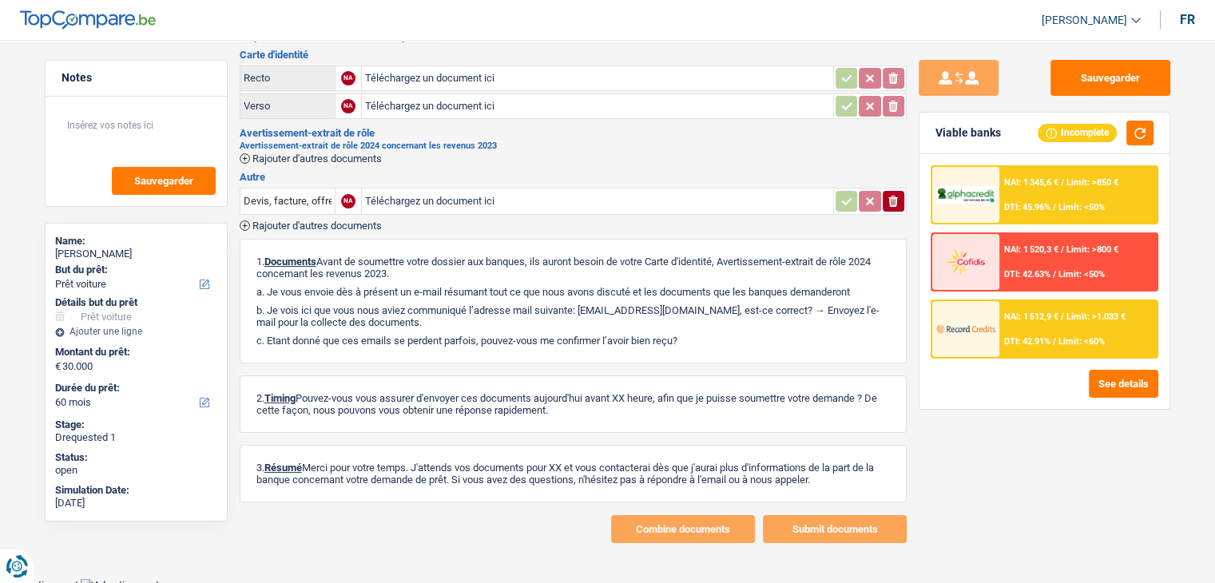
click at [447, 193] on input "Téléchargez un document ici" at bounding box center [597, 201] width 465 height 24
type input "C:\fakepath\combinepdf.pdf"
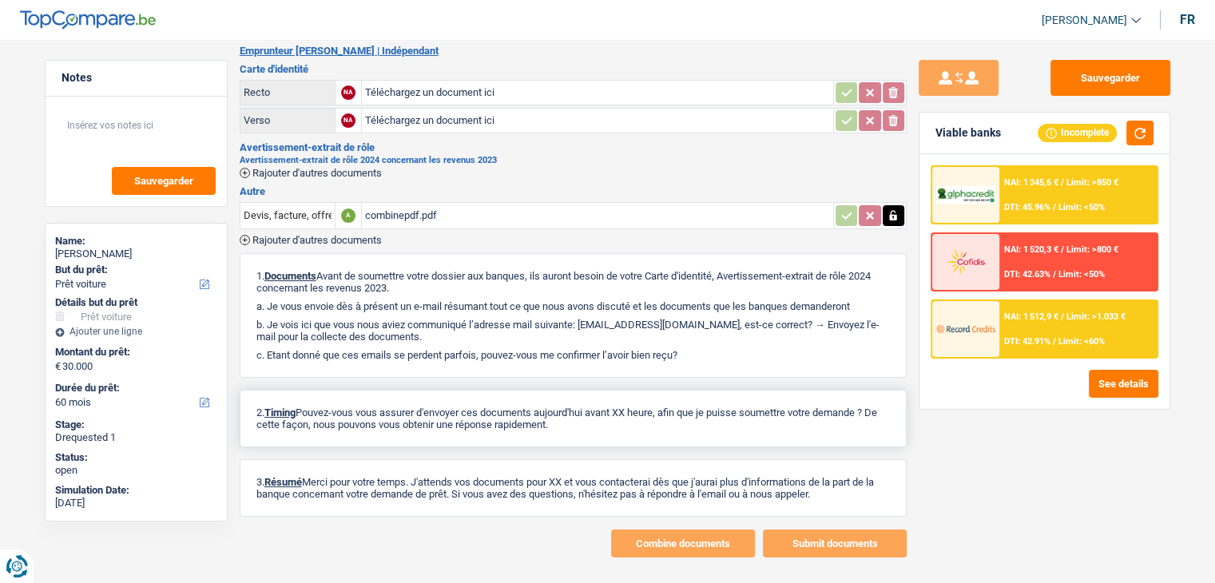
scroll to position [83, 0]
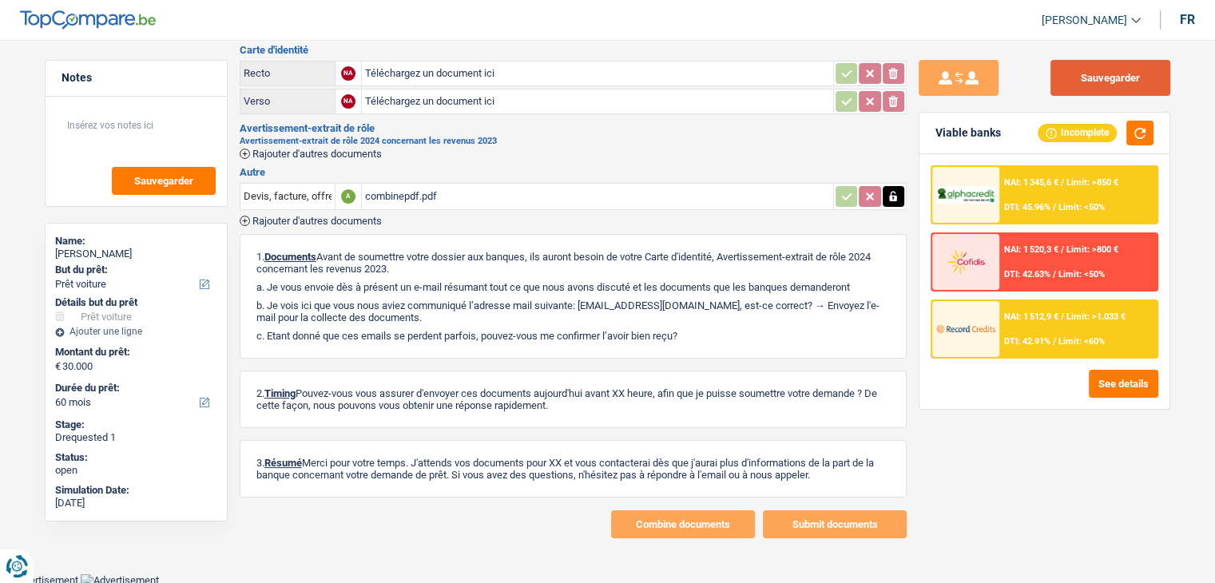
click at [1069, 81] on button "Sauvegarder" at bounding box center [1110, 78] width 120 height 36
click at [888, 196] on icon "button" at bounding box center [893, 196] width 13 height 16
click at [843, 192] on icon "button" at bounding box center [846, 196] width 13 height 16
click at [1114, 75] on button "Sauvegarder" at bounding box center [1110, 78] width 120 height 36
click at [1090, 74] on button "Sauvegarder" at bounding box center [1110, 78] width 120 height 36
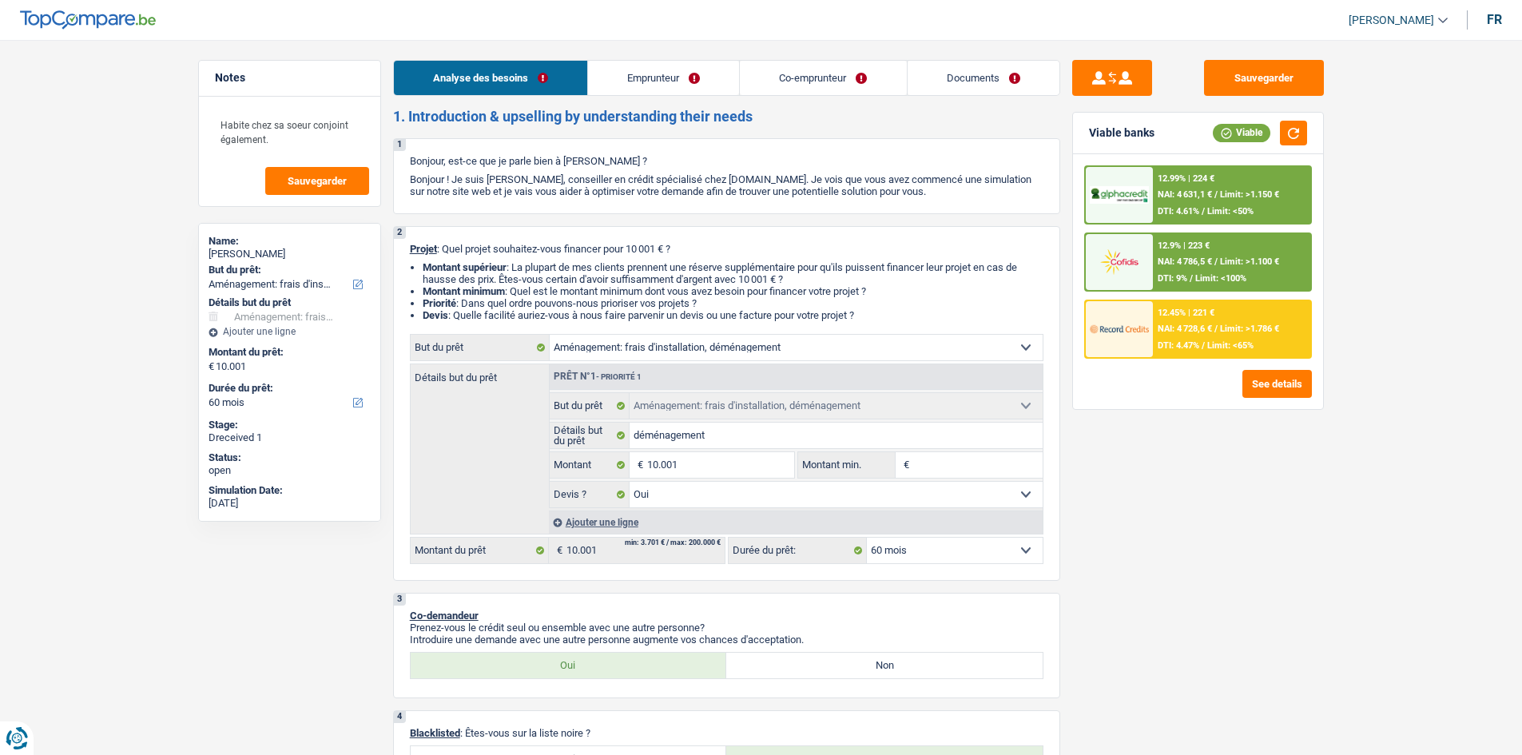
select select "movingOrInstallation"
select select "60"
select select "movingOrInstallation"
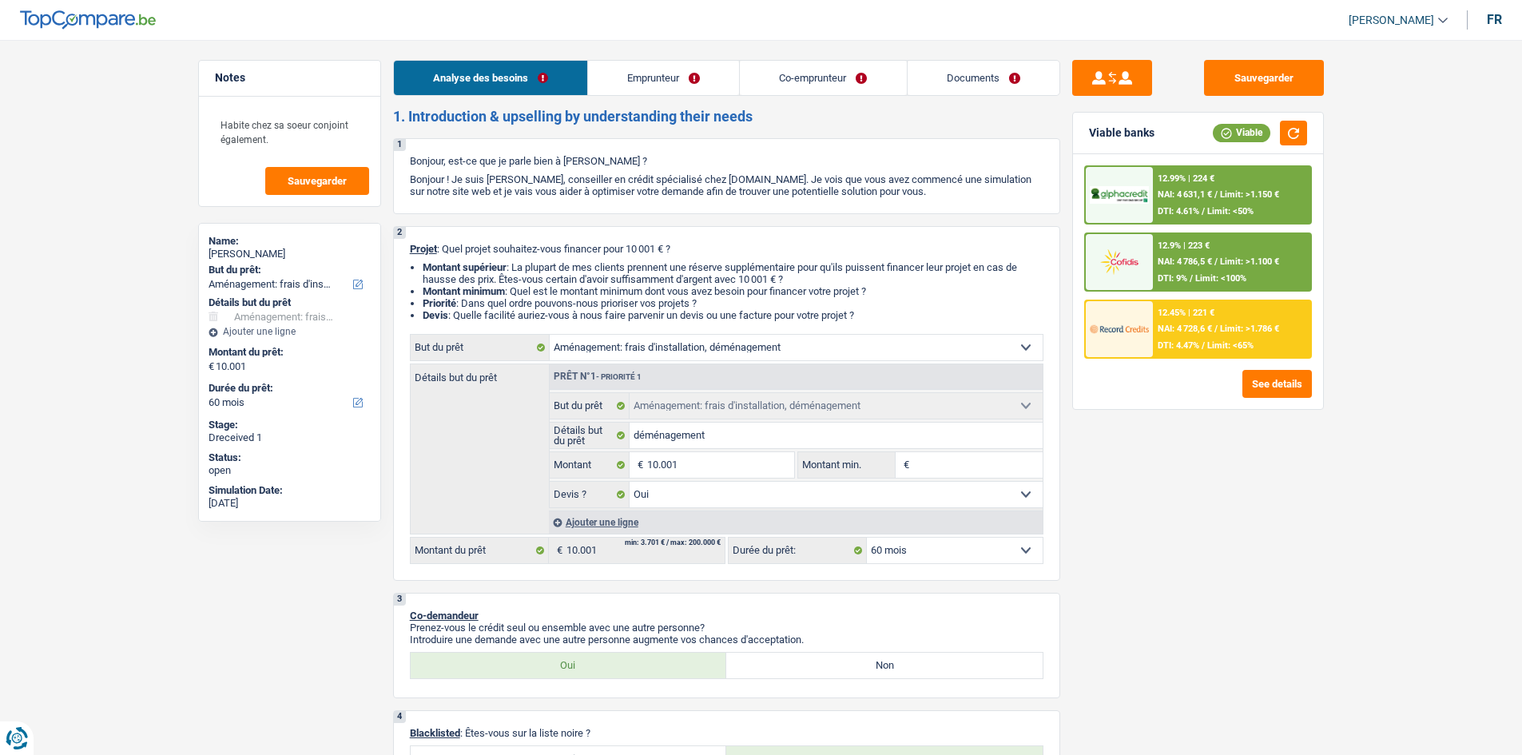
select select "yes"
select select "60"
select select "privateEmployee"
select select "worker"
select select "familyAllowances"
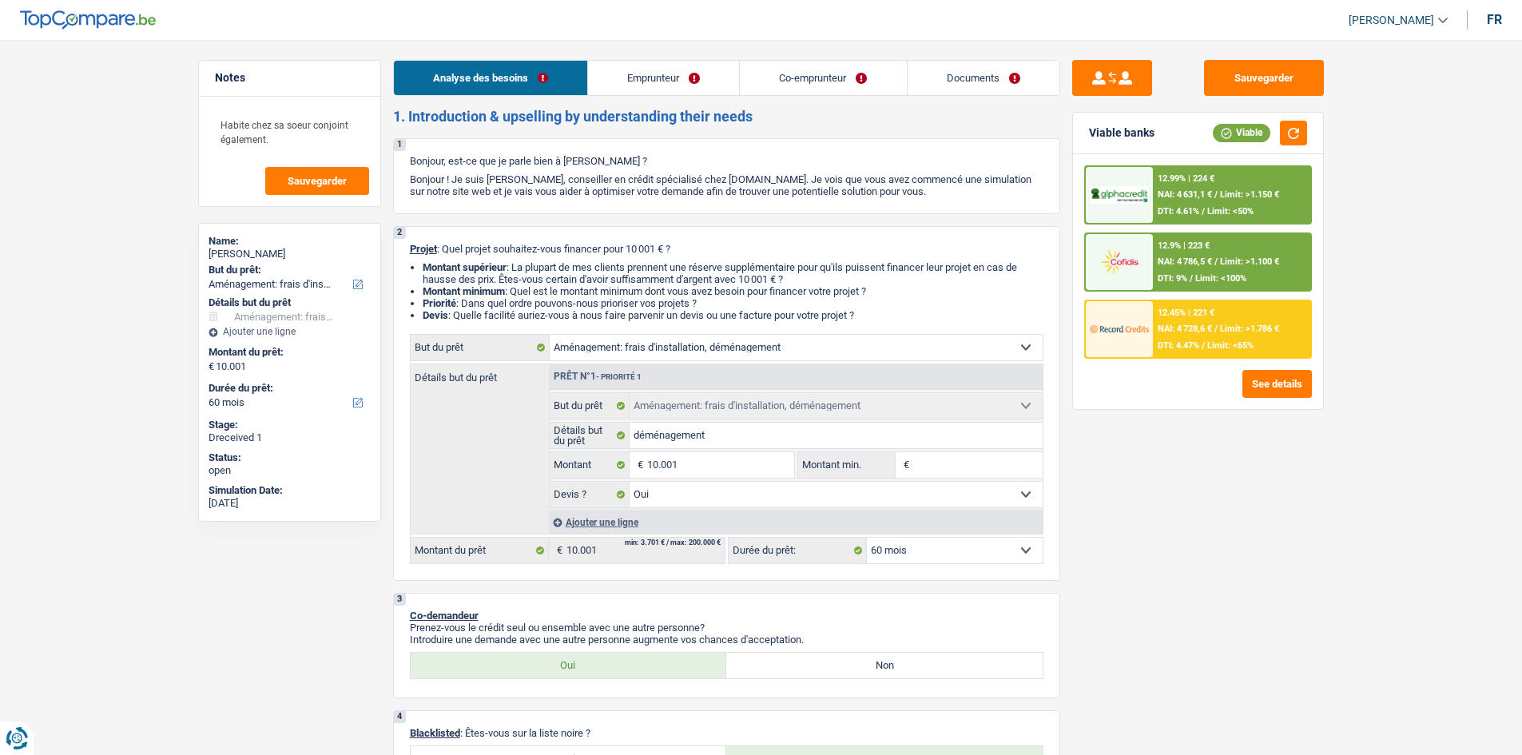
select select "netSalary"
select select "mealVouchers"
select select "familyAllowances"
select select "netSalary"
select select "mealVouchers"
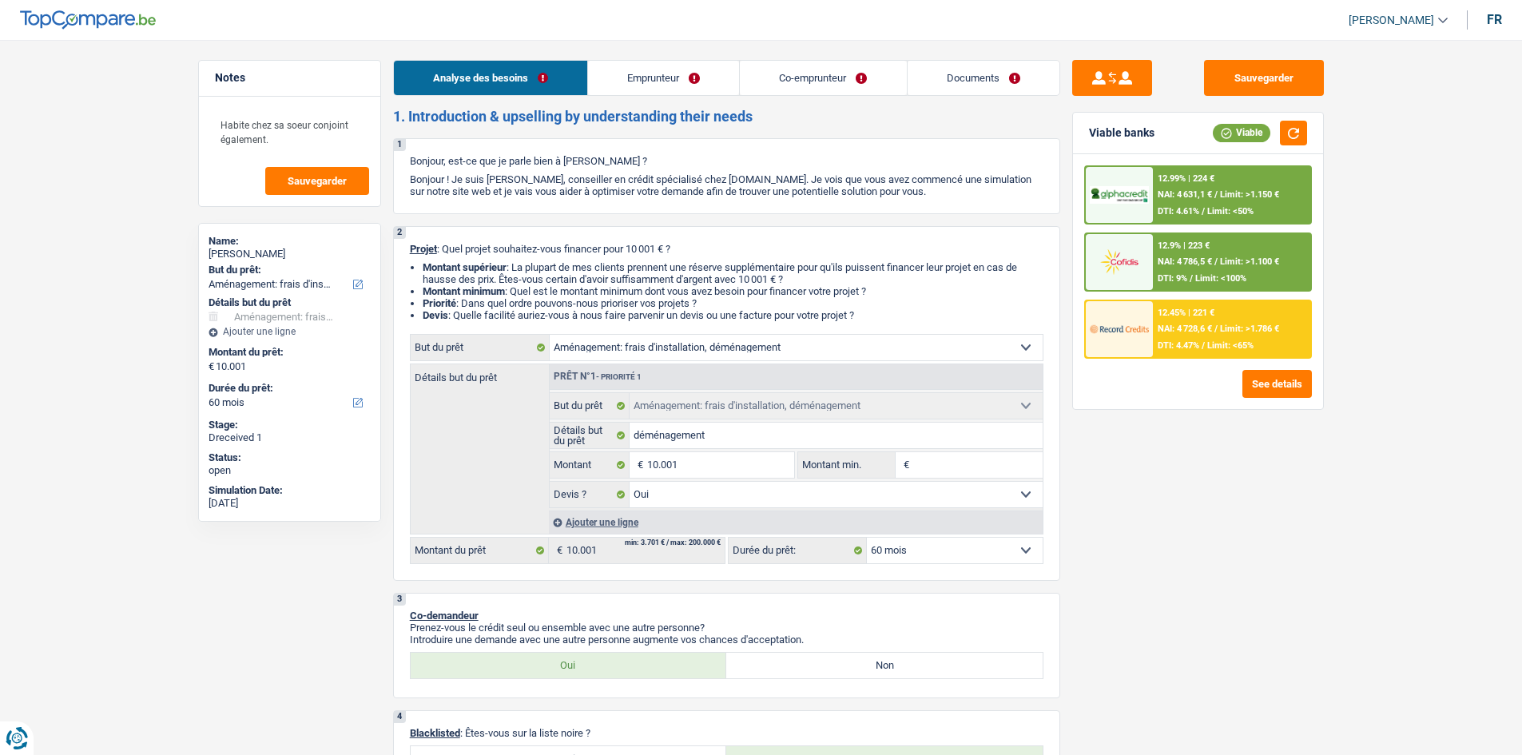
select select "liveWithParents"
select select "movingOrInstallation"
select select "yes"
select select "60"
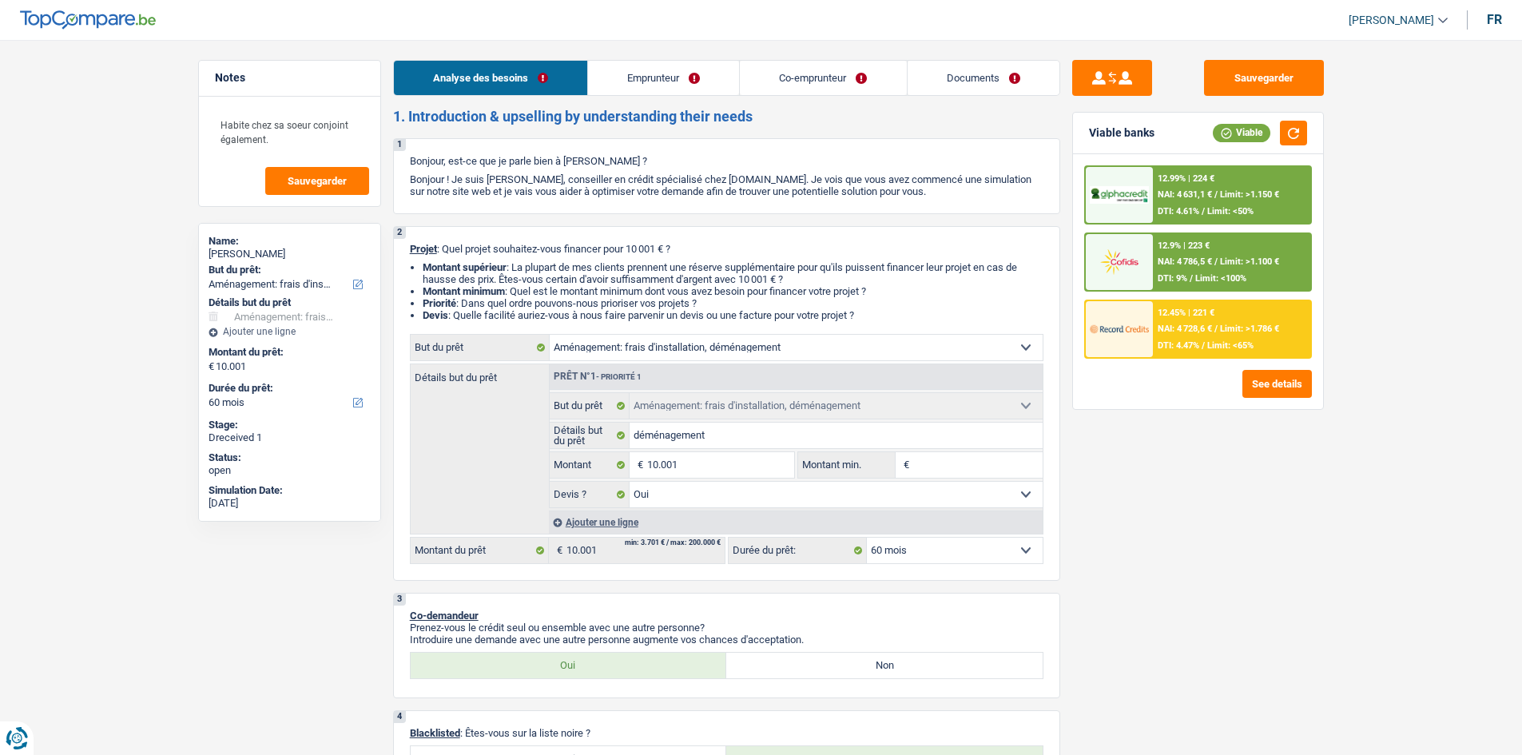
click at [974, 81] on link "Documents" at bounding box center [983, 78] width 152 height 34
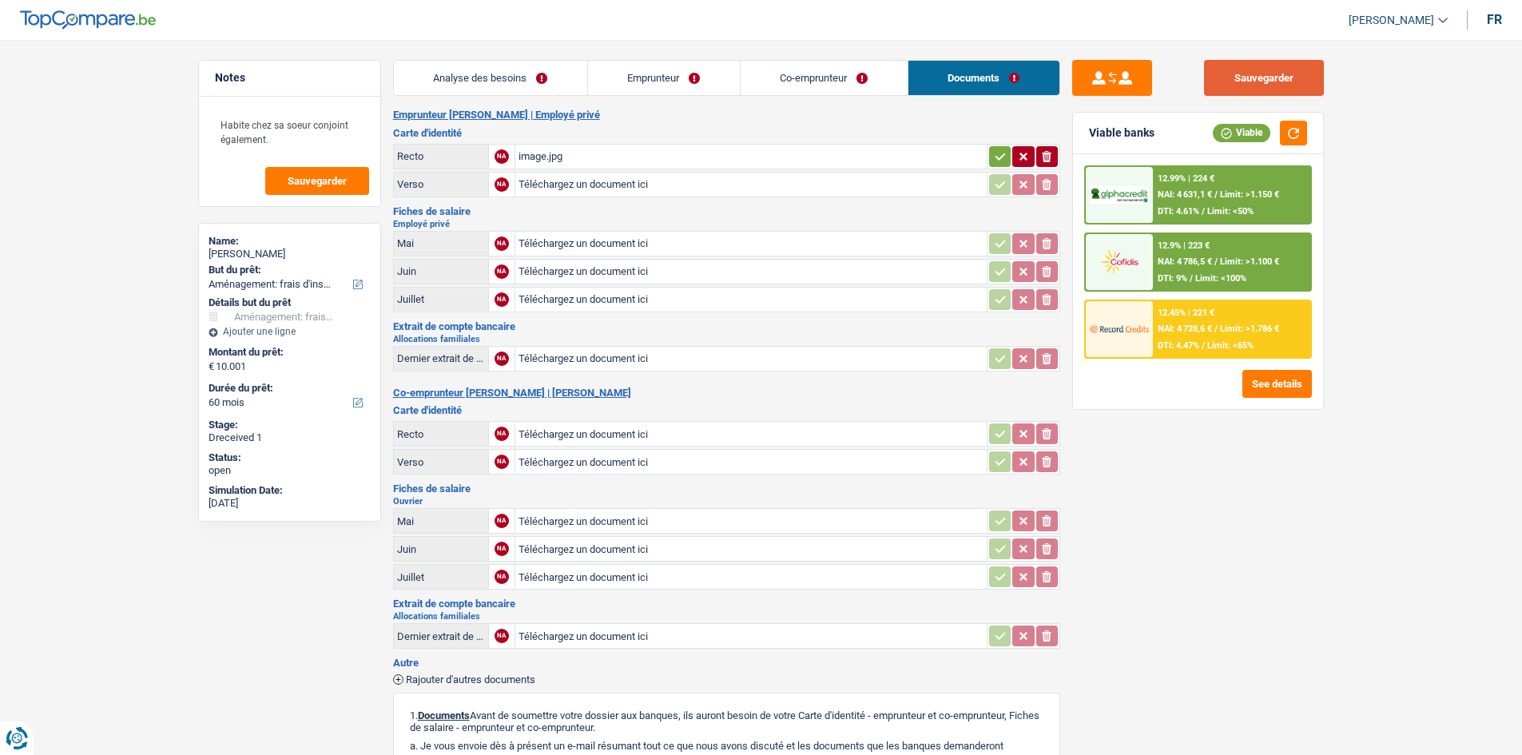
drag, startPoint x: 1272, startPoint y: 69, endPoint x: 1263, endPoint y: 70, distance: 9.6
click at [1266, 70] on button "Sauvegarder" at bounding box center [1264, 78] width 120 height 36
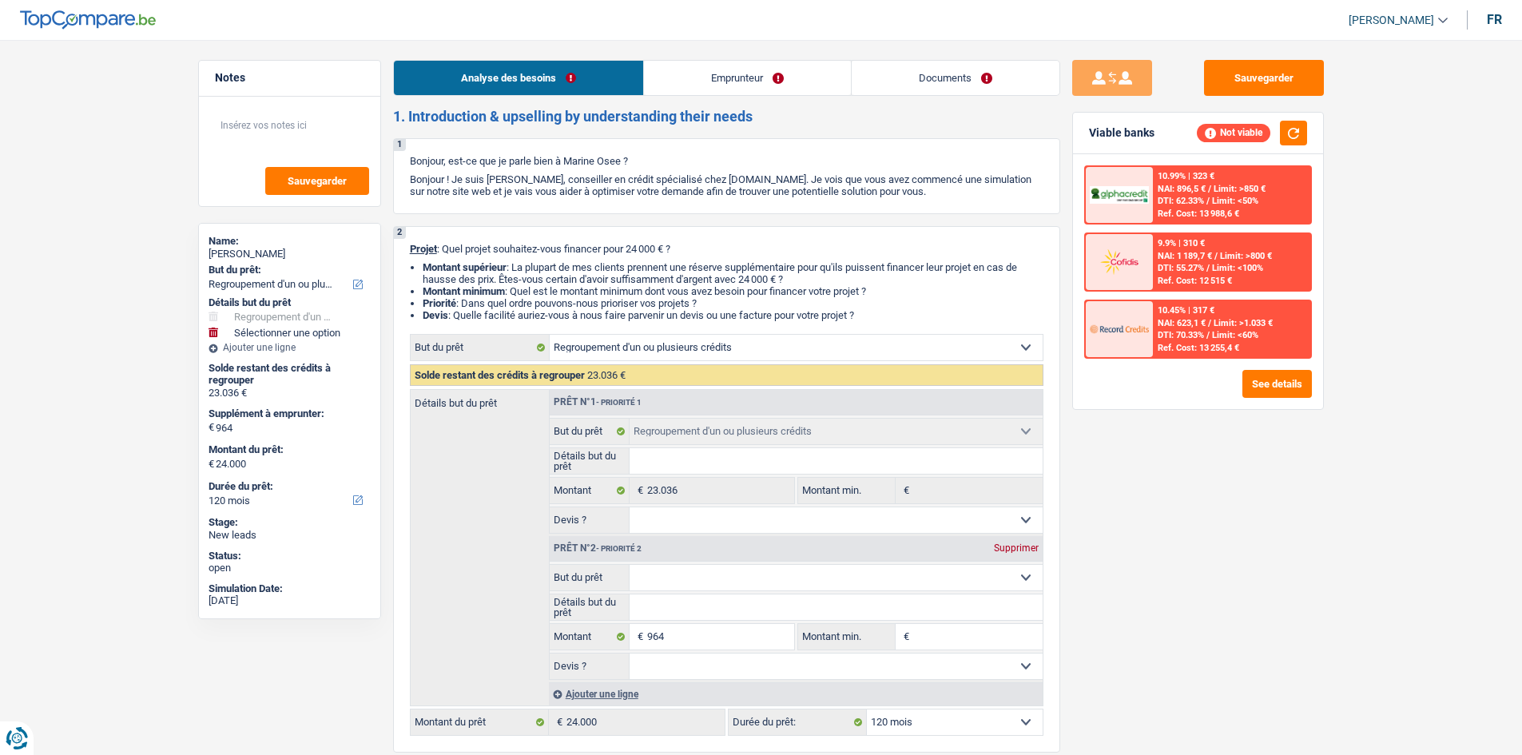
select select "refinancing"
select select "120"
select select "refinancing"
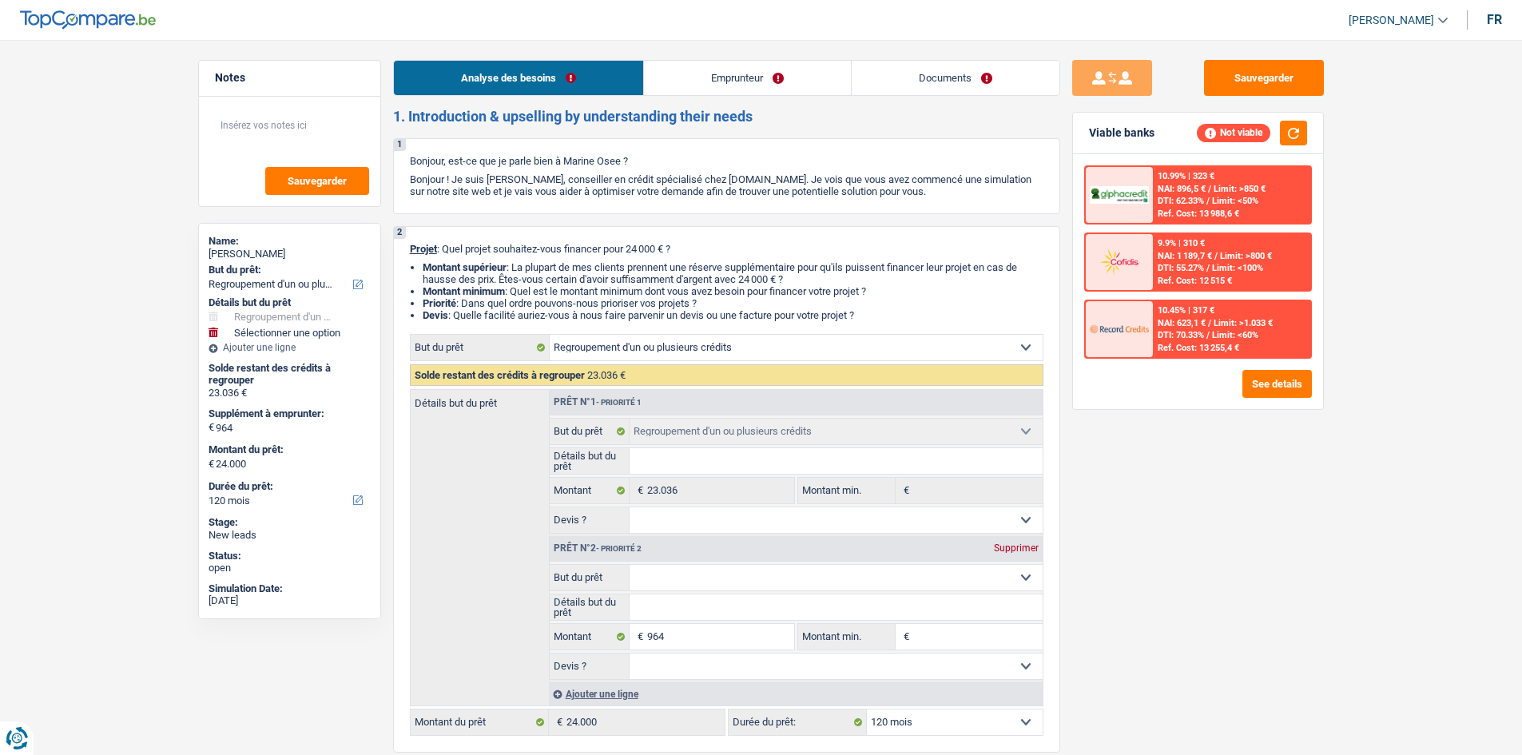
select select "120"
select select "invalid"
select select "familyAllowances"
select select "disabilityPension"
select select "rents"
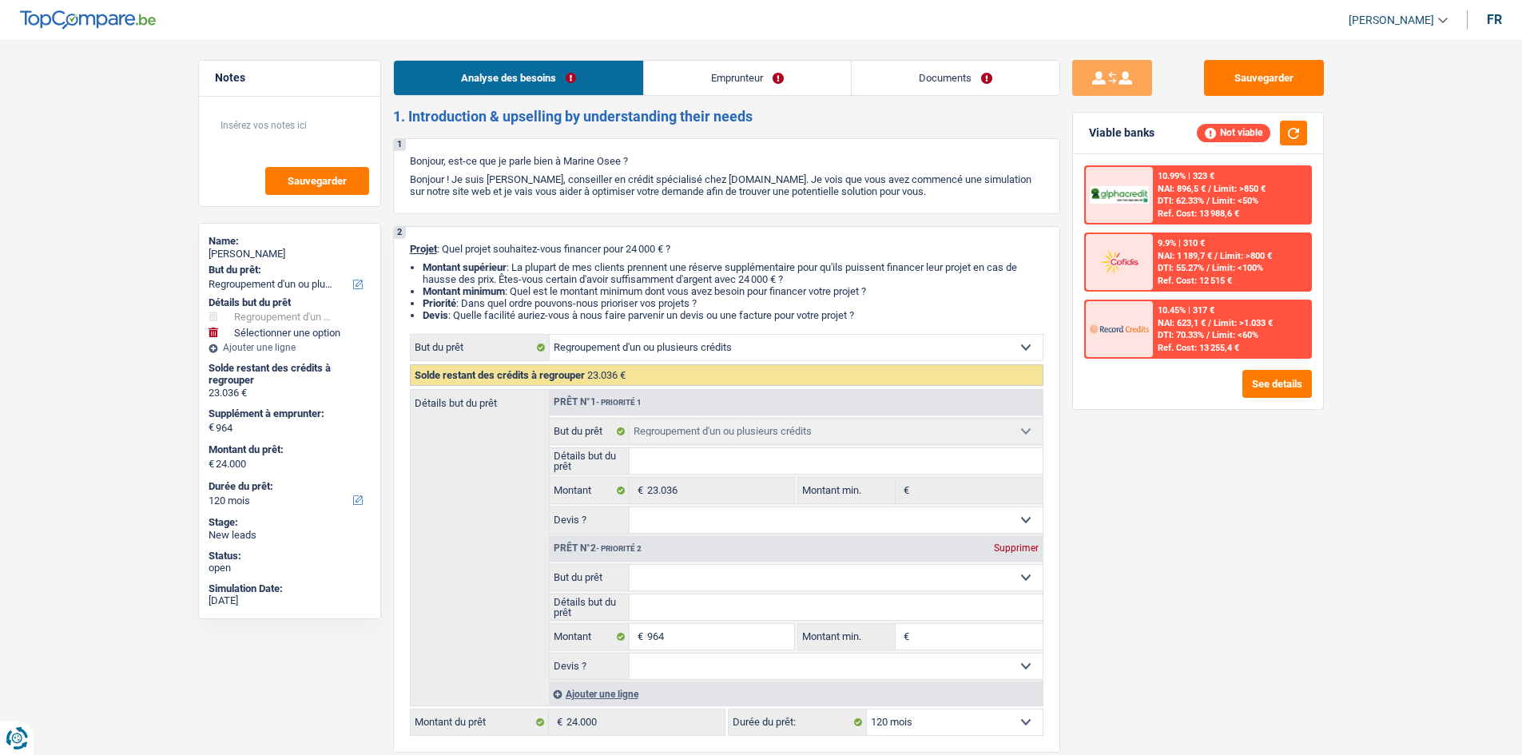
select select "creditConsolidation"
select select "60"
select select "creditConsolidation"
select select "48"
select select "cardOrCredit"
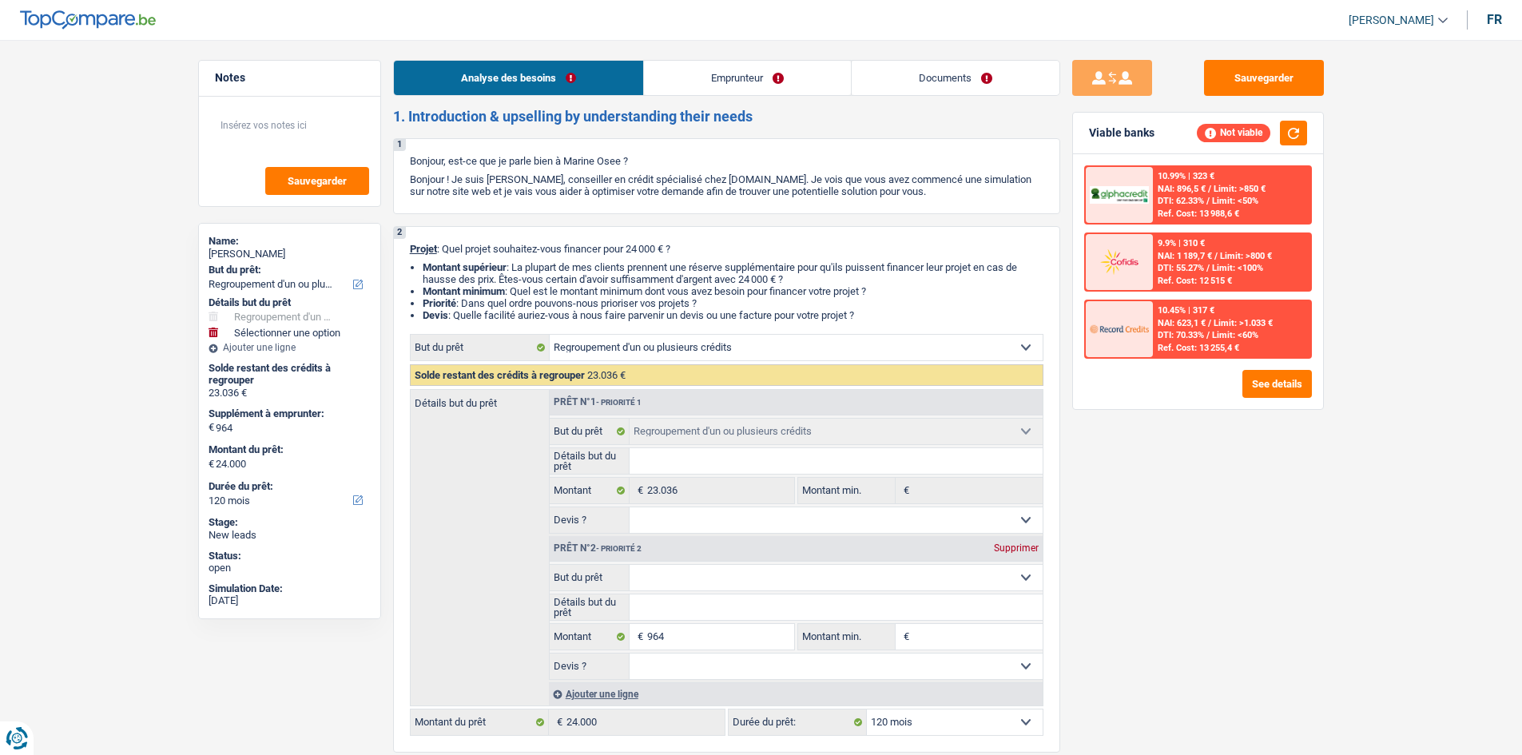
select select "cardOrCredit"
select select "refinancing"
select select "120"
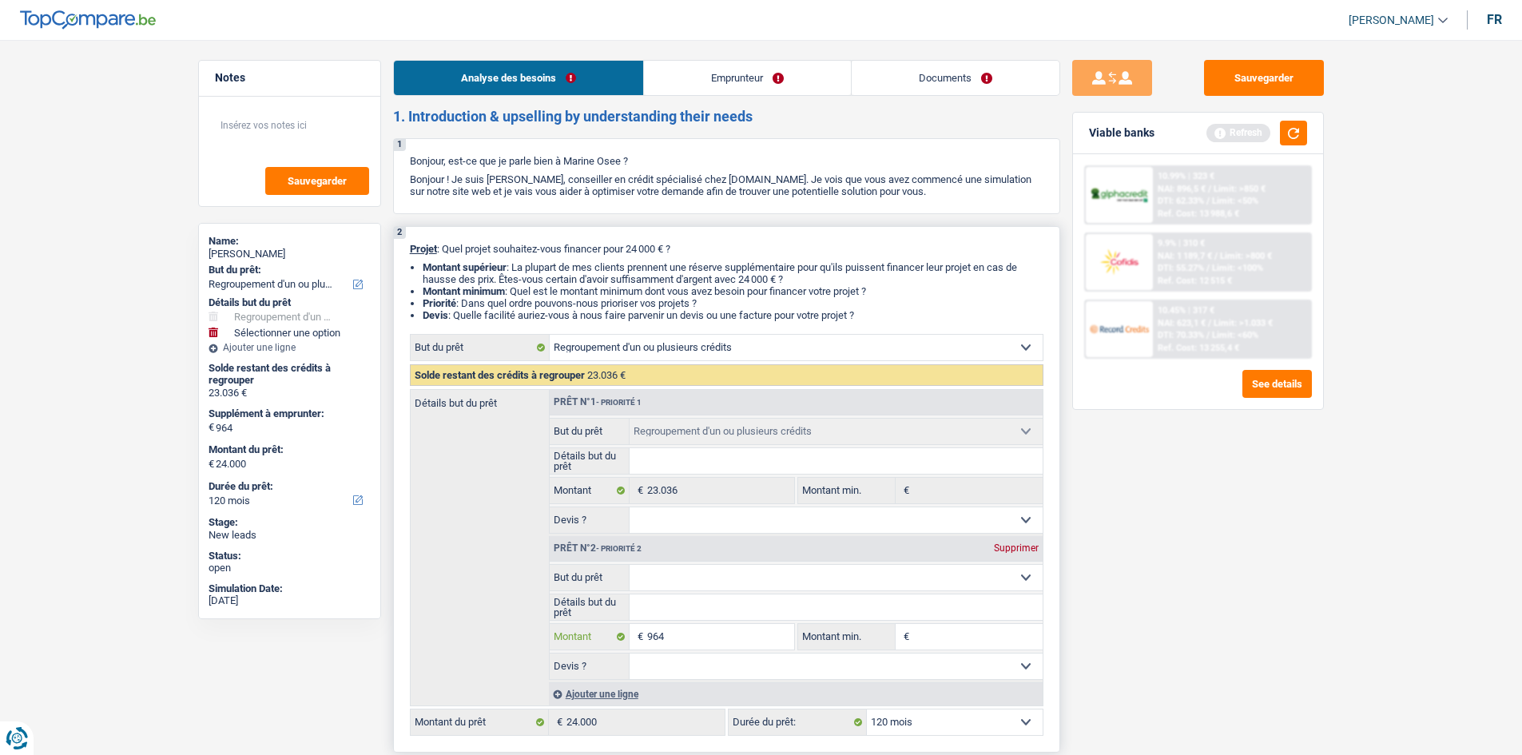
type input "96"
type input "9"
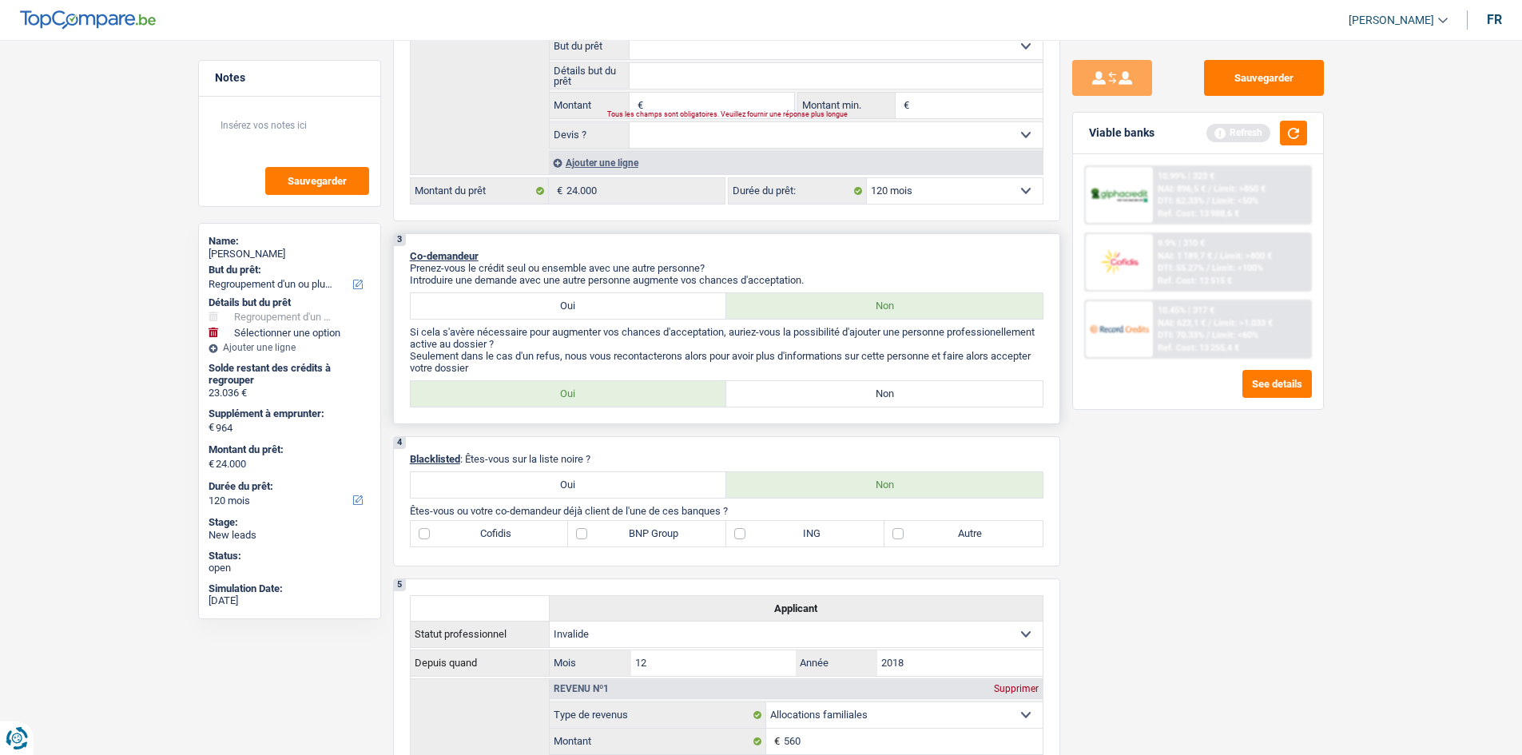
scroll to position [559, 0]
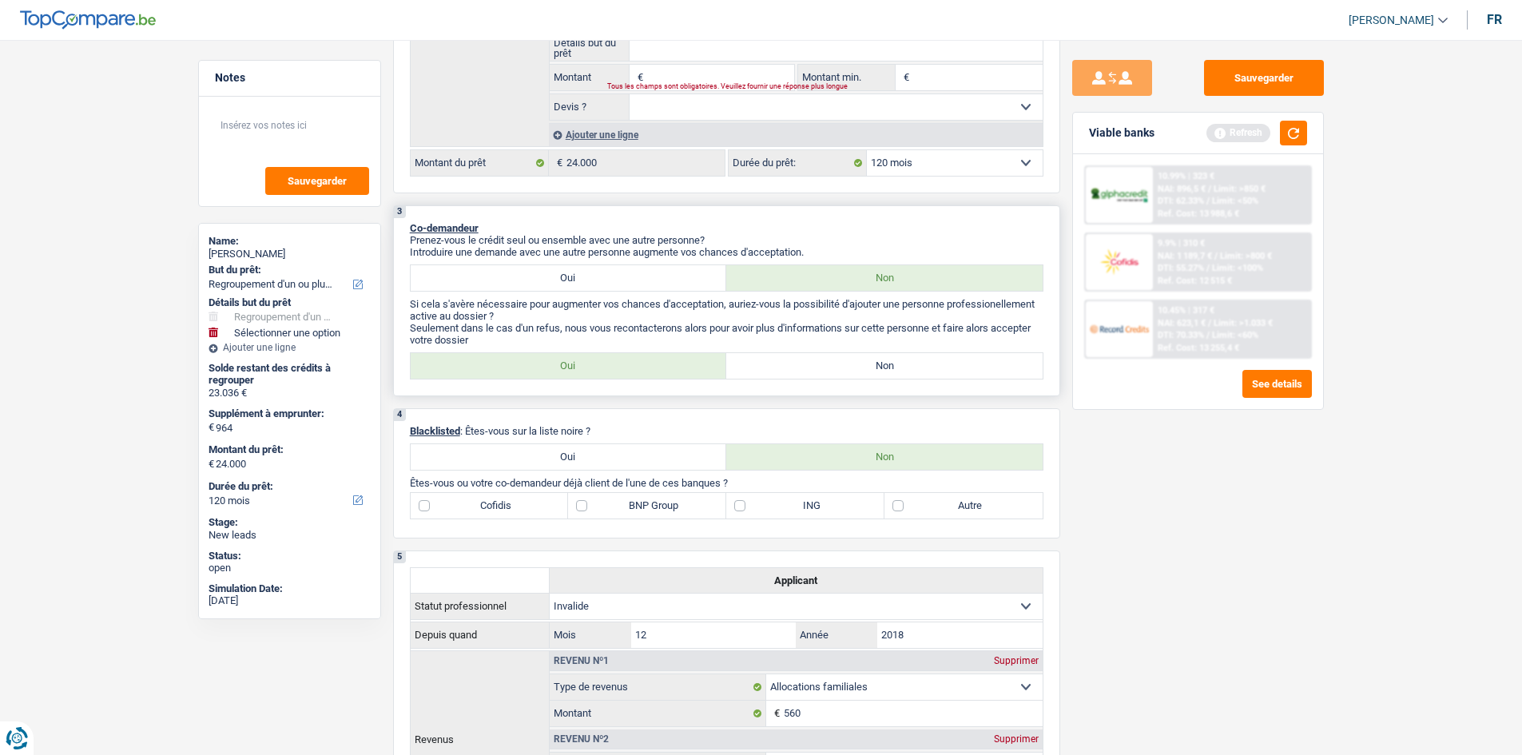
type input "0"
type input "23.036"
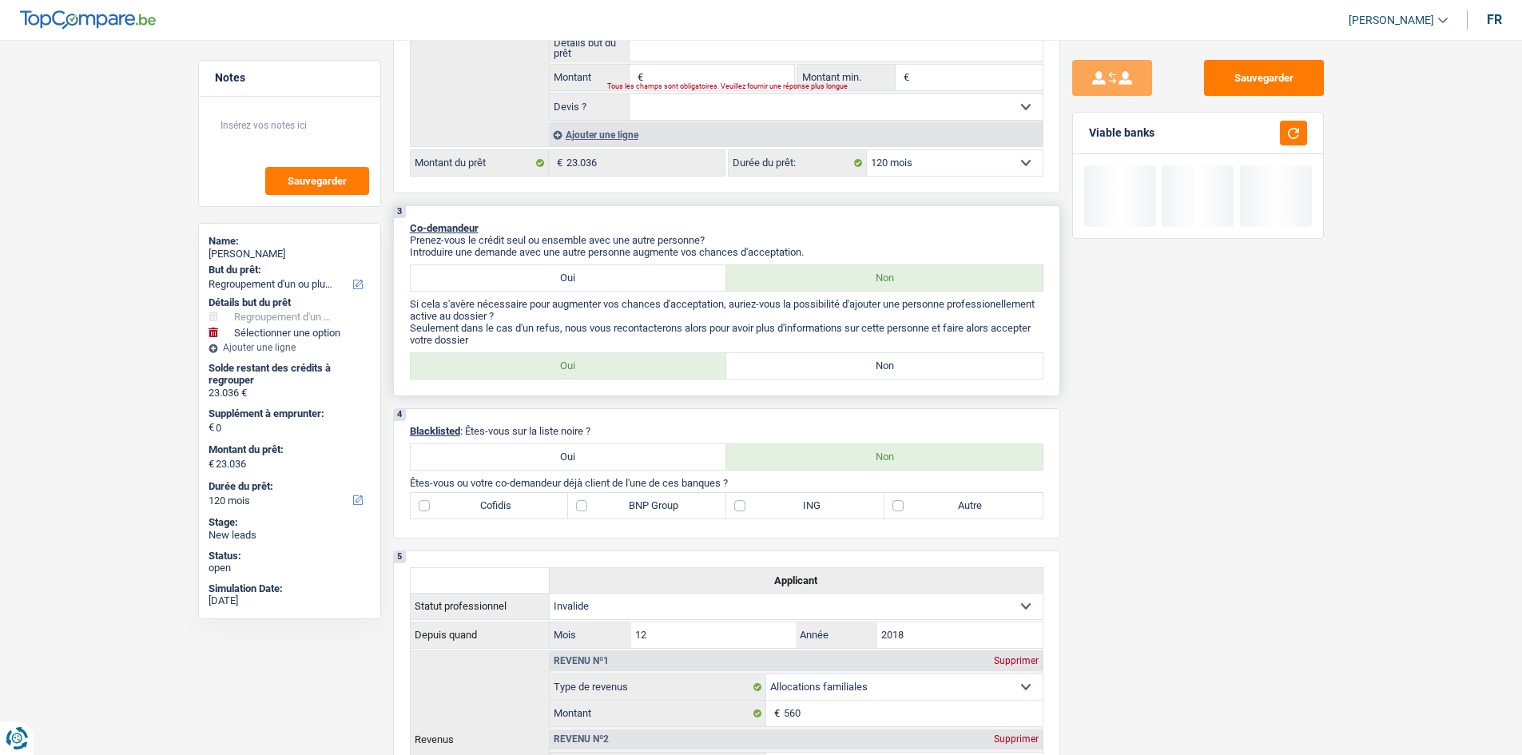
click at [850, 364] on label "Non" at bounding box center [884, 366] width 316 height 26
click at [850, 364] on input "Non" at bounding box center [884, 366] width 316 height 26
radio input "true"
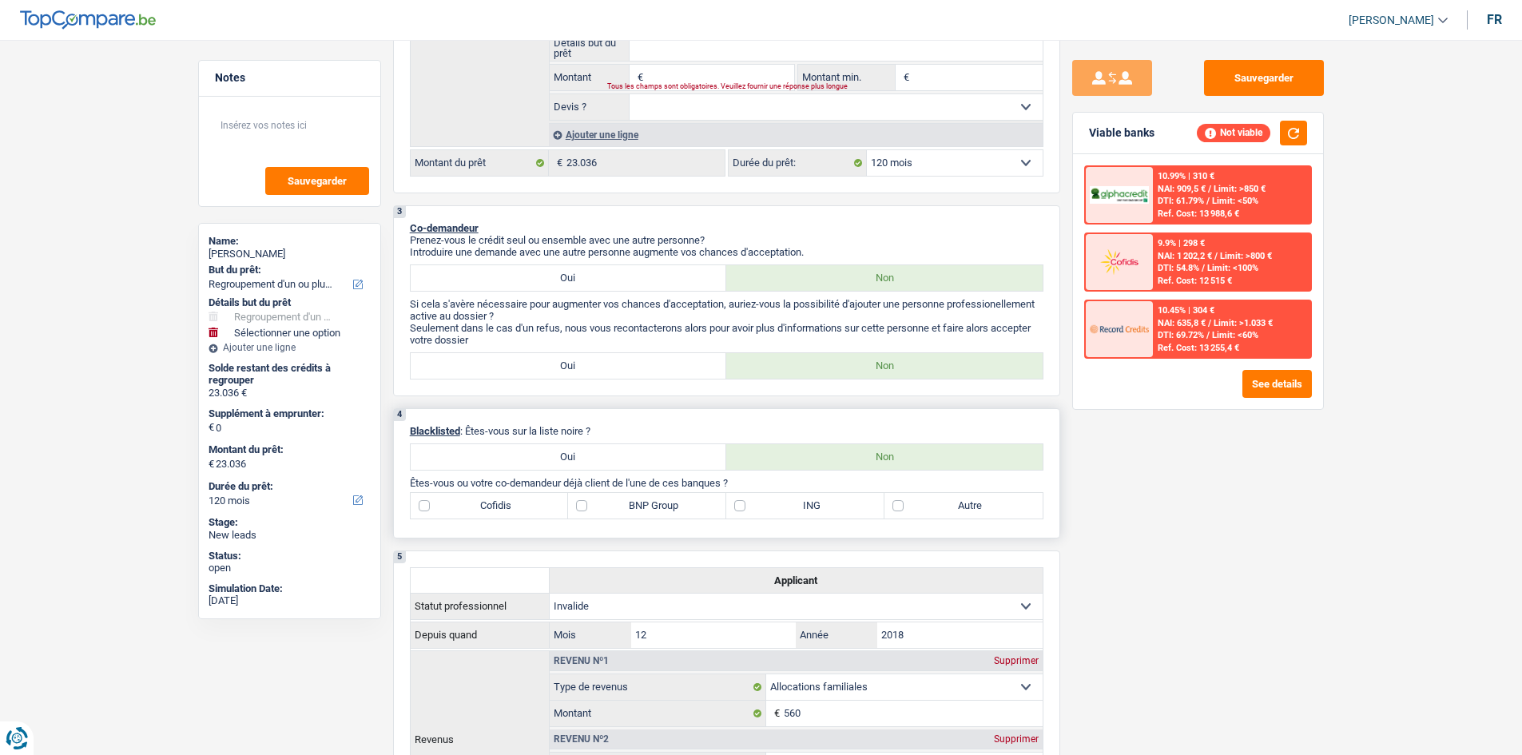
click at [769, 506] on label "ING" at bounding box center [805, 506] width 158 height 26
click at [769, 506] on input "ING" at bounding box center [805, 506] width 158 height 26
checkbox input "true"
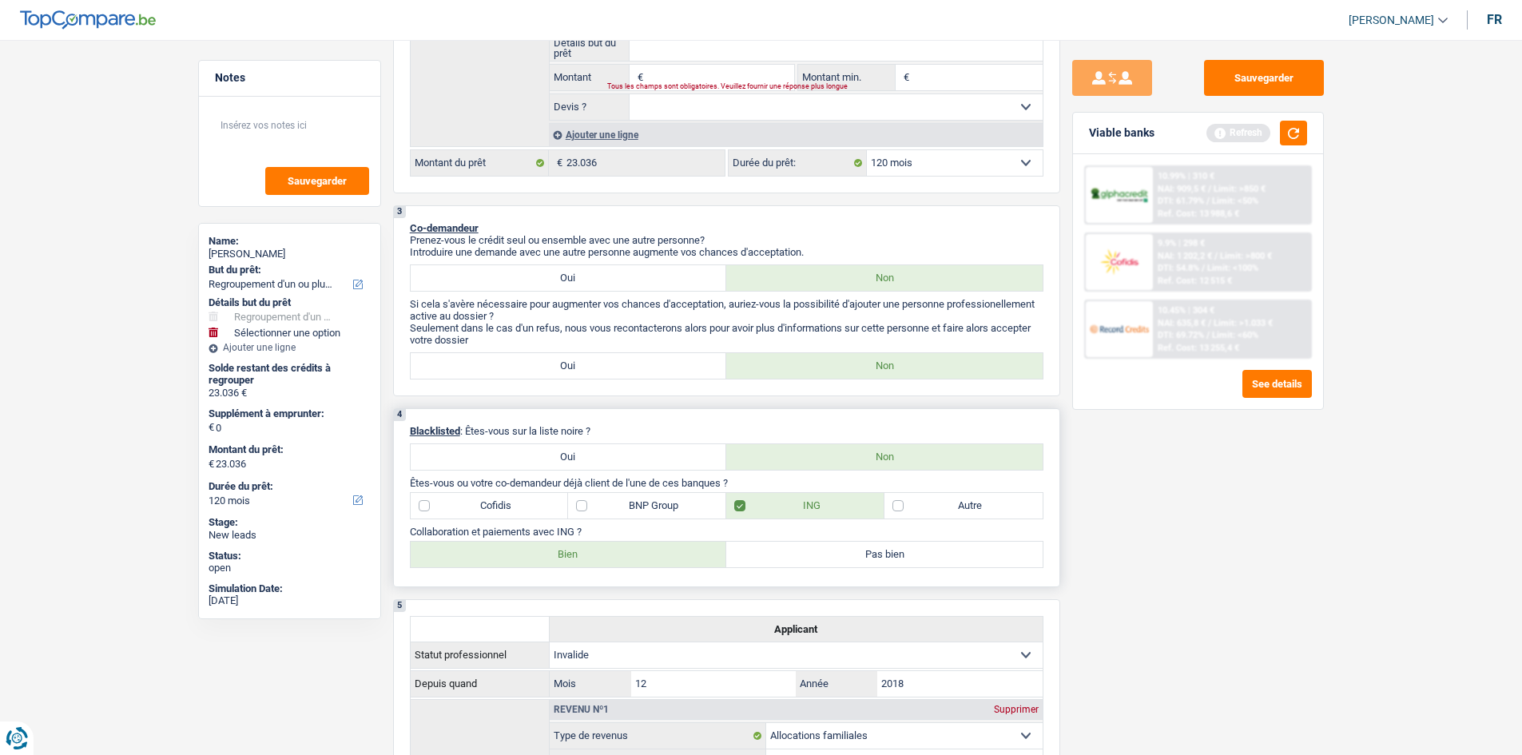
drag, startPoint x: 937, startPoint y: 500, endPoint x: 790, endPoint y: 538, distance: 151.7
click at [936, 502] on label "Autre" at bounding box center [963, 506] width 158 height 26
click at [936, 502] on input "Autre" at bounding box center [963, 506] width 158 height 26
checkbox input "true"
click at [517, 506] on label "Cofidis" at bounding box center [490, 506] width 158 height 26
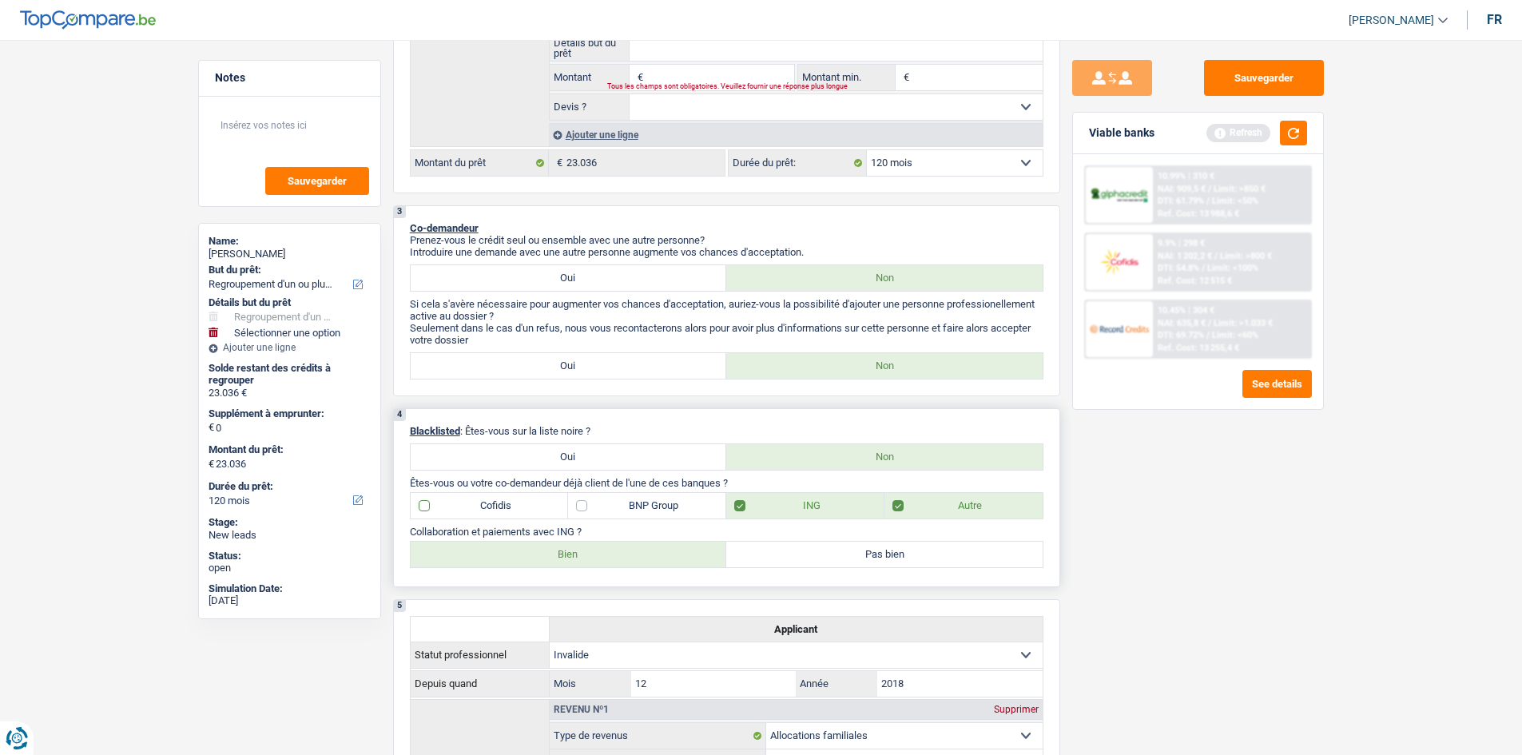
click at [517, 506] on input "Cofidis" at bounding box center [490, 506] width 158 height 26
checkbox input "true"
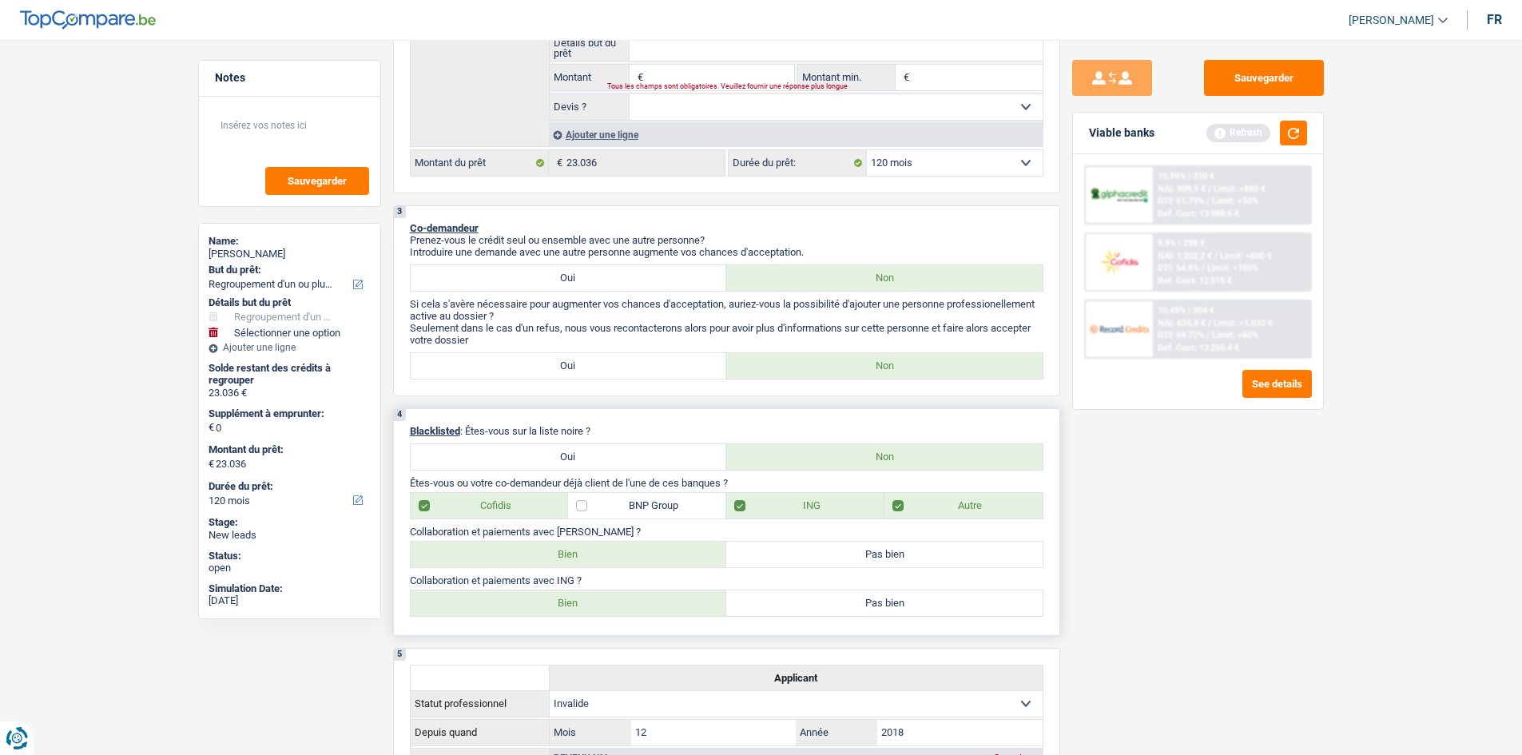
click at [593, 542] on label "Bien" at bounding box center [569, 555] width 316 height 26
click at [593, 542] on input "Bien" at bounding box center [569, 555] width 316 height 26
radio input "true"
click at [593, 601] on label "Bien" at bounding box center [569, 603] width 316 height 26
click at [593, 601] on input "Bien" at bounding box center [569, 603] width 316 height 26
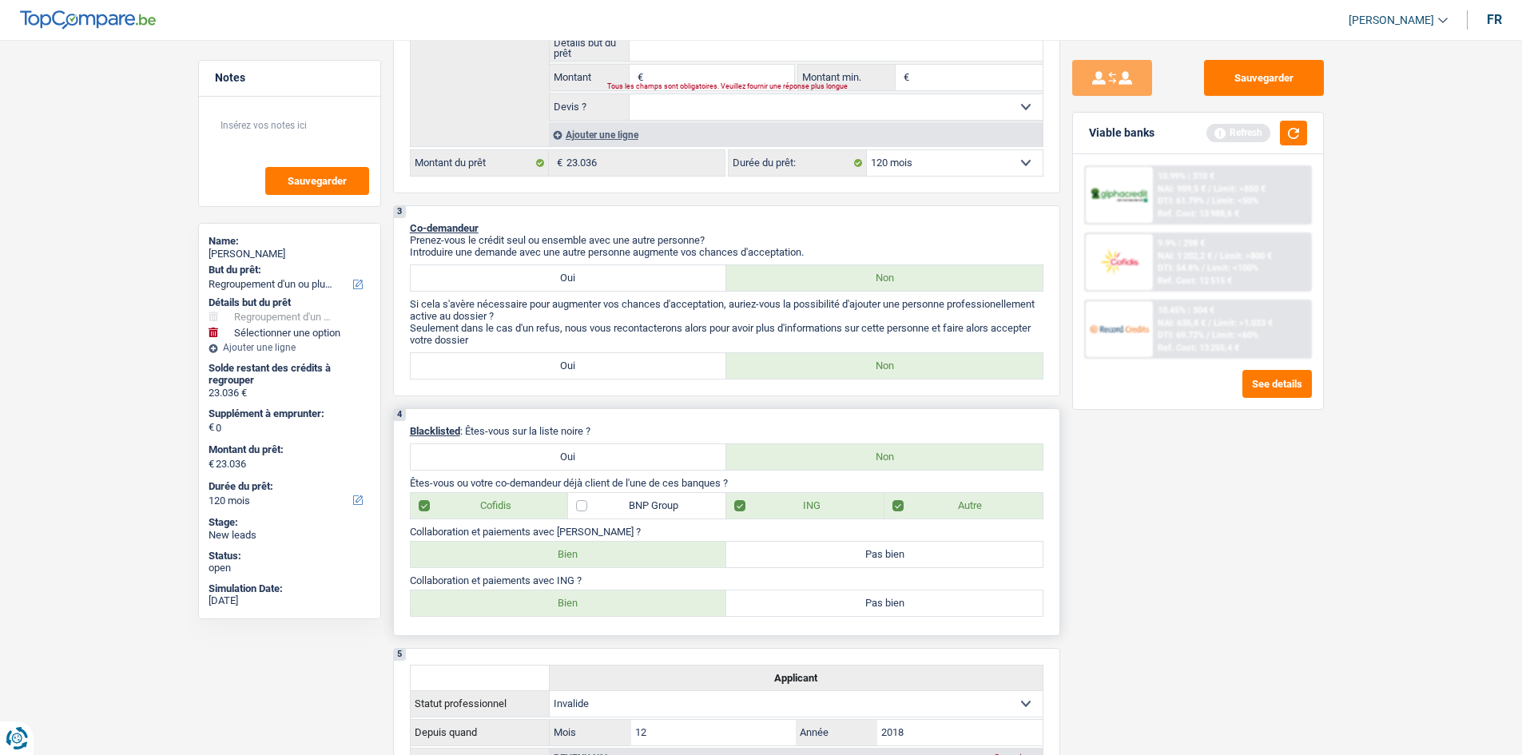
radio input "true"
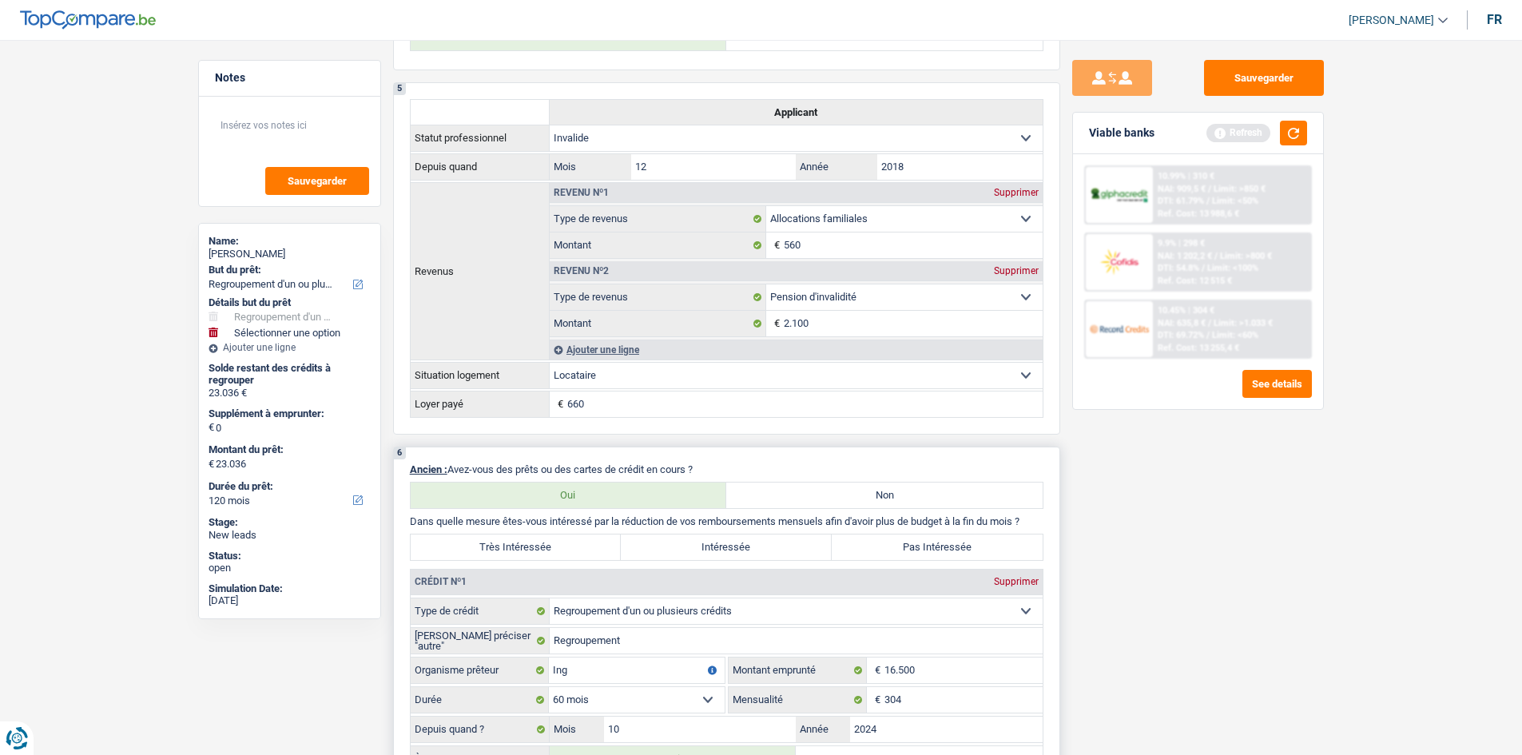
scroll to position [1358, 0]
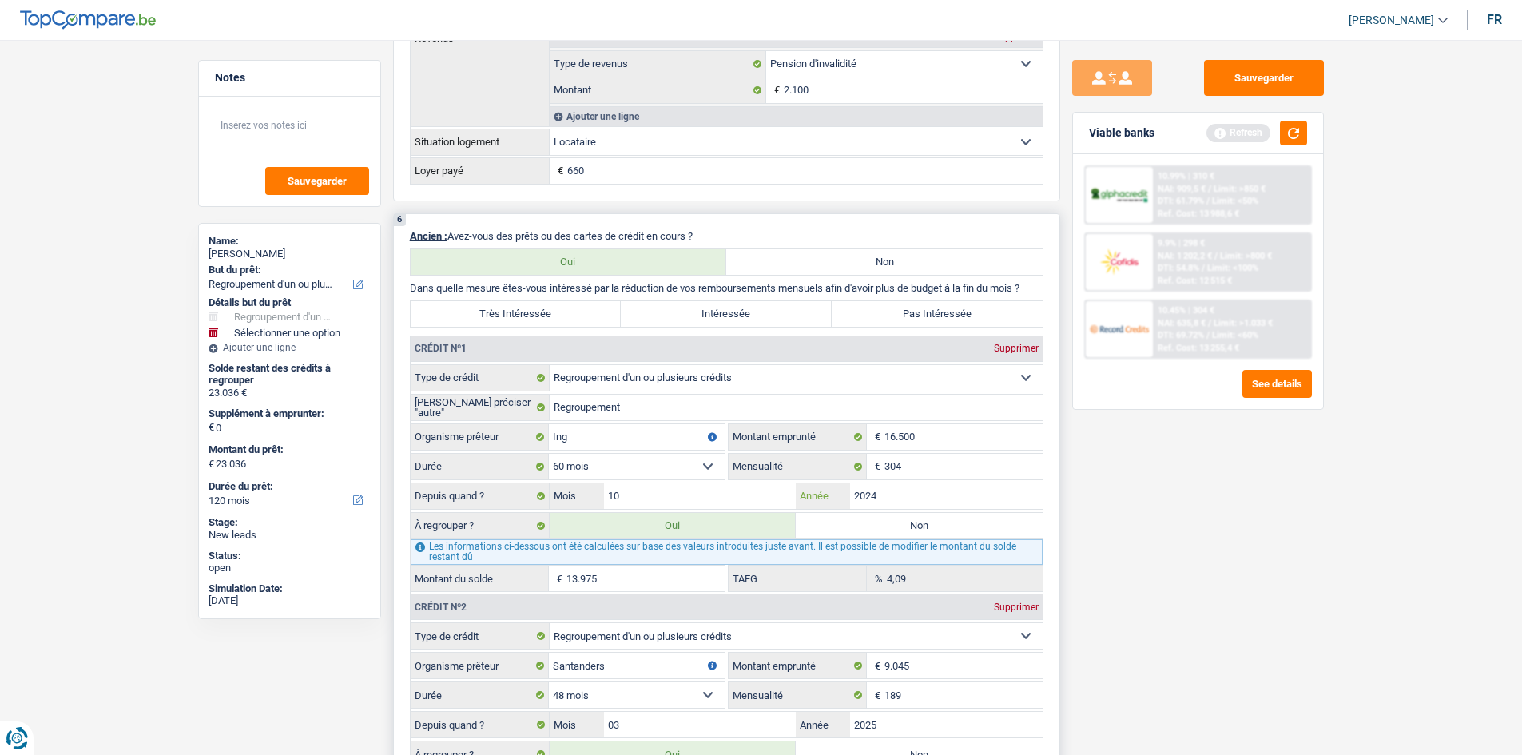
click at [904, 498] on input "2024" at bounding box center [946, 496] width 192 height 26
click at [730, 502] on input "10" at bounding box center [700, 496] width 192 height 26
type input "1"
type input "09"
type input "22.779"
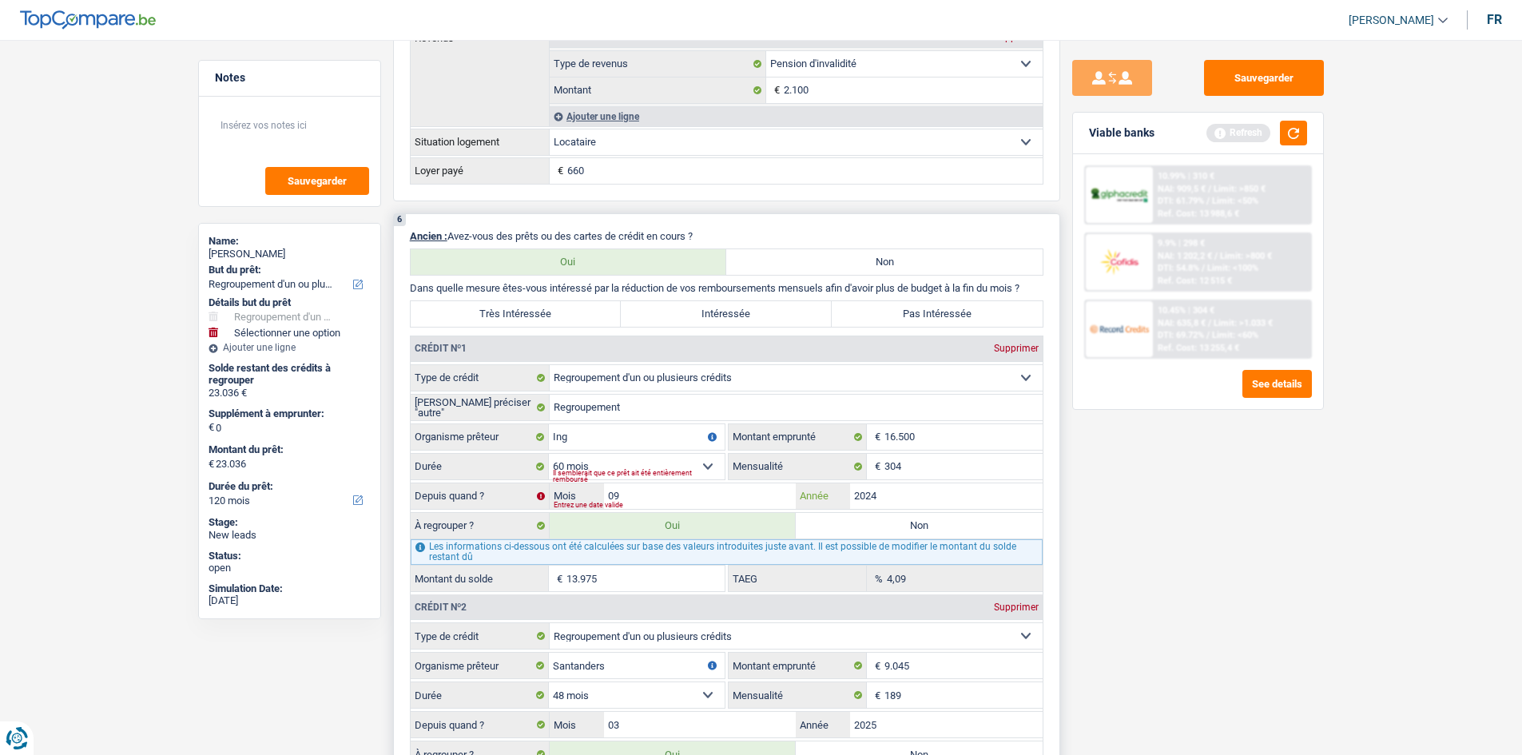
type input "22.779"
type input "13.718"
type input "22.779"
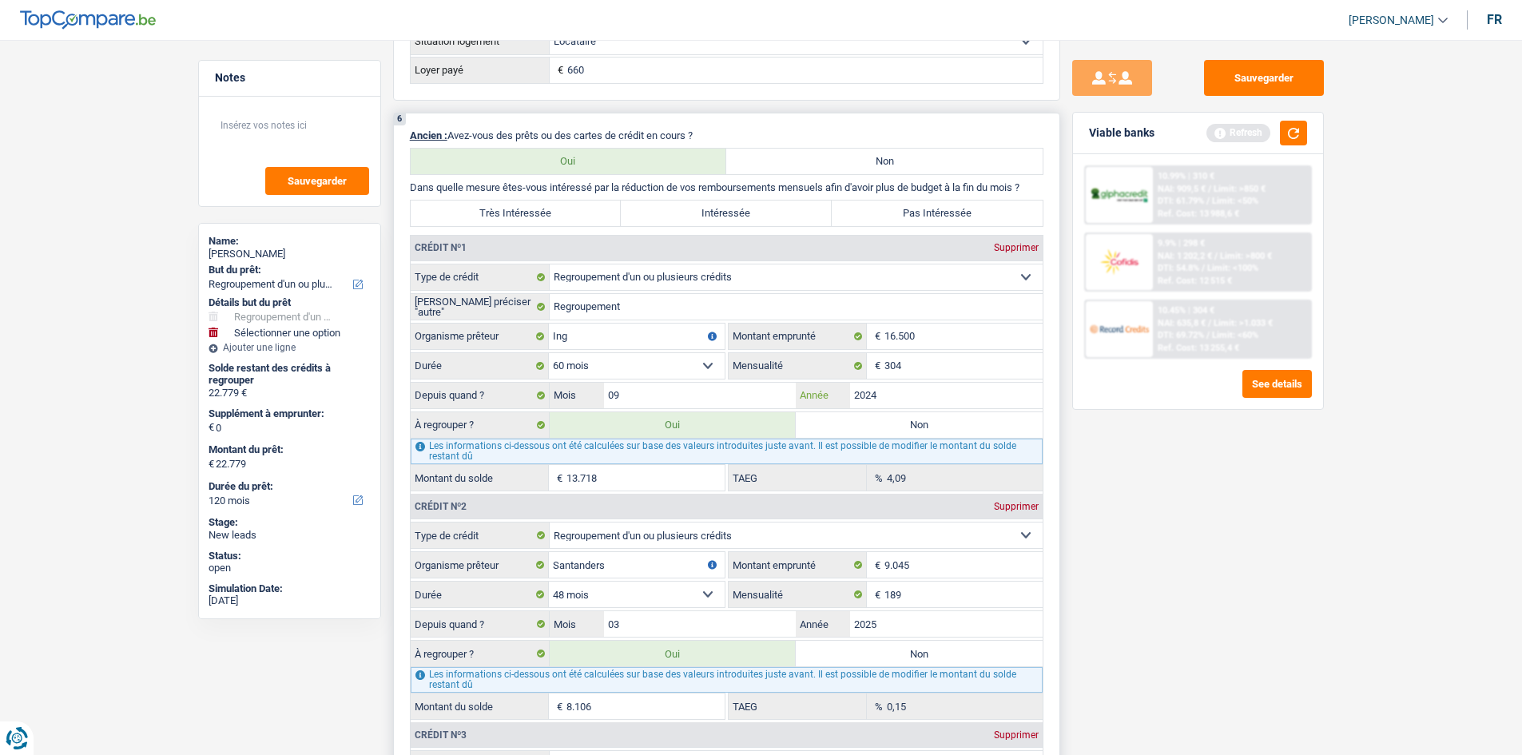
scroll to position [1597, 0]
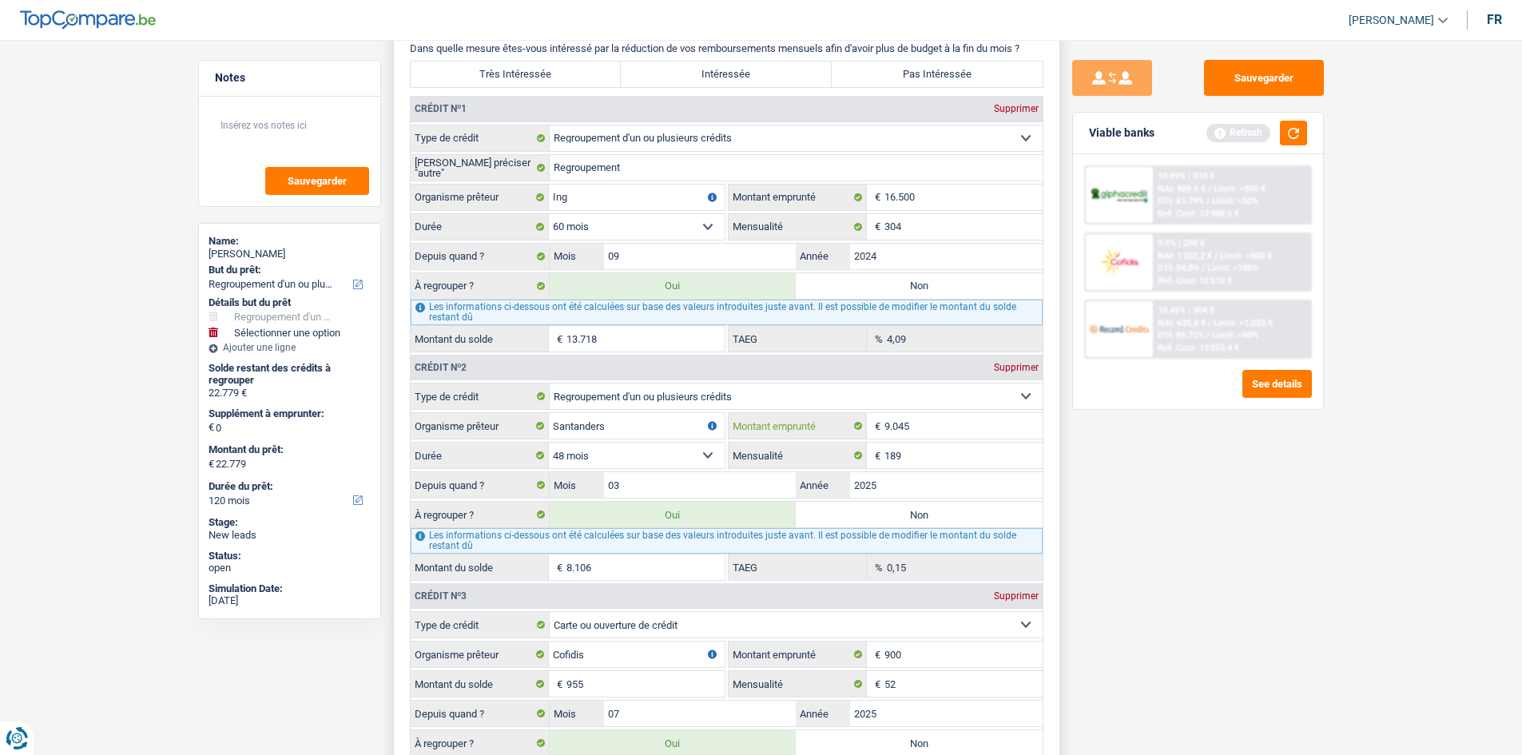
click at [928, 431] on input "9.045" at bounding box center [963, 426] width 158 height 26
click at [833, 519] on label "Non" at bounding box center [919, 515] width 247 height 26
click at [833, 519] on input "Non" at bounding box center [919, 515] width 247 height 26
radio input "true"
type input "14.673"
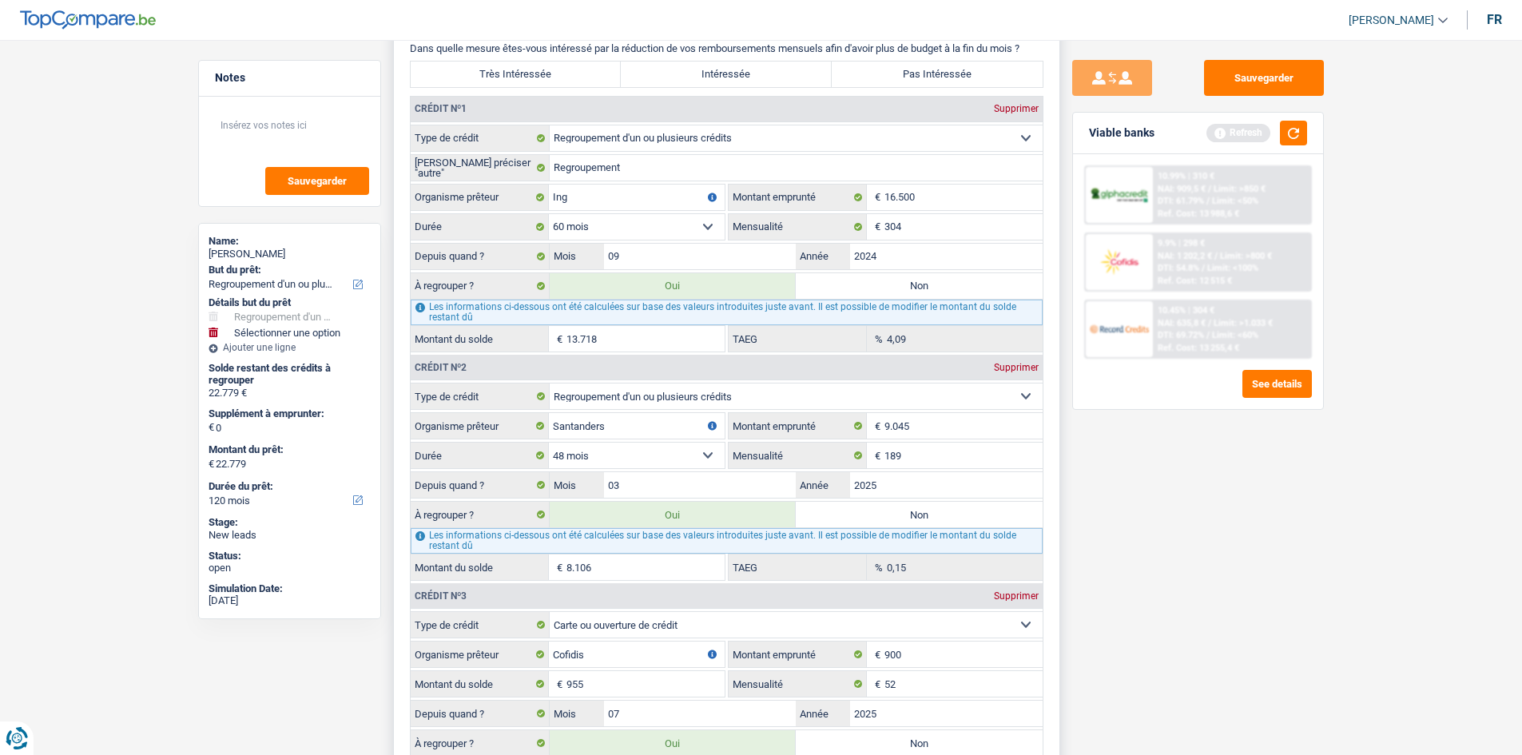
select select "60"
type input "14.673"
select select "60"
radio input "false"
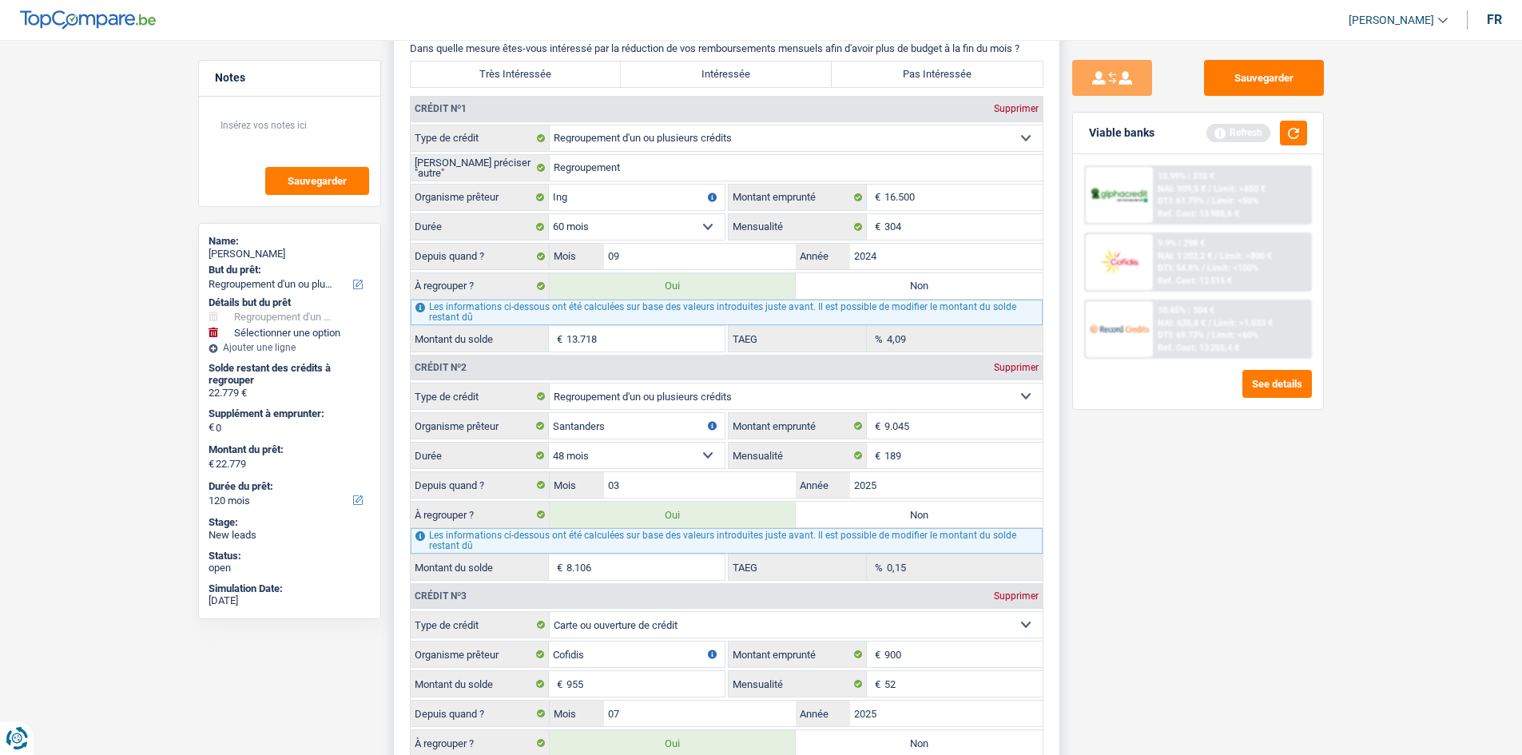
type input "14.673"
select select "60"
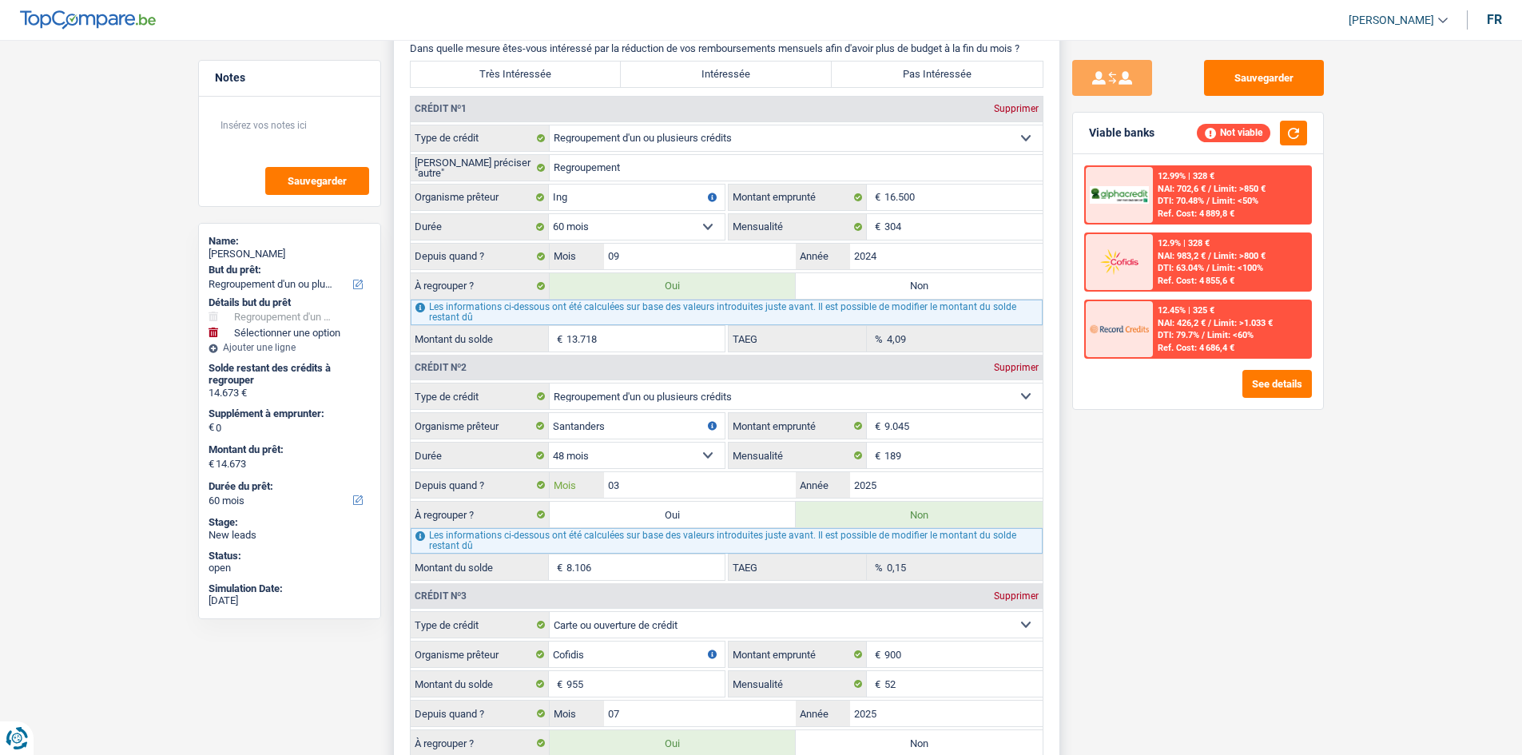
click at [632, 486] on input "03" at bounding box center [700, 485] width 192 height 26
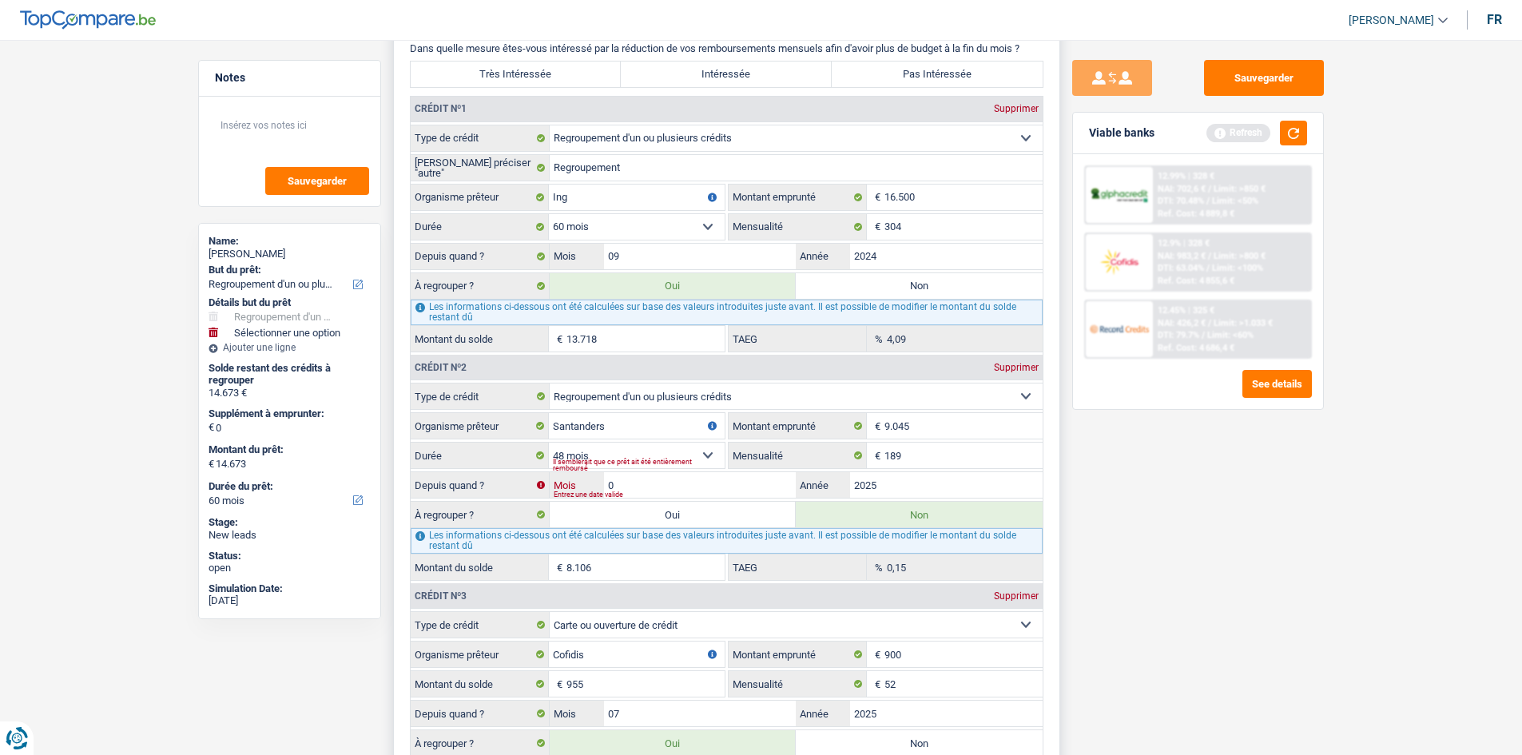
type input "02"
type input "7.918"
click at [603, 501] on div "À regrouper ? Oui Non" at bounding box center [727, 514] width 632 height 27
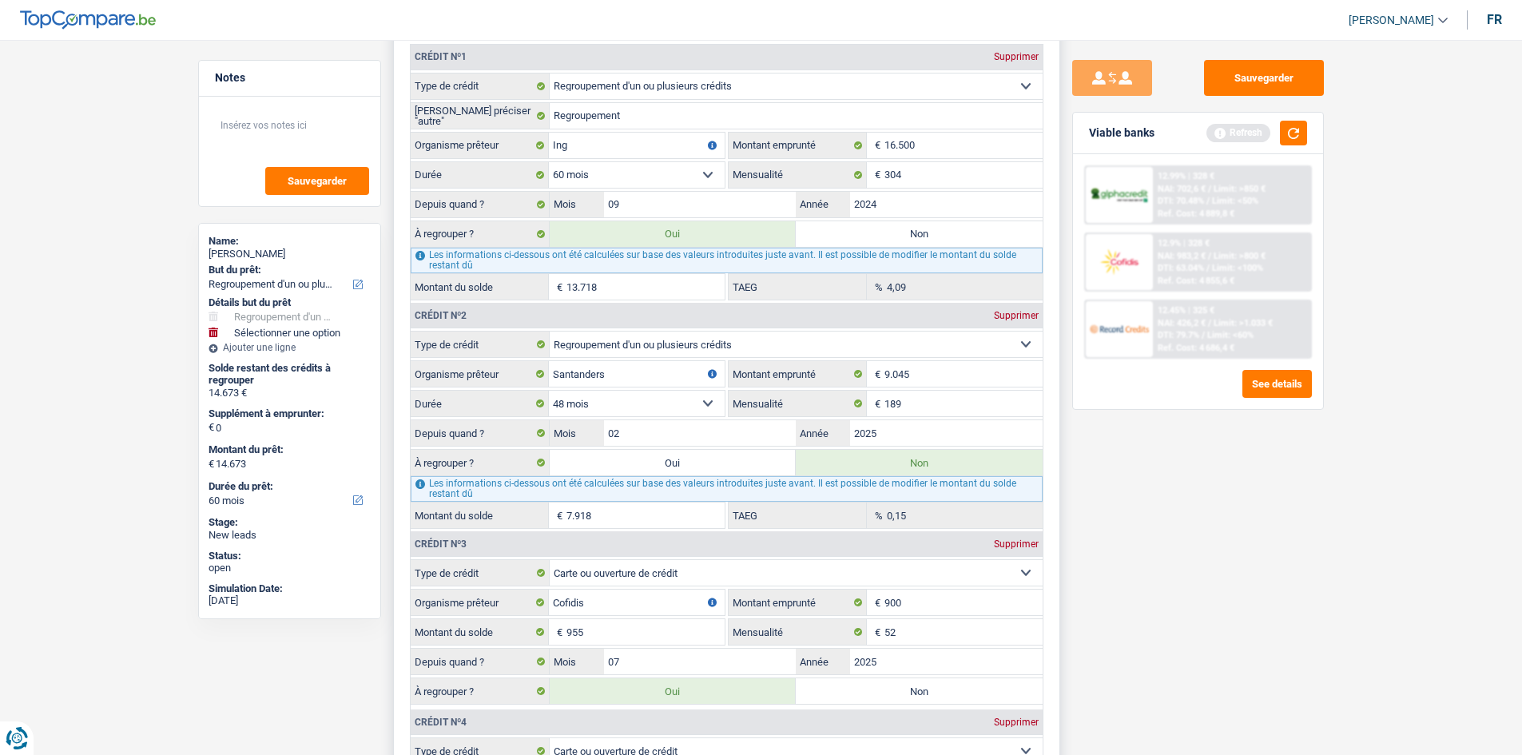
scroll to position [1757, 0]
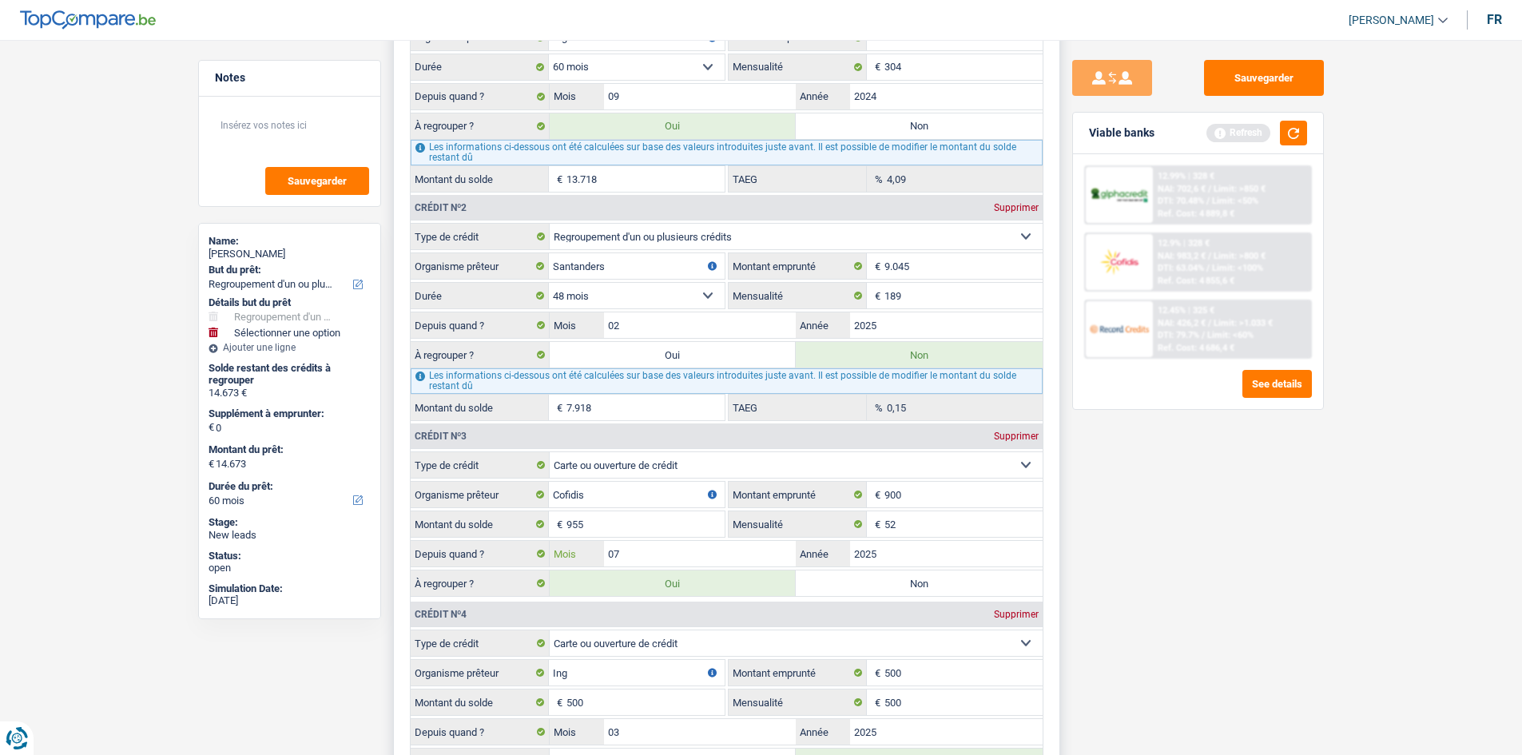
click at [702, 559] on input "07" at bounding box center [700, 554] width 192 height 26
type input "05"
drag, startPoint x: 859, startPoint y: 578, endPoint x: 881, endPoint y: 607, distance: 36.4
click at [876, 608] on div "Crédit nº1 Supprimer Carte ou ouverture de crédit Prêt hypothécaire Vente à tem…" at bounding box center [726, 357] width 633 height 841
click at [848, 579] on label "Non" at bounding box center [919, 583] width 247 height 26
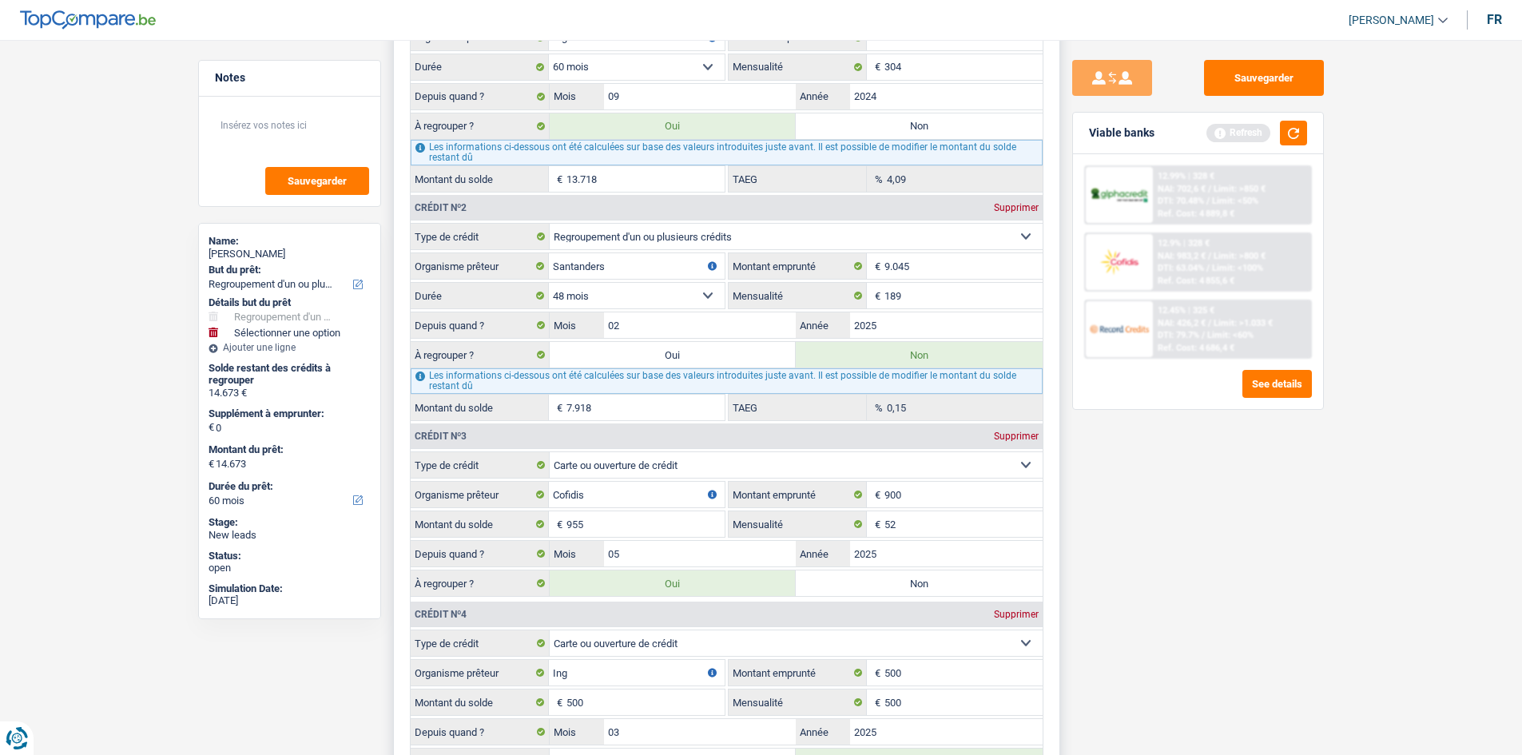
click at [848, 579] on input "Non" at bounding box center [919, 583] width 247 height 26
radio input "true"
type input "13.718"
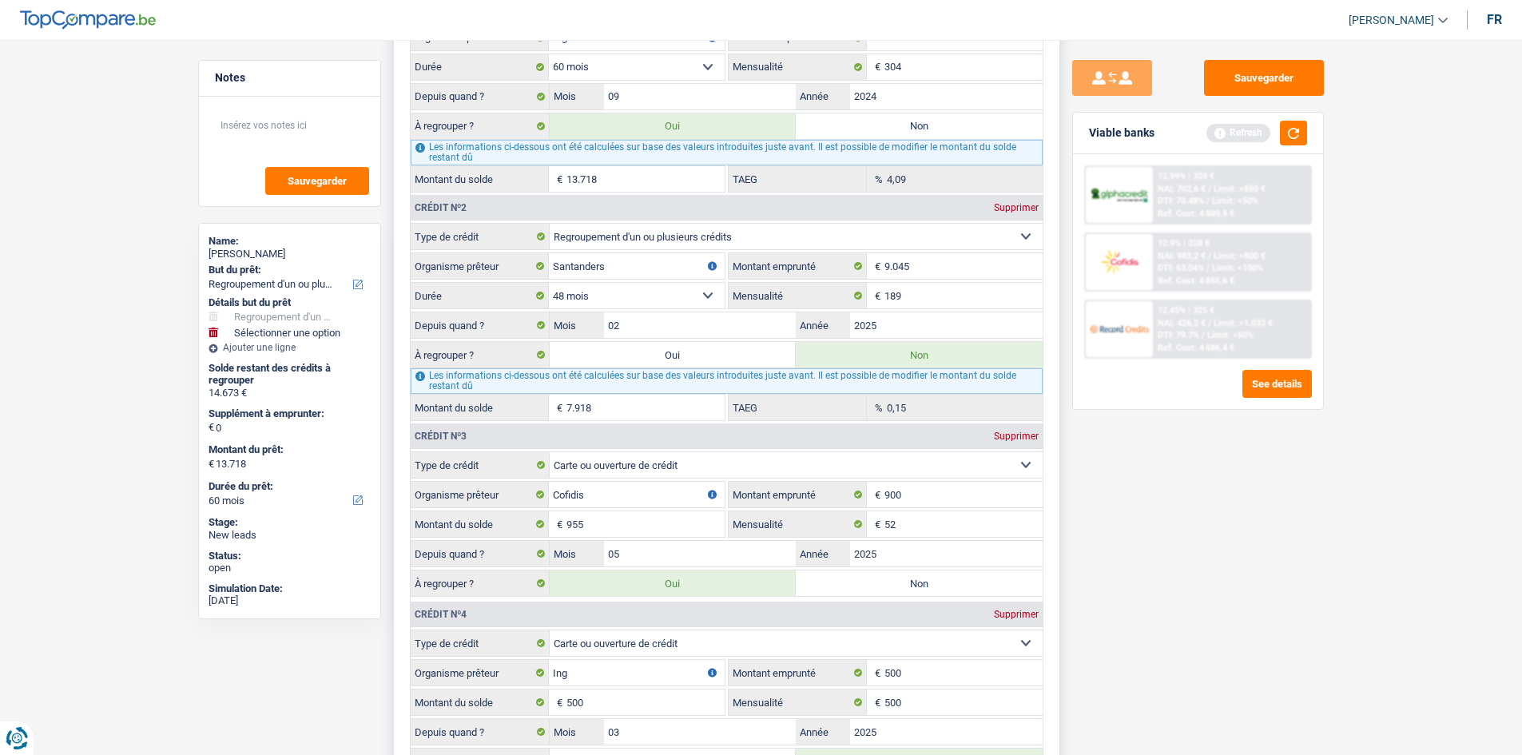
radio input "false"
type input "13.718"
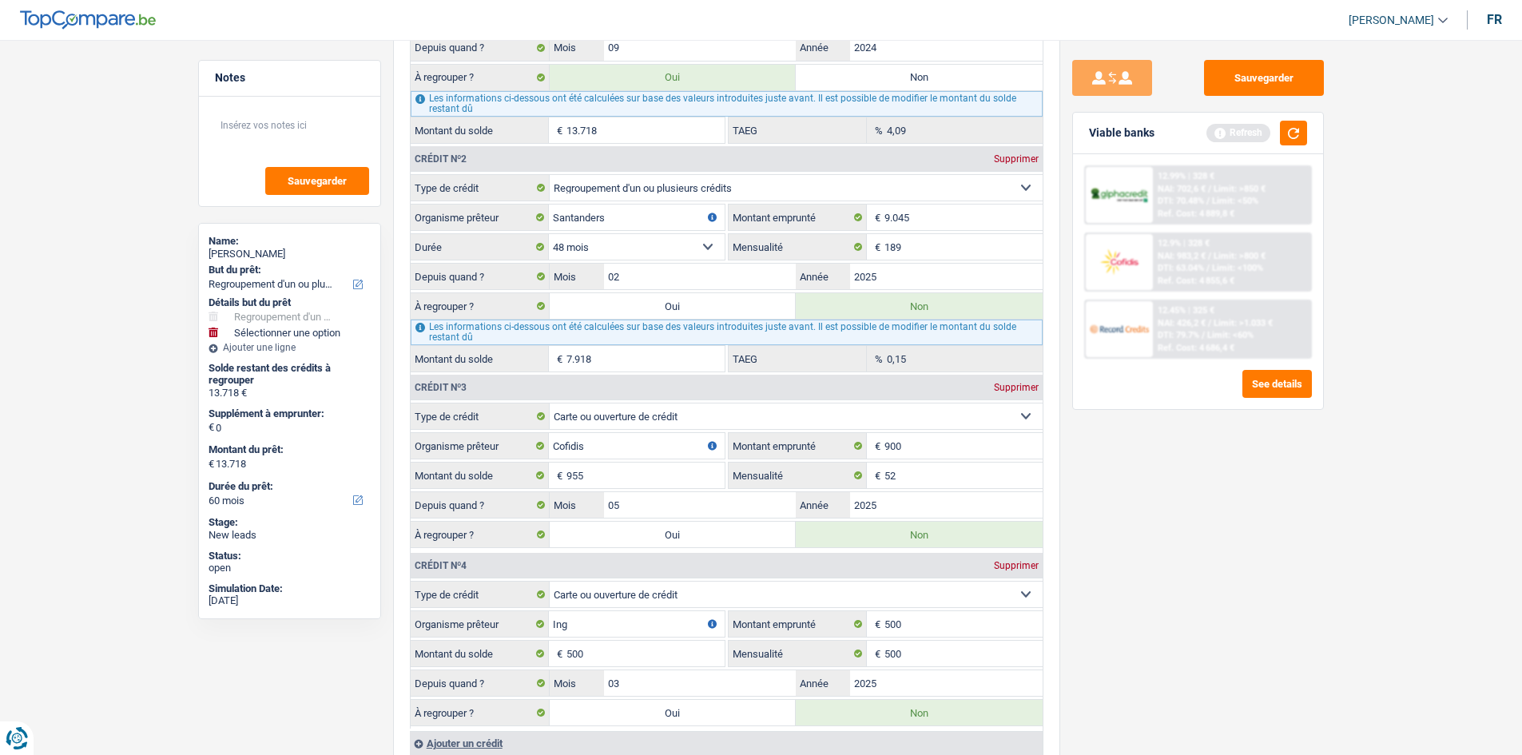
scroll to position [1917, 0]
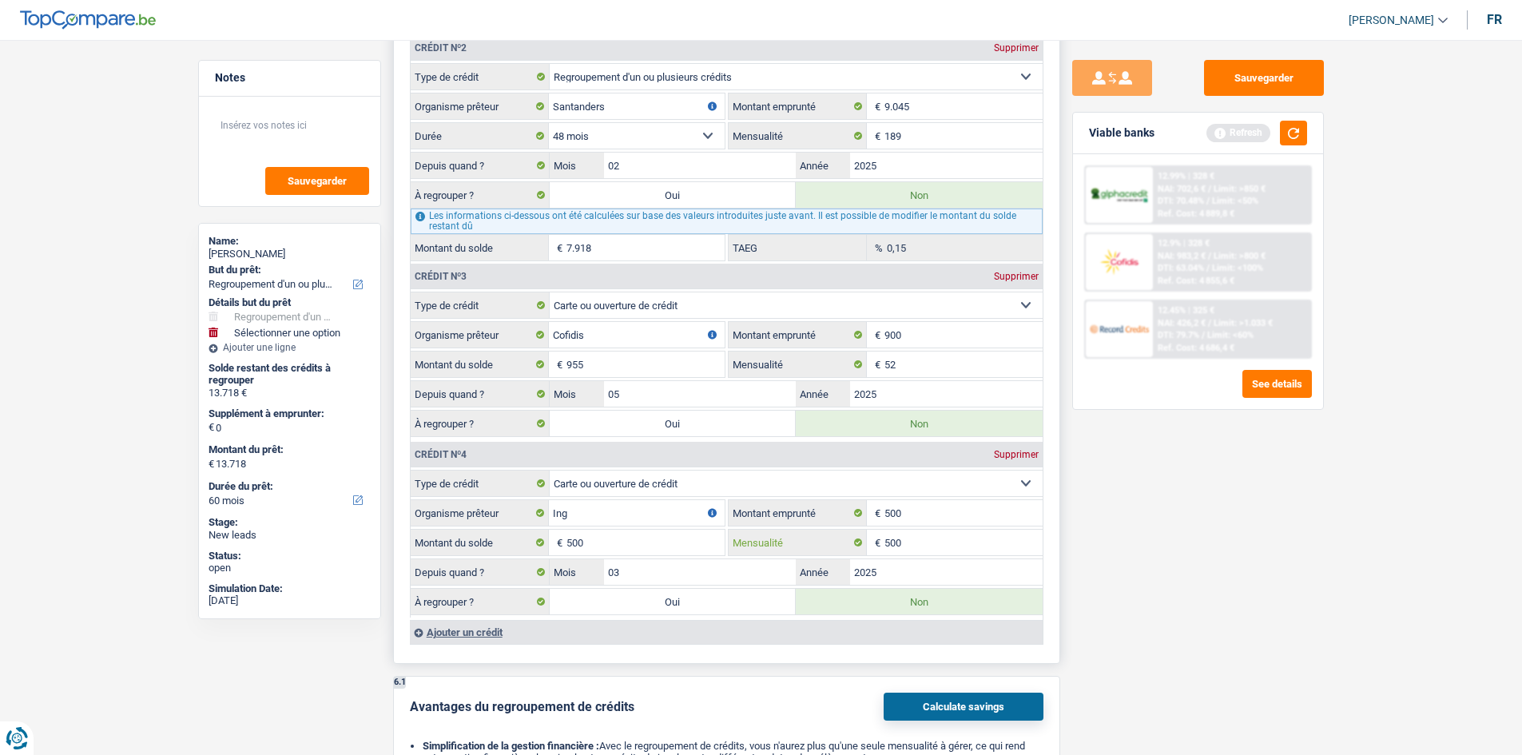
drag, startPoint x: 914, startPoint y: 546, endPoint x: 725, endPoint y: 577, distance: 191.1
click at [764, 581] on fieldset "Carte ou ouverture de crédit Prêt hypothécaire Vente à tempérament Prêt à tempé…" at bounding box center [727, 544] width 632 height 148
type input "50"
drag, startPoint x: 1123, startPoint y: 581, endPoint x: 1117, endPoint y: 574, distance: 8.5
click at [1123, 579] on div "Sauvegarder Viable banks Refresh 12.99% | 328 € NAI: 702,6 € / Limit: >850 € DT…" at bounding box center [1198, 392] width 276 height 665
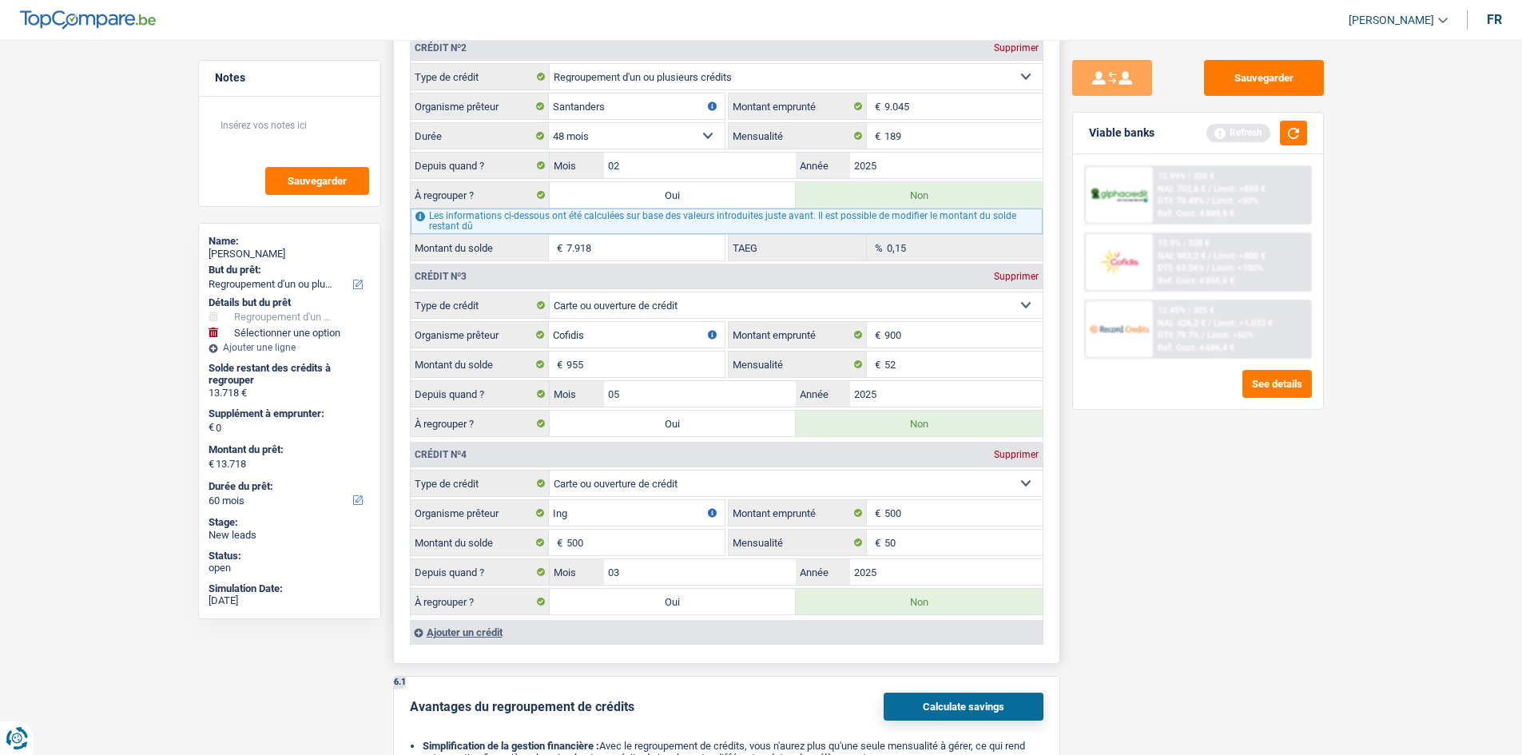
click at [706, 601] on label "Oui" at bounding box center [673, 602] width 247 height 26
click at [706, 601] on input "Oui" at bounding box center [673, 602] width 247 height 26
radio input "true"
type input "14.218"
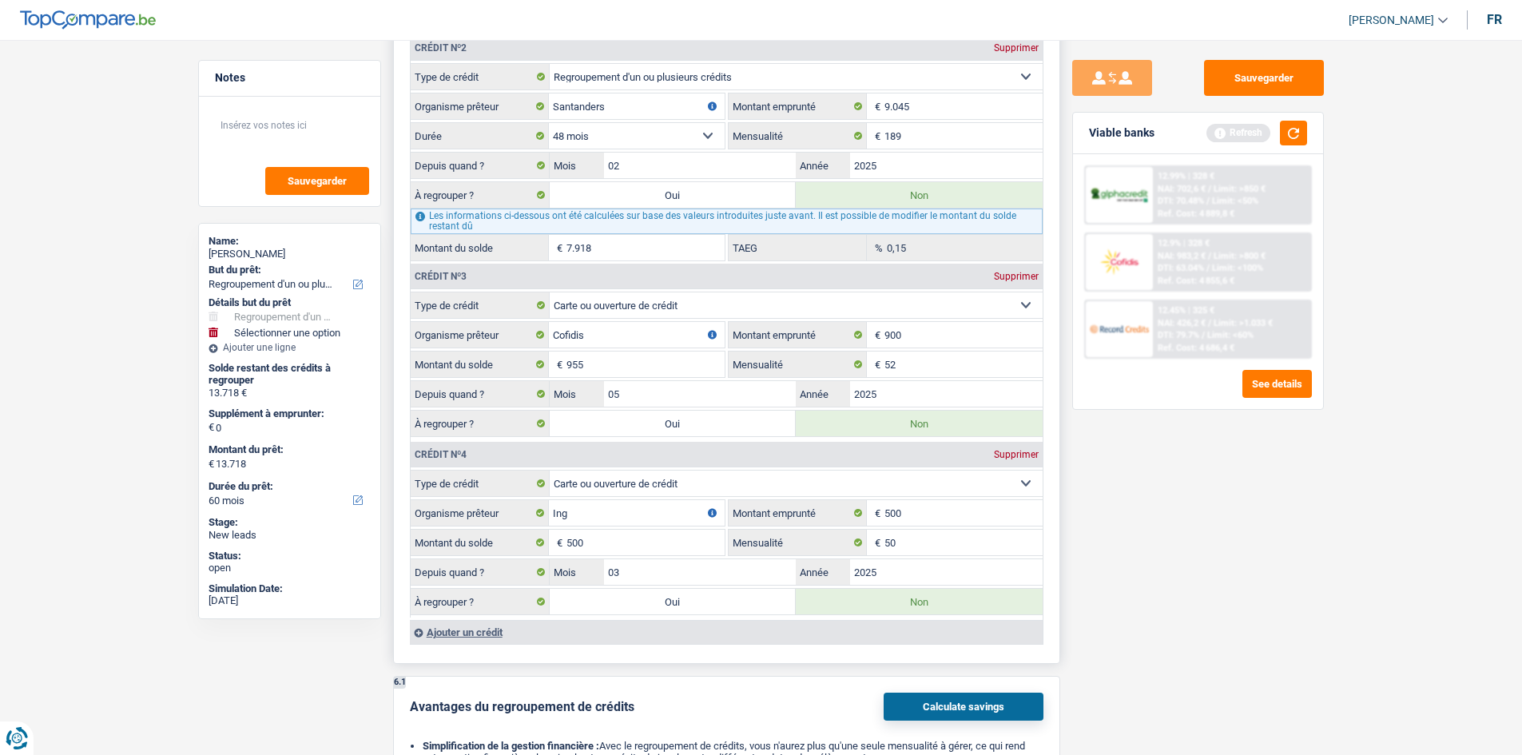
type input "14.218"
radio input "false"
type input "14.218"
click at [684, 577] on input "03" at bounding box center [700, 572] width 192 height 26
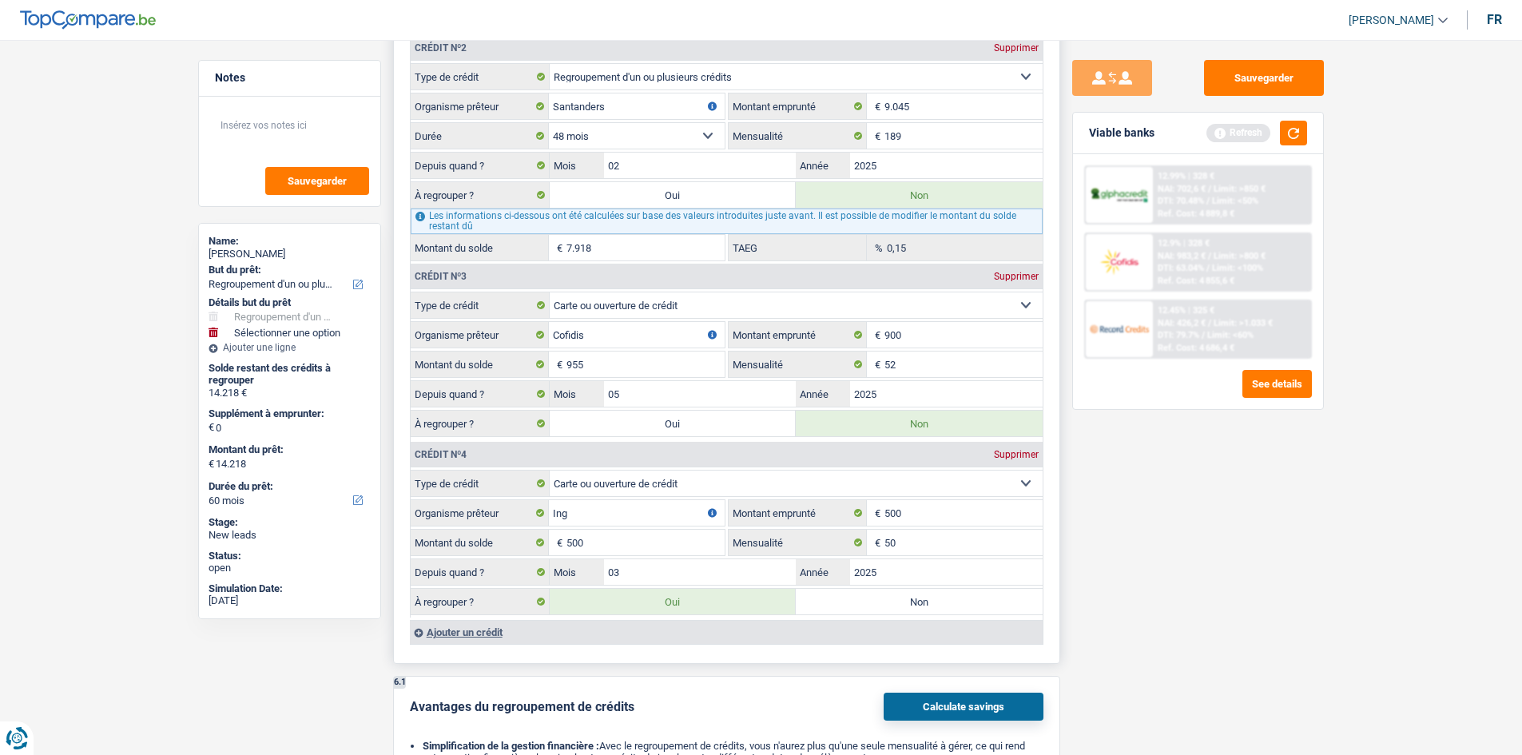
drag, startPoint x: 848, startPoint y: 601, endPoint x: 867, endPoint y: 564, distance: 42.2
click at [848, 599] on label "Non" at bounding box center [919, 602] width 247 height 26
click at [848, 599] on input "Non" at bounding box center [919, 602] width 247 height 26
radio input "true"
type input "13.718"
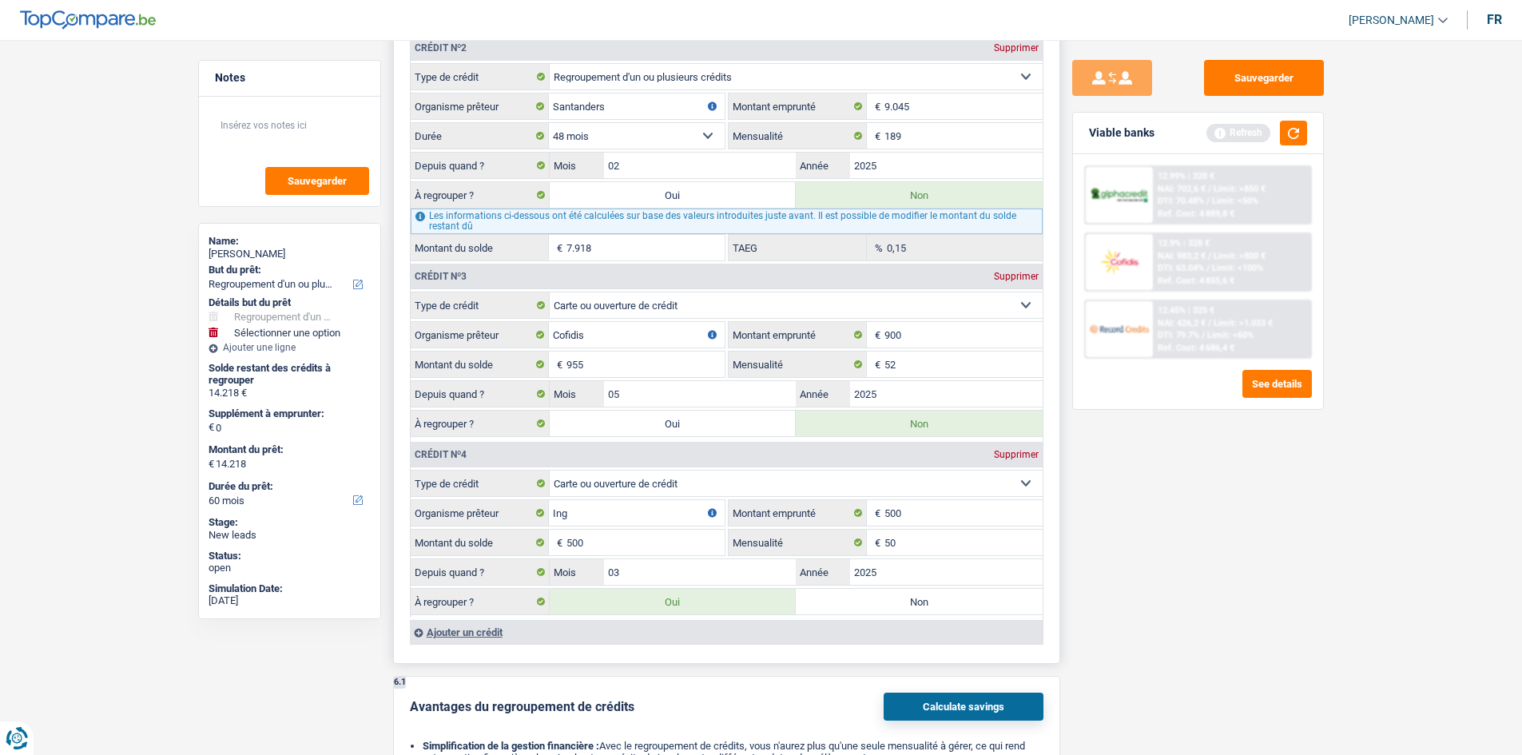
type input "13.718"
radio input "false"
type input "13.718"
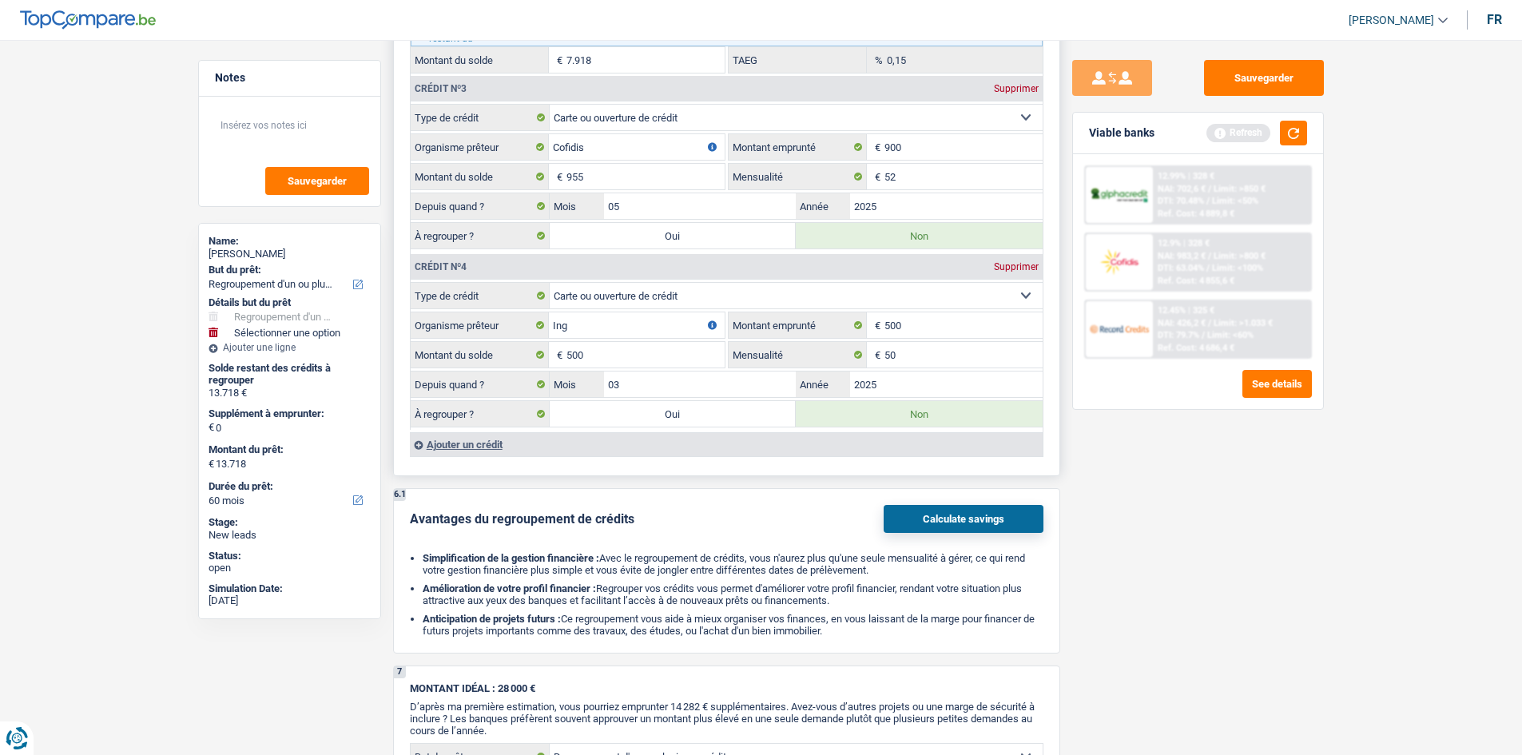
scroll to position [2077, 0]
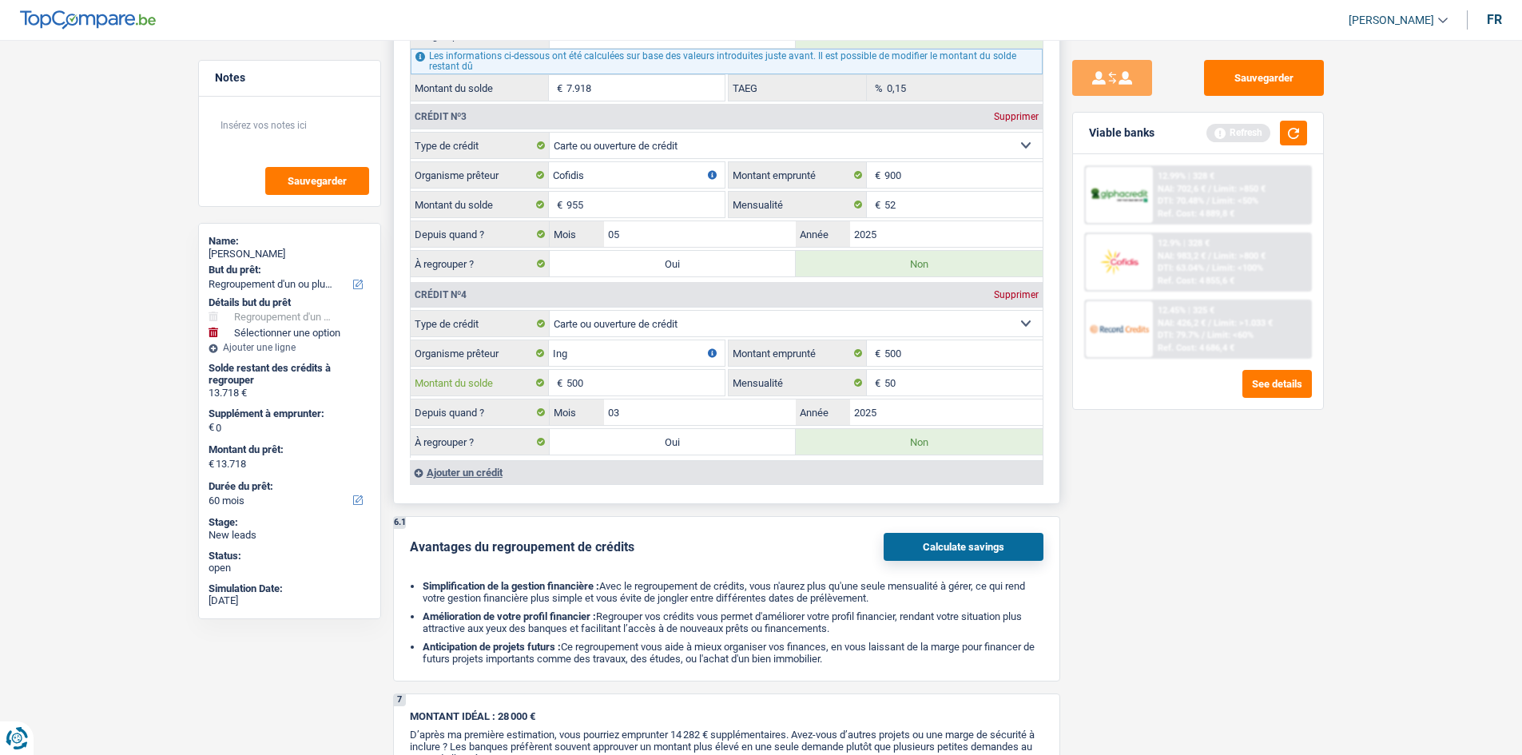
drag, startPoint x: 641, startPoint y: 383, endPoint x: 510, endPoint y: 382, distance: 131.0
click at [536, 382] on div "500 € Montant du solde" at bounding box center [568, 383] width 314 height 26
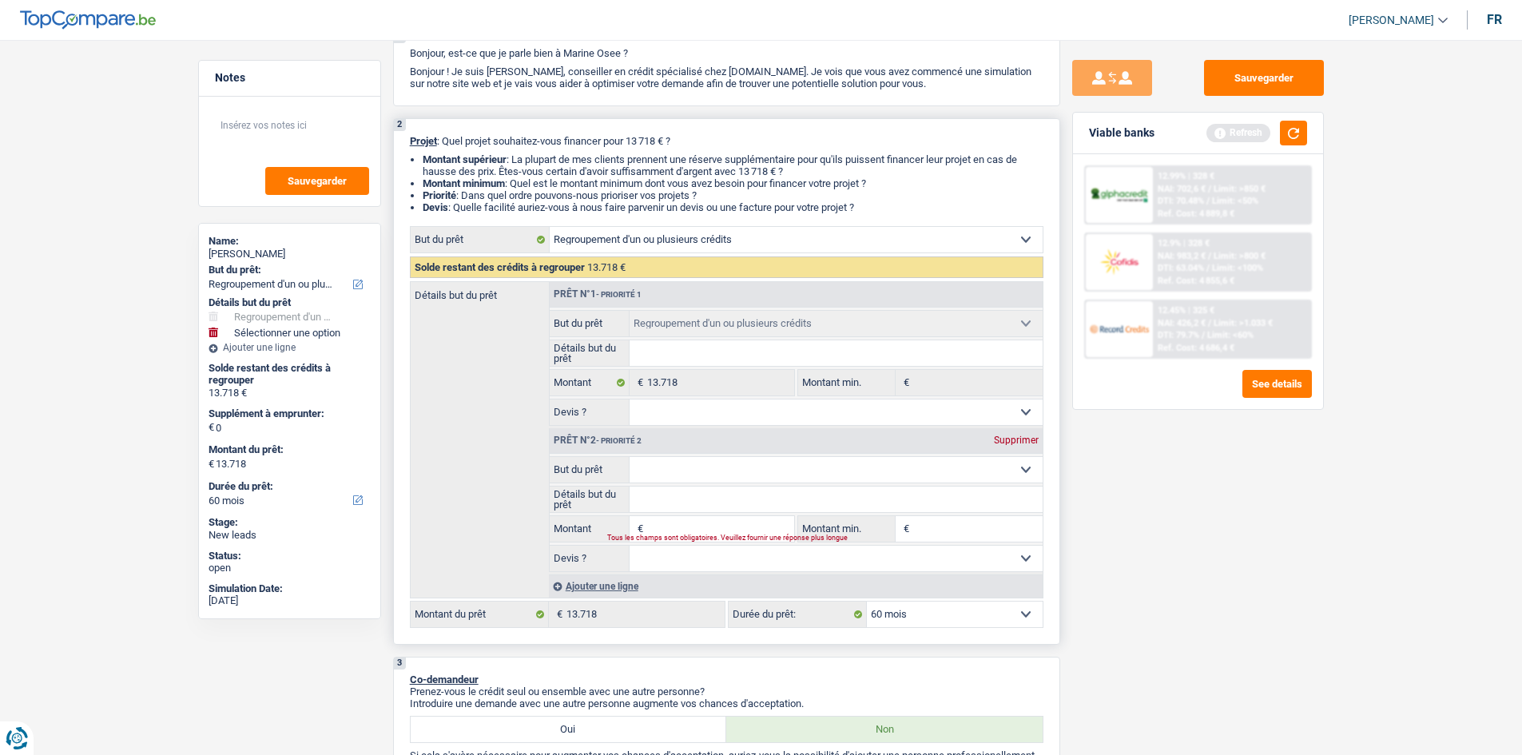
scroll to position [80, 0]
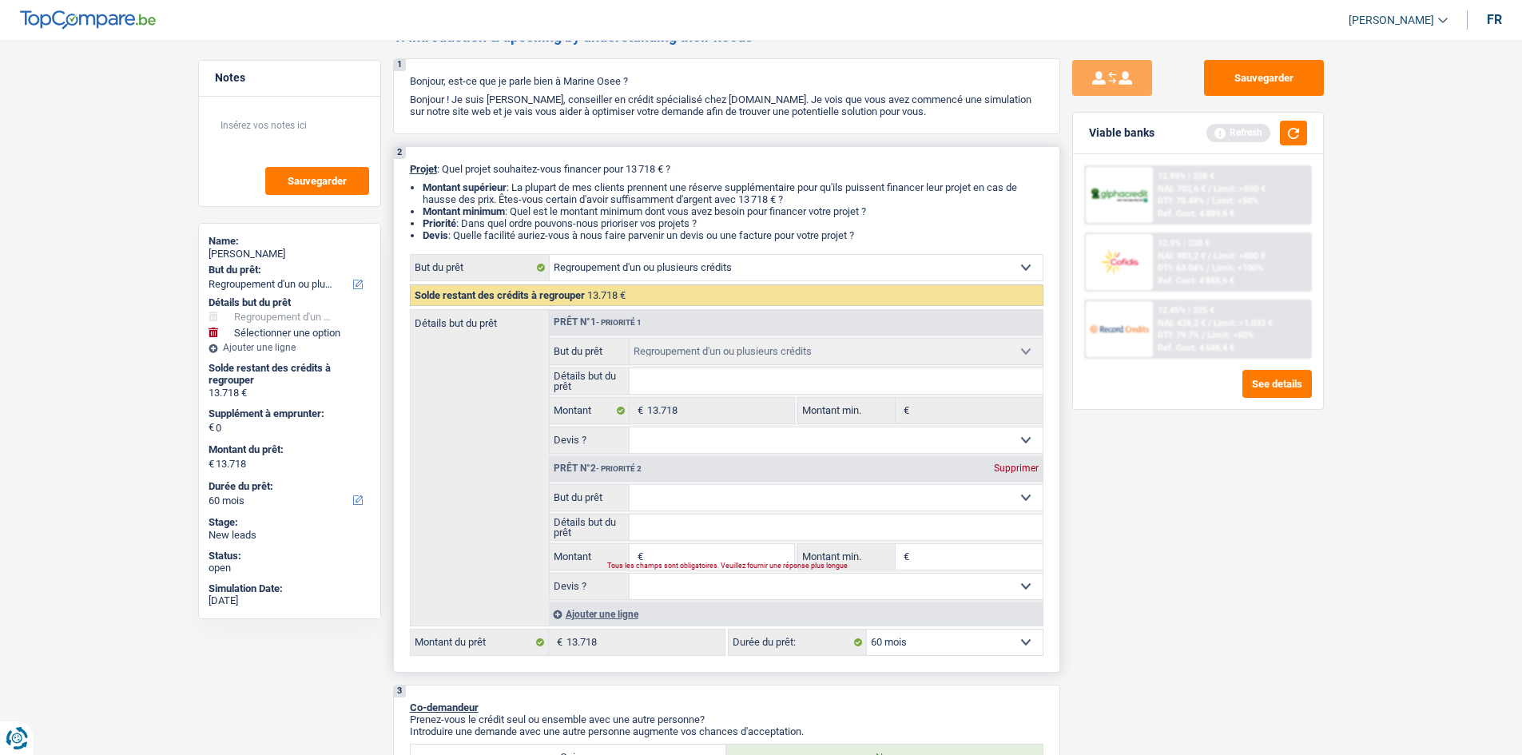
click at [662, 504] on select "Confort maison: meubles, textile, peinture, électroménager, outillage non-profe…" at bounding box center [835, 498] width 413 height 26
select select "tech"
click at [629, 485] on select "Confort maison: meubles, textile, peinture, électroménager, outillage non-profe…" at bounding box center [835, 498] width 413 height 26
select select "tech"
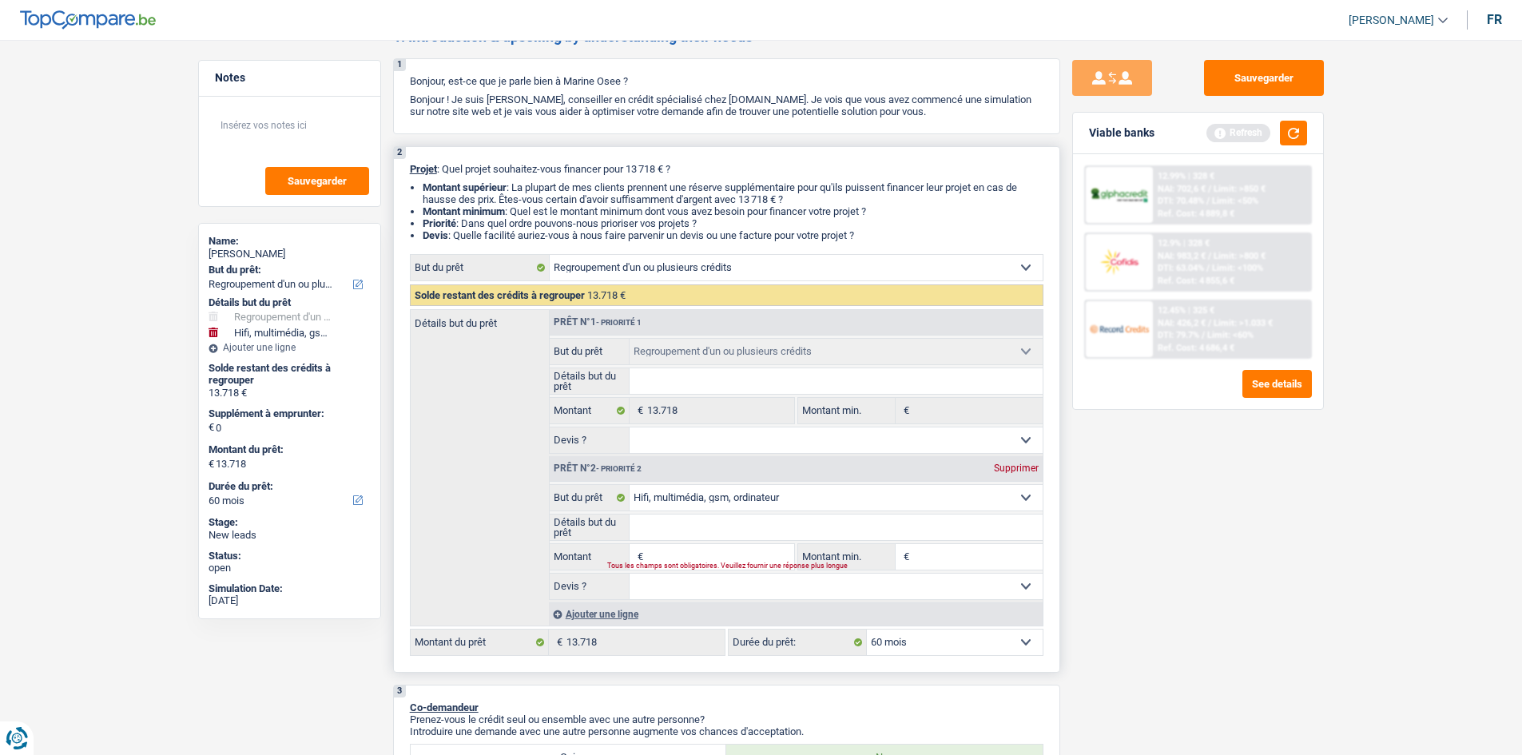
click at [695, 535] on input "Détails but du prêt" at bounding box center [835, 527] width 413 height 26
type input "5"
type input "50"
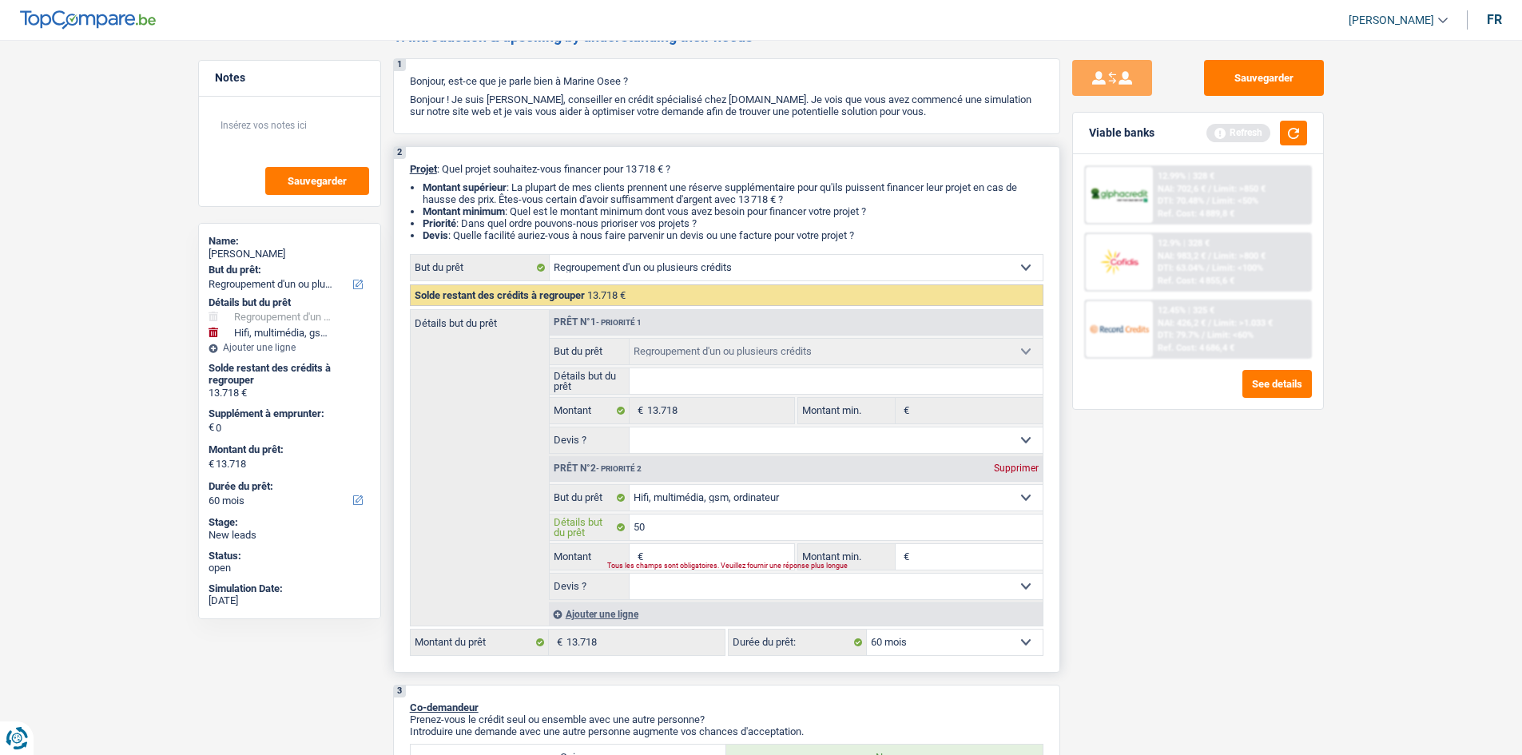
type input "500"
type input "5000"
type input "500"
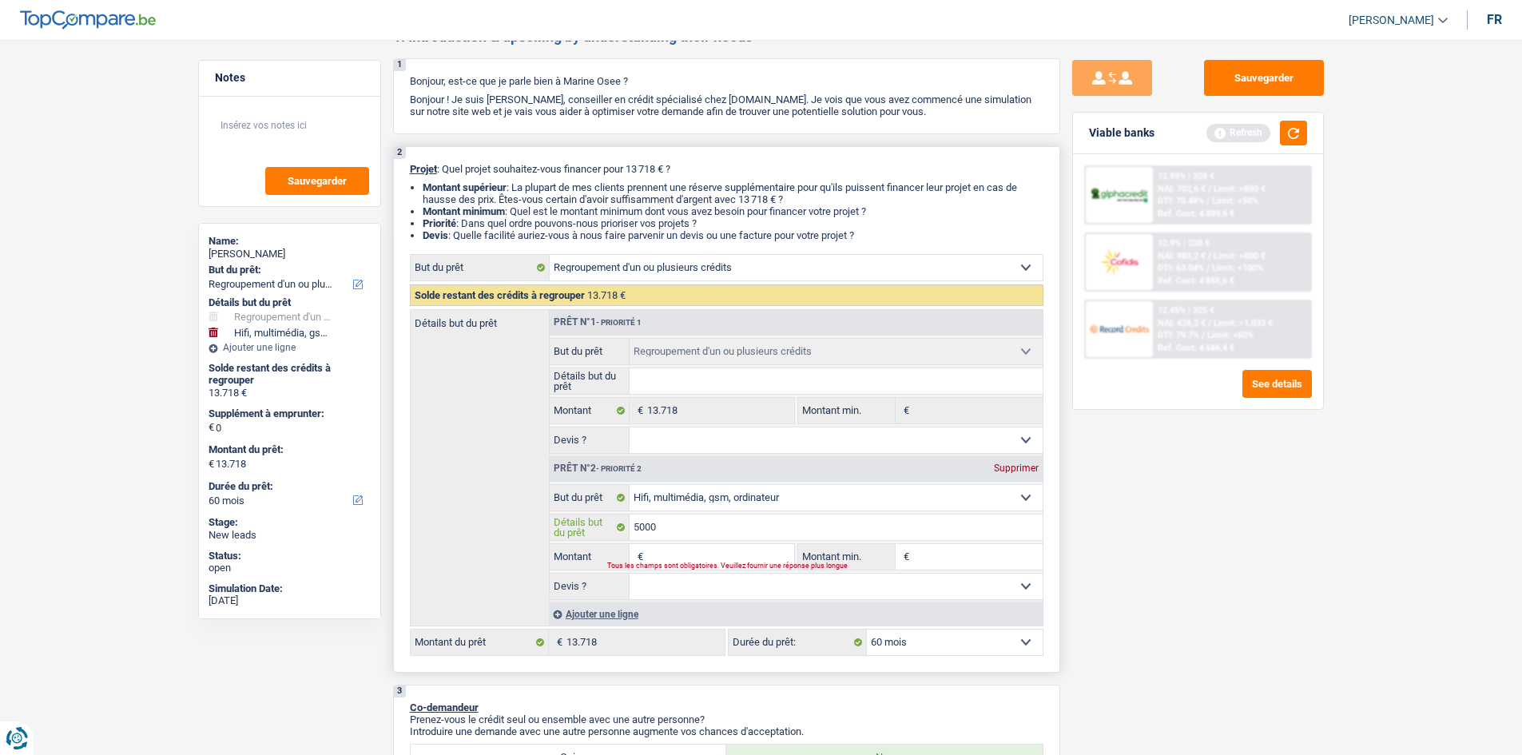
type input "500"
click at [666, 545] on input "Montant" at bounding box center [720, 557] width 146 height 26
type input "5"
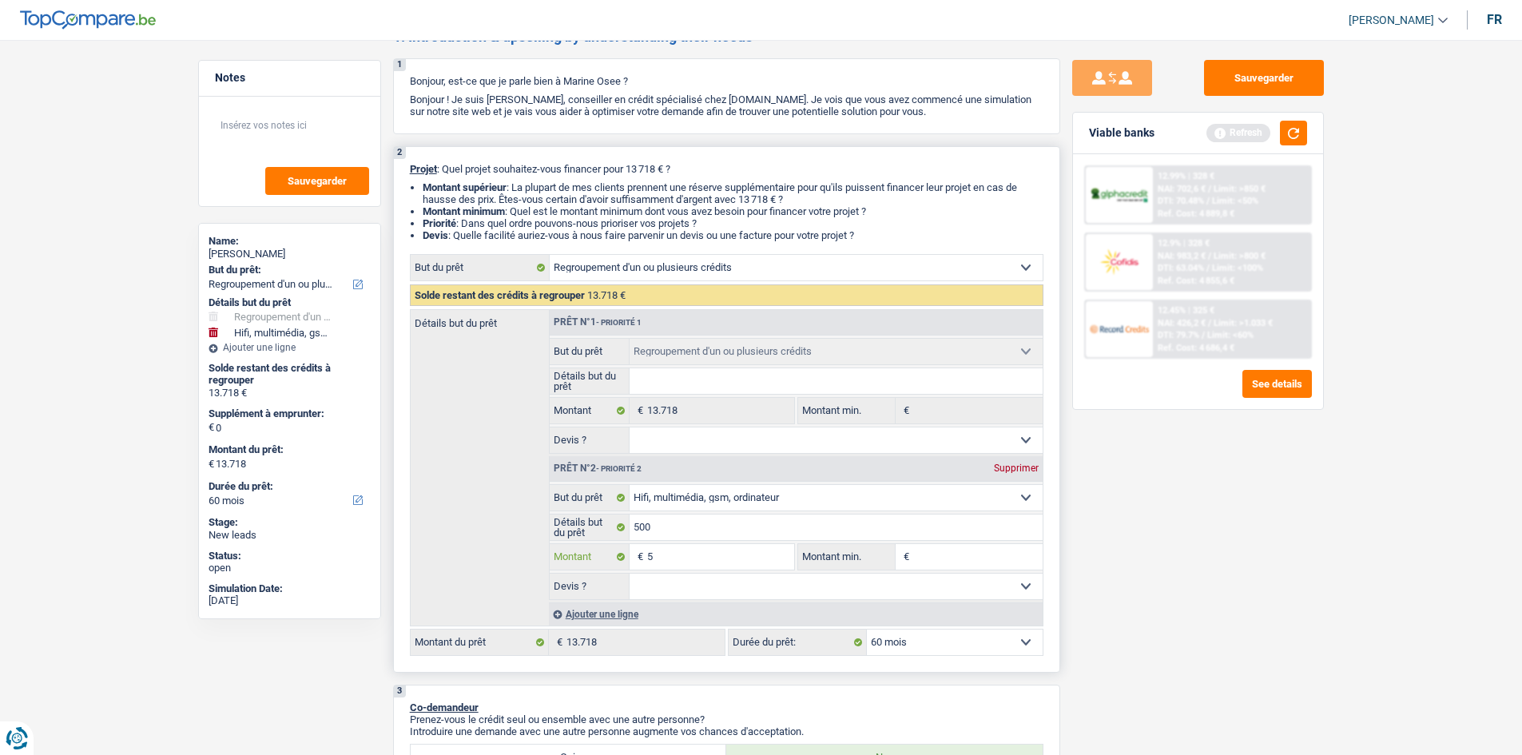
type input "50"
type input "500"
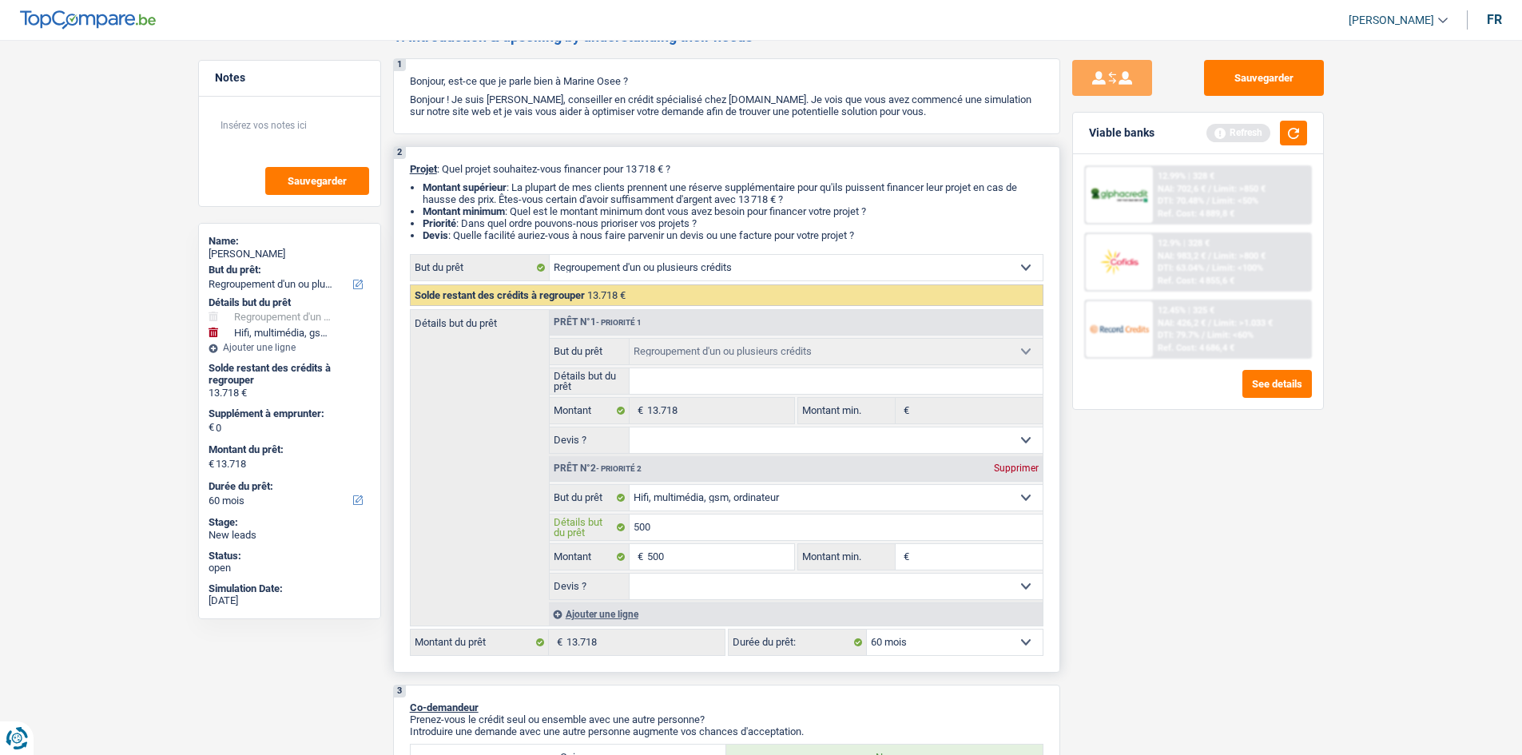
type input "500"
type input "14.218"
click at [659, 530] on input "500" at bounding box center [835, 527] width 413 height 26
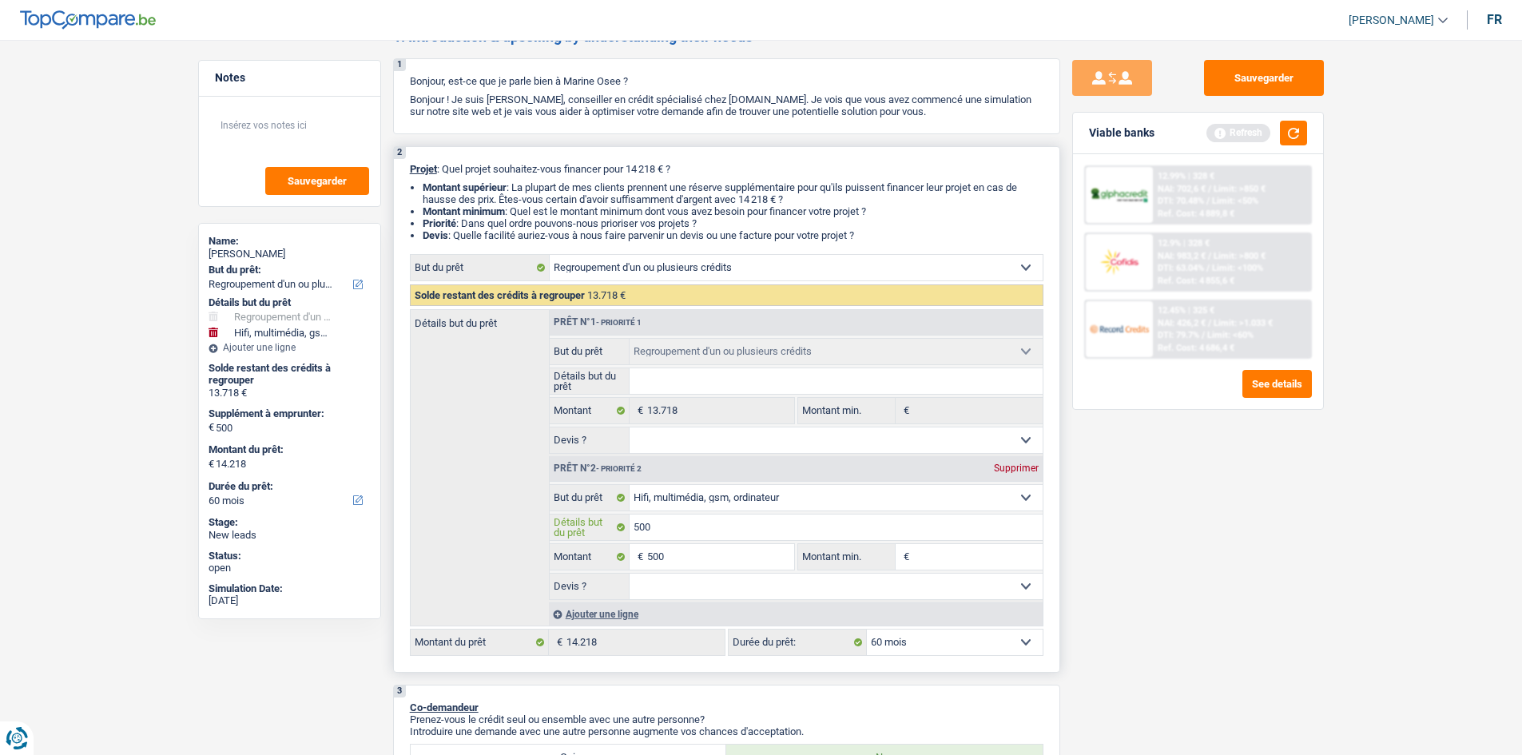
type input "50"
type input "5"
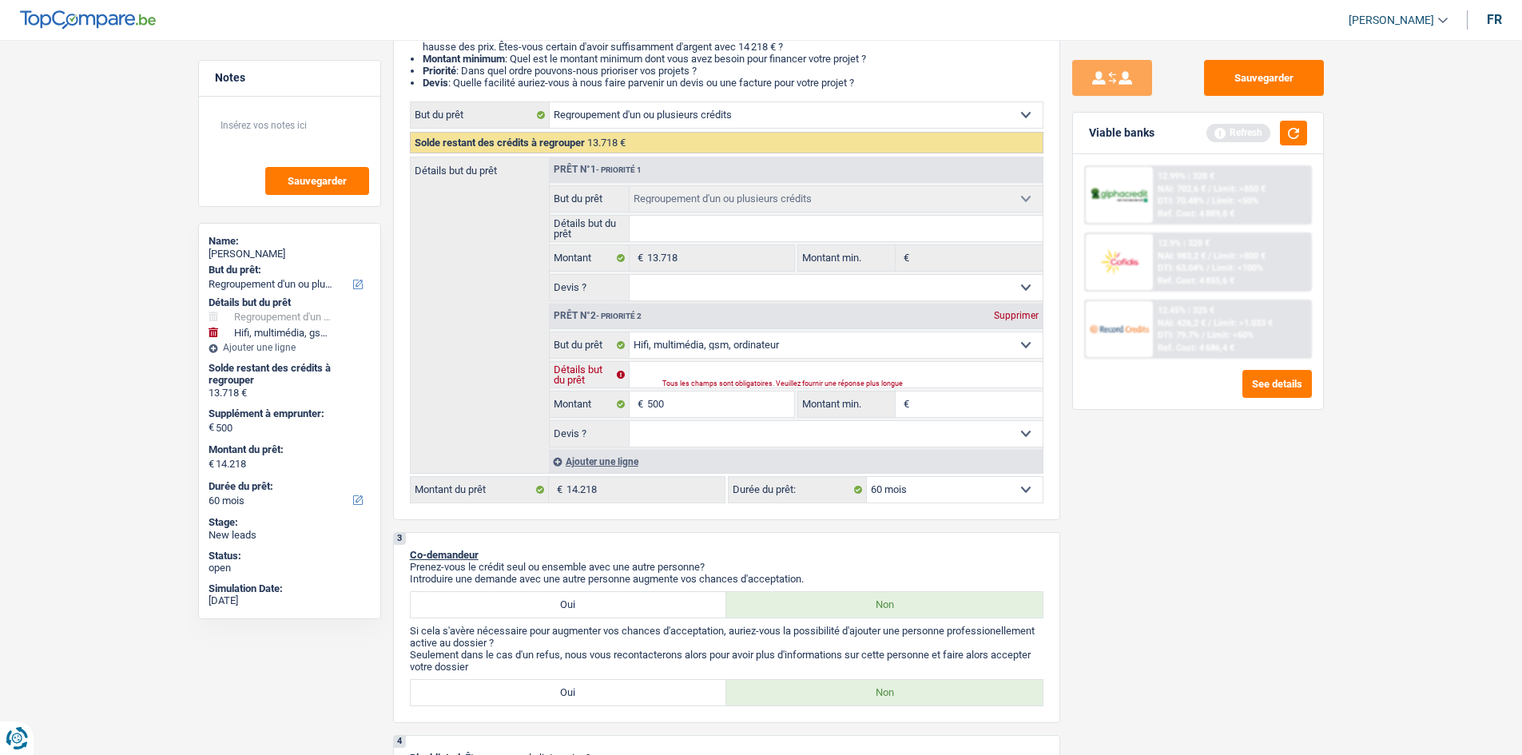
scroll to position [399, 0]
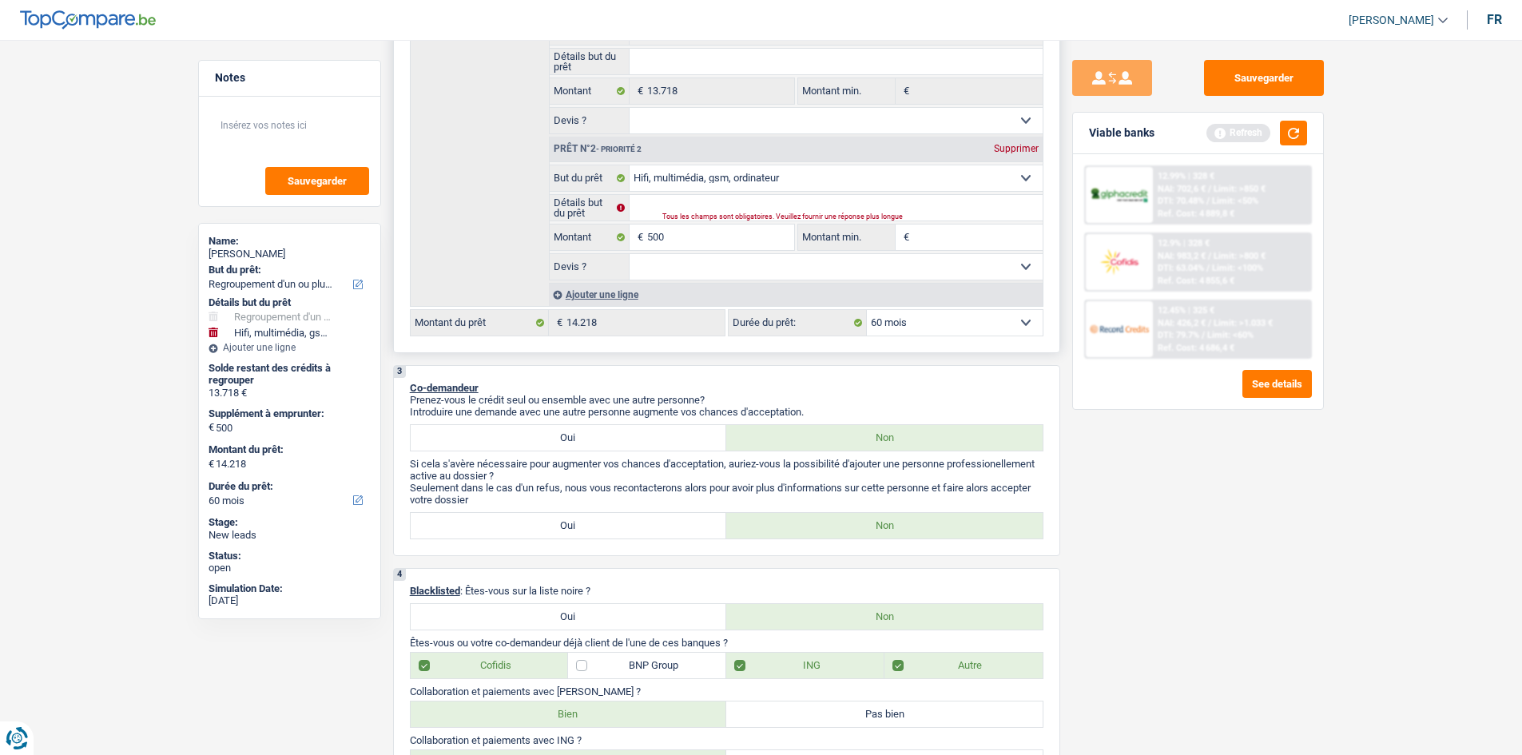
click at [588, 298] on div "Ajouter une ligne" at bounding box center [796, 294] width 494 height 23
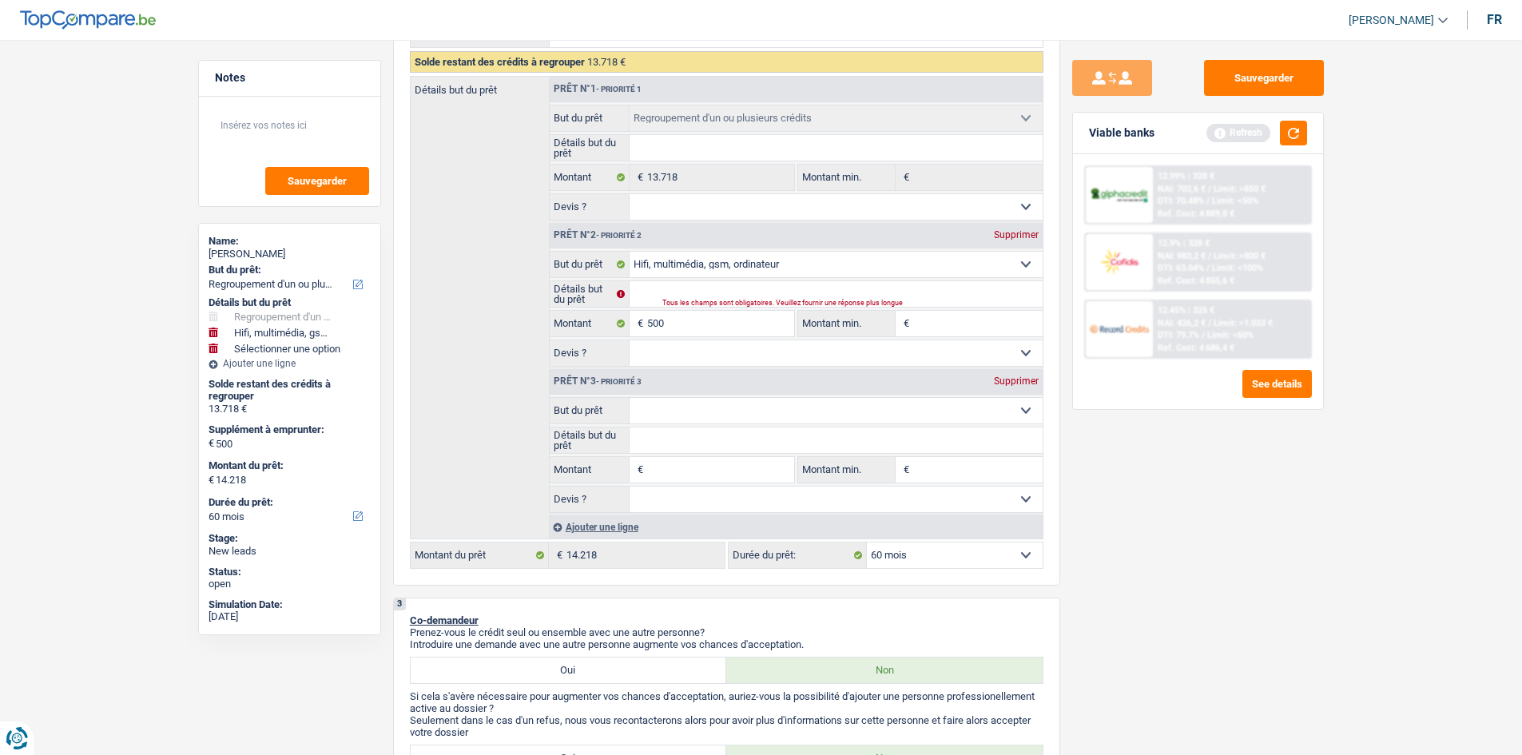
scroll to position [0, 0]
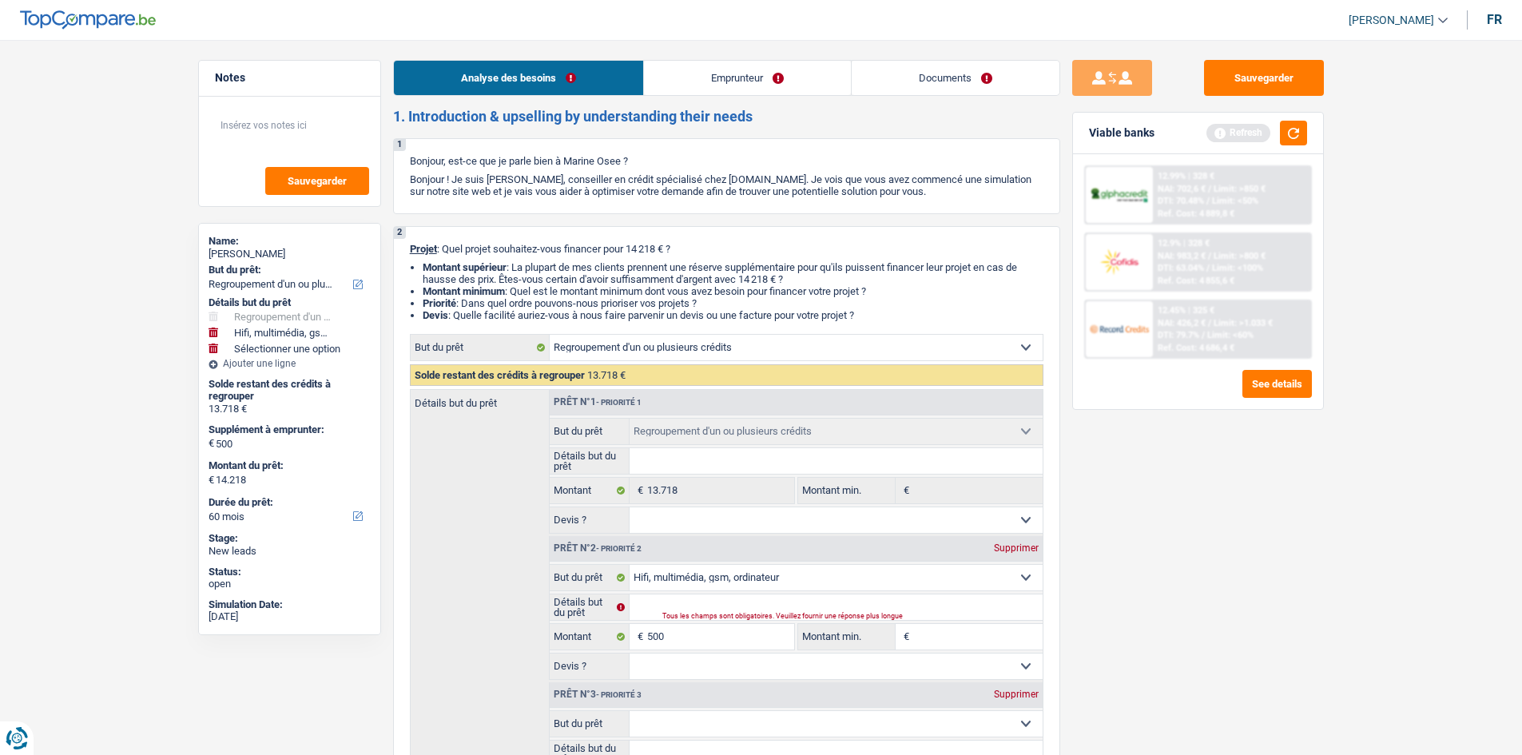
click at [679, 68] on link "Emprunteur" at bounding box center [747, 78] width 207 height 34
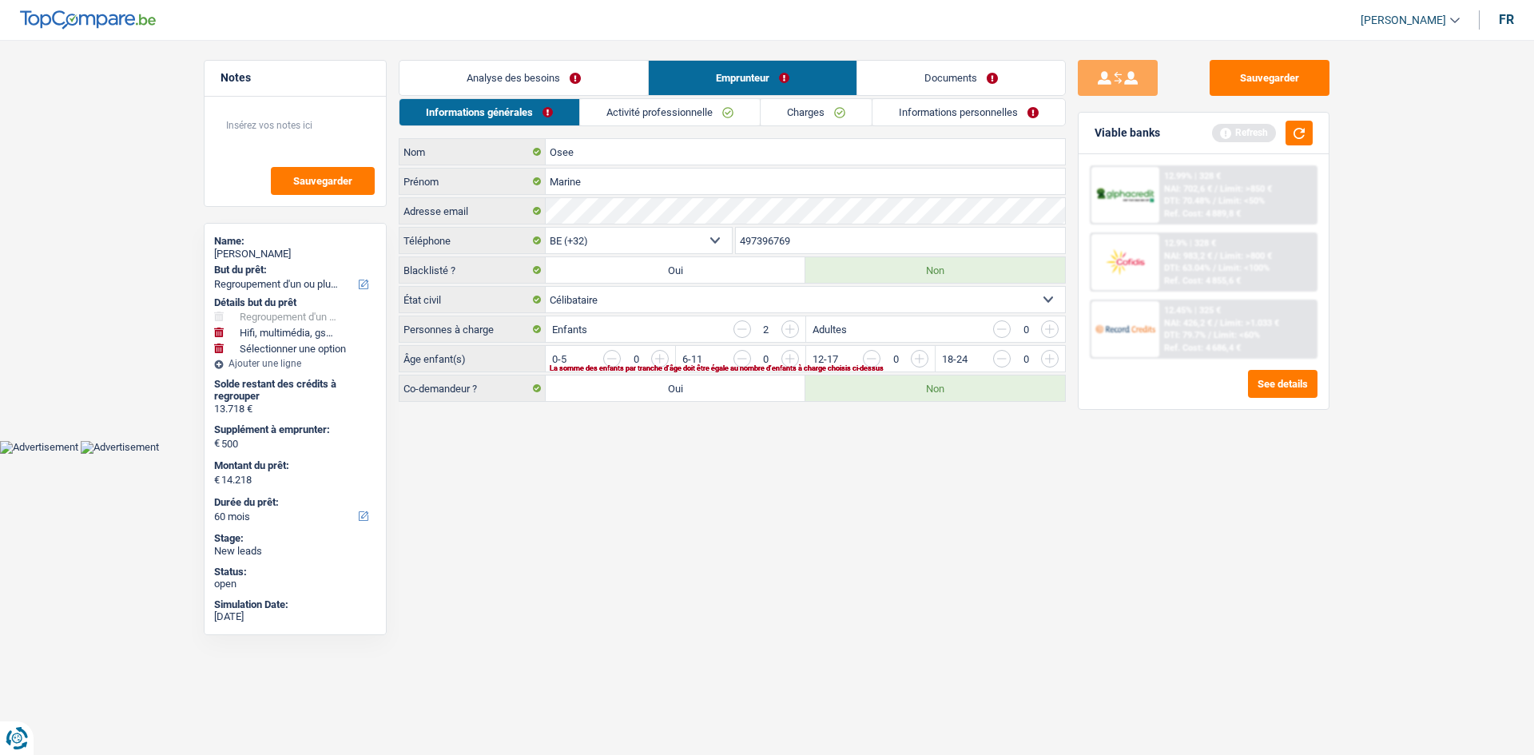
click at [629, 115] on link "Activité professionnelle" at bounding box center [670, 112] width 180 height 26
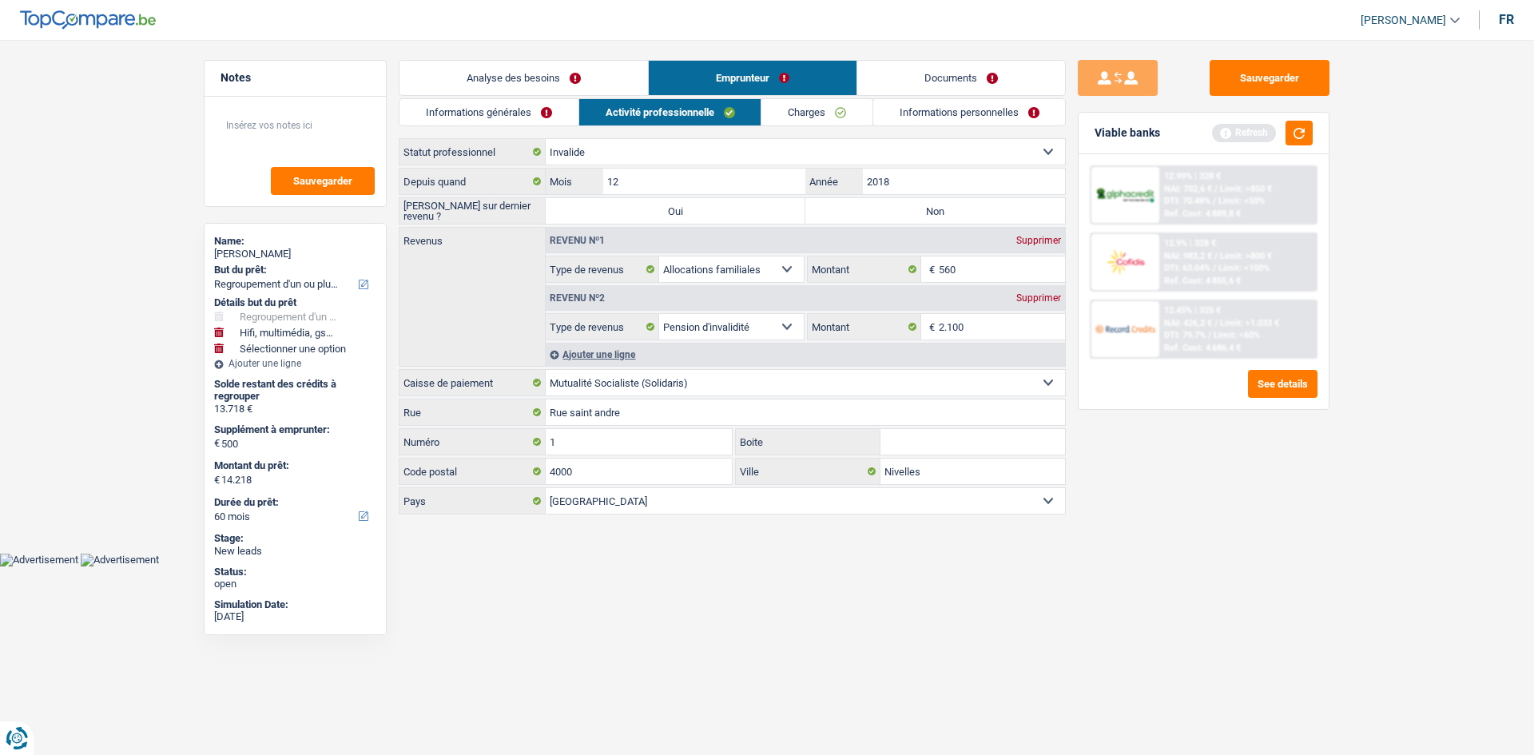
click at [568, 82] on link "Analyse des besoins" at bounding box center [523, 78] width 248 height 34
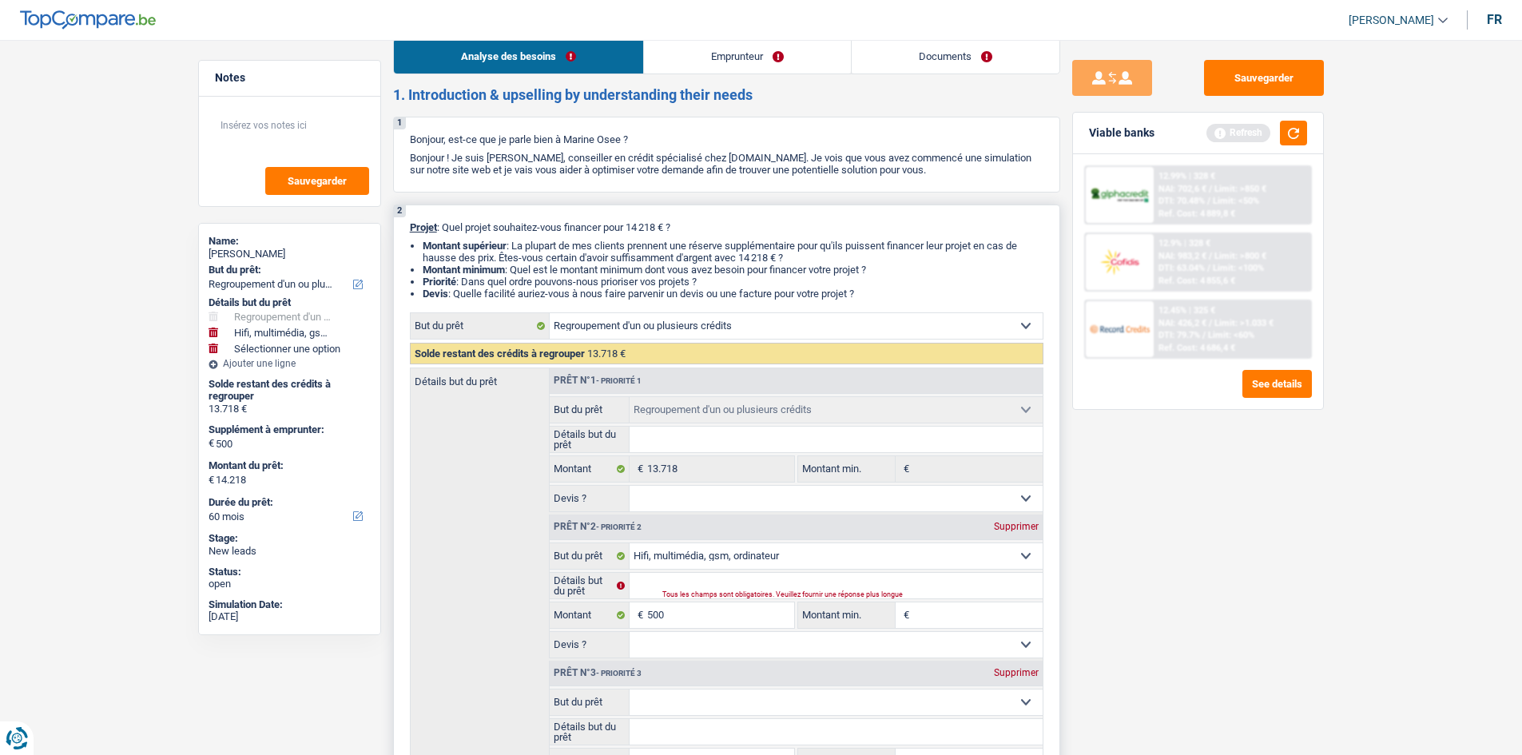
scroll to position [479, 0]
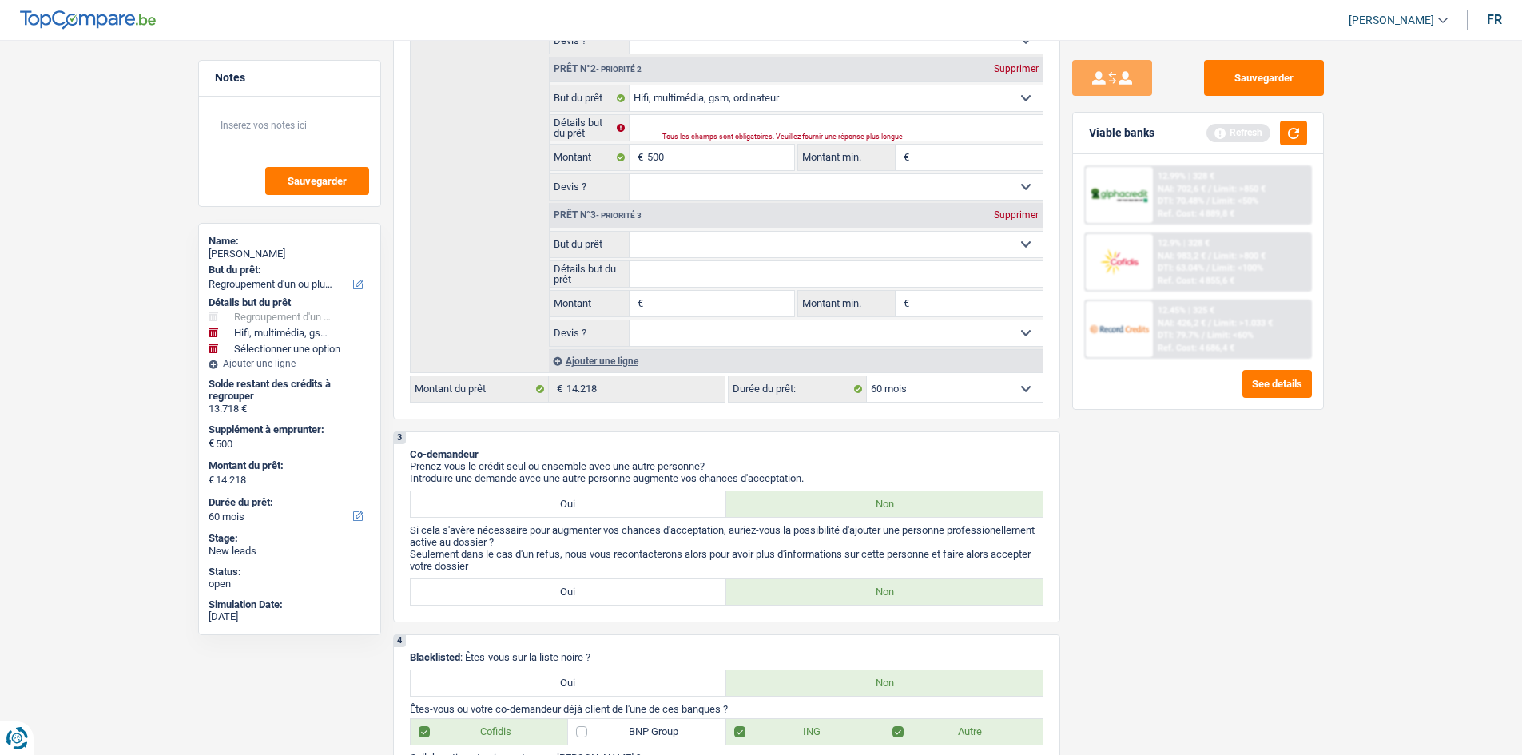
click at [1215, 326] on span "Limit: >1.033 €" at bounding box center [1242, 323] width 59 height 10
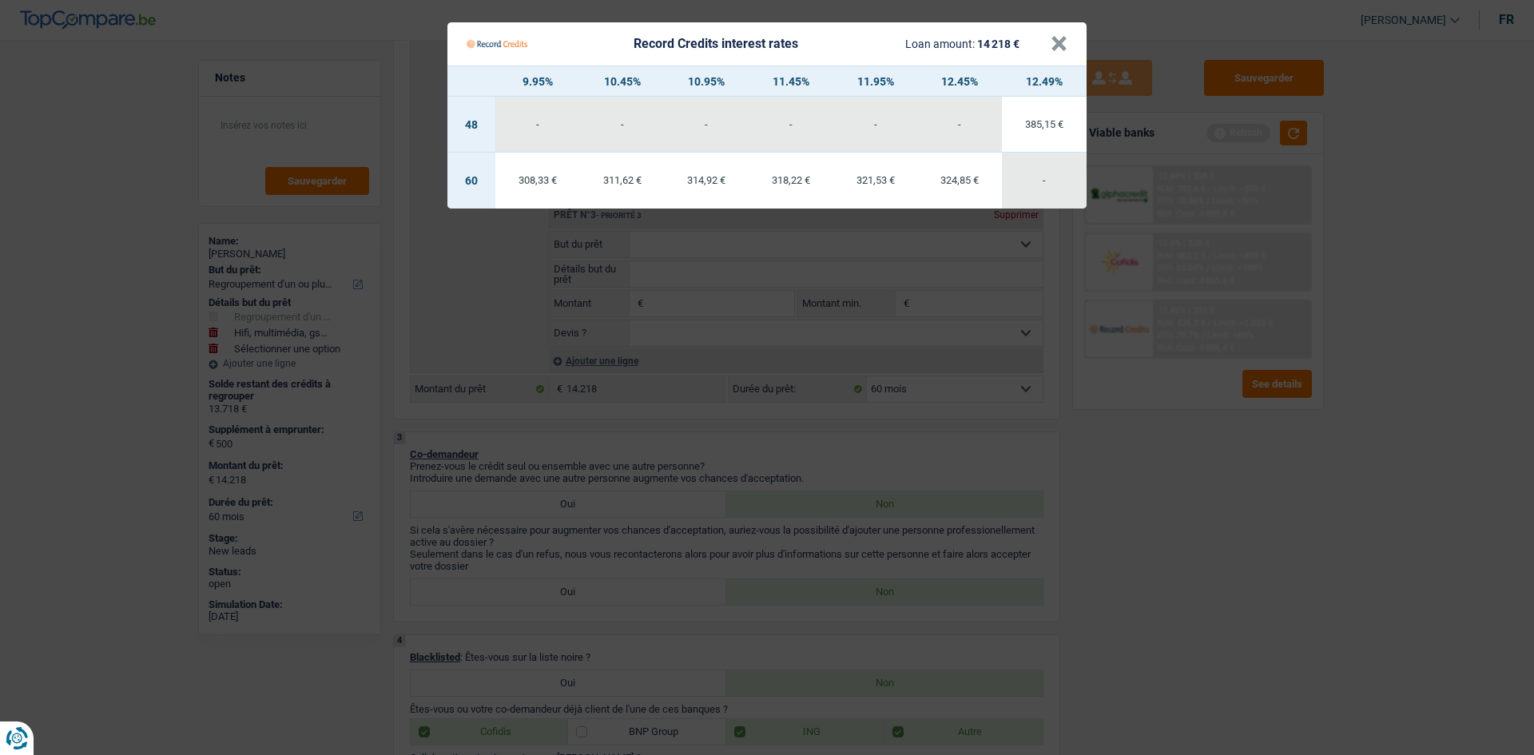
click at [1272, 551] on Credits "Record Credits interest rates Loan amount: 14 218 € × 9.95% 10.45% 10.95% 11.45…" at bounding box center [767, 377] width 1534 height 755
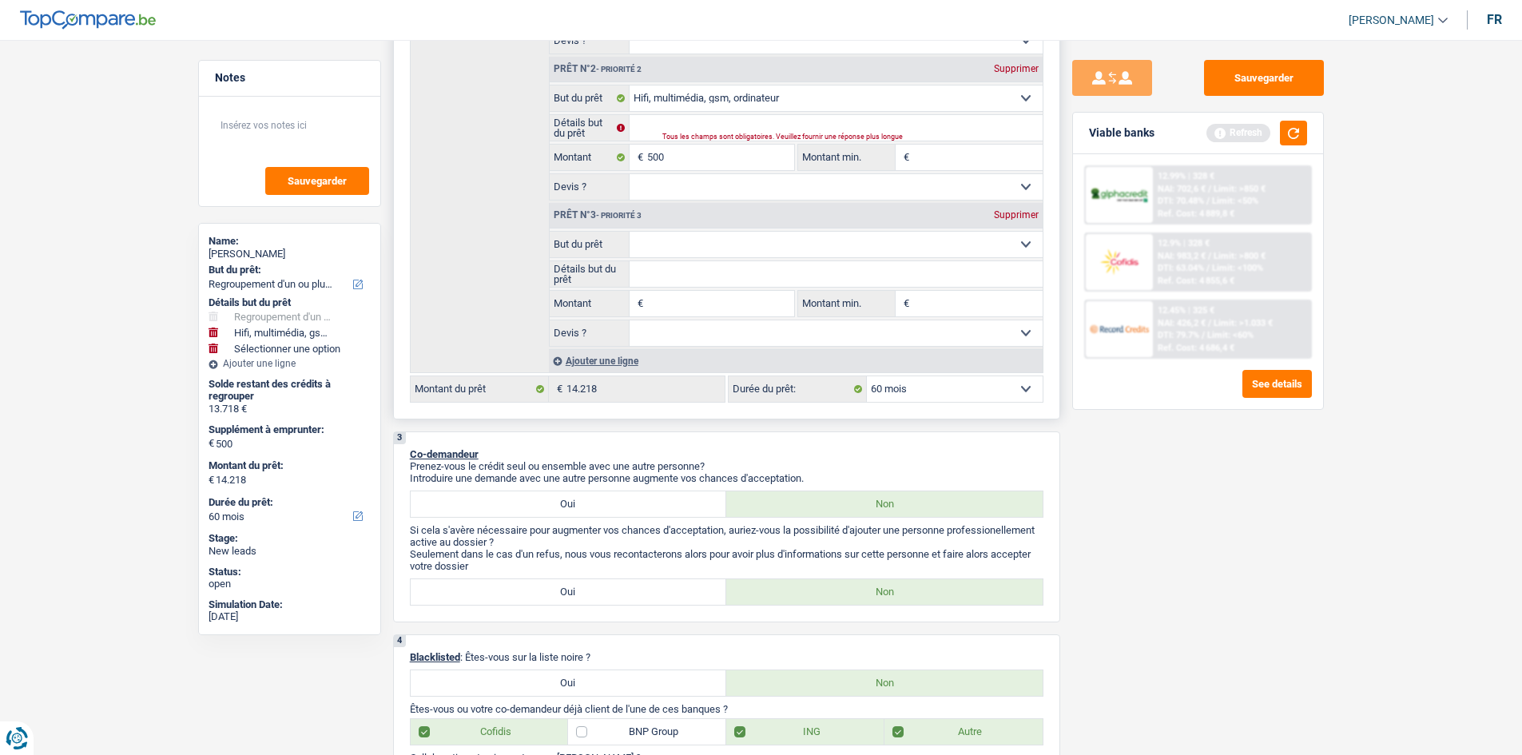
click at [609, 359] on div "Ajouter une ligne" at bounding box center [796, 360] width 494 height 23
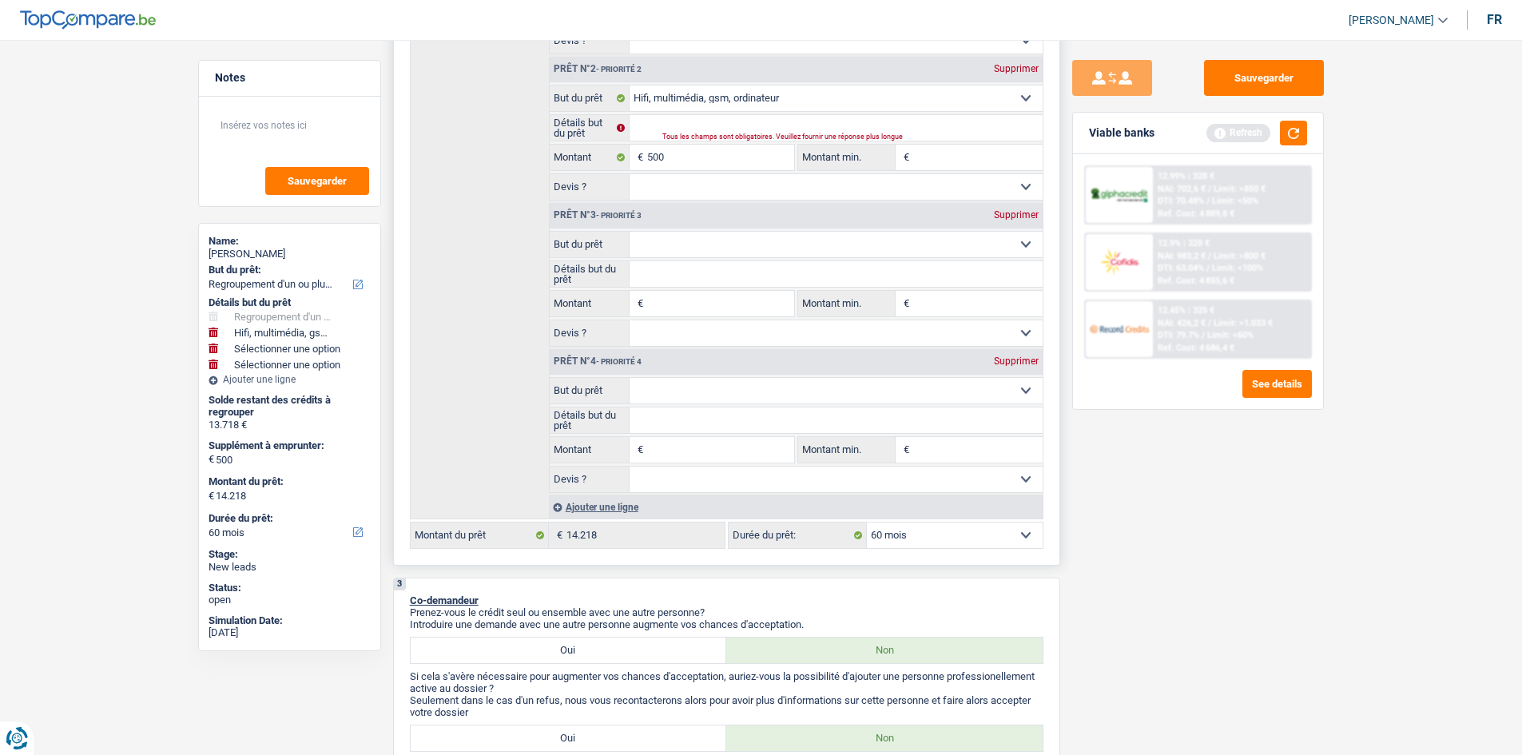
click at [696, 450] on input "Montant" at bounding box center [720, 450] width 146 height 26
type input "1"
type input "10"
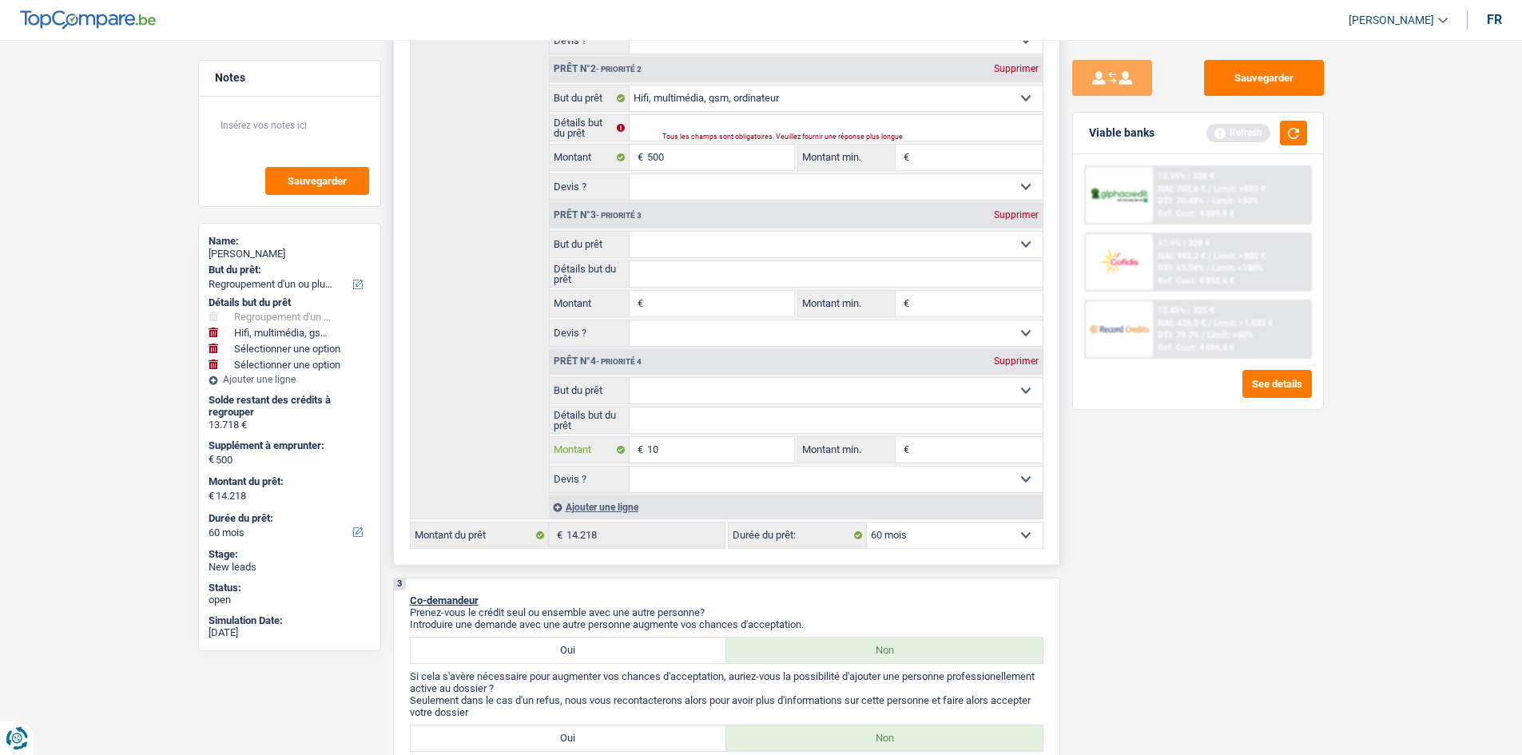
type input "100"
type input "1.000"
type input "10.000"
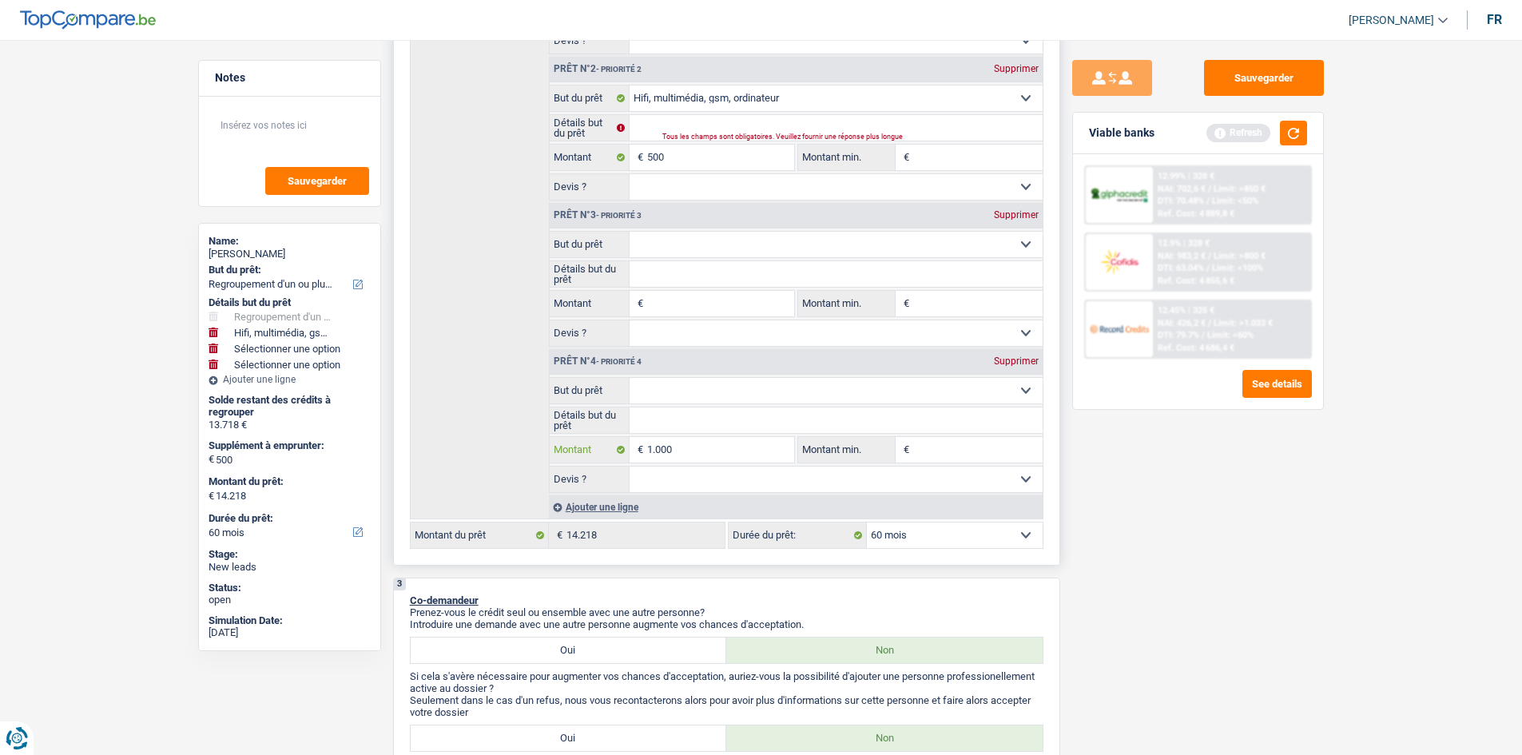
type input "10.000"
type input "1.000"
type input "1.500"
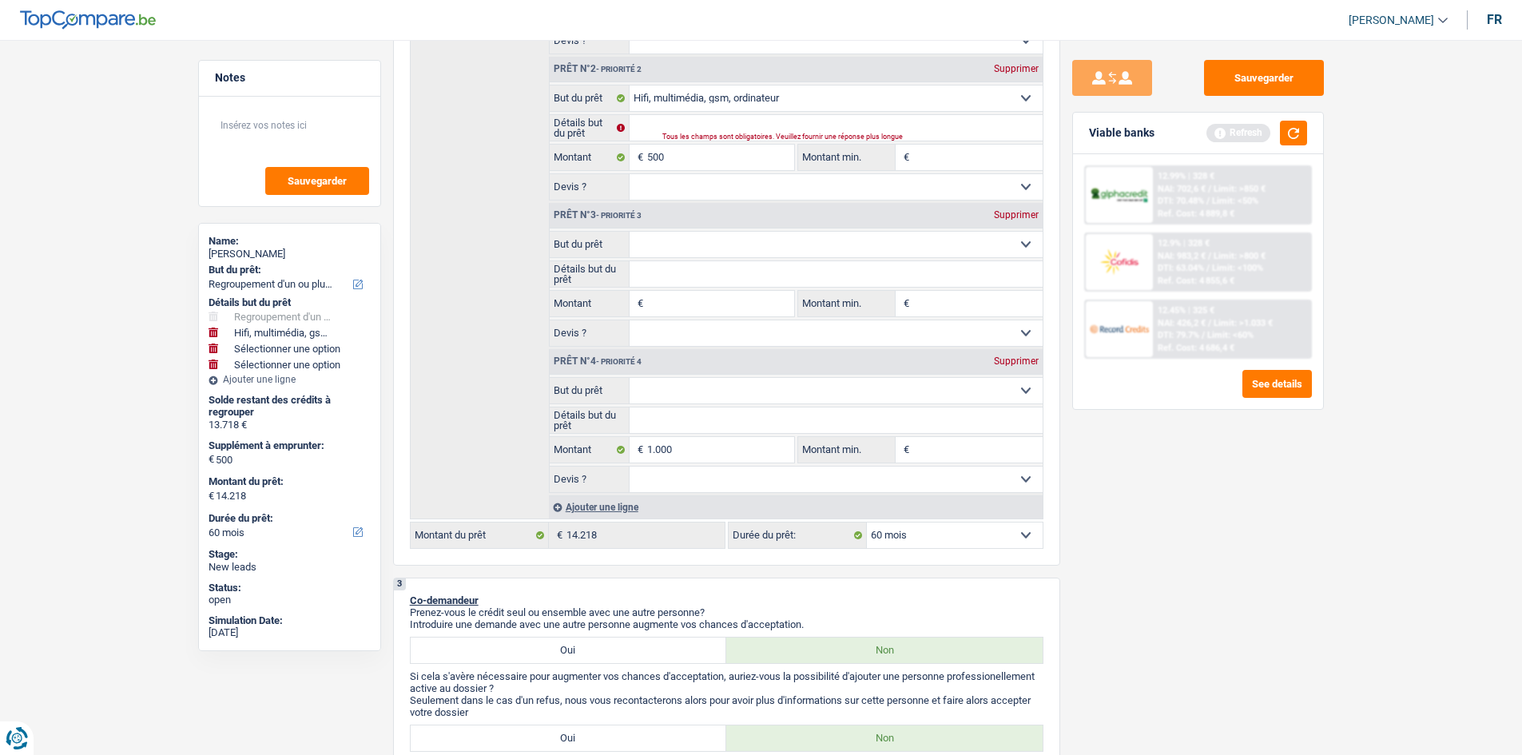
type input "15.218"
select select "84"
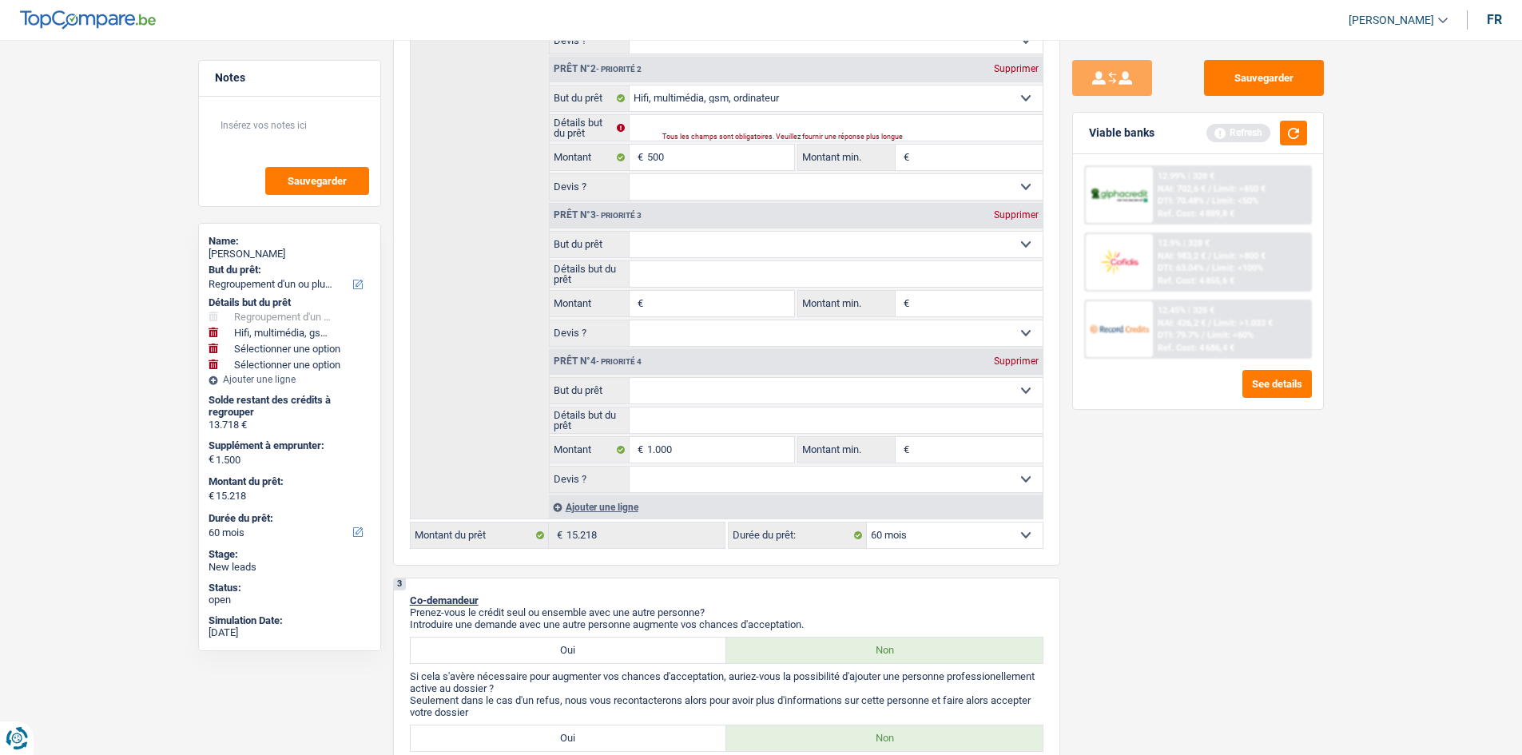
select select "84"
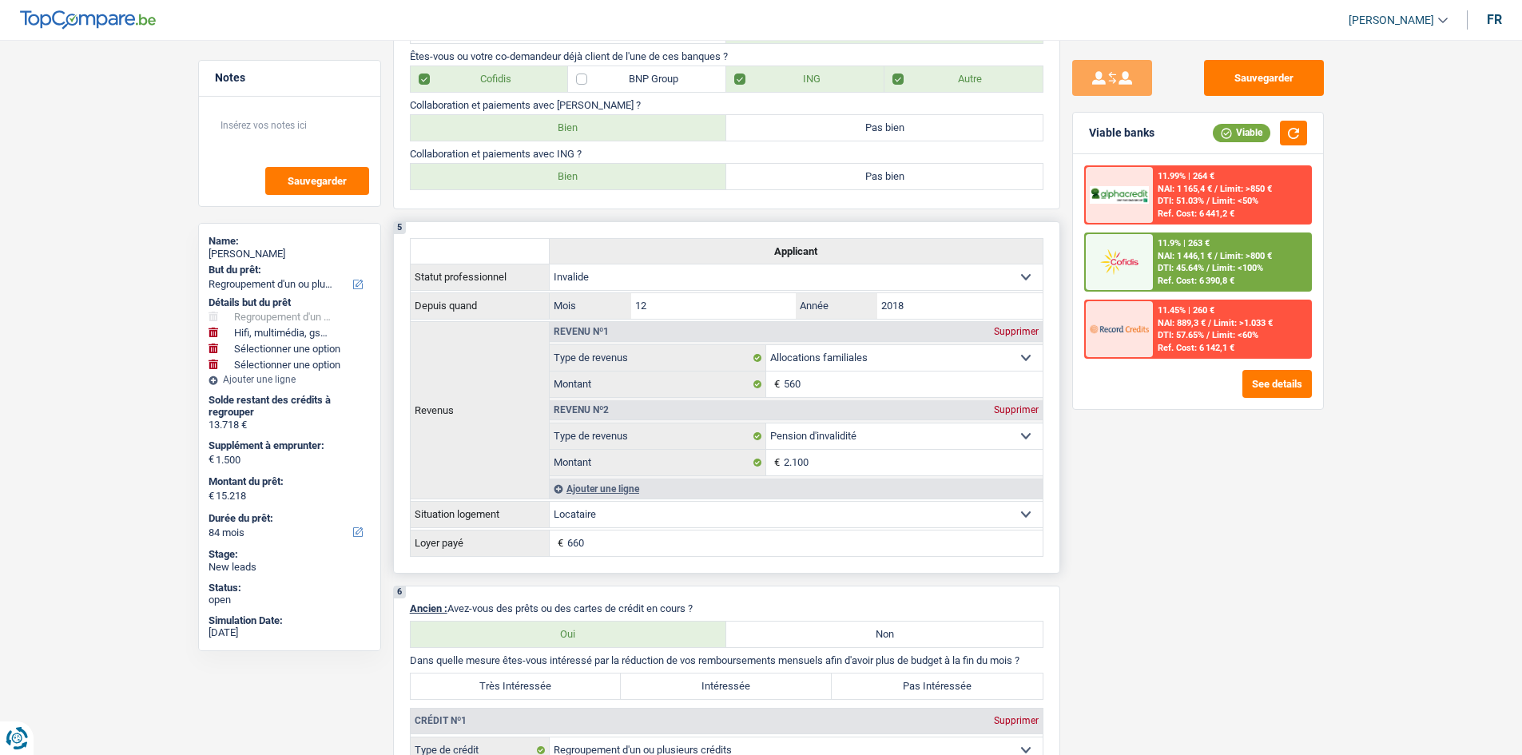
scroll to position [1837, 0]
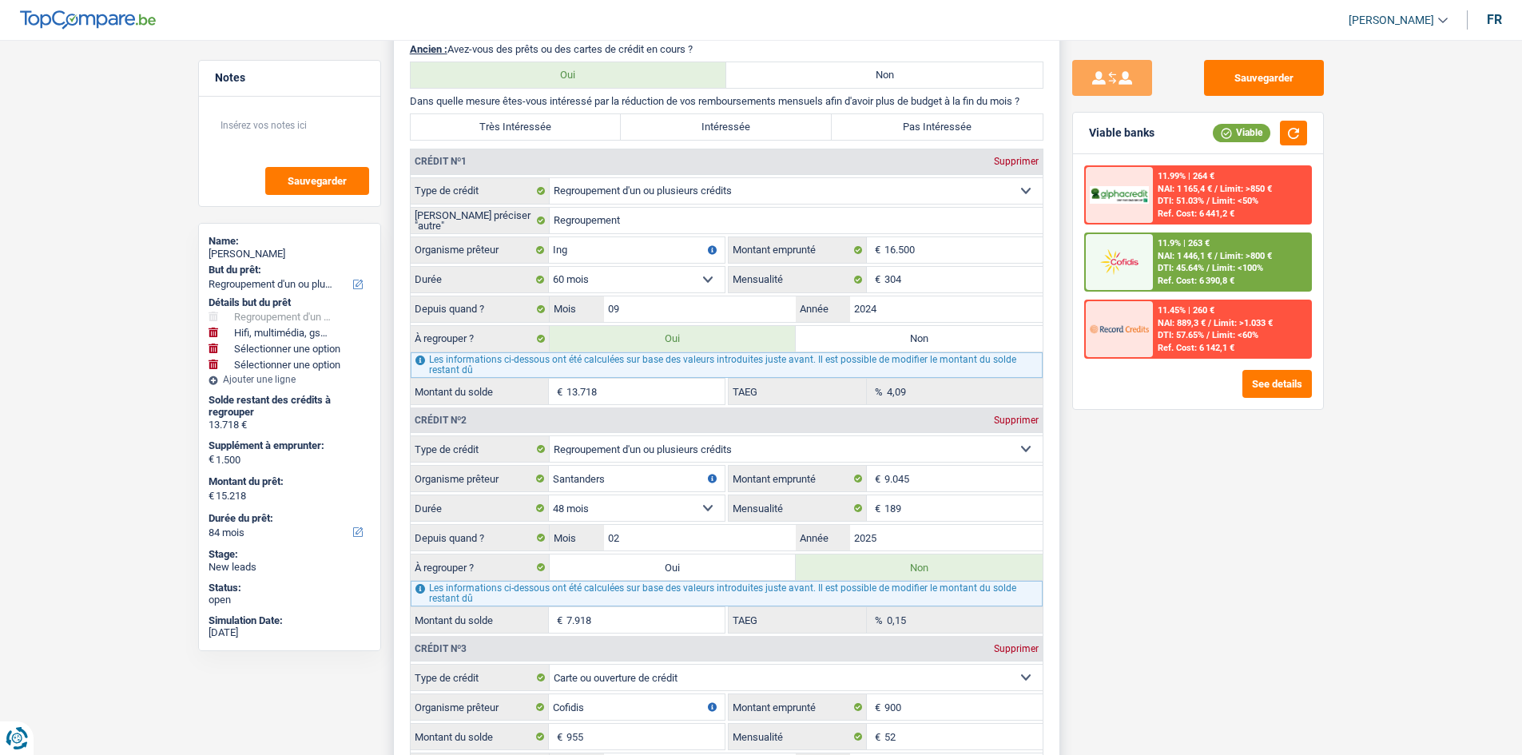
click at [553, 126] on label "Très Intéressée" at bounding box center [516, 127] width 211 height 26
click at [553, 126] on input "Très Intéressée" at bounding box center [516, 127] width 211 height 26
radio input "true"
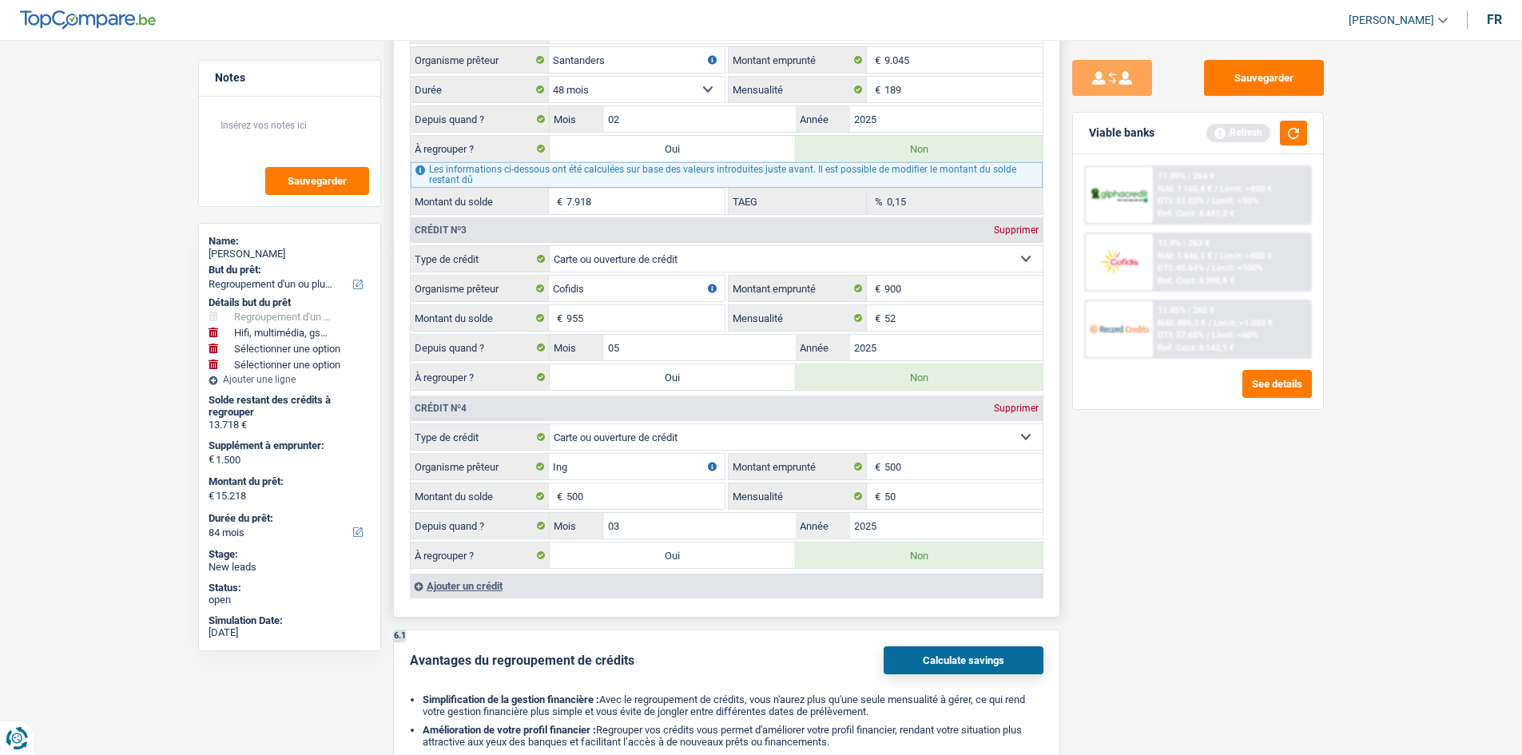
scroll to position [2157, 0]
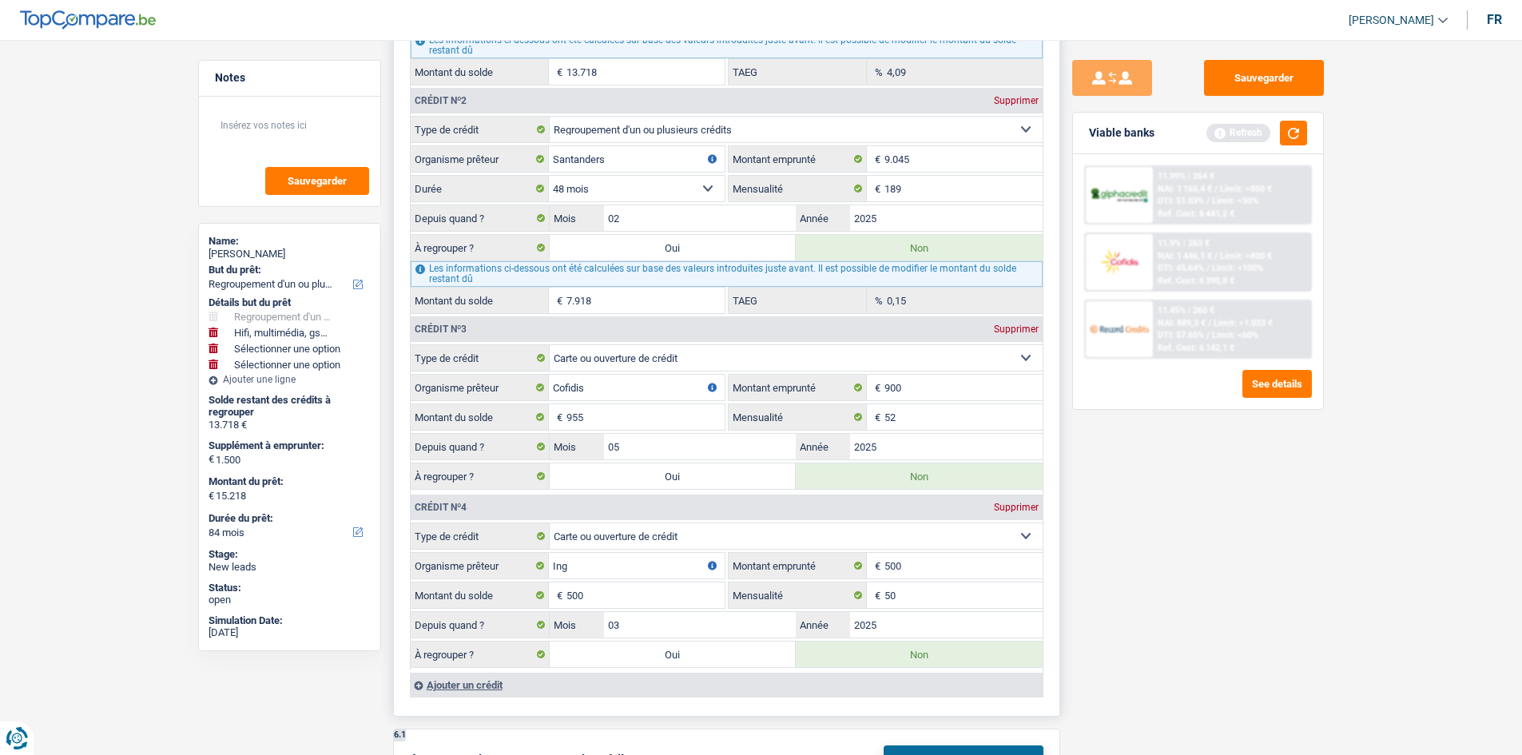
click at [702, 256] on label "Oui" at bounding box center [673, 248] width 247 height 26
click at [702, 256] on input "Oui" at bounding box center [673, 248] width 247 height 26
radio input "true"
type input "23.136"
type input "21.636"
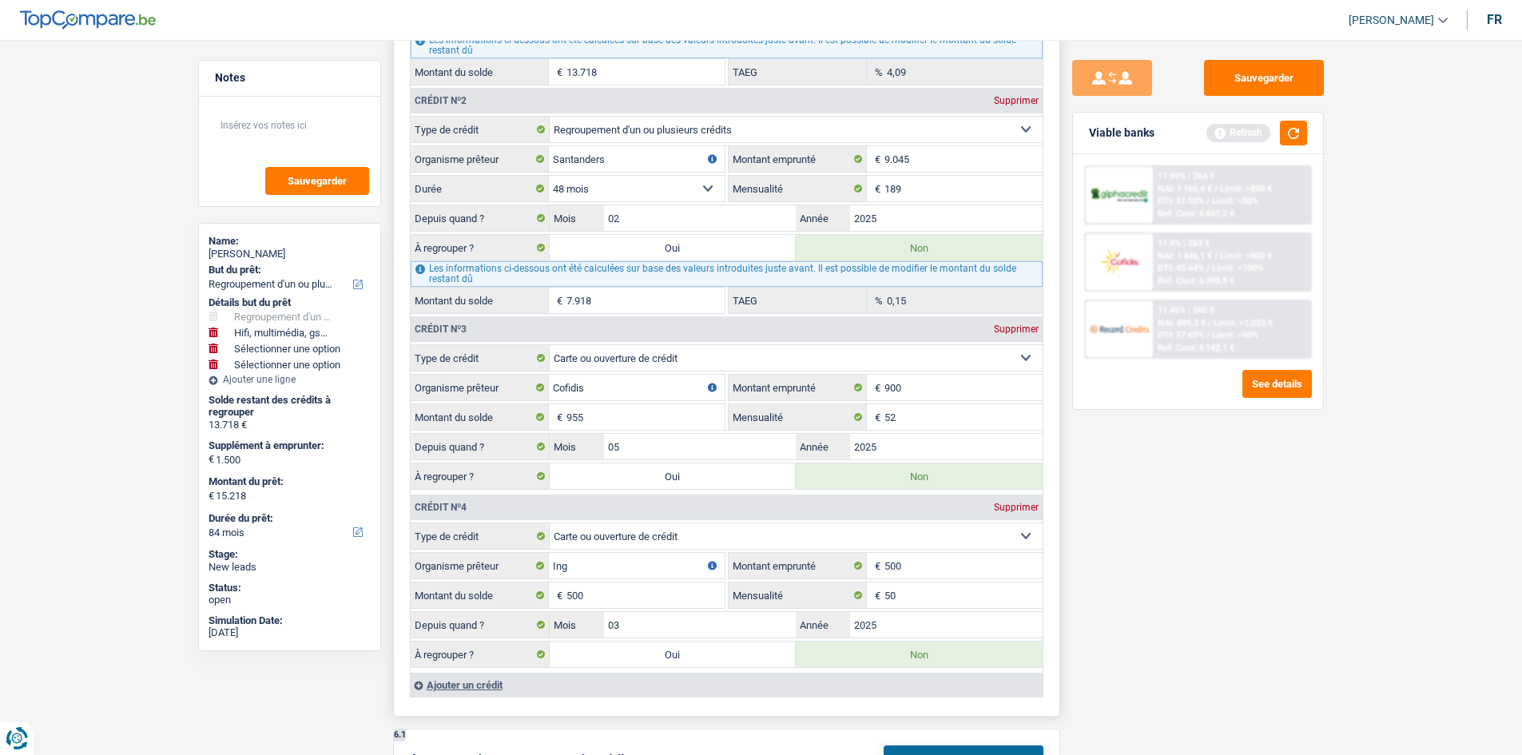
type input "23.136"
radio input "false"
type input "21.636"
type input "23.136"
select select "120"
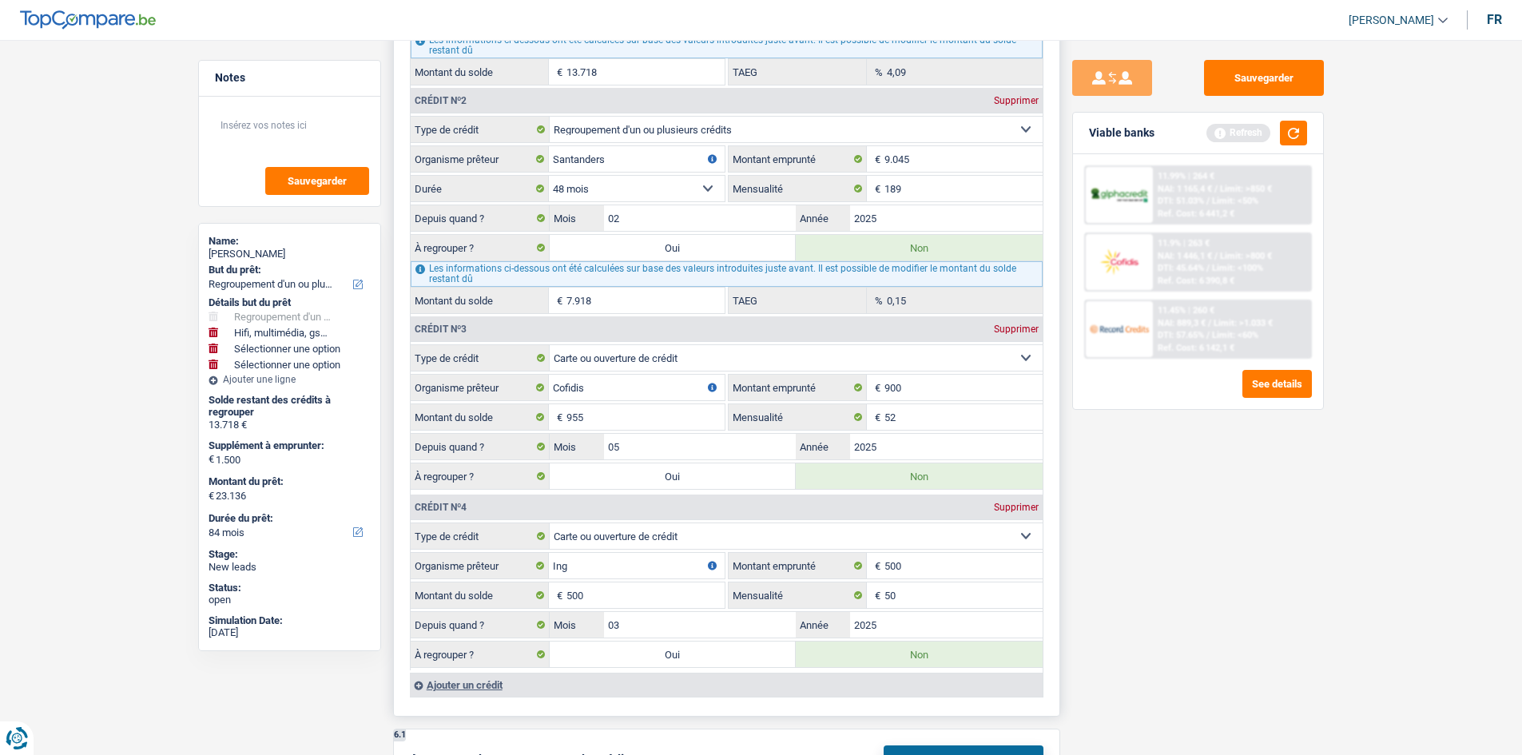
select select "120"
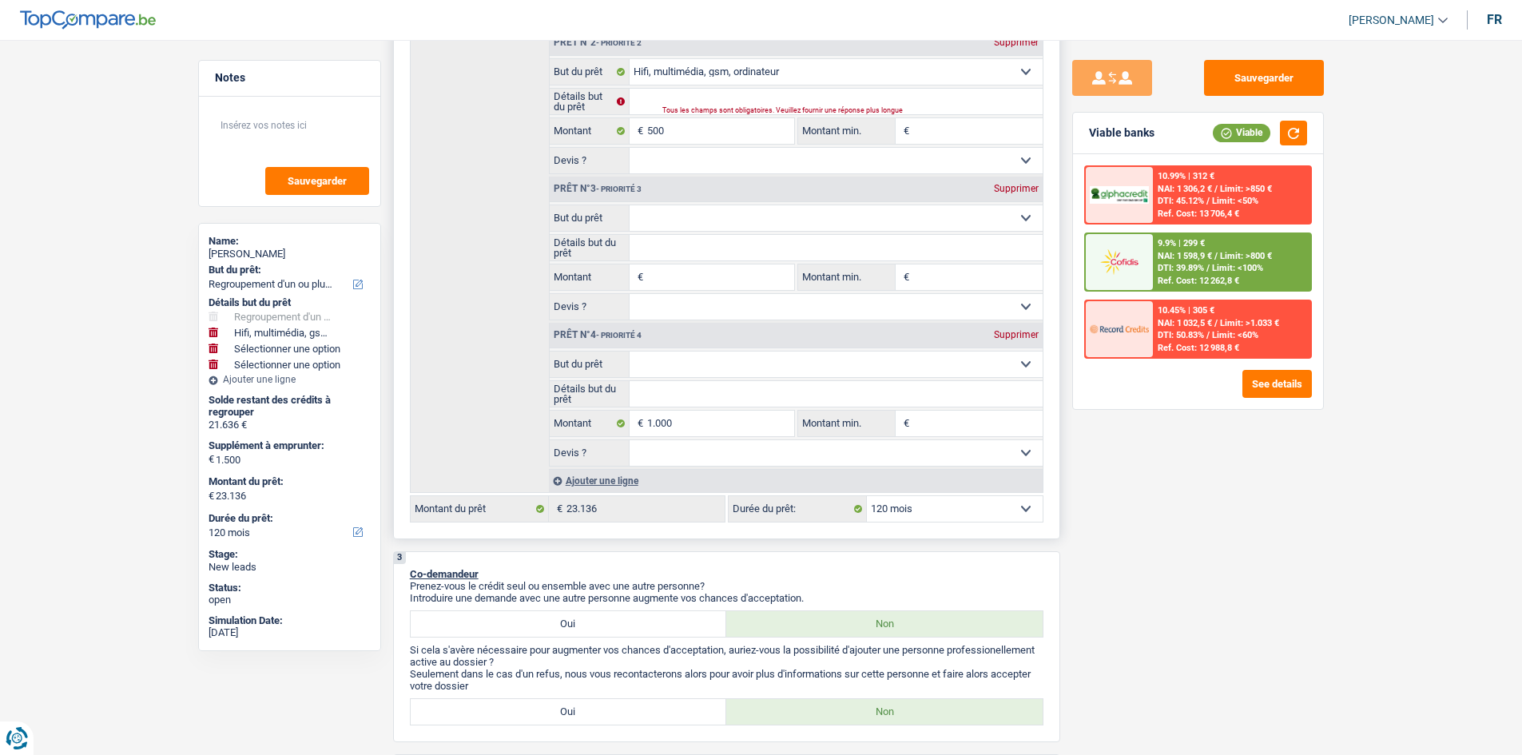
scroll to position [240, 0]
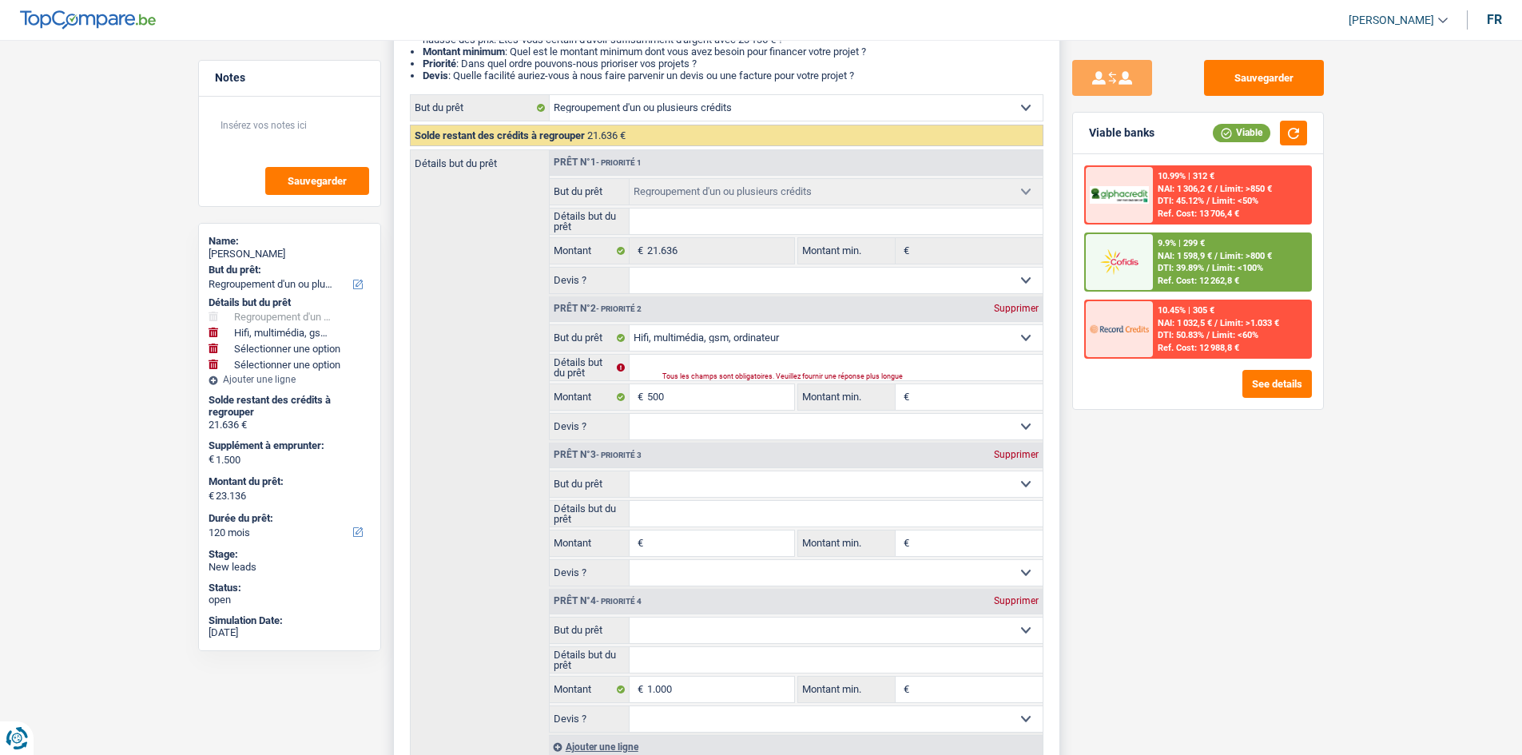
click at [1027, 446] on div "Prêt n°3 - Priorité 3 Supprimer" at bounding box center [796, 455] width 493 height 26
click at [1026, 454] on div "Supprimer" at bounding box center [1016, 455] width 53 height 10
type input "1.000"
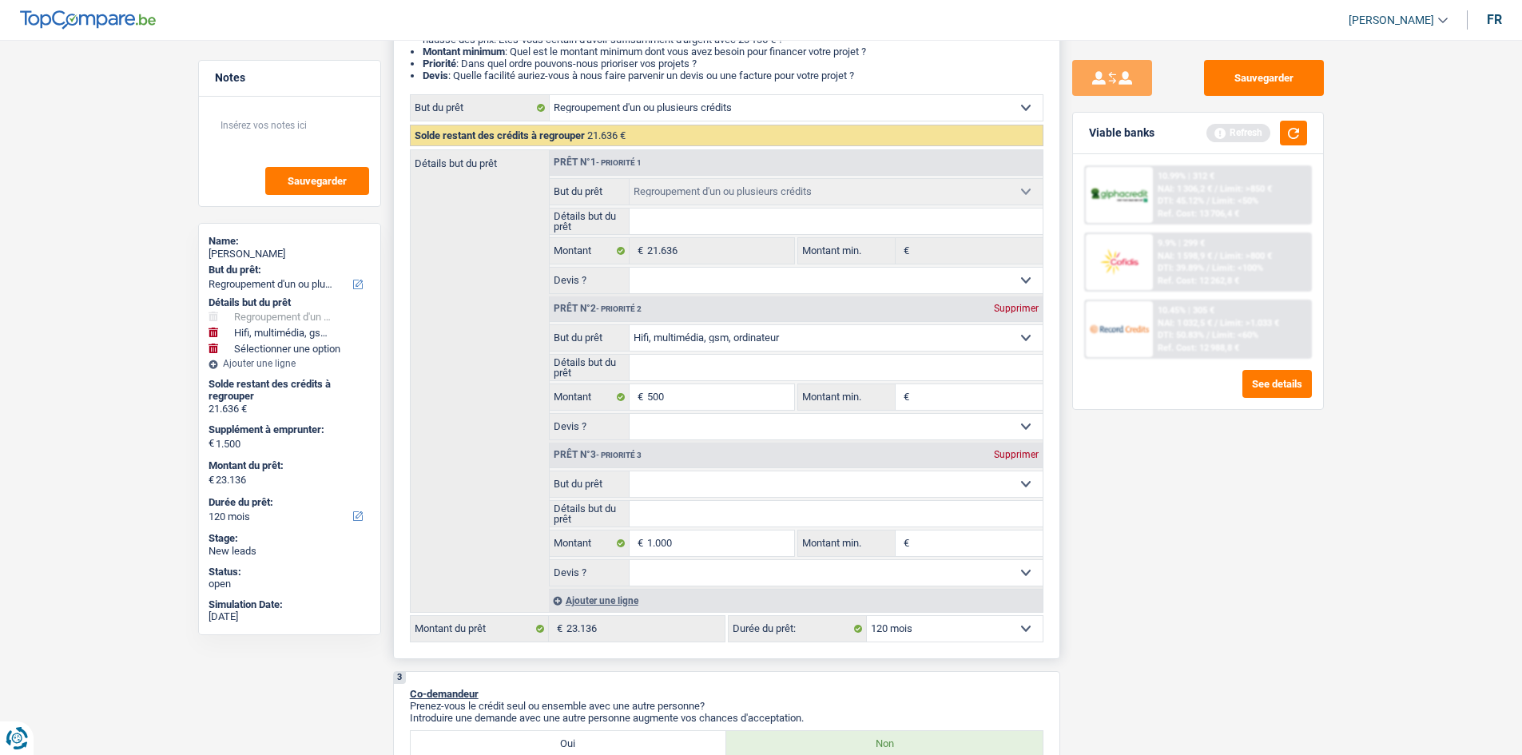
click at [1021, 453] on div "Supprimer" at bounding box center [1016, 455] width 53 height 10
type input "500"
type input "22.136"
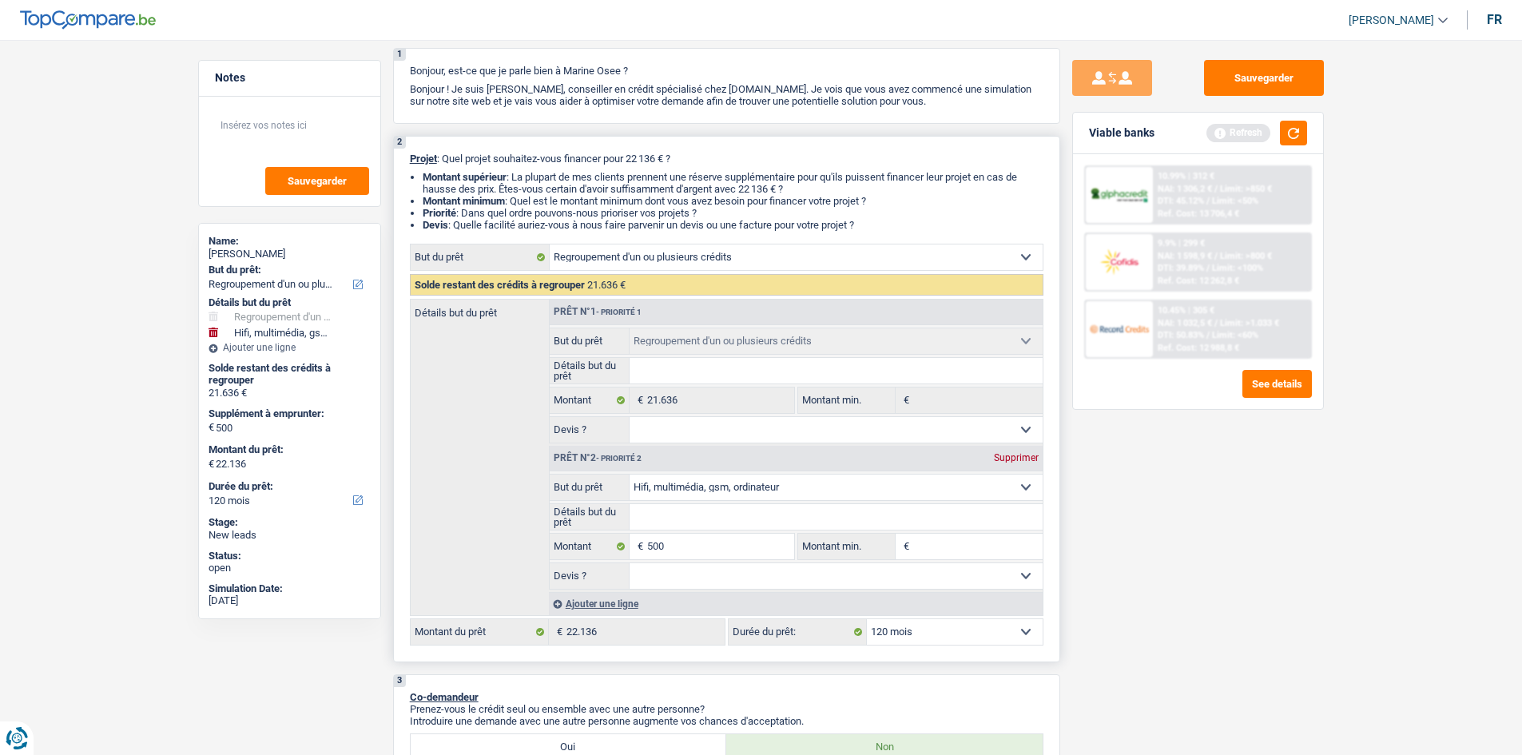
scroll to position [80, 0]
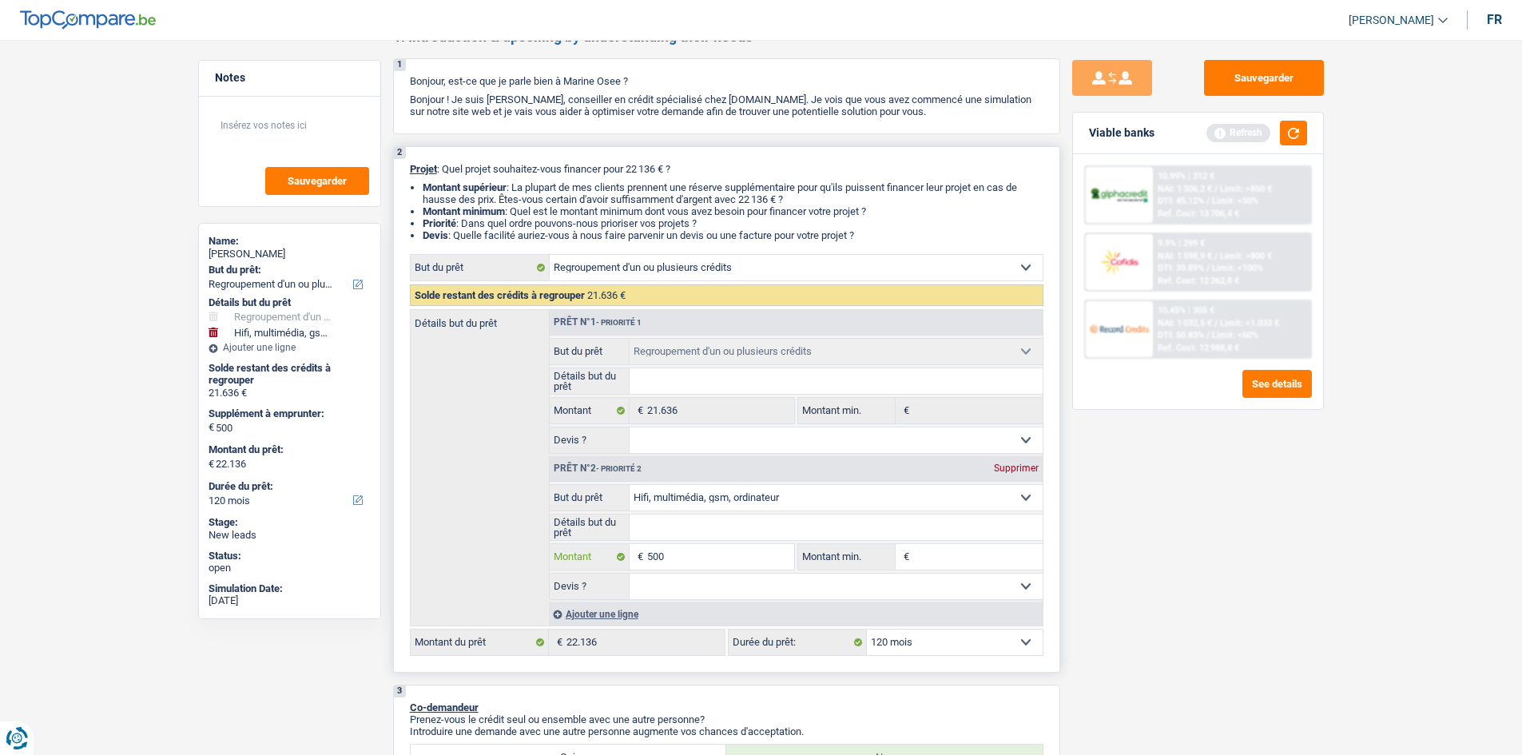
click at [647, 554] on input "500" at bounding box center [720, 557] width 146 height 26
type input "1.500"
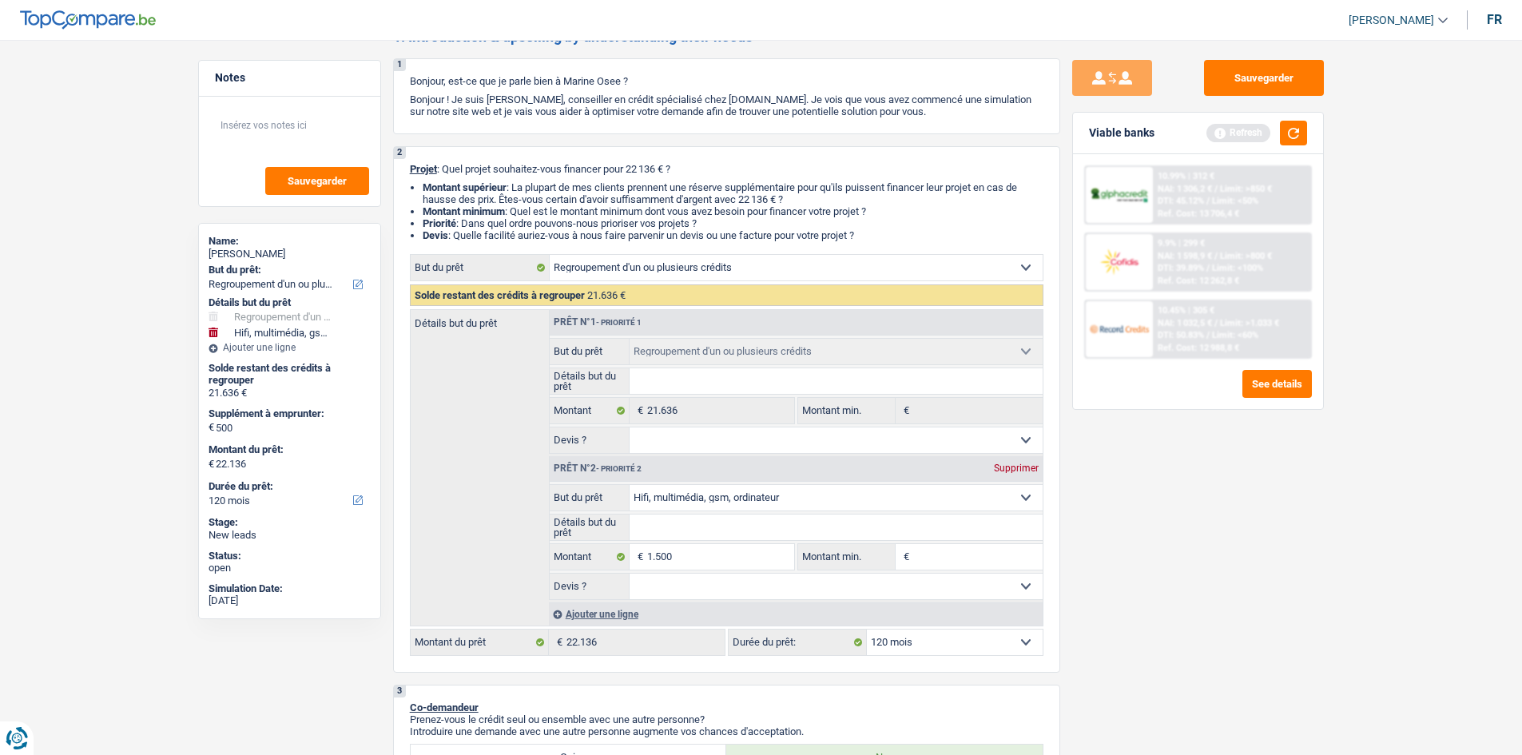
type input "23.136"
click at [1292, 479] on div "Sauvegarder Viable banks Refresh 10.99% | 312 € NAI: 1 306,2 € / Limit: >850 € …" at bounding box center [1198, 392] width 276 height 665
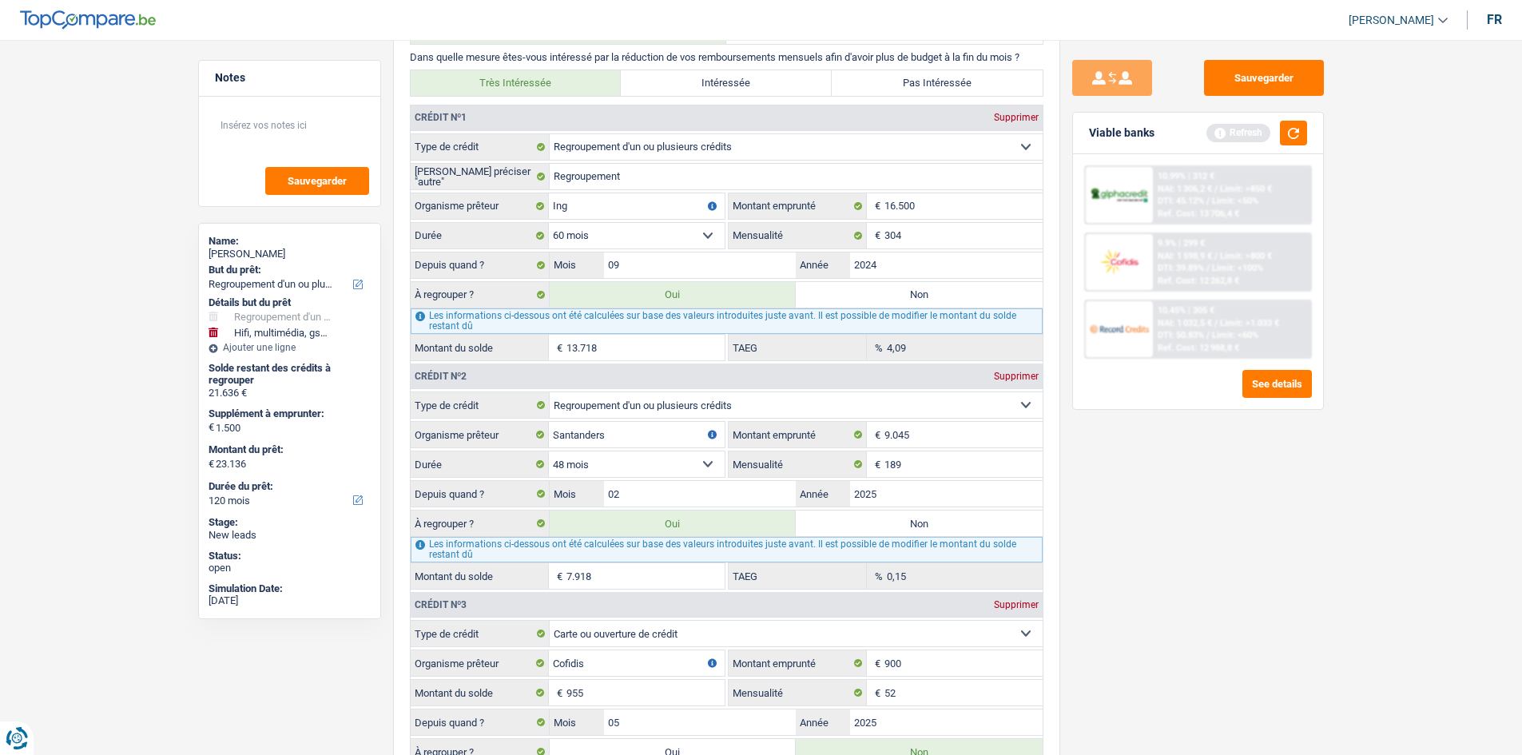
scroll to position [1677, 0]
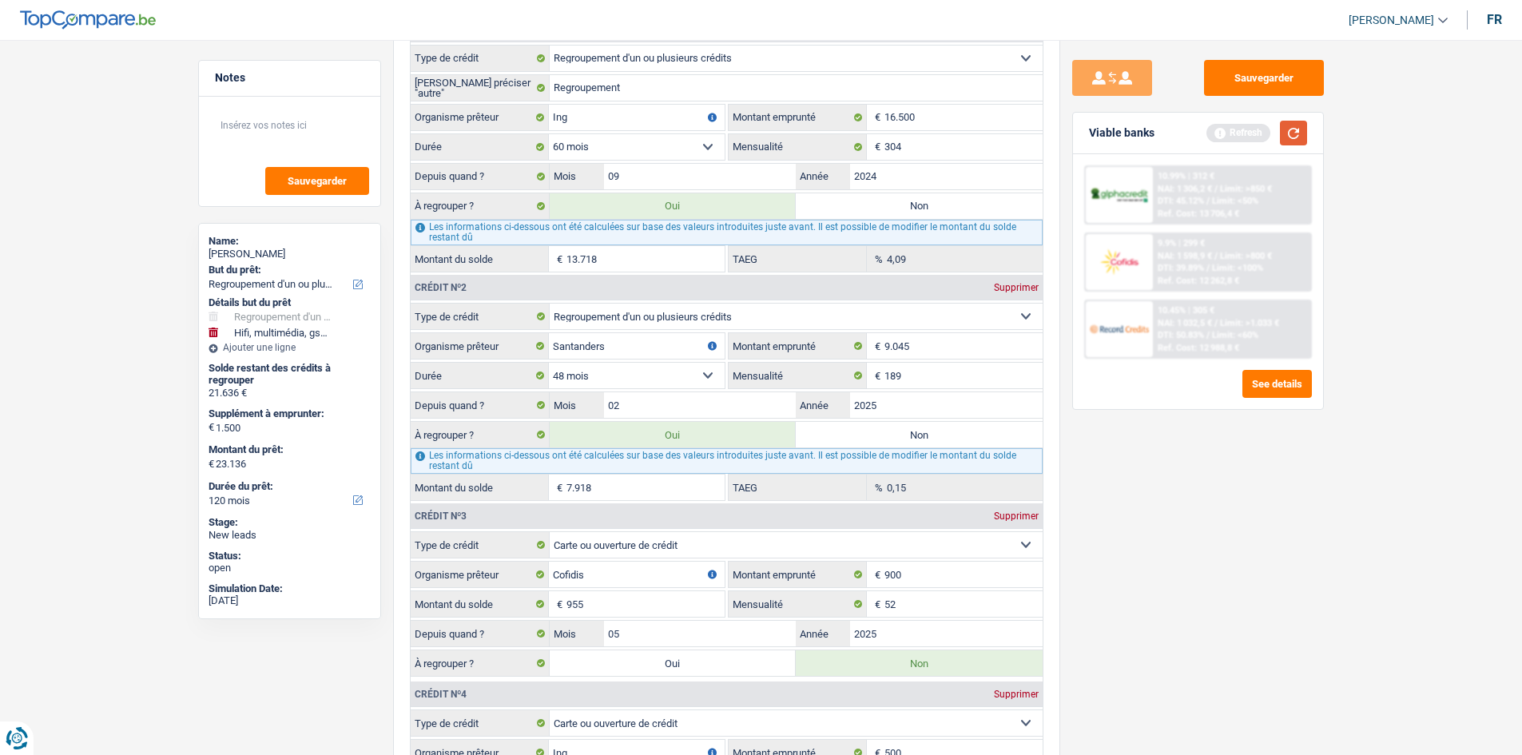
click at [1298, 133] on button "button" at bounding box center [1293, 133] width 27 height 25
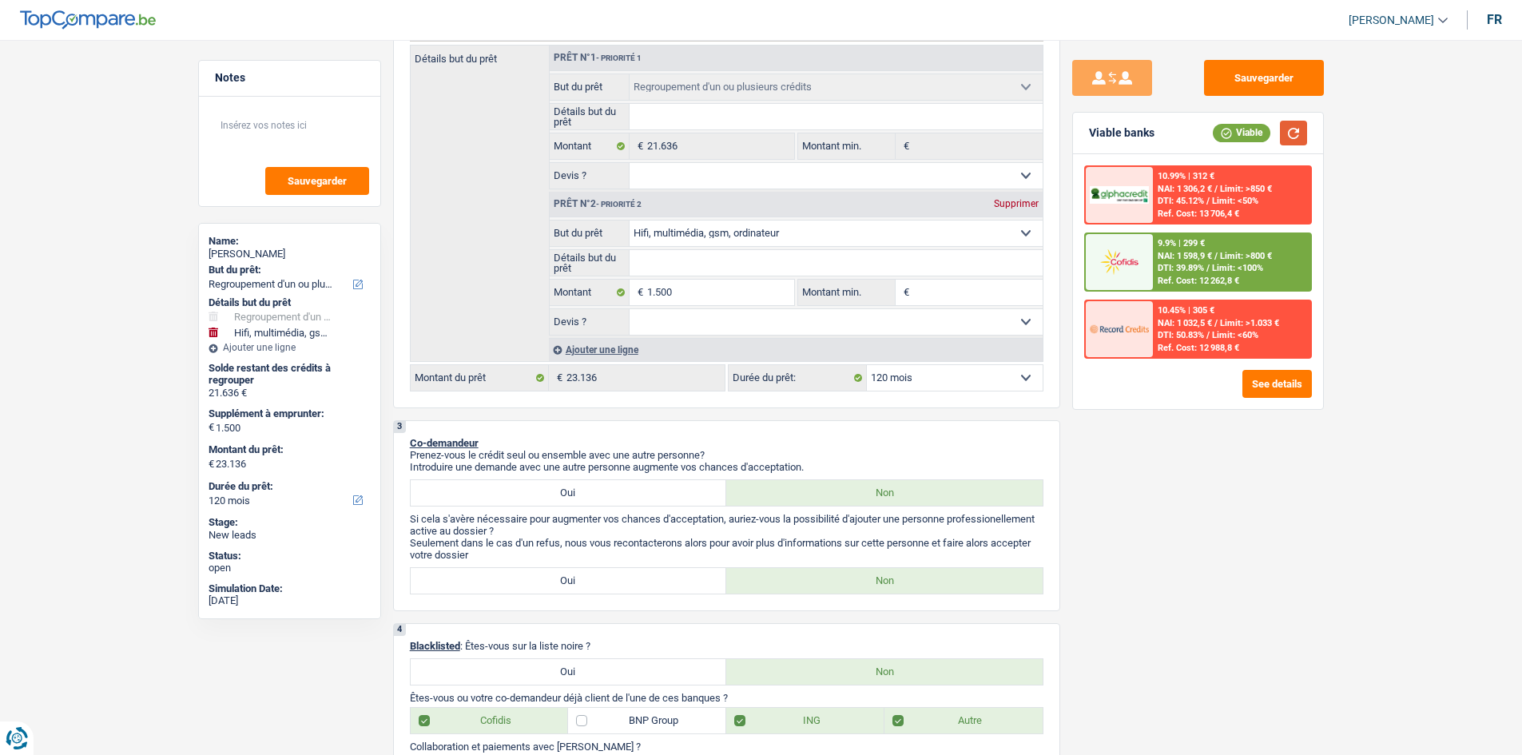
scroll to position [240, 0]
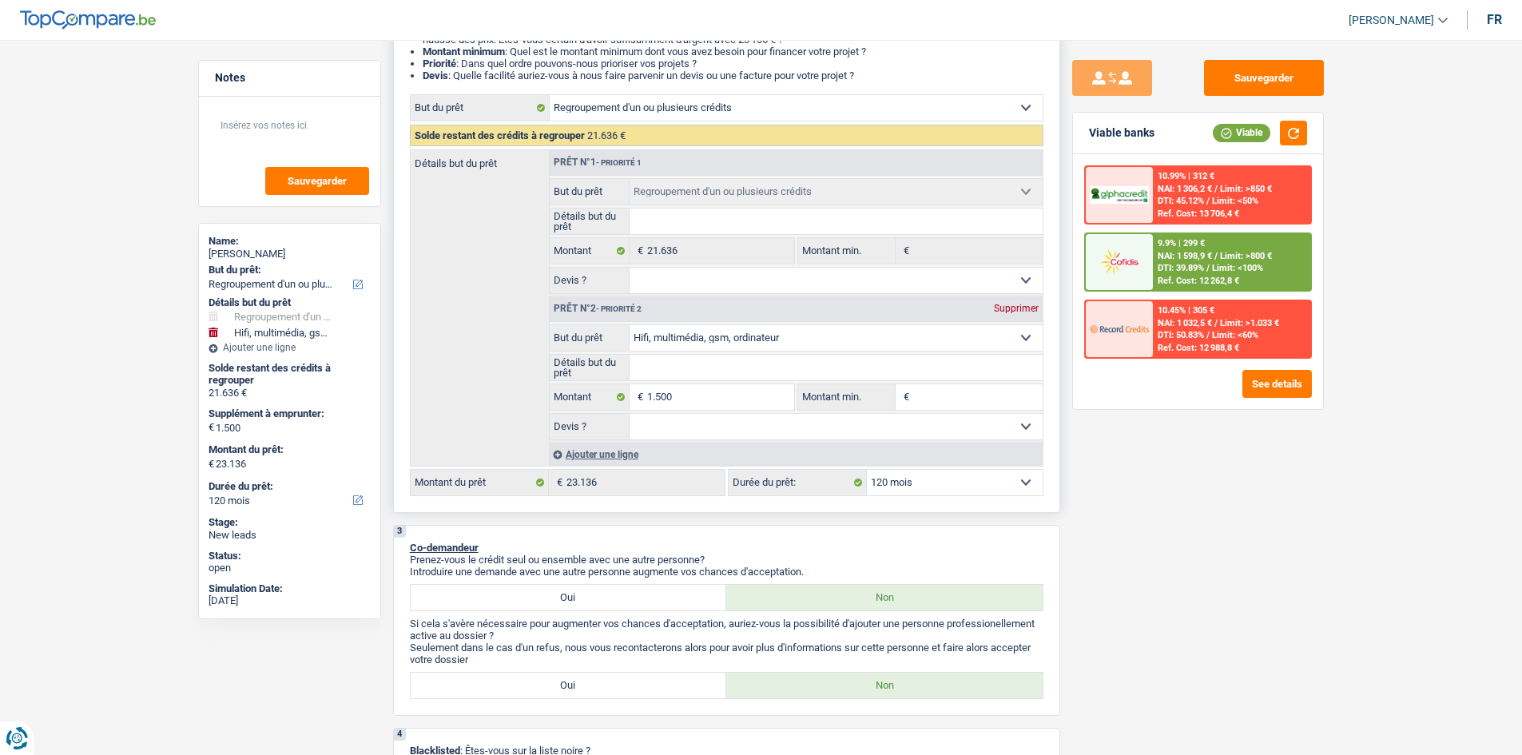
drag, startPoint x: 987, startPoint y: 482, endPoint x: 1020, endPoint y: 486, distance: 33.0
click at [987, 482] on select "12 mois 18 mois 24 mois 30 mois 36 mois 42 mois 48 mois 60 mois 72 mois 84 mois…" at bounding box center [955, 483] width 176 height 26
click at [867, 470] on select "12 mois 18 mois 24 mois 30 mois 36 mois 42 mois 48 mois 60 mois 72 mois 84 mois…" at bounding box center [955, 483] width 176 height 26
click at [1228, 265] on span "Limit: <100%" at bounding box center [1237, 268] width 51 height 10
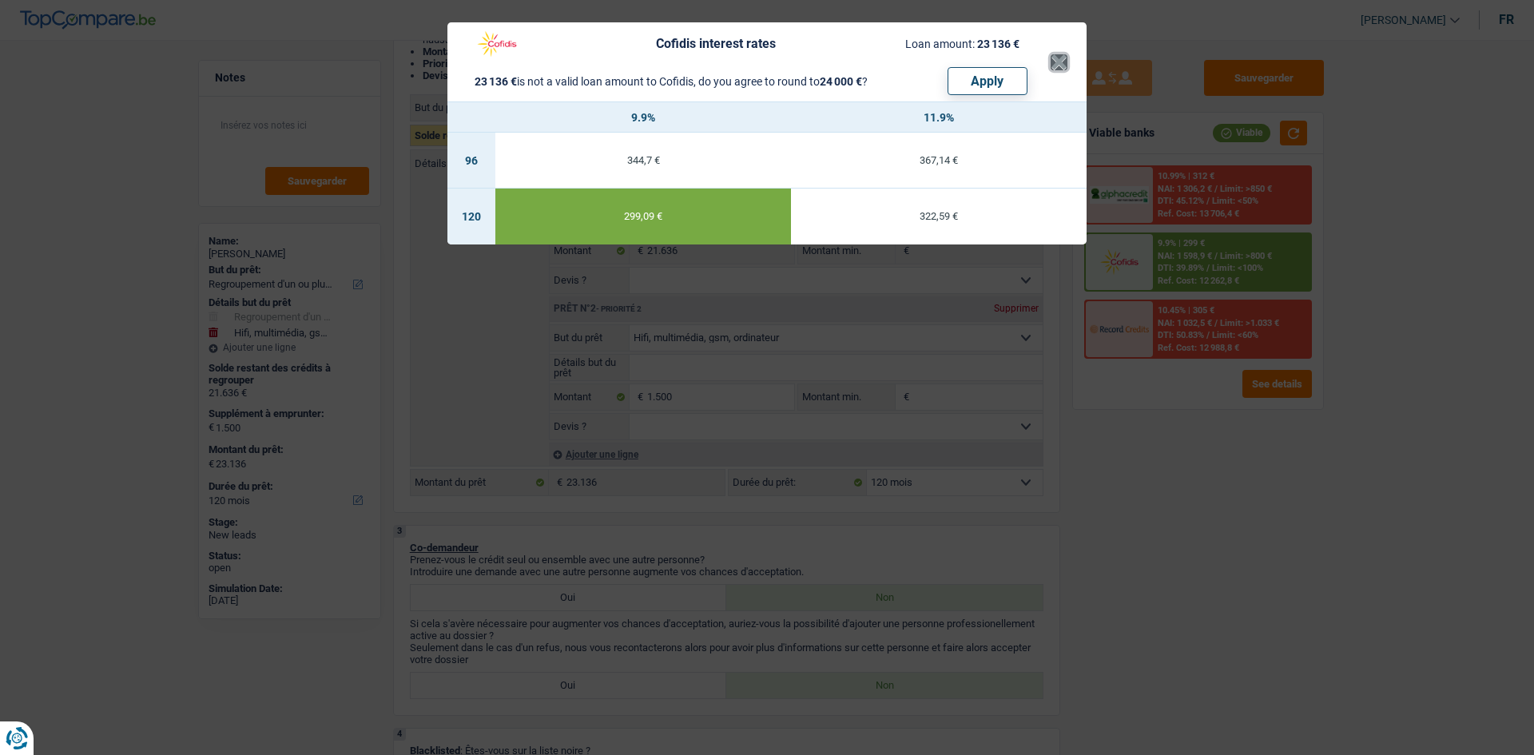
click at [1059, 62] on button "×" at bounding box center [1058, 62] width 17 height 16
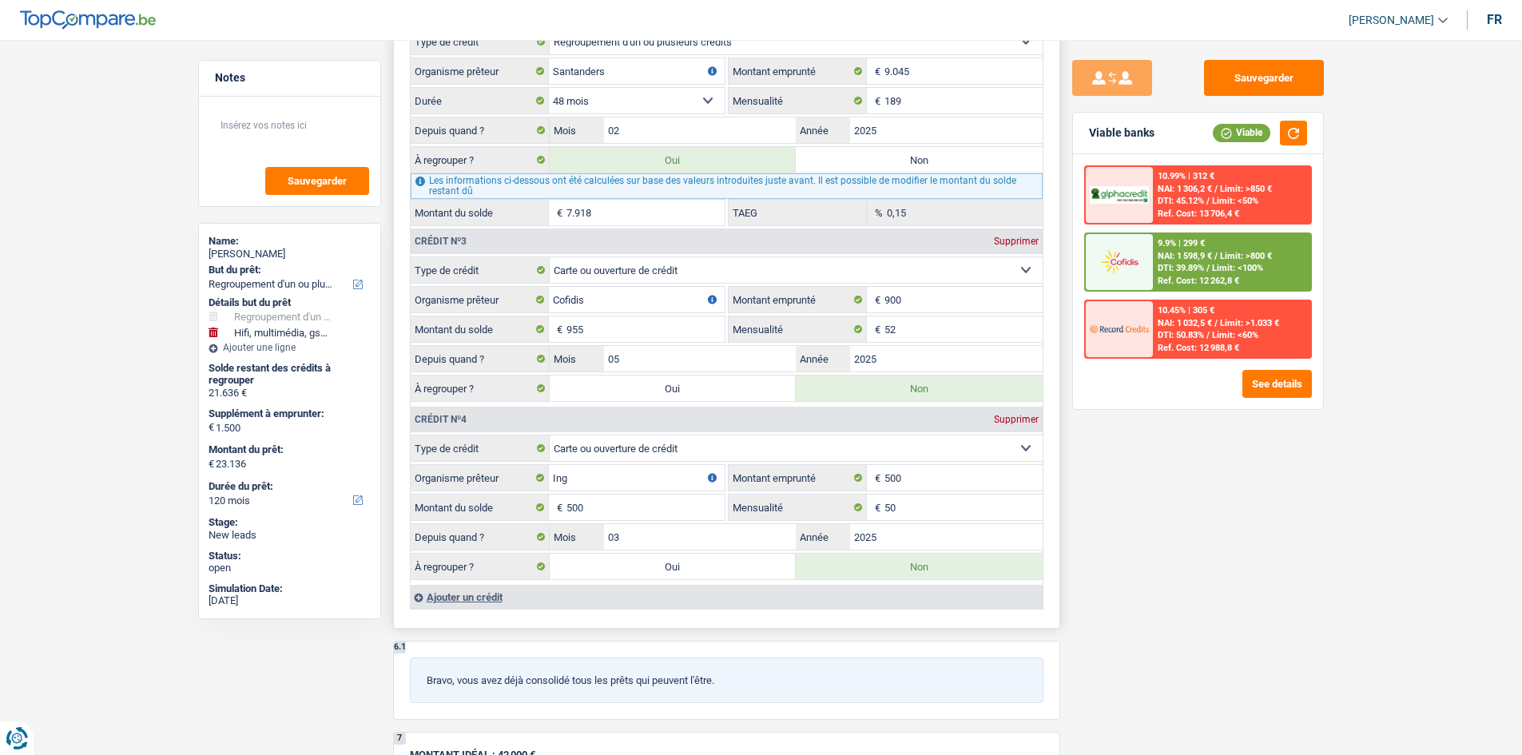
drag, startPoint x: 744, startPoint y: 274, endPoint x: 748, endPoint y: 264, distance: 10.4
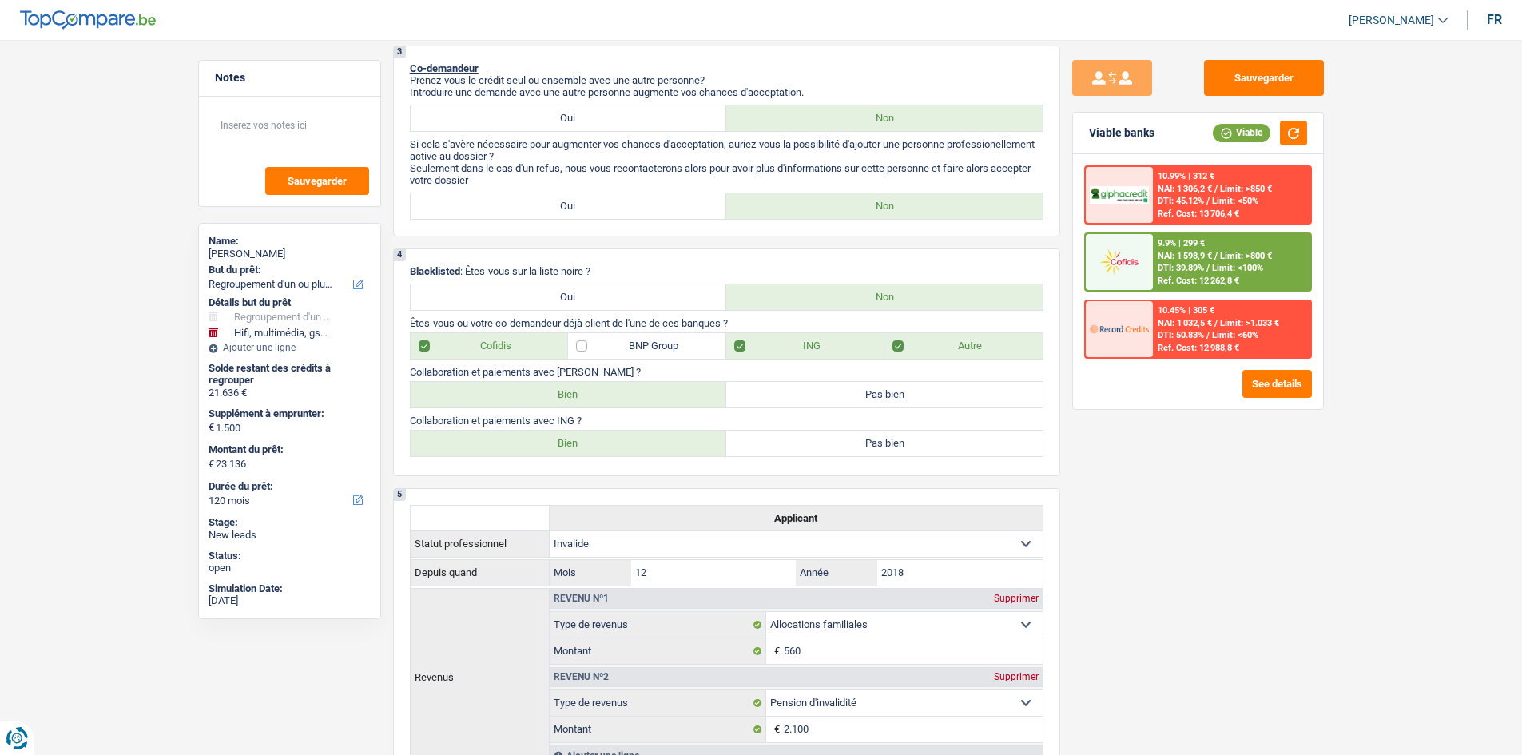
scroll to position [0, 0]
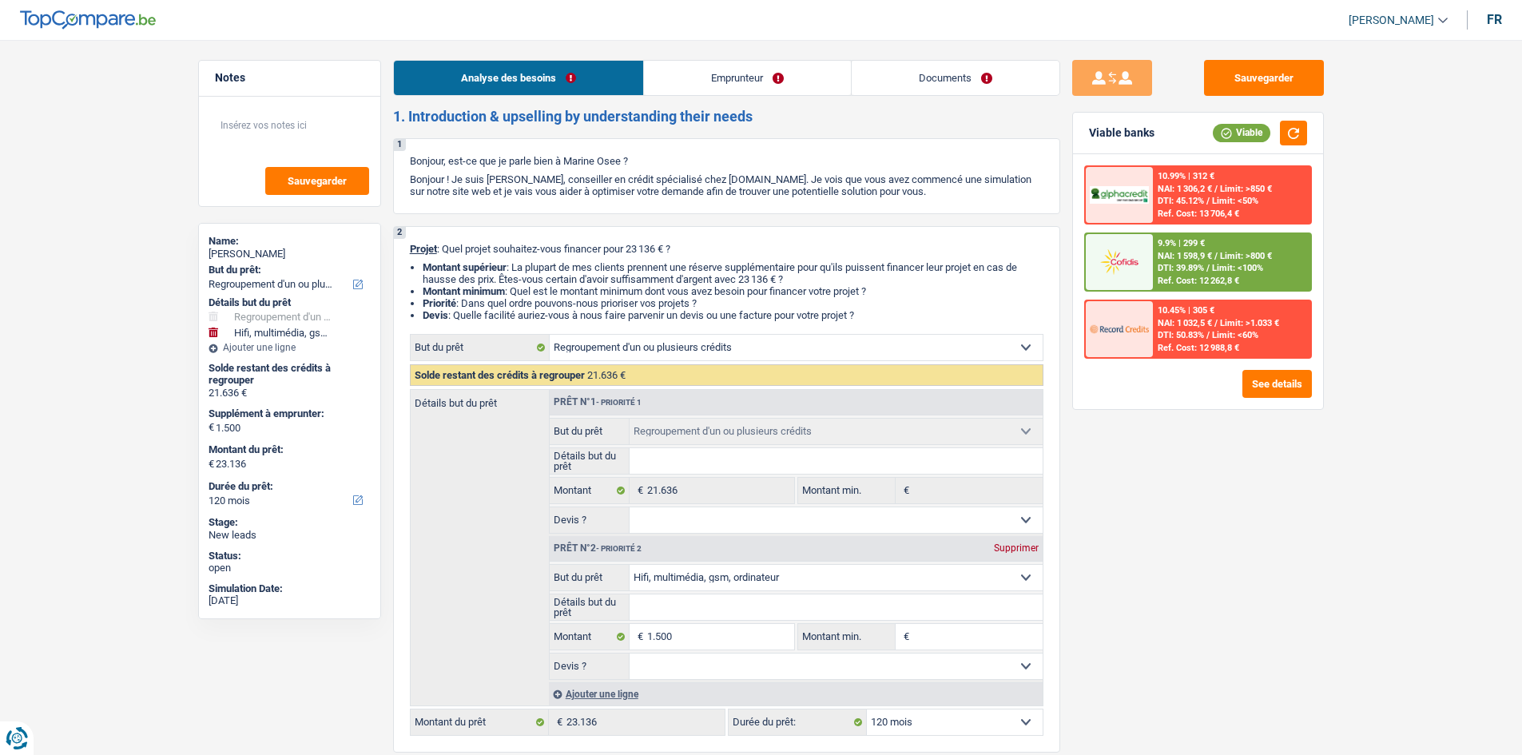
click at [712, 86] on link "Emprunteur" at bounding box center [747, 78] width 207 height 34
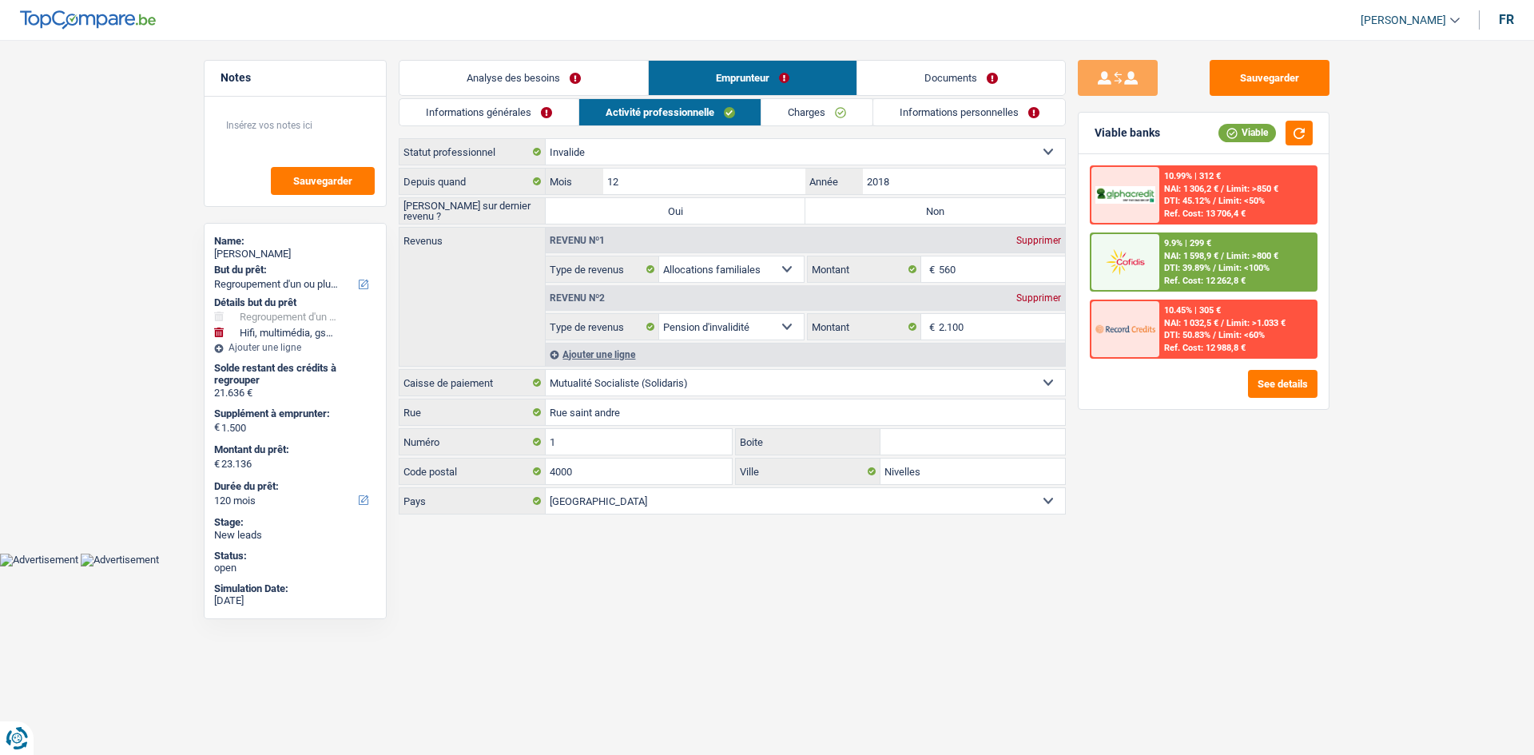
click at [512, 107] on link "Informations générales" at bounding box center [488, 112] width 179 height 26
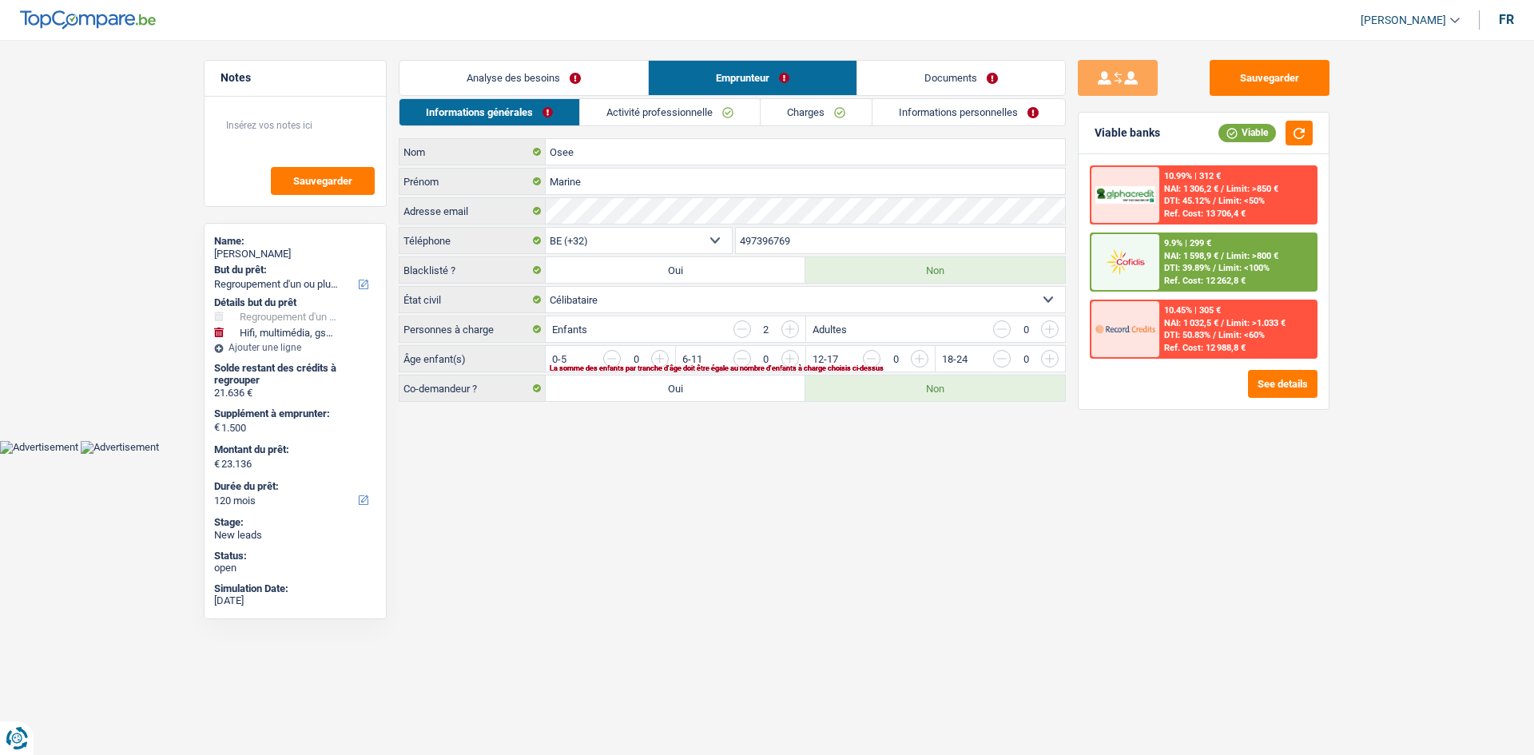
click at [556, 72] on link "Analyse des besoins" at bounding box center [523, 78] width 248 height 34
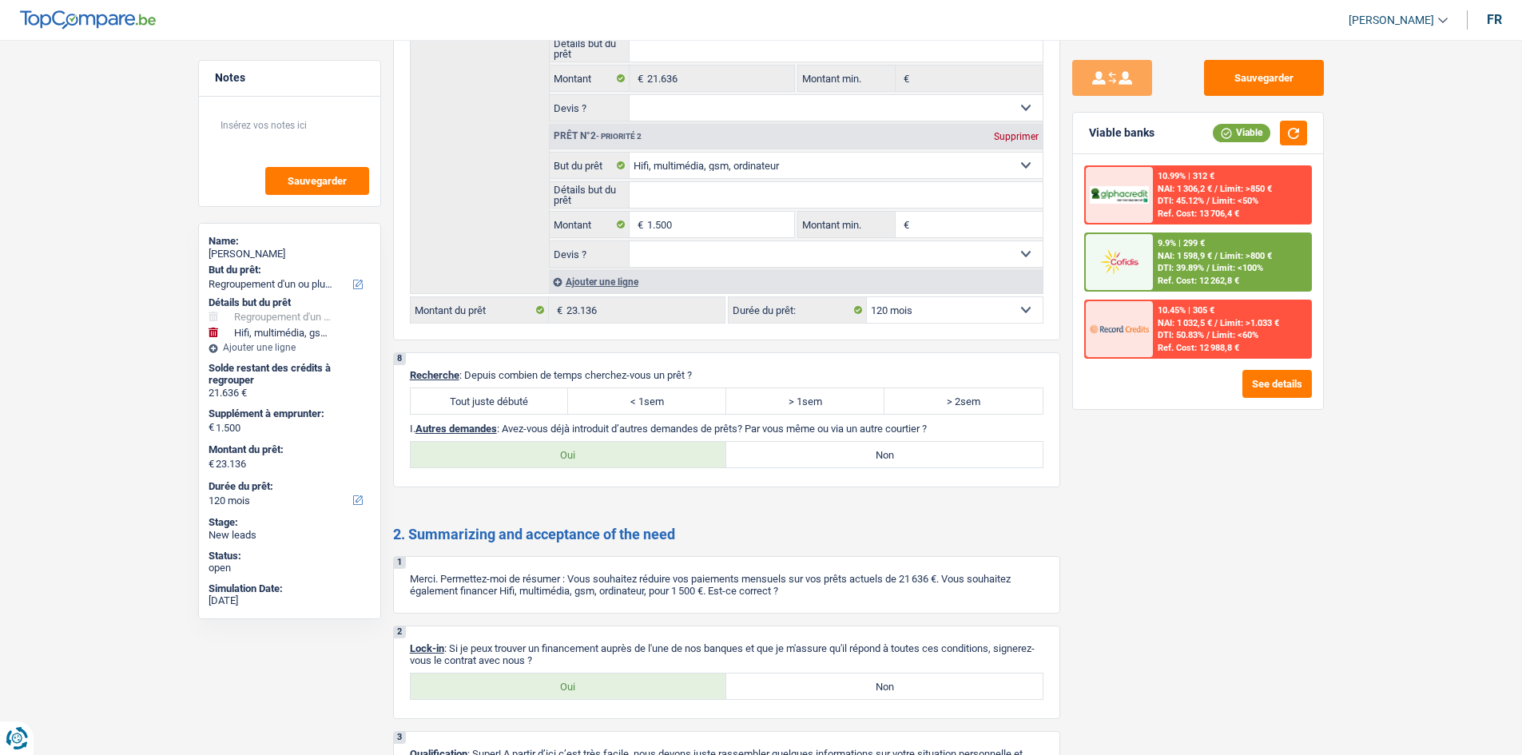
scroll to position [2951, 0]
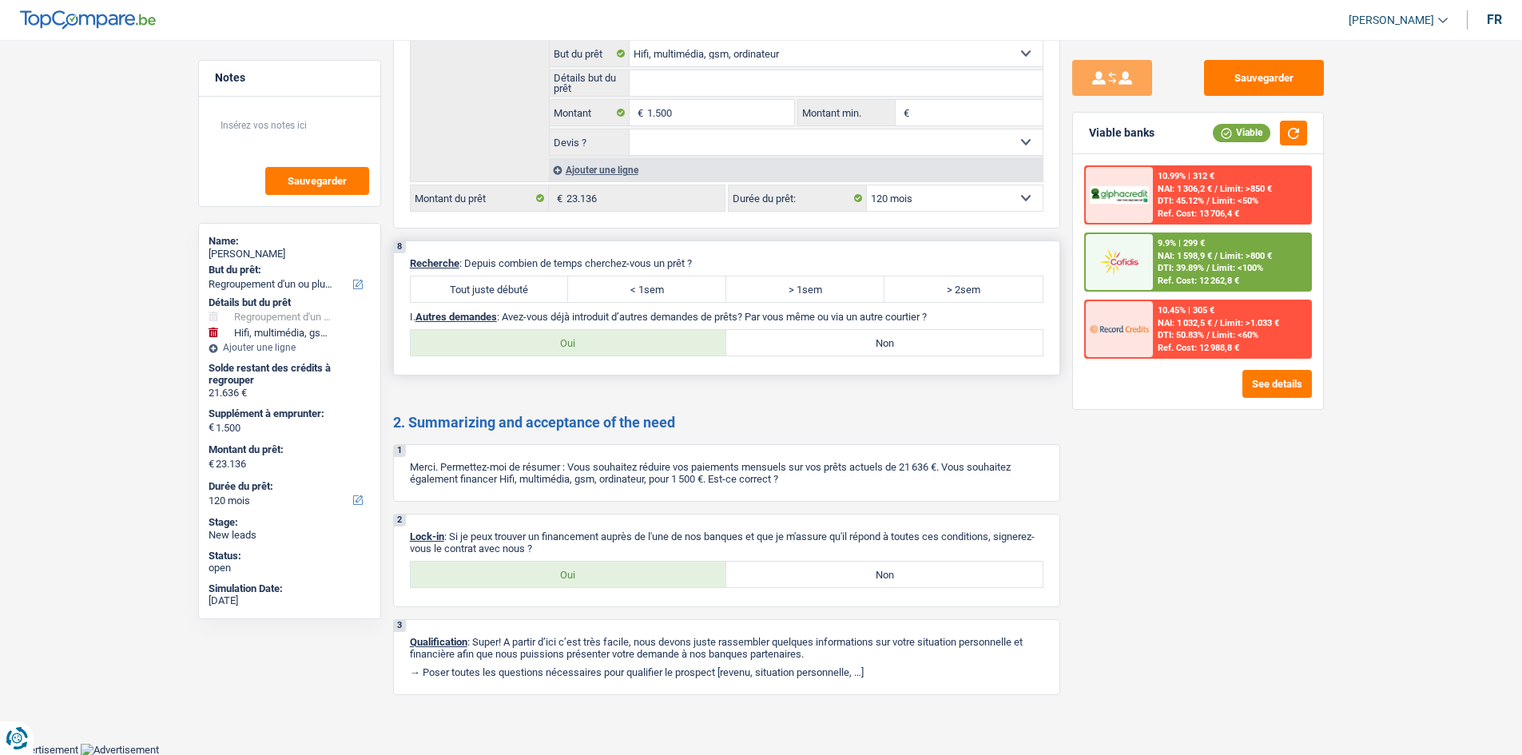
click at [510, 292] on label "Tout juste débuté" at bounding box center [490, 289] width 158 height 26
click at [480, 287] on label "Tout juste débuté" at bounding box center [490, 289] width 158 height 26
click at [480, 287] on input "Tout juste débuté" at bounding box center [490, 289] width 158 height 26
radio input "true"
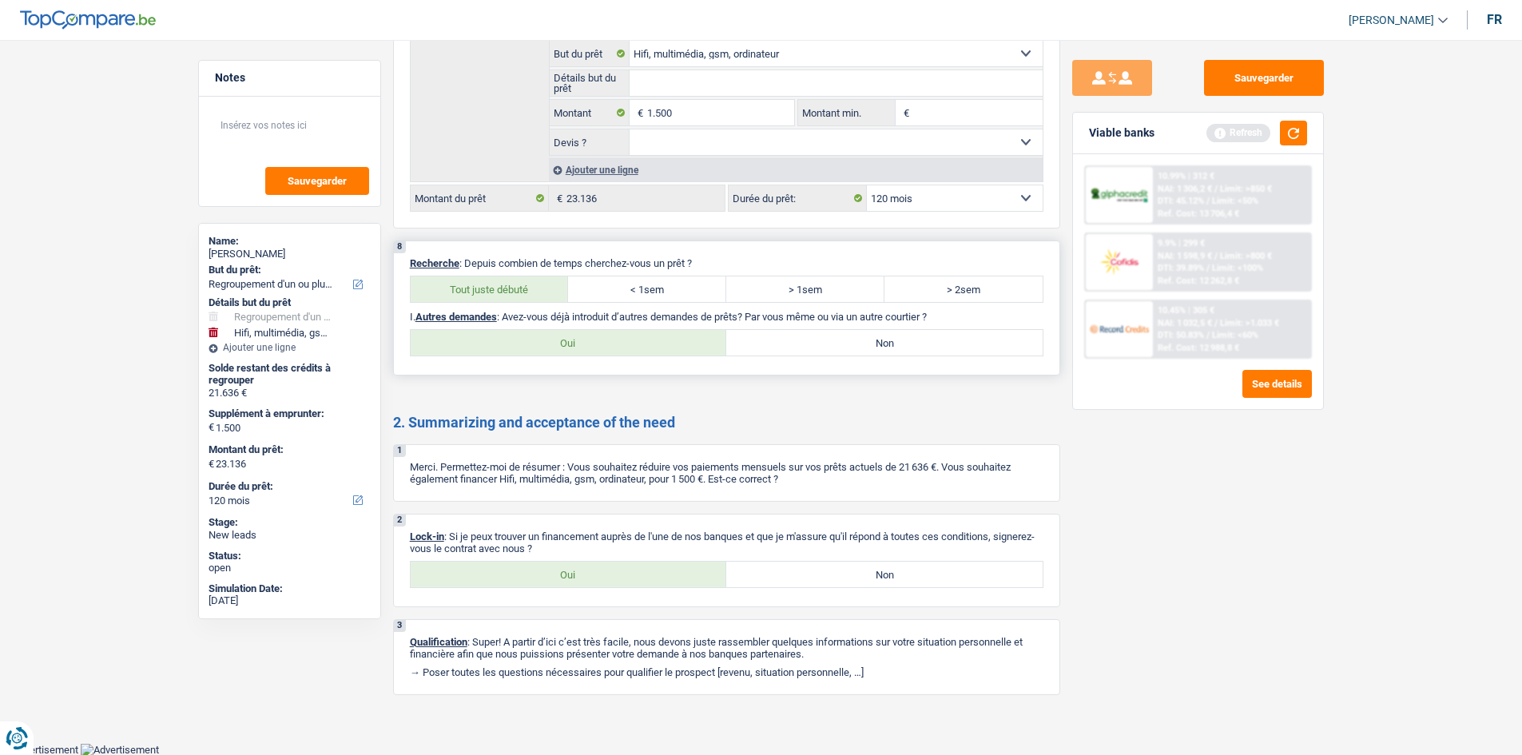
click at [794, 334] on label "Non" at bounding box center [884, 343] width 316 height 26
click at [794, 334] on input "Non" at bounding box center [884, 343] width 316 height 26
radio input "true"
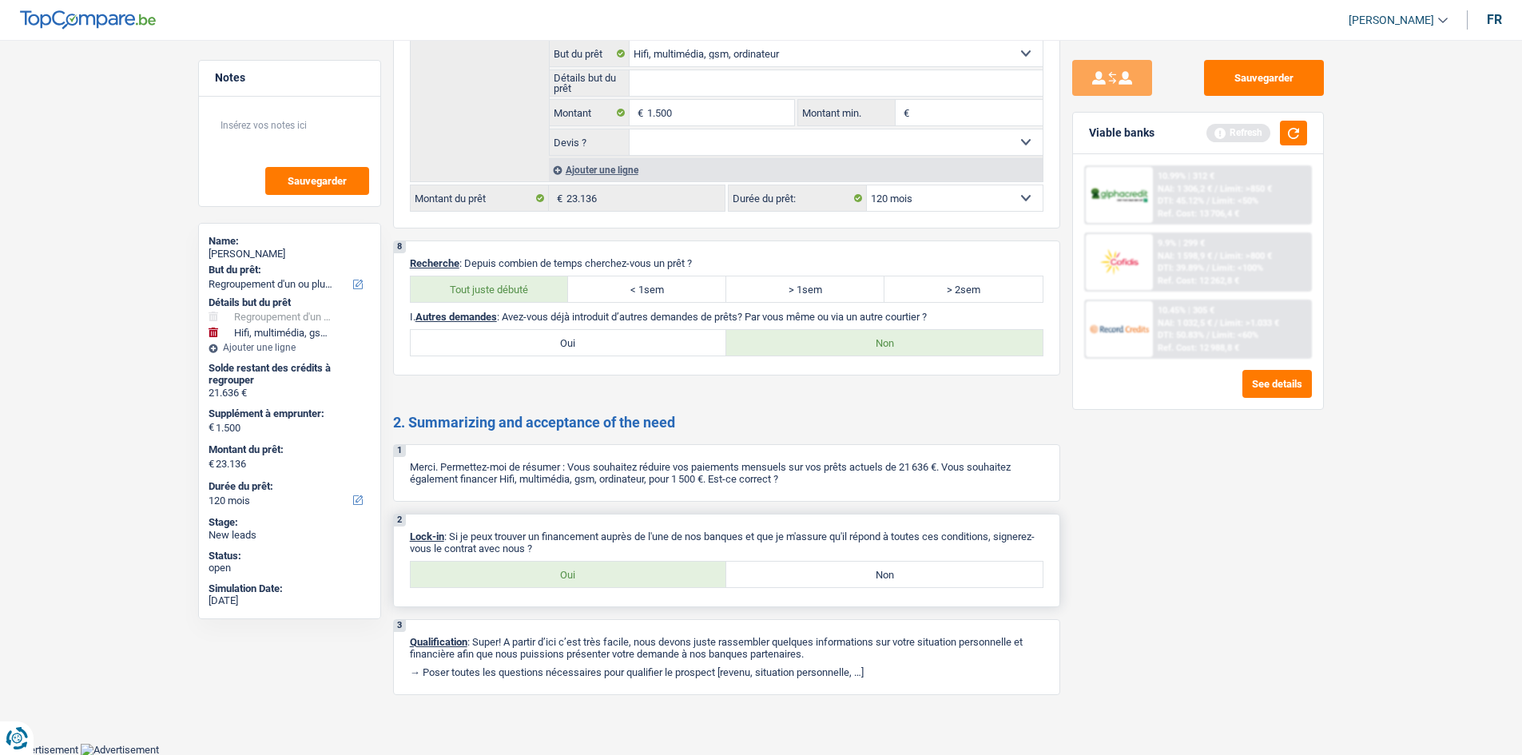
click at [596, 565] on label "Oui" at bounding box center [569, 574] width 316 height 26
click at [596, 565] on input "Oui" at bounding box center [569, 574] width 316 height 26
radio input "true"
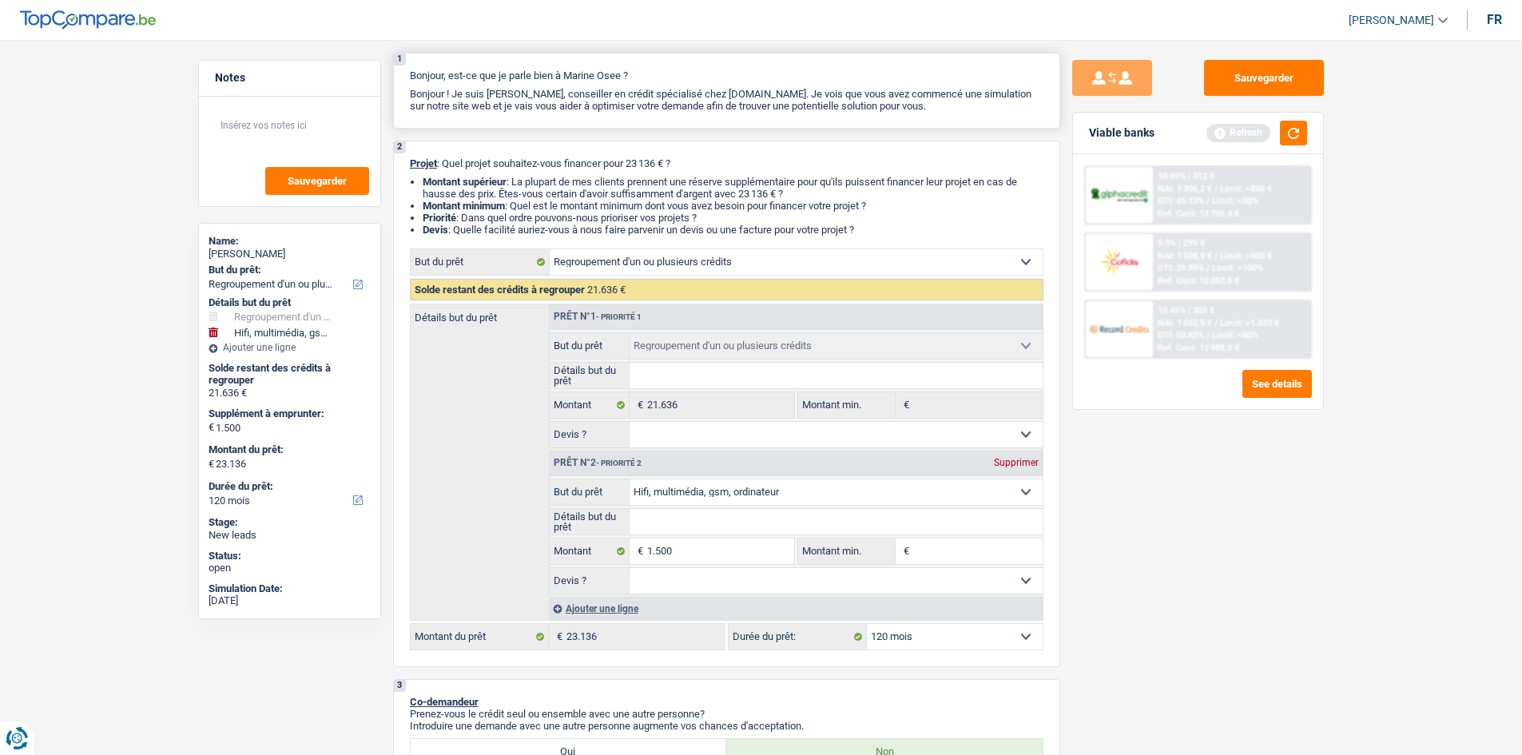
scroll to position [0, 0]
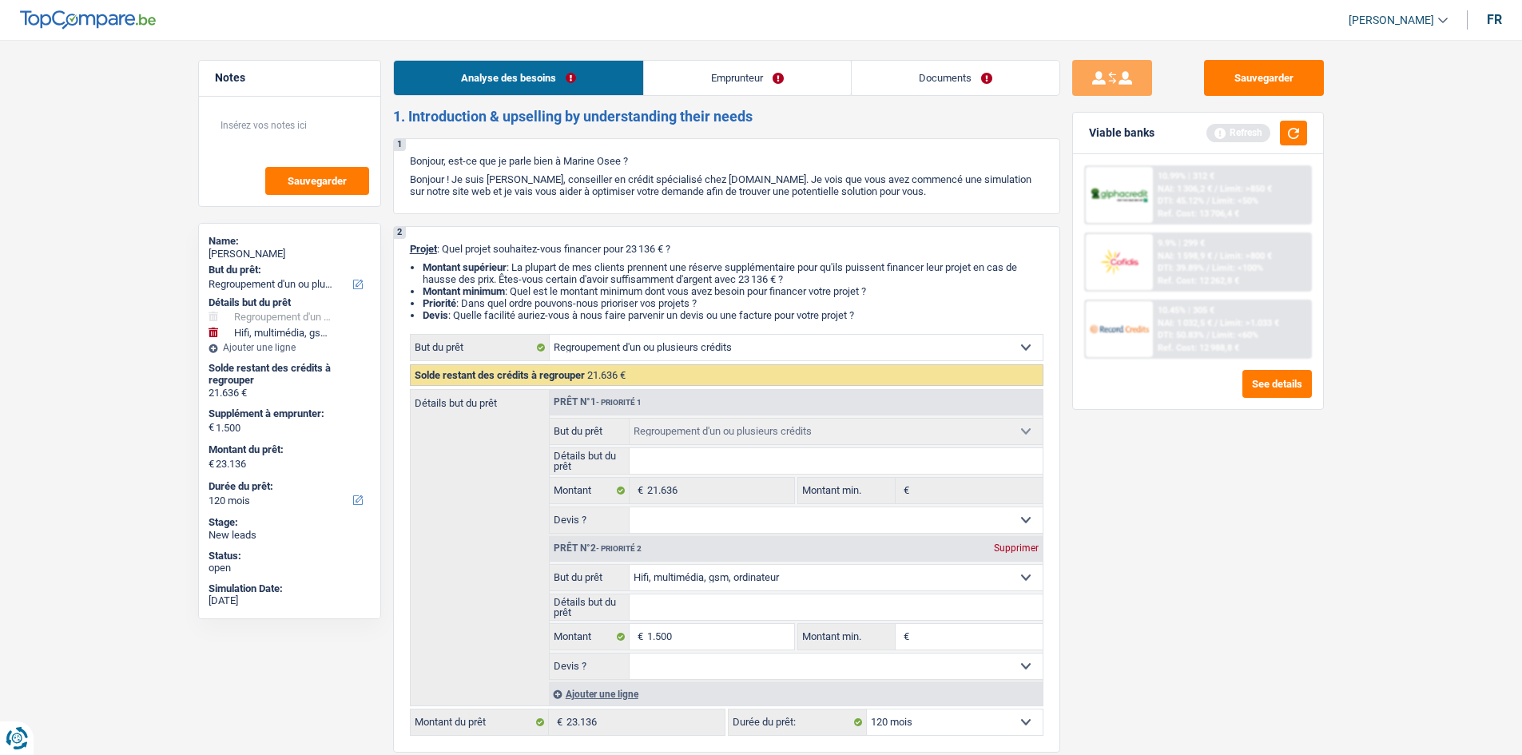
click at [712, 84] on link "Emprunteur" at bounding box center [747, 78] width 207 height 34
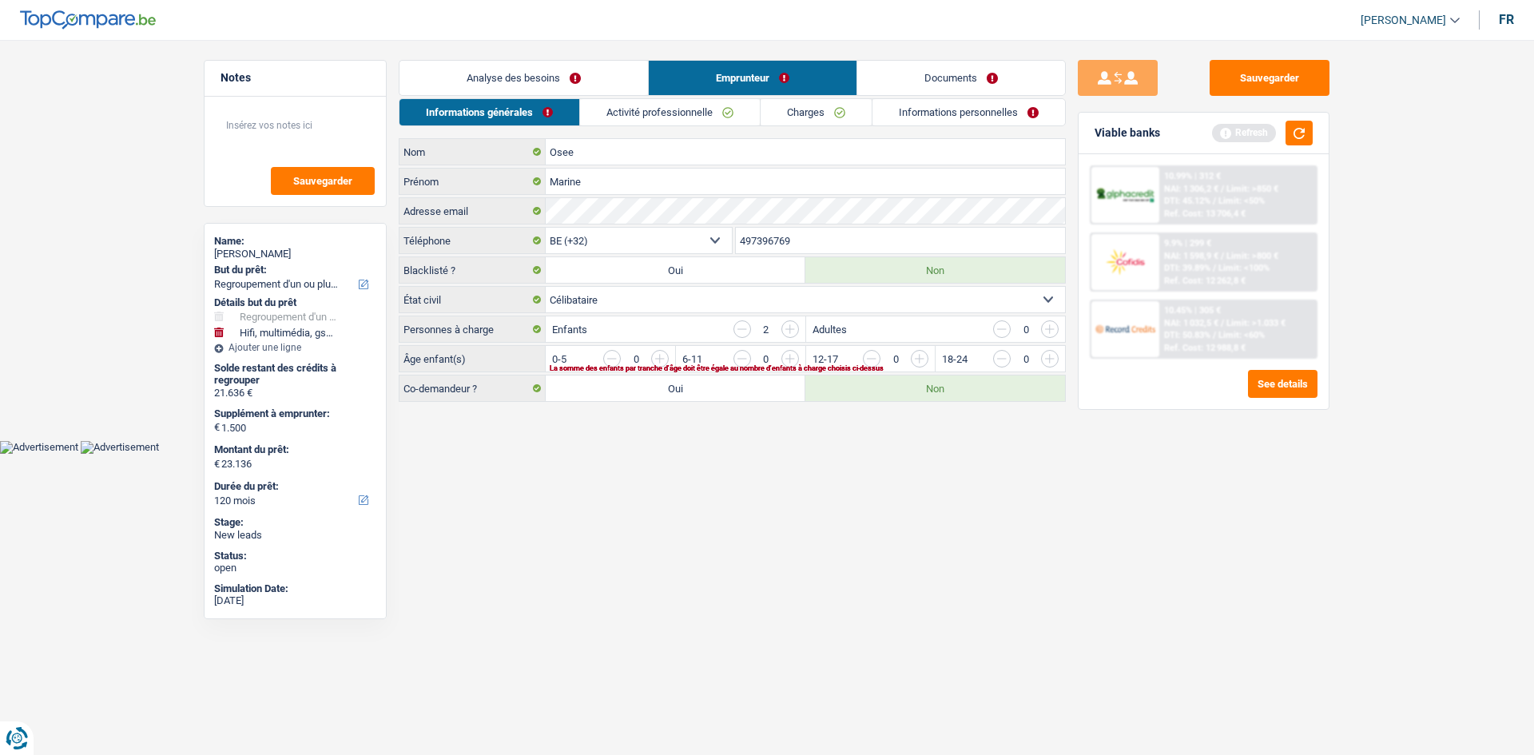
click at [788, 360] on input "button" at bounding box center [1113, 363] width 665 height 26
click at [657, 359] on input "button" at bounding box center [983, 363] width 665 height 26
click at [677, 113] on link "Activité professionnelle" at bounding box center [671, 112] width 180 height 26
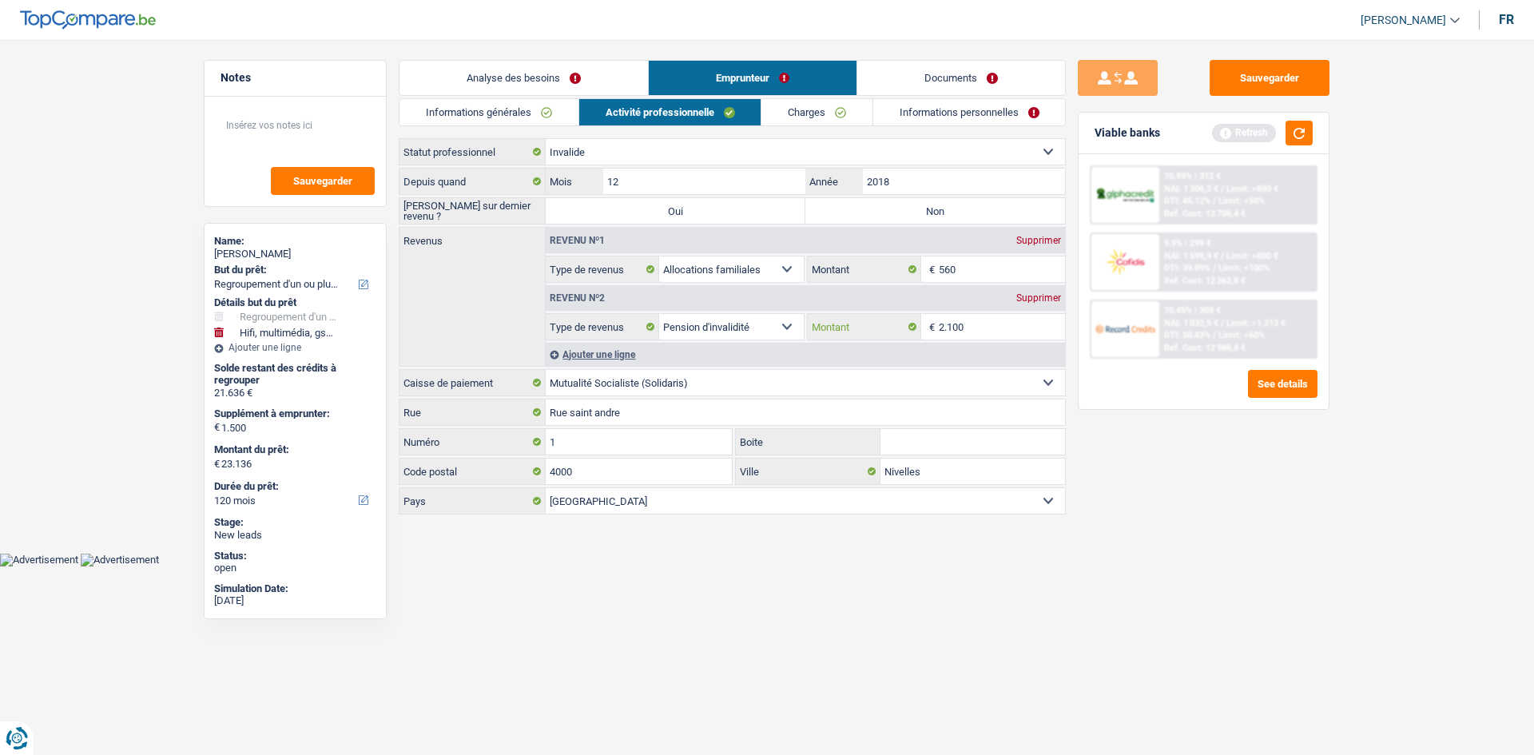
click at [972, 331] on input "2.100" at bounding box center [1001, 327] width 127 height 26
click at [922, 201] on label "Non" at bounding box center [935, 211] width 260 height 26
click at [922, 201] on input "Non" at bounding box center [935, 211] width 260 height 26
radio input "true"
click at [976, 333] on input "2.100" at bounding box center [1001, 327] width 127 height 26
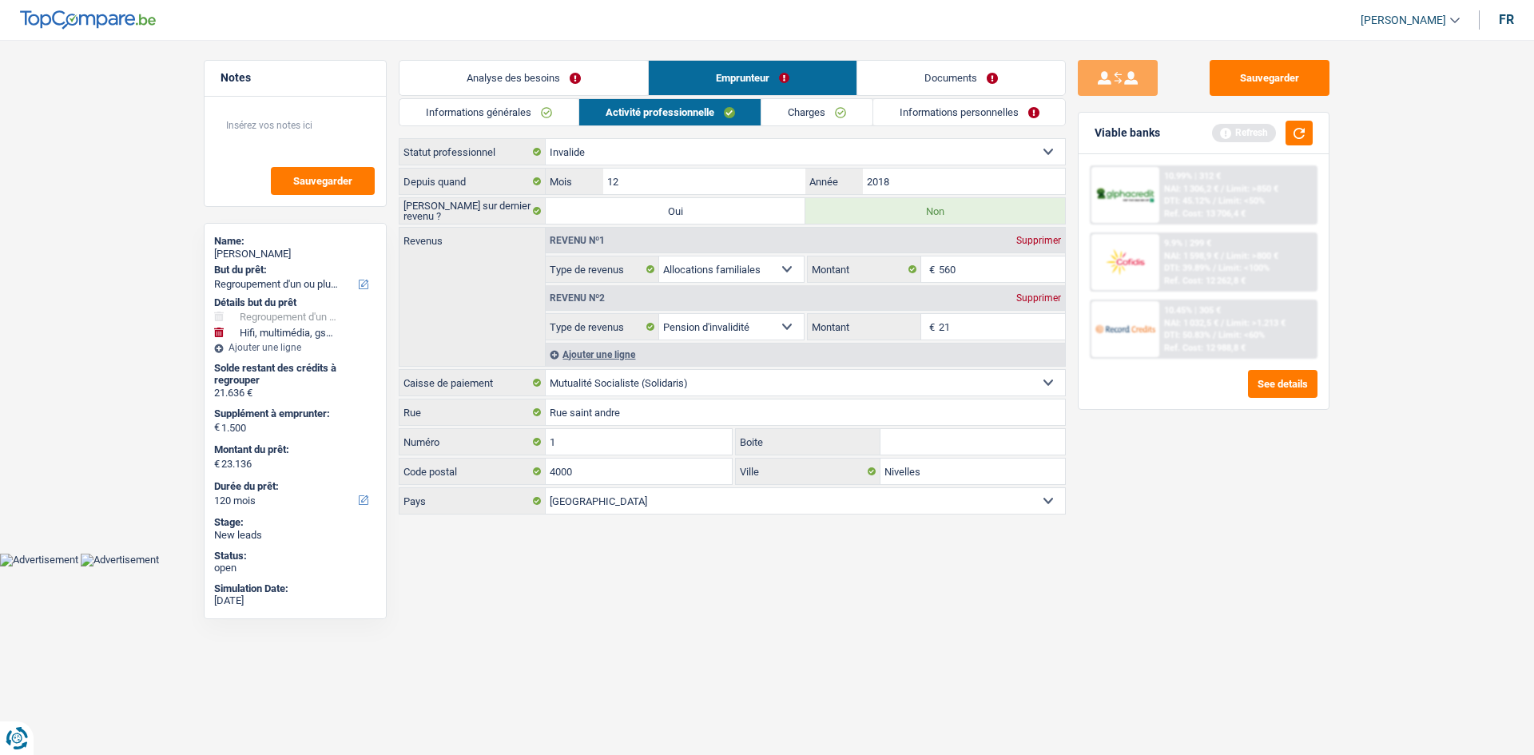
type input "2"
type input "2.000"
click at [1114, 490] on div "Sauvegarder Viable banks Refresh 10.99% | 312 € NAI: 1 306,2 € / Limit: >850 € …" at bounding box center [1203, 392] width 276 height 665
click at [820, 103] on link "Charges" at bounding box center [816, 112] width 111 height 26
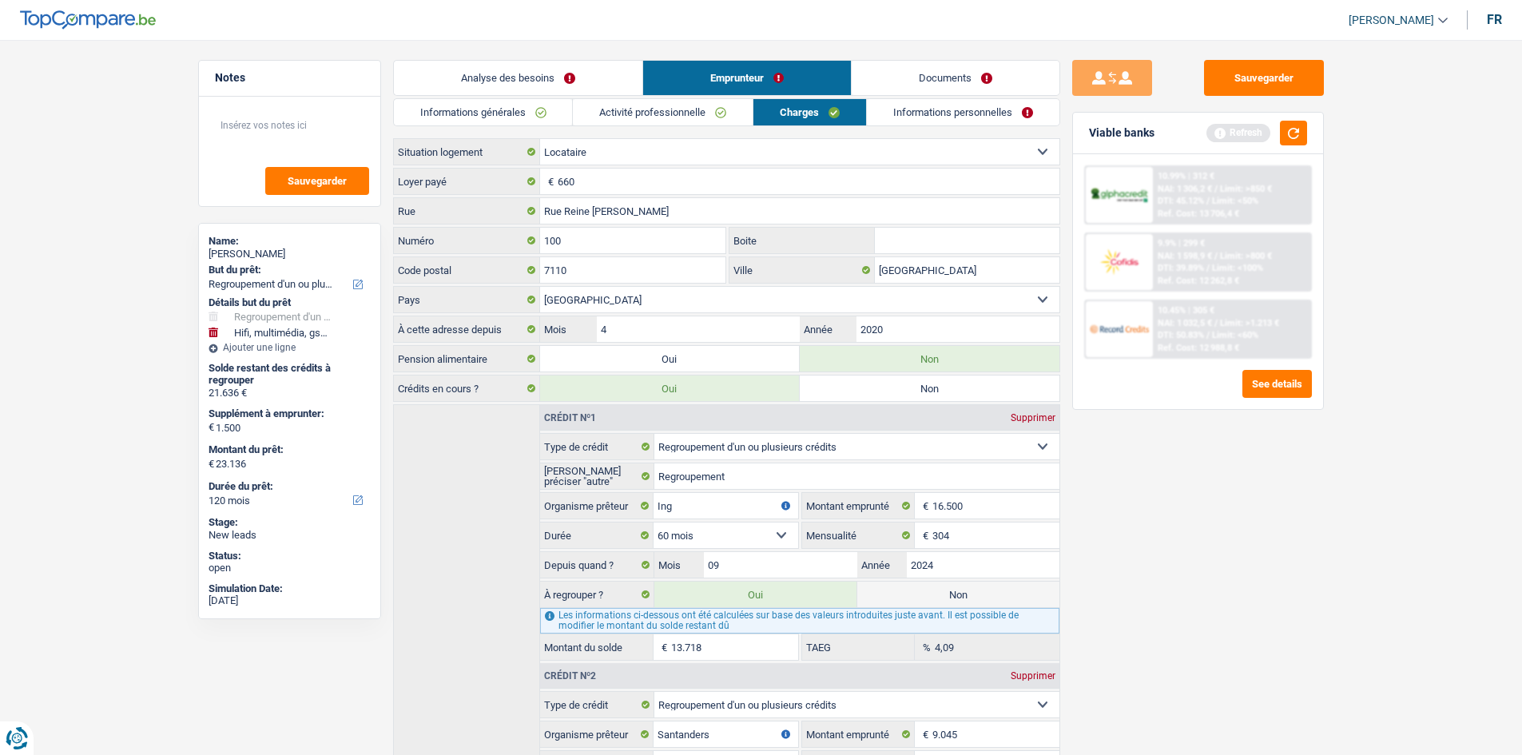
click at [939, 109] on link "Informations personnelles" at bounding box center [963, 112] width 192 height 26
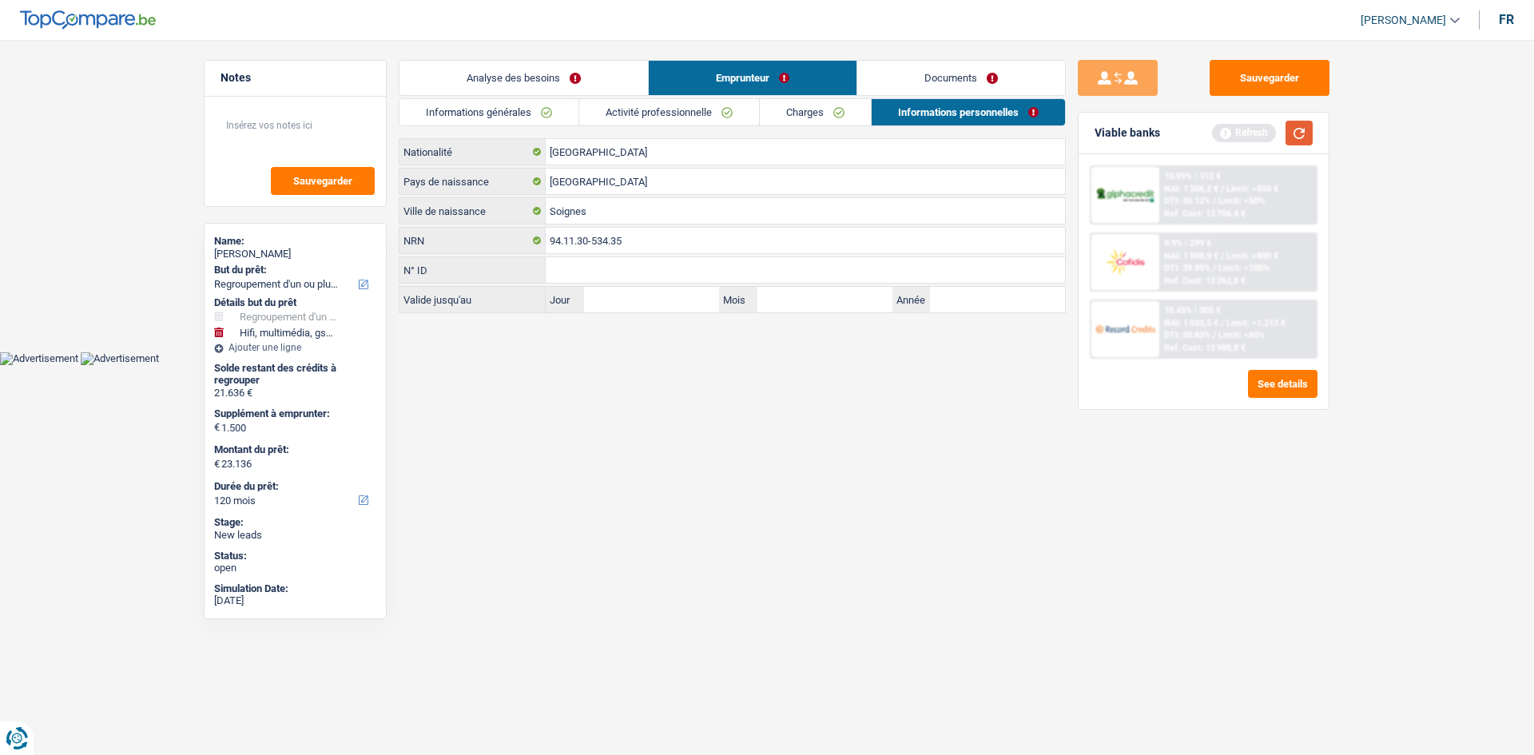
click at [1298, 135] on button "button" at bounding box center [1298, 133] width 27 height 25
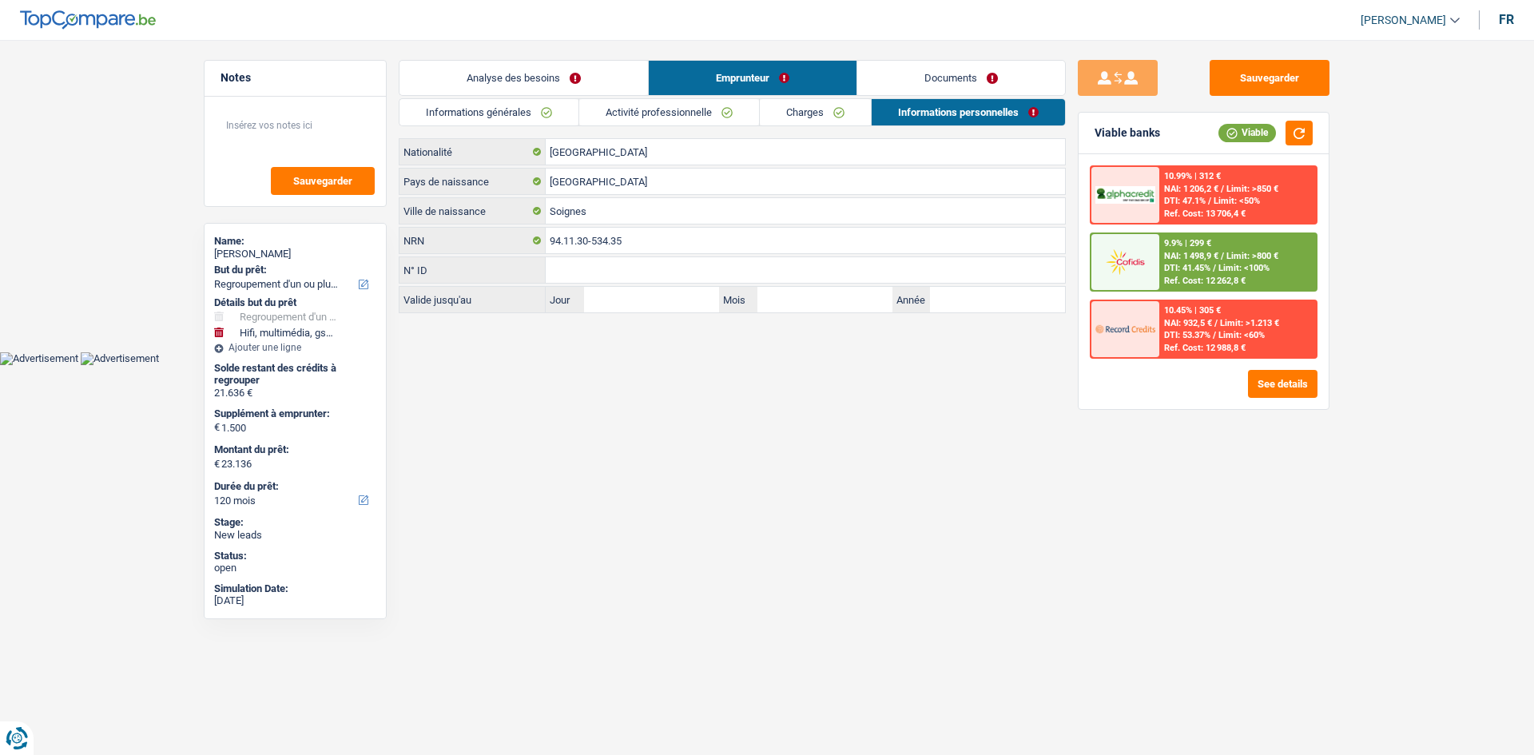
click at [1192, 258] on span "NAI: 1 498,9 €" at bounding box center [1191, 256] width 54 height 10
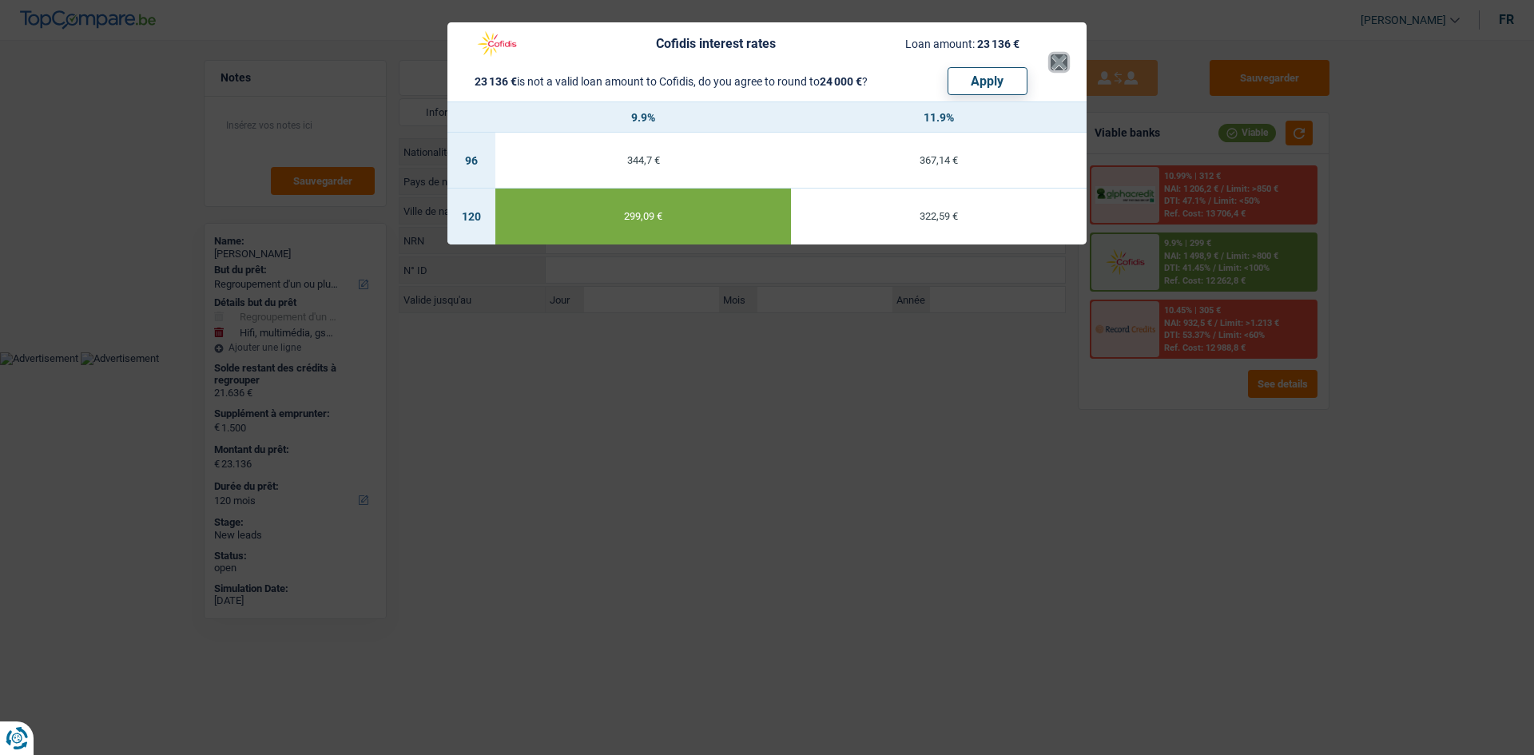
click at [1050, 61] on button "×" at bounding box center [1058, 62] width 17 height 16
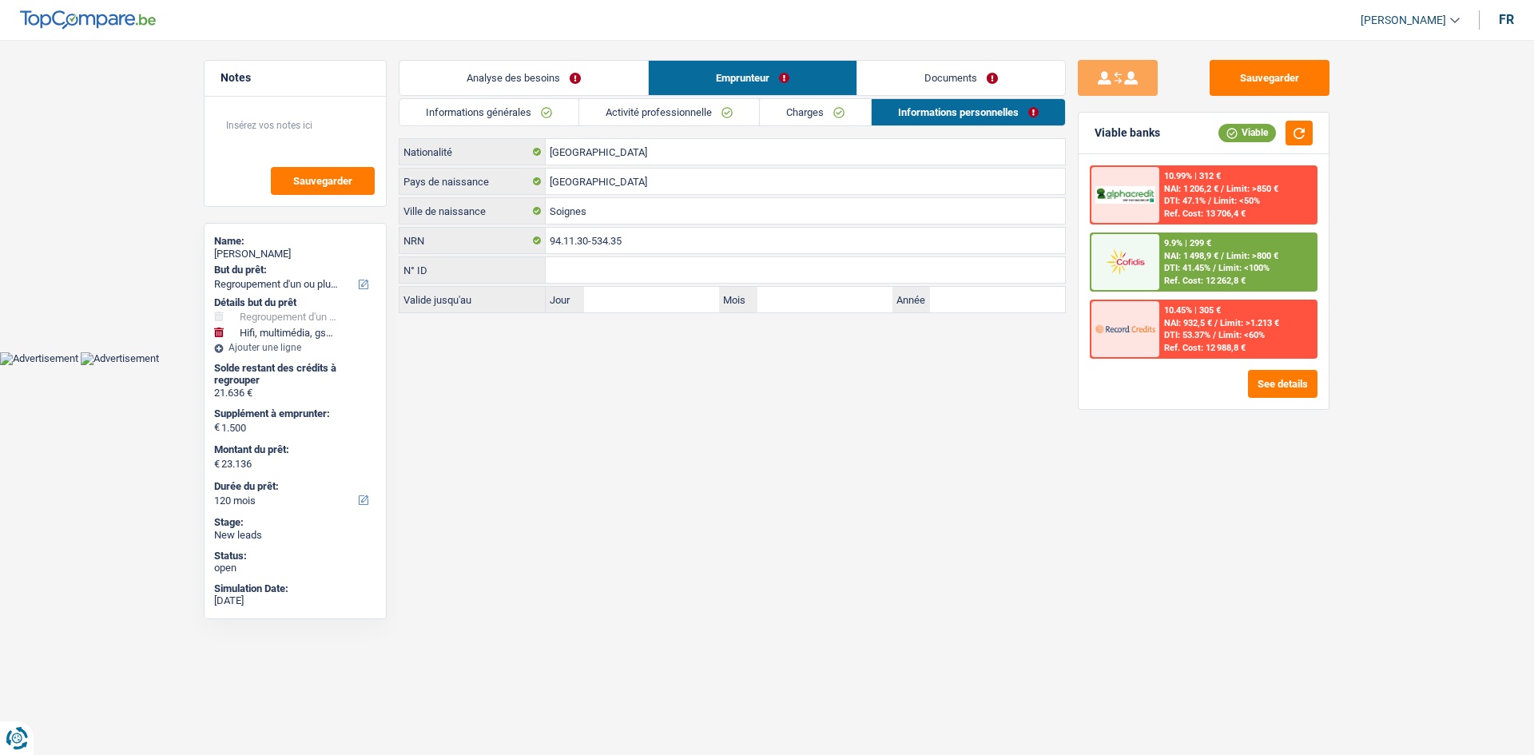
click at [518, 81] on link "Analyse des besoins" at bounding box center [523, 78] width 248 height 34
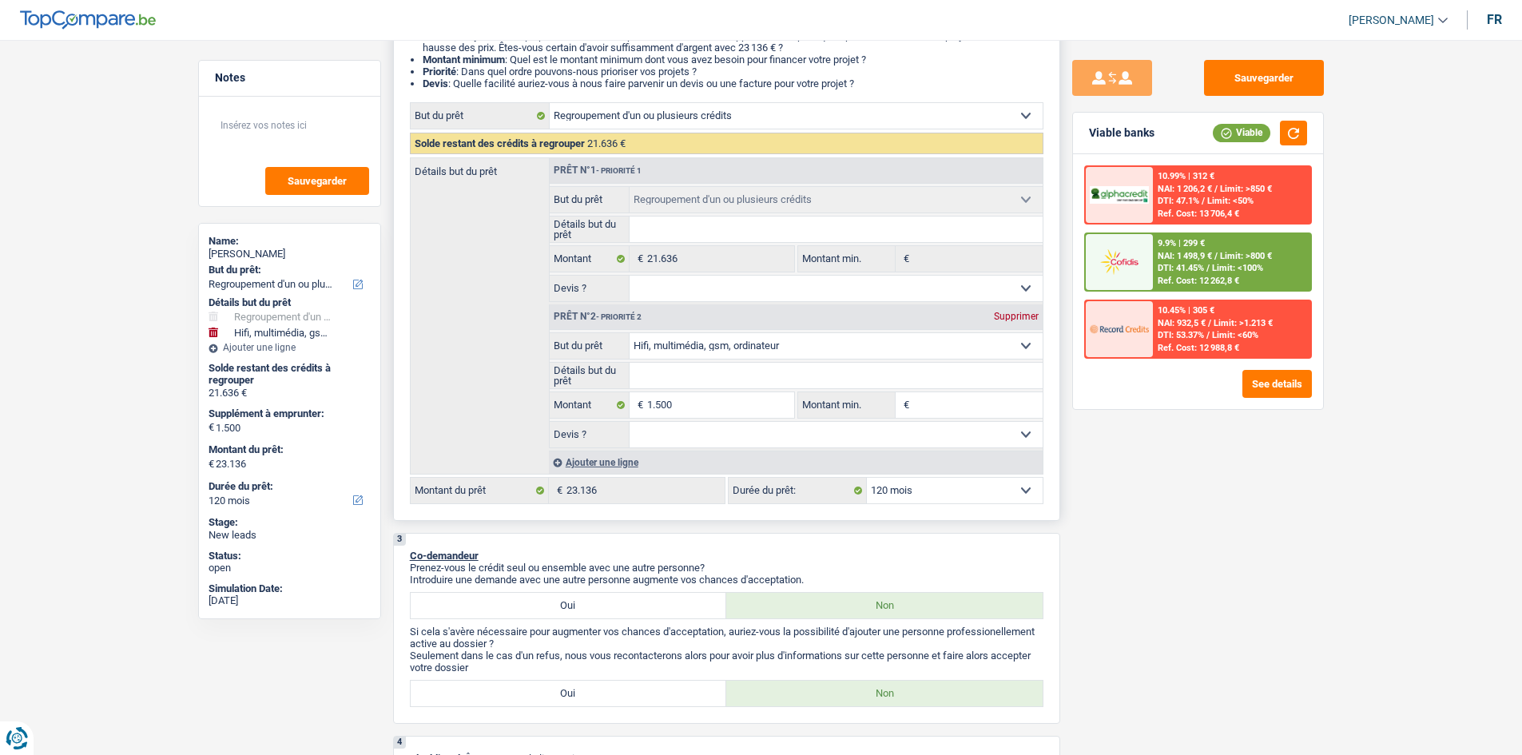
scroll to position [240, 0]
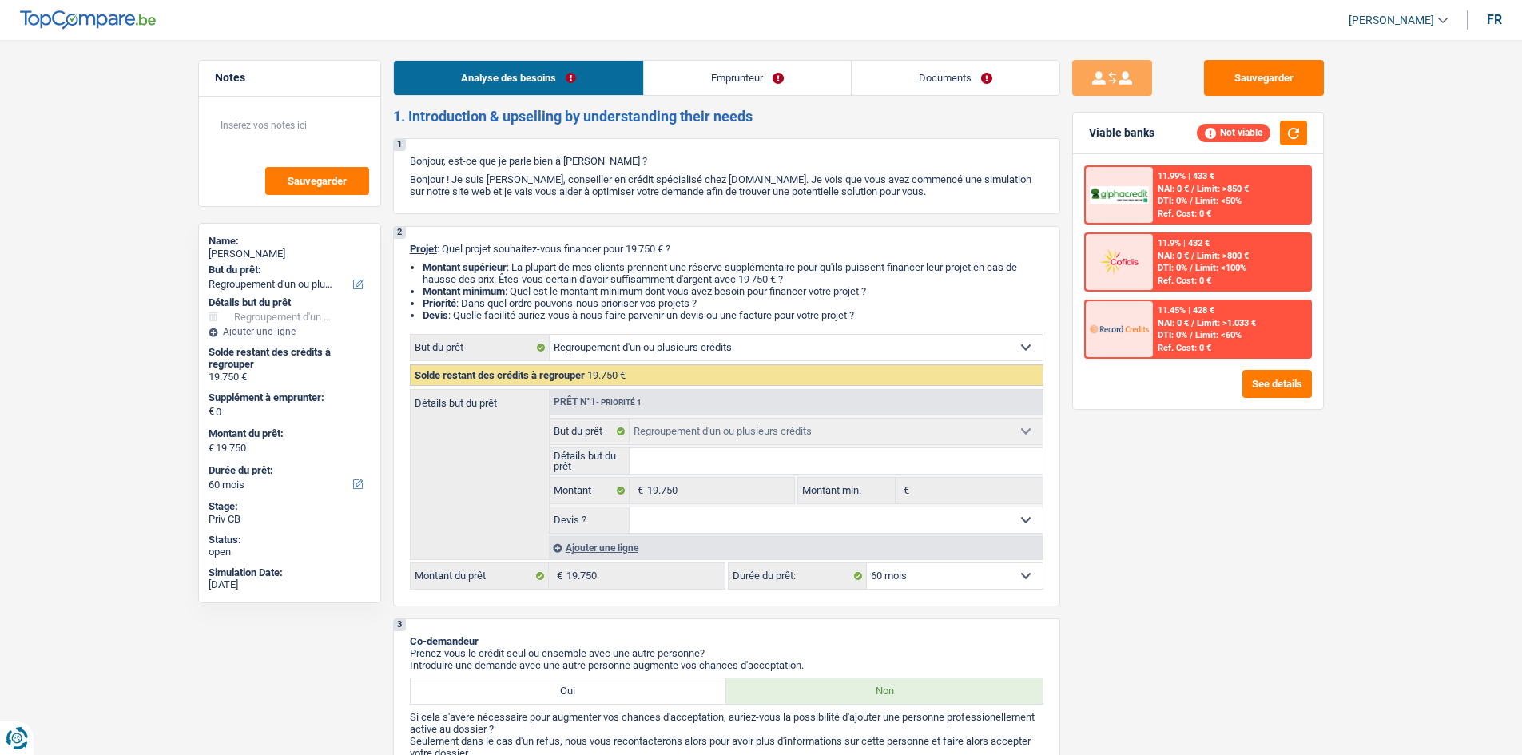
select select "refinancing"
select select "60"
select select "refinancing"
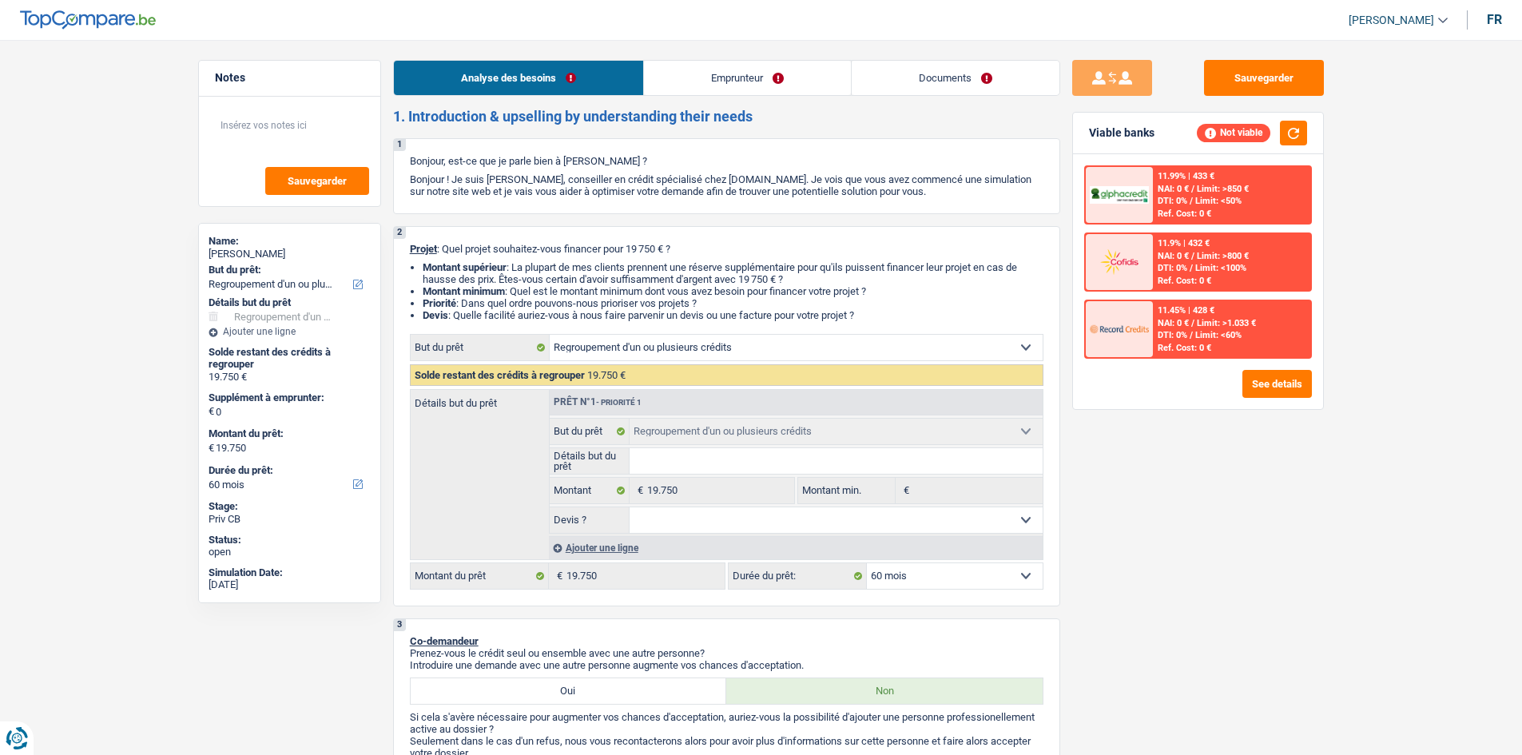
select select "60"
select select "retired"
select select "pension"
select select "rents"
select select "refinancing"
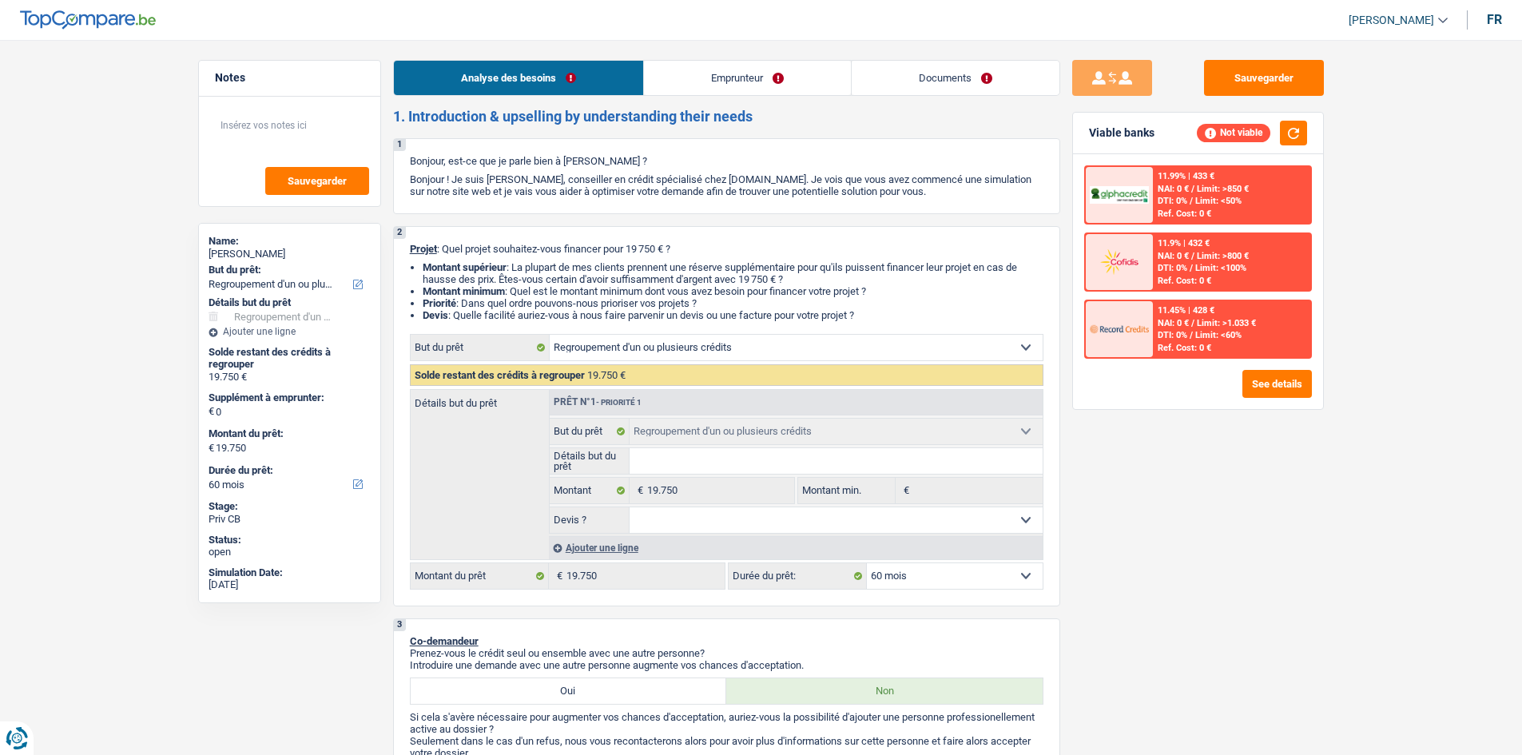
select select "refinancing"
select select "60"
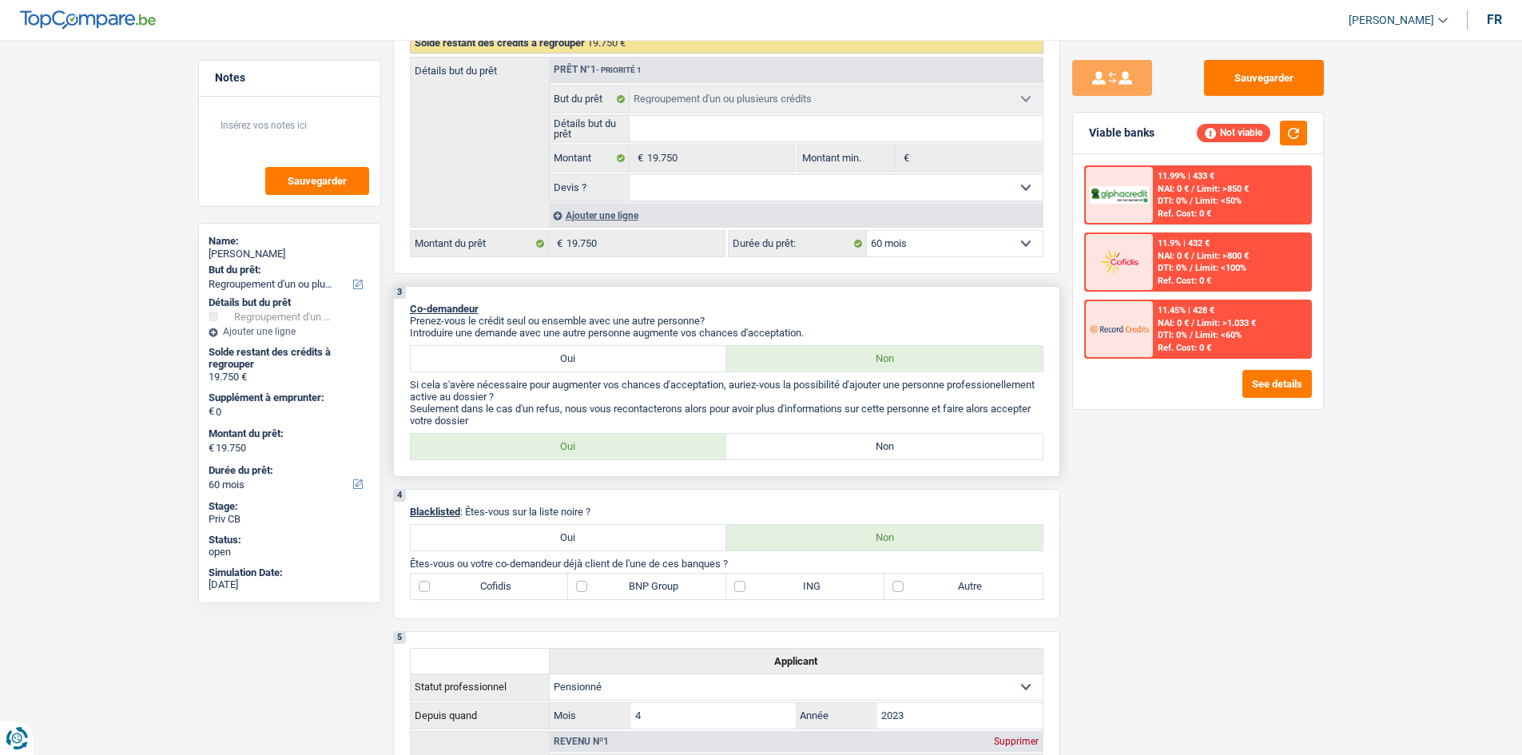
scroll to position [319, 0]
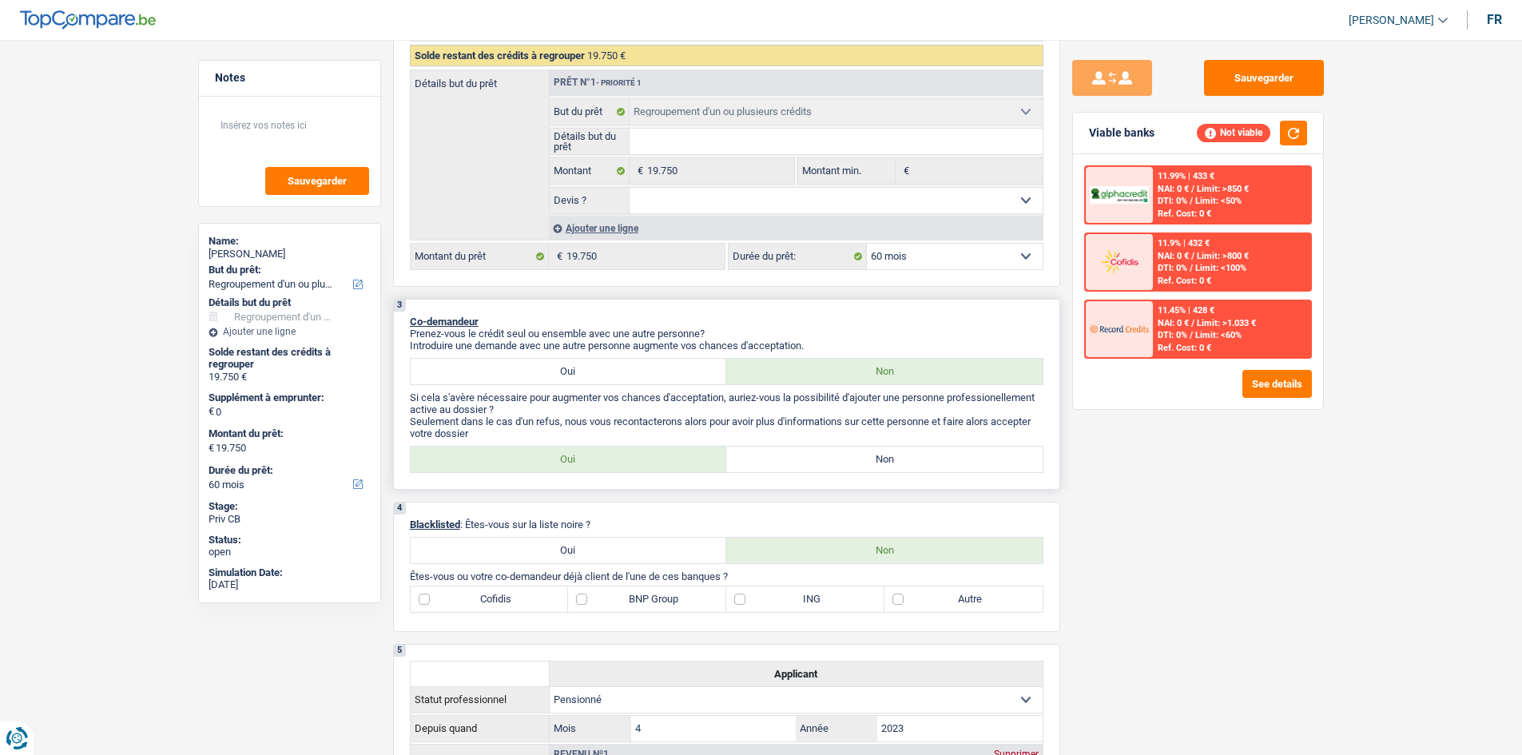
click at [744, 455] on label "Non" at bounding box center [884, 459] width 316 height 26
click at [744, 455] on input "Non" at bounding box center [884, 459] width 316 height 26
radio input "true"
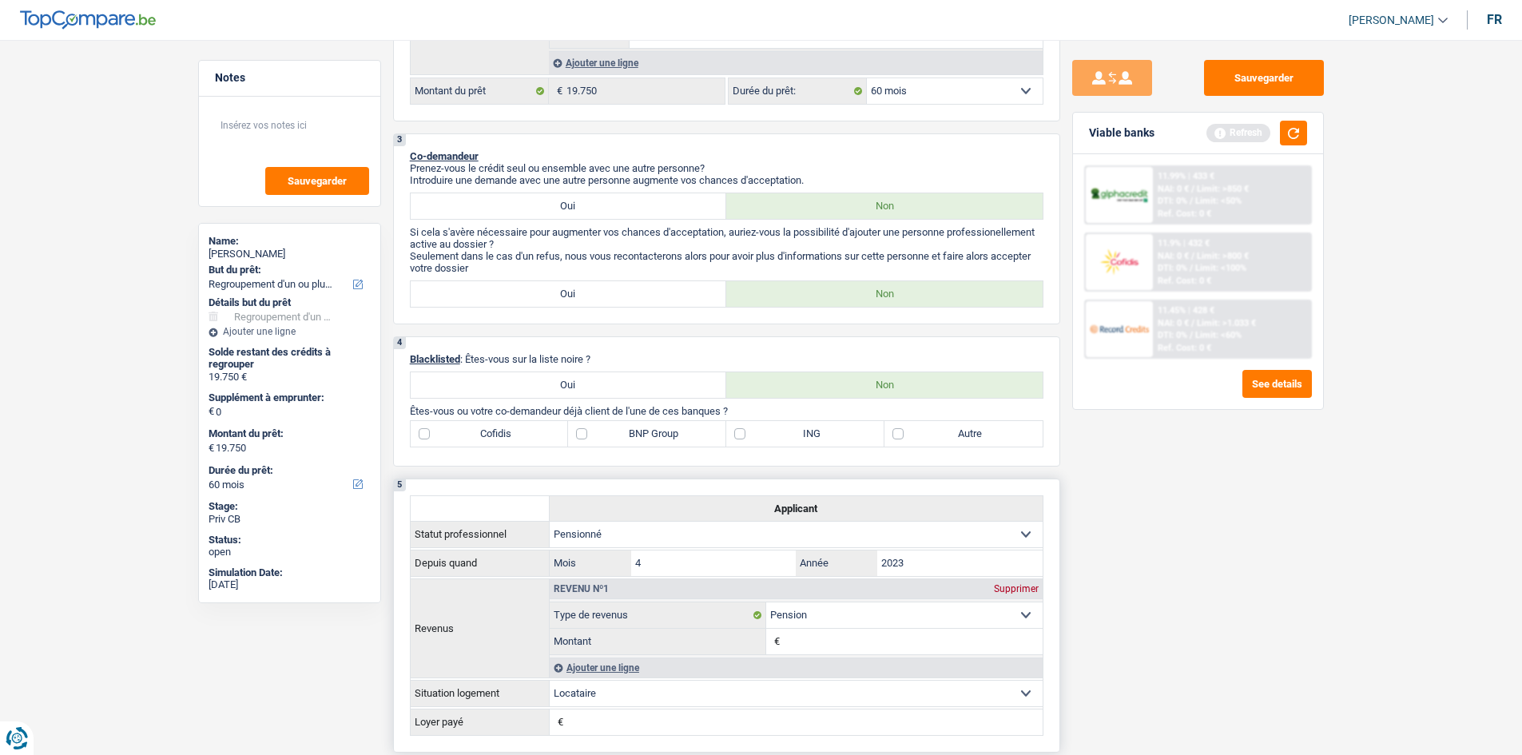
scroll to position [639, 0]
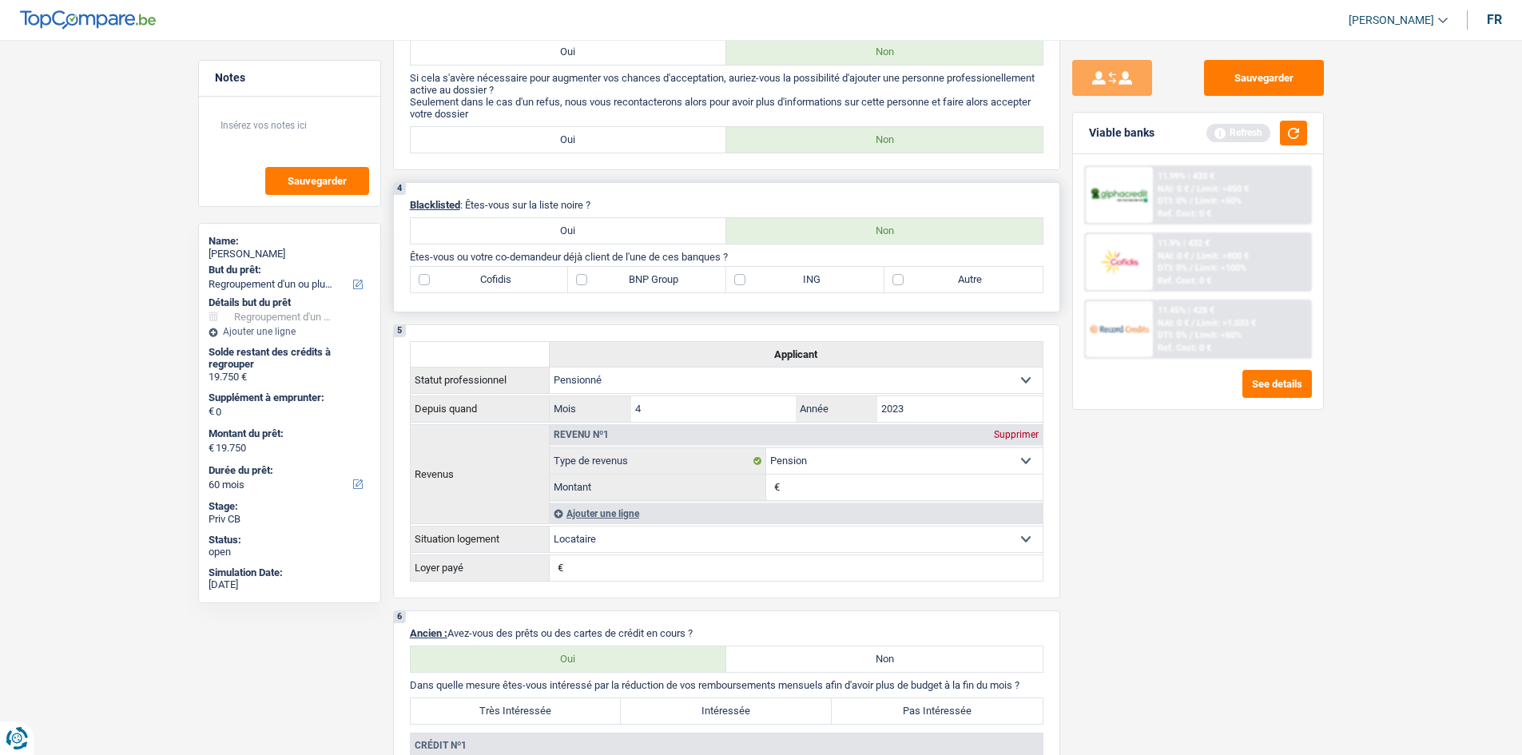
click at [932, 284] on label "Autre" at bounding box center [963, 280] width 158 height 26
click at [932, 284] on input "Autre" at bounding box center [963, 280] width 158 height 26
checkbox input "true"
click at [504, 276] on label "Cofidis" at bounding box center [490, 280] width 158 height 26
click at [504, 276] on input "Cofidis" at bounding box center [490, 280] width 158 height 26
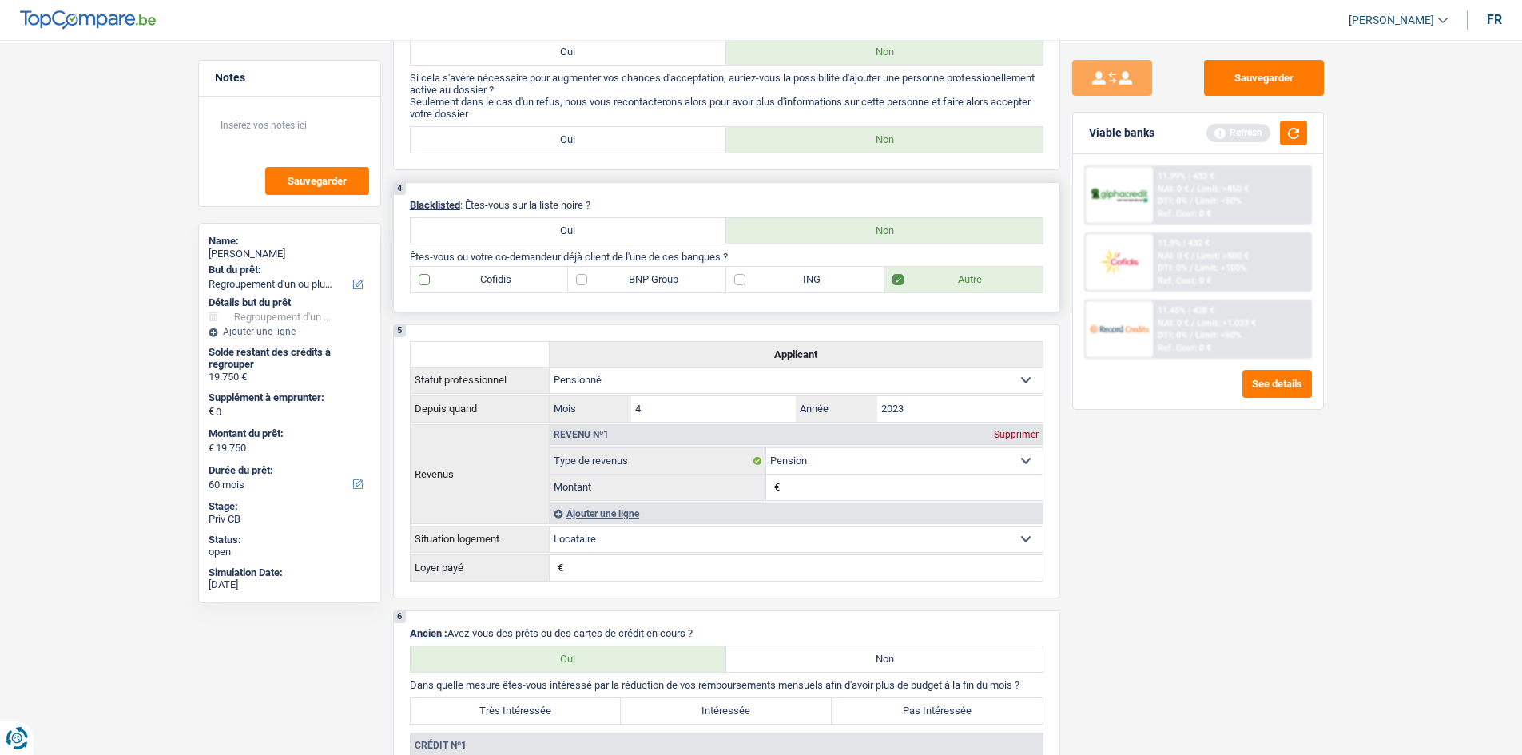
checkbox input "true"
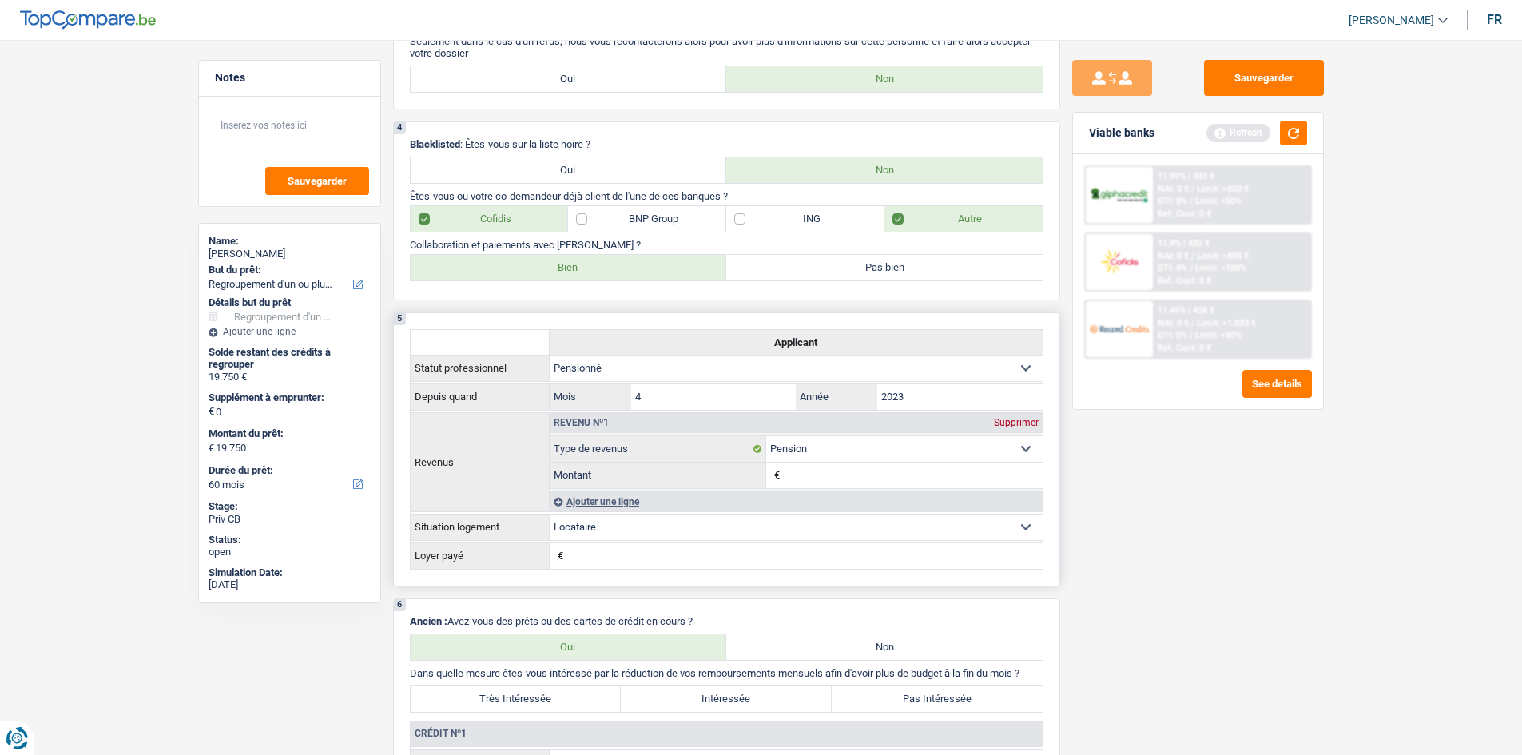
scroll to position [799, 0]
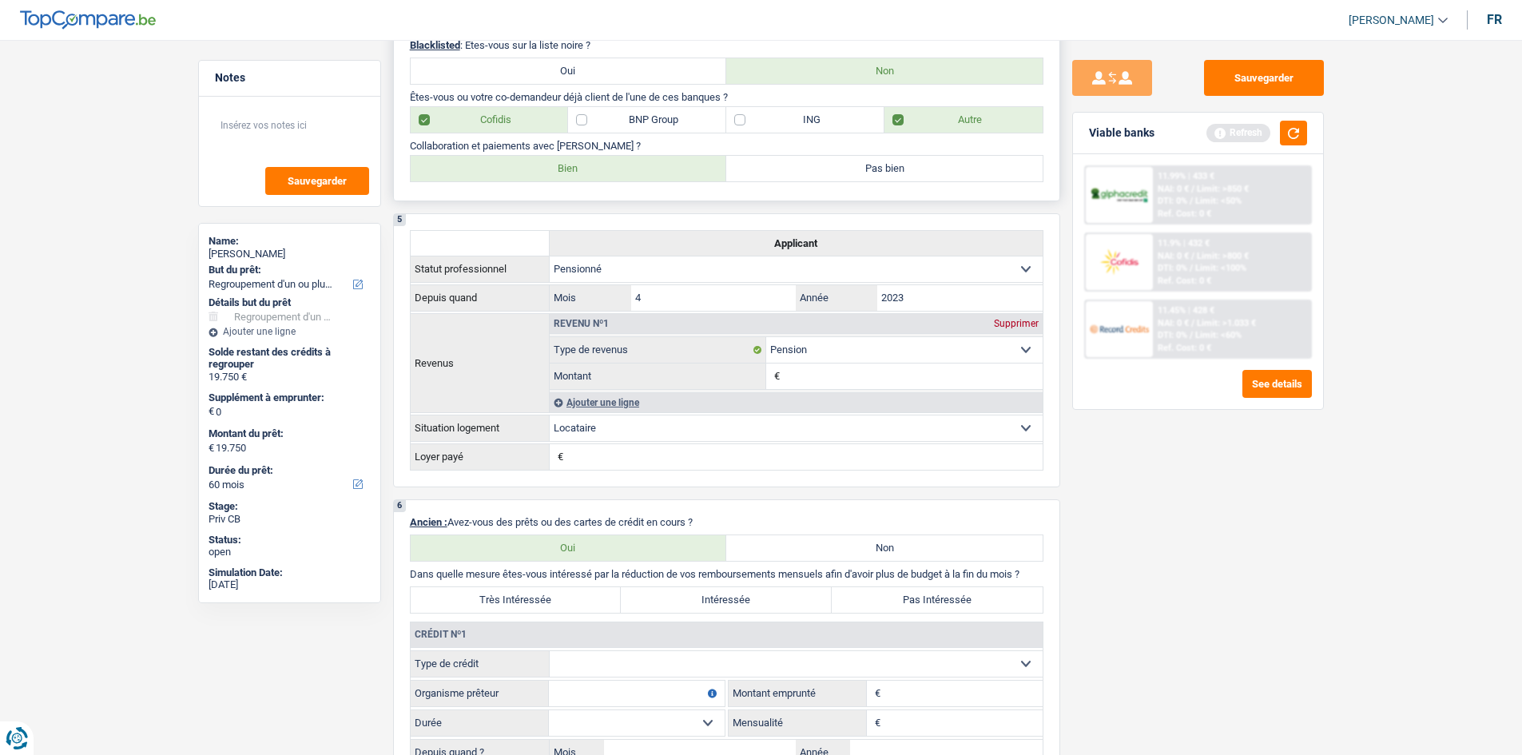
click at [593, 170] on label "Bien" at bounding box center [569, 169] width 316 height 26
click at [593, 170] on input "Bien" at bounding box center [569, 169] width 316 height 26
radio input "true"
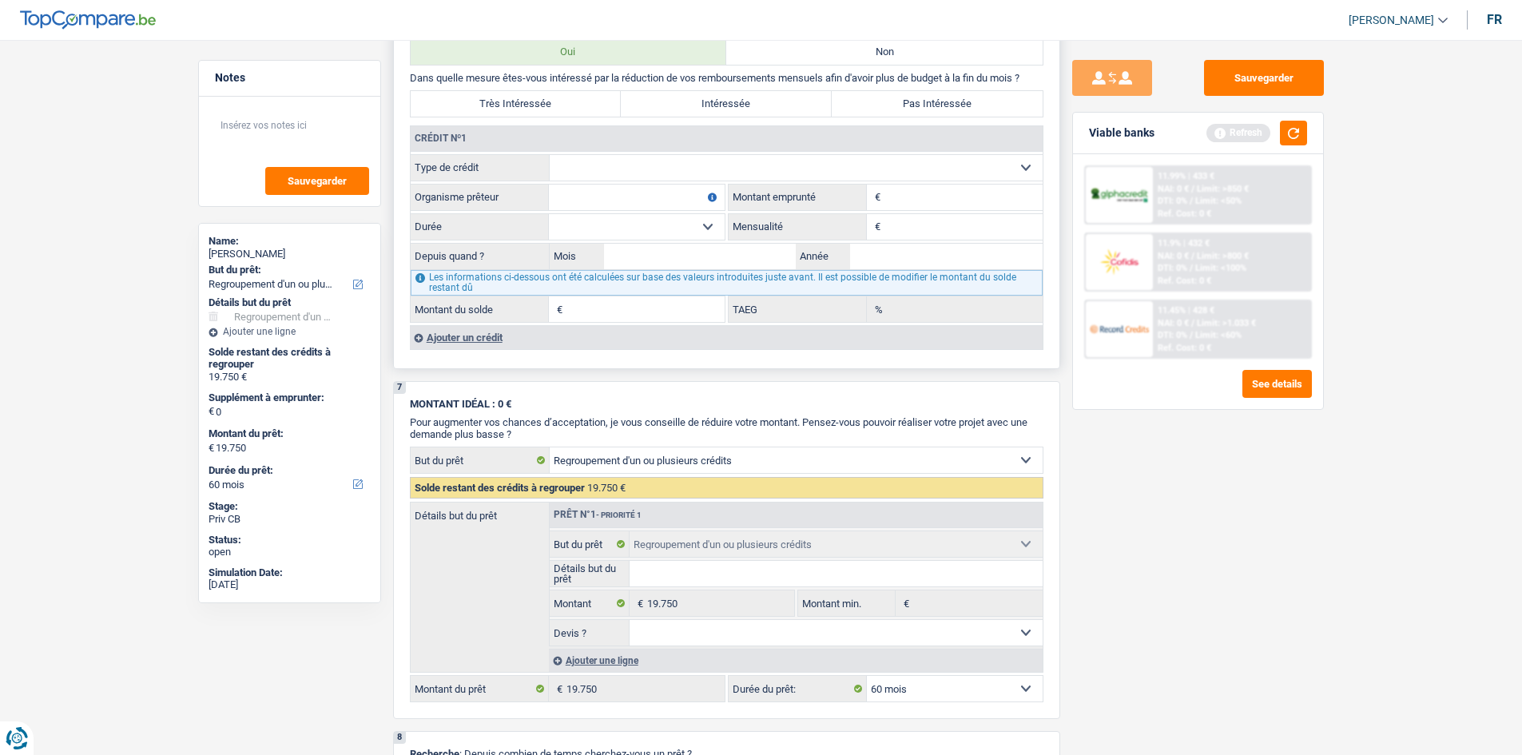
scroll to position [1358, 0]
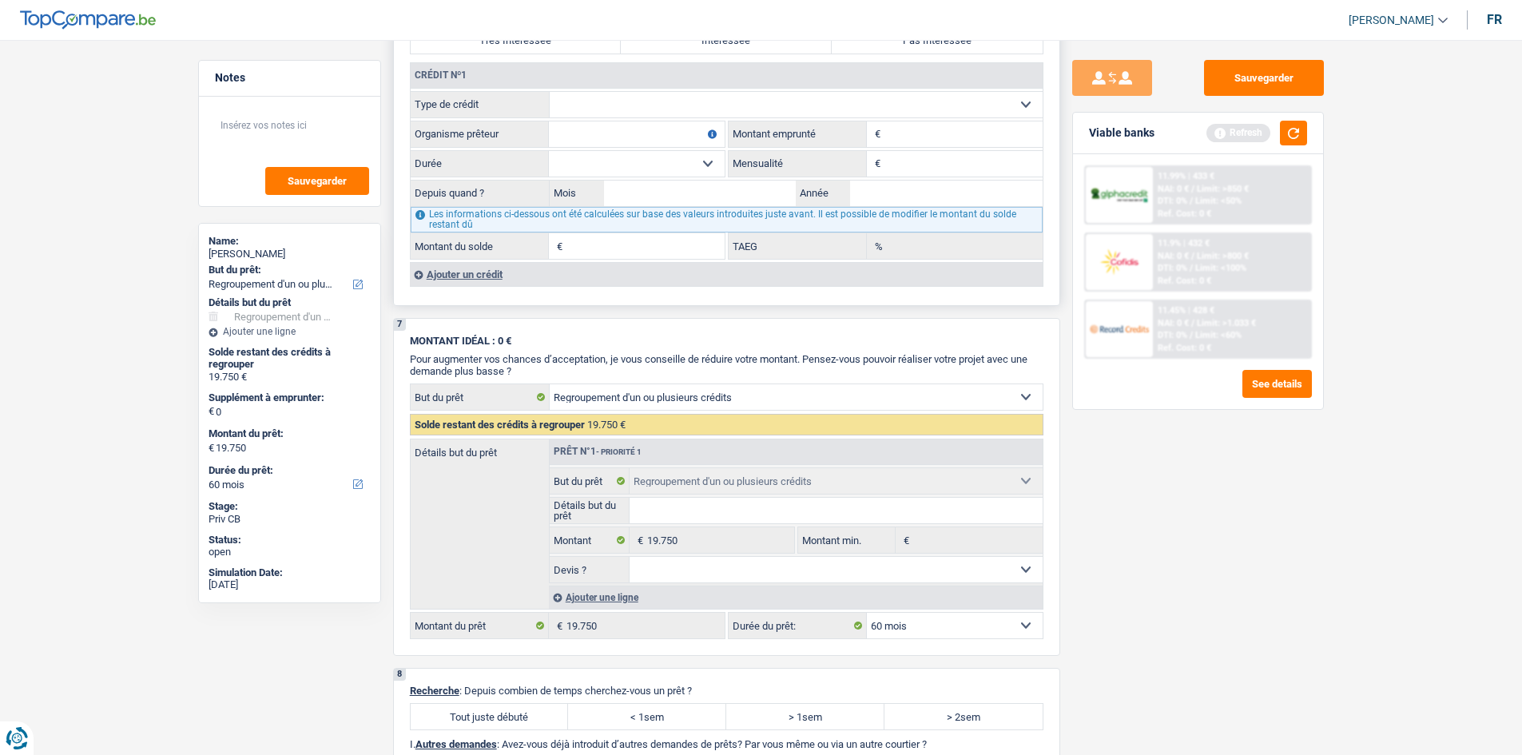
click at [654, 113] on select "Carte ou ouverture de crédit Prêt hypothécaire Vente à tempérament Prêt à tempé…" at bounding box center [796, 105] width 493 height 26
click at [426, 145] on label "Organisme prêteur" at bounding box center [480, 134] width 138 height 26
click at [549, 145] on input "Organisme prêteur" at bounding box center [637, 134] width 176 height 26
drag, startPoint x: 583, startPoint y: 127, endPoint x: 569, endPoint y: 98, distance: 31.8
click at [584, 125] on input "Organisme prêteur" at bounding box center [637, 134] width 176 height 26
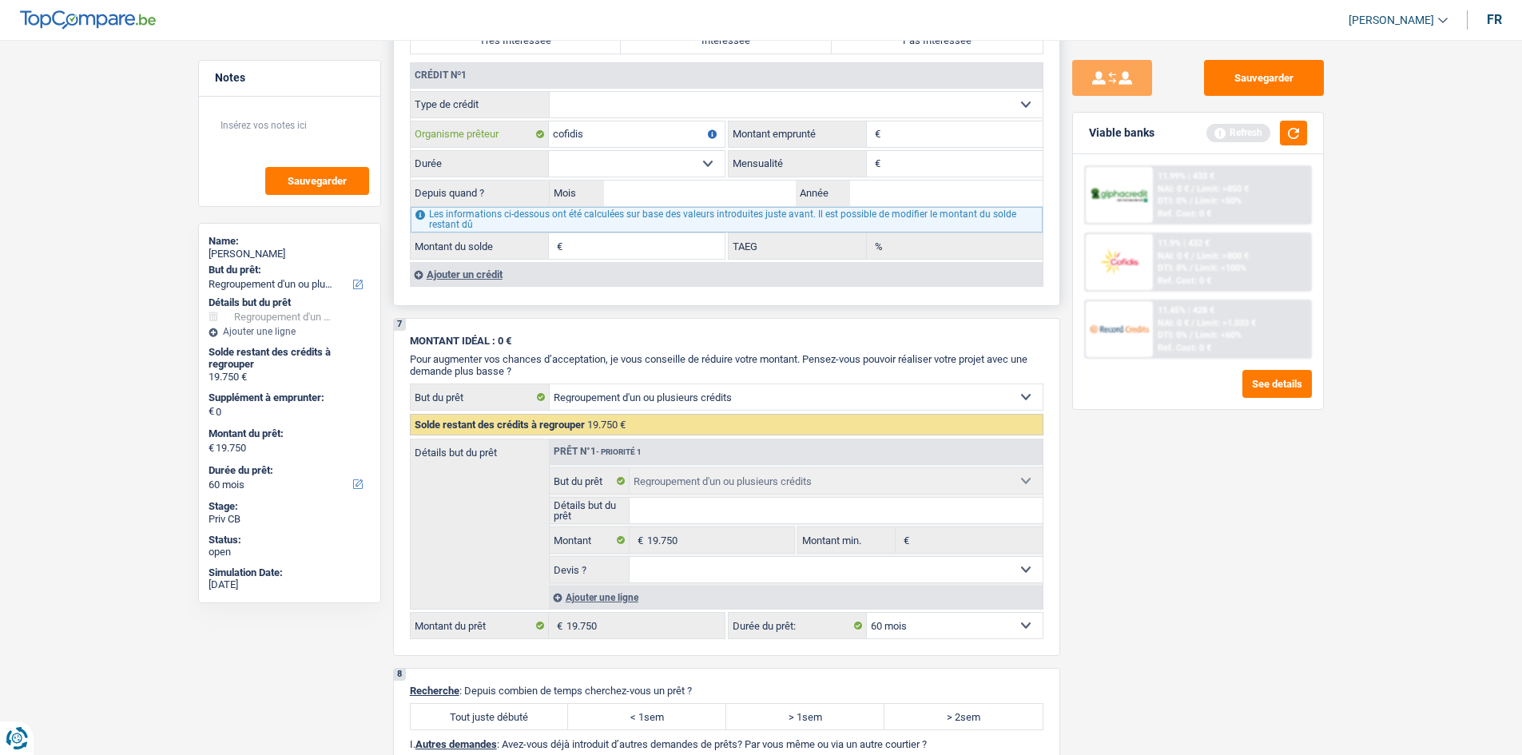
type input "cofidis"
click at [575, 101] on select "Carte ou ouverture de crédit Prêt hypothécaire Vente à tempérament Prêt à tempé…" at bounding box center [796, 105] width 493 height 26
select select "creditConsolidation"
type input "0"
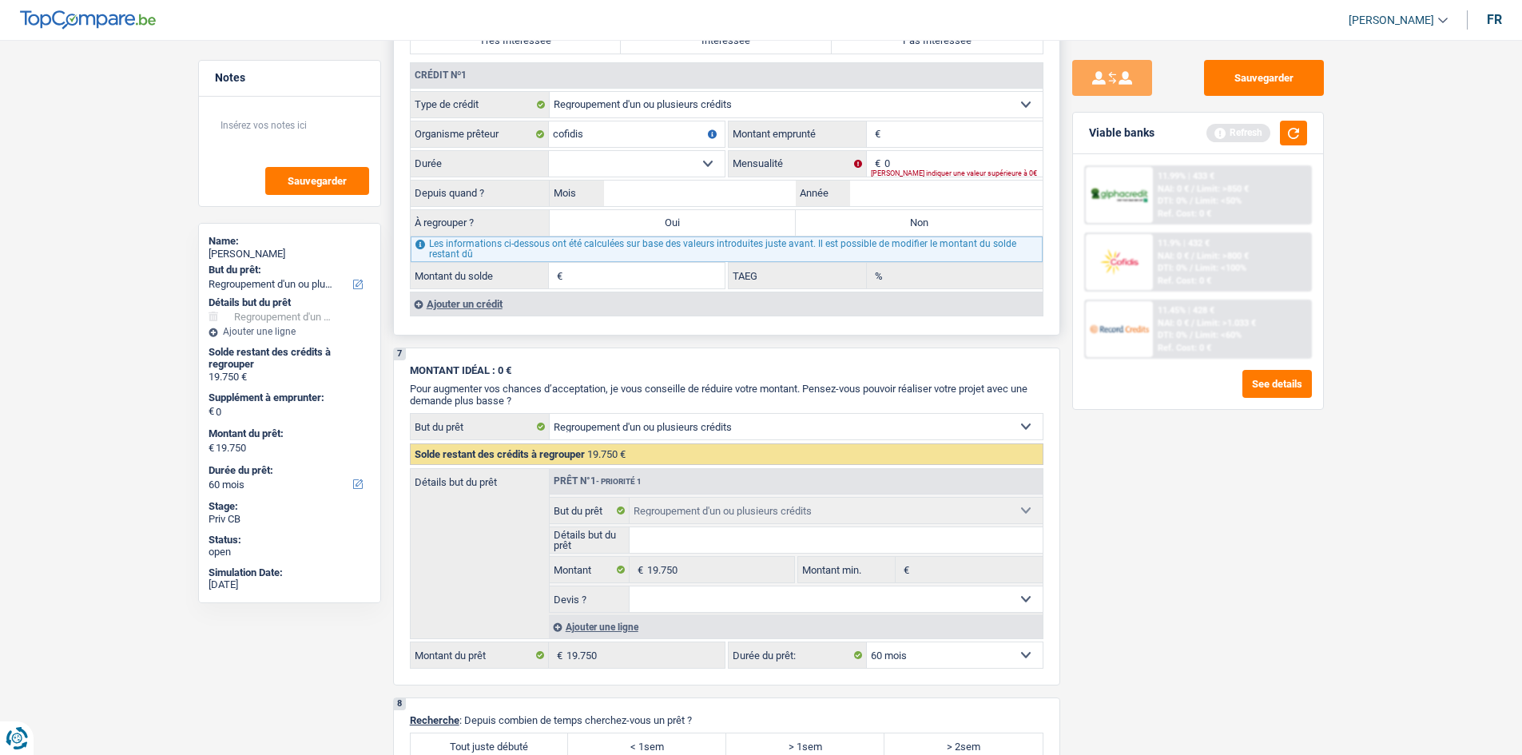
click at [899, 136] on input "Montant" at bounding box center [963, 134] width 158 height 26
type input "15.500"
click at [644, 161] on select "12 mois 18 mois 24 mois 30 mois 36 mois 42 mois 48 mois 60 mois 72 mois 84 mois…" at bounding box center [637, 164] width 176 height 26
select select "60"
click at [549, 151] on select "12 mois 18 mois 24 mois 30 mois 36 mois 42 mois 48 mois 60 mois 72 mois 84 mois…" at bounding box center [637, 164] width 176 height 26
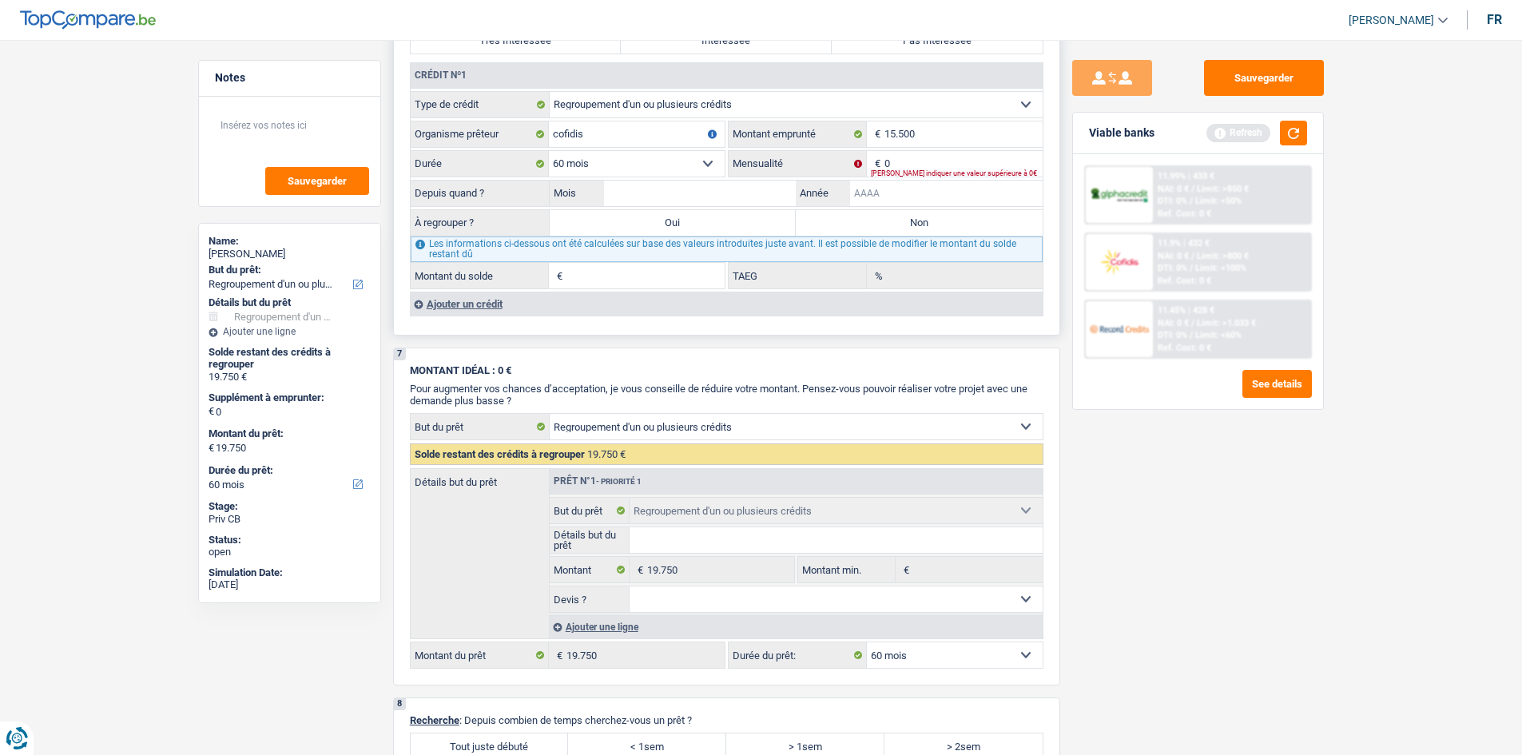
click at [873, 192] on input "Année" at bounding box center [946, 194] width 192 height 26
type input "1"
click at [707, 193] on input "Mois" at bounding box center [700, 194] width 192 height 26
type input "12"
type input "1"
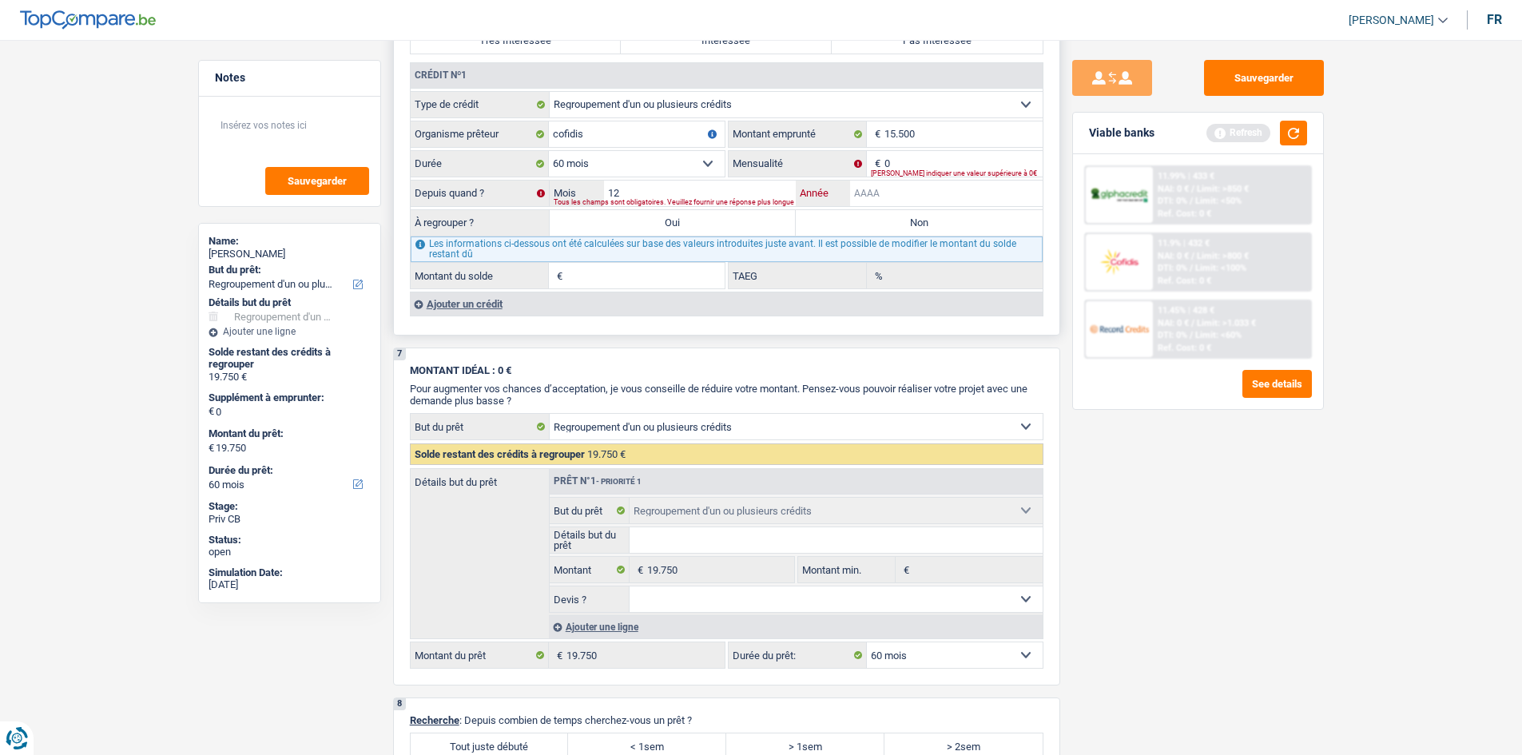
type input "0,00"
click at [850, 192] on label "Année" at bounding box center [823, 194] width 54 height 26
click at [850, 192] on input "Année" at bounding box center [946, 194] width 192 height 26
type input "2023"
click at [1166, 486] on div "Sauvegarder Viable banks Refresh 11.99% | 433 € NAI: 0 € / Limit: >850 € DTI: 0…" at bounding box center [1198, 392] width 276 height 665
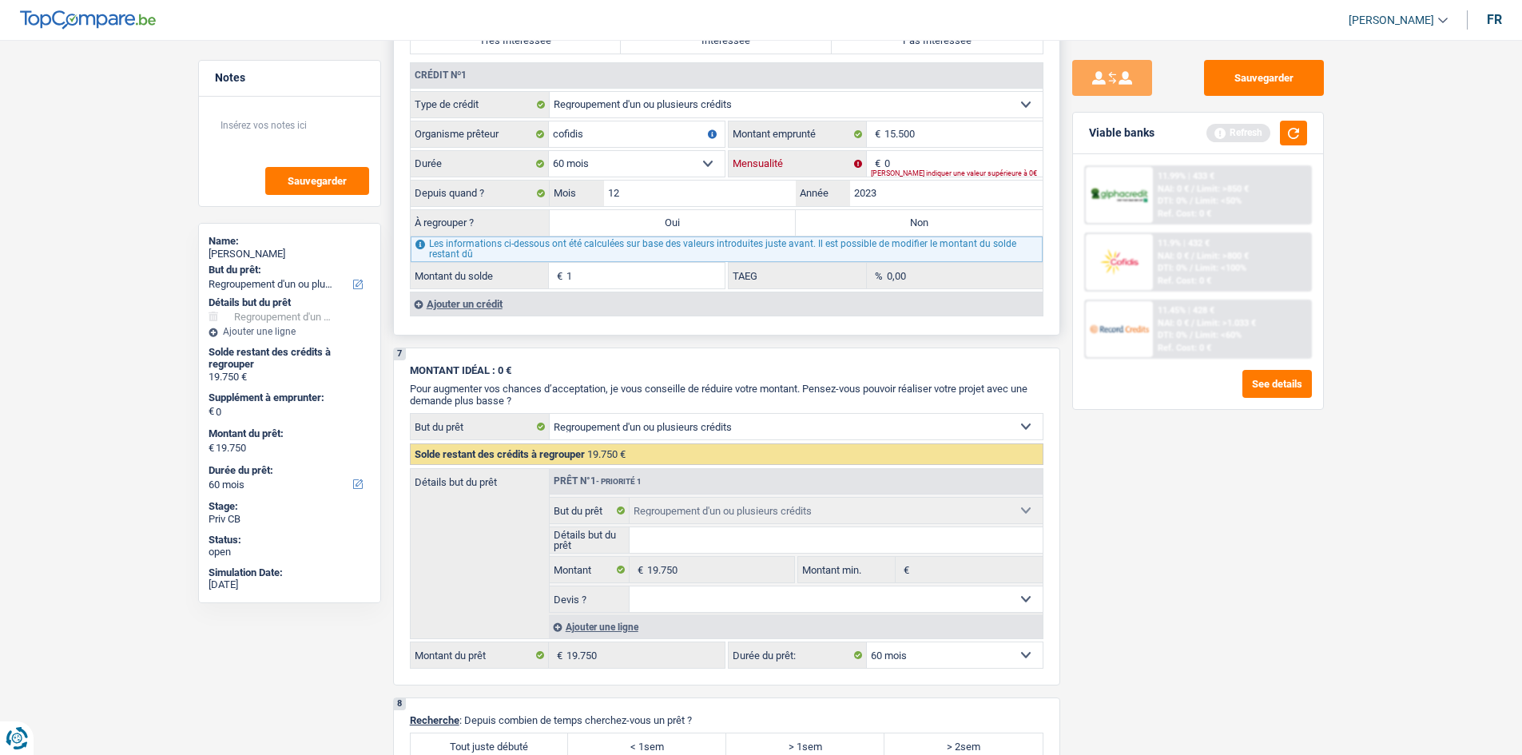
click at [910, 162] on input "0" at bounding box center [963, 164] width 158 height 26
type input "339"
type input "11.263"
type input "11,86"
click at [1256, 516] on div "Sauvegarder Viable banks Refresh 11.99% | 433 € NAI: 0 € / Limit: >850 € DTI: 0…" at bounding box center [1198, 392] width 276 height 665
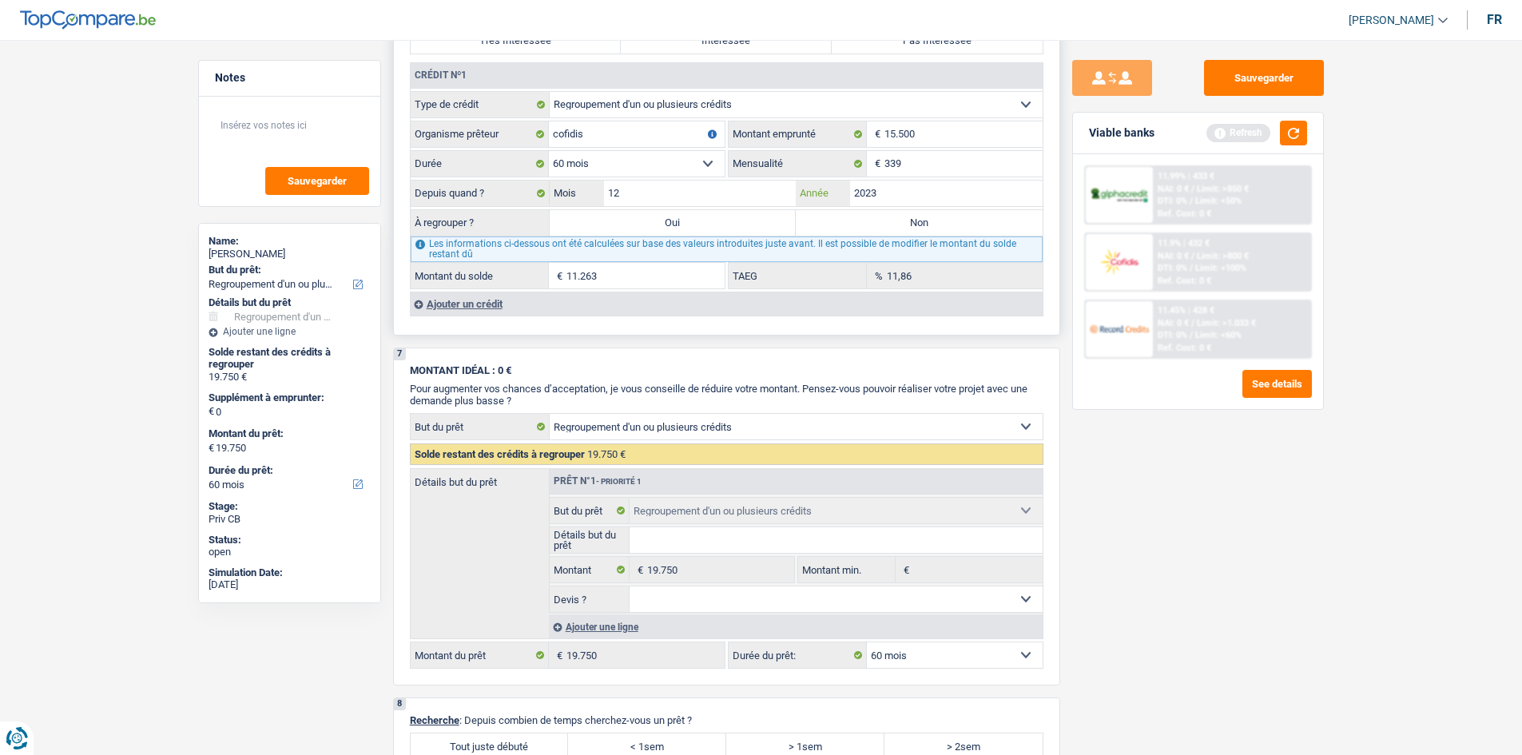
click at [886, 192] on input "2023" at bounding box center [946, 194] width 192 height 26
type input "2024"
type input "13.900"
click at [737, 184] on input "12" at bounding box center [700, 194] width 192 height 26
type input "1"
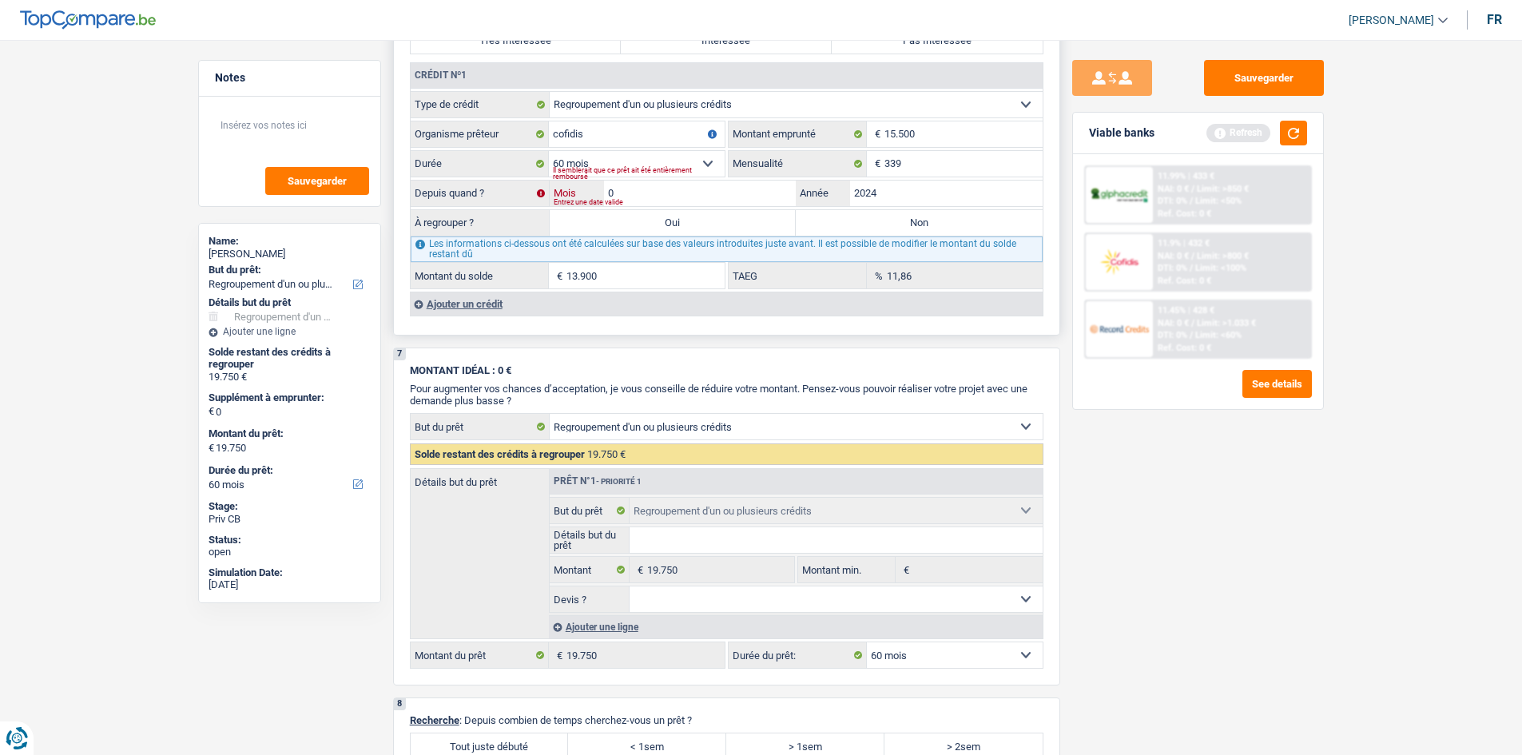
type input "01"
type input "11.495"
click at [1131, 464] on div "Sauvegarder Viable banks Refresh 11.99% | 433 € NAI: 0 € / Limit: >850 € DTI: 0…" at bounding box center [1198, 392] width 276 height 665
click at [1183, 453] on div "Sauvegarder Viable banks Refresh 11.99% | 433 € NAI: 0 € / Limit: >850 € DTI: 0…" at bounding box center [1198, 392] width 276 height 665
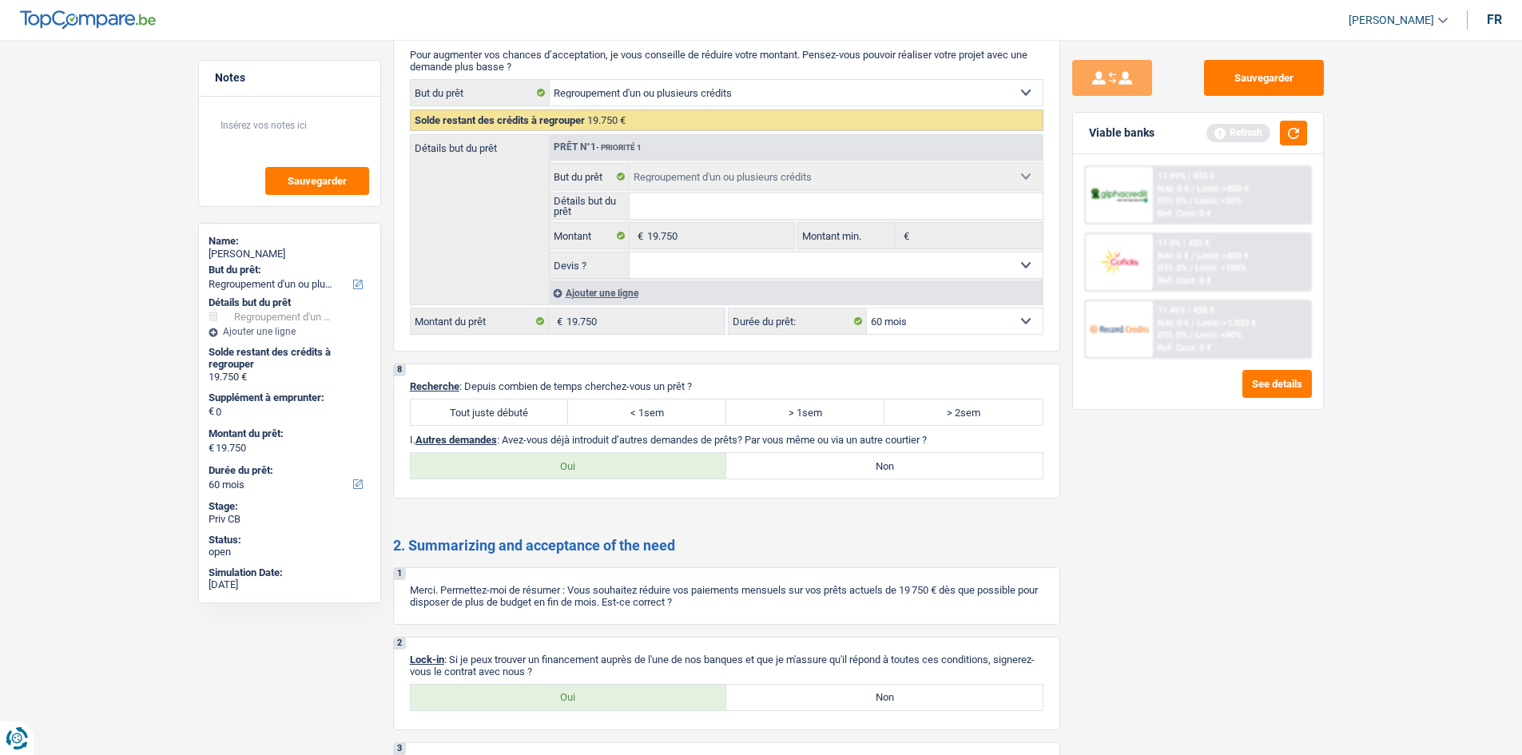
scroll to position [1694, 0]
click at [1120, 544] on div "Sauvegarder Viable banks Refresh 11.99% | 433 € NAI: 0 € / Limit: >850 € DTI: 0…" at bounding box center [1198, 392] width 276 height 665
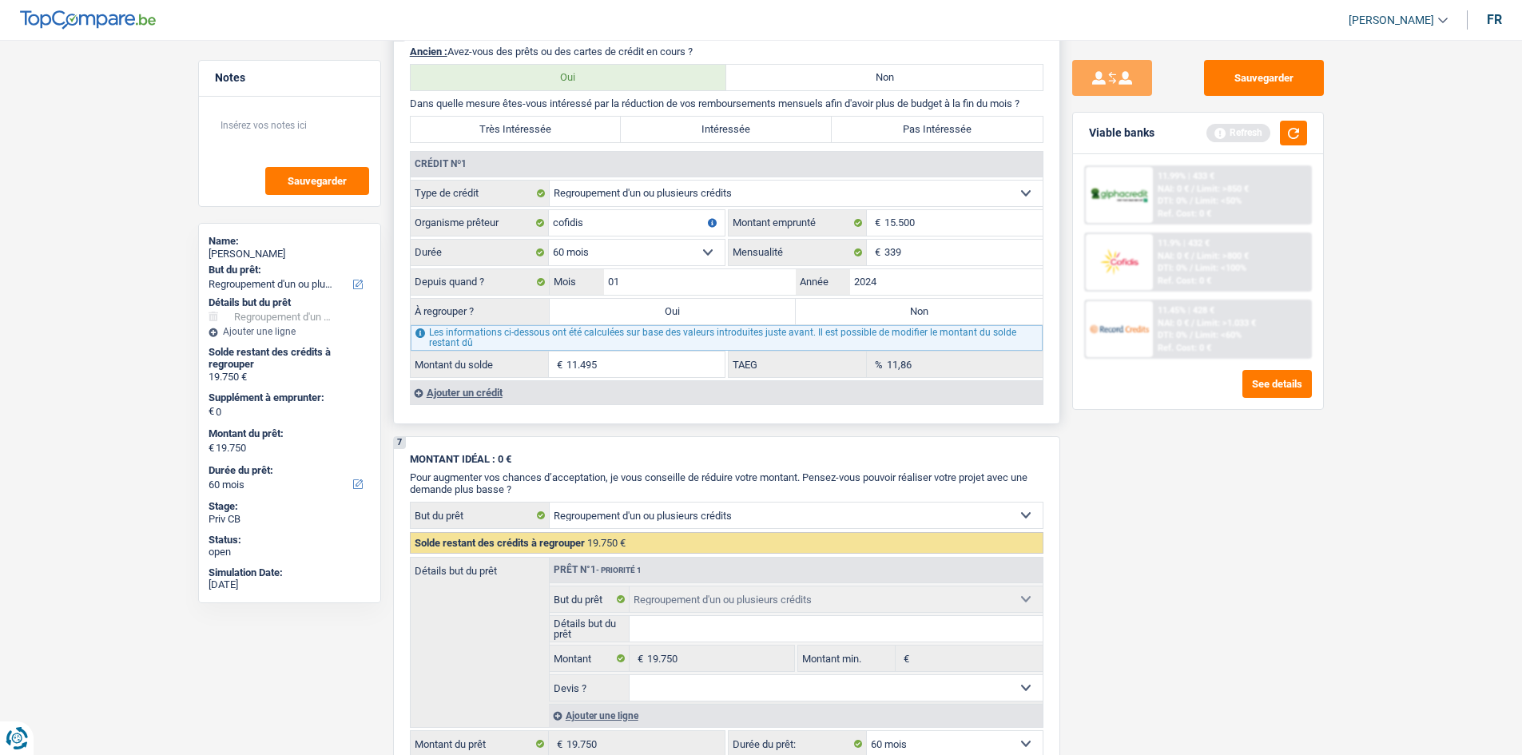
scroll to position [1268, 0]
click at [1282, 137] on button "button" at bounding box center [1293, 133] width 27 height 25
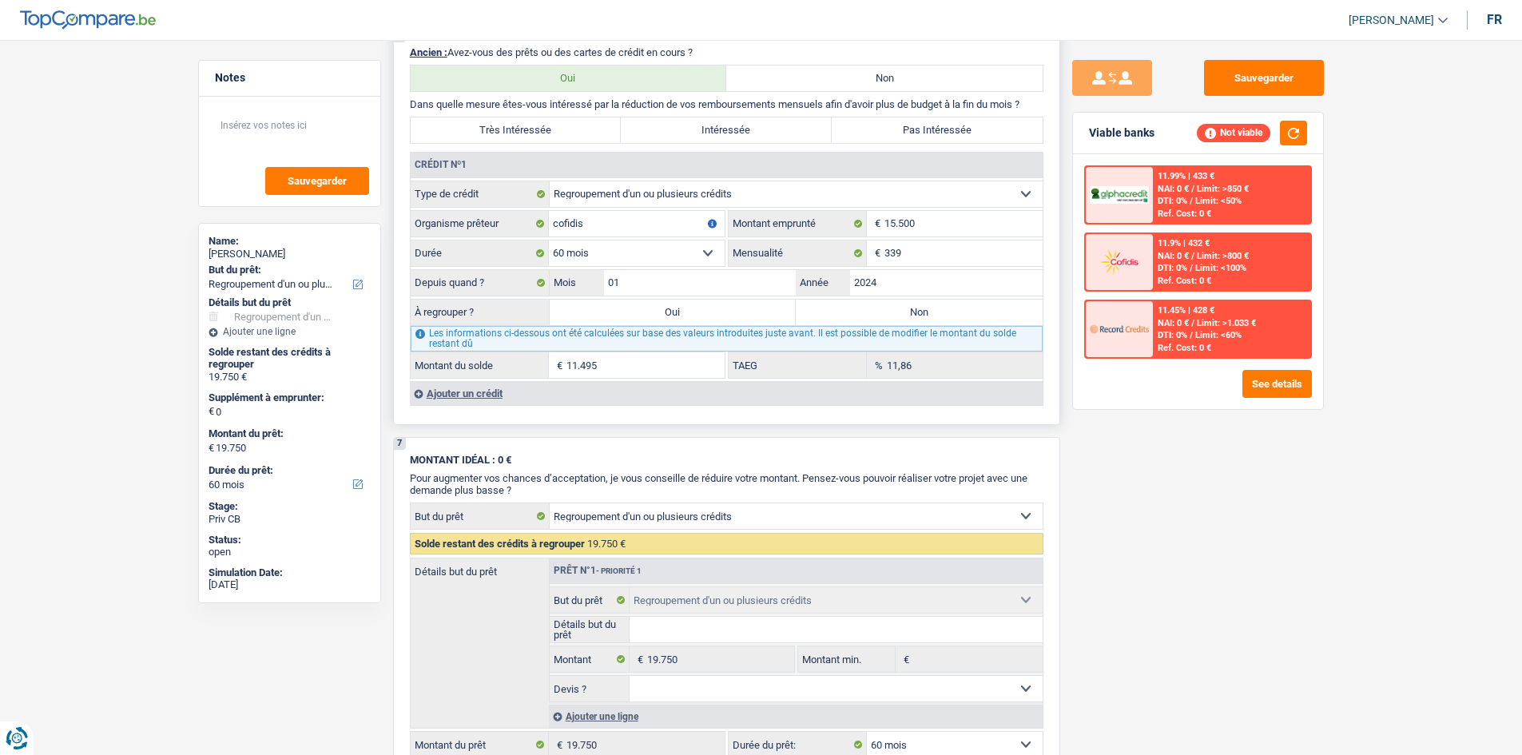
click at [744, 266] on fieldset "339 € Mensualité" at bounding box center [885, 253] width 314 height 27
click at [967, 282] on input "2024" at bounding box center [946, 283] width 192 height 26
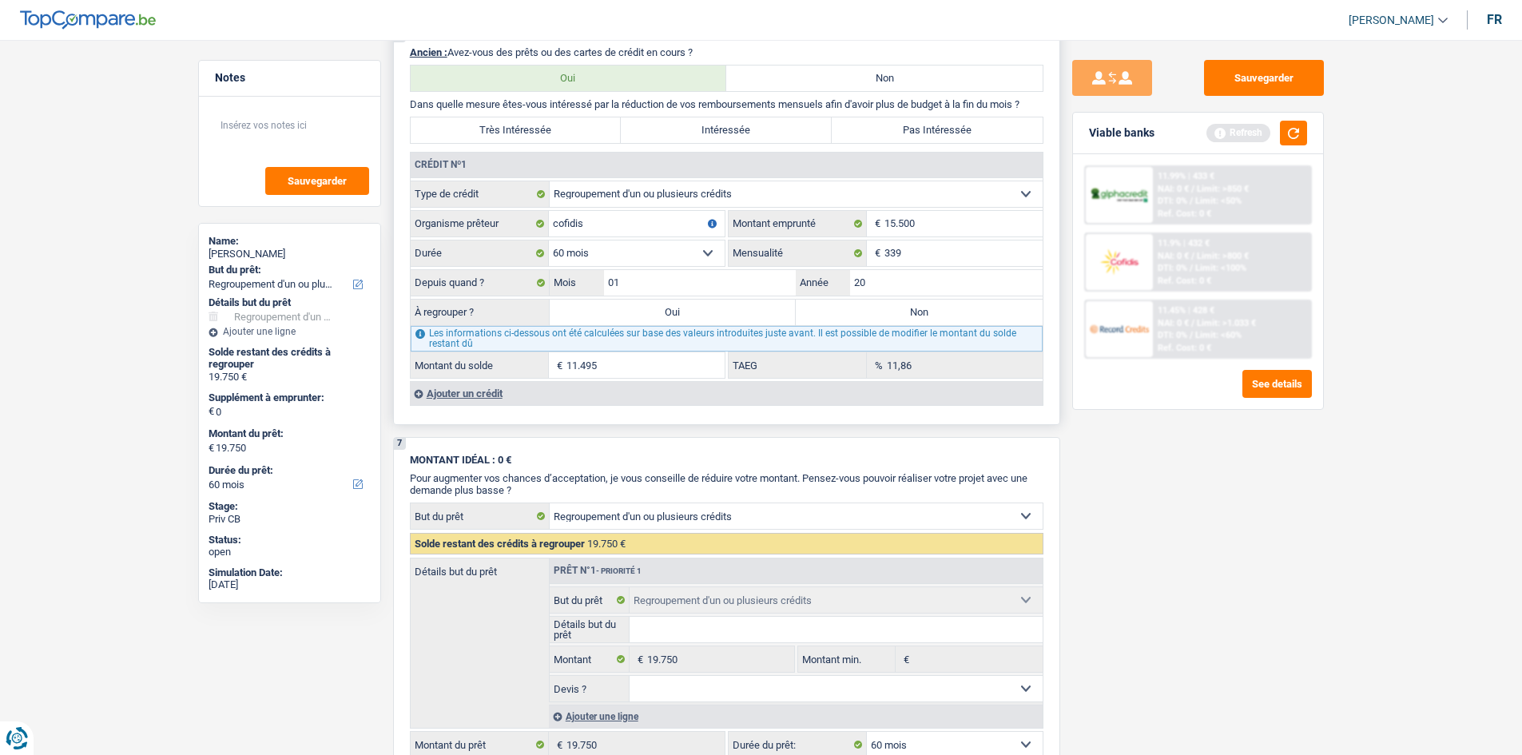
type input "2"
type input "1"
click at [699, 289] on div "Tous les champs sont obligatoires. Veuillez fournir une réponse plus longue" at bounding box center [773, 292] width 438 height 6
click at [680, 286] on input "01" at bounding box center [700, 283] width 192 height 26
type input "0"
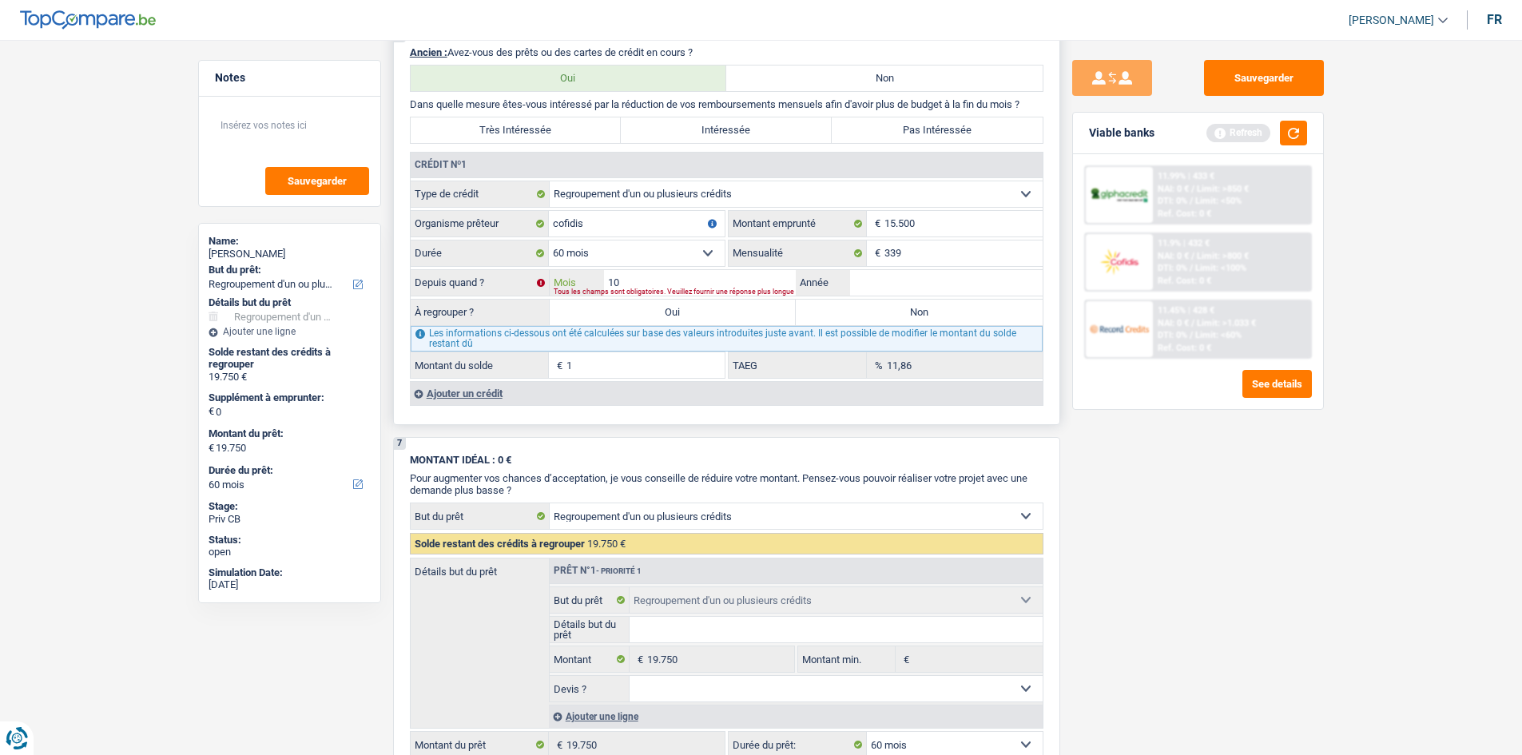
click at [680, 286] on input "10" at bounding box center [700, 283] width 192 height 26
type input "11"
click at [866, 289] on div "Tous les champs sont obligatoires. Veuillez fournir une réponse plus longue" at bounding box center [773, 292] width 438 height 6
click at [866, 288] on input "Année" at bounding box center [946, 283] width 192 height 26
type input "2023"
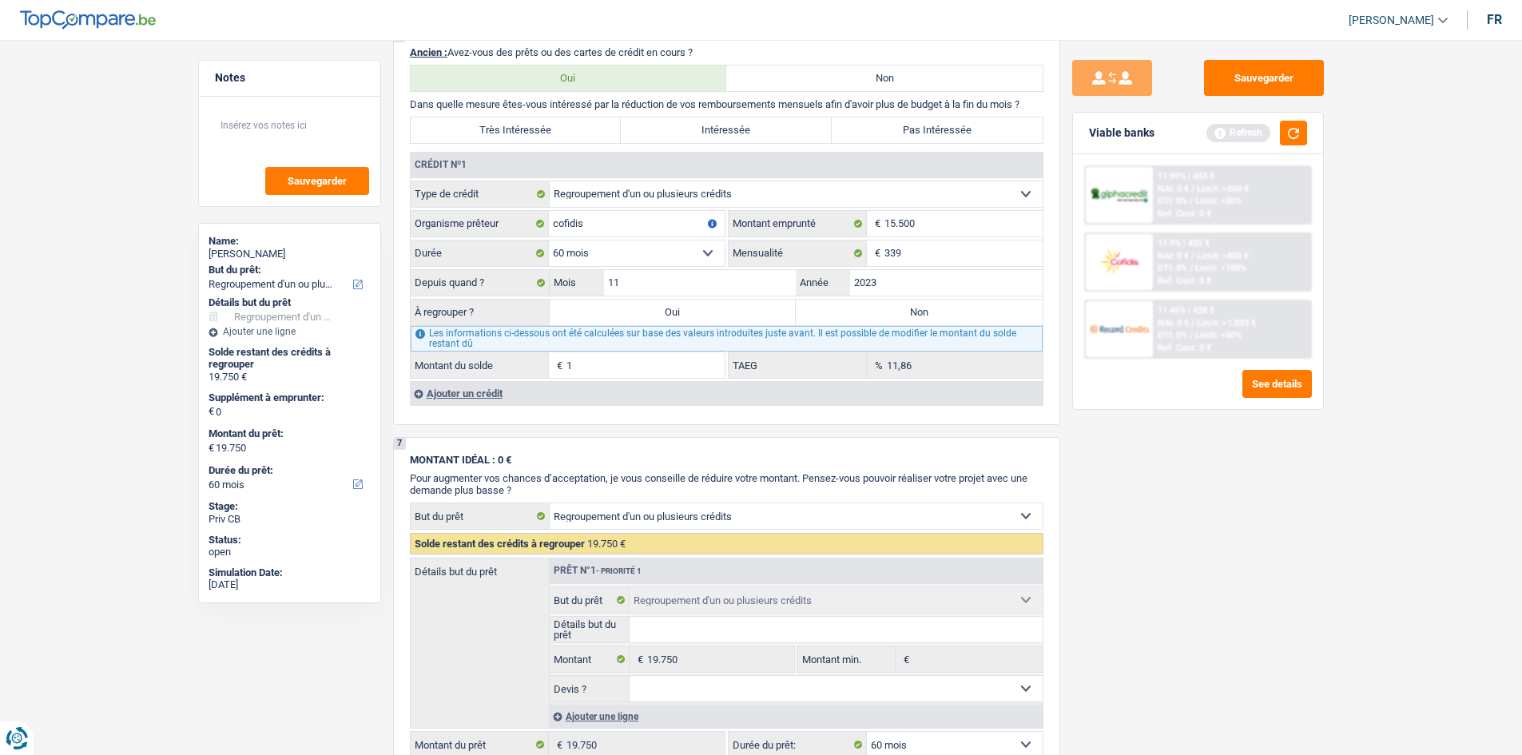
type input "11.030"
click at [1139, 538] on div "Sauvegarder Viable banks Refresh 11.99% | 433 € NAI: 0 € / Limit: >850 € DTI: 0…" at bounding box center [1198, 392] width 276 height 665
click at [711, 283] on input "11" at bounding box center [700, 283] width 192 height 26
type input "1"
type input "10"
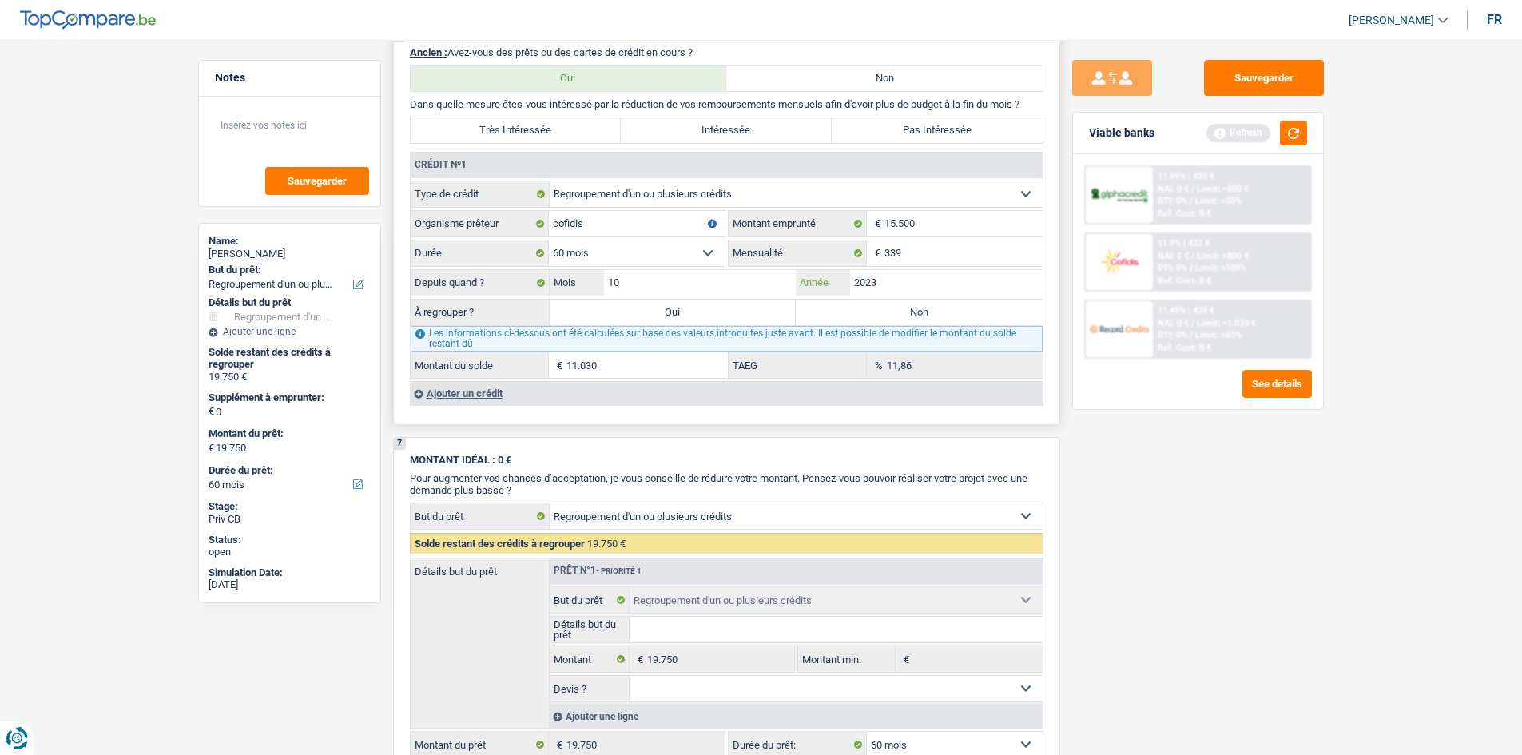
type input "10.794"
click at [903, 284] on input "2023" at bounding box center [946, 283] width 192 height 26
click at [1183, 470] on div "Sauvegarder Viable banks Refresh 11.99% | 433 € NAI: 0 € / Limit: >850 € DTI: 0…" at bounding box center [1198, 392] width 276 height 665
click at [736, 308] on label "Oui" at bounding box center [673, 313] width 247 height 26
click at [736, 308] on input "Oui" at bounding box center [673, 313] width 247 height 26
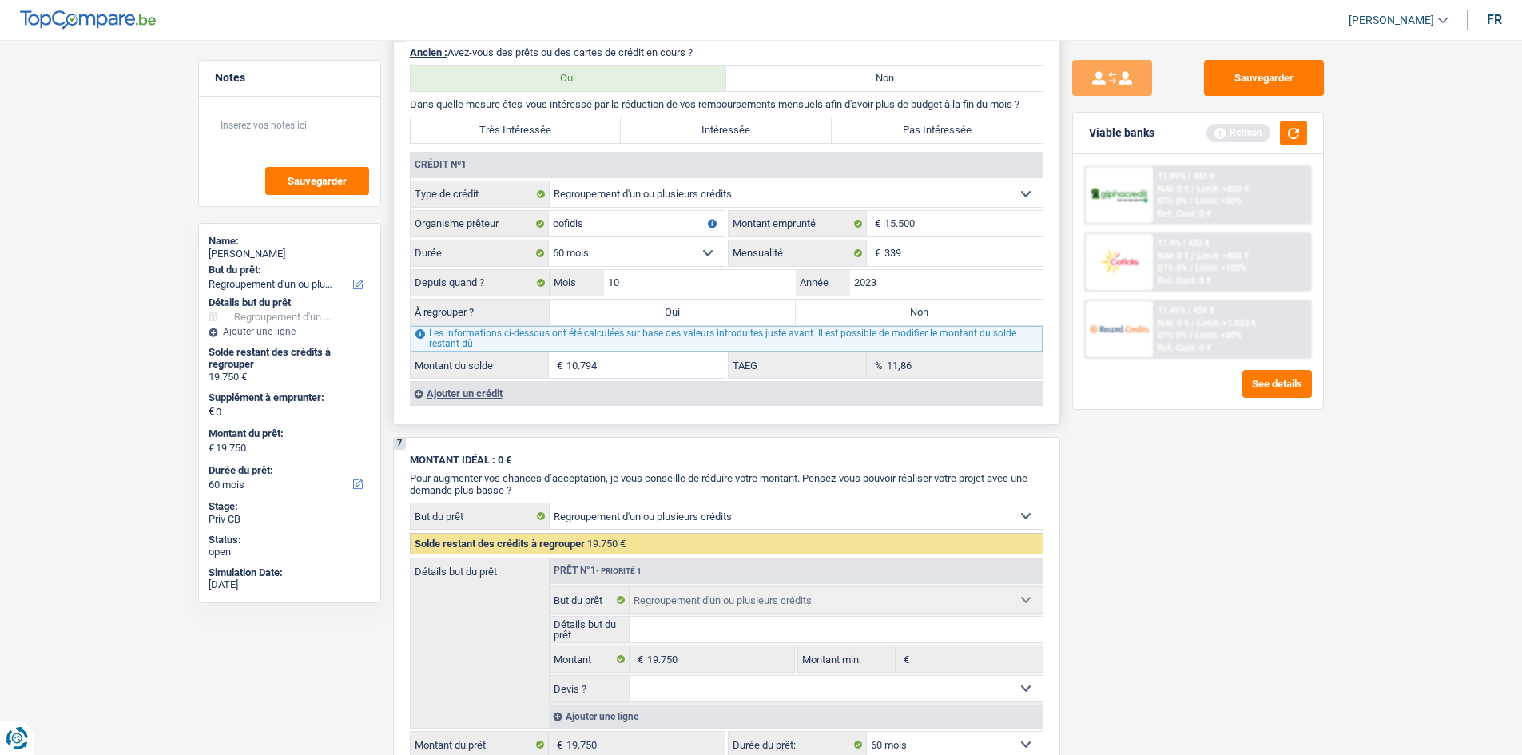
radio input "true"
type input "10.794"
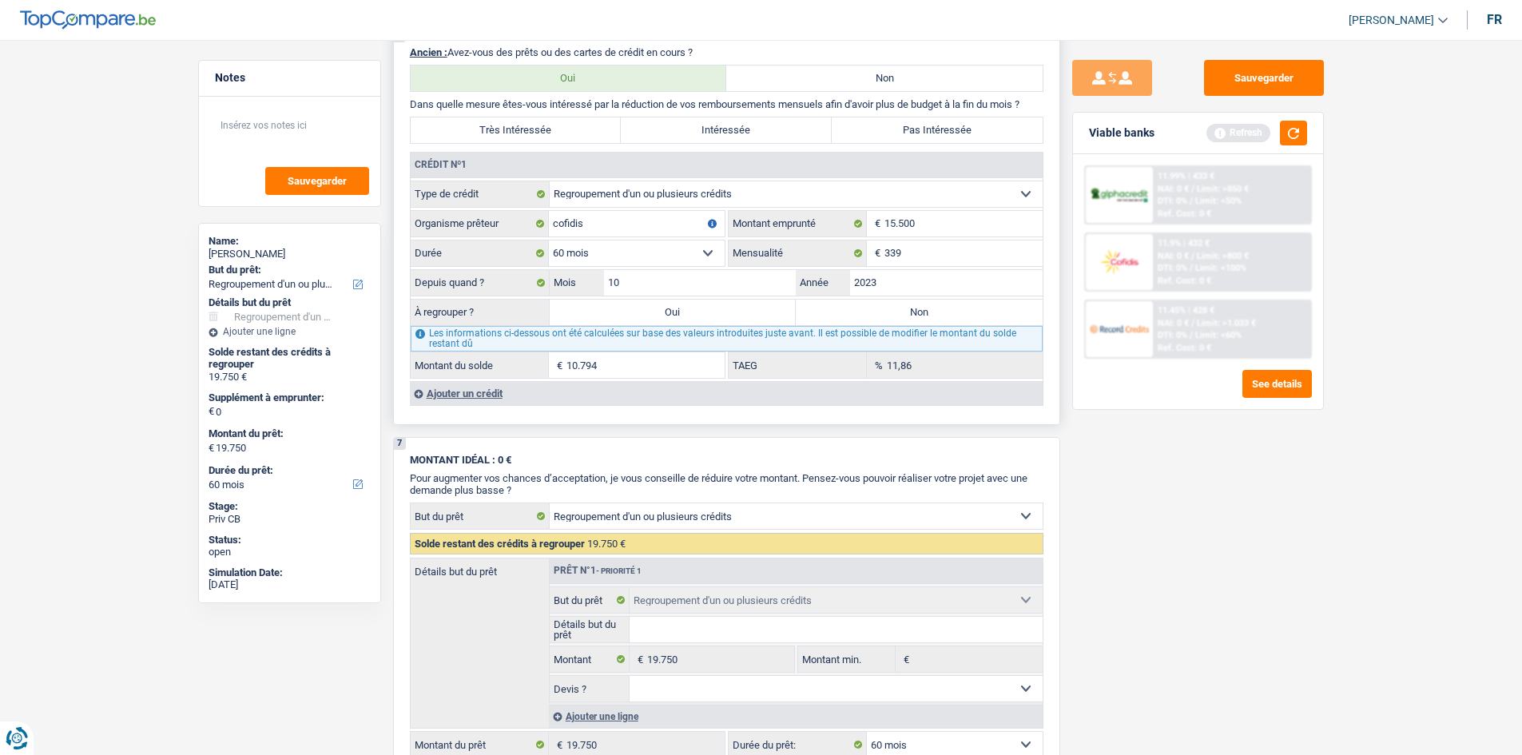
type input "10.794"
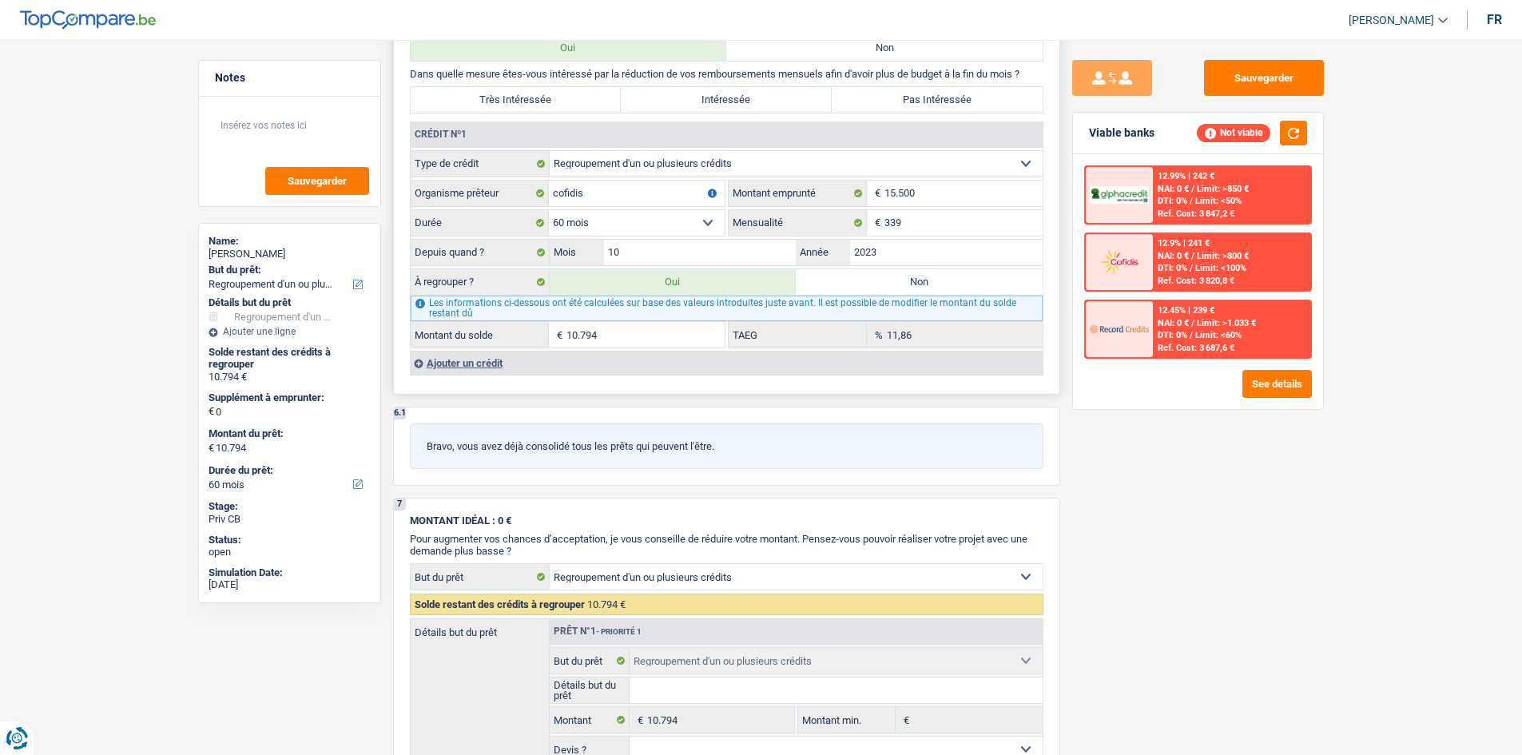
scroll to position [1300, 0]
click at [477, 363] on div "Ajouter un crédit" at bounding box center [726, 362] width 633 height 24
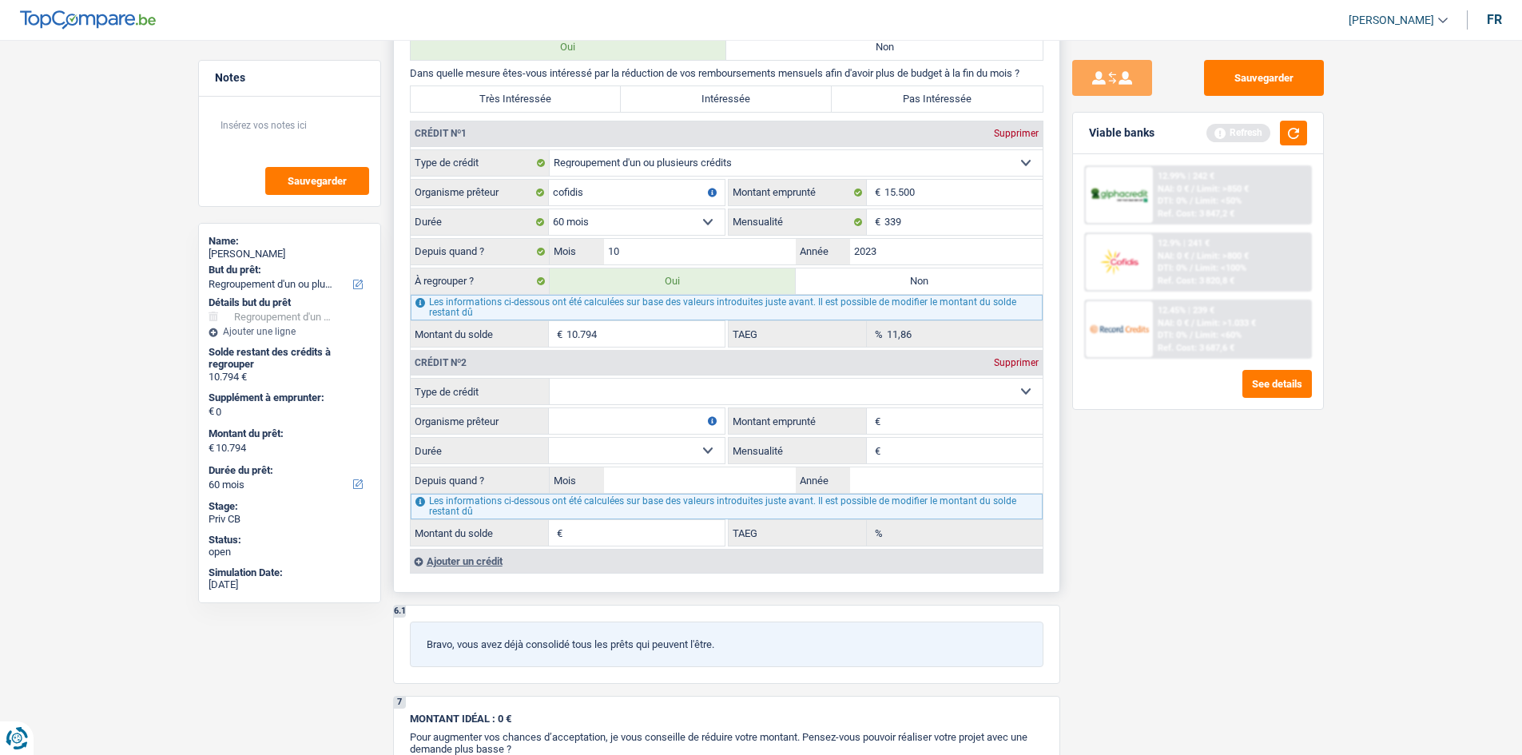
click at [670, 398] on select "Carte ou ouverture de crédit Prêt hypothécaire Vente à tempérament Prêt à tempé…" at bounding box center [796, 392] width 493 height 26
select select "cardOrCredit"
type input "0"
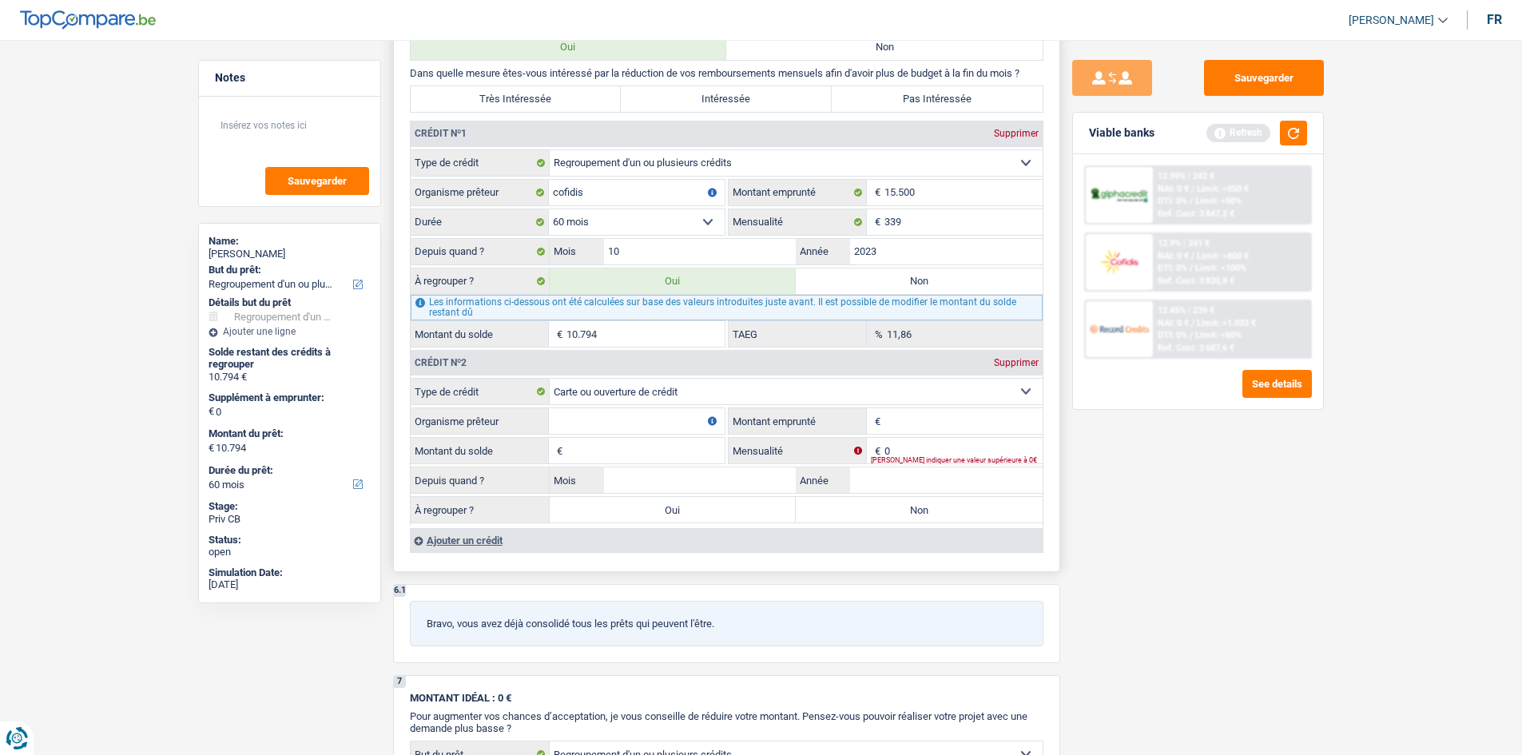
click at [913, 432] on input "Montant emprunté" at bounding box center [963, 421] width 158 height 26
type input "5.500"
click at [652, 425] on input "Organisme prêteur" at bounding box center [637, 421] width 176 height 26
type input "cofidis"
click at [625, 455] on input "Montant du solde" at bounding box center [645, 451] width 158 height 26
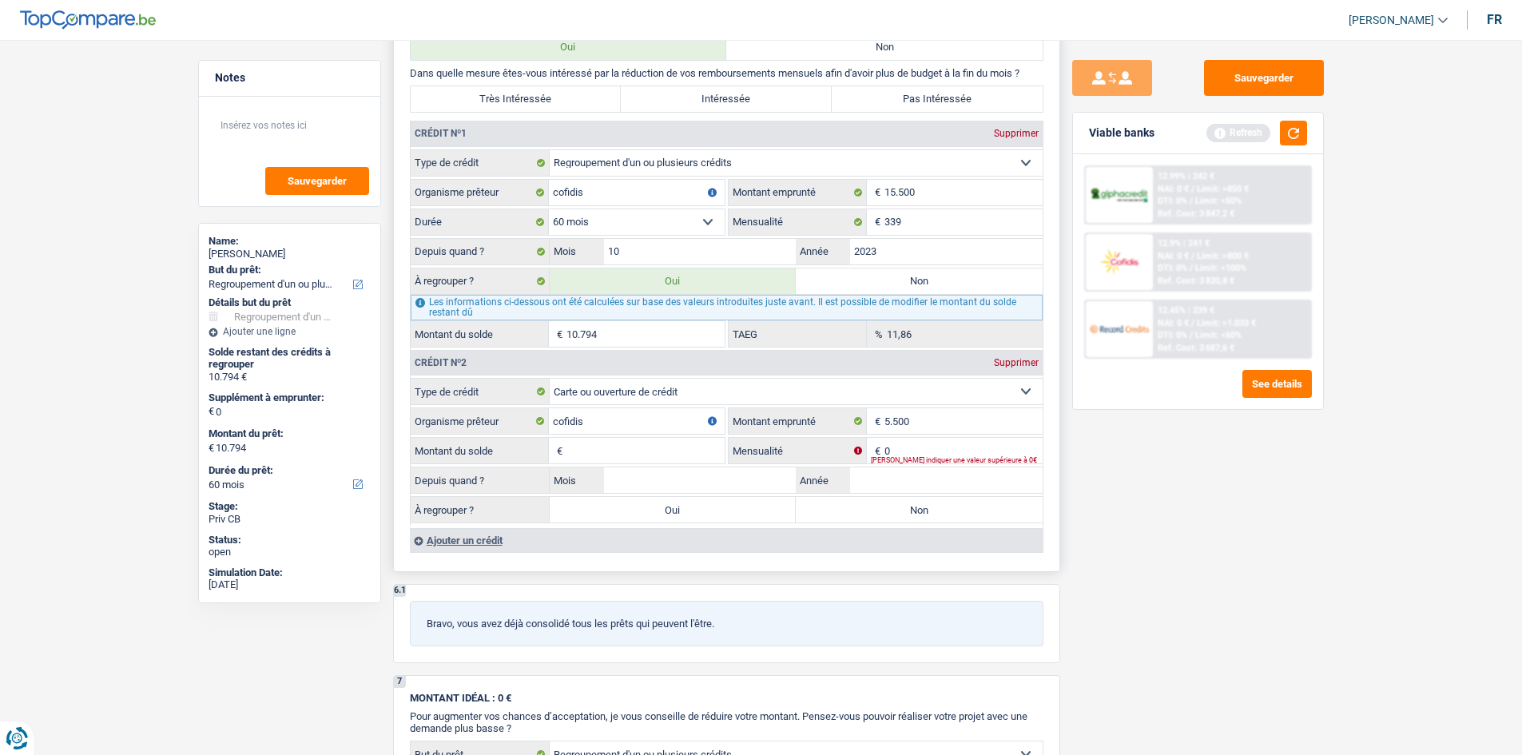
click at [901, 457] on div "[PERSON_NAME] indiquer une valeur supérieure à 0€" at bounding box center [957, 460] width 172 height 6
click at [901, 454] on input "0" at bounding box center [963, 451] width 158 height 26
type input "300"
click at [633, 444] on input "Montant du solde" at bounding box center [645, 451] width 158 height 26
type input "5"
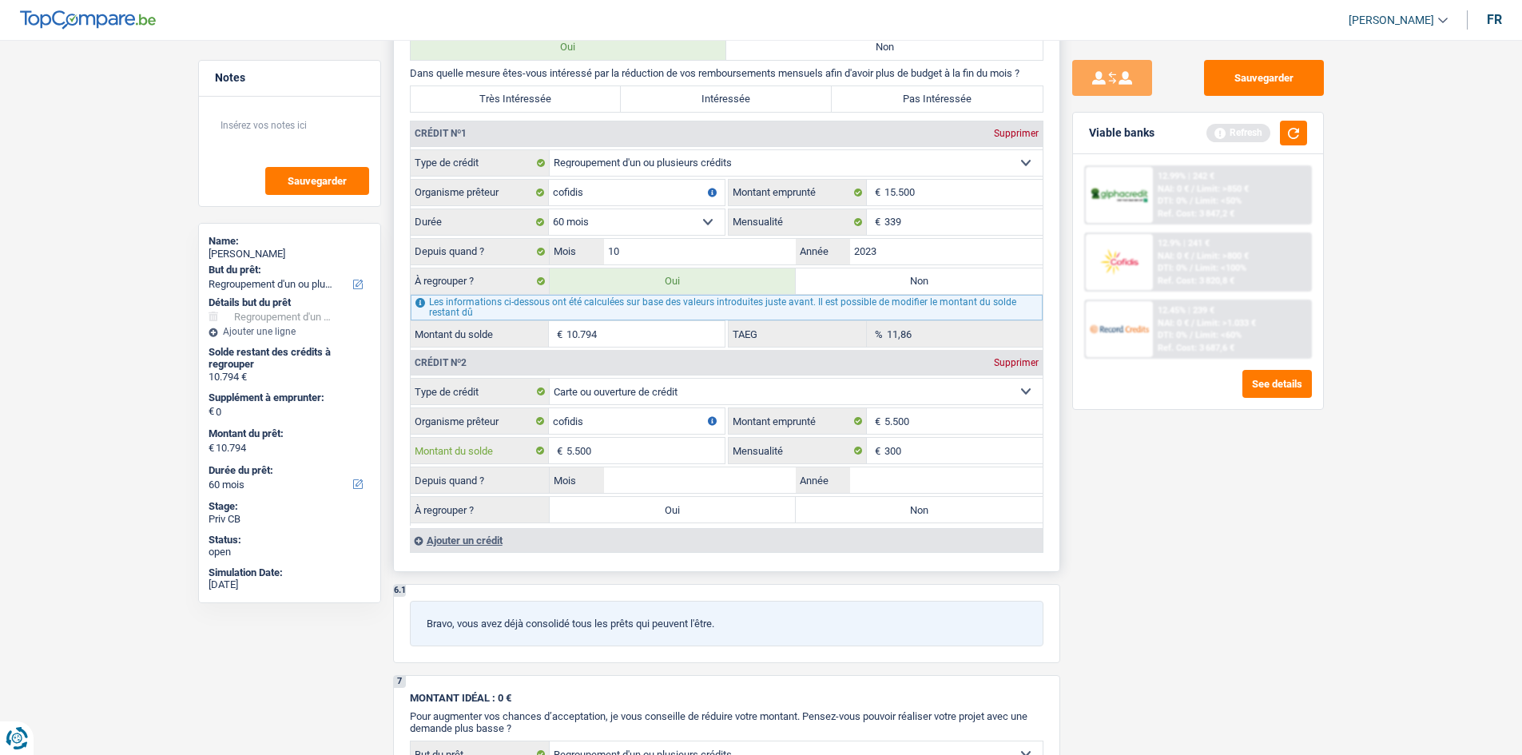
type input "5.500"
click at [889, 474] on input "Année" at bounding box center [946, 480] width 192 height 26
type input "2"
type input "220"
click at [935, 511] on label "Non" at bounding box center [919, 510] width 247 height 26
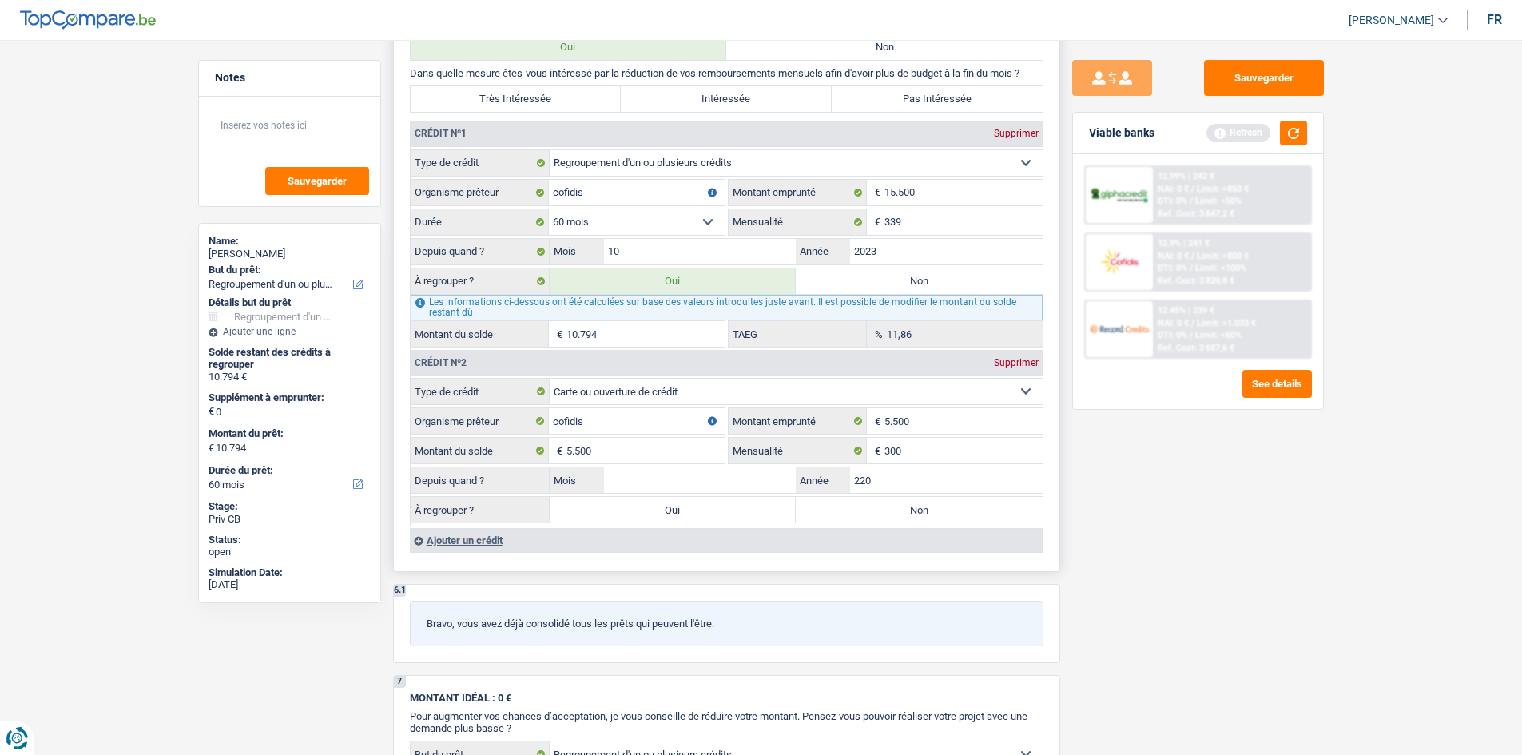
click at [935, 511] on input "Non" at bounding box center [919, 510] width 247 height 26
radio input "true"
click at [919, 488] on div "Entrez une date valide" at bounding box center [773, 489] width 438 height 6
click at [917, 483] on input "220" at bounding box center [946, 480] width 192 height 26
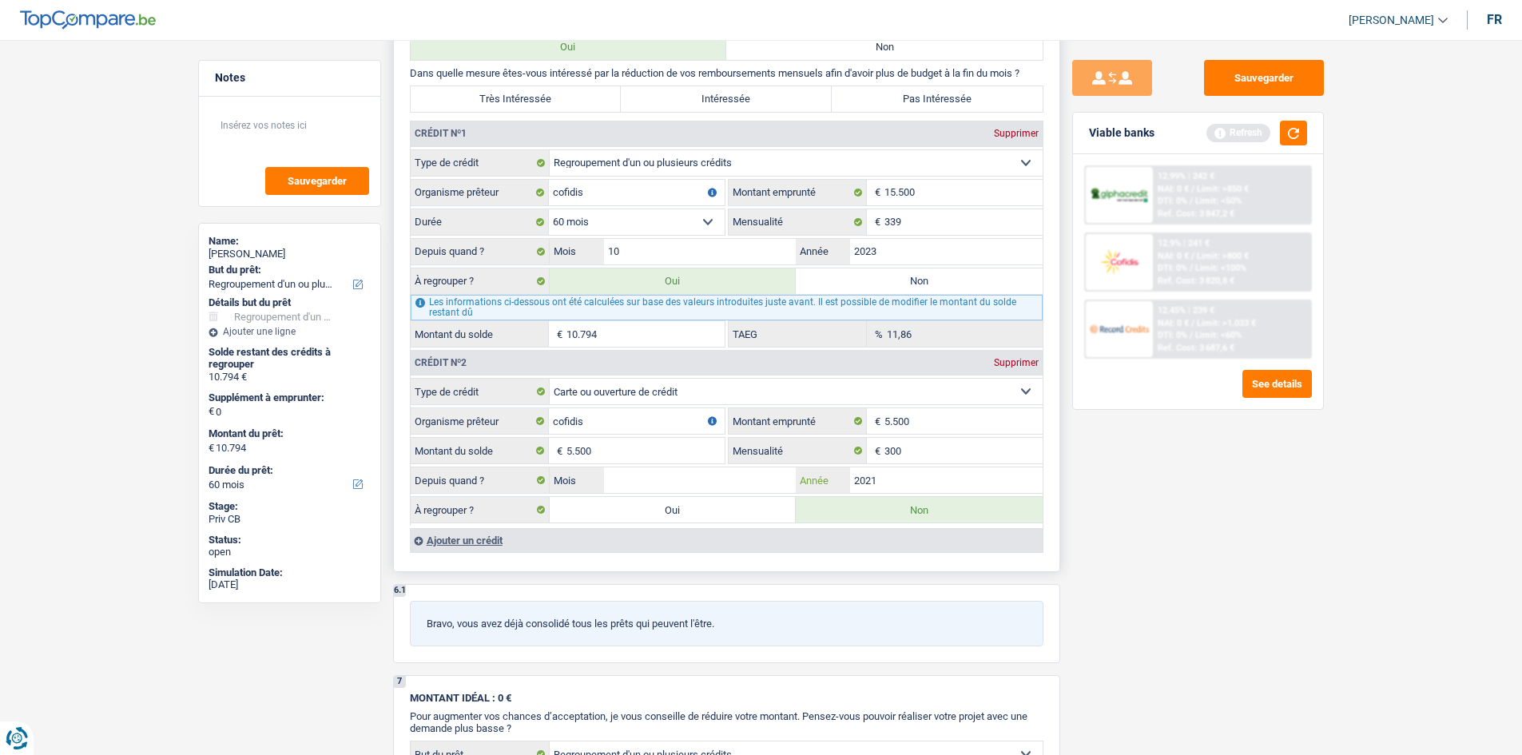
type input "2021"
click at [615, 473] on input "Mois" at bounding box center [700, 480] width 192 height 26
type input "05"
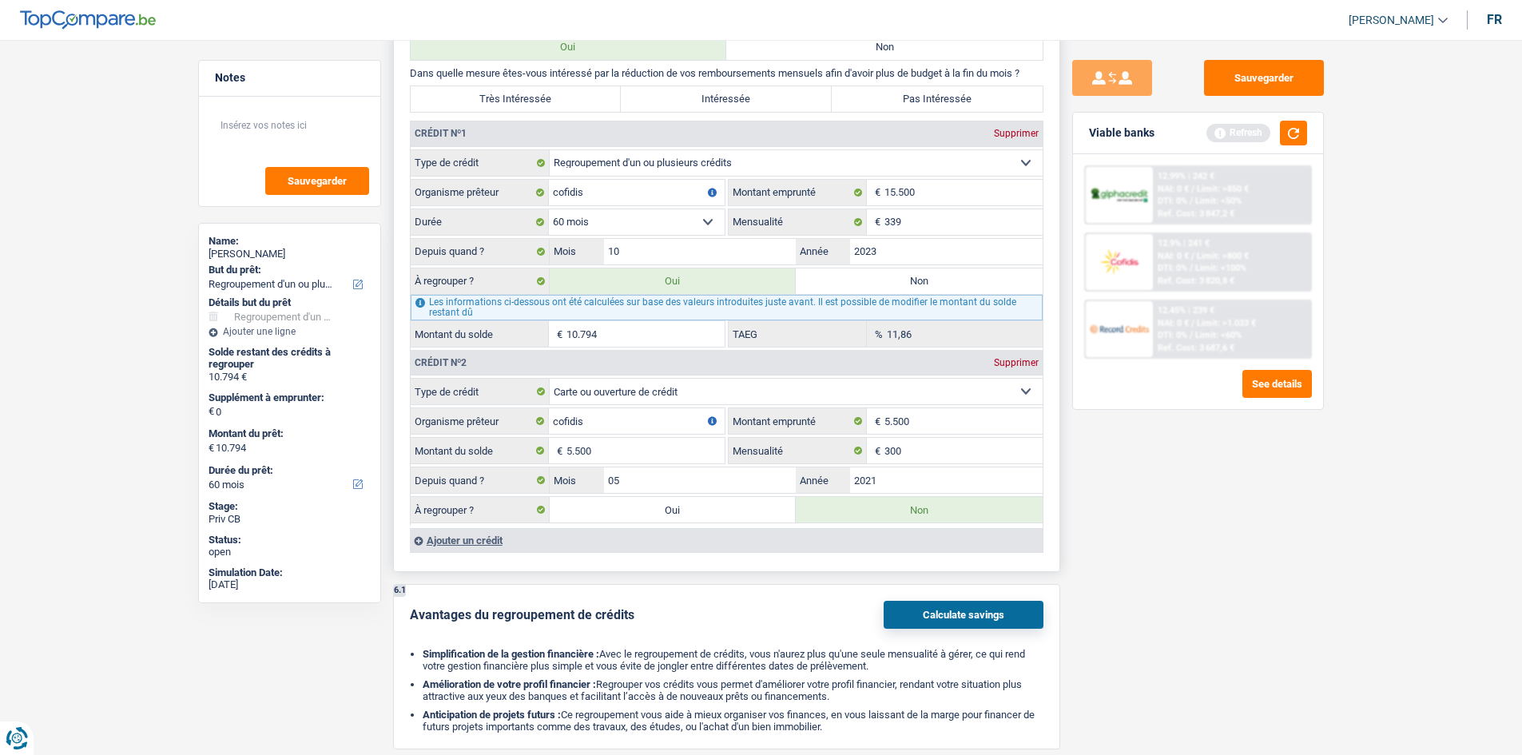
click at [642, 514] on label "Oui" at bounding box center [673, 510] width 247 height 26
click at [642, 514] on input "Oui" at bounding box center [673, 510] width 247 height 26
radio input "true"
type input "16.294"
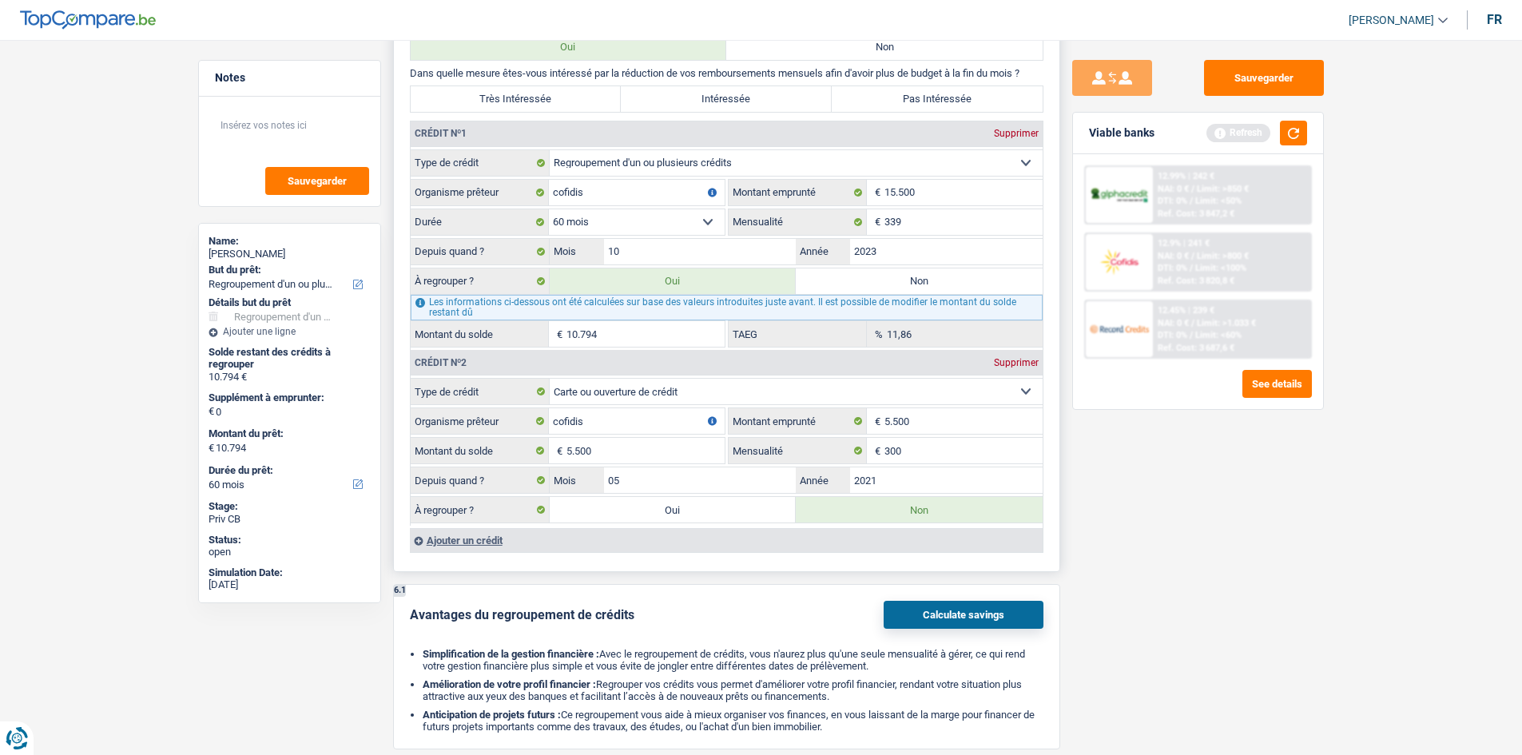
type input "16.294"
radio input "false"
select select "84"
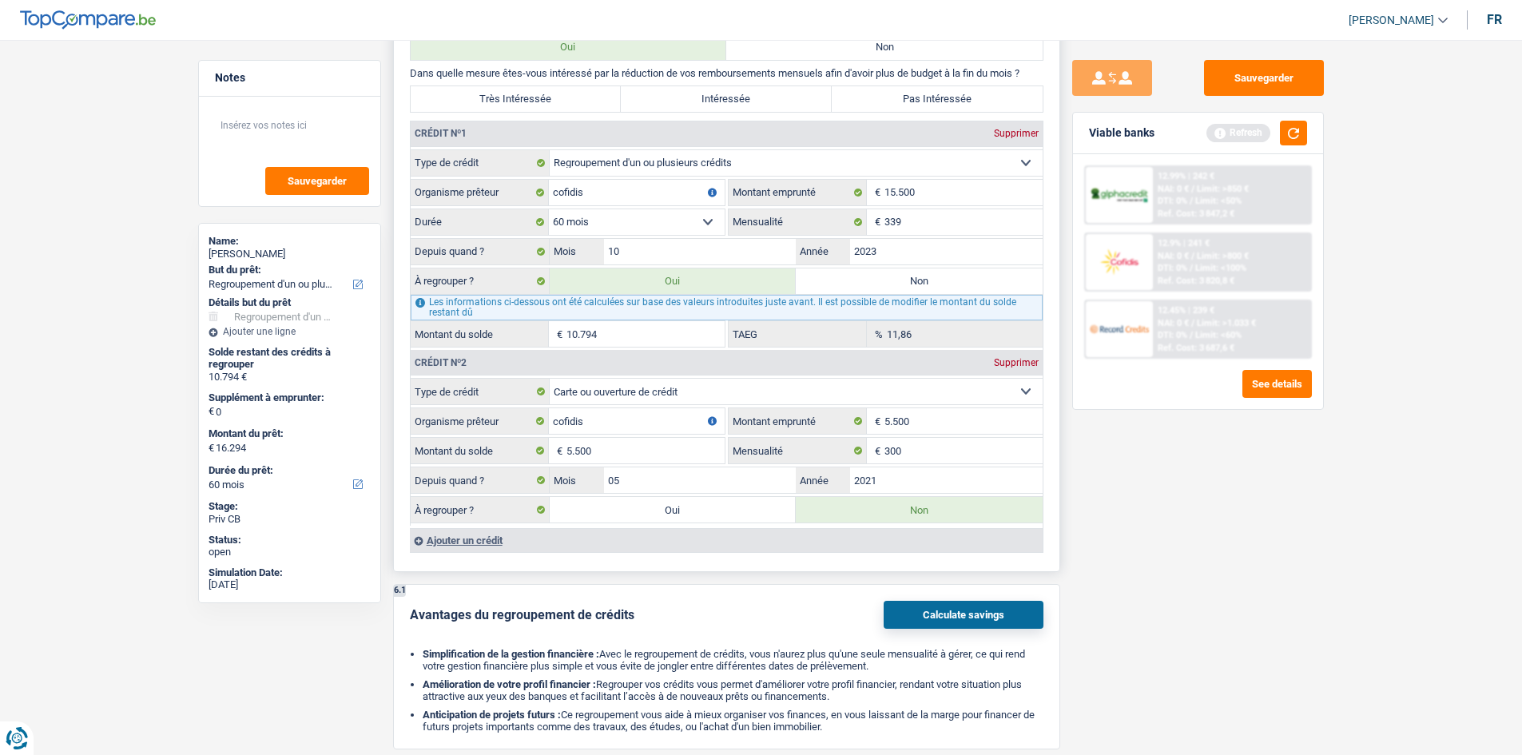
select select "84"
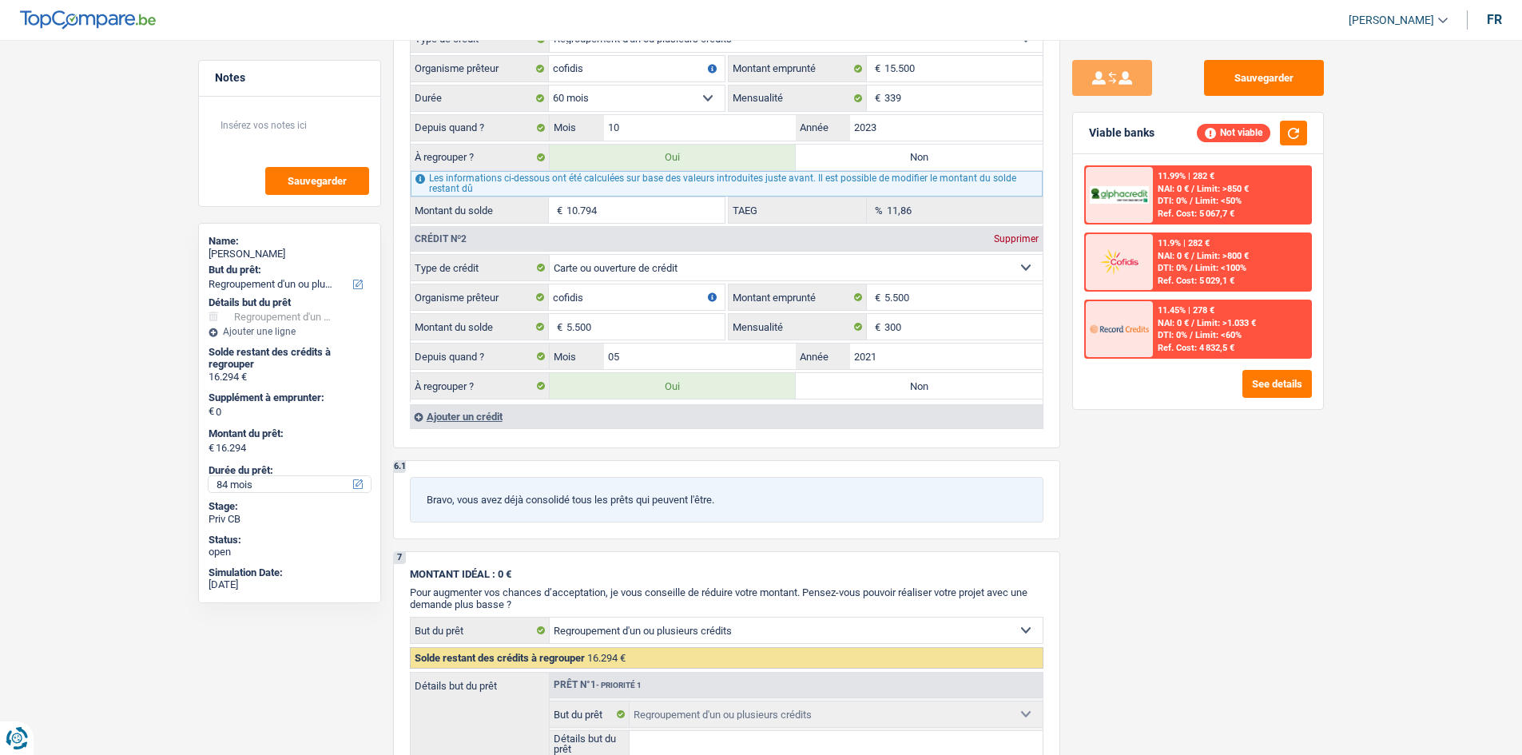
scroll to position [1424, 0]
click at [451, 411] on div "Ajouter un crédit" at bounding box center [726, 415] width 633 height 24
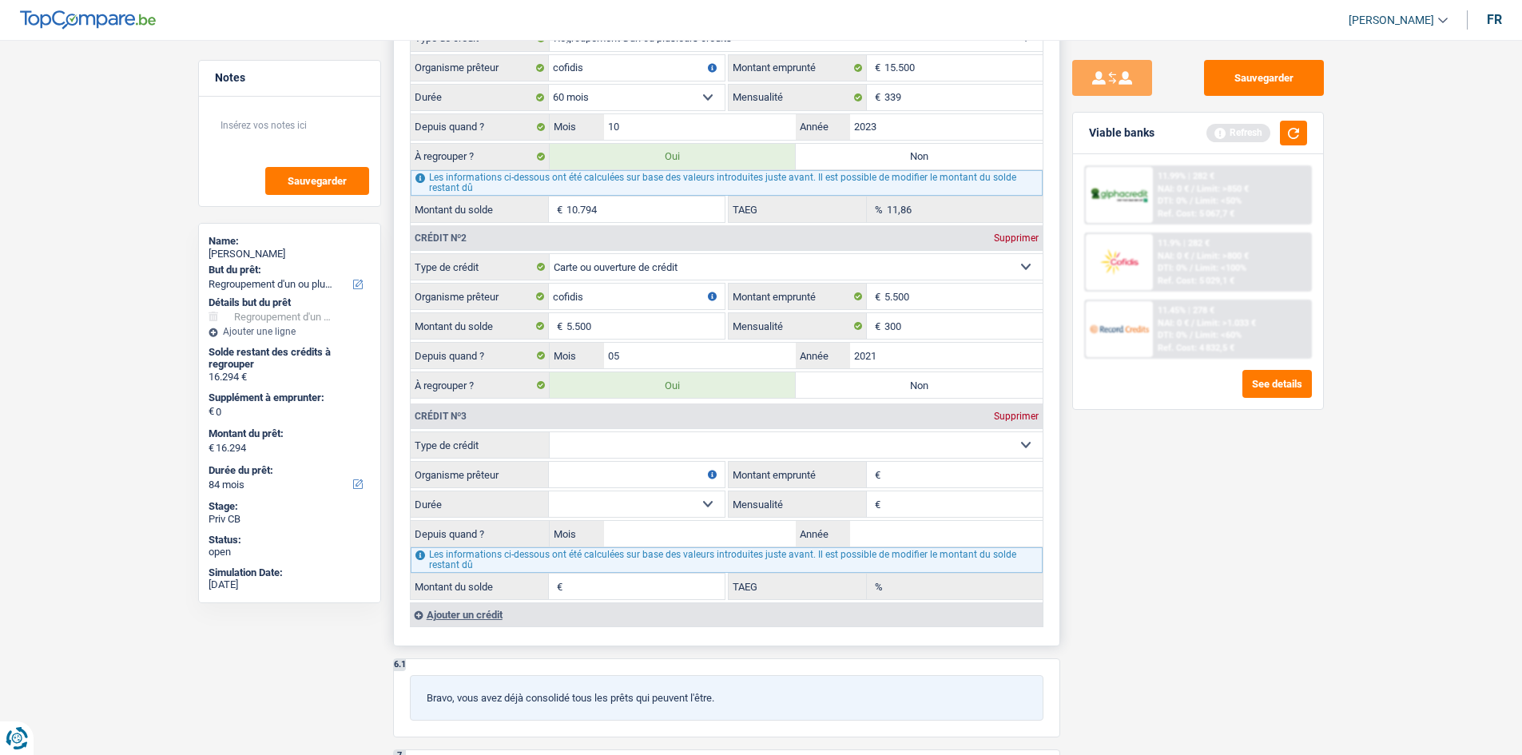
click at [610, 442] on select "Carte ou ouverture de crédit Prêt hypothécaire Vente à tempérament Prêt à tempé…" at bounding box center [796, 445] width 493 height 26
select select "cardOrCredit"
type input "0"
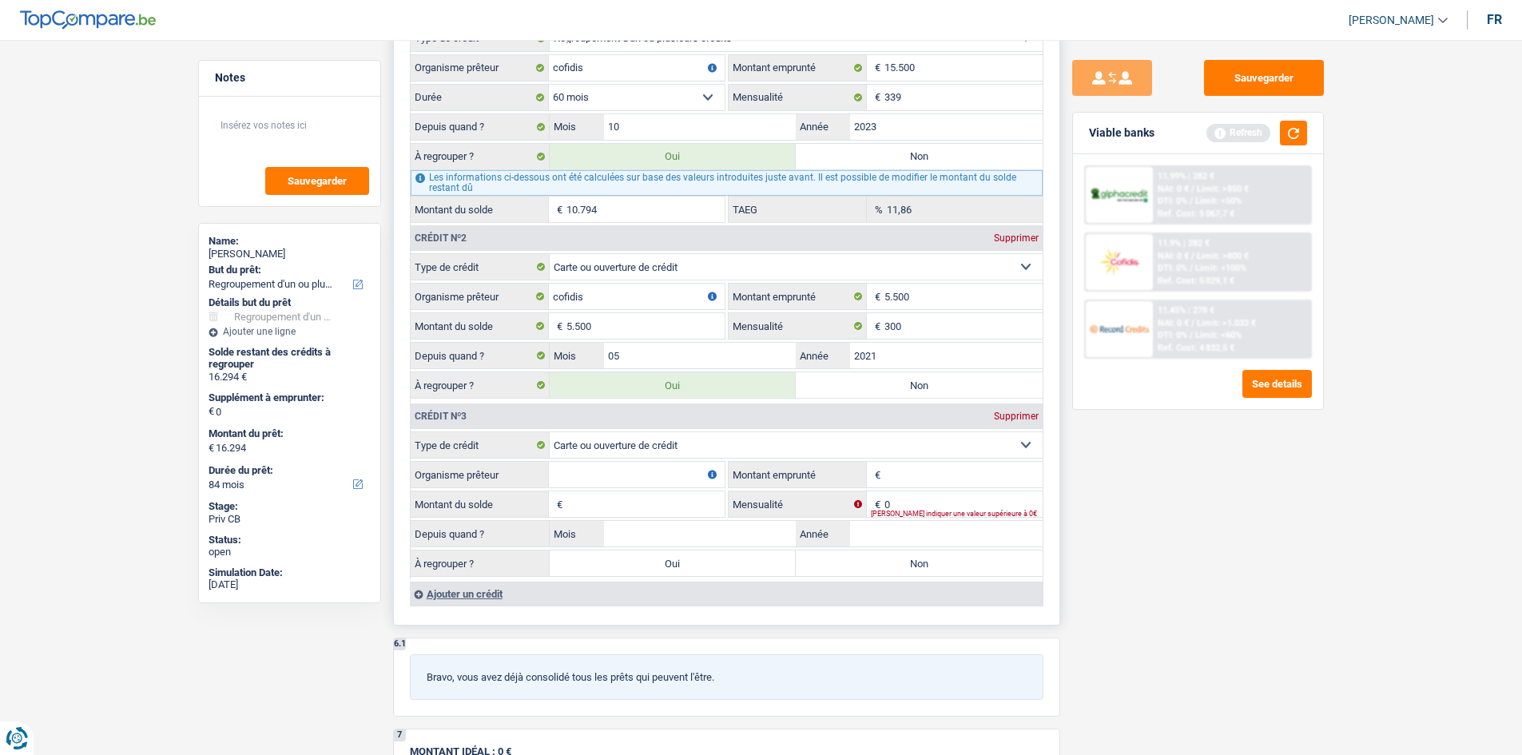
click at [901, 463] on input "Montant emprunté" at bounding box center [963, 475] width 158 height 26
type input "1.250"
click at [562, 470] on input "Organisme prêteur" at bounding box center [637, 475] width 176 height 26
type input "belfius"
click at [631, 495] on input "Montant du solde" at bounding box center [645, 504] width 158 height 26
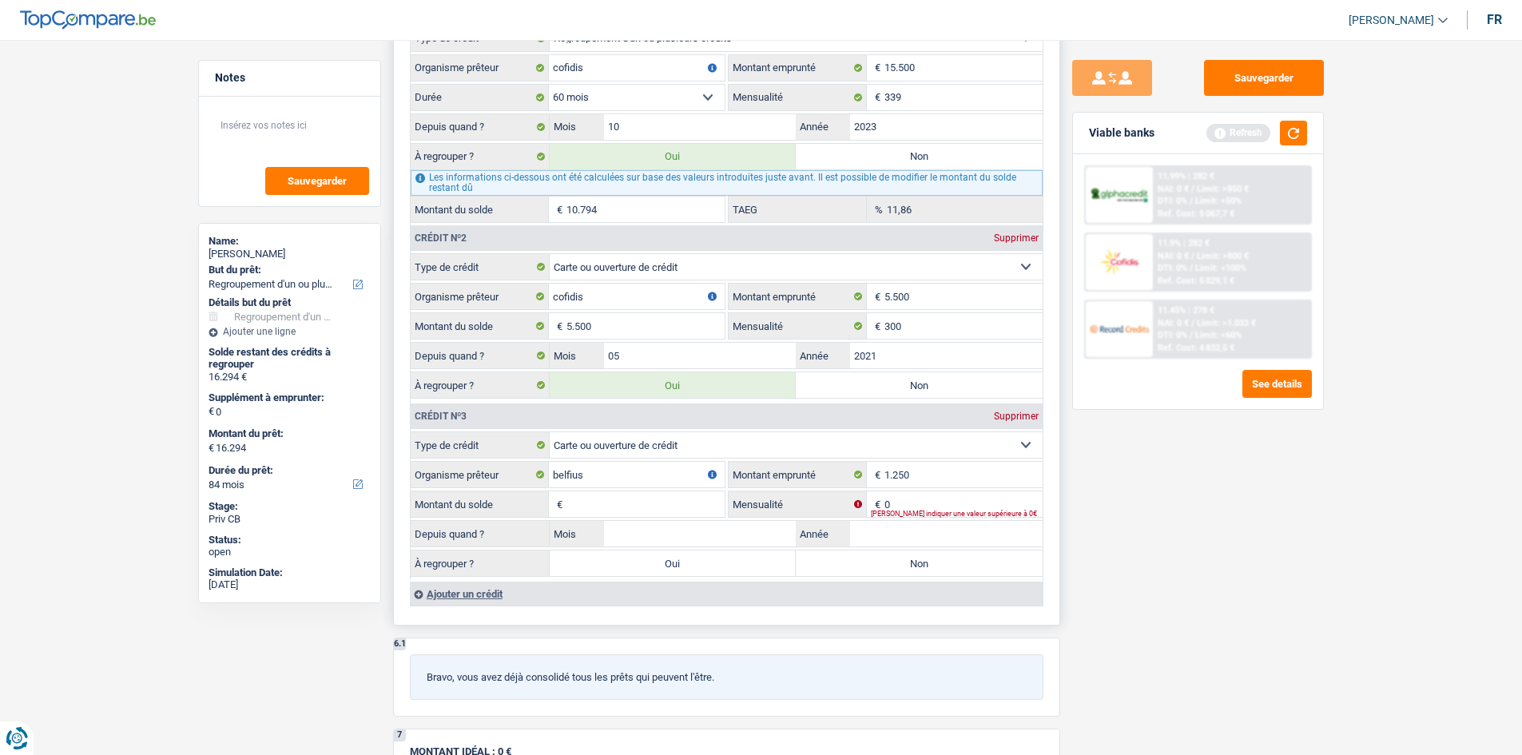
click at [938, 510] on div "[PERSON_NAME] indiquer une valeur supérieure à 0€" at bounding box center [957, 513] width 172 height 6
click at [577, 500] on input "Montant du solde" at bounding box center [645, 504] width 158 height 26
click at [895, 510] on div "[PERSON_NAME] indiquer une valeur supérieure à 0€" at bounding box center [957, 513] width 172 height 6
click at [895, 506] on input "0" at bounding box center [963, 504] width 158 height 26
click at [598, 499] on input "Montant du solde" at bounding box center [645, 504] width 158 height 26
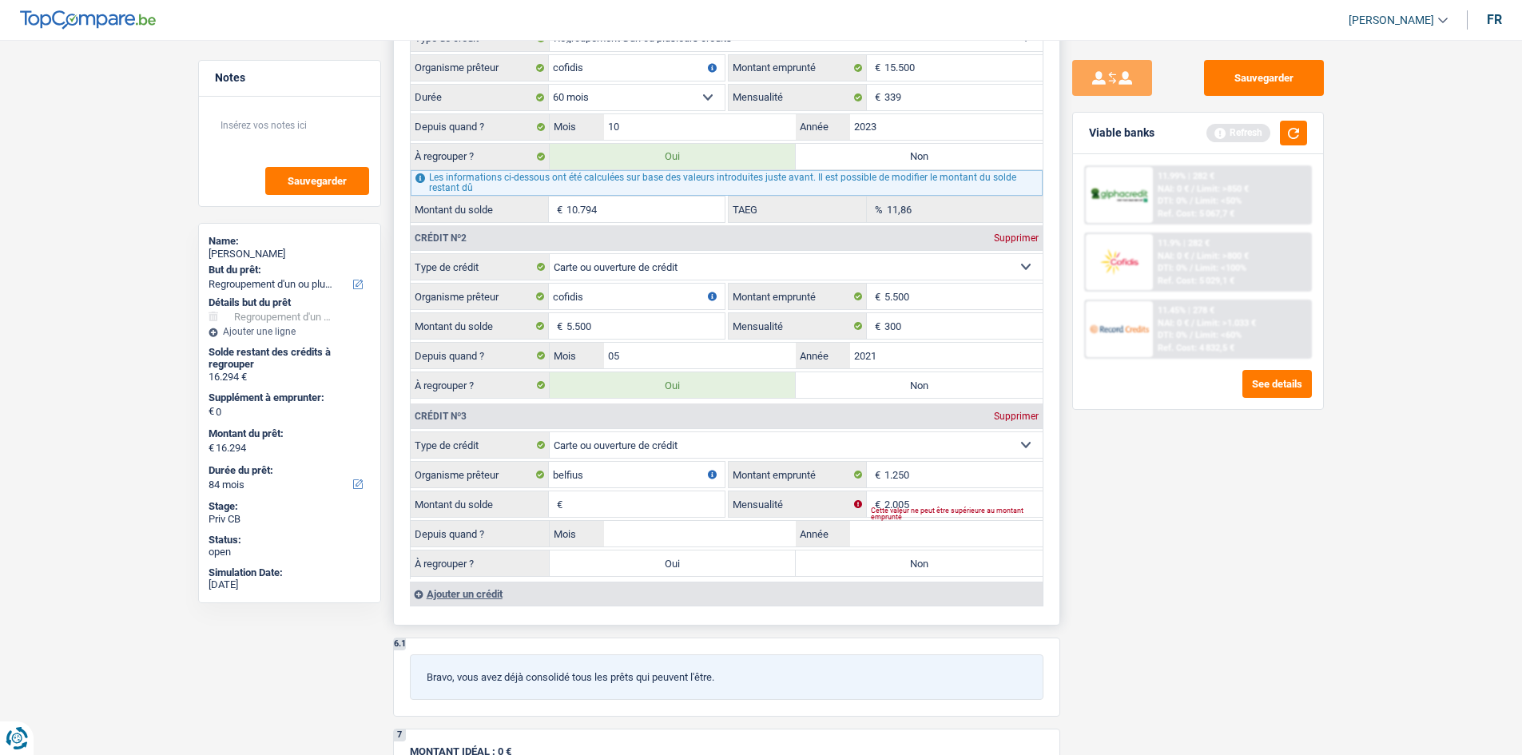
drag, startPoint x: 920, startPoint y: 510, endPoint x: 843, endPoint y: 509, distance: 77.5
click at [843, 509] on div "2.005 € Mensualité Cette valeur ne peut être supérieure au montant emprunté" at bounding box center [885, 504] width 314 height 26
click at [941, 505] on input "2.005" at bounding box center [963, 504] width 158 height 26
type input "2"
click at [939, 528] on input "Année" at bounding box center [946, 534] width 192 height 26
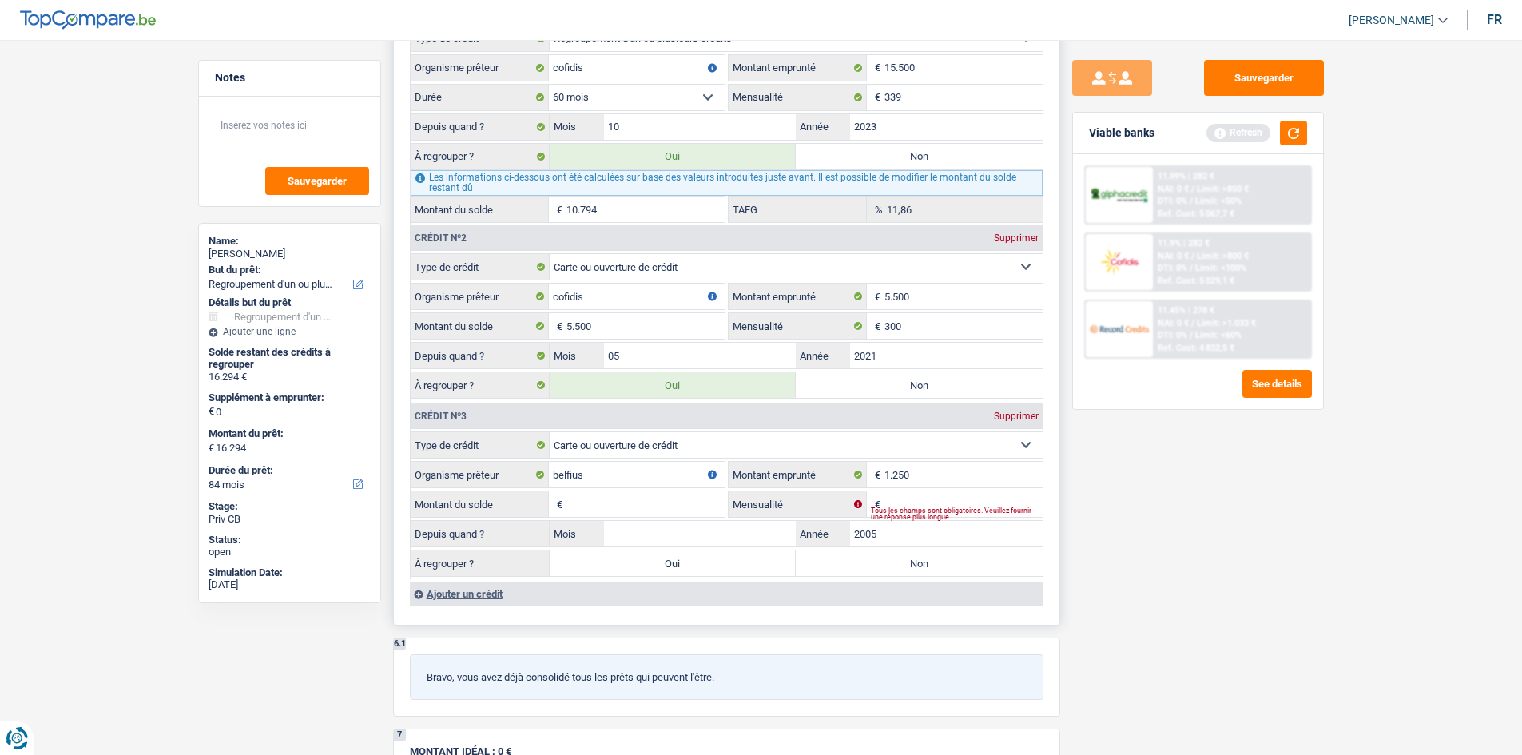
type input "2005"
click at [664, 539] on input "Mois" at bounding box center [700, 534] width 192 height 26
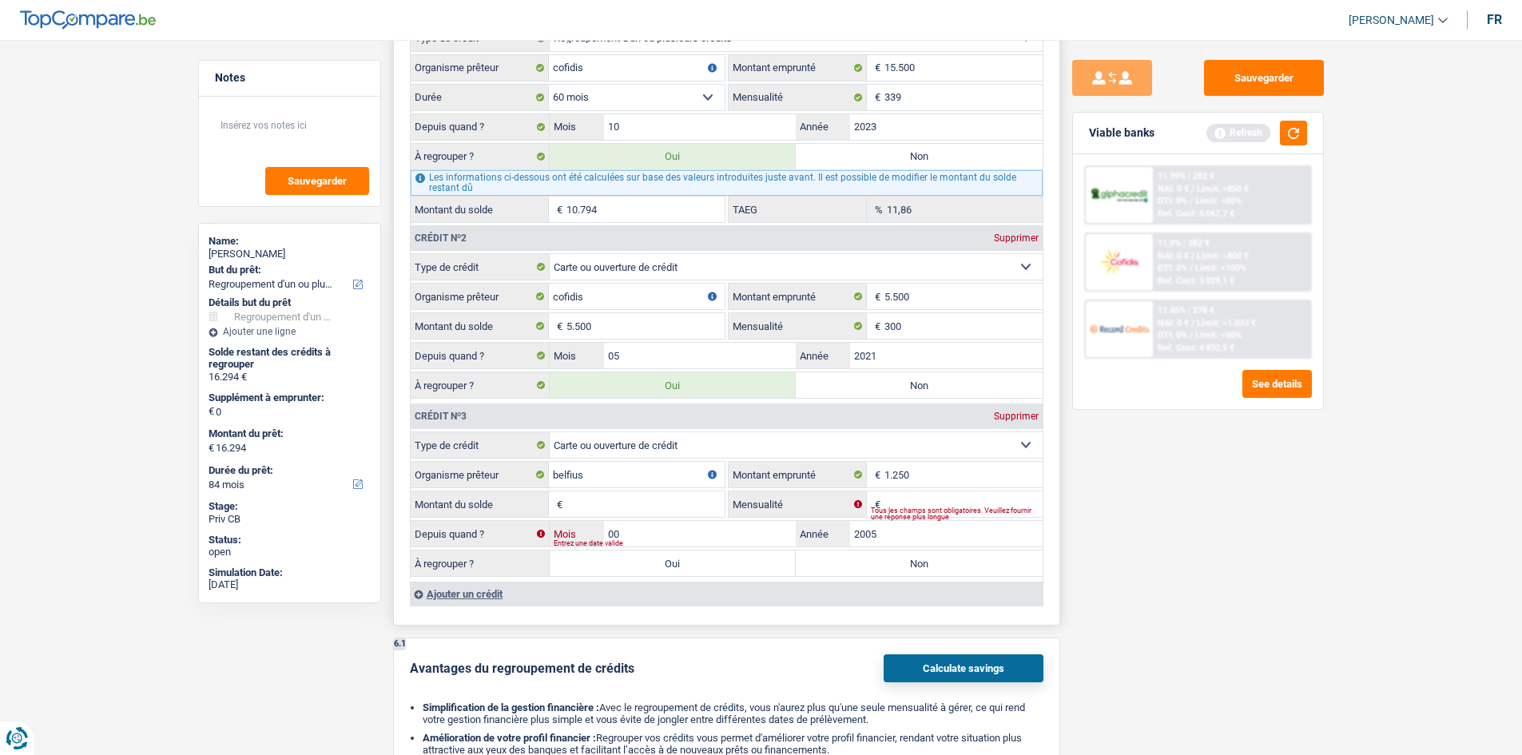
click at [664, 539] on input "00" at bounding box center [700, 534] width 192 height 26
type input "00"
click at [589, 498] on input "Montant du solde" at bounding box center [645, 504] width 158 height 26
type input "1.250"
drag, startPoint x: 752, startPoint y: 557, endPoint x: 702, endPoint y: 560, distance: 50.4
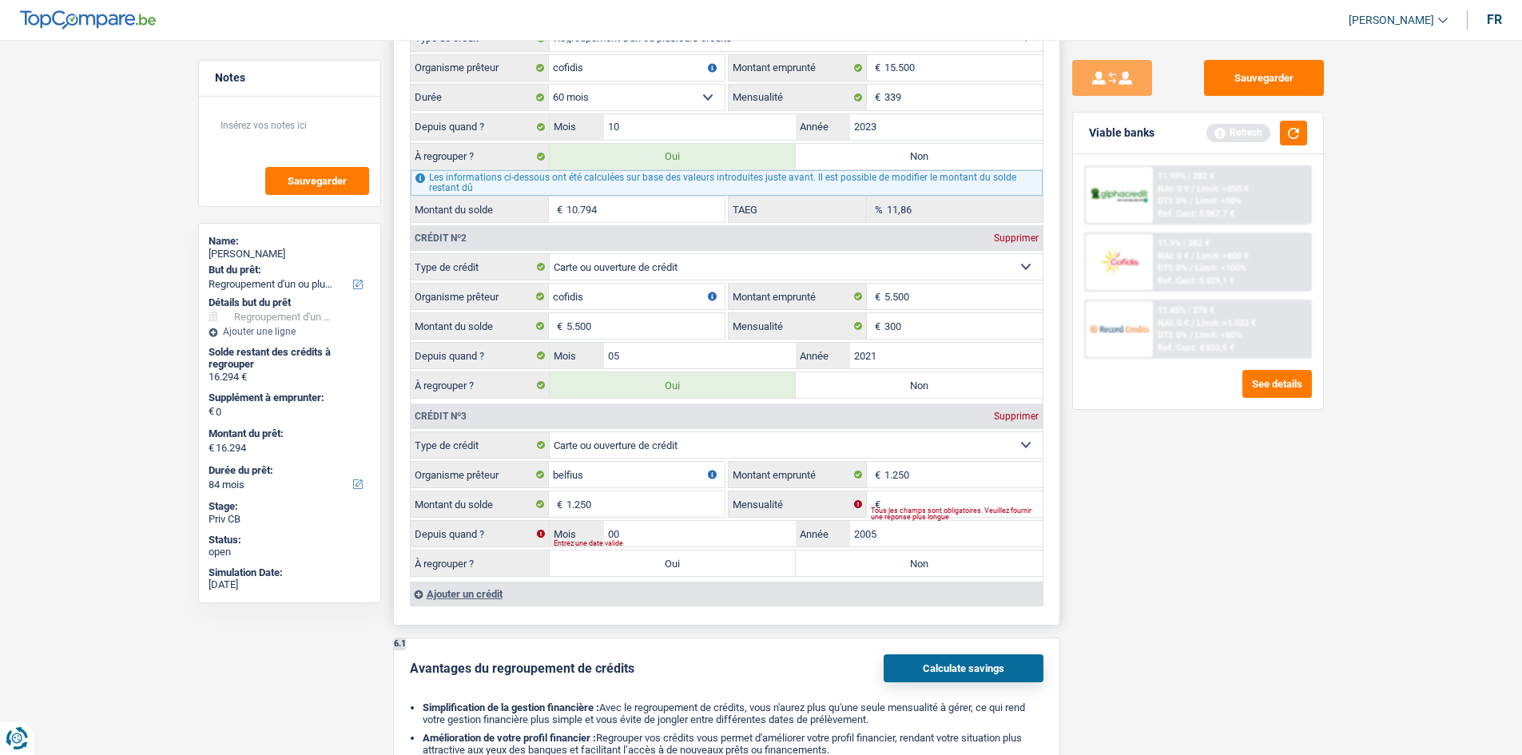
click at [702, 560] on fieldset "Carte ou ouverture de crédit Prêt hypothécaire Vente à tempérament Prêt à tempé…" at bounding box center [727, 505] width 632 height 148
click at [702, 560] on label "Oui" at bounding box center [673, 563] width 247 height 26
click at [702, 560] on input "Oui" at bounding box center [673, 563] width 247 height 26
radio input "true"
type input "17.544"
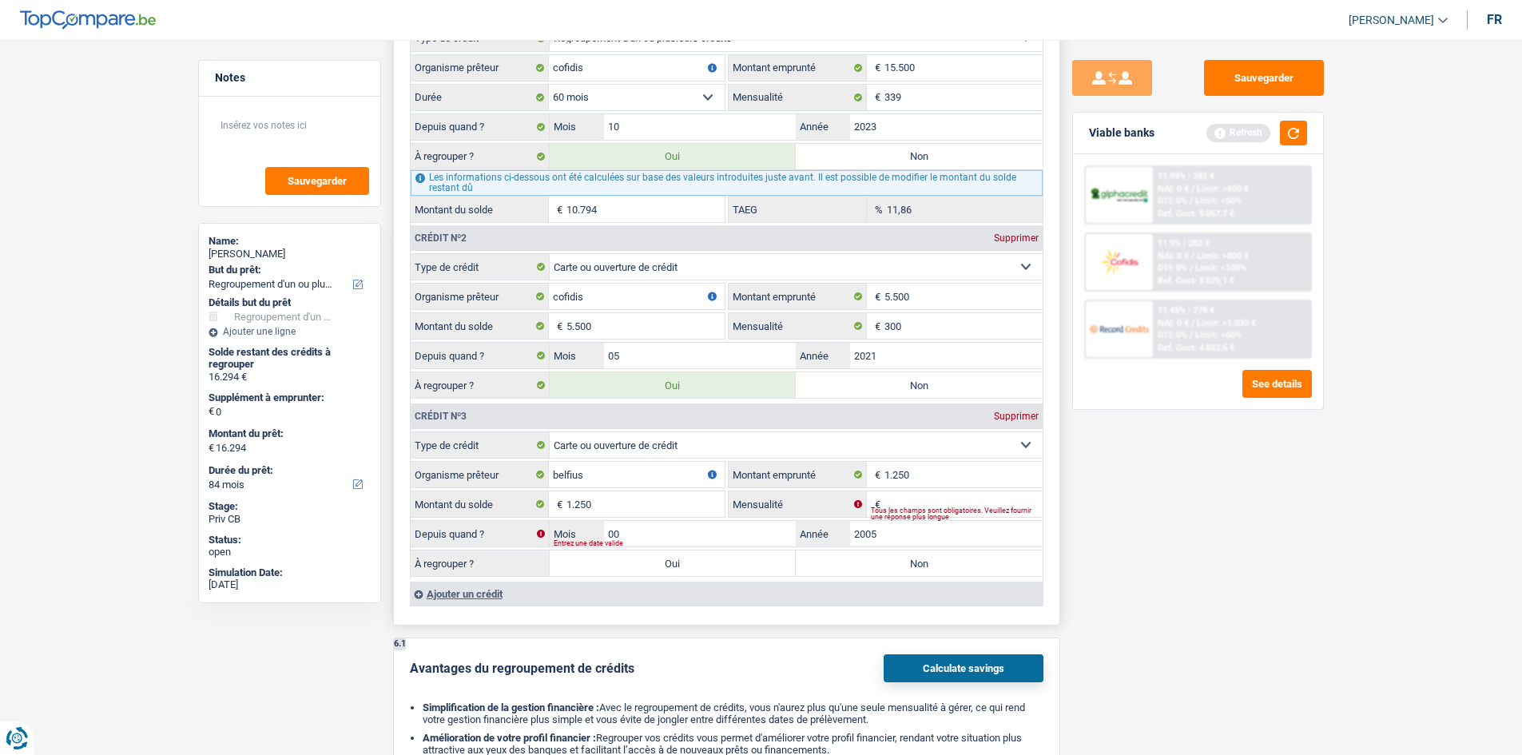
type input "17.544"
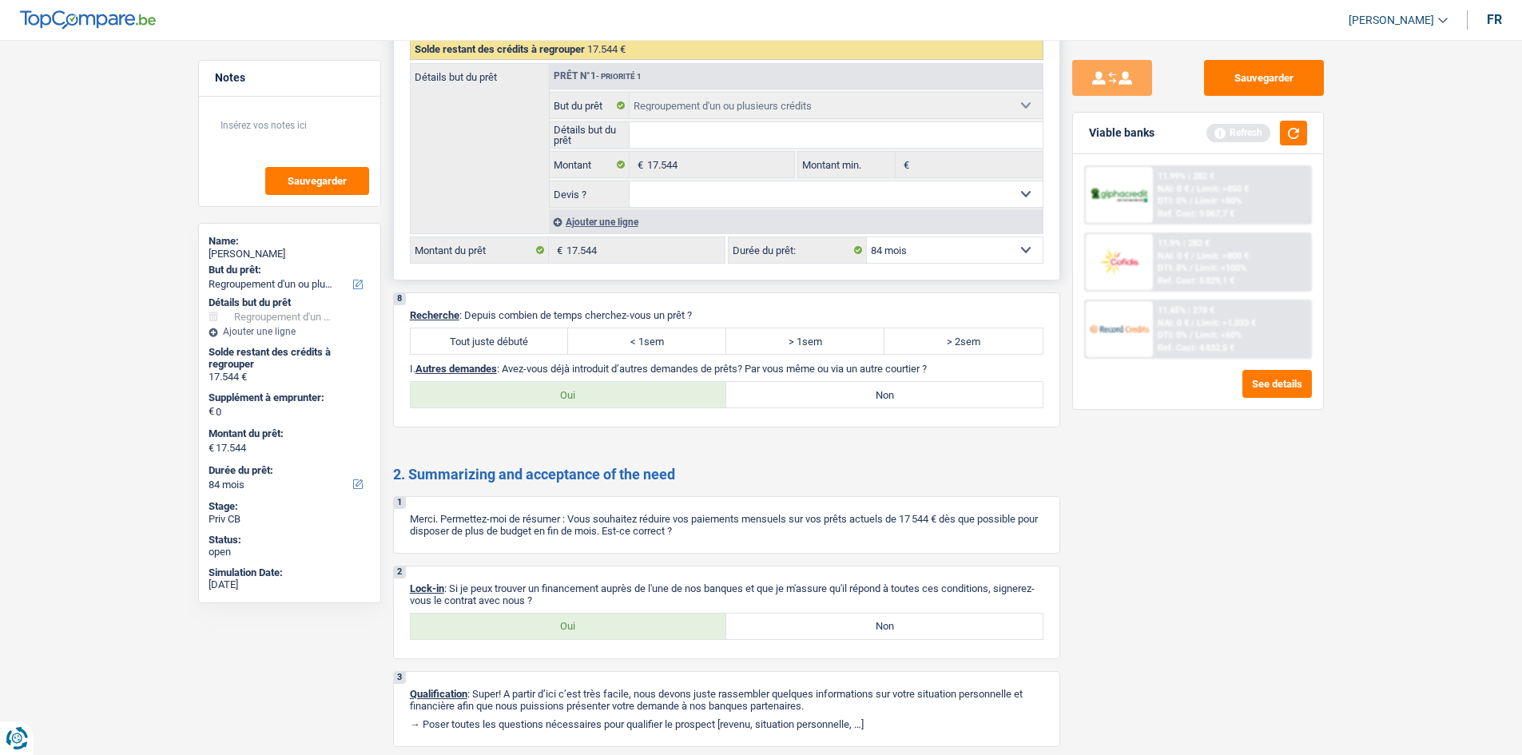
scroll to position [2211, 0]
click at [783, 344] on label "> 1sem" at bounding box center [805, 340] width 158 height 26
click at [783, 344] on input "> 1sem" at bounding box center [805, 340] width 158 height 26
radio input "true"
click at [807, 395] on label "Non" at bounding box center [884, 394] width 316 height 26
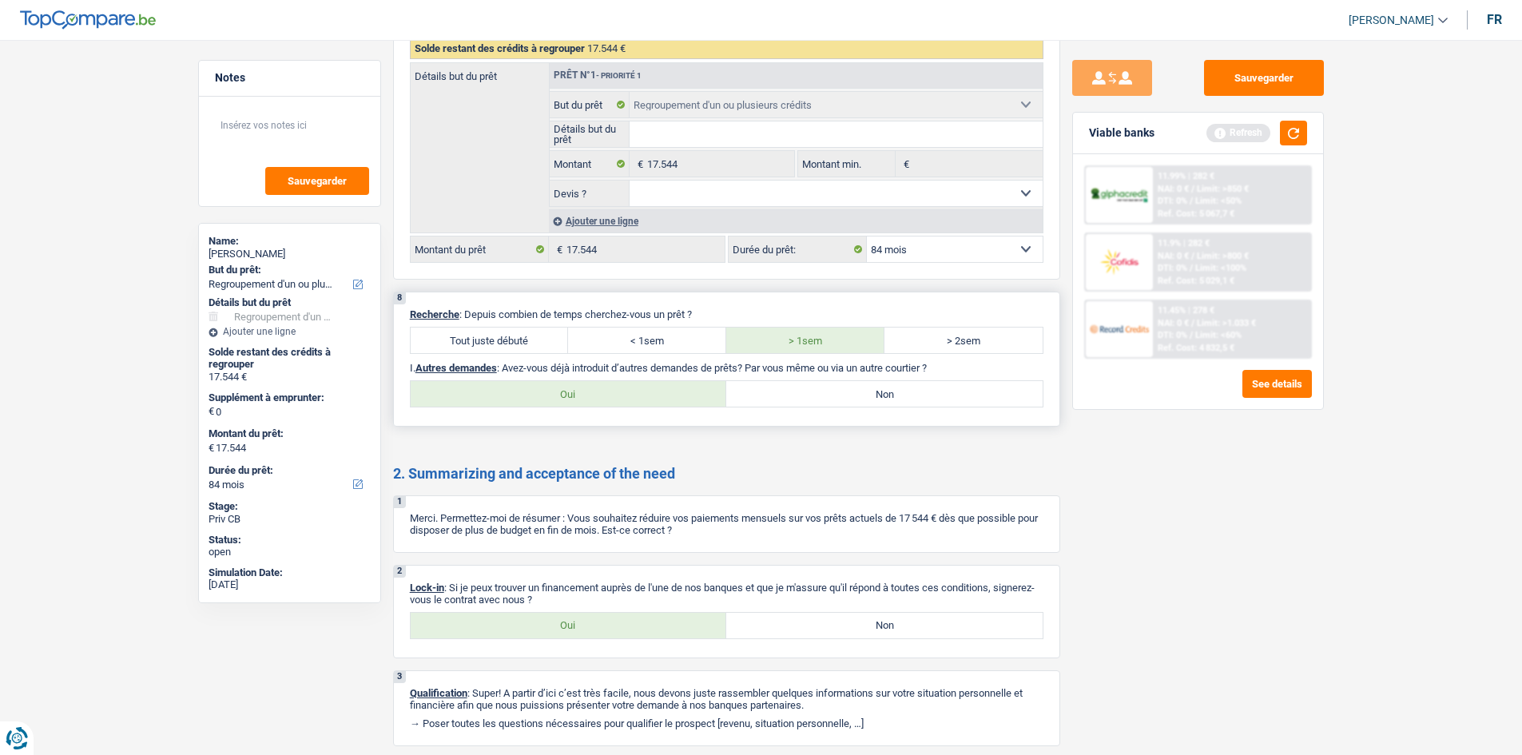
click at [807, 395] on input "Non" at bounding box center [884, 394] width 316 height 26
radio input "true"
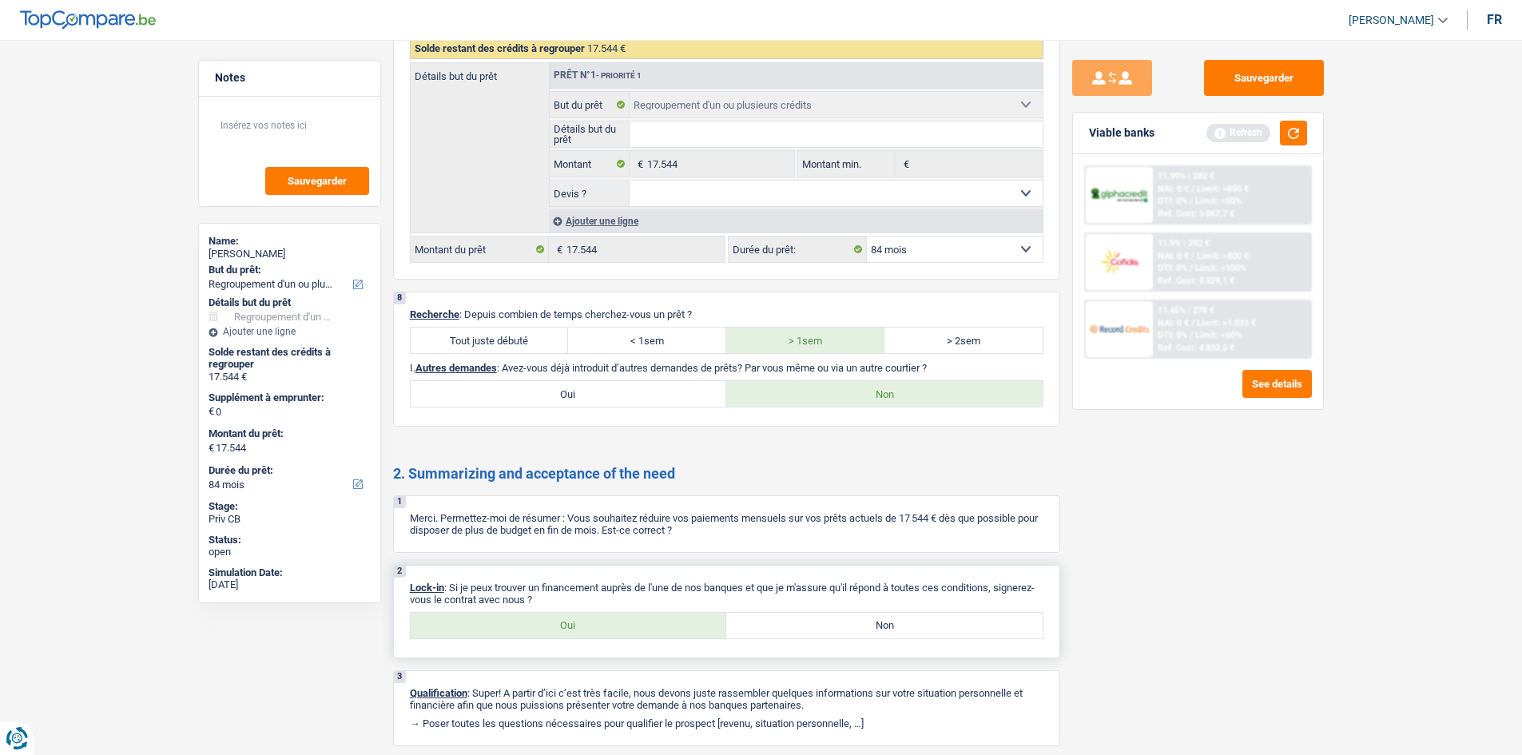
scroll to position [2262, 0]
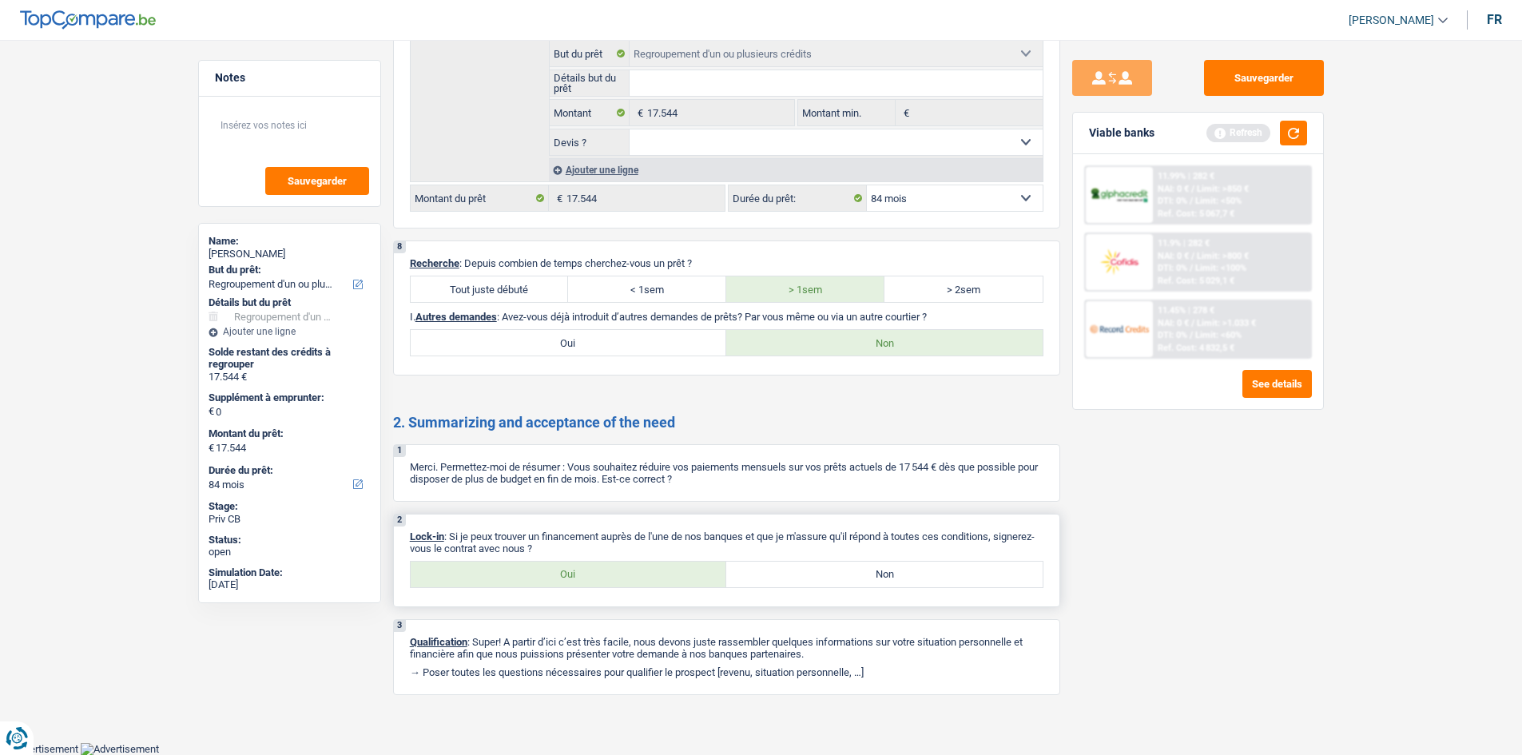
click at [562, 568] on label "Oui" at bounding box center [569, 574] width 316 height 26
click at [562, 568] on input "Oui" at bounding box center [569, 574] width 316 height 26
radio input "true"
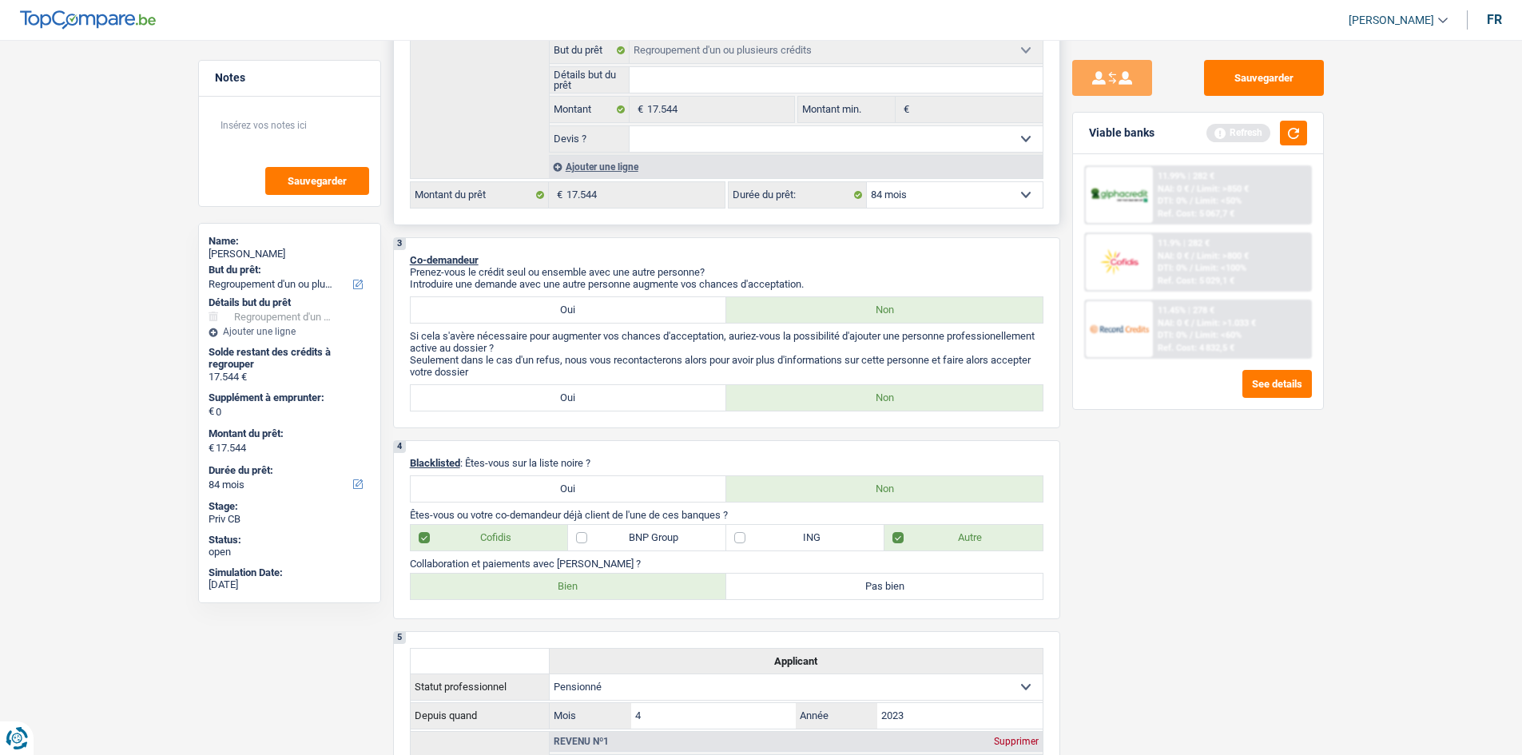
scroll to position [0, 0]
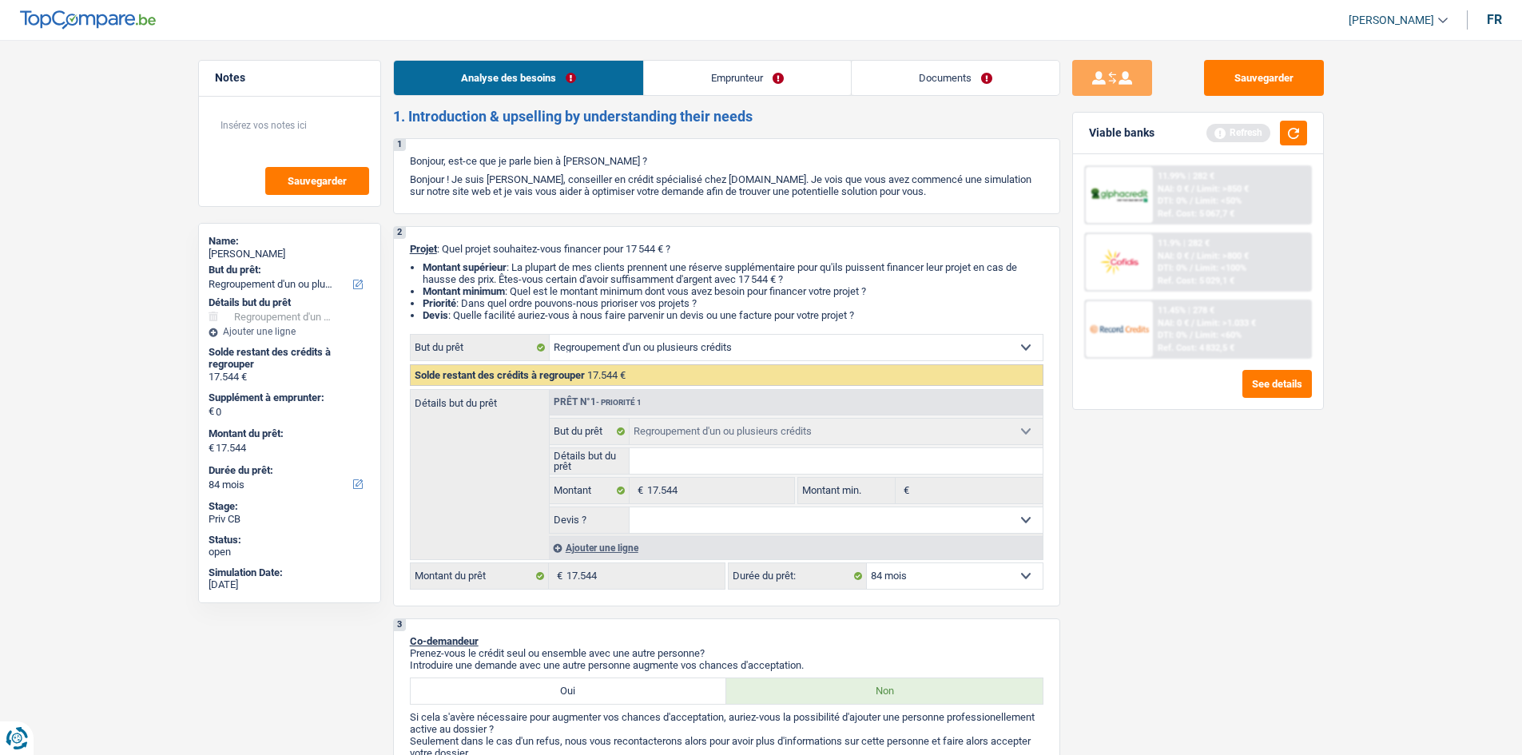
click at [754, 71] on link "Emprunteur" at bounding box center [747, 78] width 207 height 34
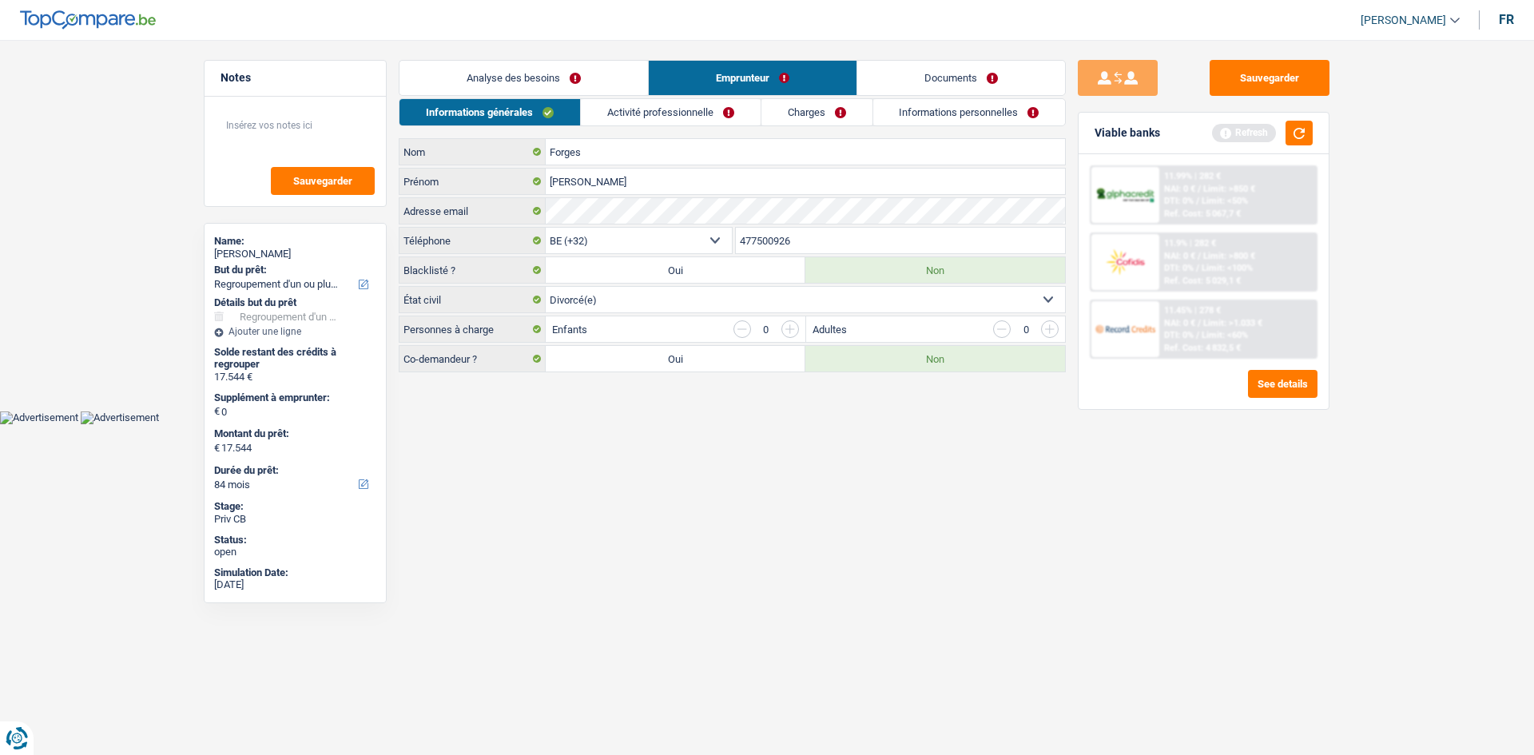
click at [632, 299] on select "Célibataire Marié(e) Cohabitant(e) légal(e) Divorcé(e) Veuf(ve) Séparé (de fait…" at bounding box center [805, 300] width 519 height 26
click at [789, 327] on input "button" at bounding box center [790, 329] width 18 height 18
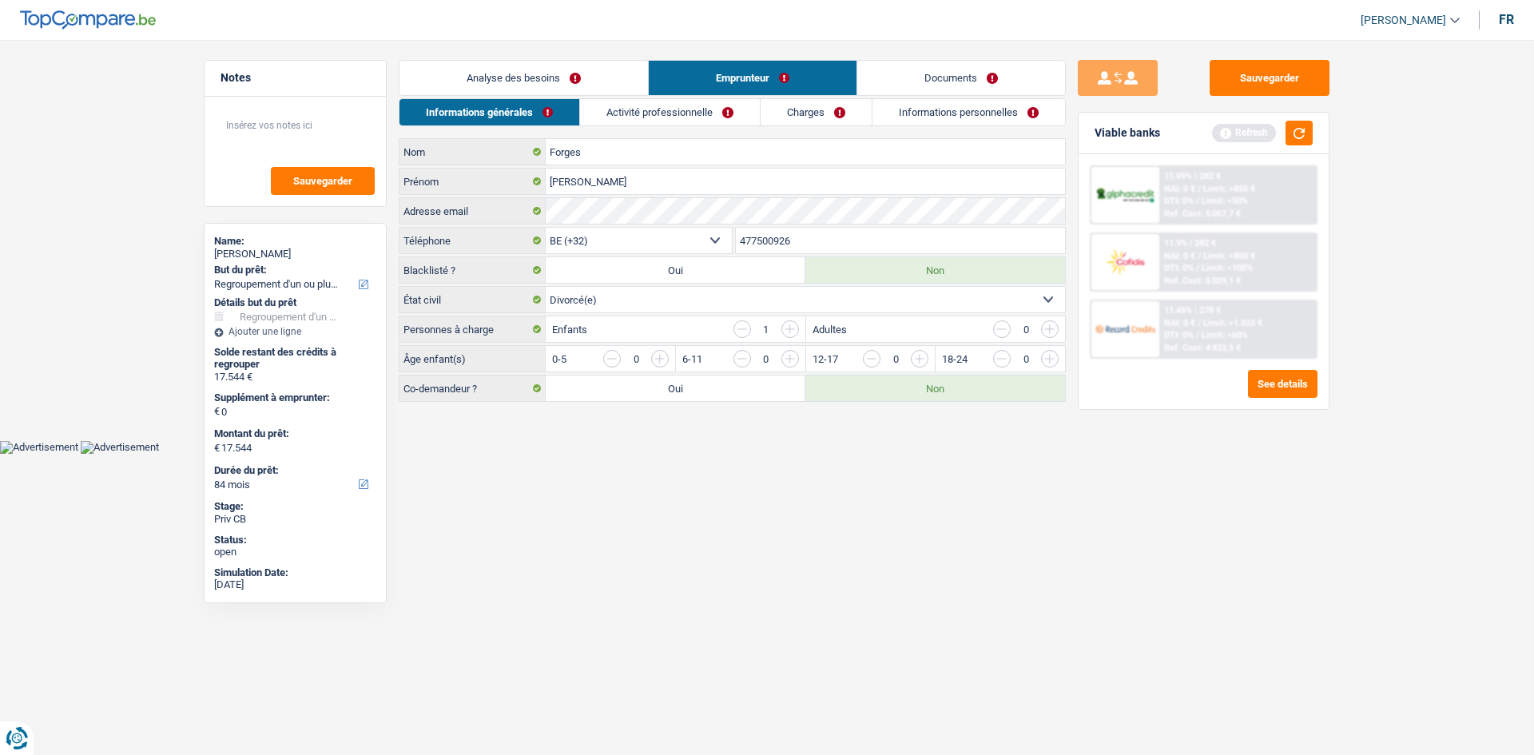
click at [739, 330] on input "button" at bounding box center [742, 329] width 18 height 18
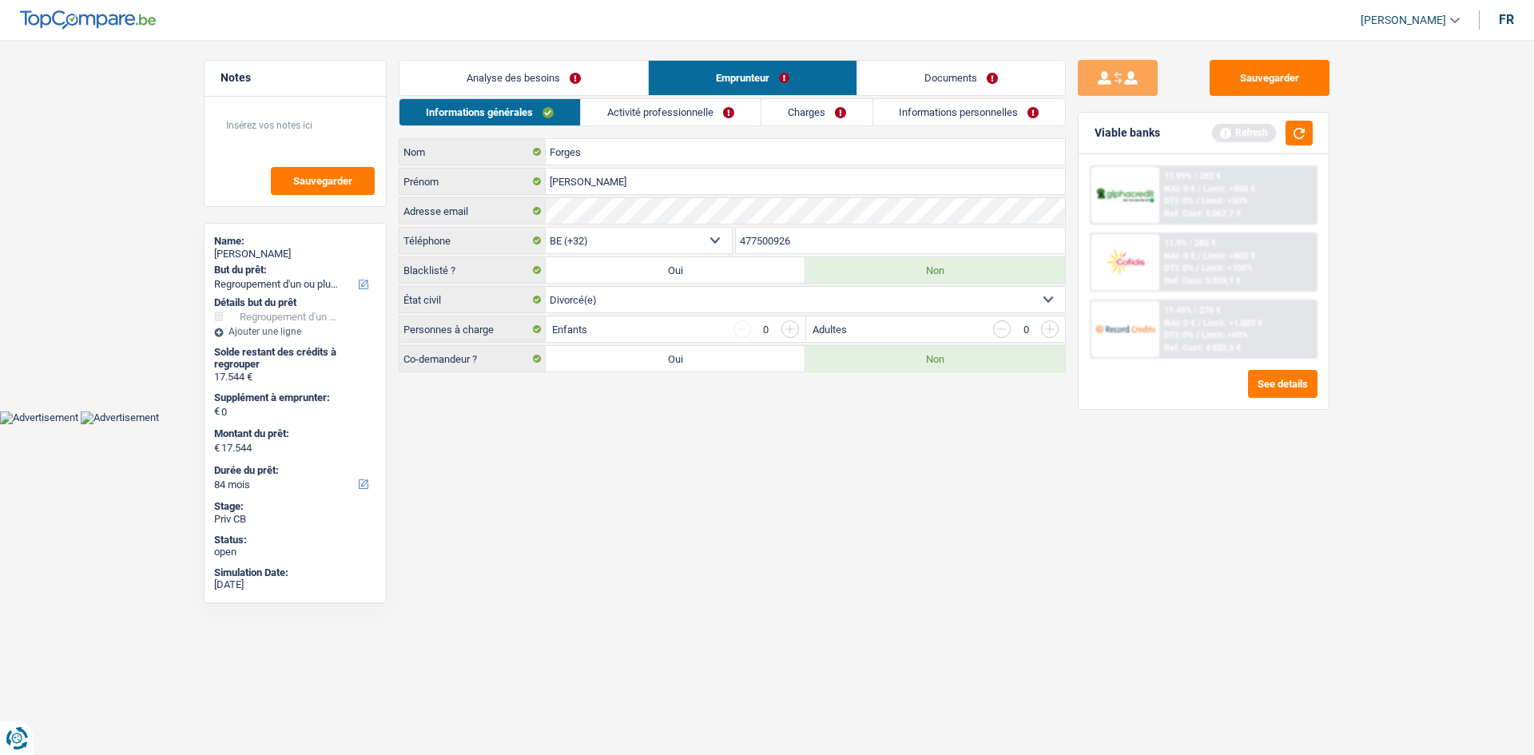
click at [792, 327] on input "button" at bounding box center [790, 329] width 18 height 18
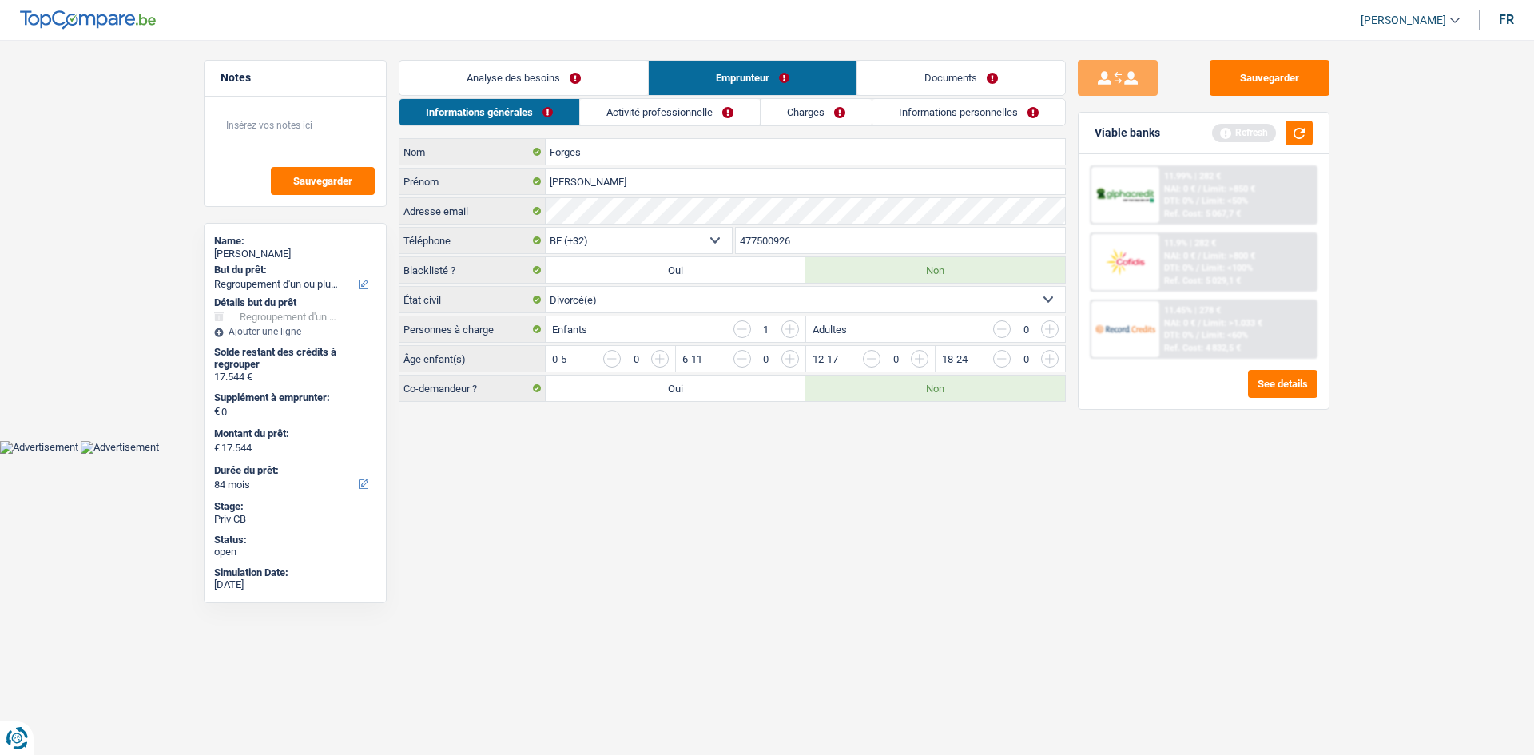
click at [1045, 331] on input "button" at bounding box center [1050, 329] width 18 height 18
click at [618, 125] on link "Activité professionnelle" at bounding box center [670, 112] width 180 height 26
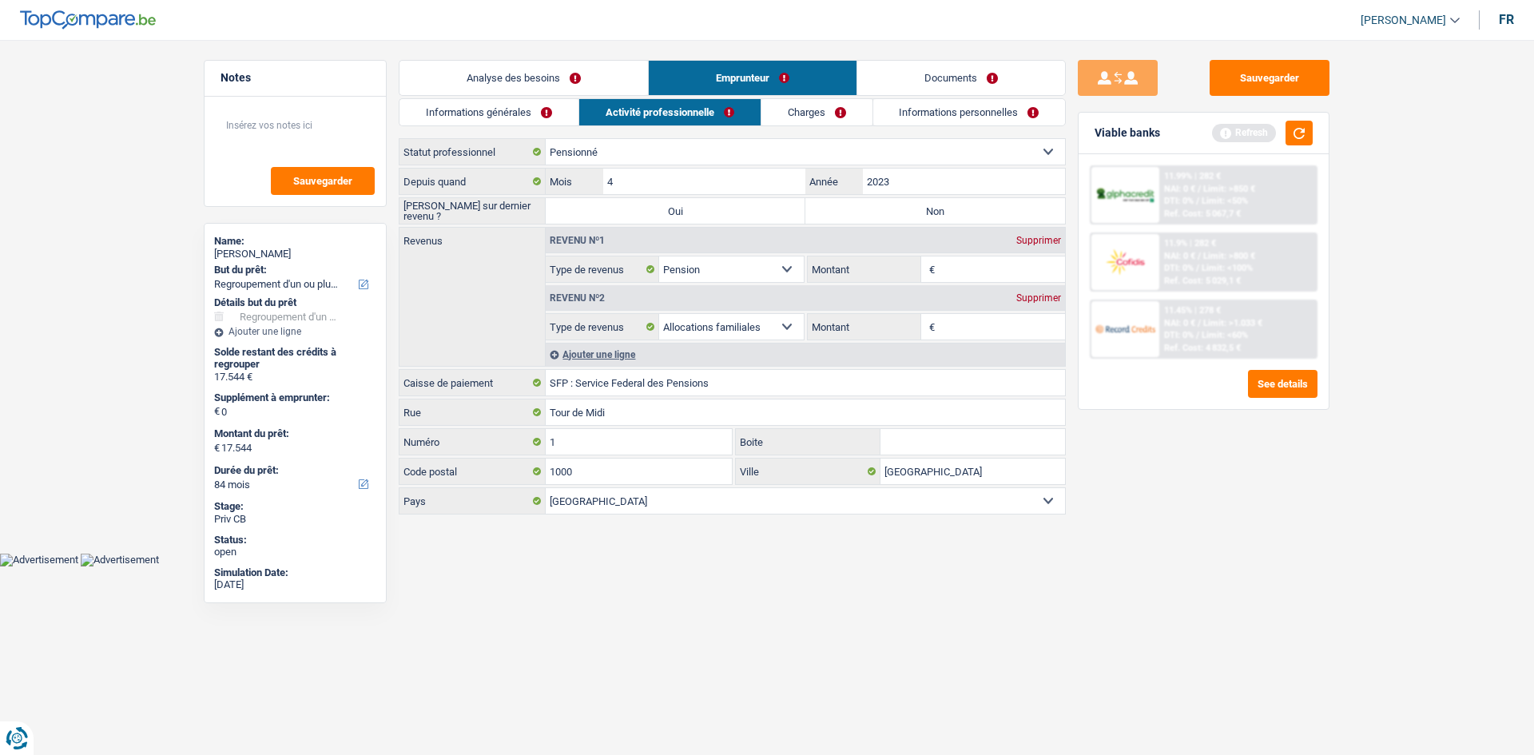
click at [535, 77] on link "Analyse des besoins" at bounding box center [523, 78] width 248 height 34
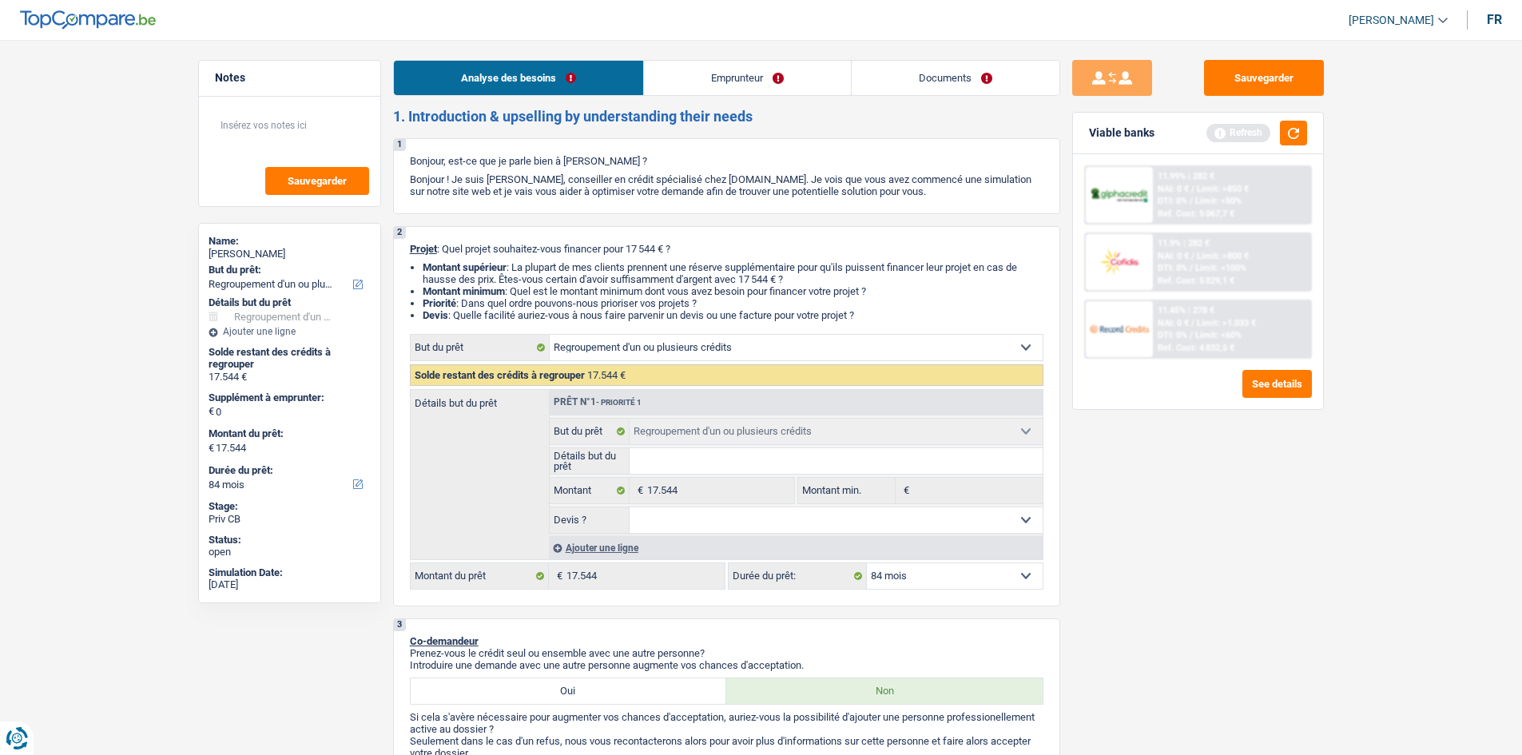
click at [704, 89] on link "Emprunteur" at bounding box center [747, 78] width 207 height 34
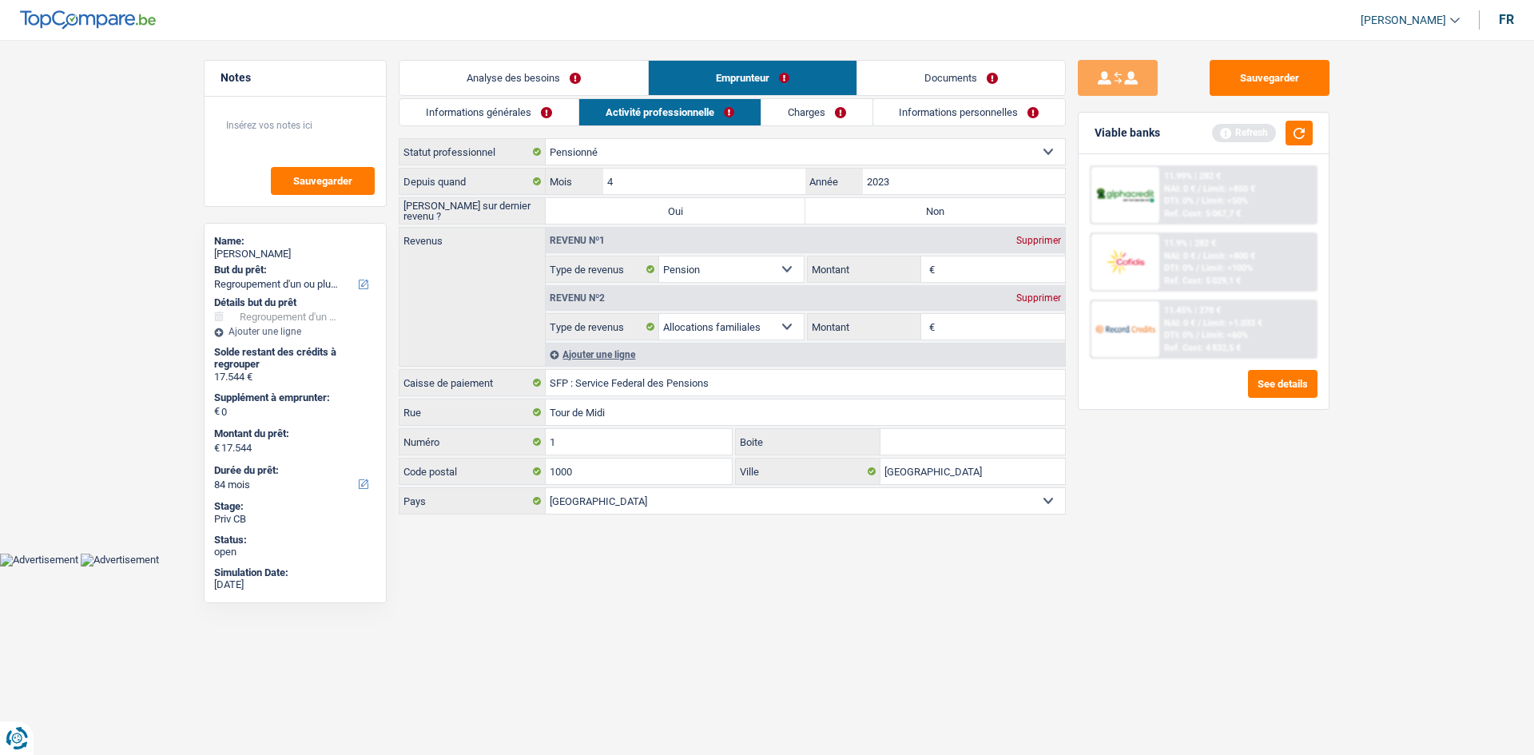
click at [528, 119] on link "Informations générales" at bounding box center [488, 112] width 179 height 26
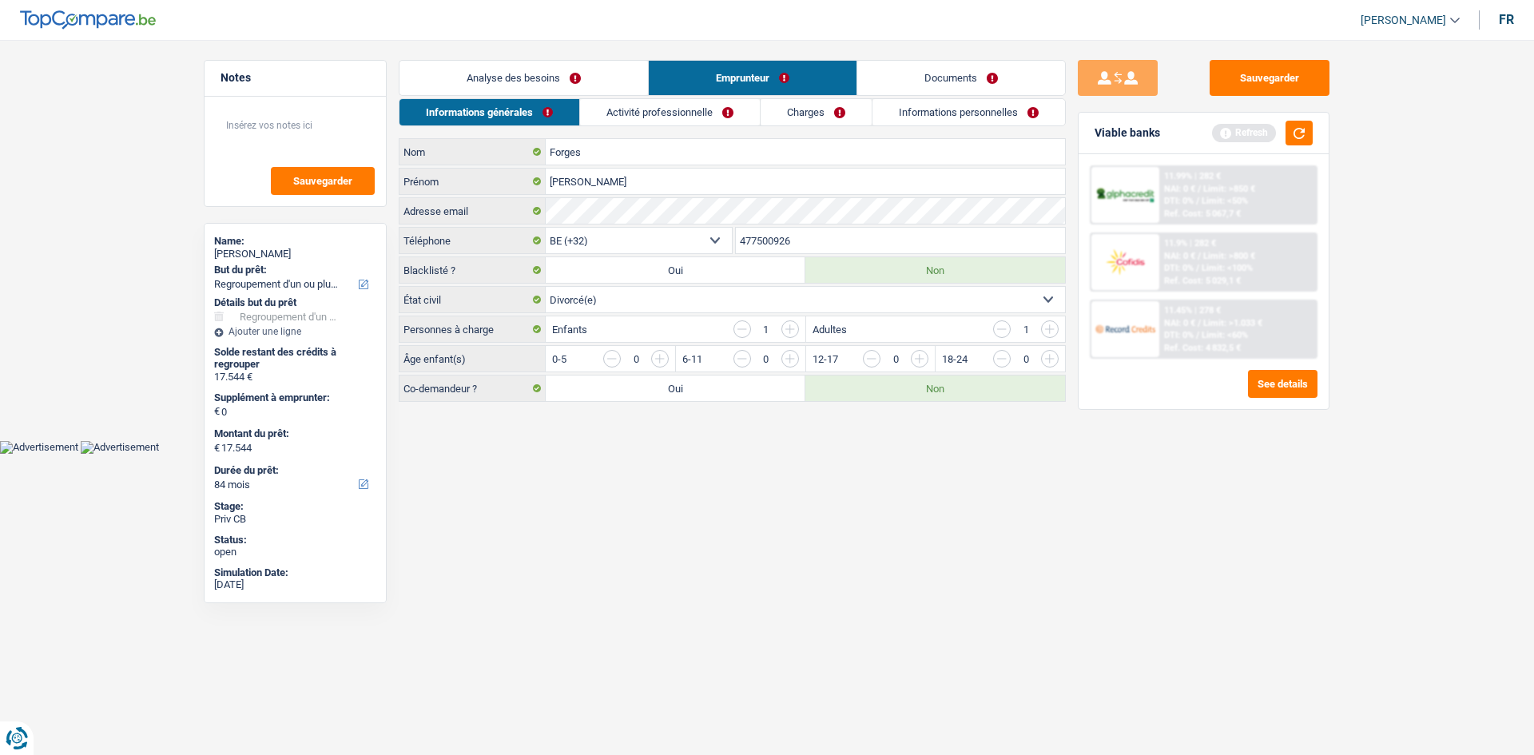
click at [786, 327] on input "button" at bounding box center [790, 329] width 18 height 18
click at [740, 325] on input "button" at bounding box center [742, 329] width 18 height 18
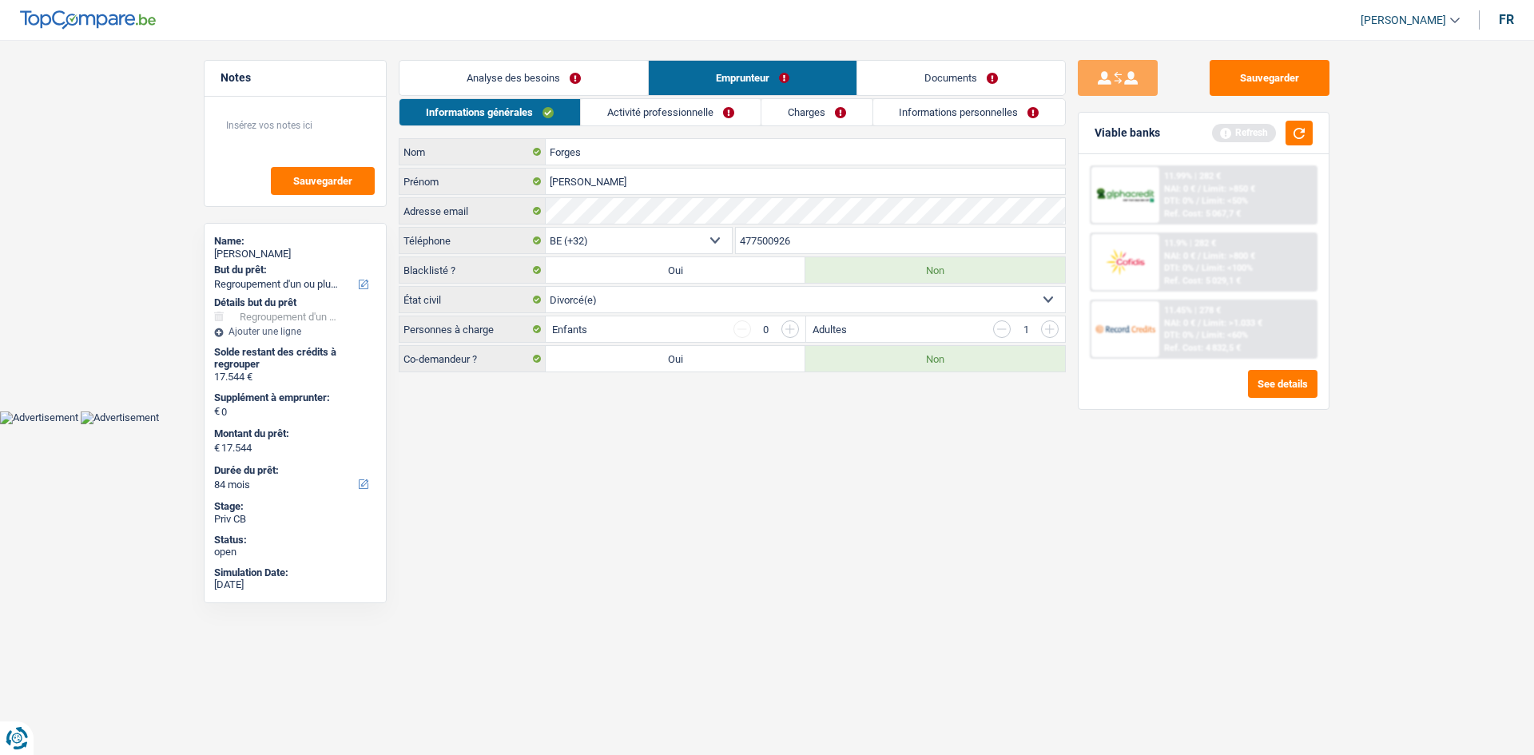
click at [1004, 328] on input "button" at bounding box center [1002, 329] width 18 height 18
click at [1050, 331] on input "button" at bounding box center [1050, 329] width 18 height 18
click at [656, 113] on link "Activité professionnelle" at bounding box center [671, 112] width 180 height 26
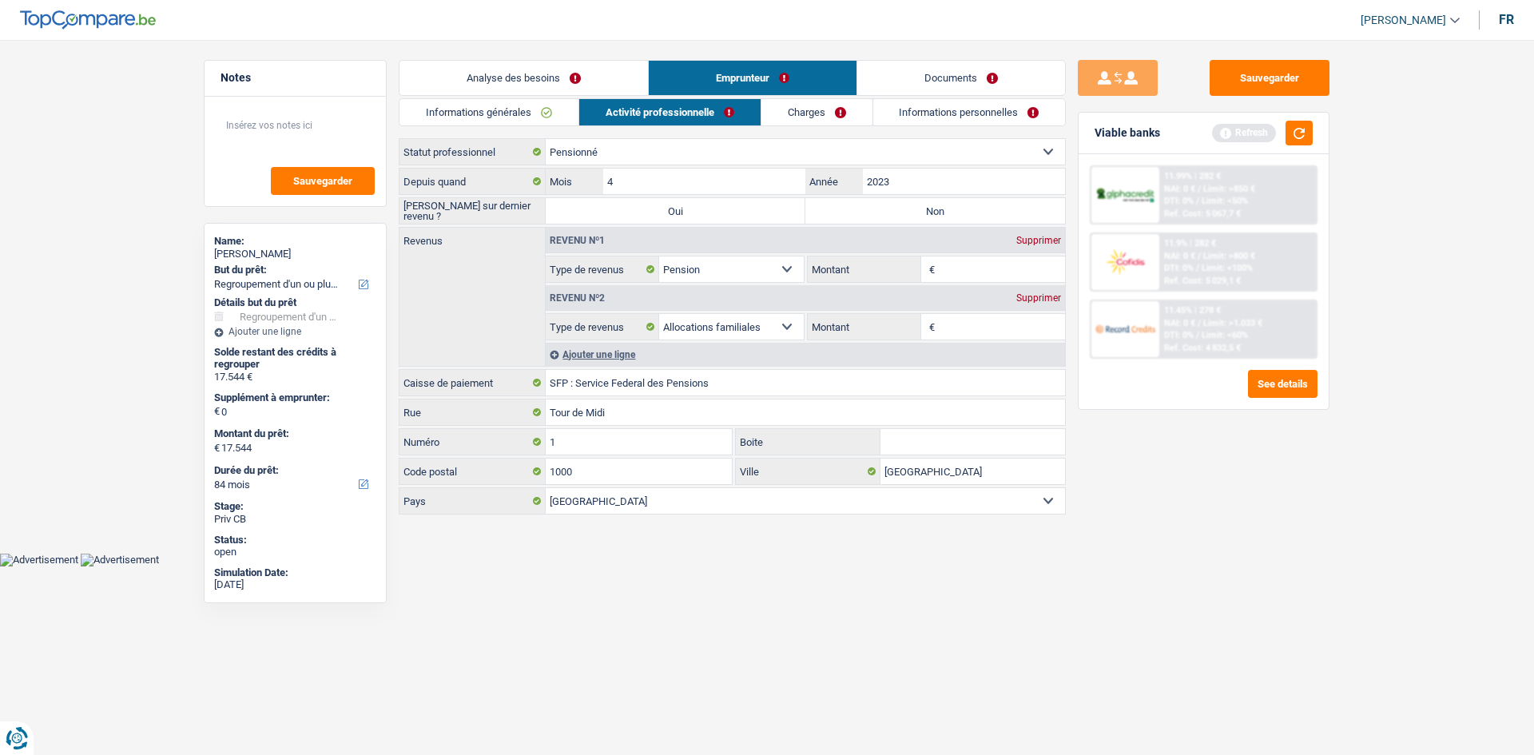
click at [928, 202] on label "Non" at bounding box center [935, 211] width 260 height 26
click at [928, 202] on input "Non" at bounding box center [935, 211] width 260 height 26
radio input "true"
click at [950, 263] on input "Montant" at bounding box center [1001, 269] width 127 height 26
type input "2.337"
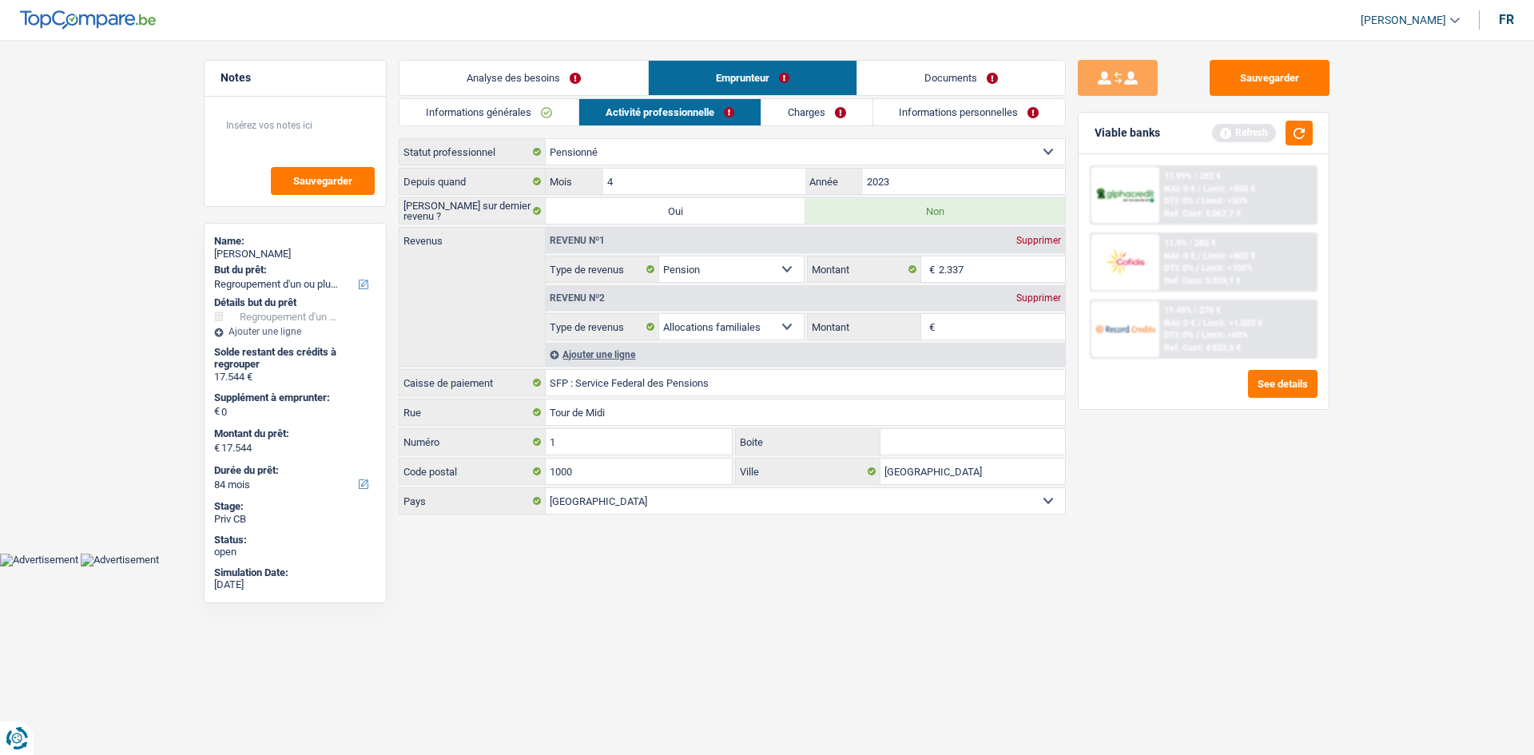
click at [965, 321] on input "Montant" at bounding box center [1001, 327] width 127 height 26
click at [526, 112] on link "Informations générales" at bounding box center [488, 112] width 179 height 26
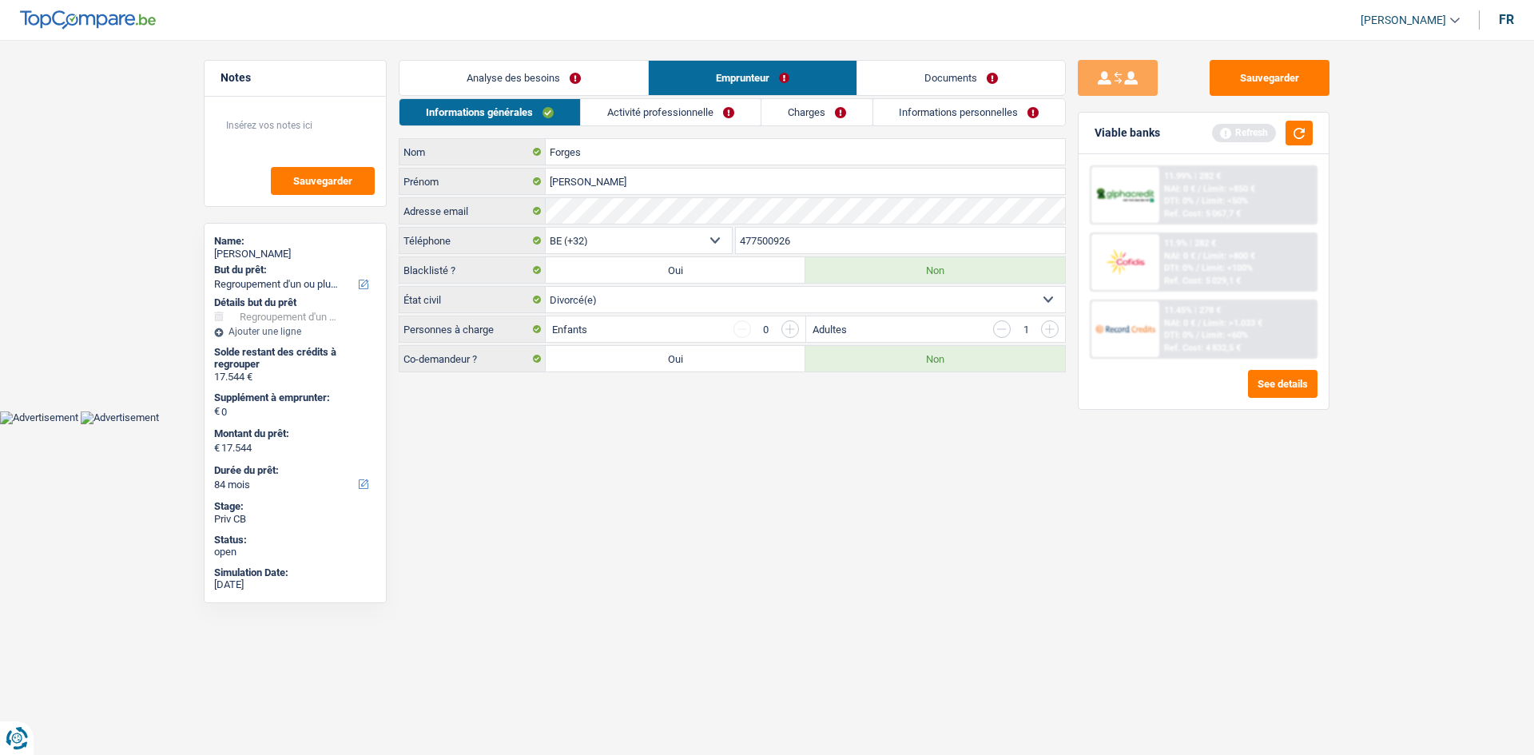
click at [1000, 330] on input "button" at bounding box center [1002, 329] width 18 height 18
click at [665, 109] on link "Activité professionnelle" at bounding box center [671, 112] width 180 height 26
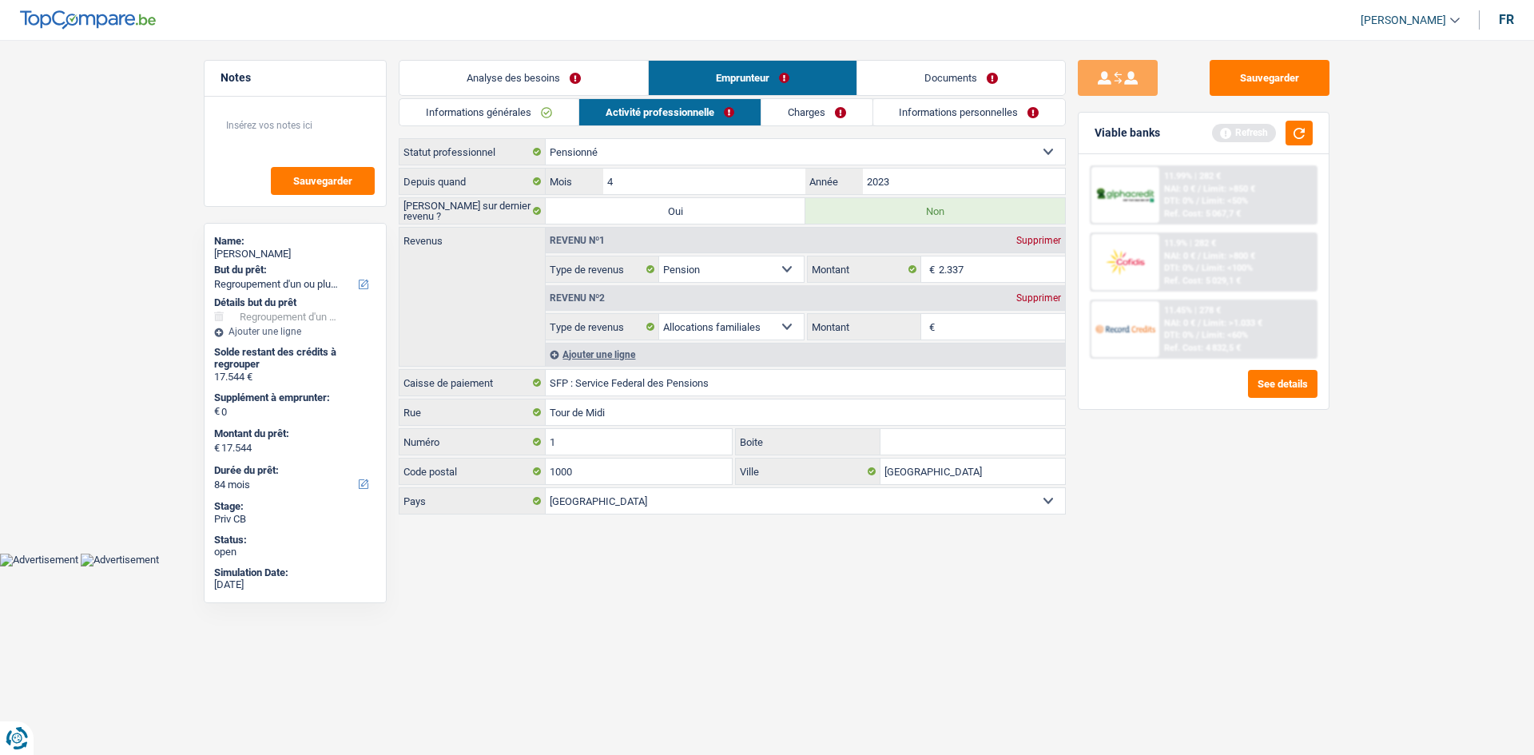
click at [951, 320] on input "Montant" at bounding box center [1001, 327] width 127 height 26
click at [684, 318] on select "Allocation d'handicap Allocations chômage Allocations familiales Chèques repas …" at bounding box center [731, 327] width 145 height 26
click at [659, 314] on select "Allocation d'handicap Allocations chômage Allocations familiales Chèques repas …" at bounding box center [731, 327] width 145 height 26
click at [958, 327] on input "Montant" at bounding box center [1001, 327] width 127 height 26
click at [764, 324] on select "Allocation d'handicap Allocations chômage Allocations familiales Chèques repas …" at bounding box center [731, 327] width 145 height 26
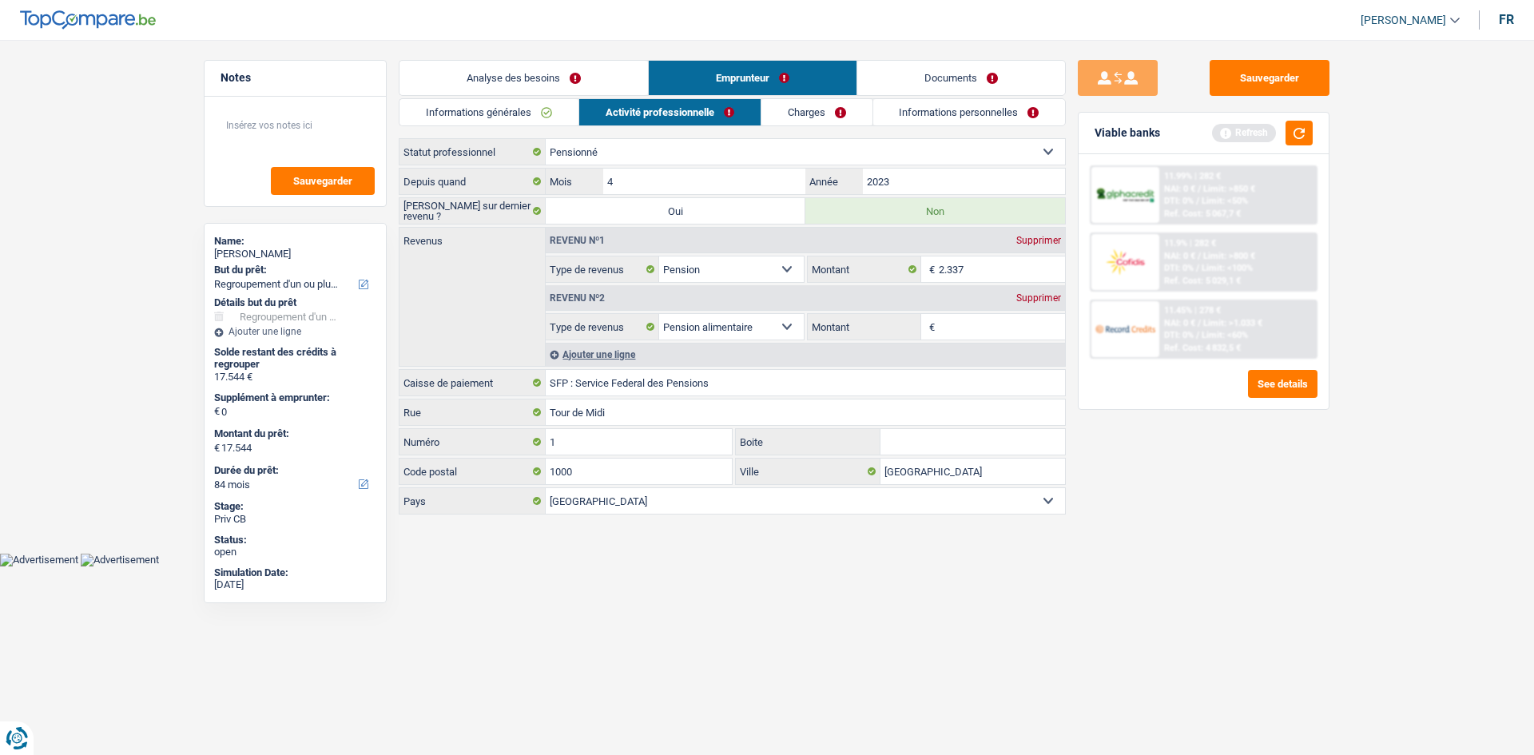
select select "other"
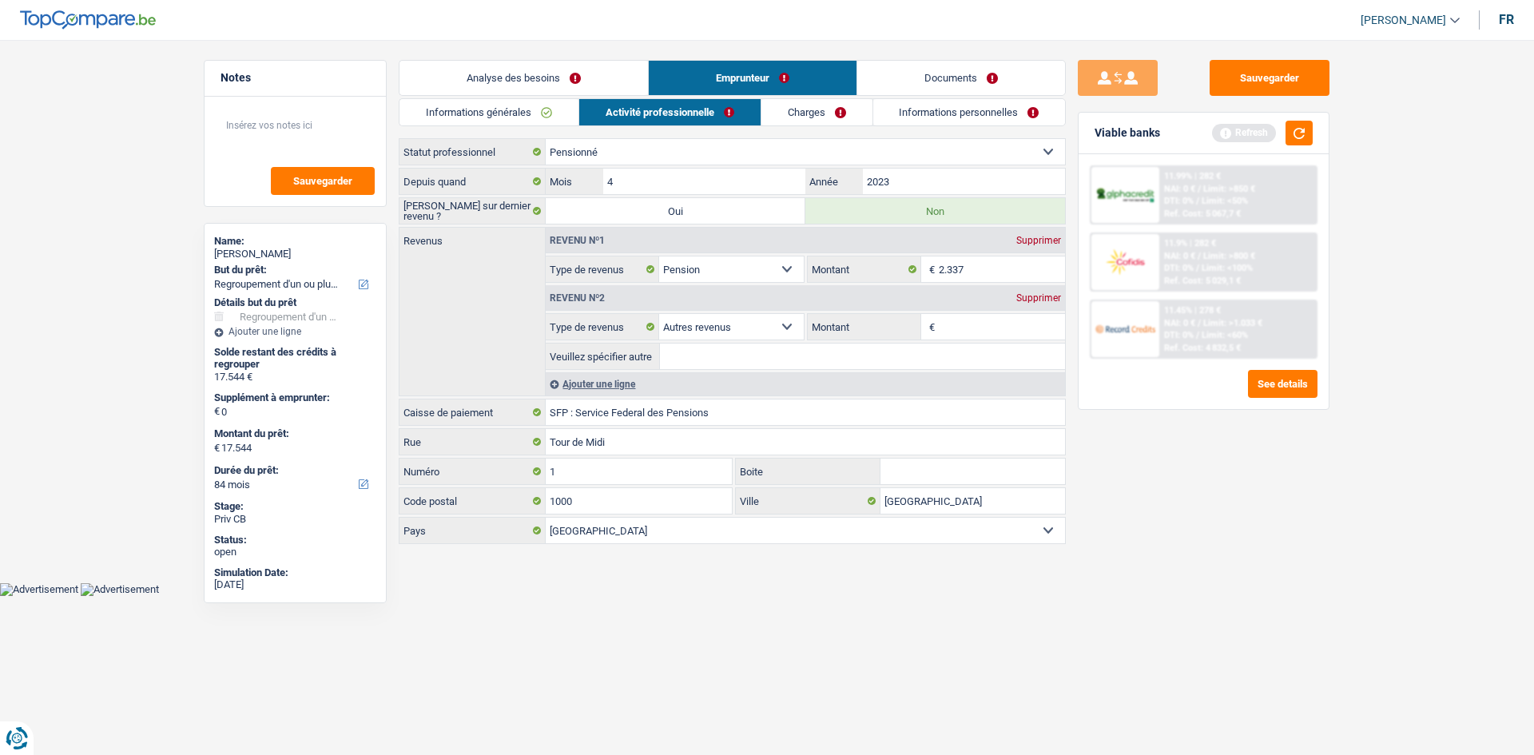
click at [950, 319] on input "Montant" at bounding box center [1001, 327] width 127 height 26
type input "300"
click at [712, 340] on fieldset "Allocation d'handicap Allocations chômage Allocations familiales Chèques repas …" at bounding box center [805, 341] width 519 height 57
click at [706, 350] on input "Veuillez spécifier autre" at bounding box center [862, 356] width 405 height 26
type input "e"
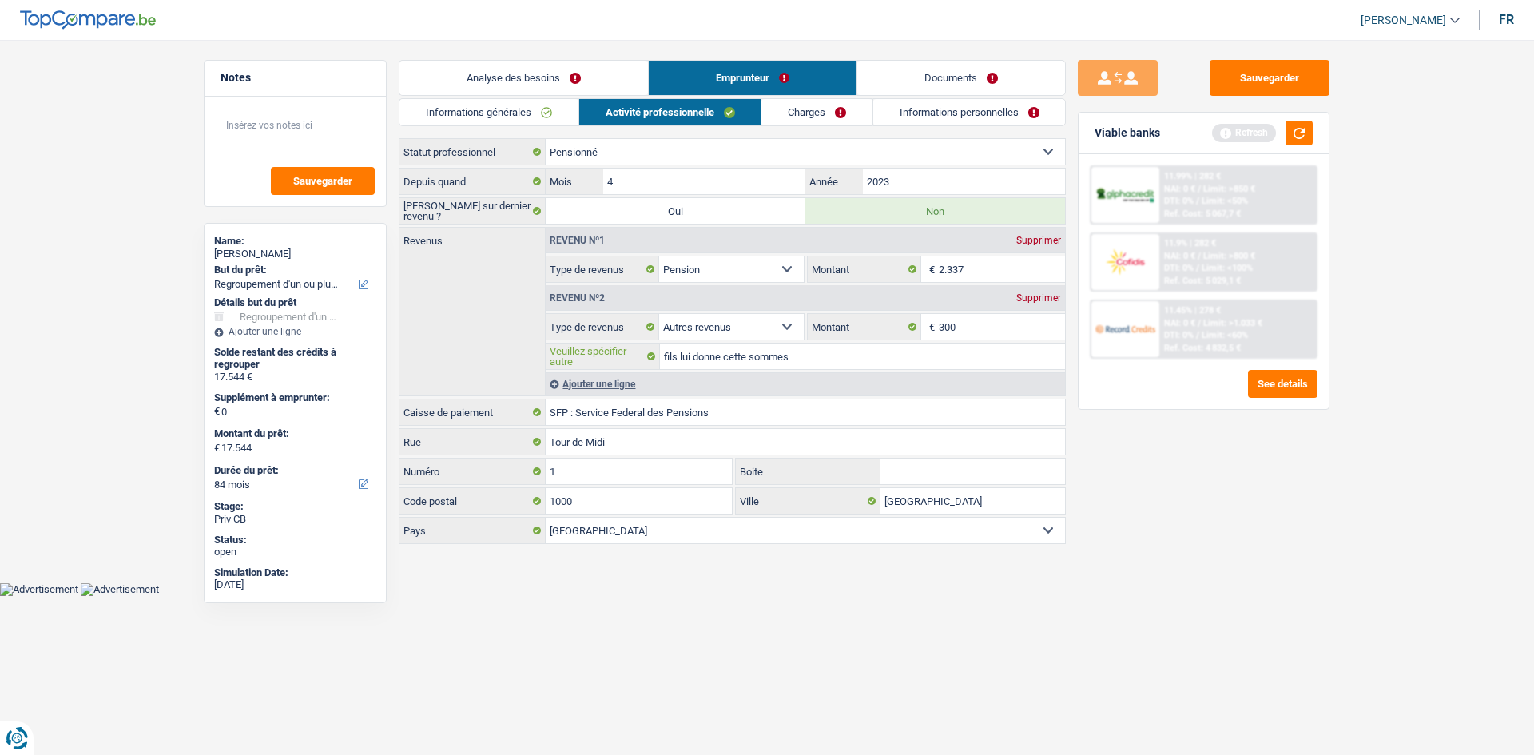
click at [808, 355] on input "fils lui donne cette sommes" at bounding box center [862, 356] width 405 height 26
drag, startPoint x: 808, startPoint y: 355, endPoint x: 617, endPoint y: 350, distance: 191.8
click at [617, 350] on div "fils lui donne cette sommes [PERSON_NAME] spécifier autre" at bounding box center [805, 356] width 519 height 26
type input "fils lui donne cette sommes"
click at [1042, 293] on div "Supprimer" at bounding box center [1038, 298] width 53 height 10
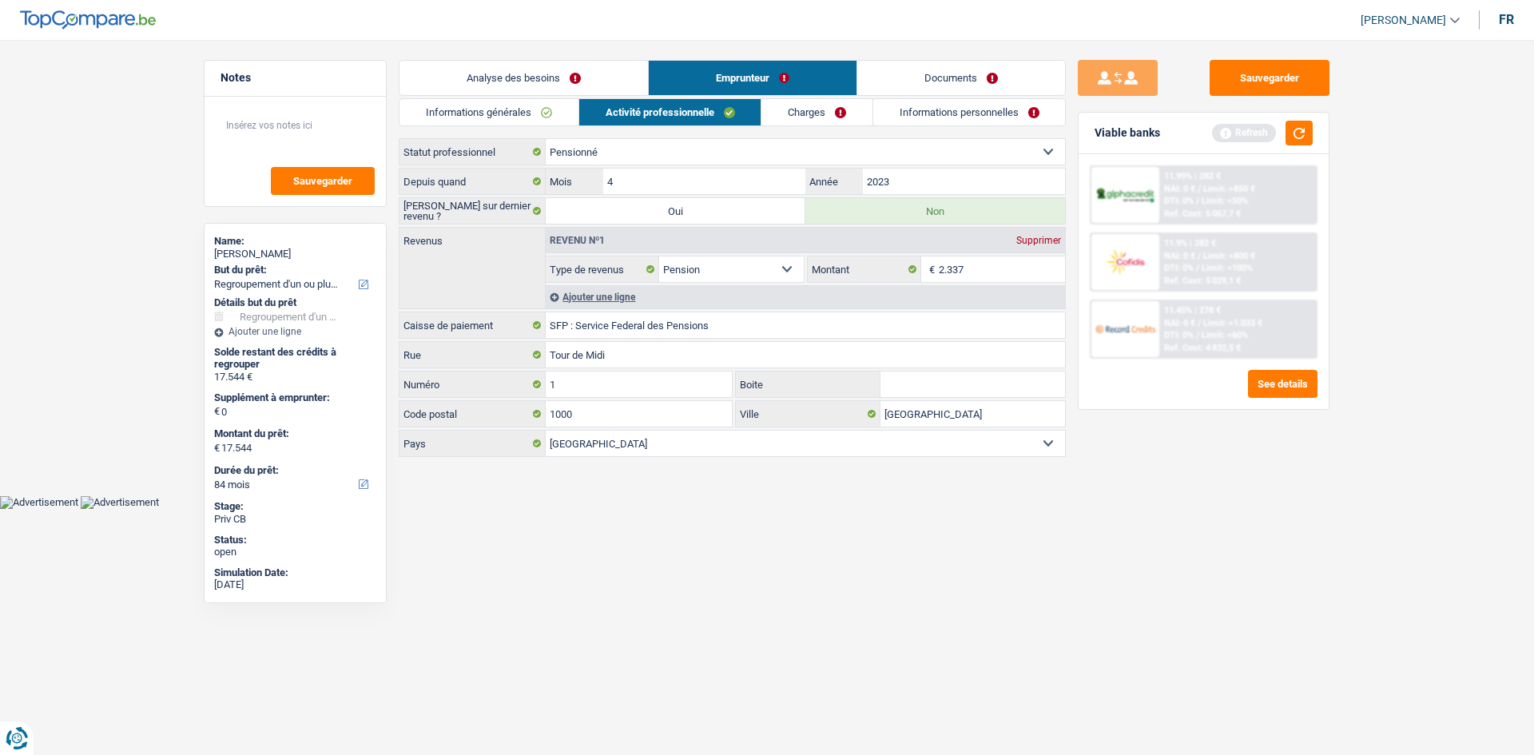
click at [522, 73] on link "Analyse des besoins" at bounding box center [523, 78] width 248 height 34
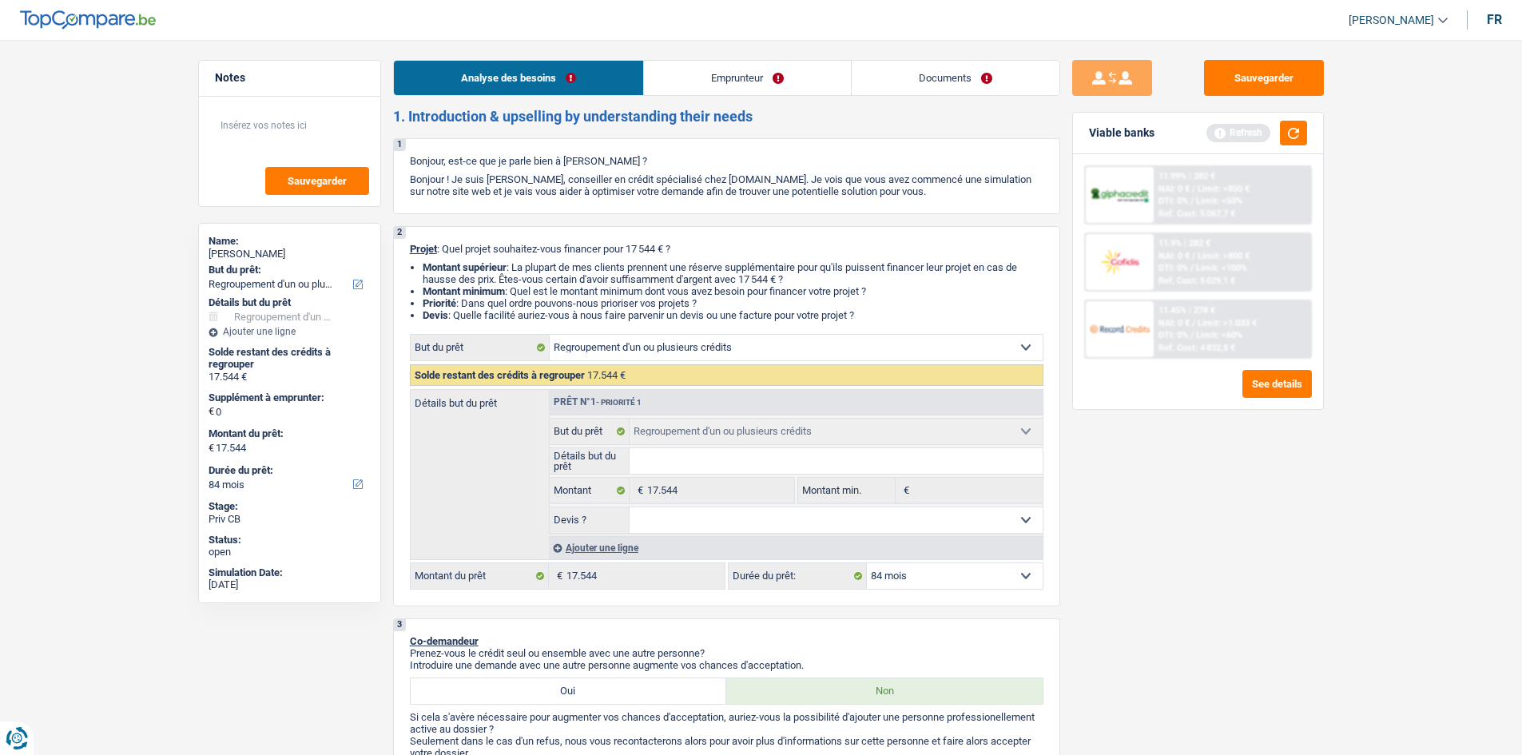
drag, startPoint x: 701, startPoint y: 84, endPoint x: 688, endPoint y: 81, distance: 13.0
click at [700, 83] on link "Emprunteur" at bounding box center [747, 78] width 207 height 34
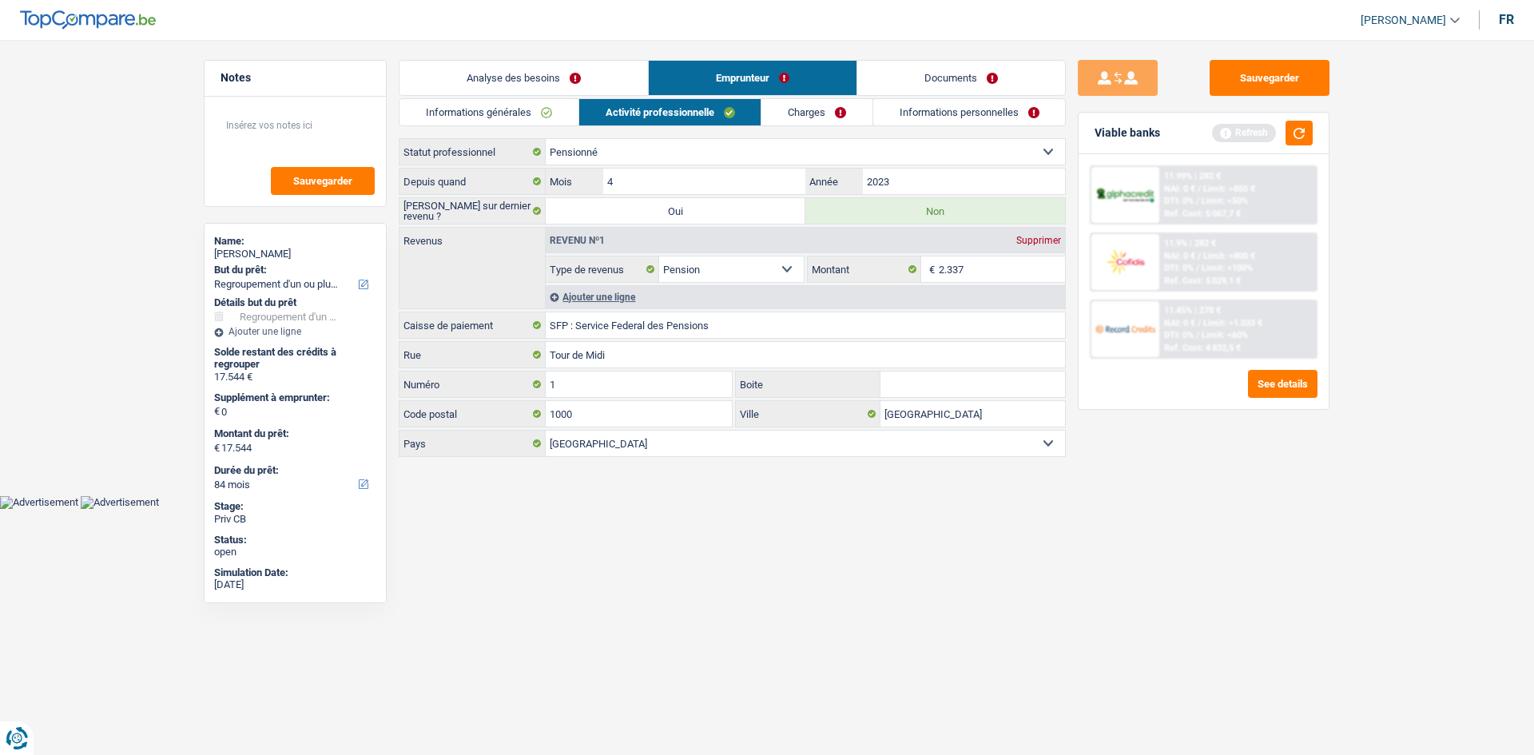
click at [529, 111] on link "Informations générales" at bounding box center [488, 112] width 179 height 26
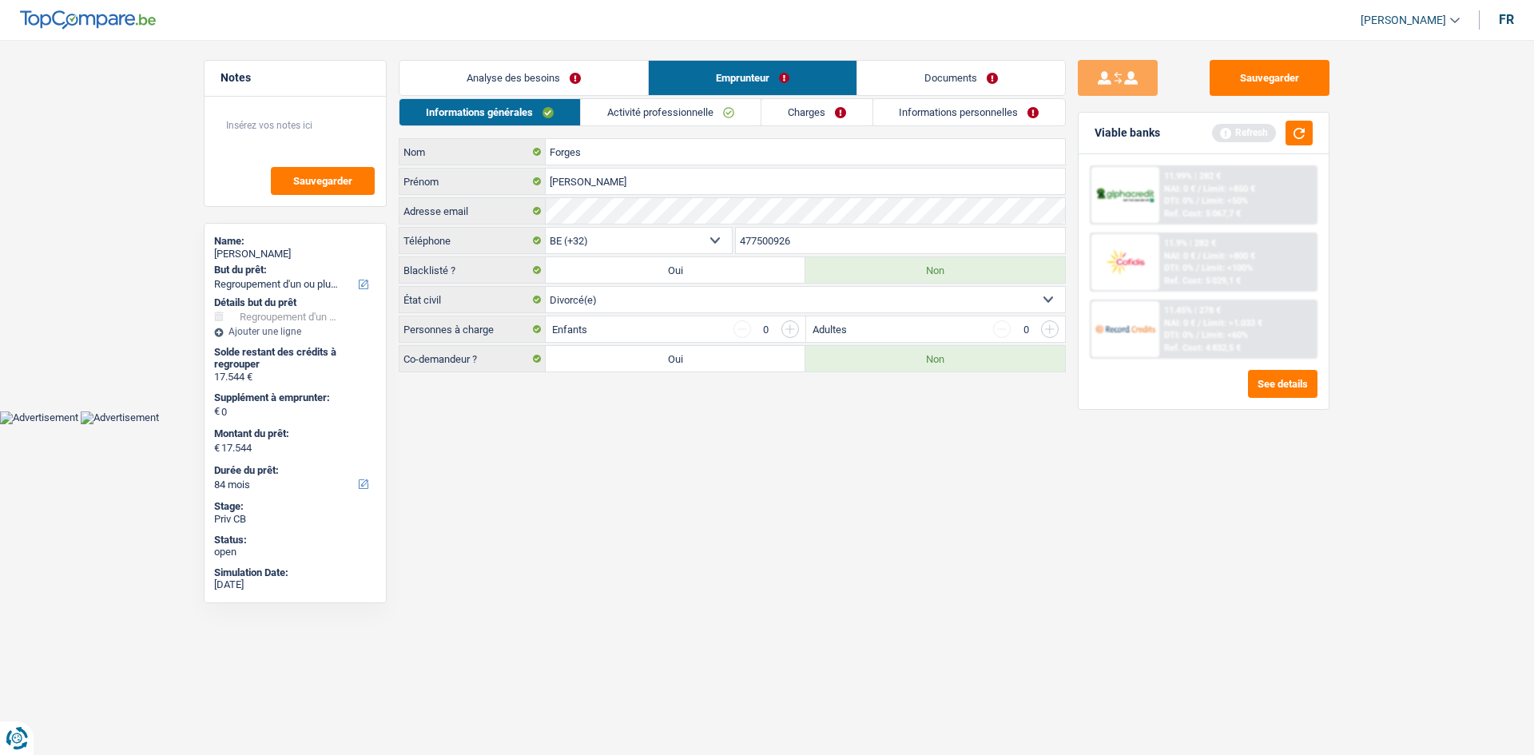
click at [496, 79] on link "Analyse des besoins" at bounding box center [523, 78] width 248 height 34
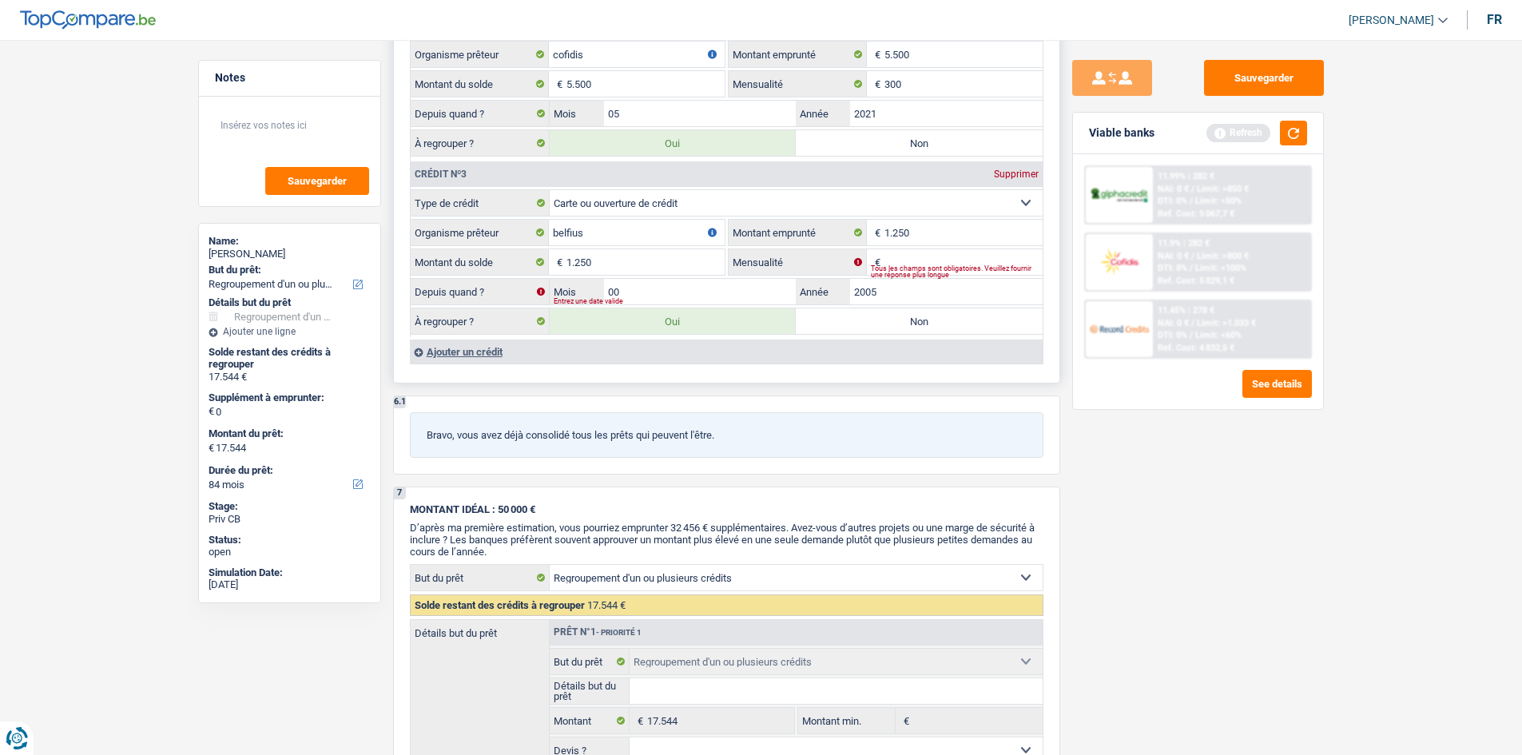
scroll to position [1677, 0]
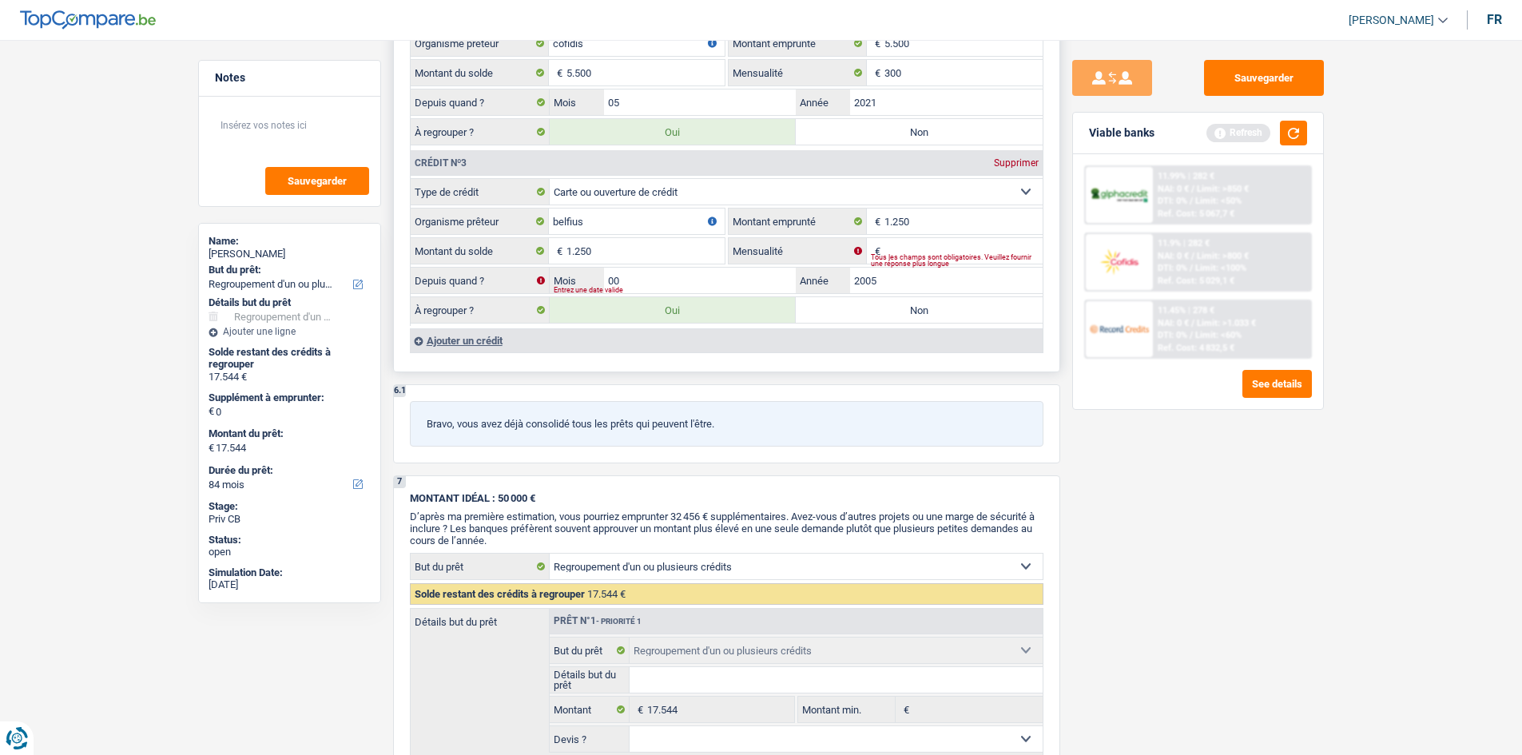
drag, startPoint x: 996, startPoint y: 160, endPoint x: 994, endPoint y: 148, distance: 12.2
click at [996, 158] on div "Supprimer" at bounding box center [1016, 163] width 53 height 10
type input "16.294"
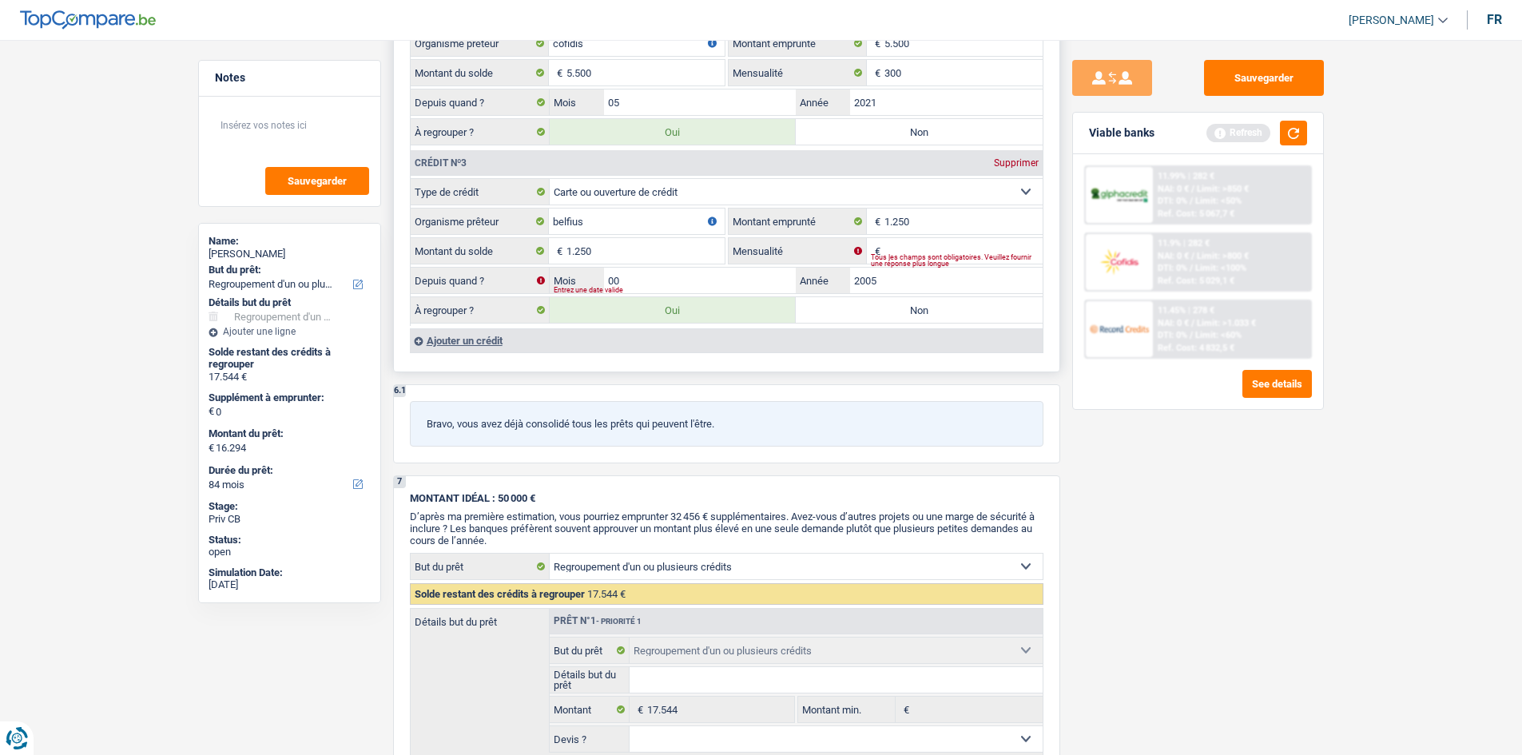
type input "16.294"
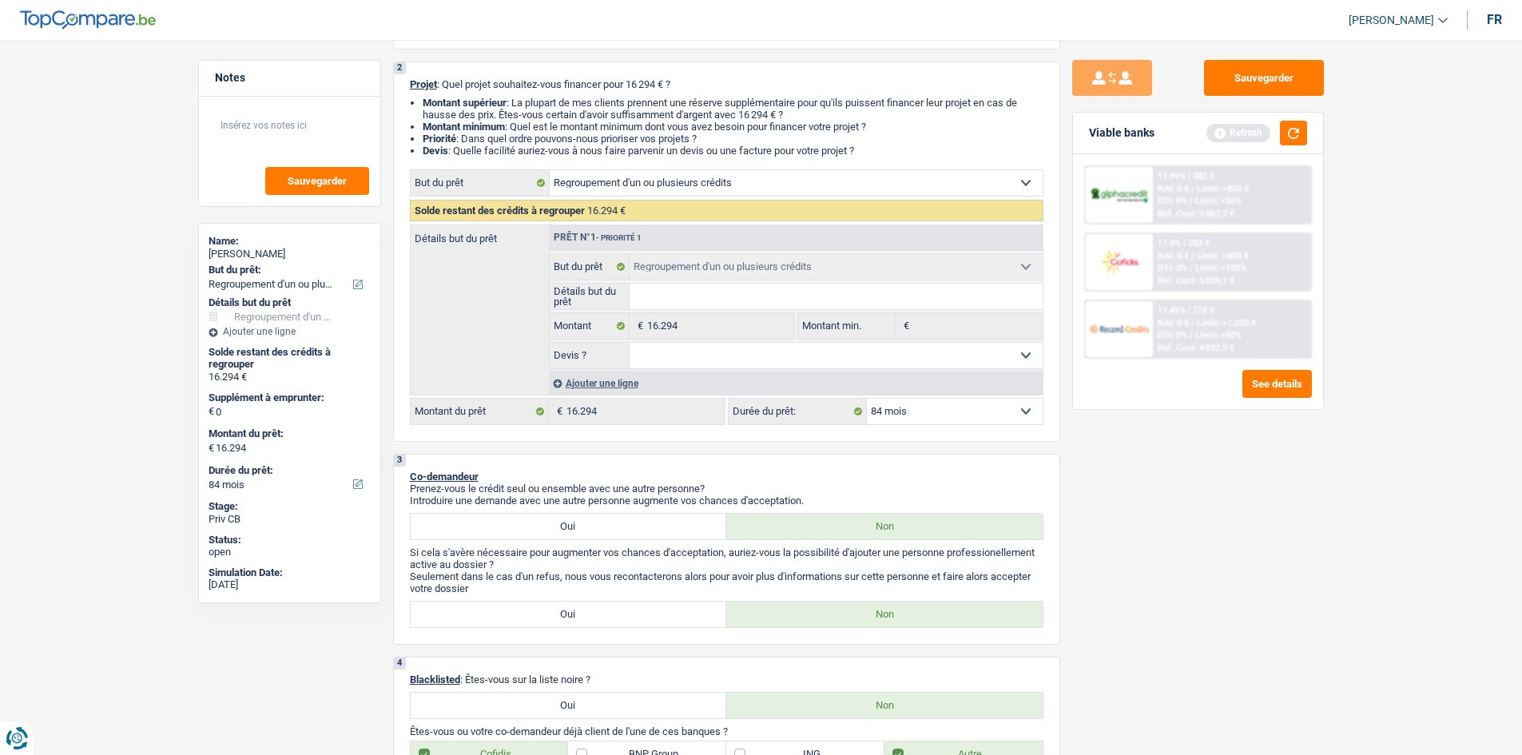
scroll to position [0, 0]
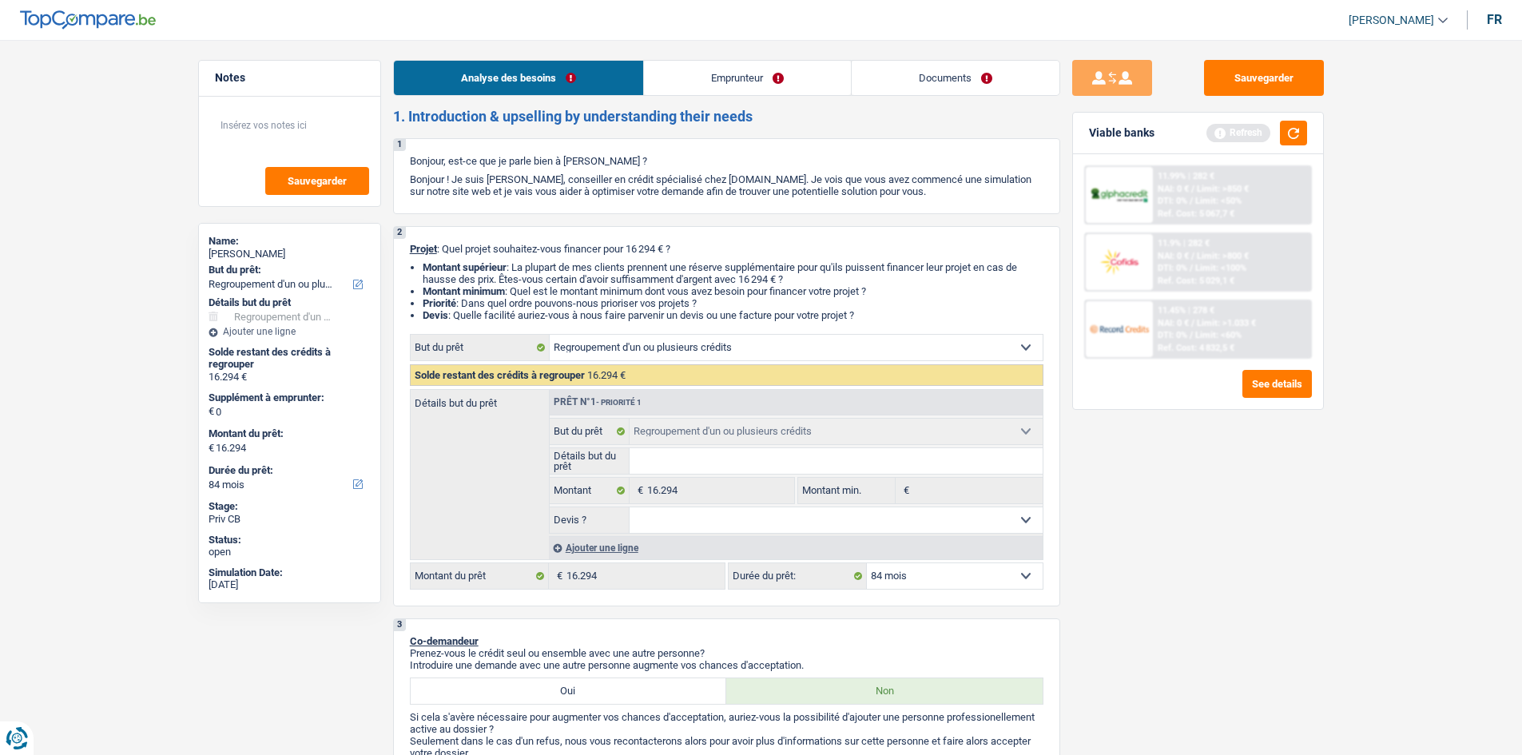
click at [765, 84] on link "Emprunteur" at bounding box center [747, 78] width 207 height 34
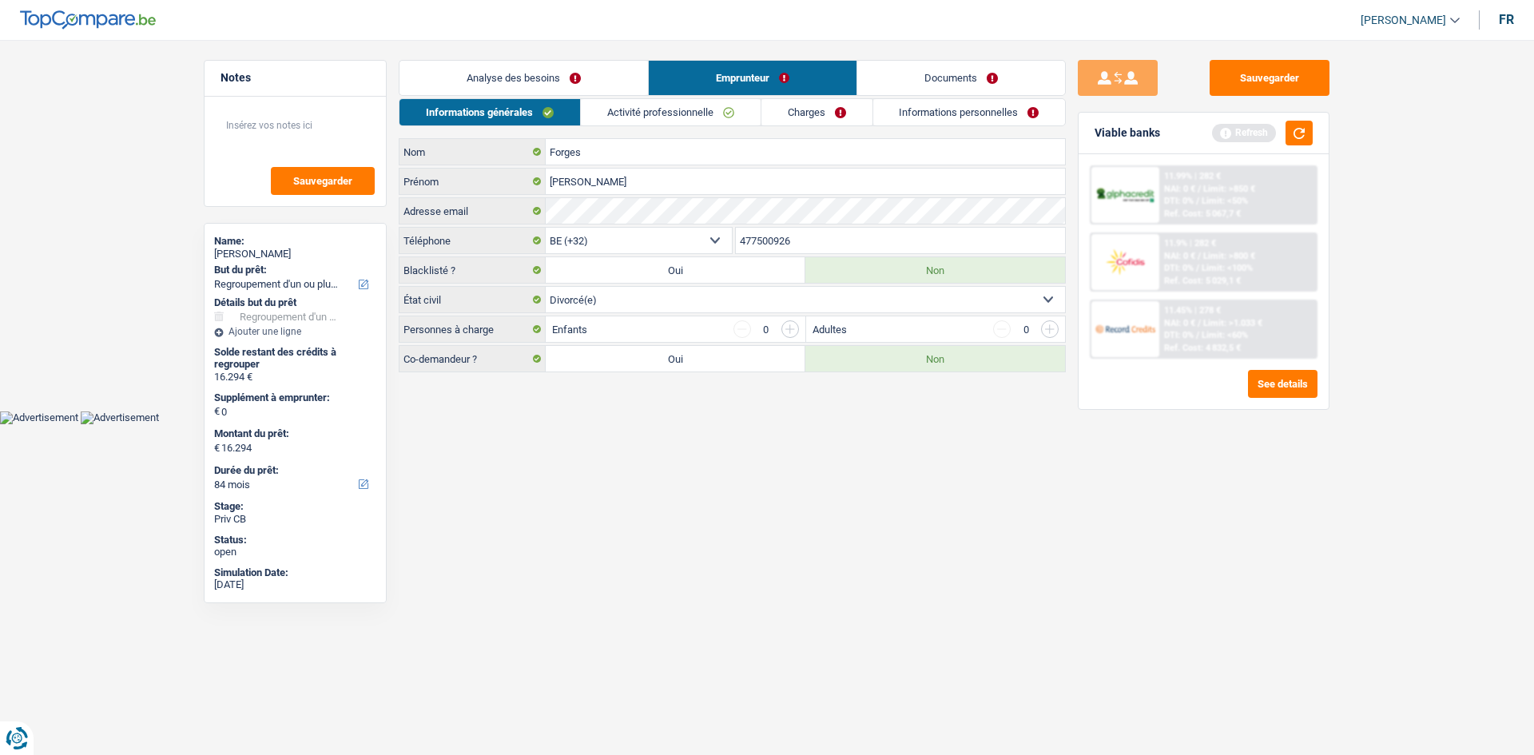
click at [805, 108] on link "Charges" at bounding box center [816, 112] width 111 height 26
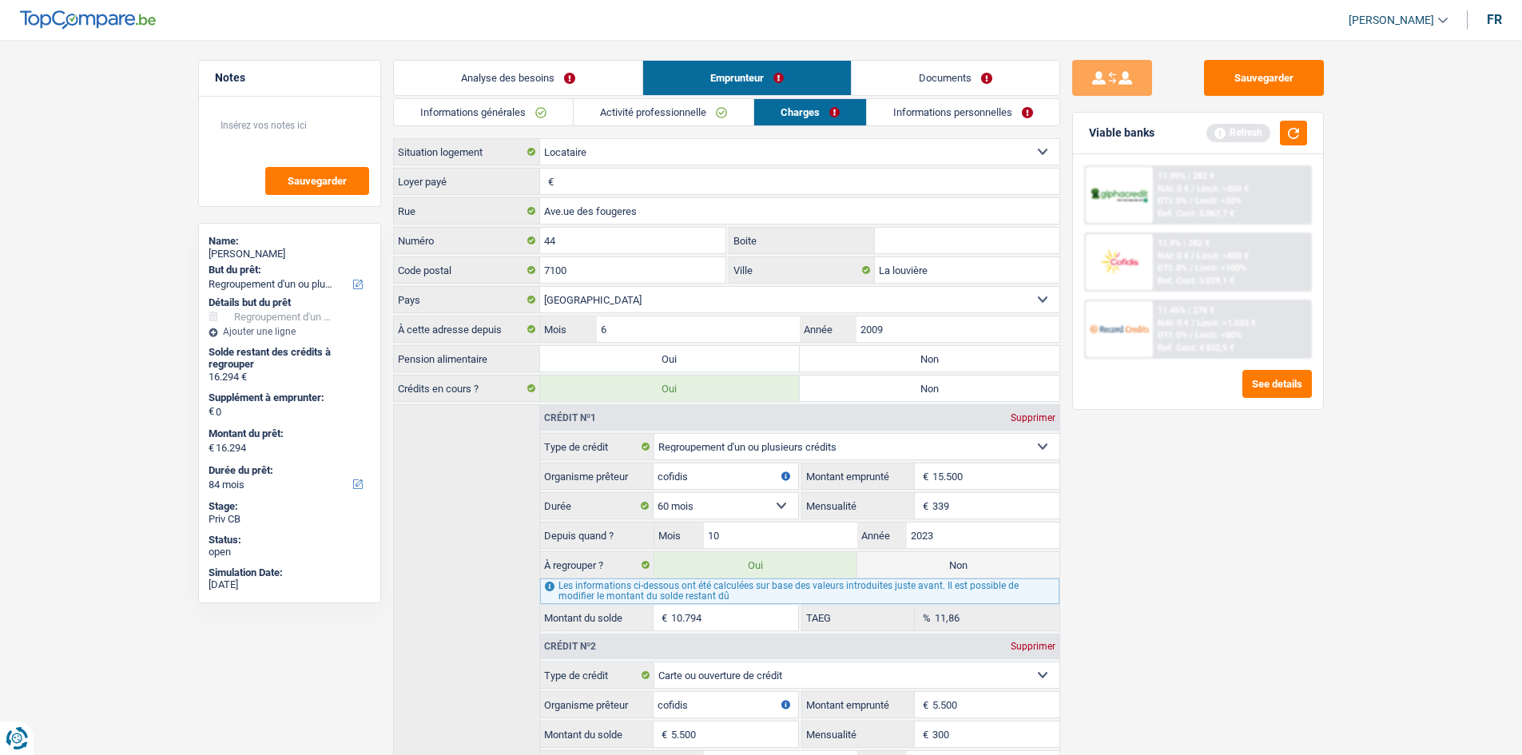
click at [666, 107] on link "Activité professionnelle" at bounding box center [663, 112] width 180 height 26
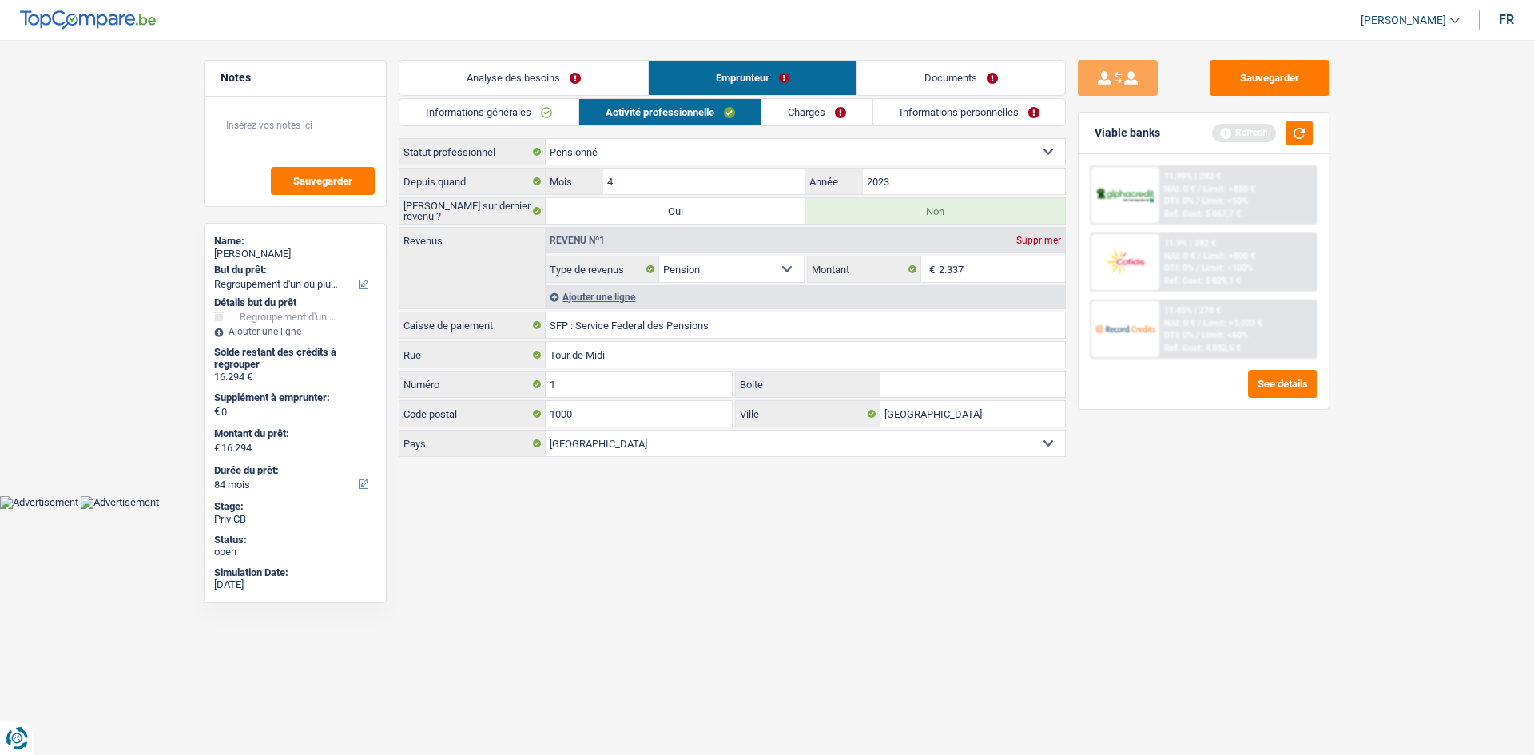
click at [810, 112] on link "Charges" at bounding box center [816, 112] width 111 height 26
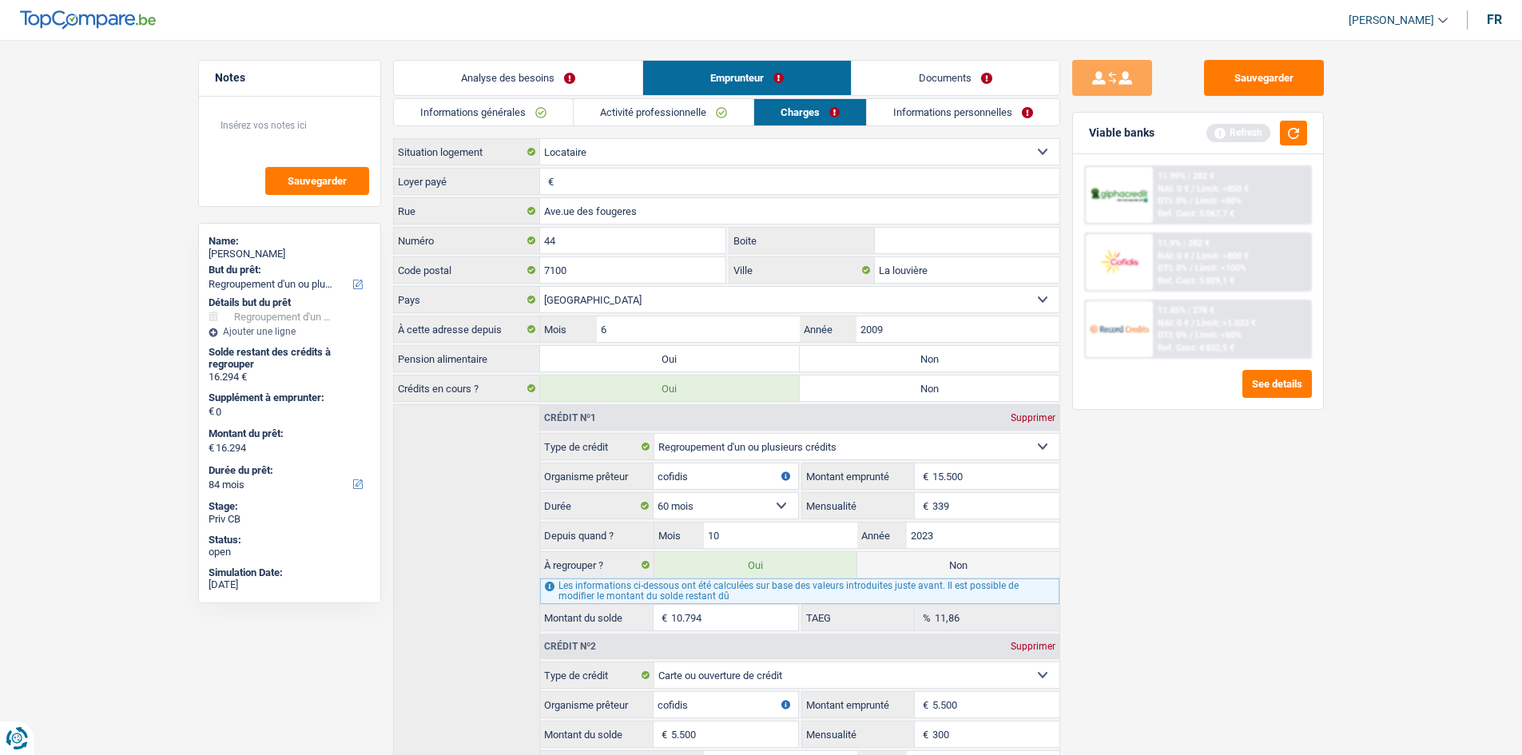
drag, startPoint x: 651, startPoint y: 182, endPoint x: 622, endPoint y: 147, distance: 45.4
click at [648, 181] on input "Loyer payé" at bounding box center [809, 182] width 502 height 26
click at [637, 196] on div "Locataire Propriétaire avec prêt hypothécaire Propriétaire sans prêt hypothécai…" at bounding box center [726, 487] width 667 height 698
drag, startPoint x: 712, startPoint y: 180, endPoint x: 702, endPoint y: 181, distance: 9.7
click at [709, 181] on input "Loyer payé" at bounding box center [809, 182] width 502 height 26
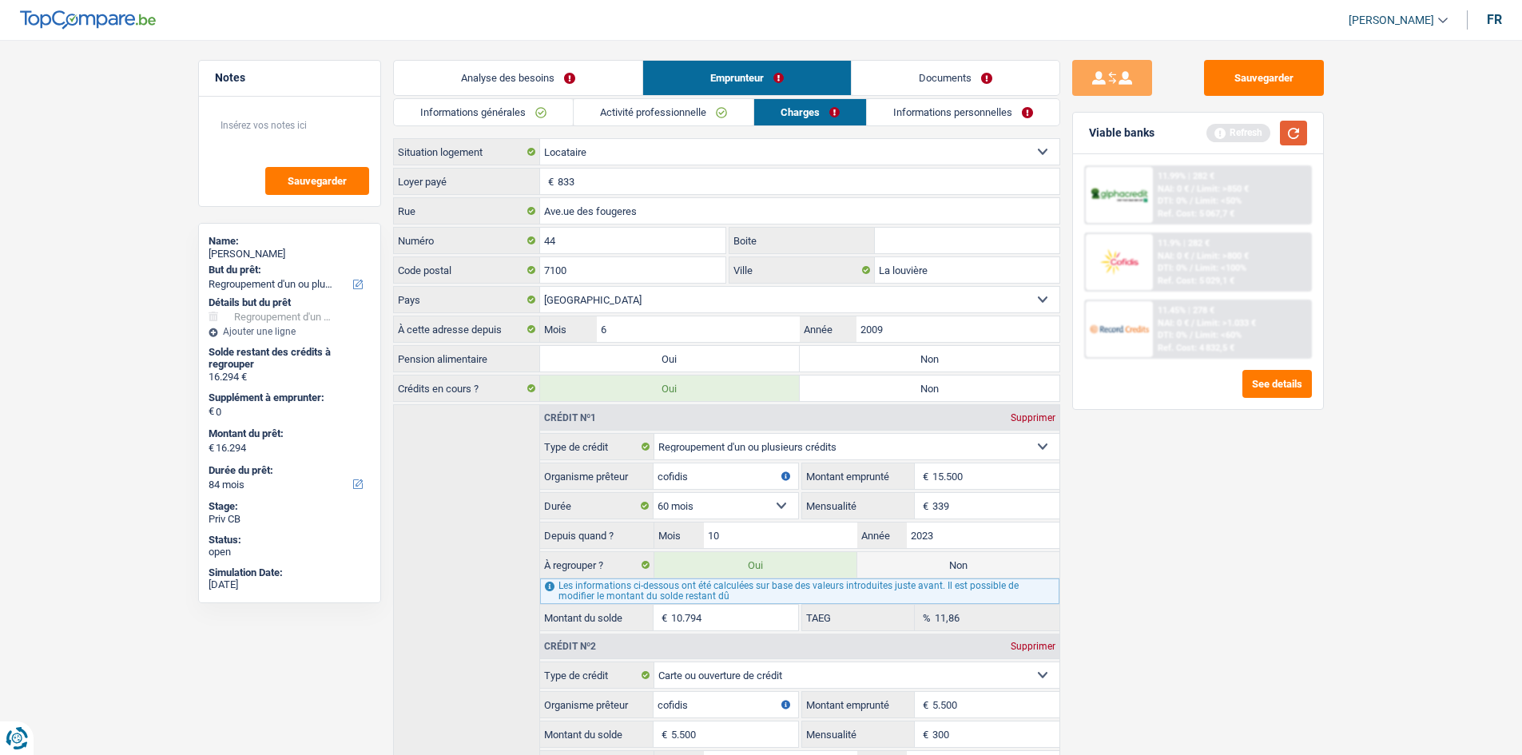
type input "833"
click at [1287, 133] on button "button" at bounding box center [1293, 133] width 27 height 25
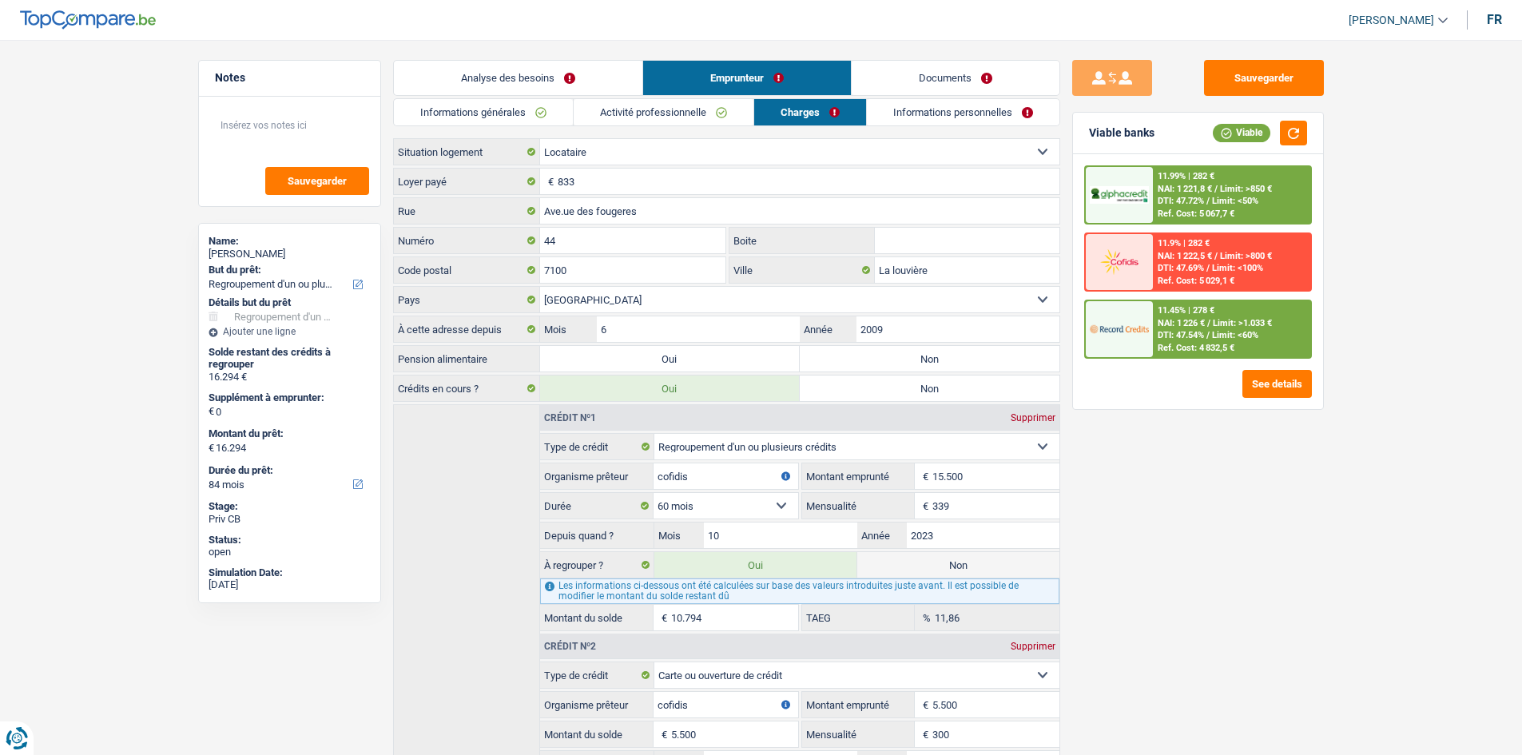
click at [527, 70] on link "Analyse des besoins" at bounding box center [518, 78] width 248 height 34
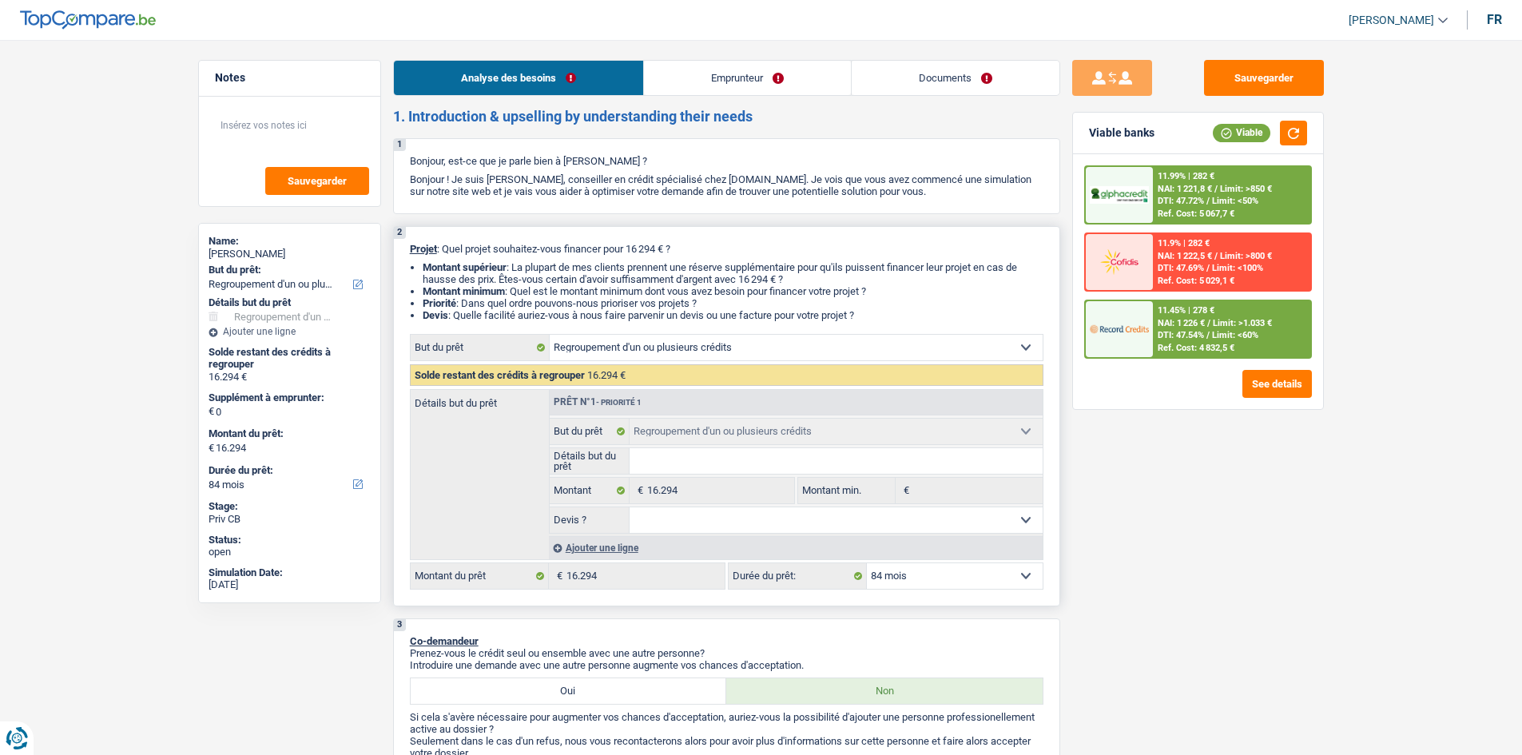
click at [672, 516] on select "Oui Non Non répondu Sélectionner une option" at bounding box center [835, 520] width 413 height 26
click at [1229, 598] on div "Sauvegarder Viable banks Viable 11.99% | 282 € NAI: 1 221,8 € / Limit: >850 € D…" at bounding box center [1198, 392] width 276 height 665
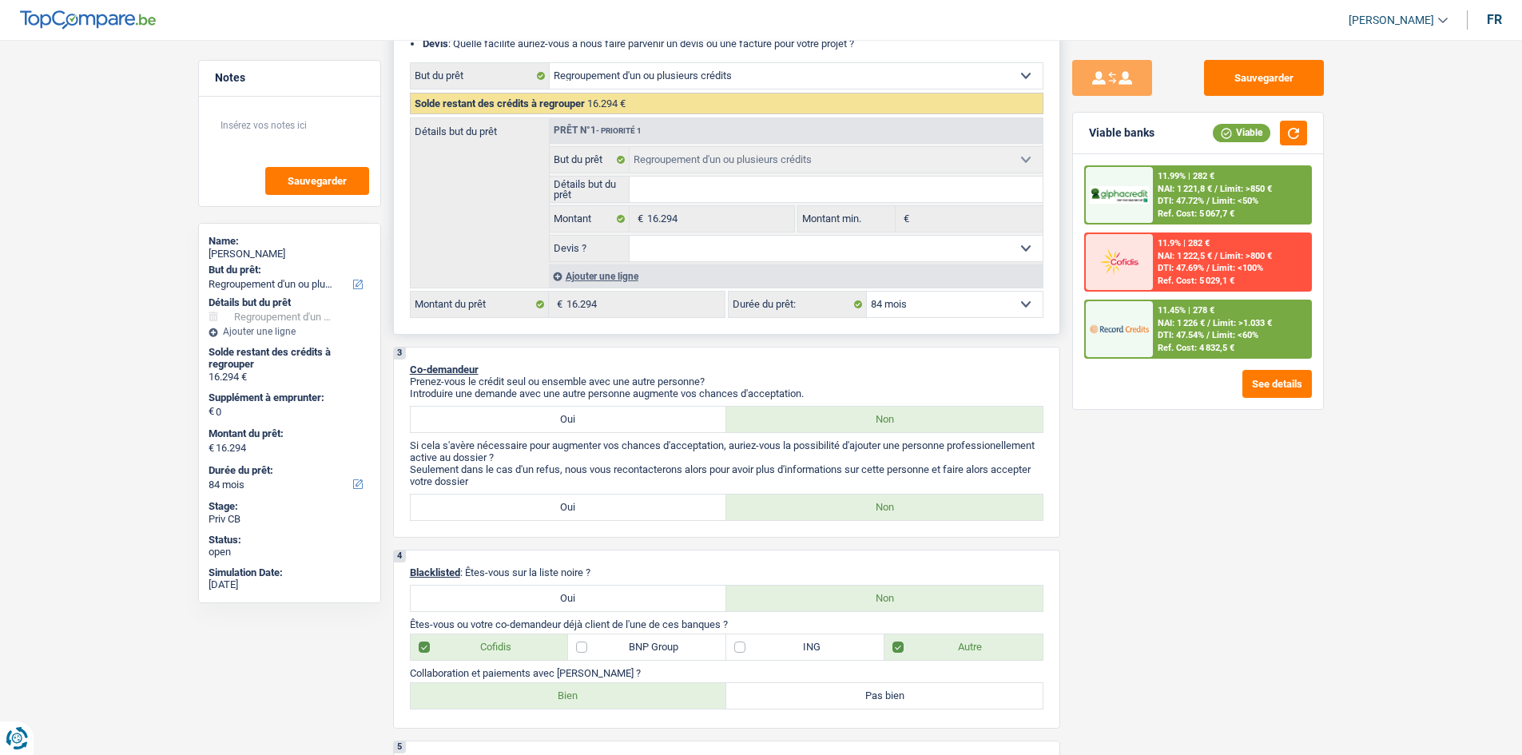
scroll to position [80, 0]
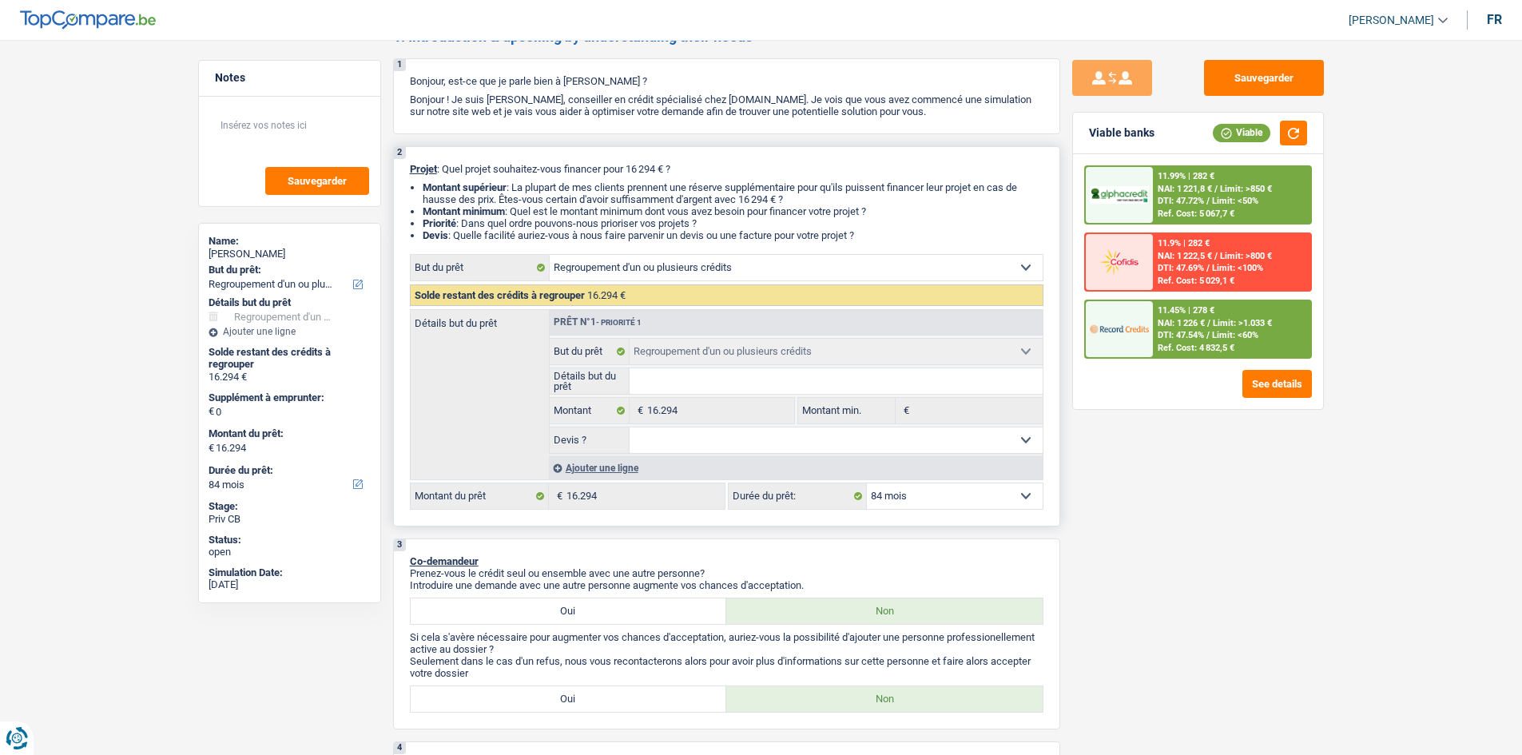
click at [887, 498] on select "12 mois 18 mois 24 mois 30 mois 36 mois 42 mois 48 mois 60 mois 72 mois 84 mois…" at bounding box center [955, 496] width 176 height 26
click at [776, 446] on select "Oui Non Non répondu Sélectionner une option" at bounding box center [835, 440] width 413 height 26
click at [1117, 508] on div "Sauvegarder Viable banks Viable 11.99% | 282 € NAI: 1 221,8 € / Limit: >850 € D…" at bounding box center [1198, 392] width 276 height 665
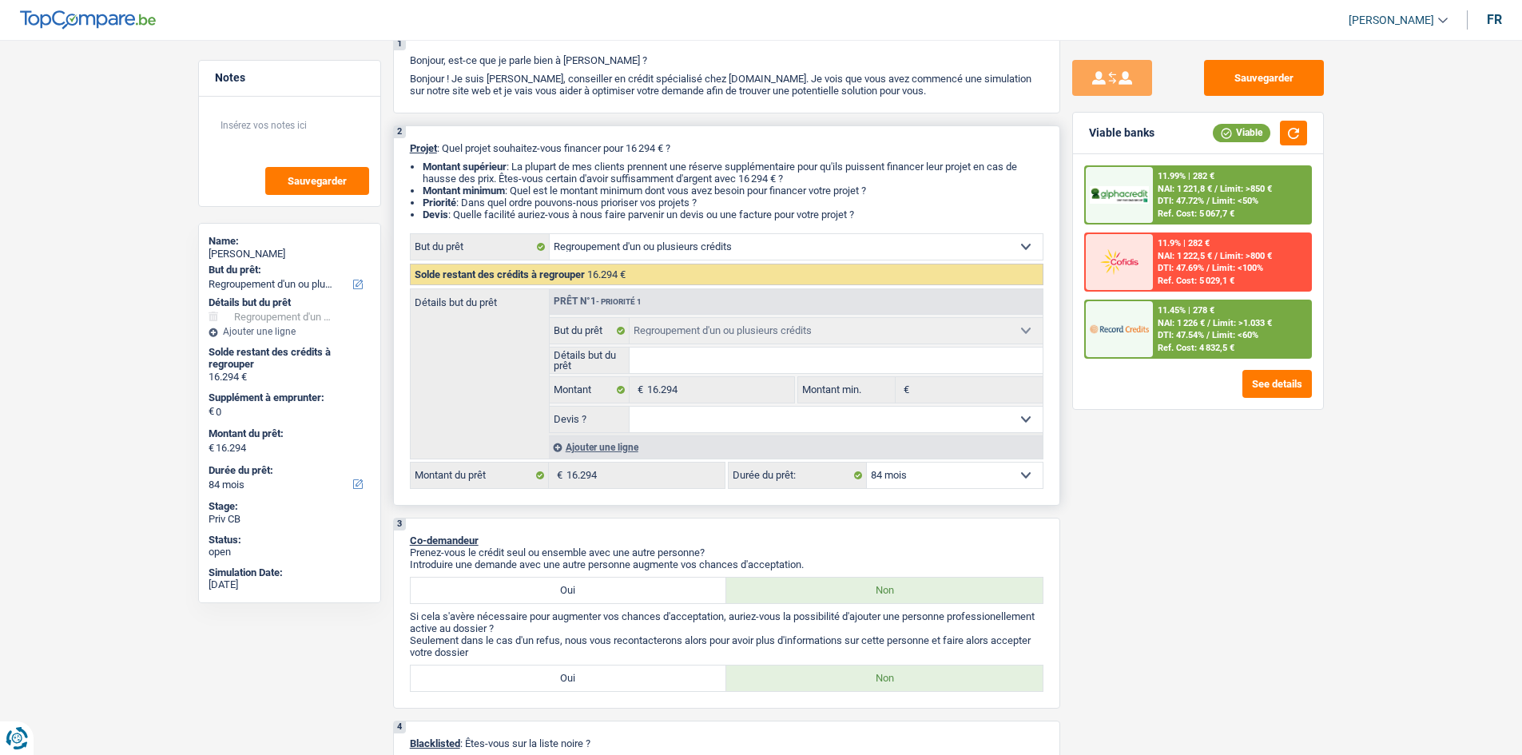
scroll to position [0, 0]
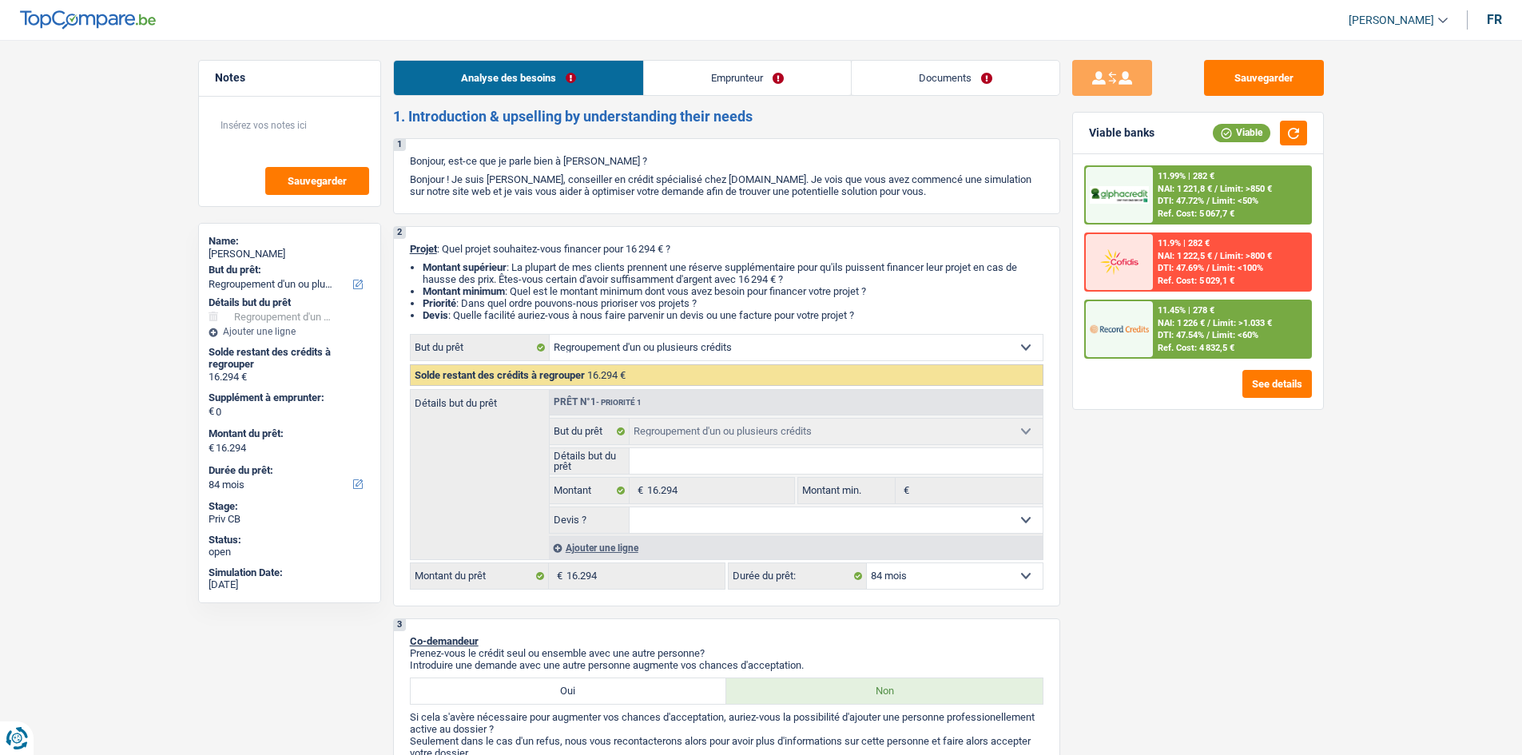
click at [735, 87] on link "Emprunteur" at bounding box center [747, 78] width 207 height 34
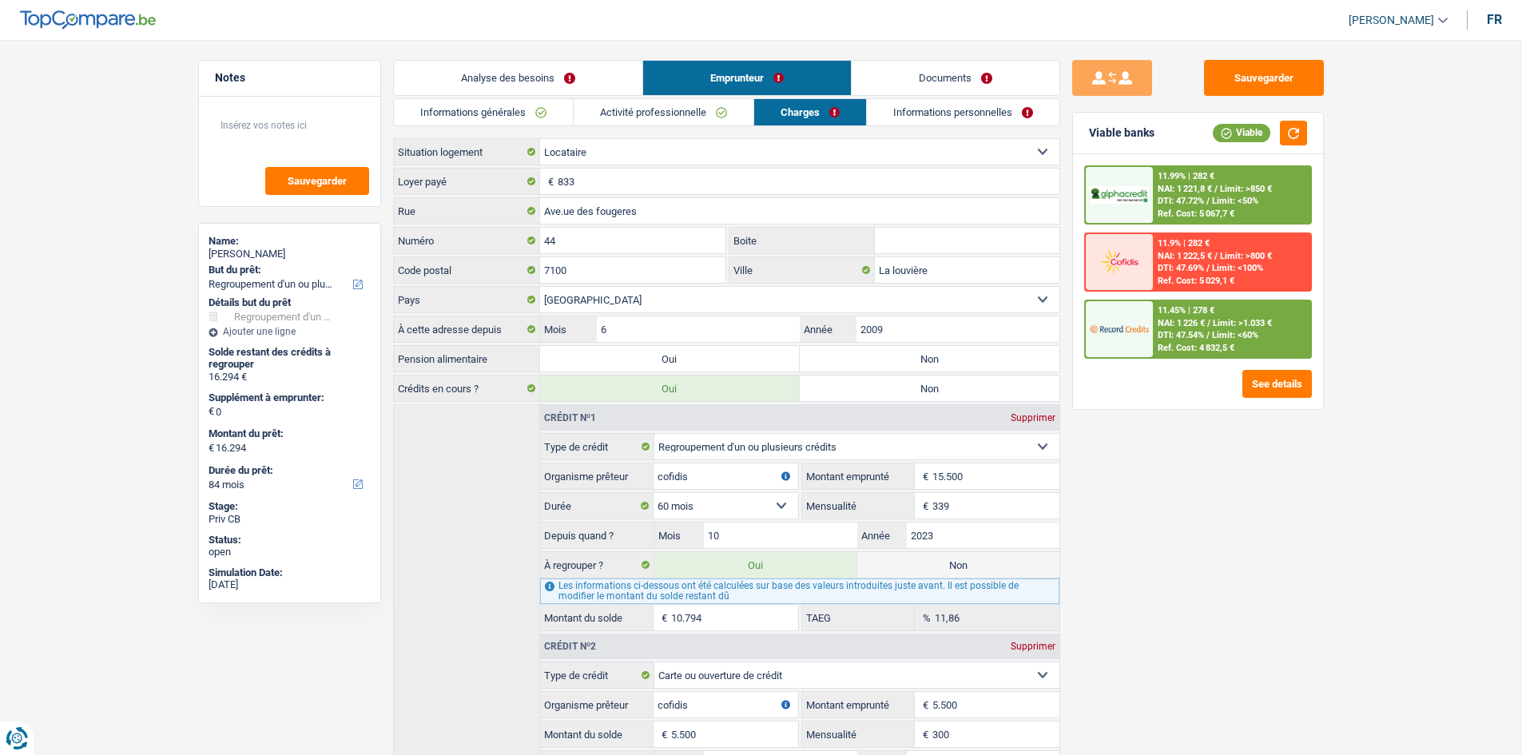
click at [949, 75] on link "Documents" at bounding box center [955, 78] width 208 height 34
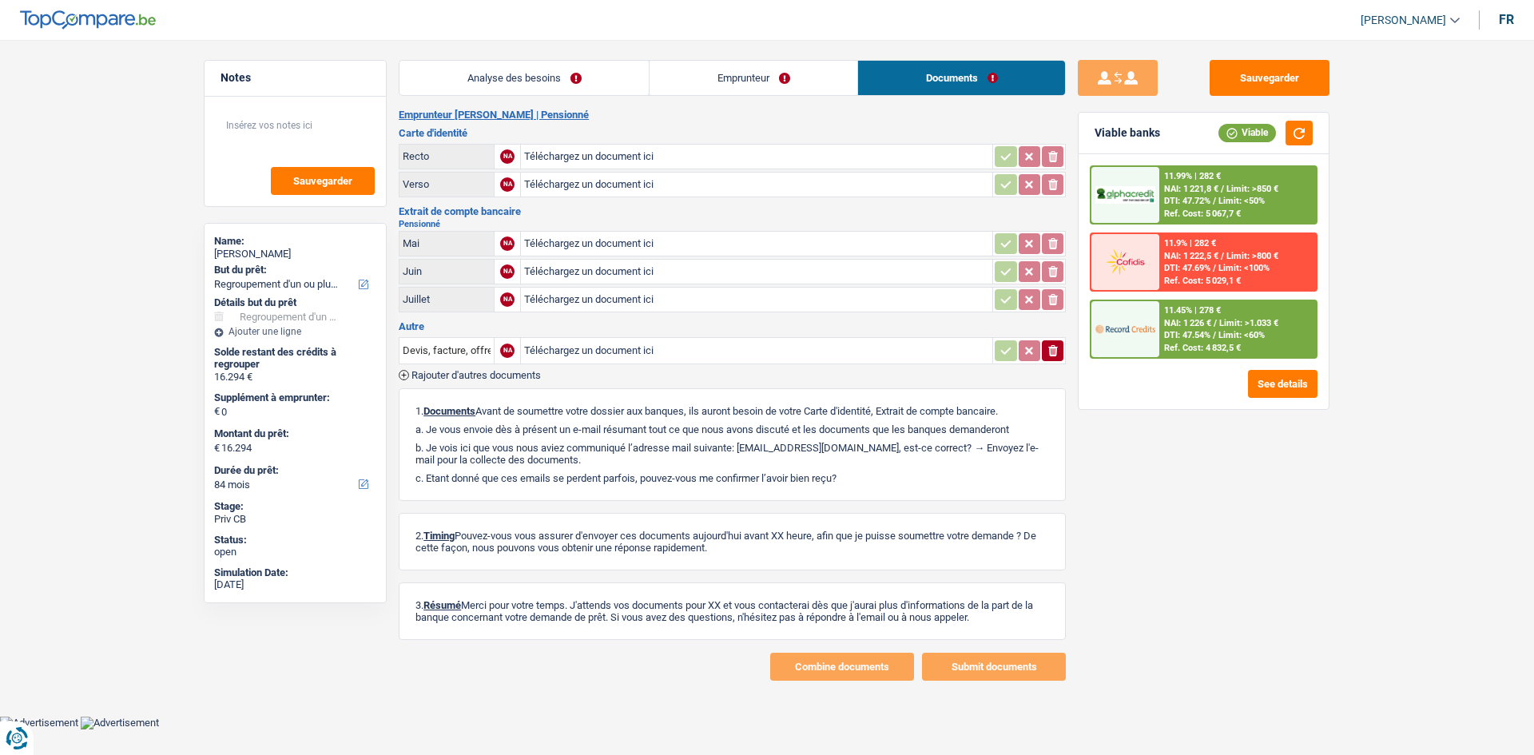
click at [788, 87] on link "Emprunteur" at bounding box center [753, 78] width 208 height 34
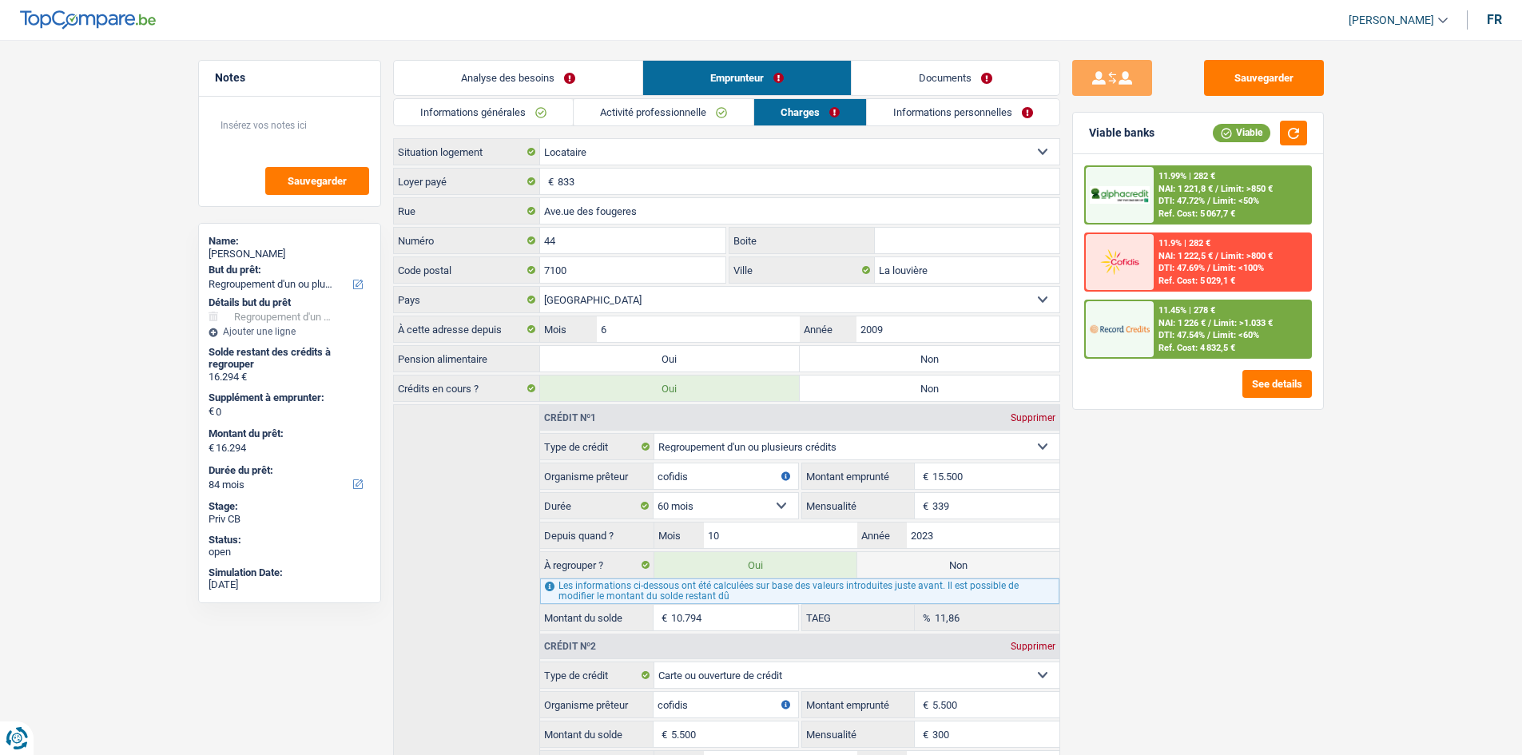
click at [887, 113] on link "Informations personnelles" at bounding box center [963, 112] width 192 height 26
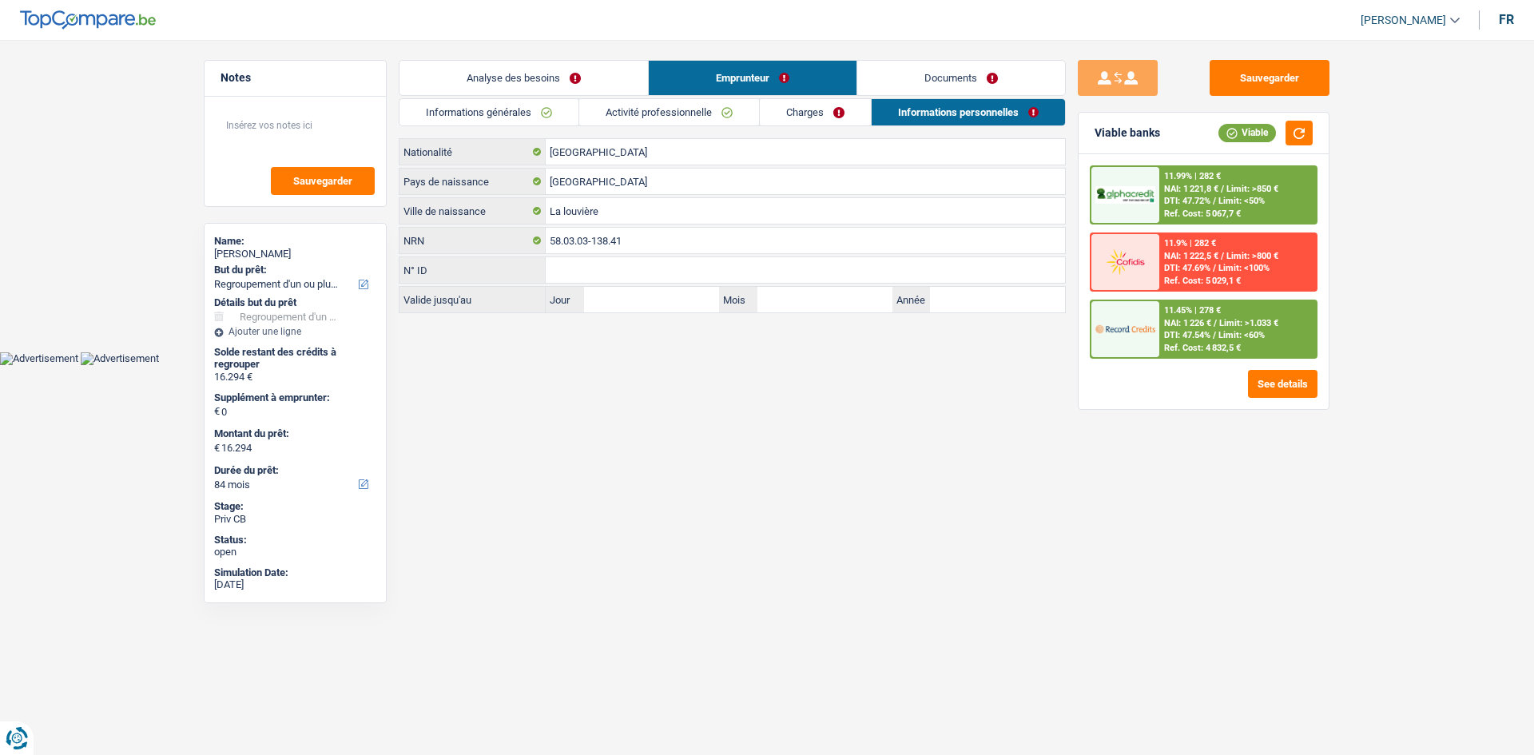
click at [513, 71] on link "Analyse des besoins" at bounding box center [523, 78] width 248 height 34
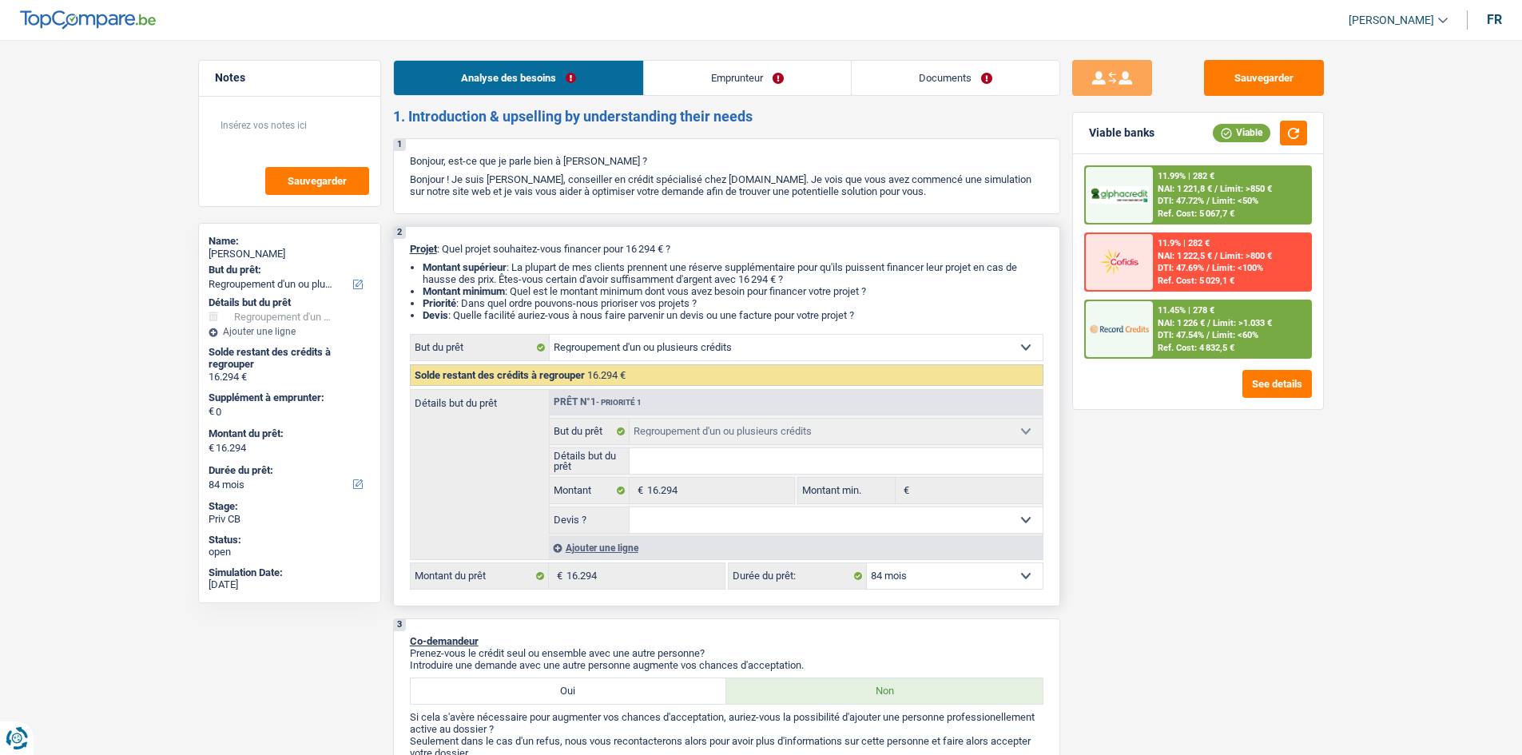
click at [925, 580] on select "12 mois 18 mois 24 mois 30 mois 36 mois 42 mois 48 mois 60 mois 72 mois 84 mois…" at bounding box center [955, 576] width 176 height 26
select select "60"
click at [867, 563] on select "12 mois 18 mois 24 mois 30 mois 36 mois 42 mois 48 mois 60 mois 72 mois 84 mois…" at bounding box center [955, 576] width 176 height 26
select select "60"
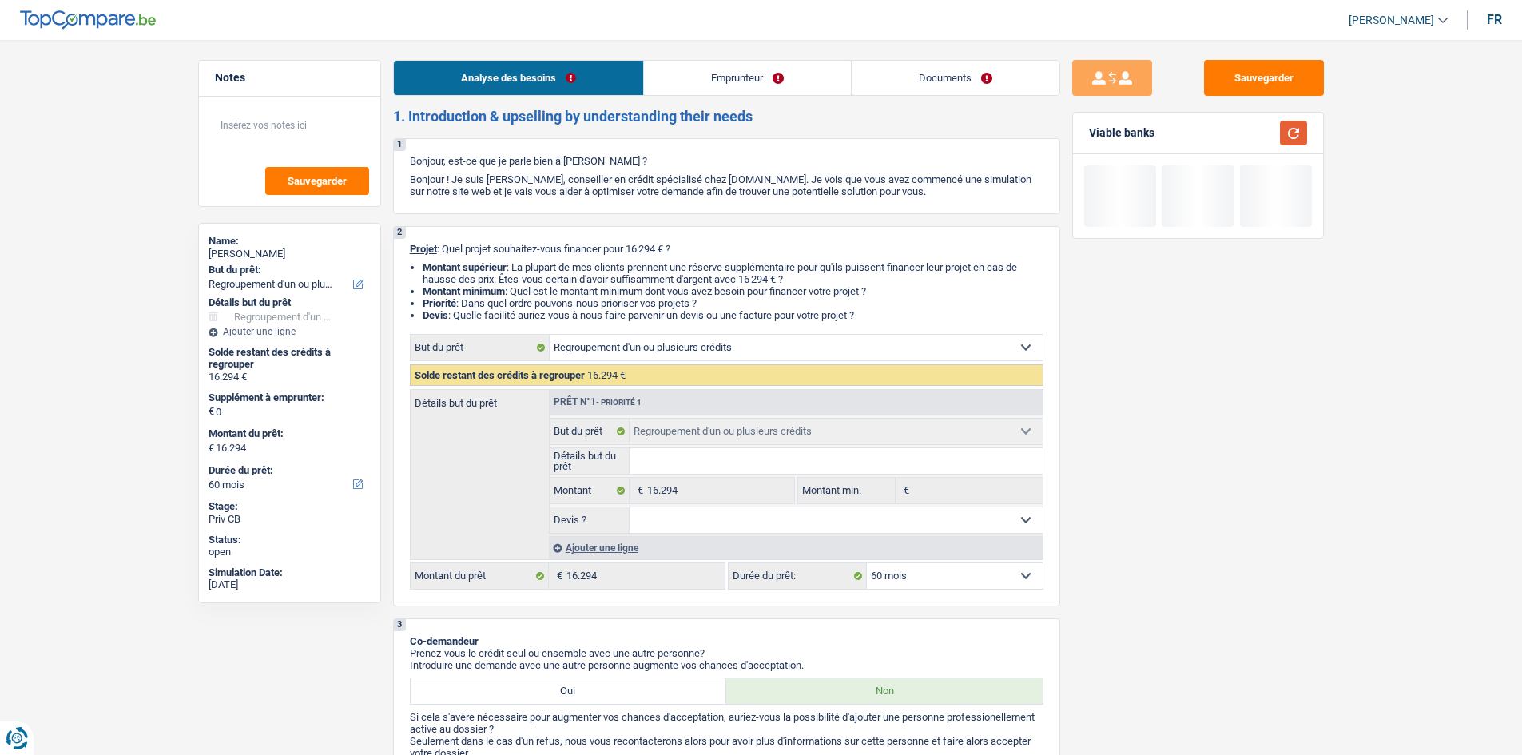
click at [1296, 140] on button "button" at bounding box center [1293, 133] width 27 height 25
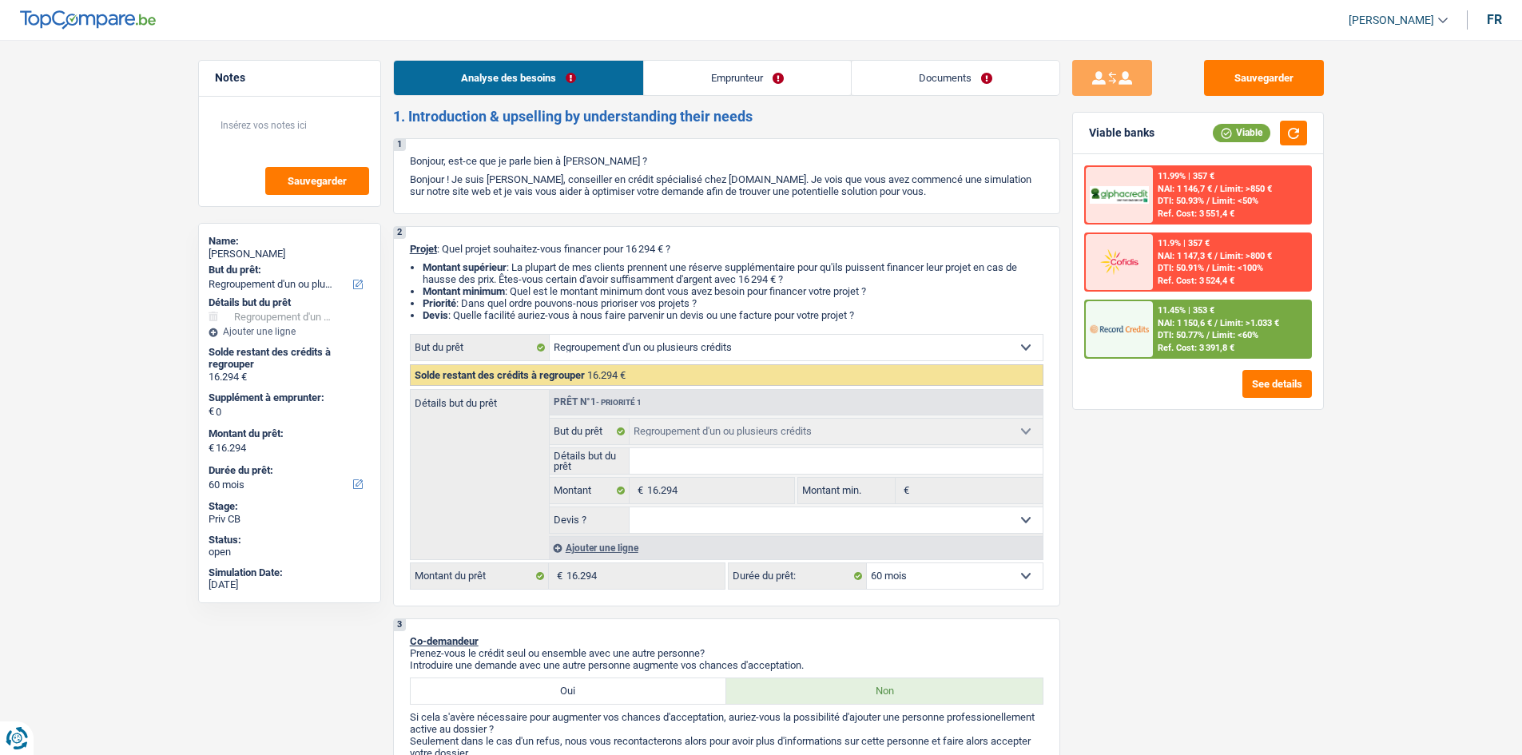
click at [1203, 325] on span "NAI: 1 150,6 €" at bounding box center [1184, 323] width 54 height 10
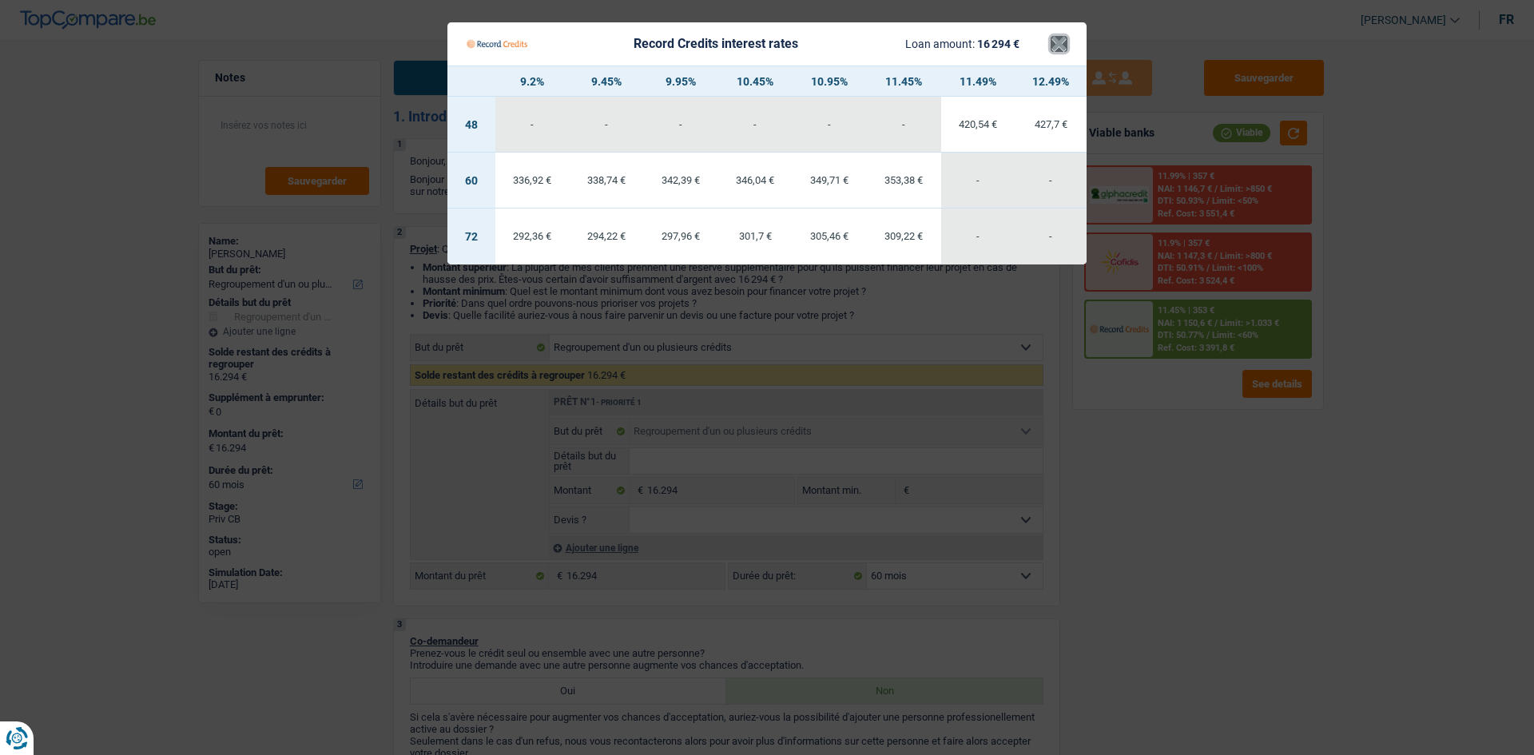
click at [1057, 45] on button "×" at bounding box center [1058, 44] width 17 height 16
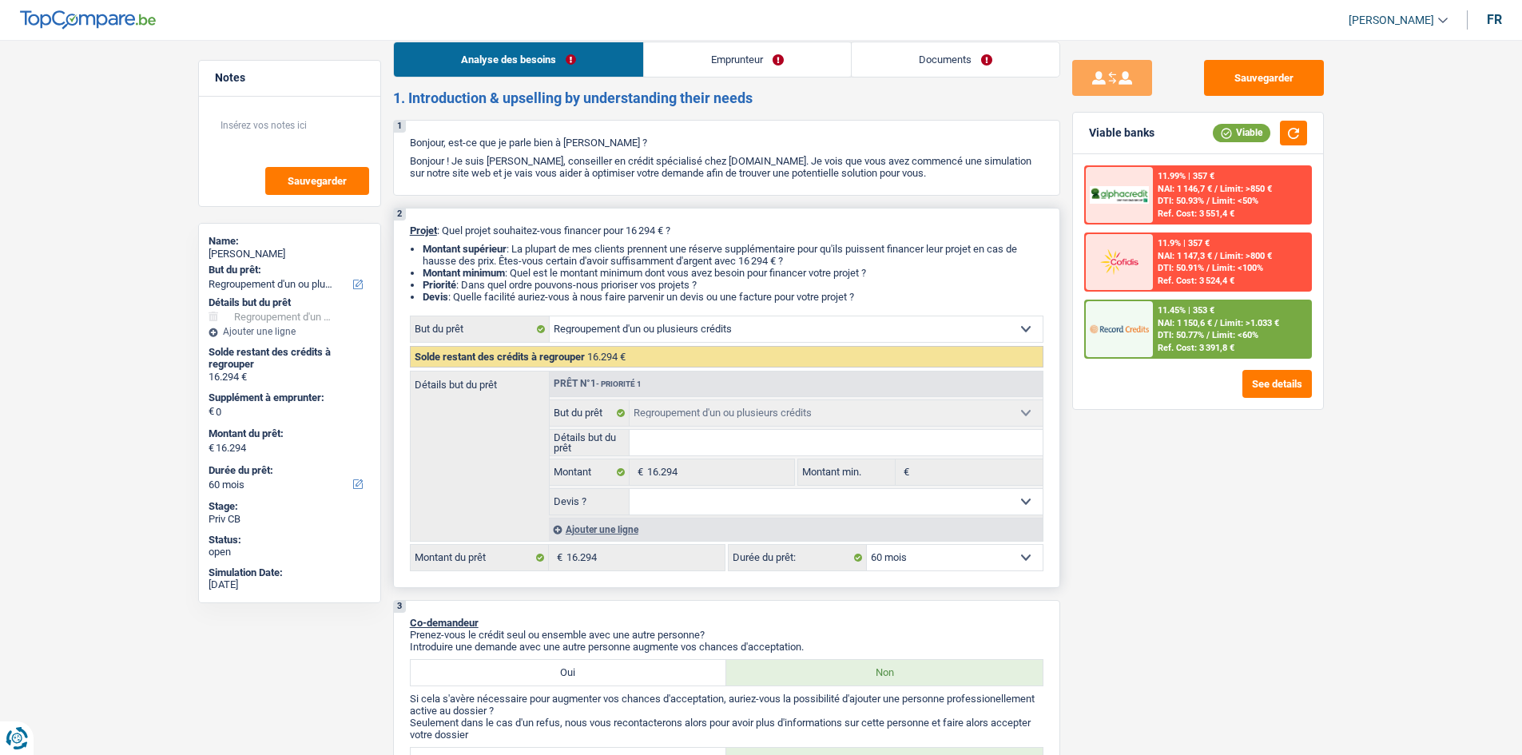
scroll to position [80, 0]
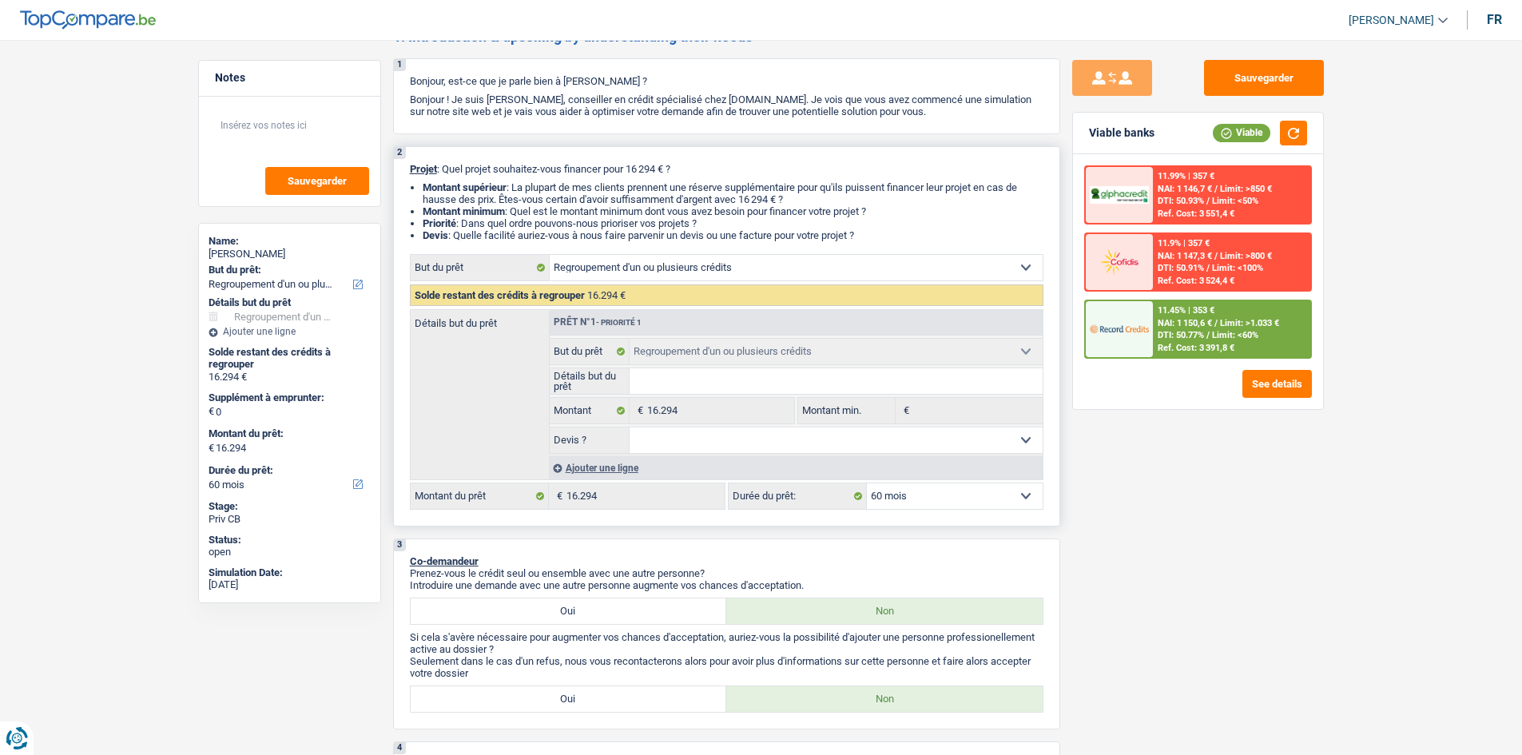
click at [899, 496] on select "12 mois 18 mois 24 mois 30 mois 36 mois 42 mois 48 mois 60 mois 72 mois 84 mois…" at bounding box center [955, 496] width 176 height 26
select select "72"
click at [867, 483] on select "12 mois 18 mois 24 mois 30 mois 36 mois 42 mois 48 mois 60 mois 72 mois 84 mois…" at bounding box center [955, 496] width 176 height 26
select select "72"
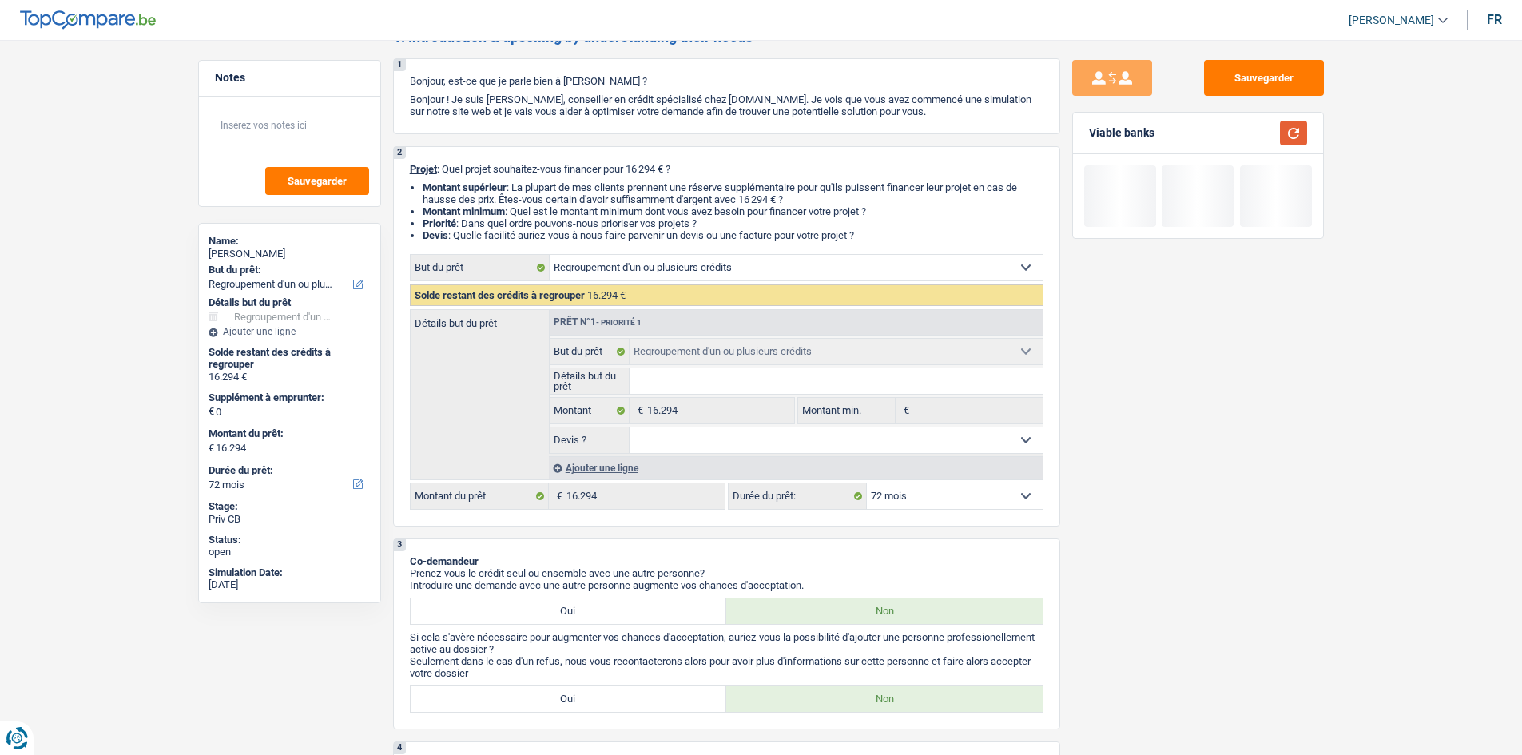
click at [1295, 132] on button "button" at bounding box center [1293, 133] width 27 height 25
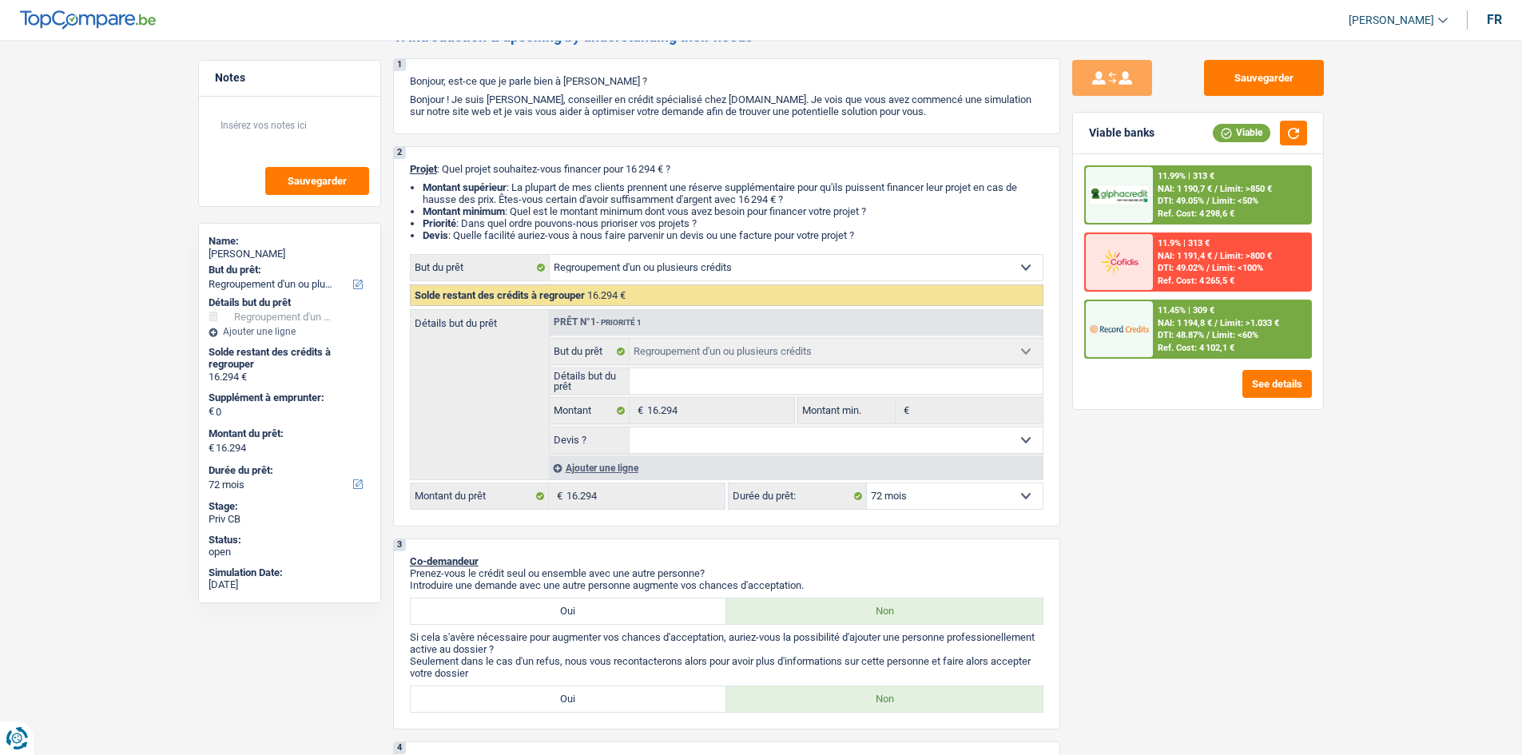
click at [1189, 315] on div "11.45% | 309 €" at bounding box center [1185, 310] width 57 height 10
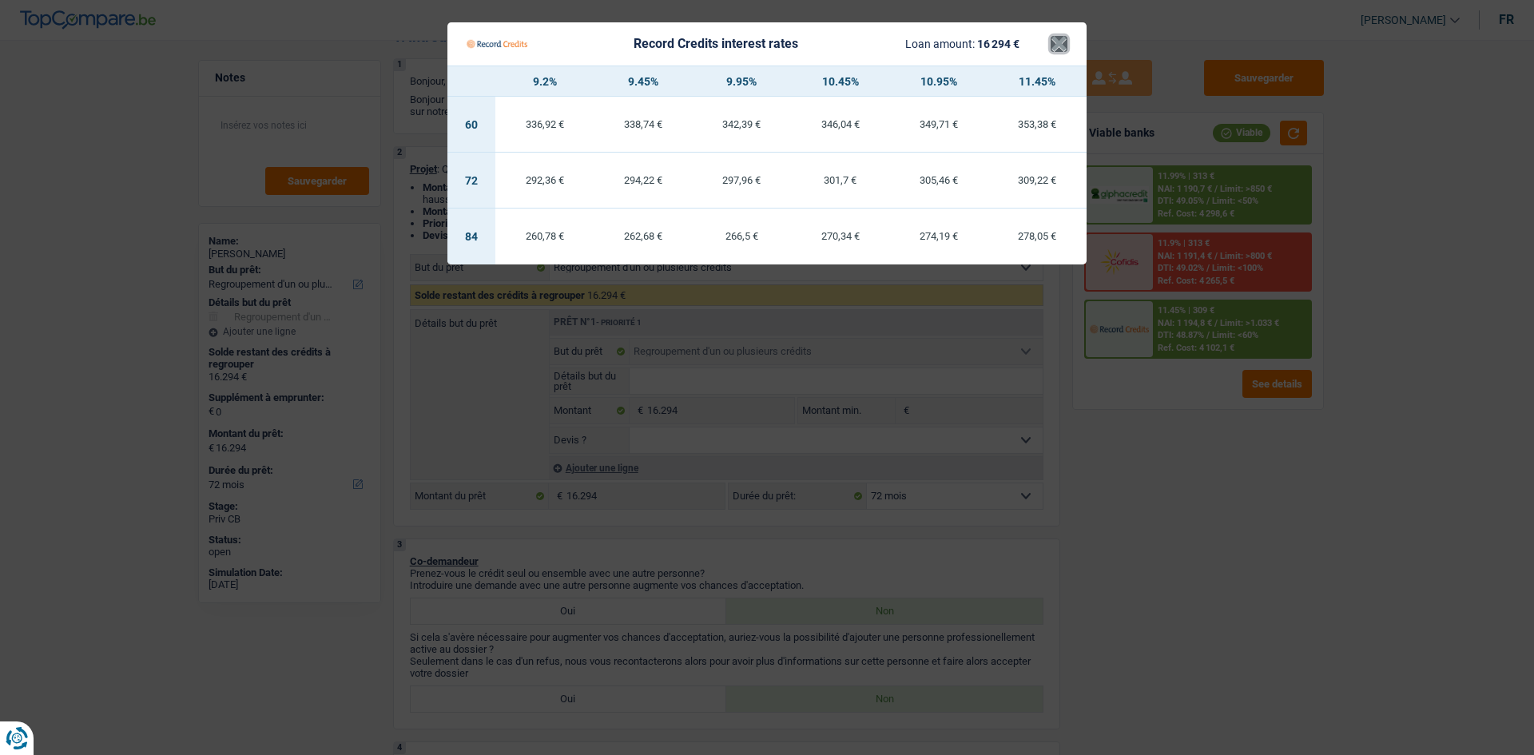
click at [1059, 44] on button "×" at bounding box center [1058, 44] width 17 height 16
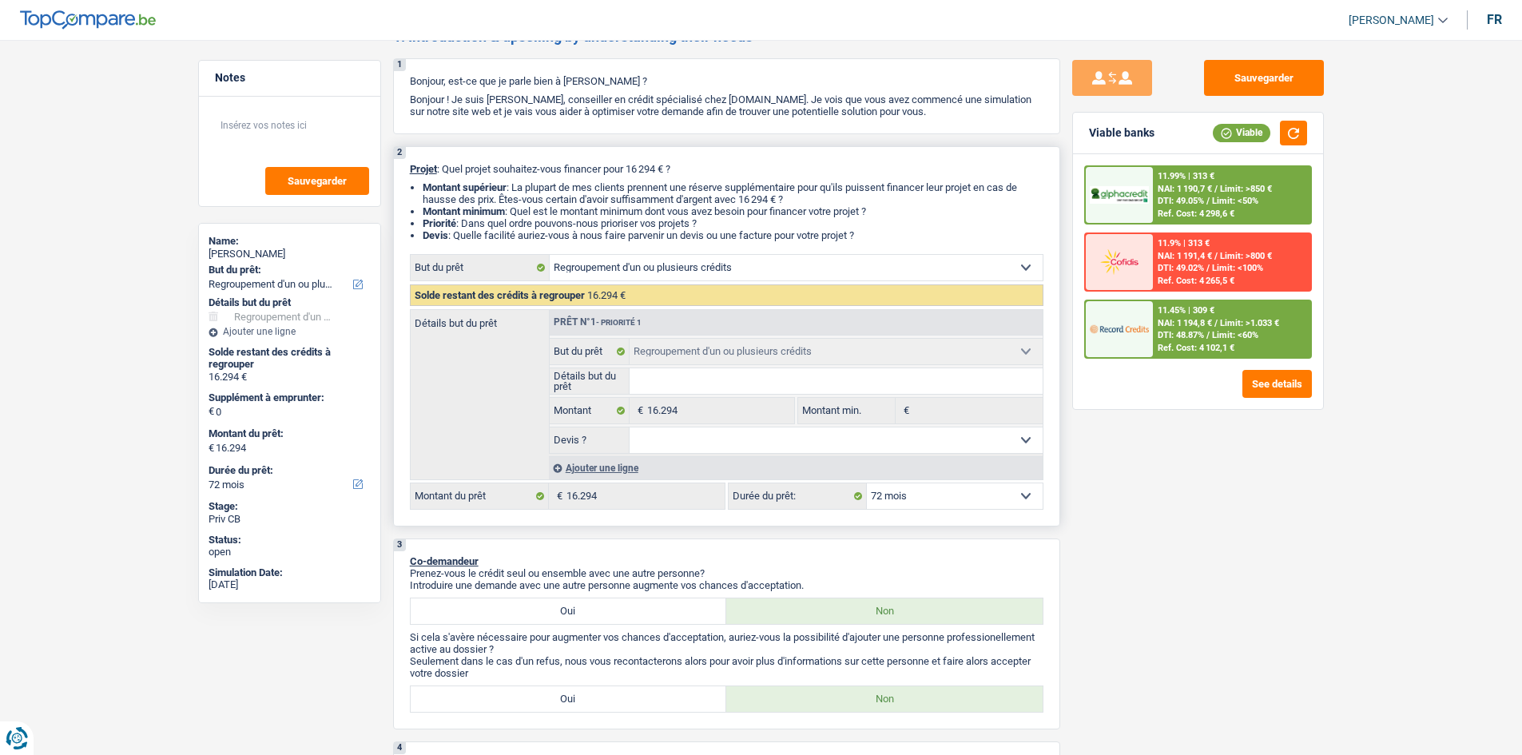
click at [911, 495] on select "12 mois 18 mois 24 mois 30 mois 36 mois 42 mois 48 mois 60 mois 72 mois 84 mois…" at bounding box center [955, 496] width 176 height 26
select select "84"
click at [867, 483] on select "12 mois 18 mois 24 mois 30 mois 36 mois 42 mois 48 mois 60 mois 72 mois 84 mois…" at bounding box center [955, 496] width 176 height 26
select select "84"
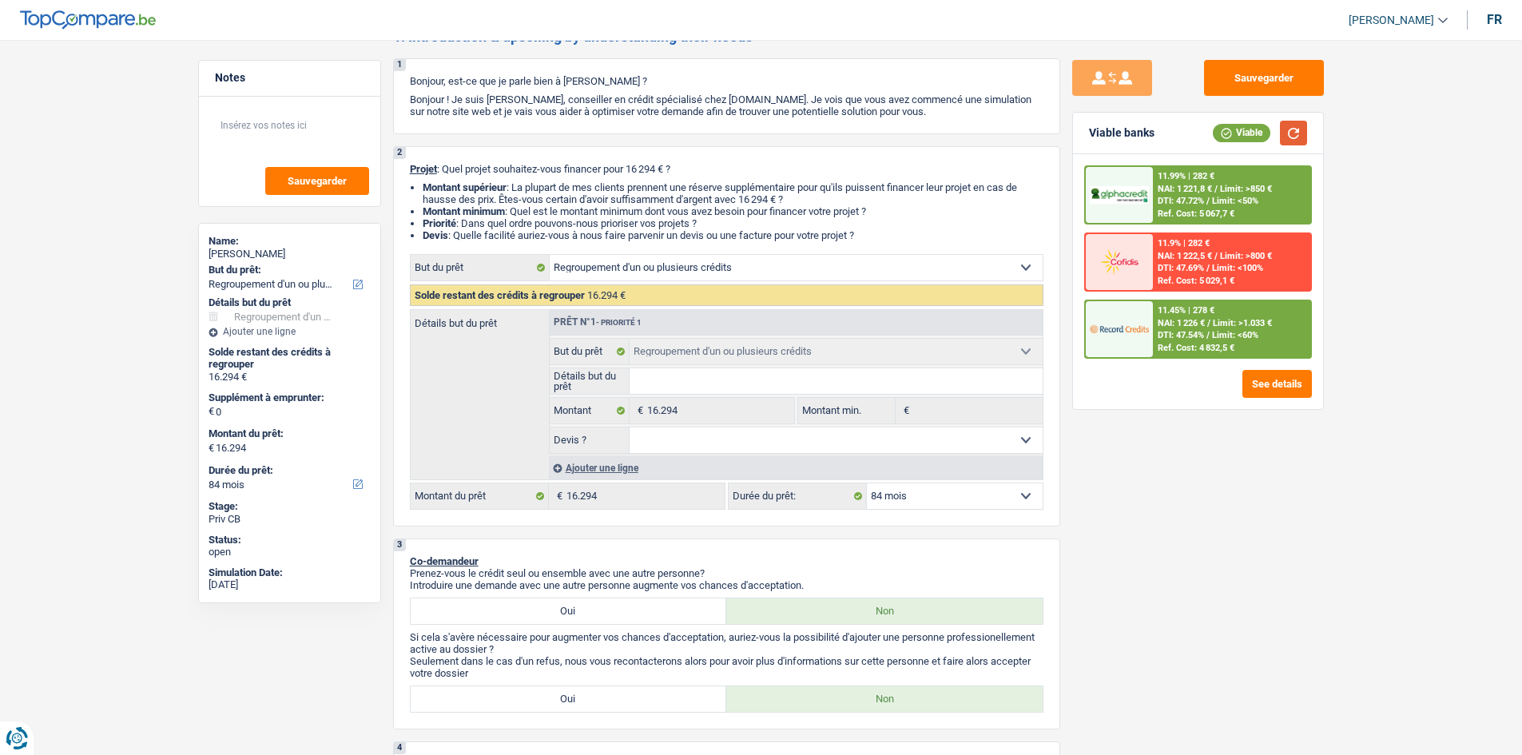
click at [1280, 128] on button "button" at bounding box center [1293, 133] width 27 height 25
click at [936, 499] on select "12 mois 18 mois 24 mois 30 mois 36 mois 42 mois 48 mois 60 mois 72 mois 84 mois…" at bounding box center [955, 496] width 176 height 26
click at [934, 501] on select "12 mois 18 mois 24 mois 30 mois 36 mois 42 mois 48 mois 60 mois 72 mois 84 mois…" at bounding box center [955, 496] width 176 height 26
click at [930, 496] on select "12 mois 18 mois 24 mois 30 mois 36 mois 42 mois 48 mois 60 mois 72 mois 84 mois…" at bounding box center [955, 496] width 176 height 26
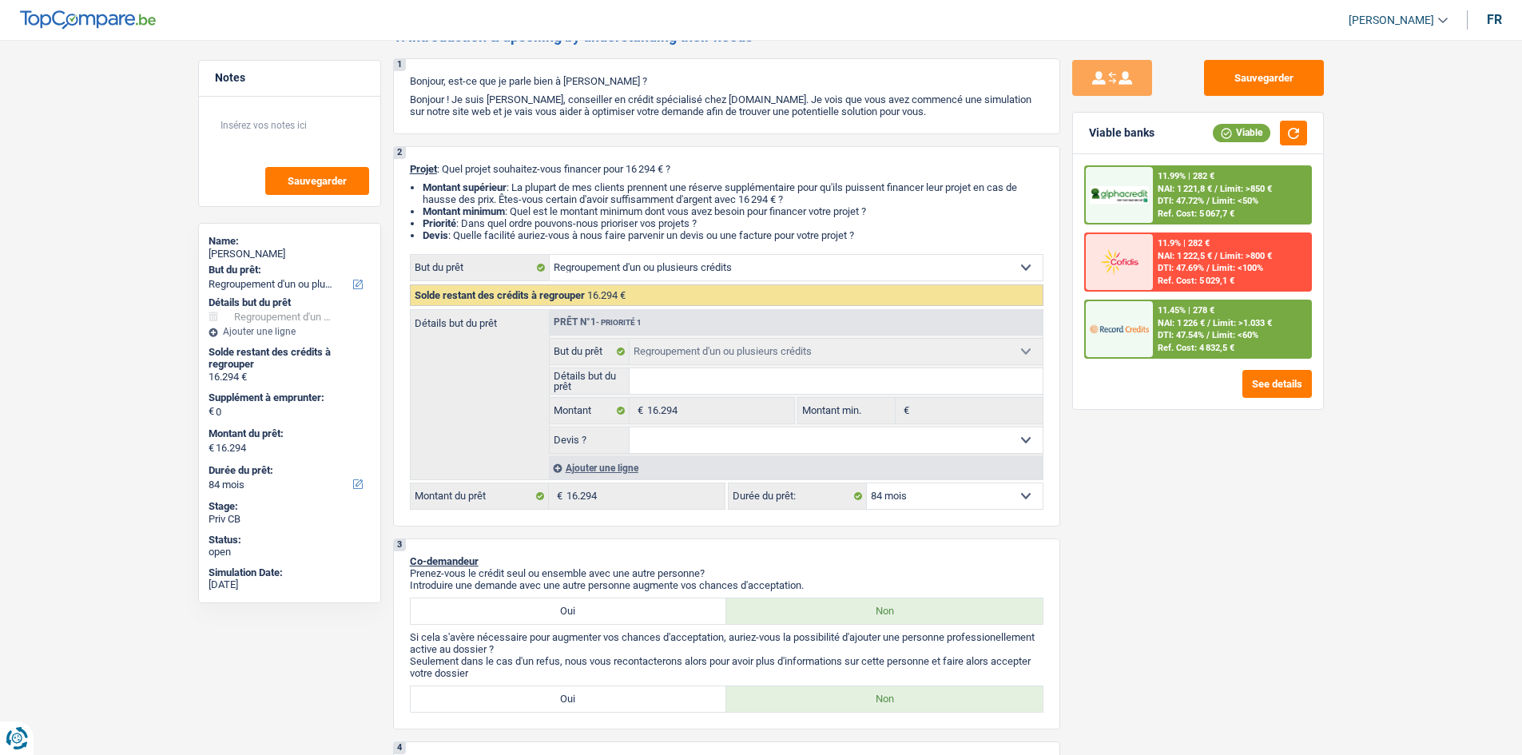
click at [1170, 329] on div "11.45% | 278 € NAI: 1 226 € / Limit: >1.033 € DTI: 47.54% / Limit: <60% Ref. Co…" at bounding box center [1231, 329] width 157 height 56
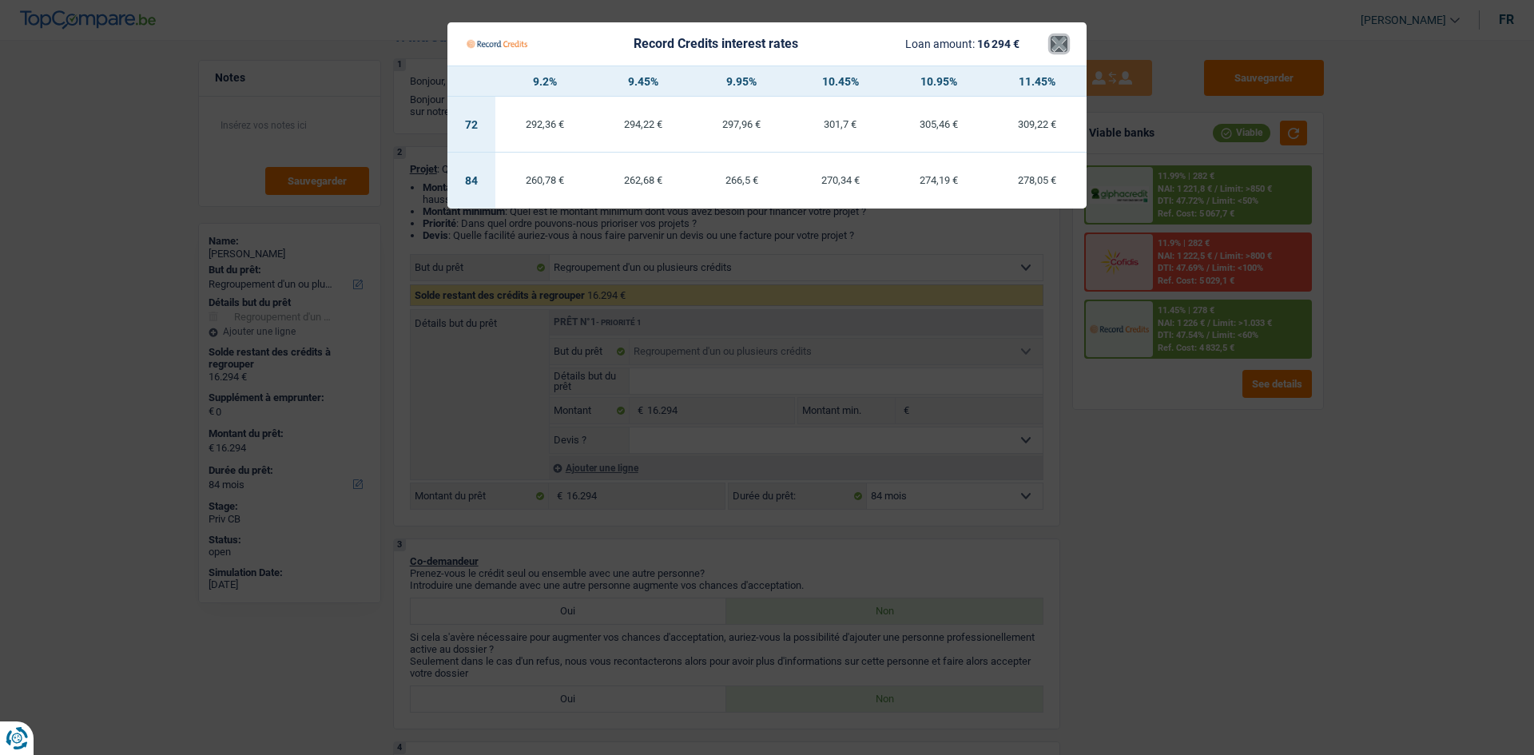
click at [1062, 43] on button "×" at bounding box center [1058, 44] width 17 height 16
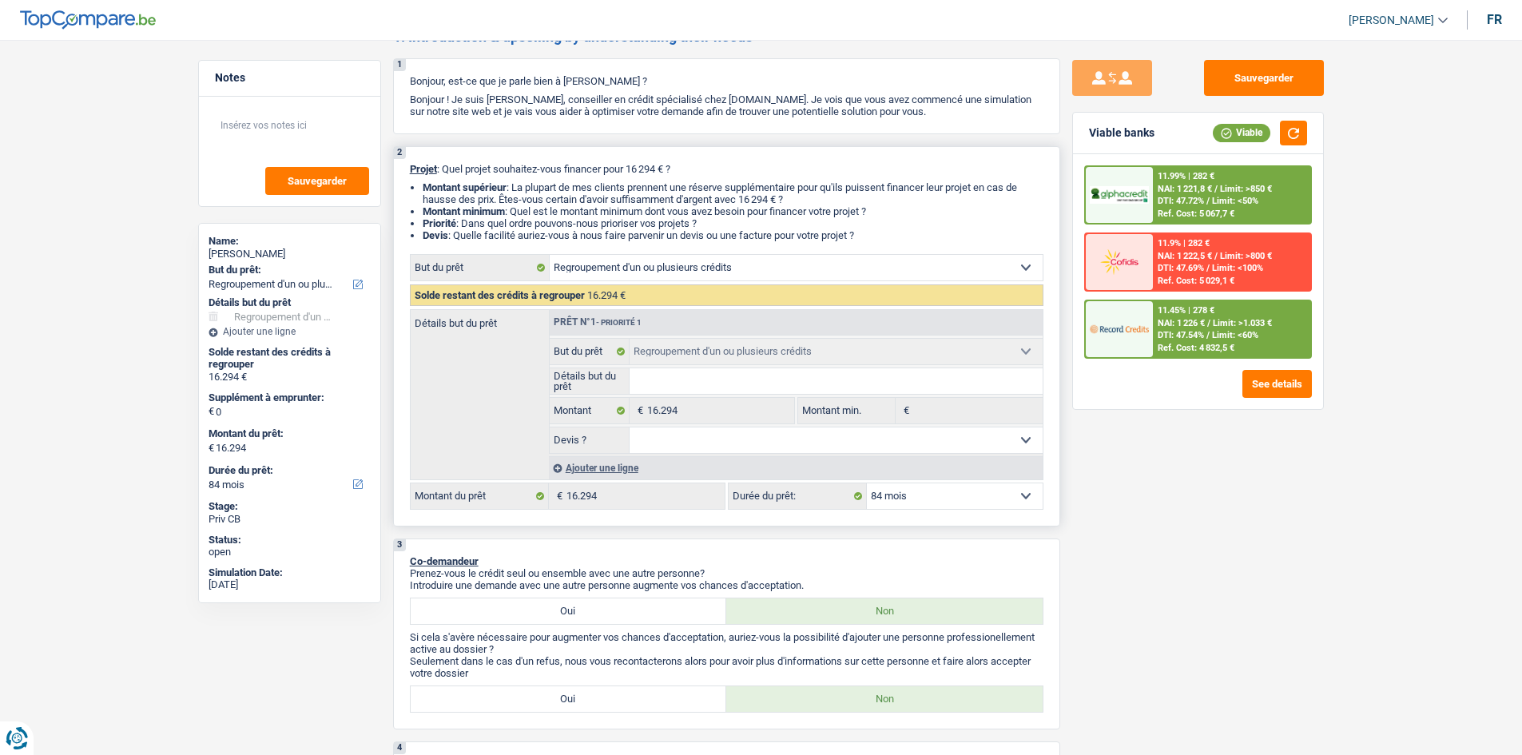
click at [907, 502] on select "12 mois 18 mois 24 mois 30 mois 36 mois 42 mois 48 mois 60 mois 72 mois 84 mois…" at bounding box center [955, 496] width 176 height 26
select select "72"
click at [867, 483] on select "12 mois 18 mois 24 mois 30 mois 36 mois 42 mois 48 mois 60 mois 72 mois 84 mois…" at bounding box center [955, 496] width 176 height 26
select select "72"
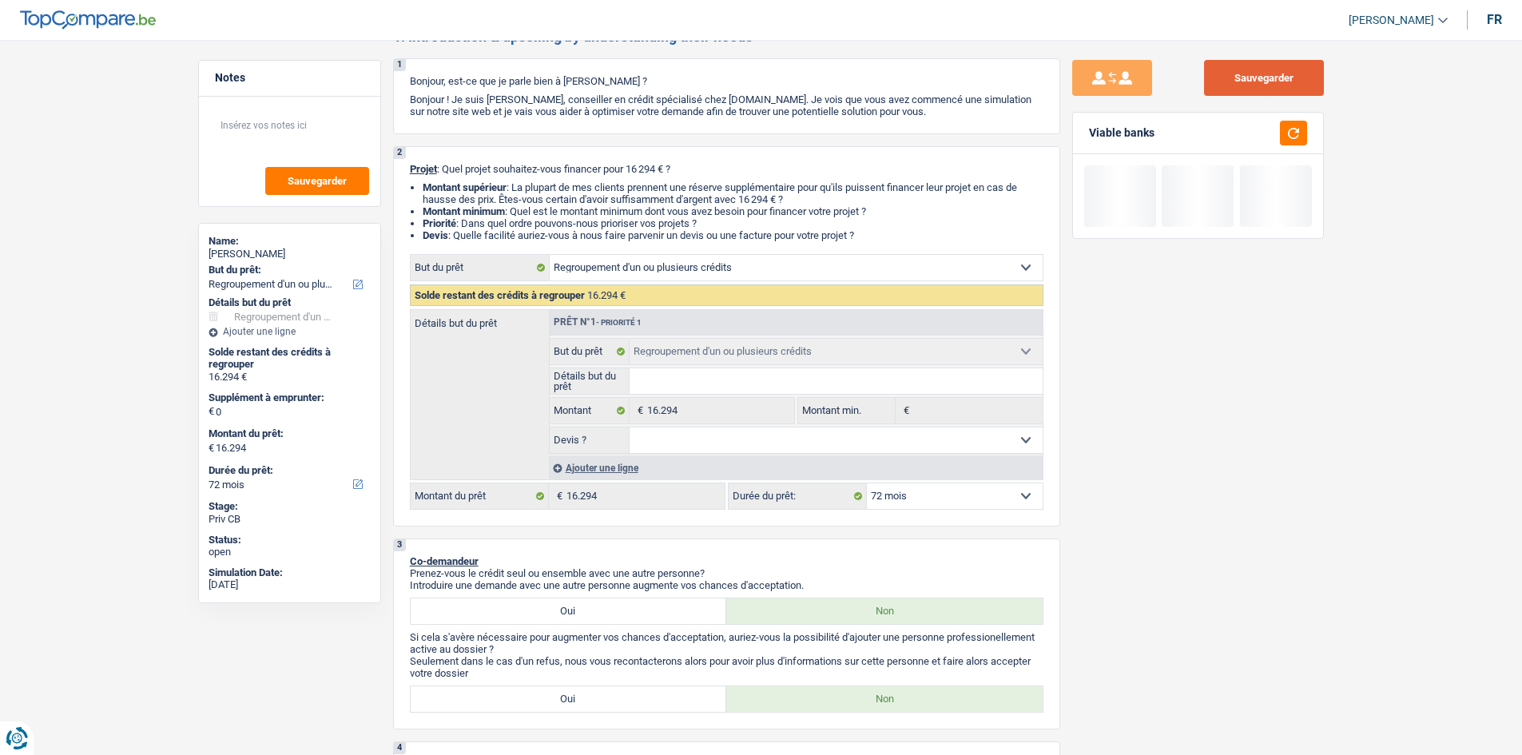
click at [1245, 70] on button "Sauvegarder" at bounding box center [1264, 78] width 120 height 36
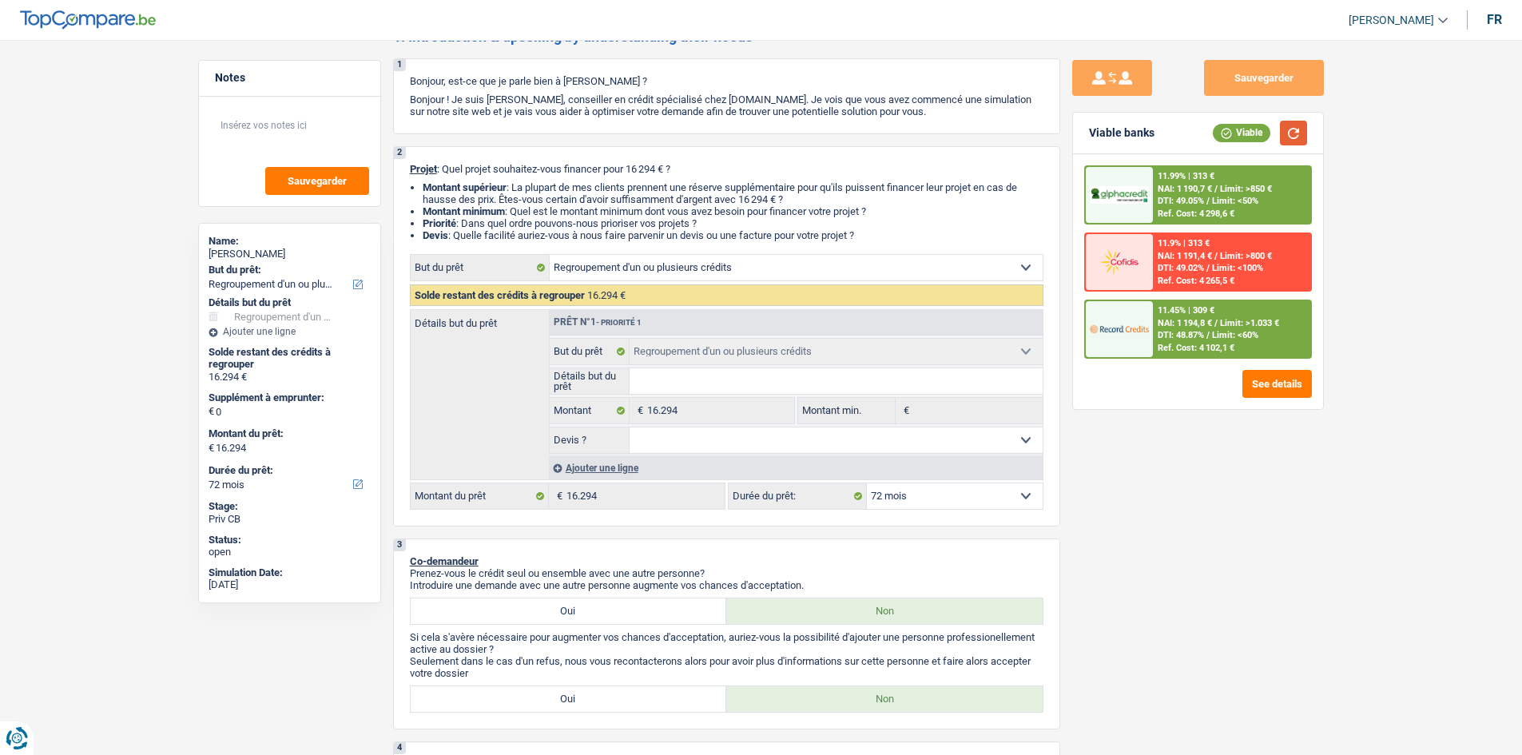
click at [1287, 132] on button "button" at bounding box center [1293, 133] width 27 height 25
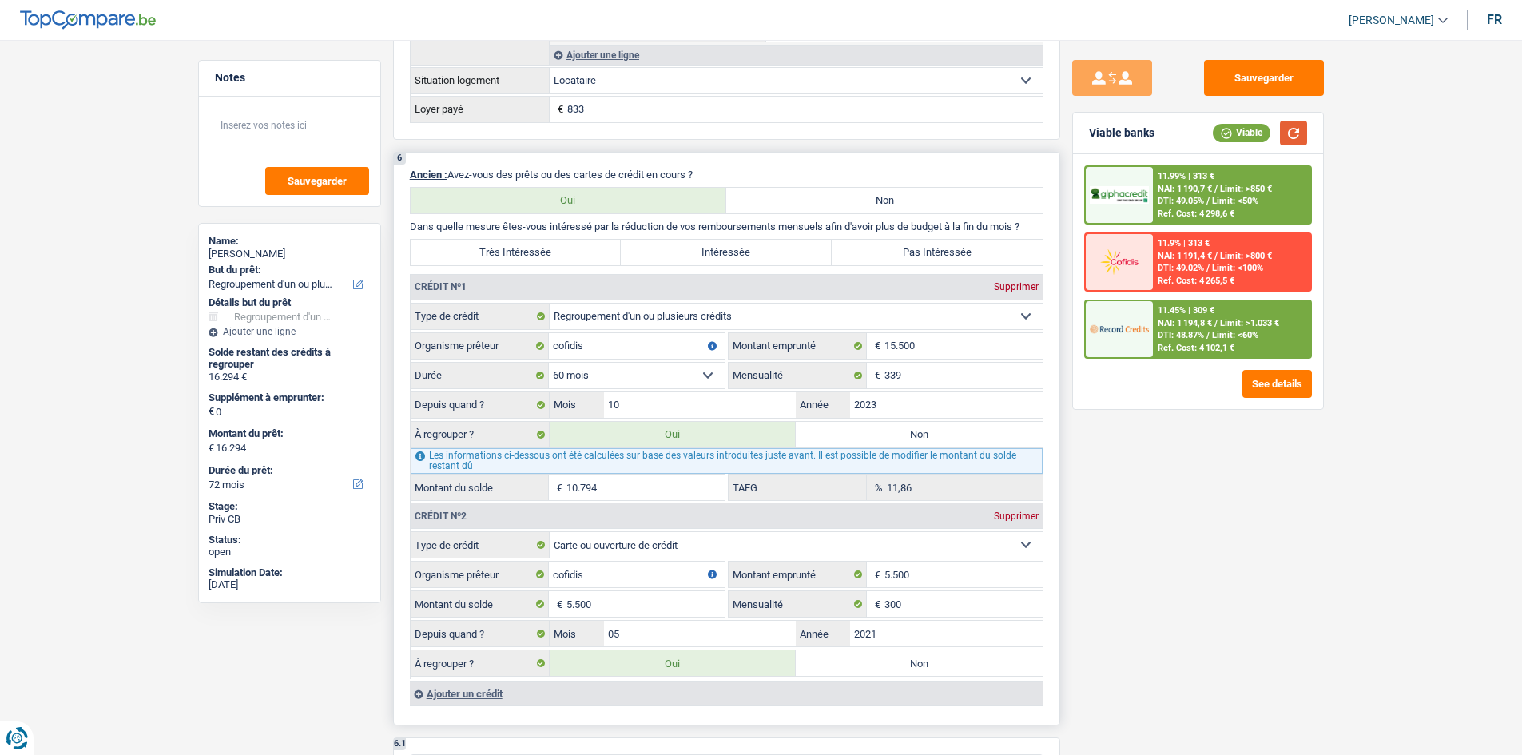
scroll to position [1118, 0]
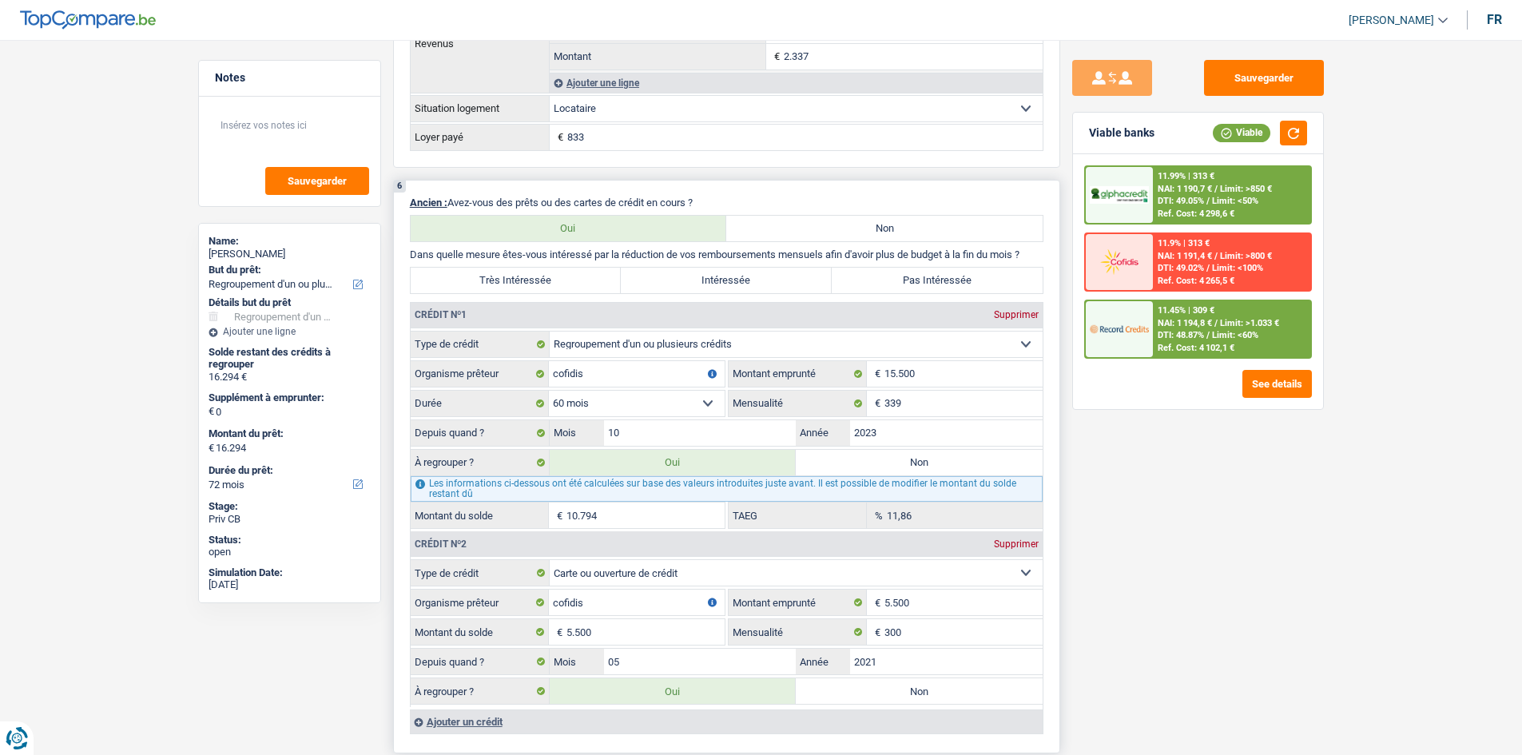
click at [670, 279] on label "Intéressée" at bounding box center [726, 281] width 211 height 26
click at [670, 279] on input "Intéressée" at bounding box center [726, 281] width 211 height 26
radio input "true"
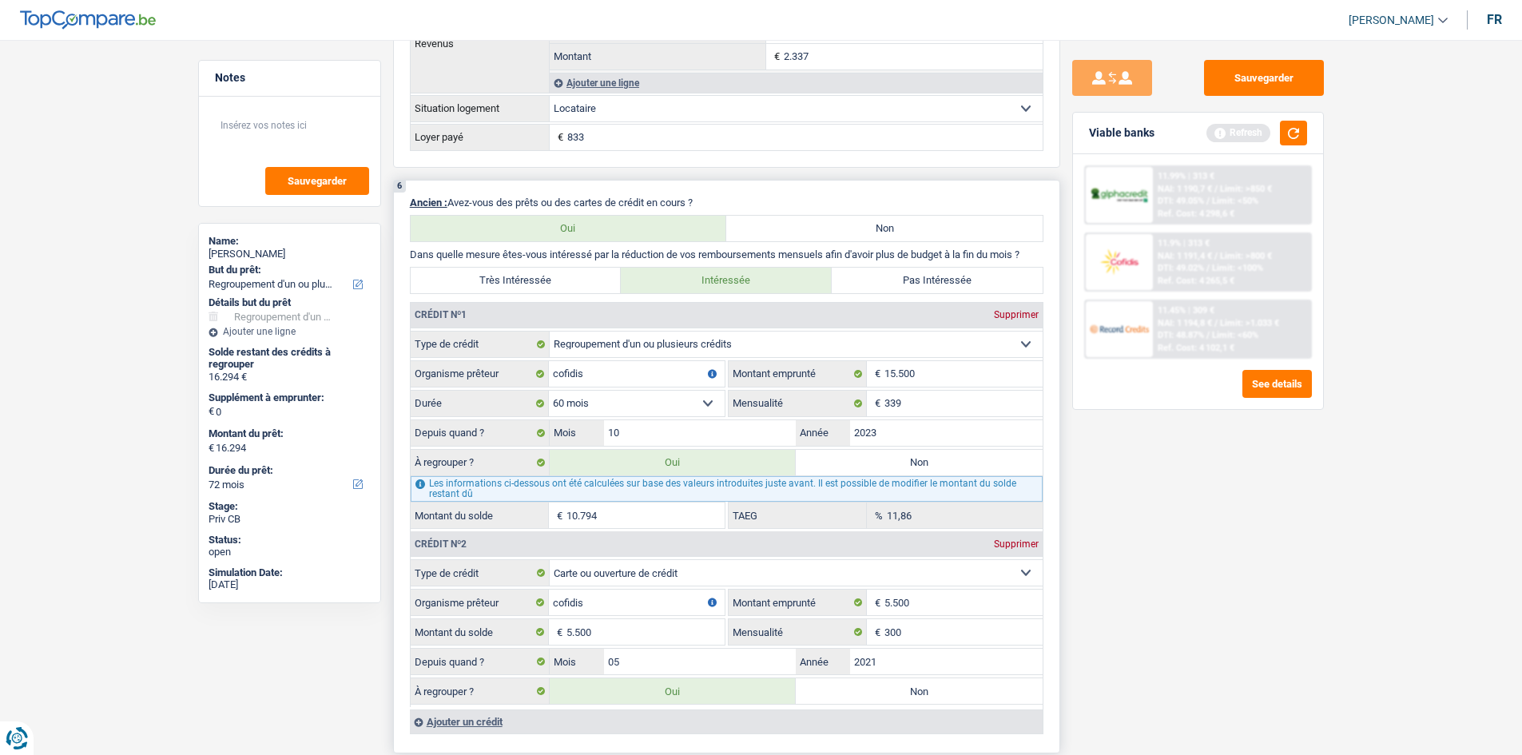
click at [546, 278] on label "Très Intéressée" at bounding box center [516, 281] width 211 height 26
click at [546, 278] on input "Très Intéressée" at bounding box center [516, 281] width 211 height 26
radio input "true"
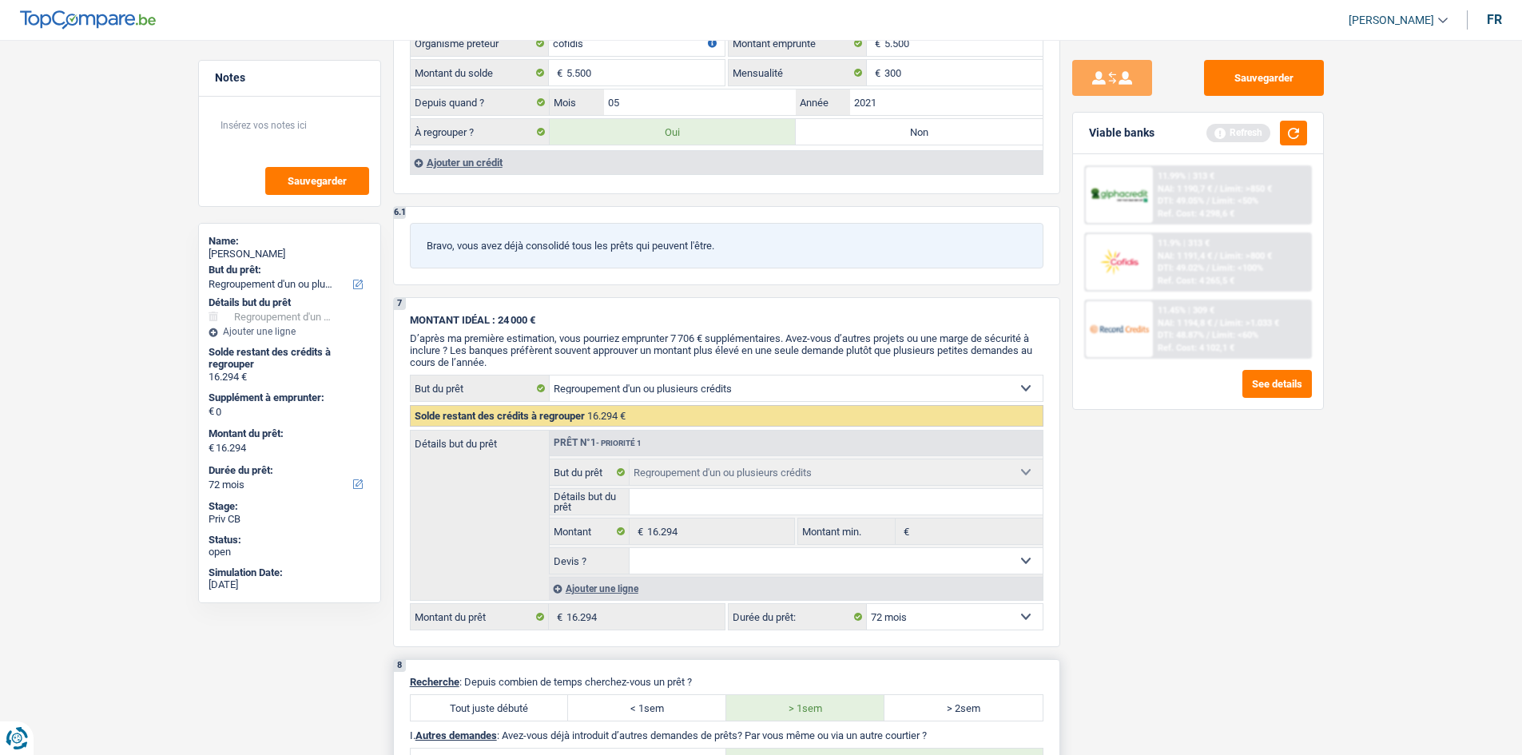
scroll to position [1757, 0]
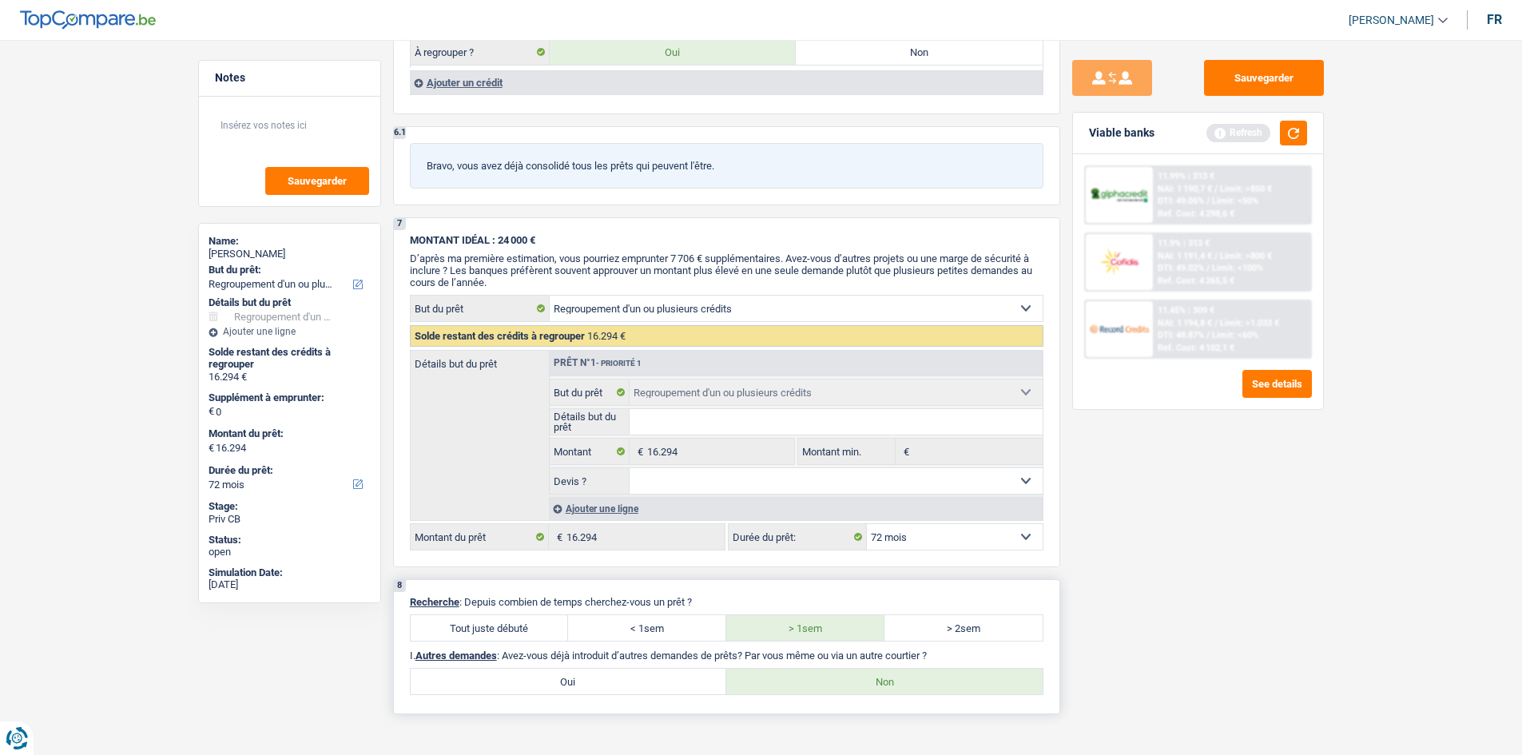
click at [689, 621] on label "< 1sem" at bounding box center [647, 628] width 158 height 26
click at [689, 621] on input "< 1sem" at bounding box center [647, 628] width 158 height 26
radio input "true"
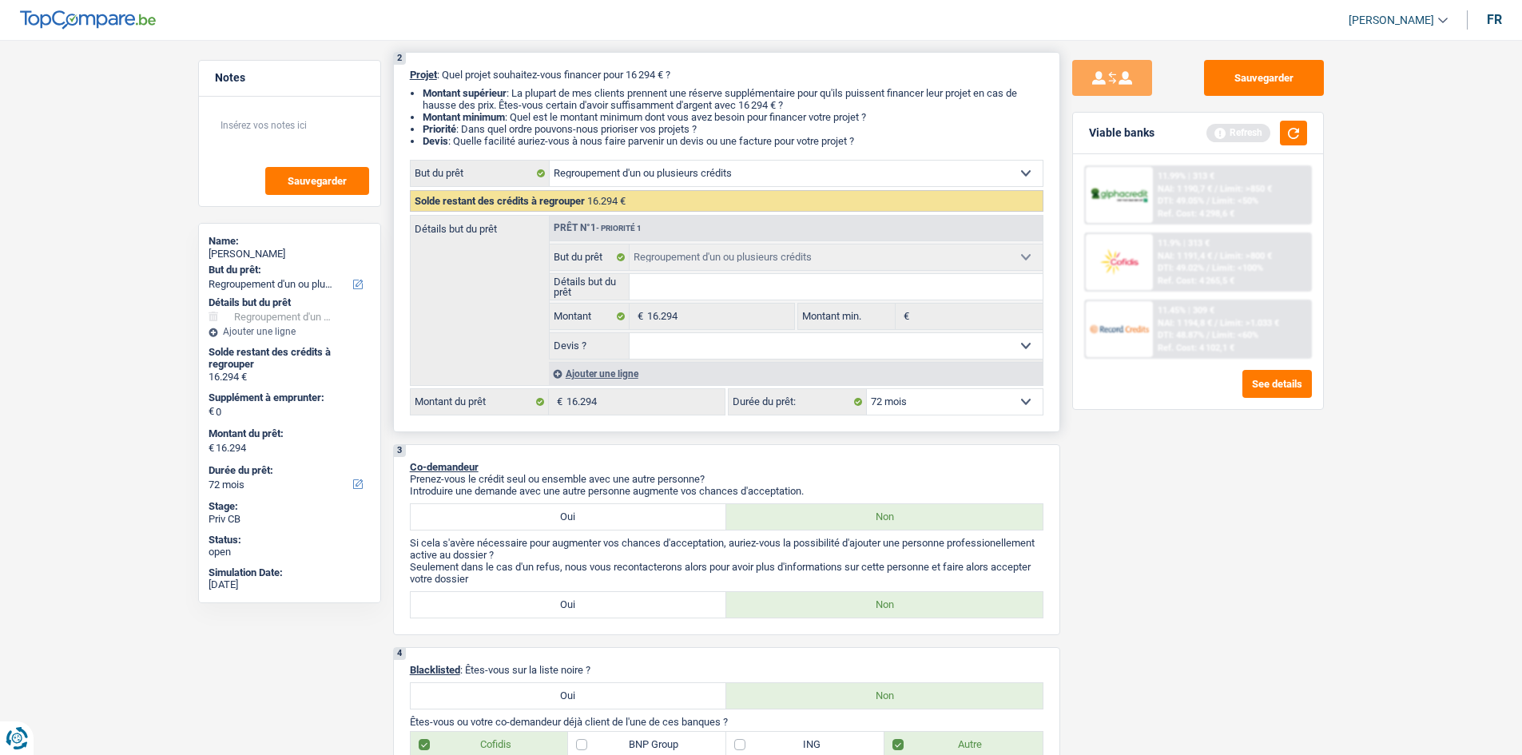
scroll to position [0, 0]
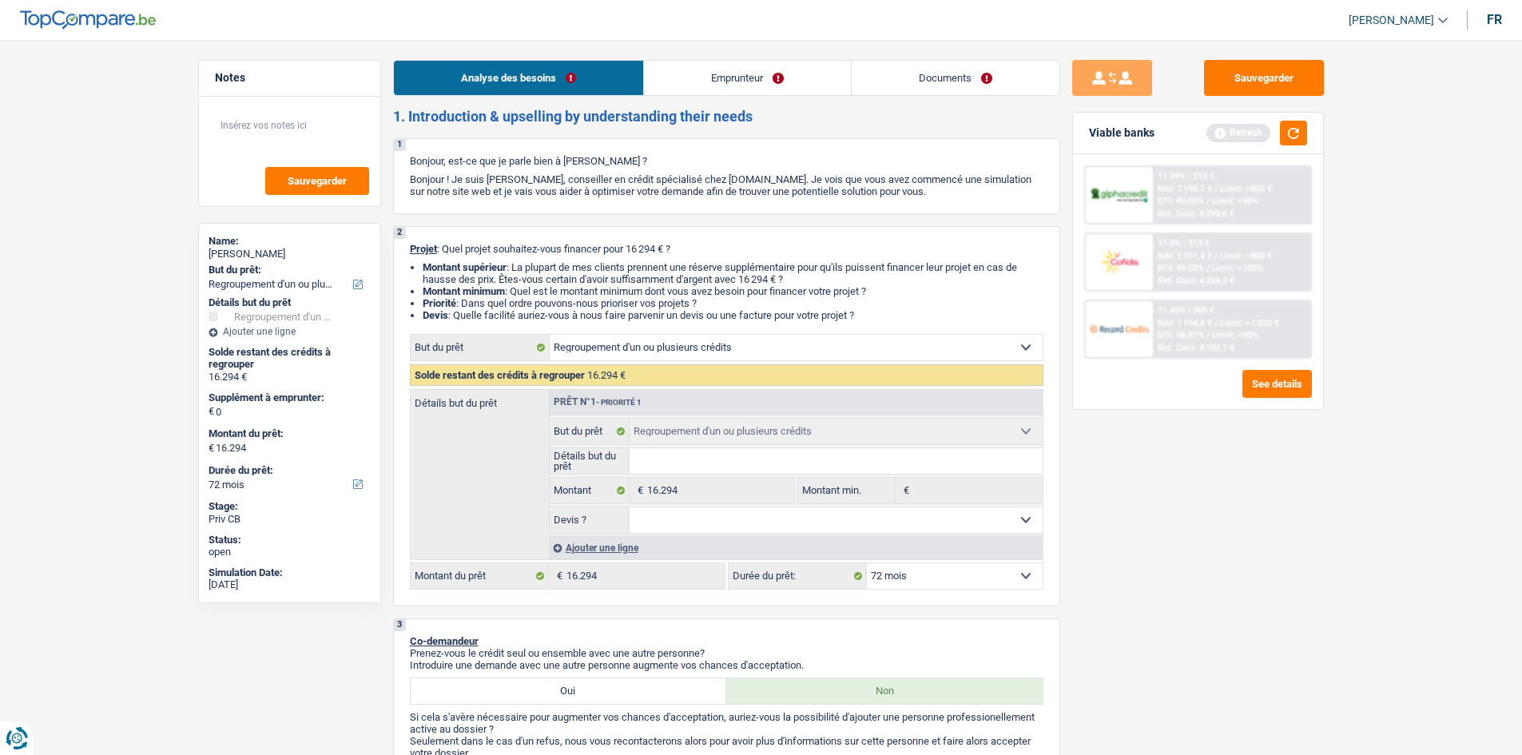
click at [705, 86] on link "Emprunteur" at bounding box center [747, 78] width 207 height 34
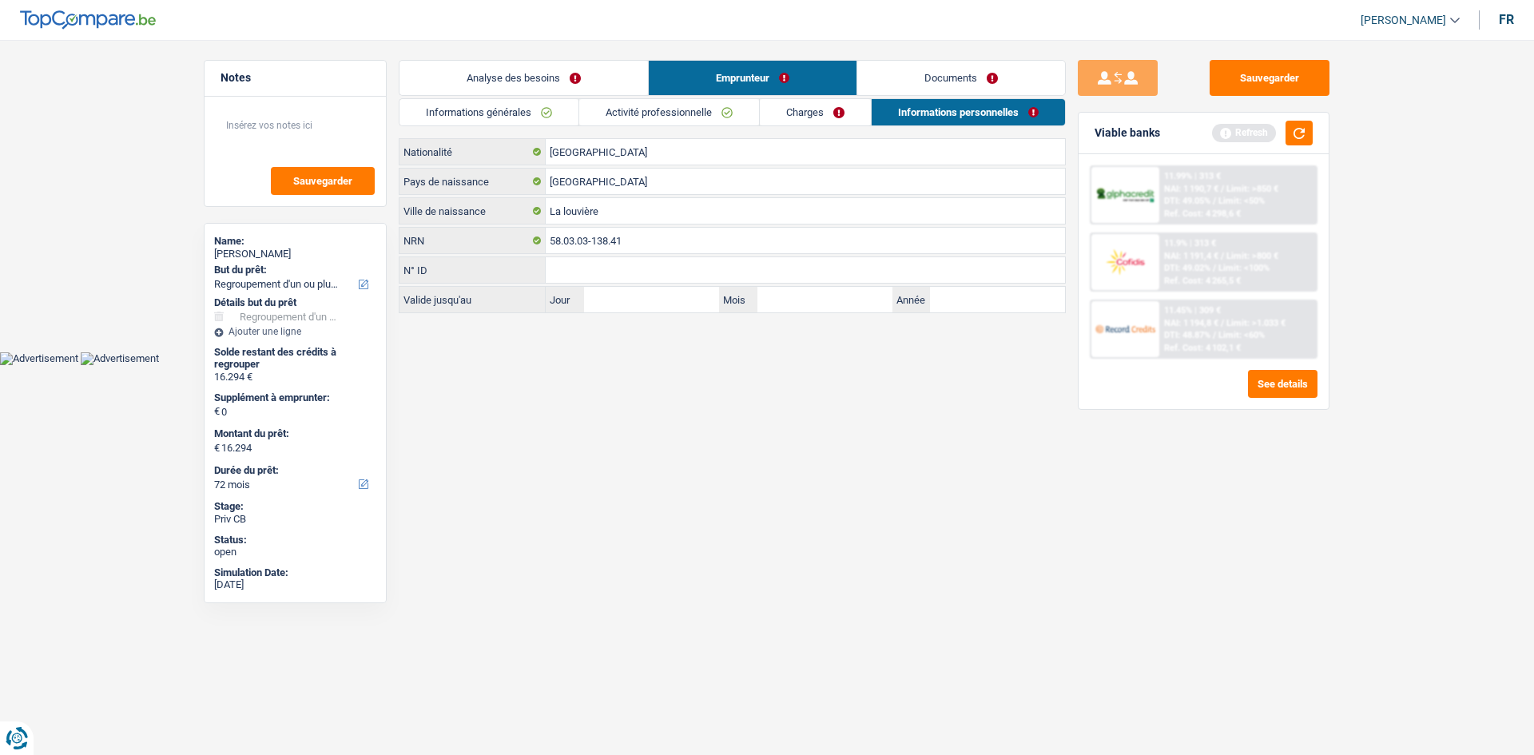
click at [784, 110] on link "Charges" at bounding box center [815, 112] width 111 height 26
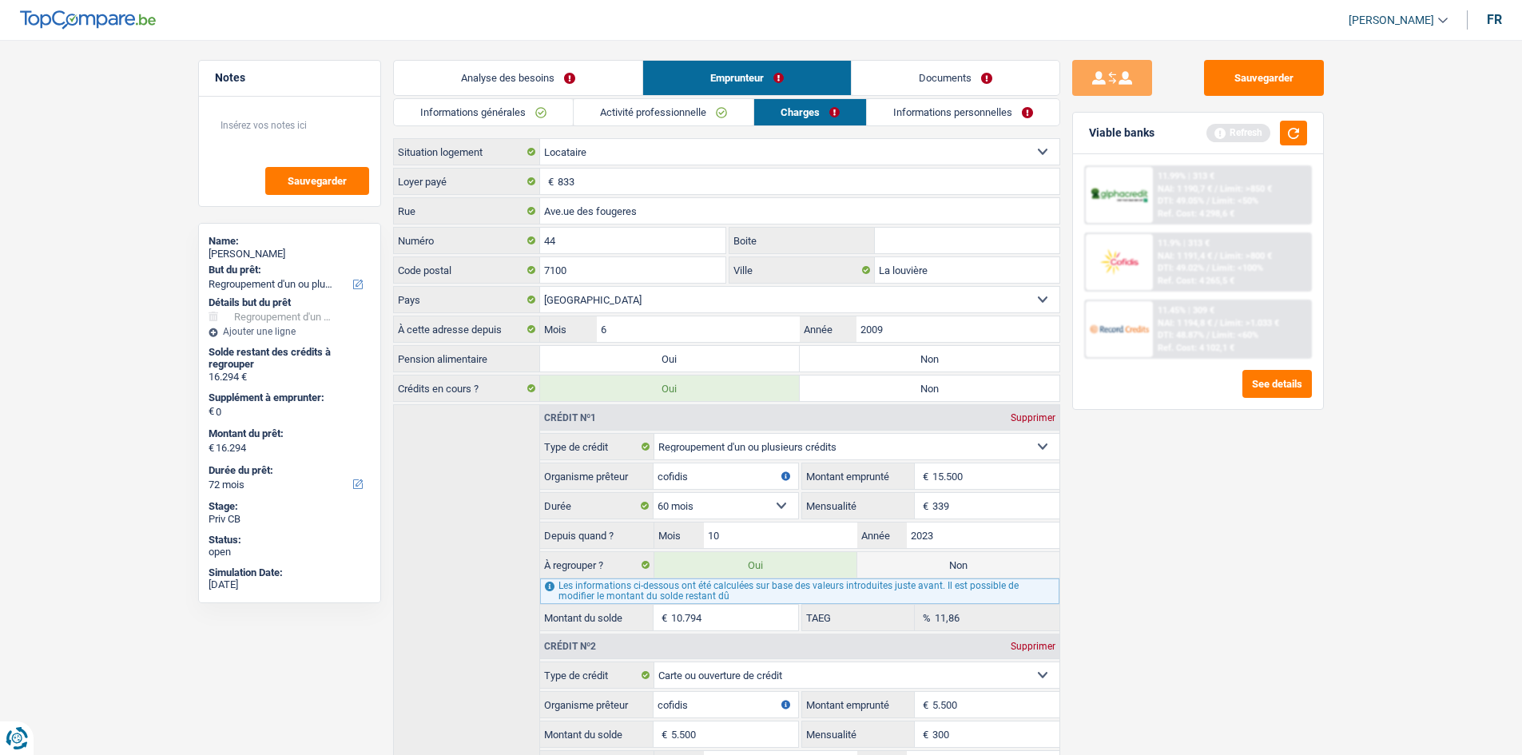
click at [868, 357] on label "Non" at bounding box center [930, 359] width 260 height 26
click at [868, 357] on input "Non" at bounding box center [930, 359] width 260 height 26
radio input "true"
click at [700, 118] on link "Activité professionnelle" at bounding box center [663, 112] width 180 height 26
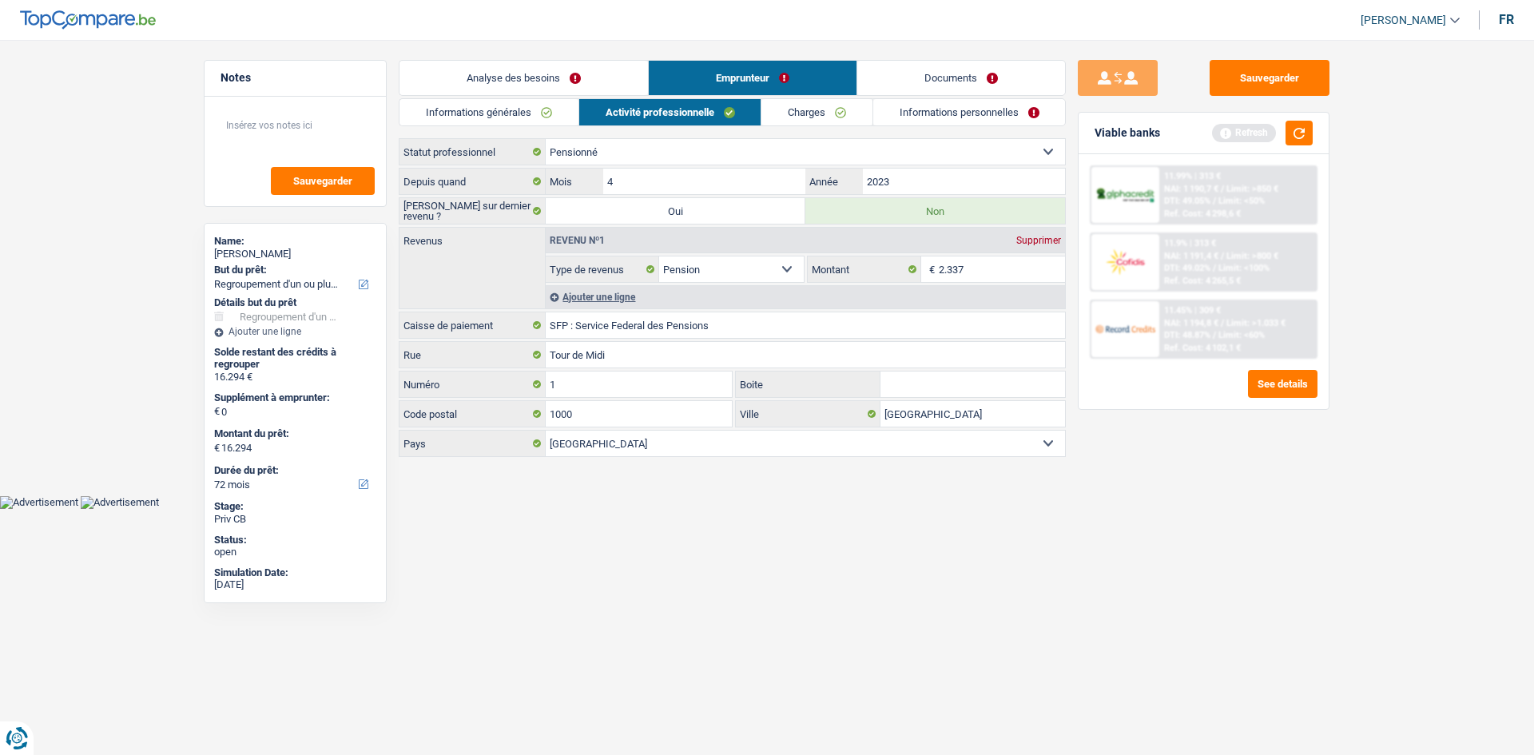
click at [518, 105] on link "Informations générales" at bounding box center [488, 112] width 179 height 26
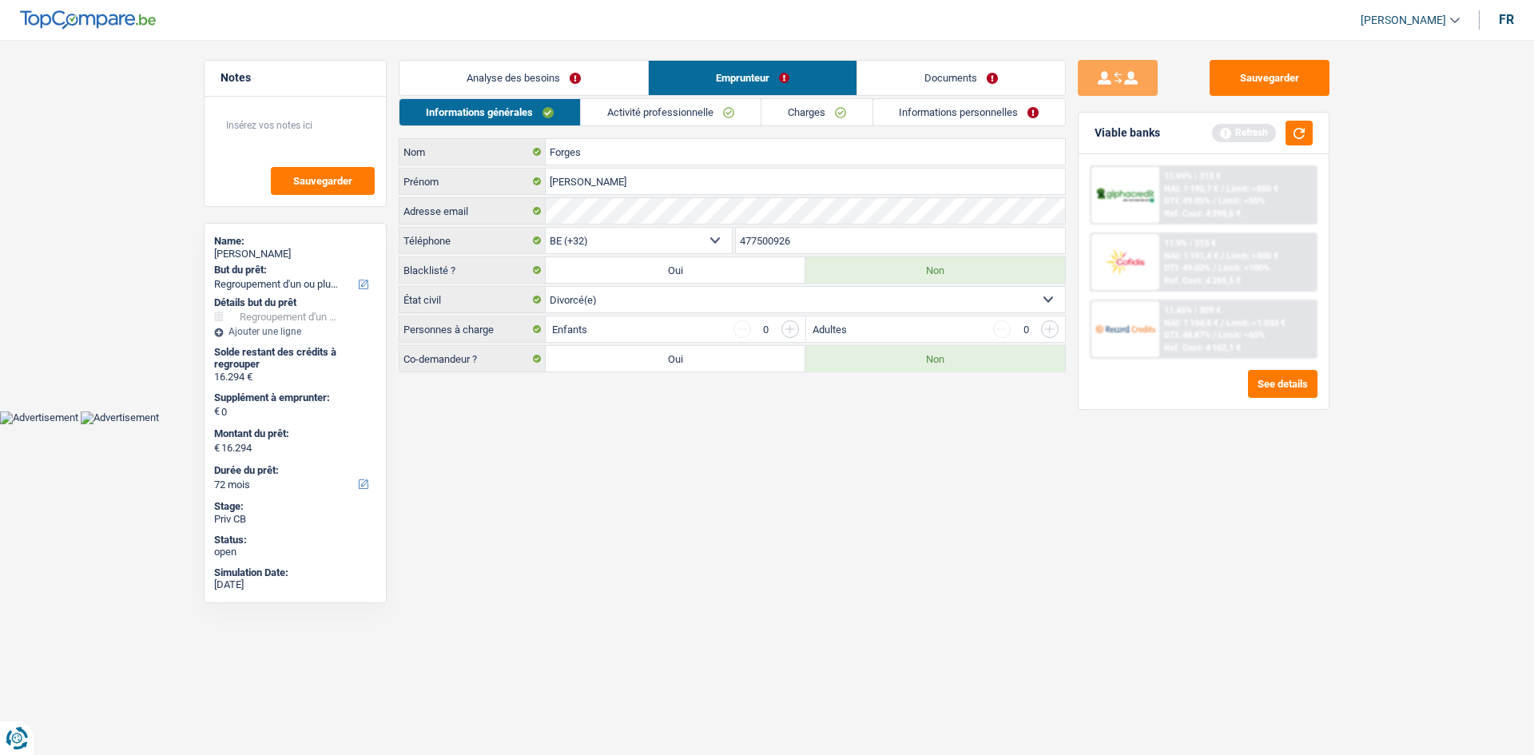
click at [936, 109] on link "Informations personnelles" at bounding box center [969, 112] width 192 height 26
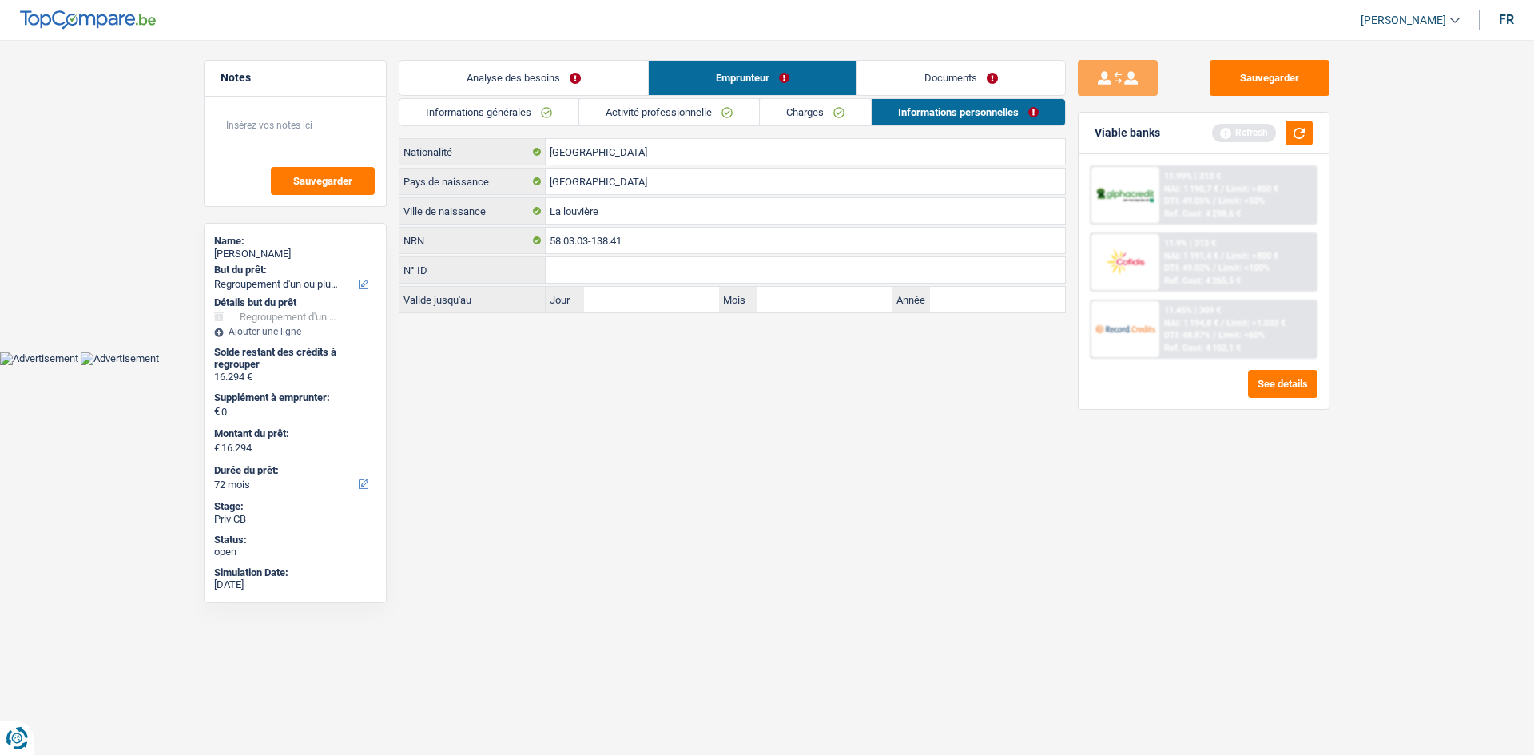
click at [982, 81] on link "Documents" at bounding box center [961, 78] width 208 height 34
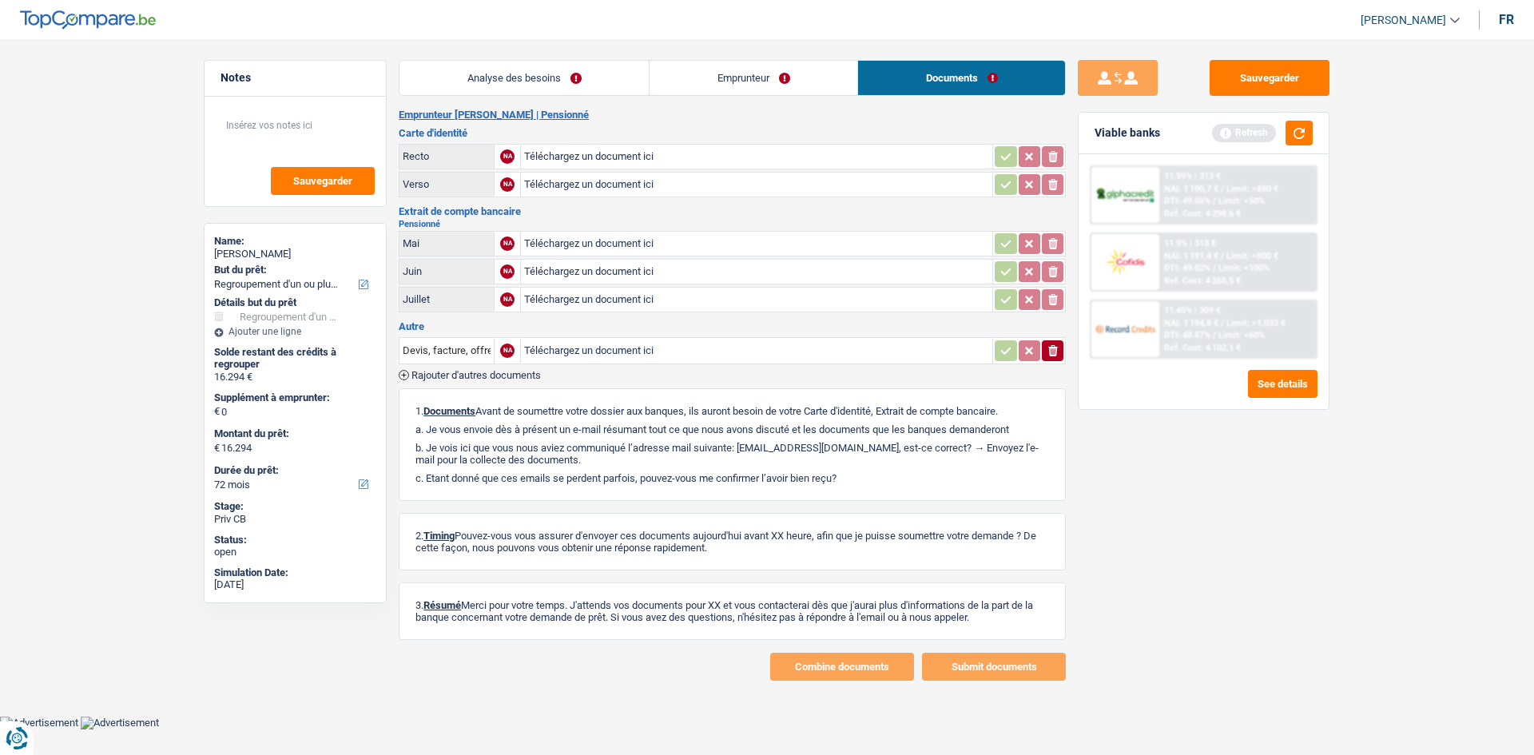
click at [482, 84] on link "Analyse des besoins" at bounding box center [523, 78] width 249 height 34
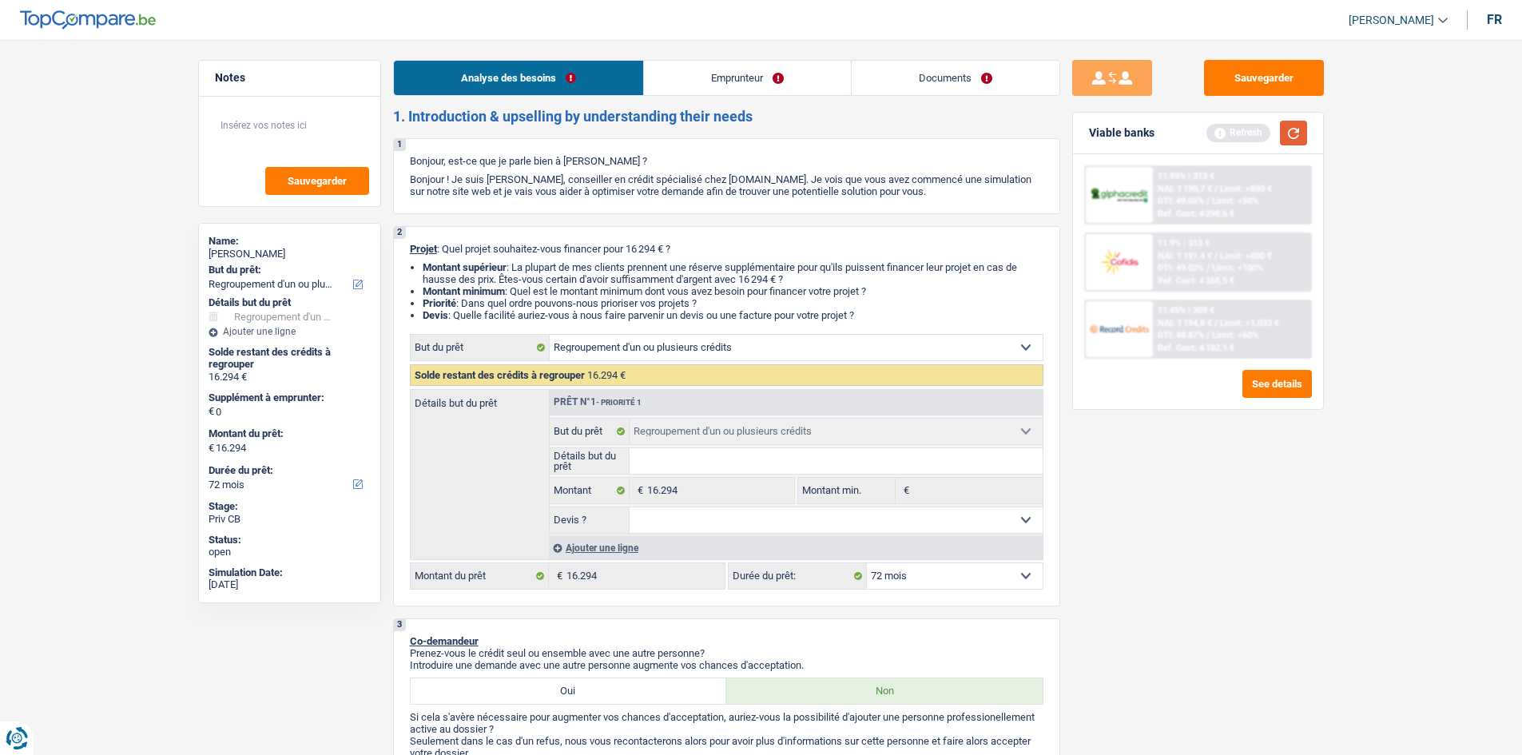
drag, startPoint x: 1297, startPoint y: 136, endPoint x: 1336, endPoint y: 165, distance: 49.0
click at [1296, 136] on button "button" at bounding box center [1293, 133] width 27 height 25
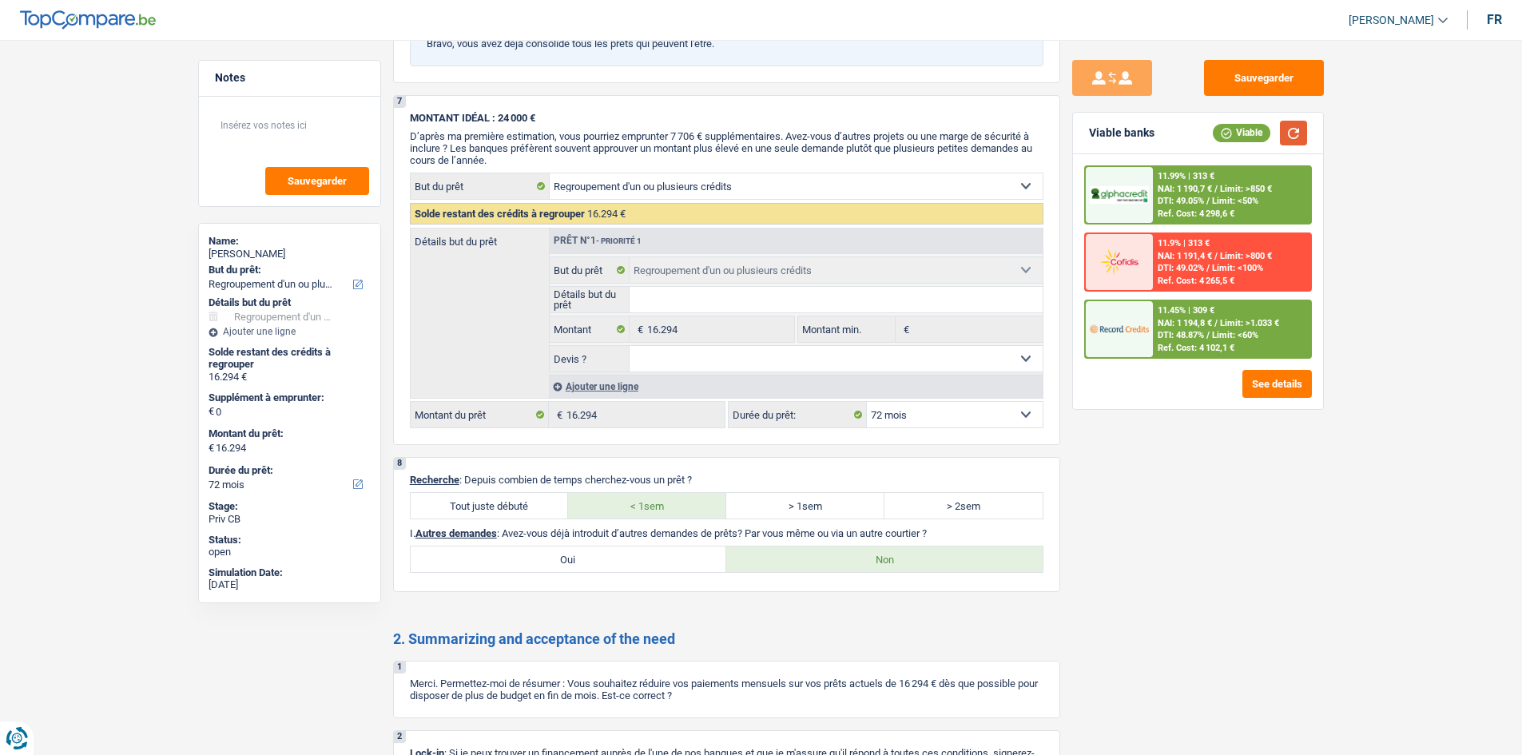
scroll to position [2077, 0]
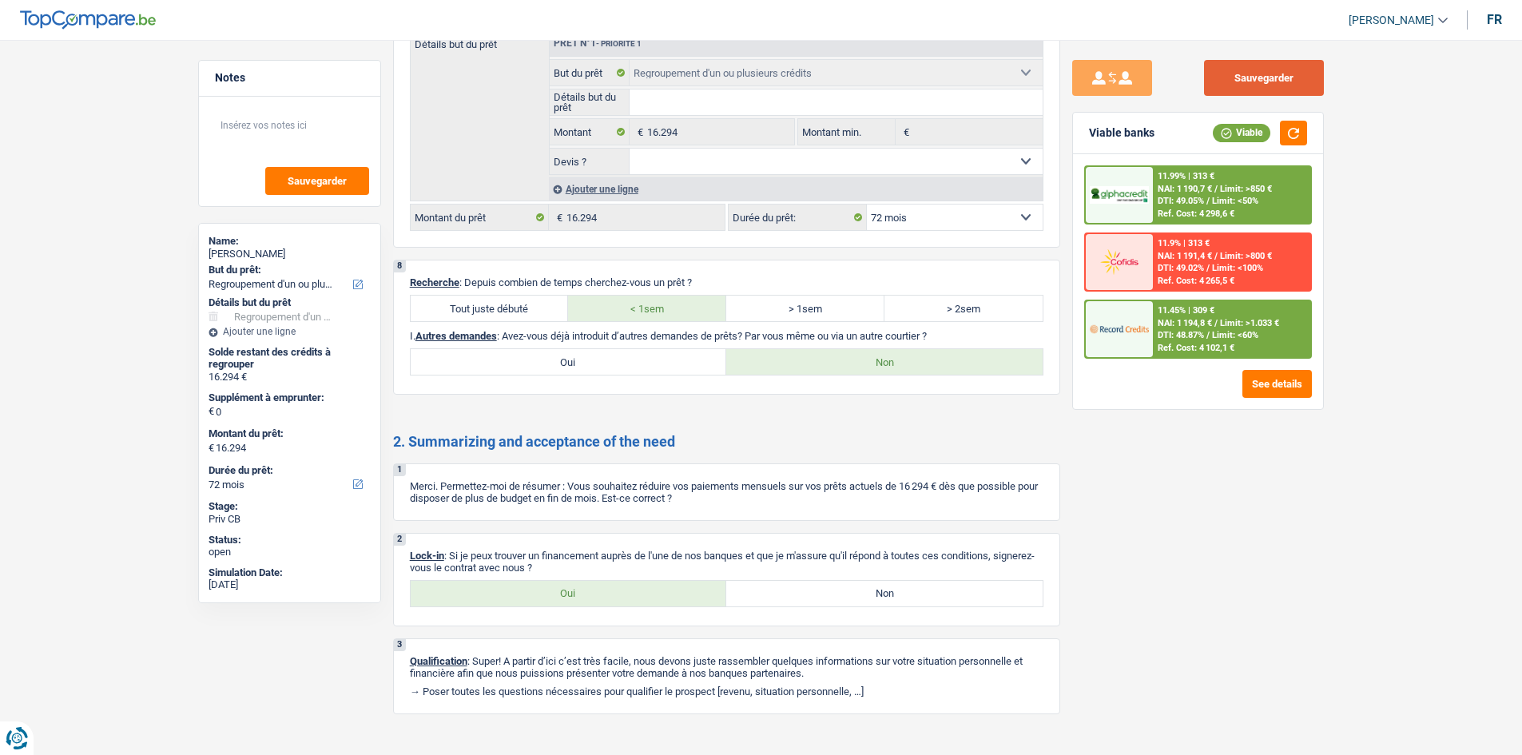
click at [1281, 69] on button "Sauvegarder" at bounding box center [1264, 78] width 120 height 36
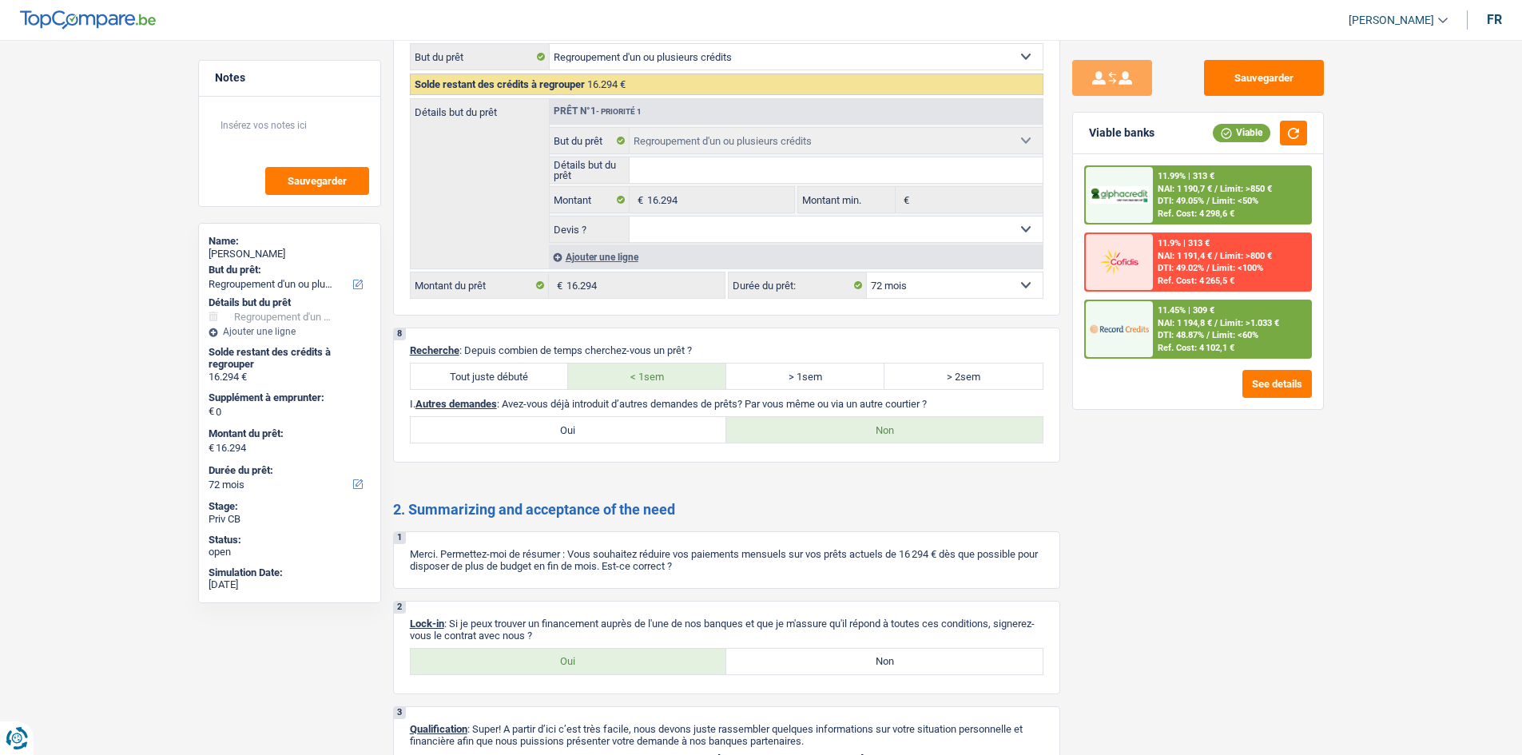
scroll to position [1837, 0]
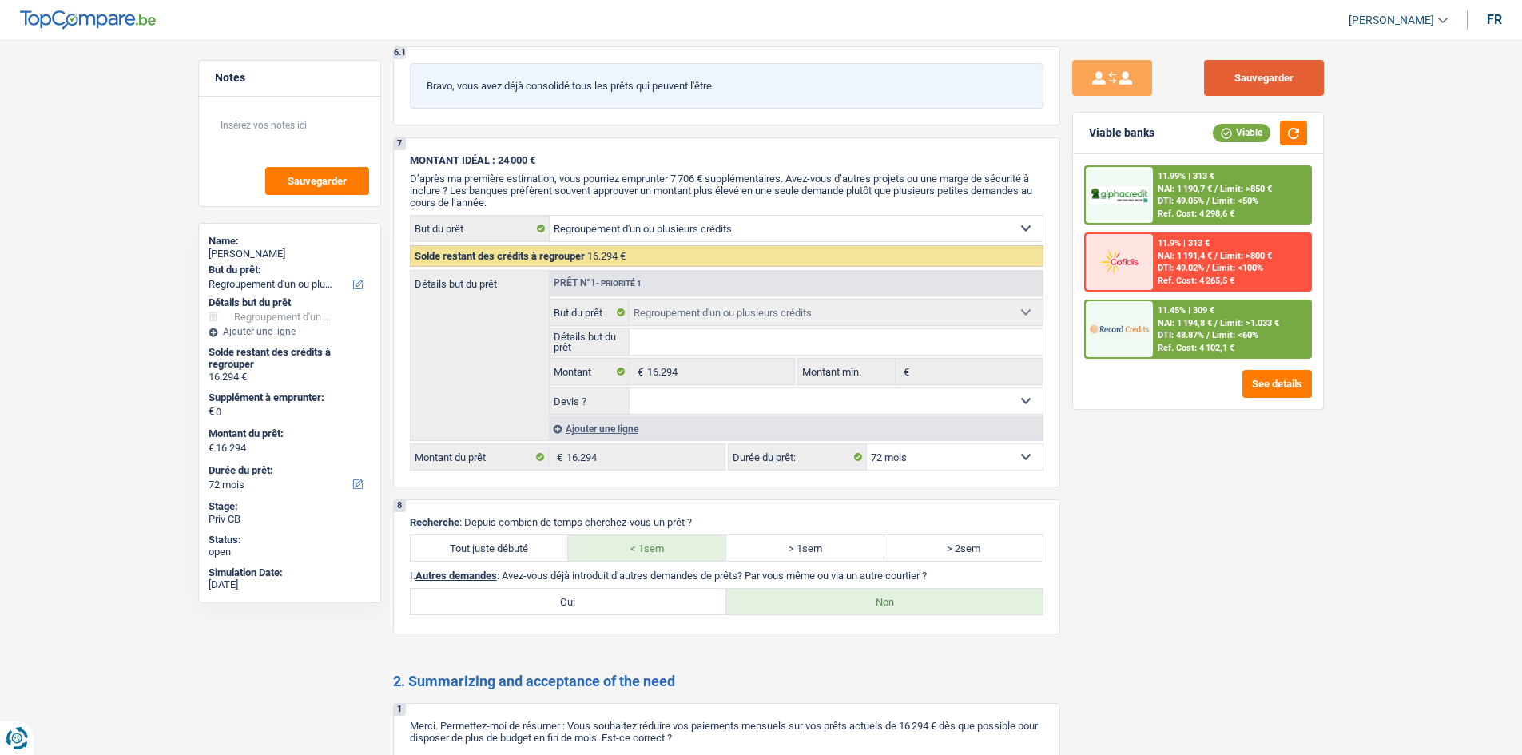
click at [1270, 83] on button "Sauvegarder" at bounding box center [1264, 78] width 120 height 36
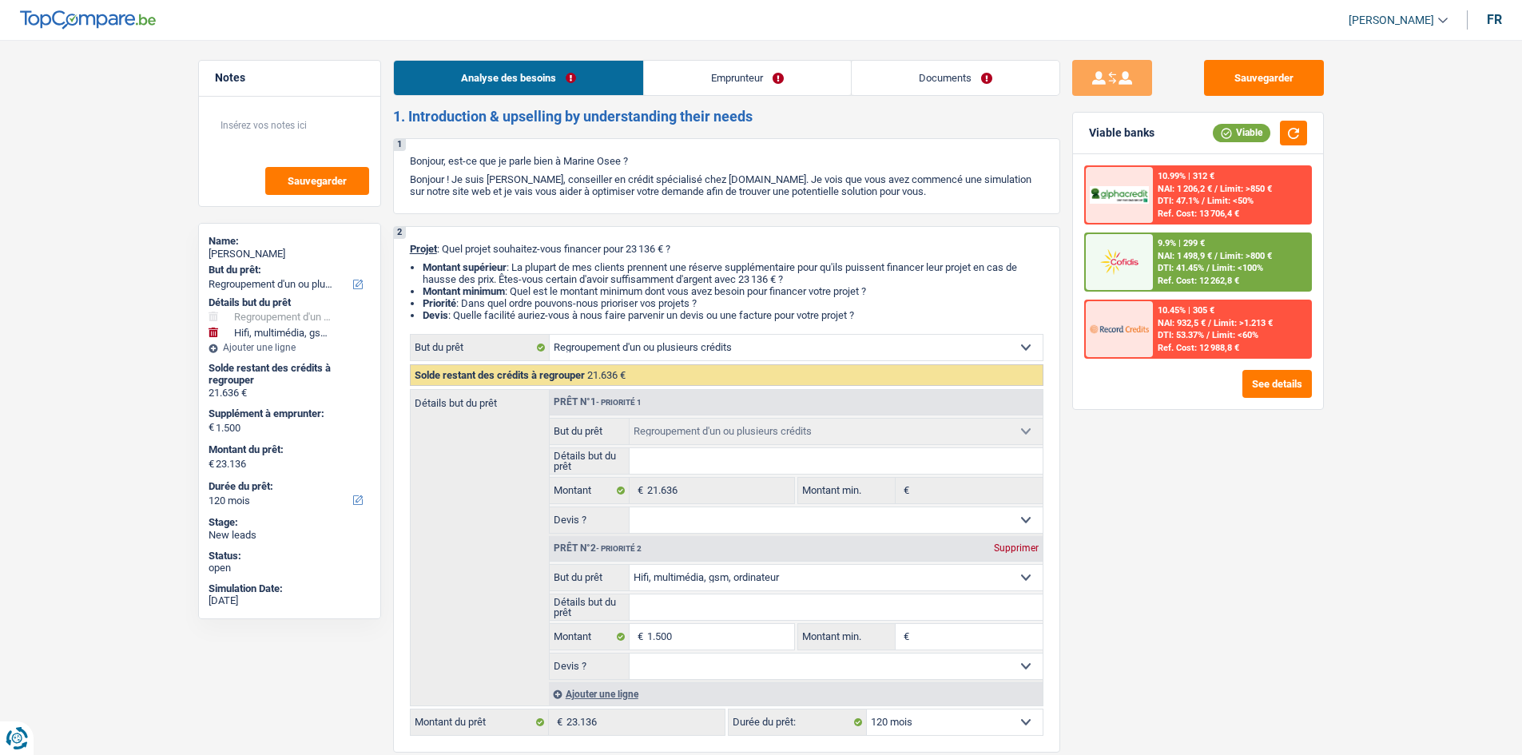
select select "refinancing"
select select "tech"
select select "120"
select select "refinancing"
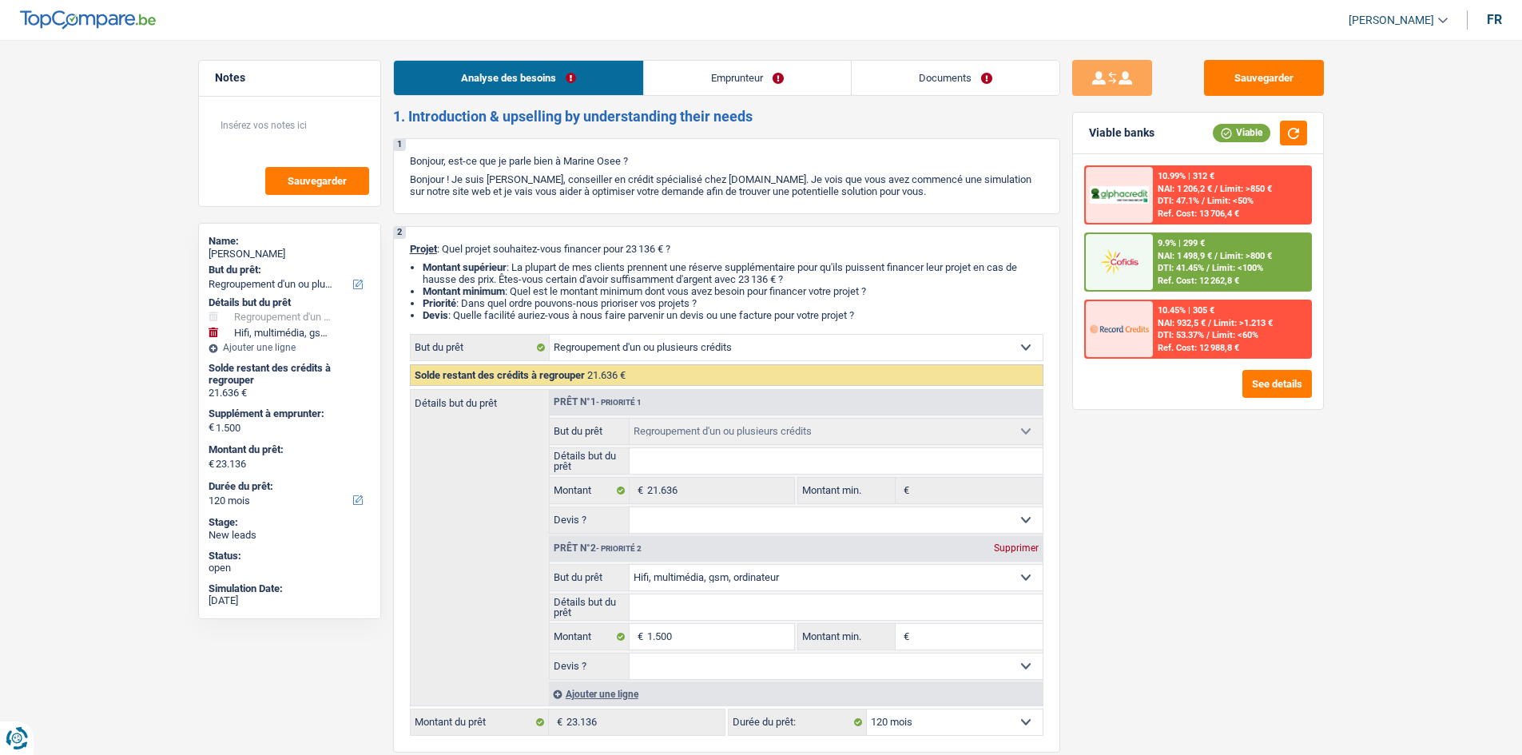
select select "refinancing"
select select "tech"
select select "120"
select select "invalid"
select select "familyAllowances"
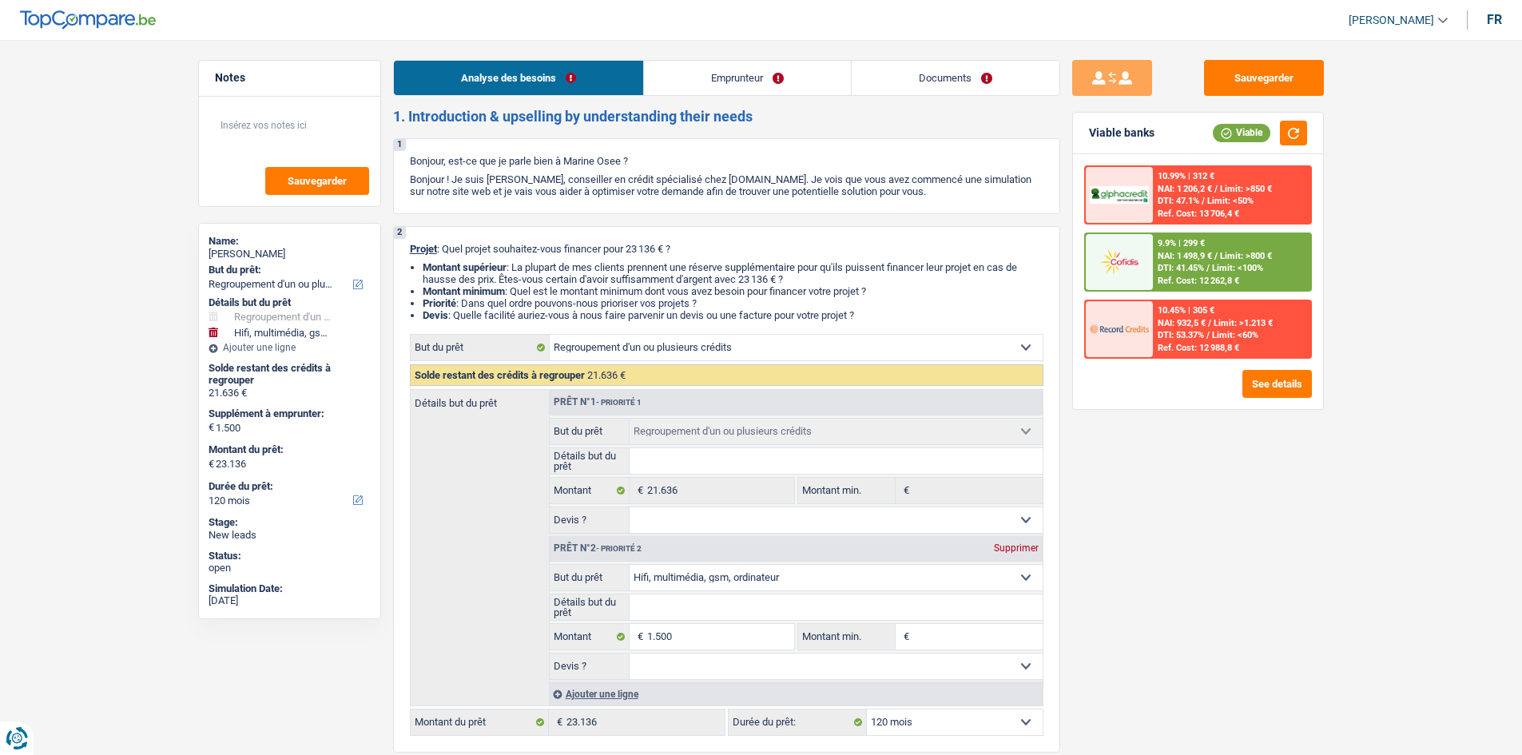
select select "disabilityPension"
select select "rents"
select select "creditConsolidation"
select select "60"
select select "creditConsolidation"
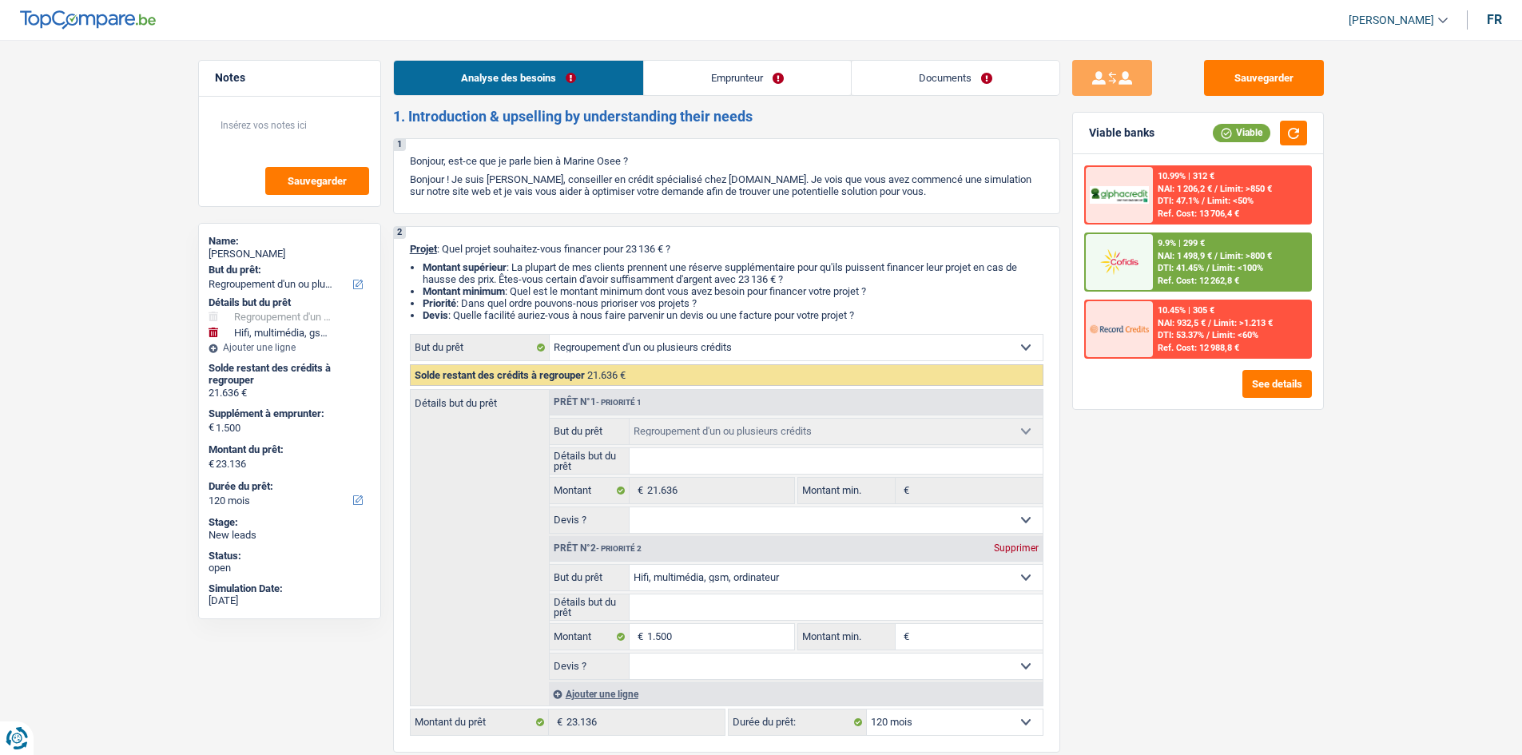
select select "48"
select select "cardOrCredit"
select select "refinancing"
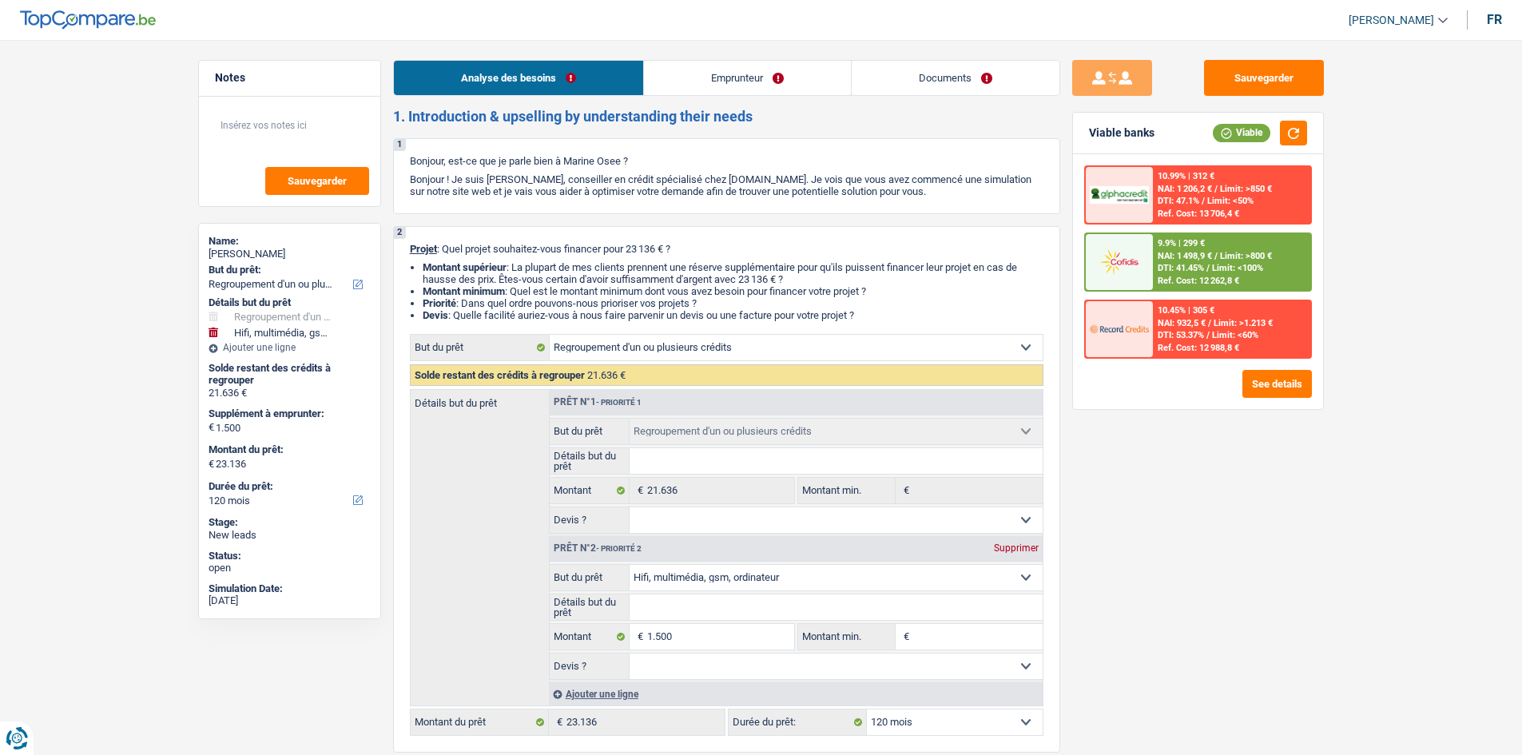
select select "tech"
select select "120"
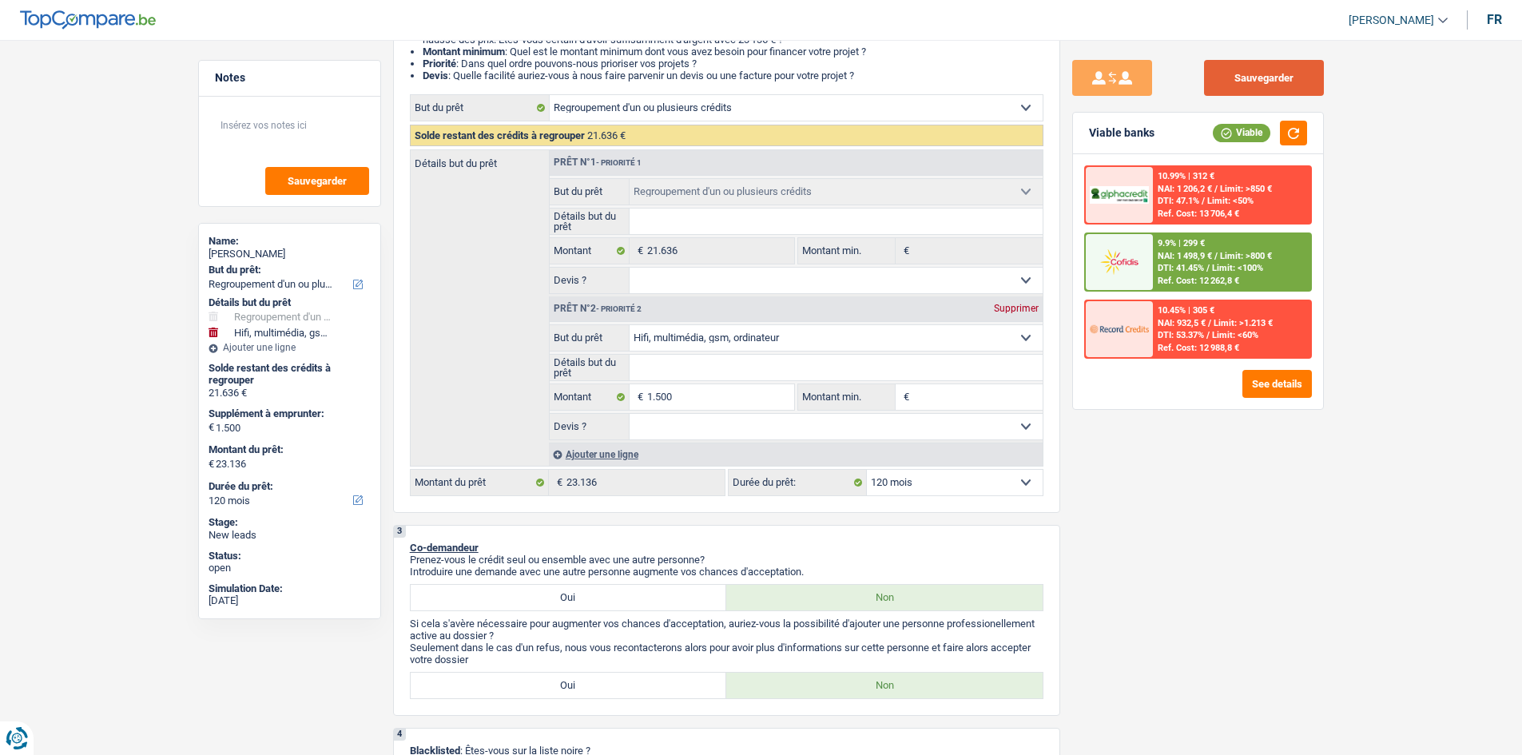
click at [1247, 75] on button "Sauvegarder" at bounding box center [1264, 78] width 120 height 36
